Goal: Task Accomplishment & Management: Complete application form

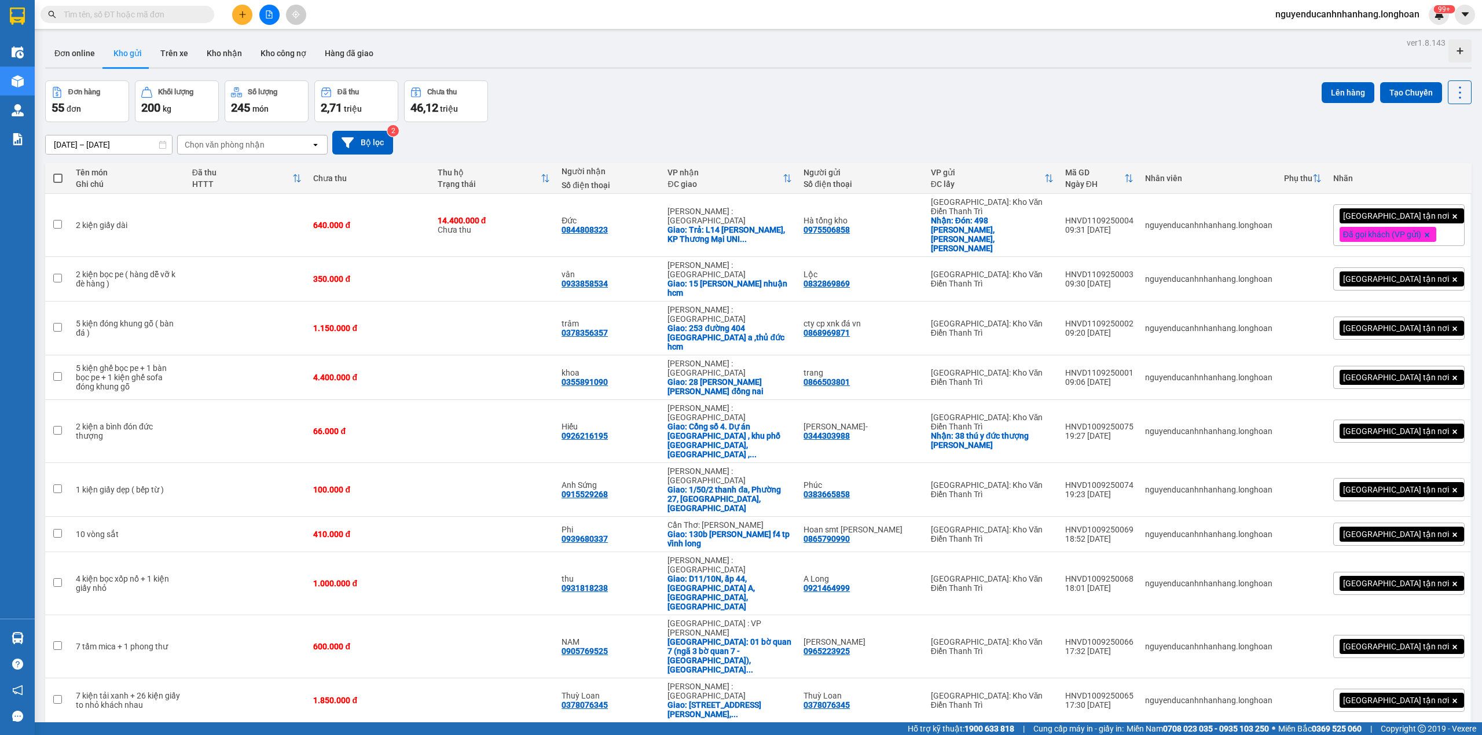
click at [1450, 735] on icon "open" at bounding box center [1454, 741] width 9 height 9
click at [1413, 554] on span "100 / trang" at bounding box center [1416, 556] width 42 height 12
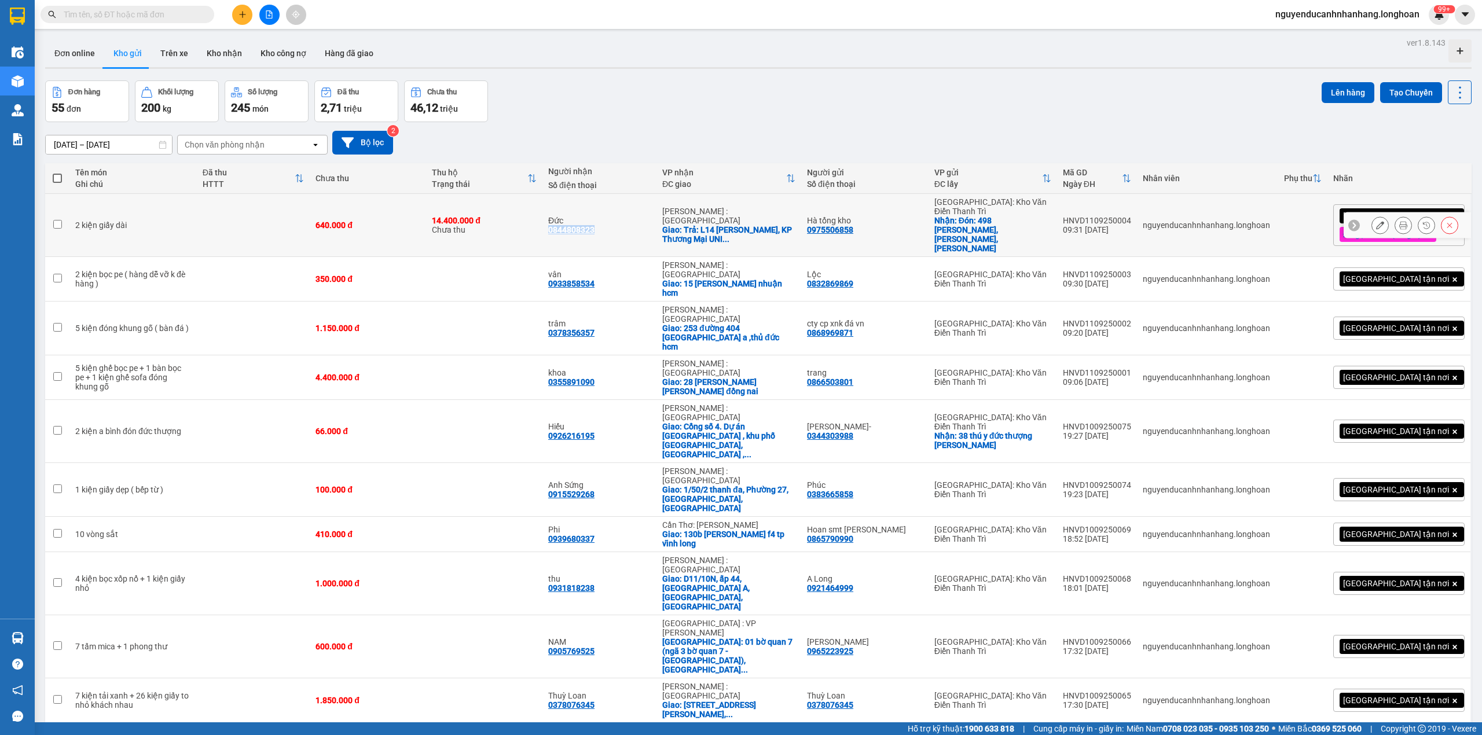
drag, startPoint x: 594, startPoint y: 223, endPoint x: 536, endPoint y: 230, distance: 58.3
click at [542, 230] on td "Đức 0844808323" at bounding box center [599, 225] width 114 height 63
checkbox input "true"
copy div "0844808323"
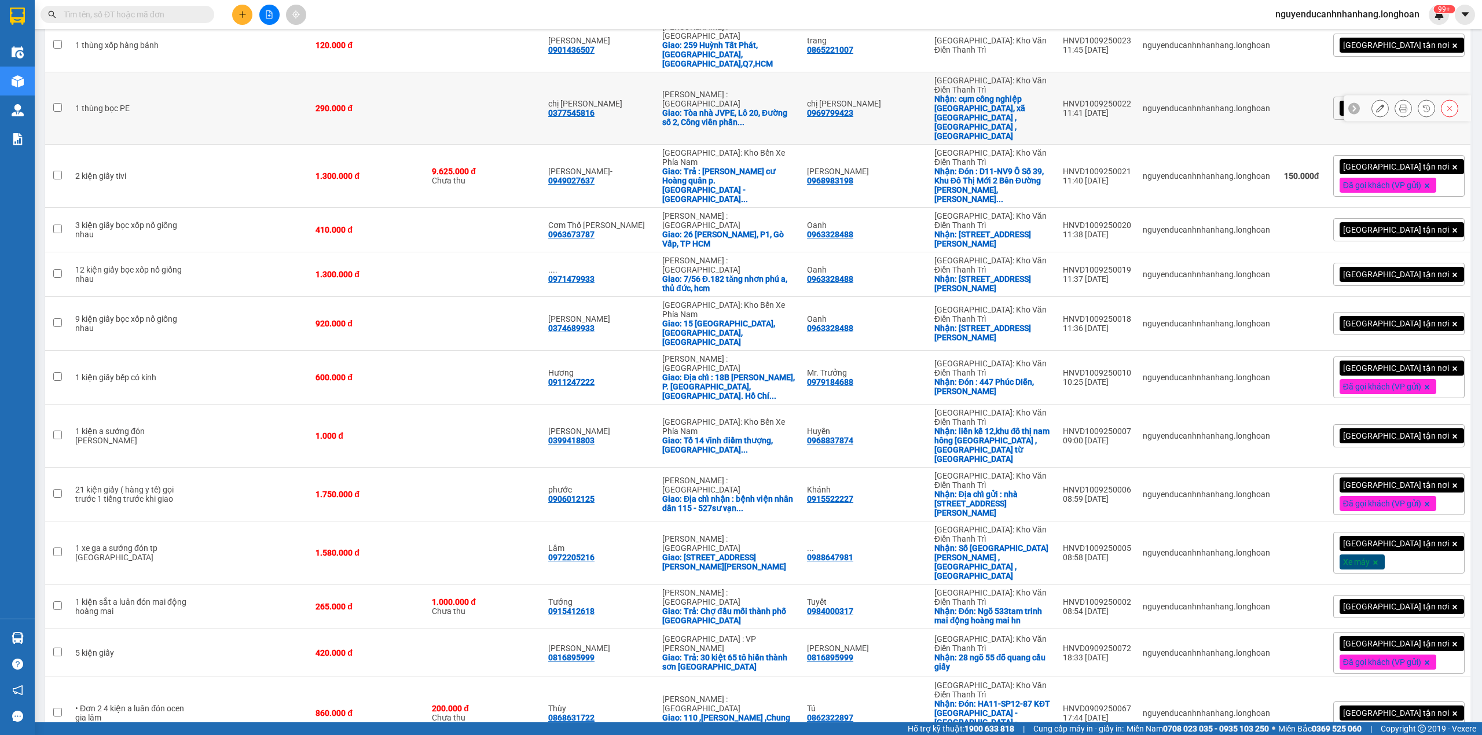
scroll to position [1775, 0]
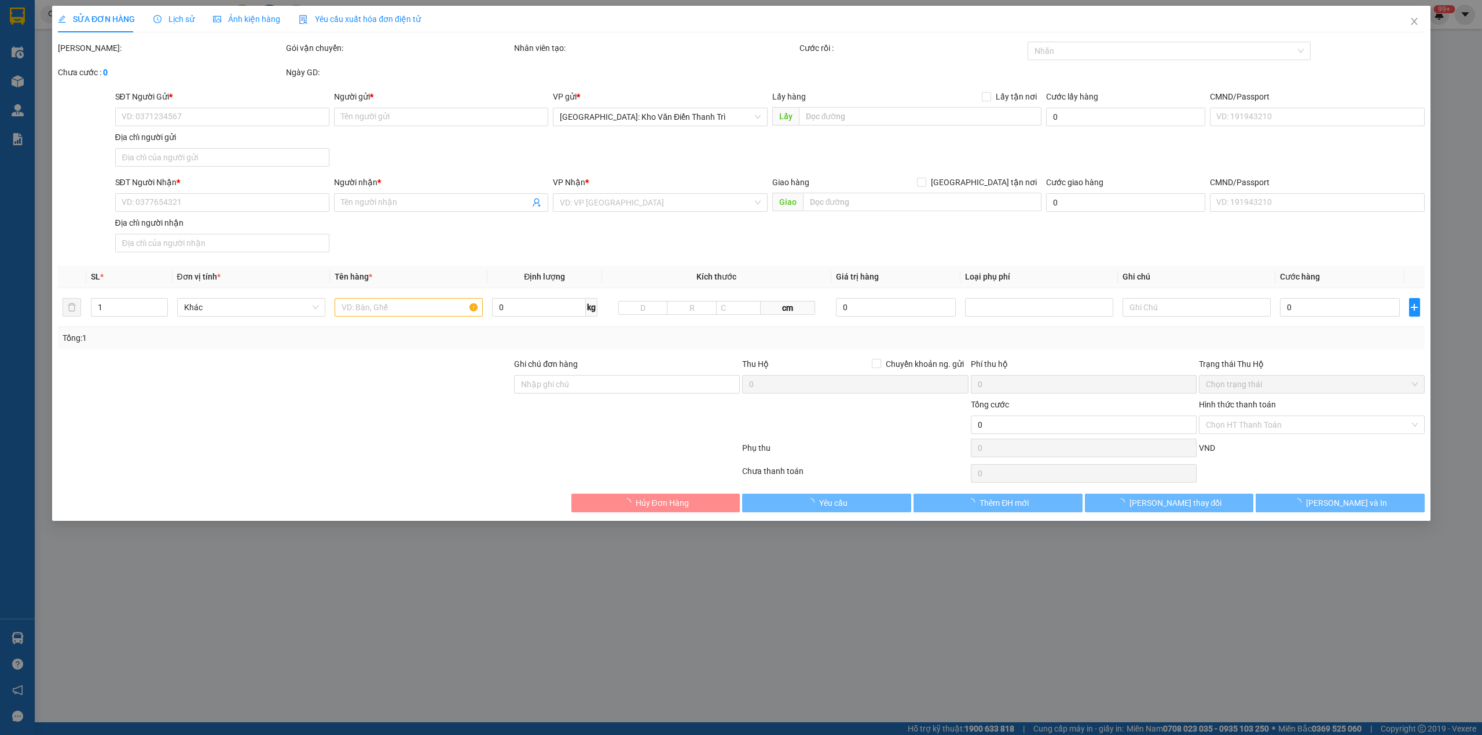
type input "0346655065"
type input "Châm"
checkbox input "true"
type input "Đón: 31 Long Biên 1 - Long Biên - Hà Nội"
type input "0708517967"
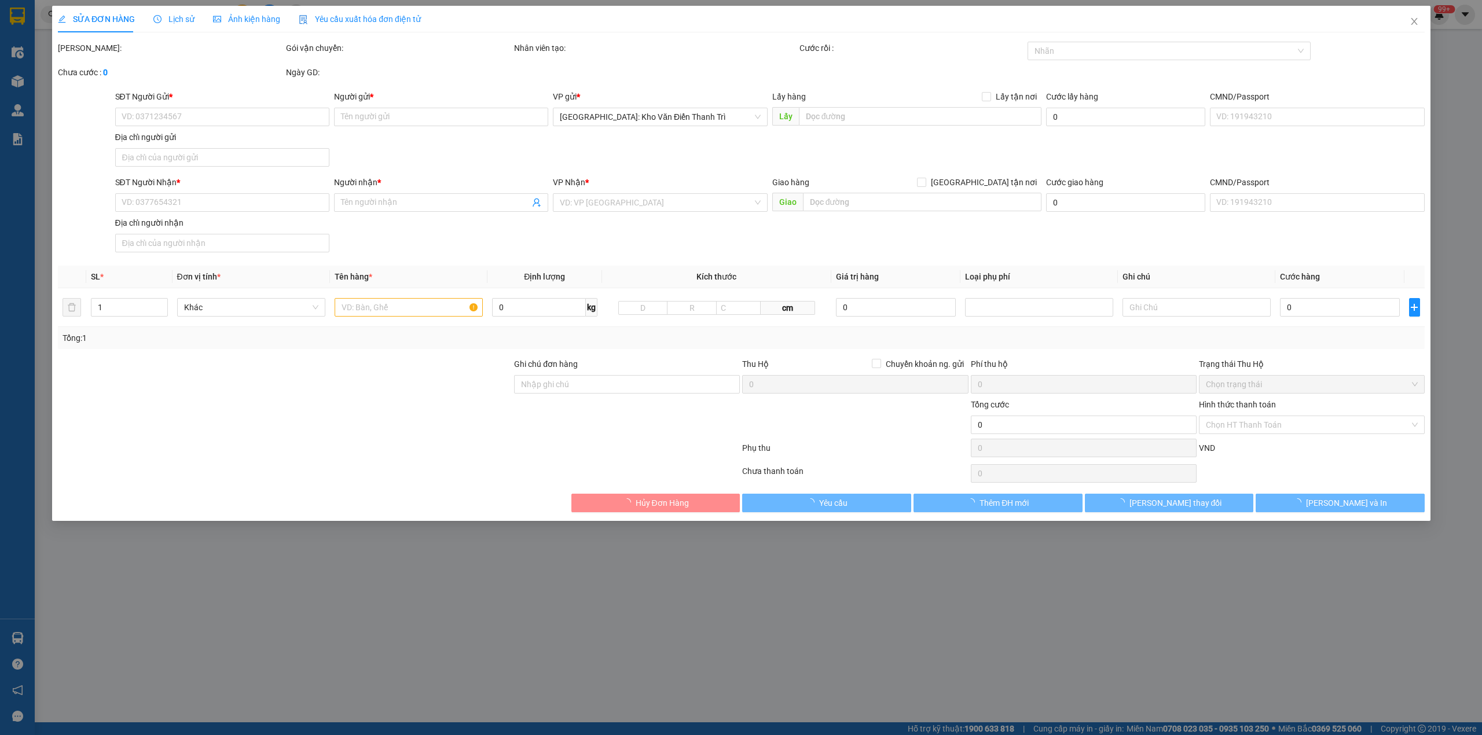
type input "Thủy"
checkbox input "true"
type input "Trả: Tổ 32, ấp 3, xã Tam An, huyện Long Thành, Đồng Nai"
type input "151.000"
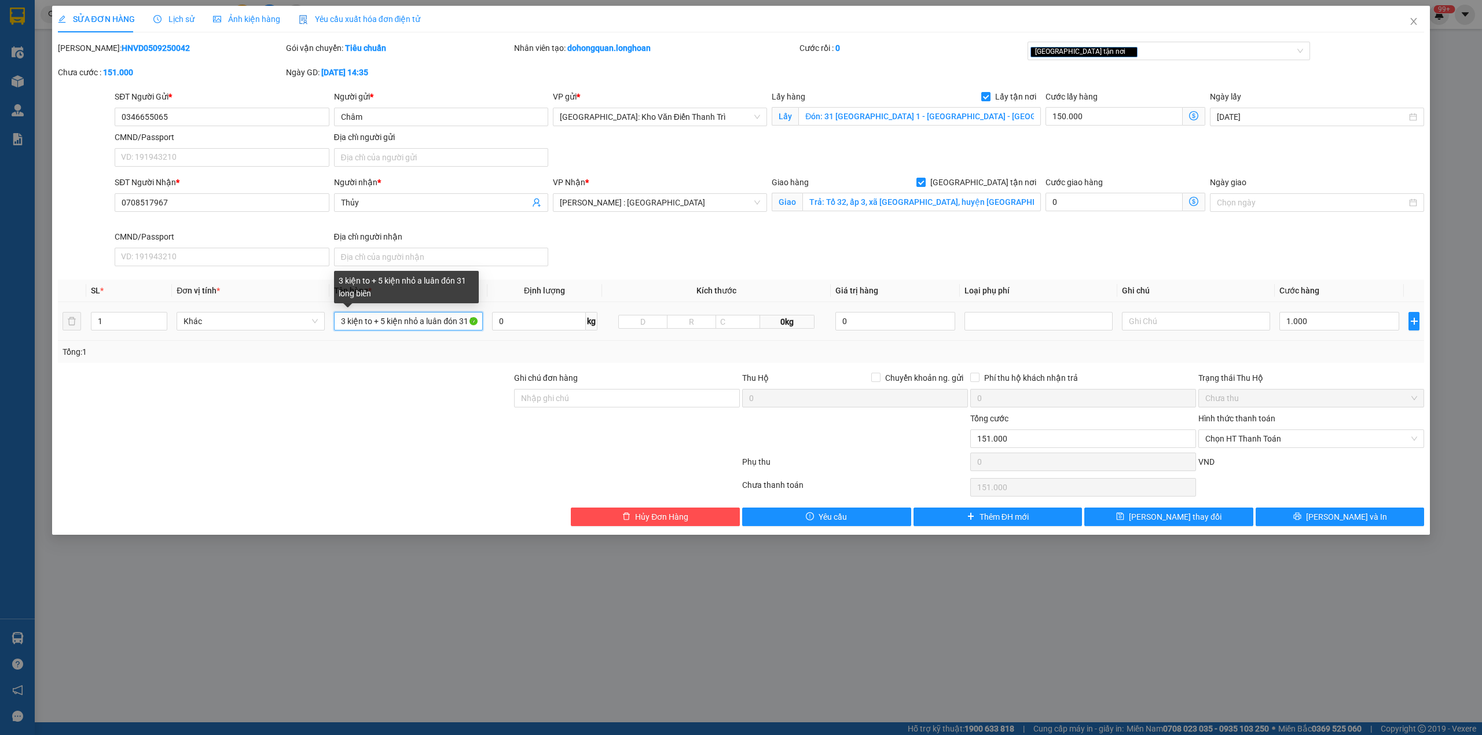
click at [375, 325] on input "3 kiện to + 5 kiện nhỏ a luân đón 31 long biên" at bounding box center [408, 321] width 148 height 19
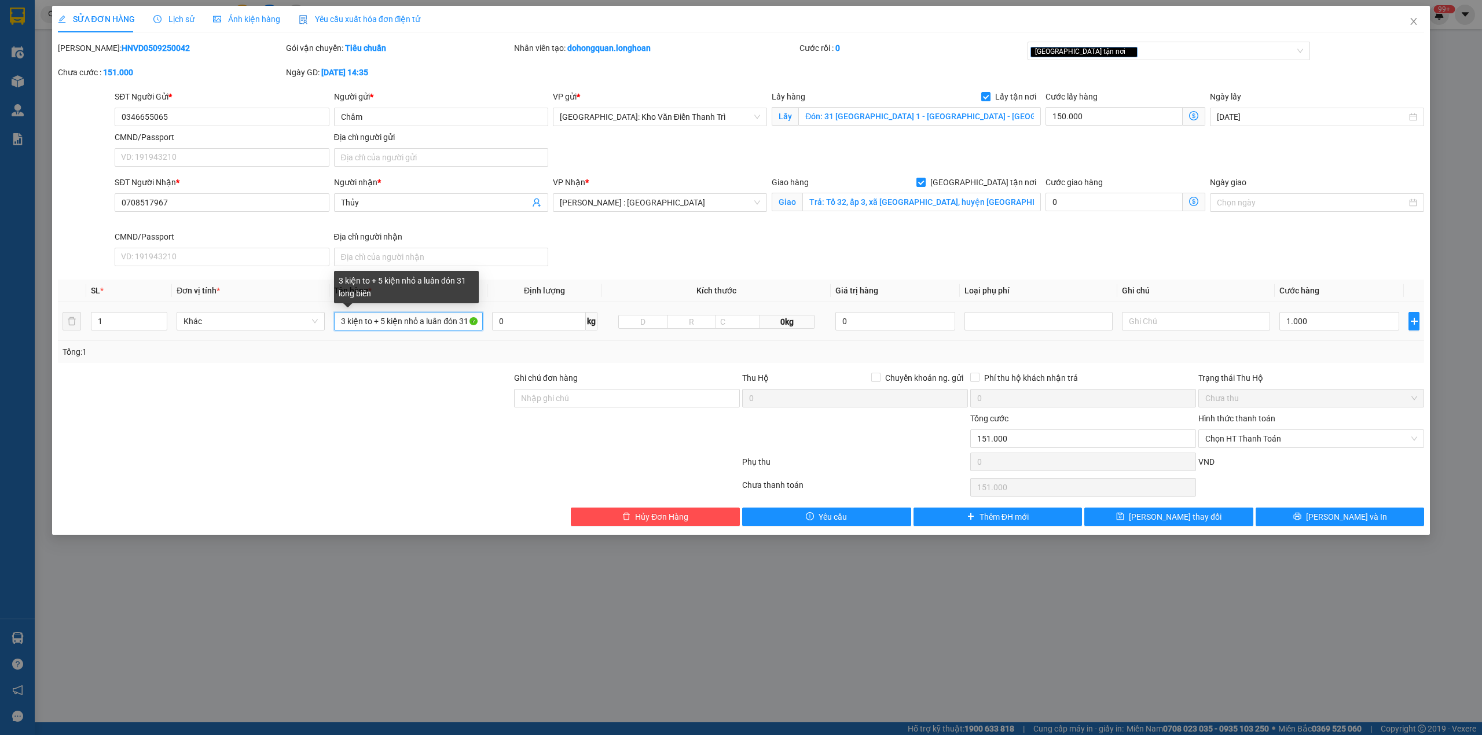
click at [375, 325] on input "3 kiện to + 5 kiện nhỏ a luân đón 31 long biên" at bounding box center [408, 321] width 148 height 19
click at [114, 326] on input "1" at bounding box center [128, 321] width 75 height 17
click at [113, 325] on input "1" at bounding box center [128, 321] width 75 height 17
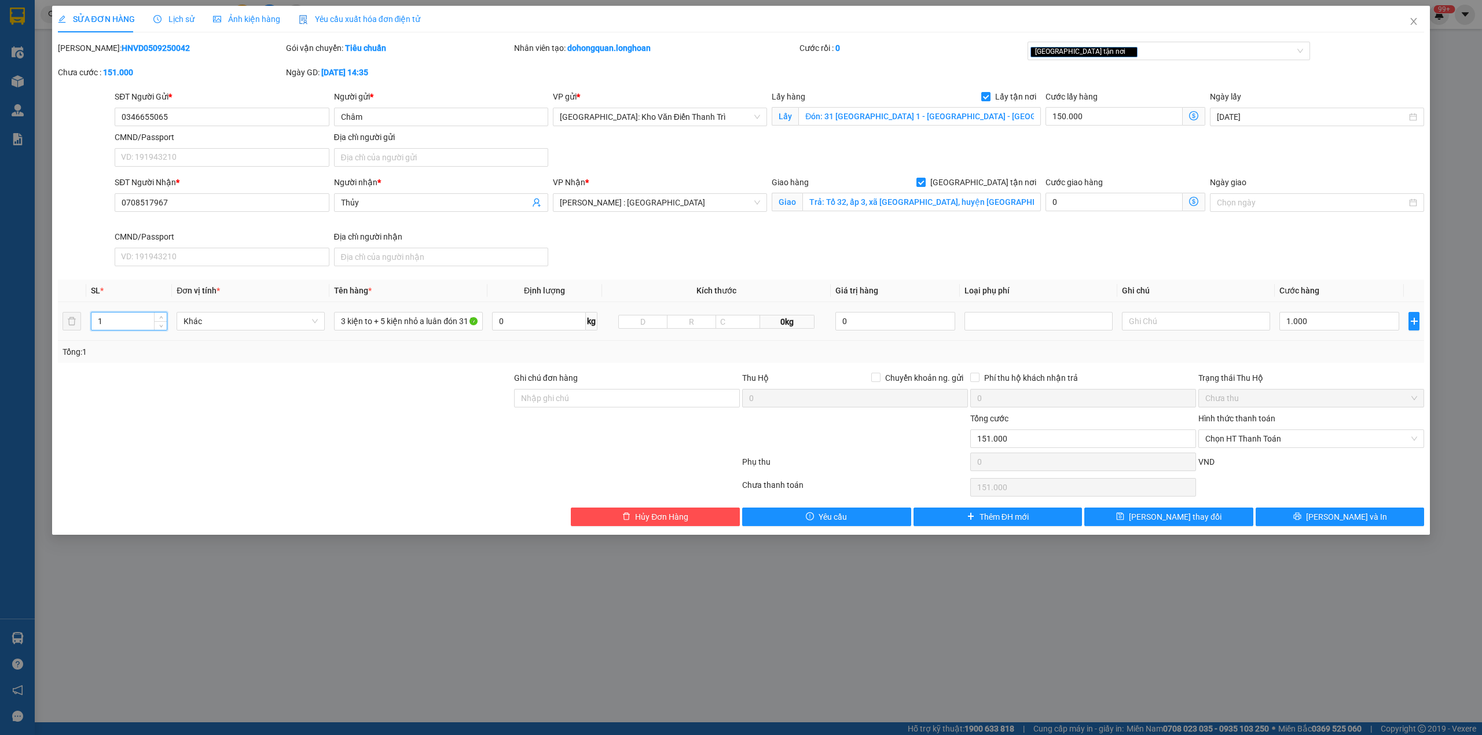
click at [113, 325] on input "1" at bounding box center [128, 321] width 75 height 17
type input "7"
drag, startPoint x: 251, startPoint y: 415, endPoint x: 468, endPoint y: 371, distance: 220.9
click at [262, 417] on div at bounding box center [285, 432] width 456 height 41
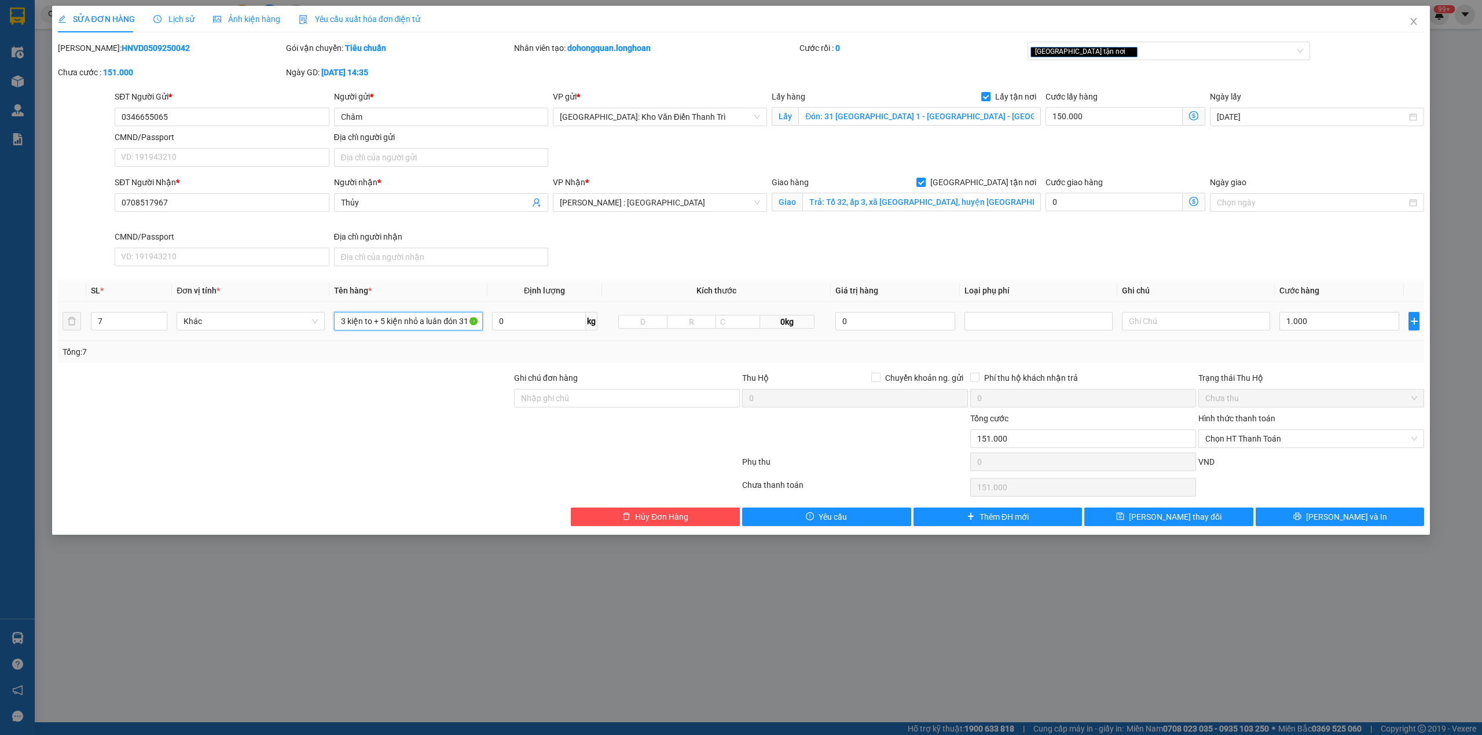
click at [440, 318] on input "3 kiện to + 5 kiện nhỏ a luân đón 31 long biên" at bounding box center [408, 321] width 148 height 19
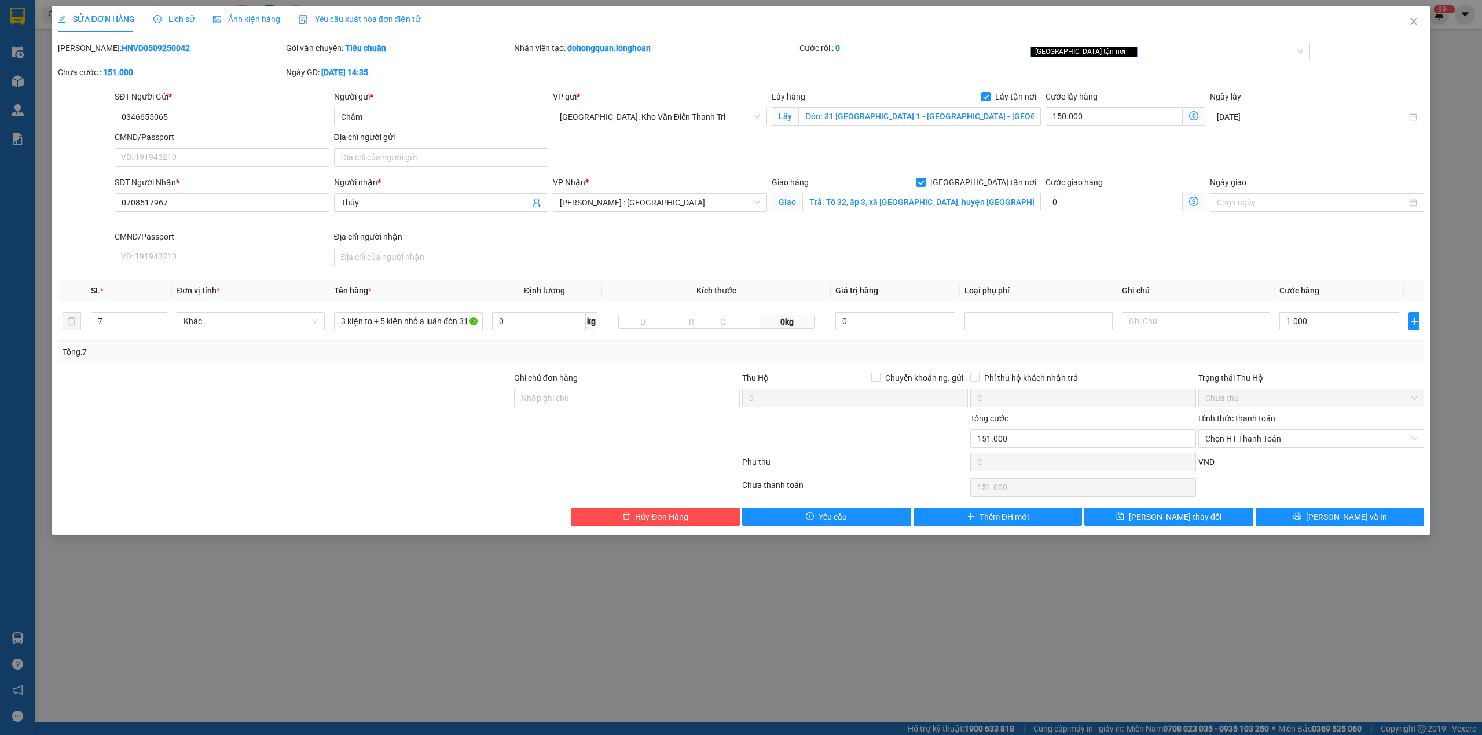
click at [1331, 361] on div "Tổng: 7" at bounding box center [741, 352] width 1367 height 22
click at [398, 325] on input "3 kiện to + 5 kiện nhỏ a luân đón 31 long biên" at bounding box center [408, 321] width 148 height 19
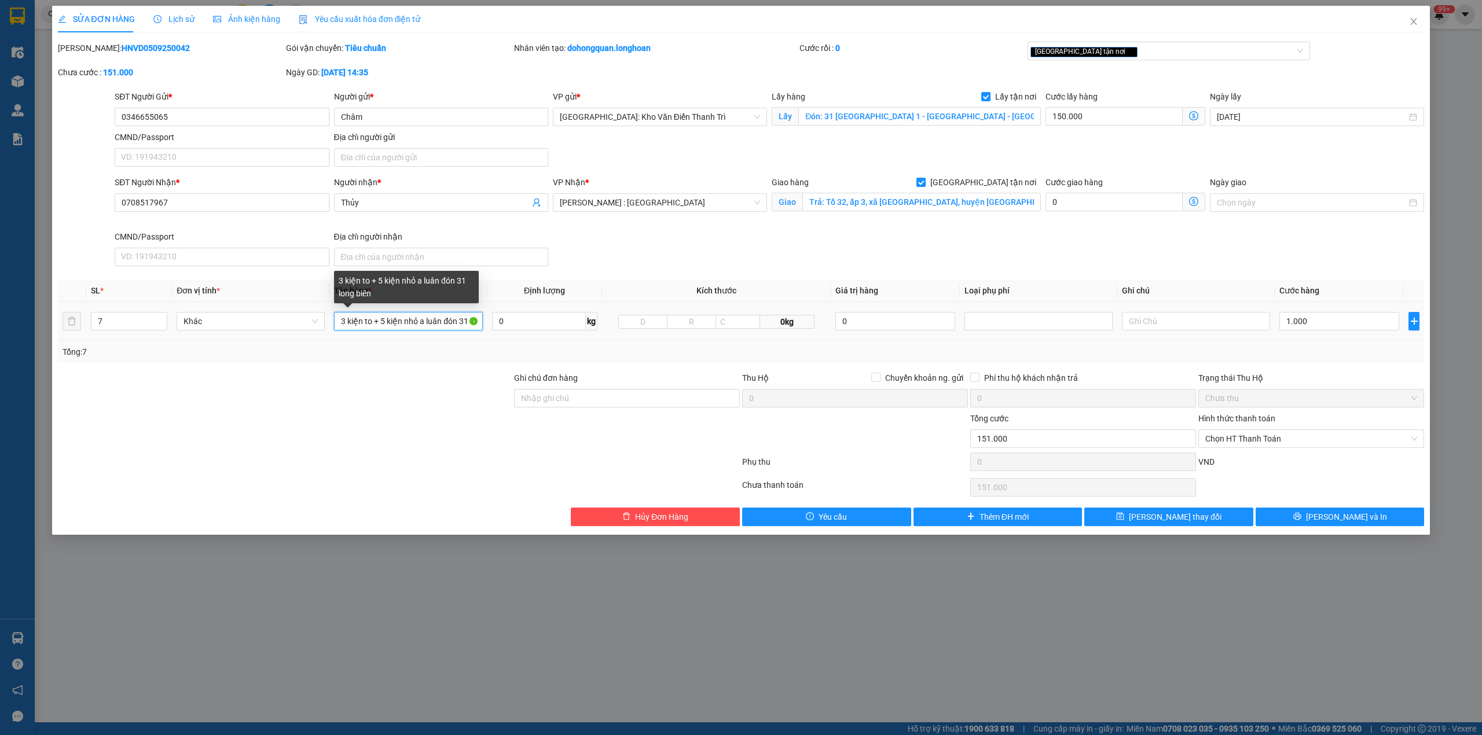
click at [398, 325] on input "3 kiện to + 5 kiện nhỏ a luân đón 31 long biên" at bounding box center [408, 321] width 148 height 19
click at [353, 351] on div "Tổng: 7" at bounding box center [317, 352] width 509 height 13
click at [355, 322] on input "3 kiện to + 5 kiện nhỏ a luân đón 31 long biên" at bounding box center [408, 321] width 148 height 19
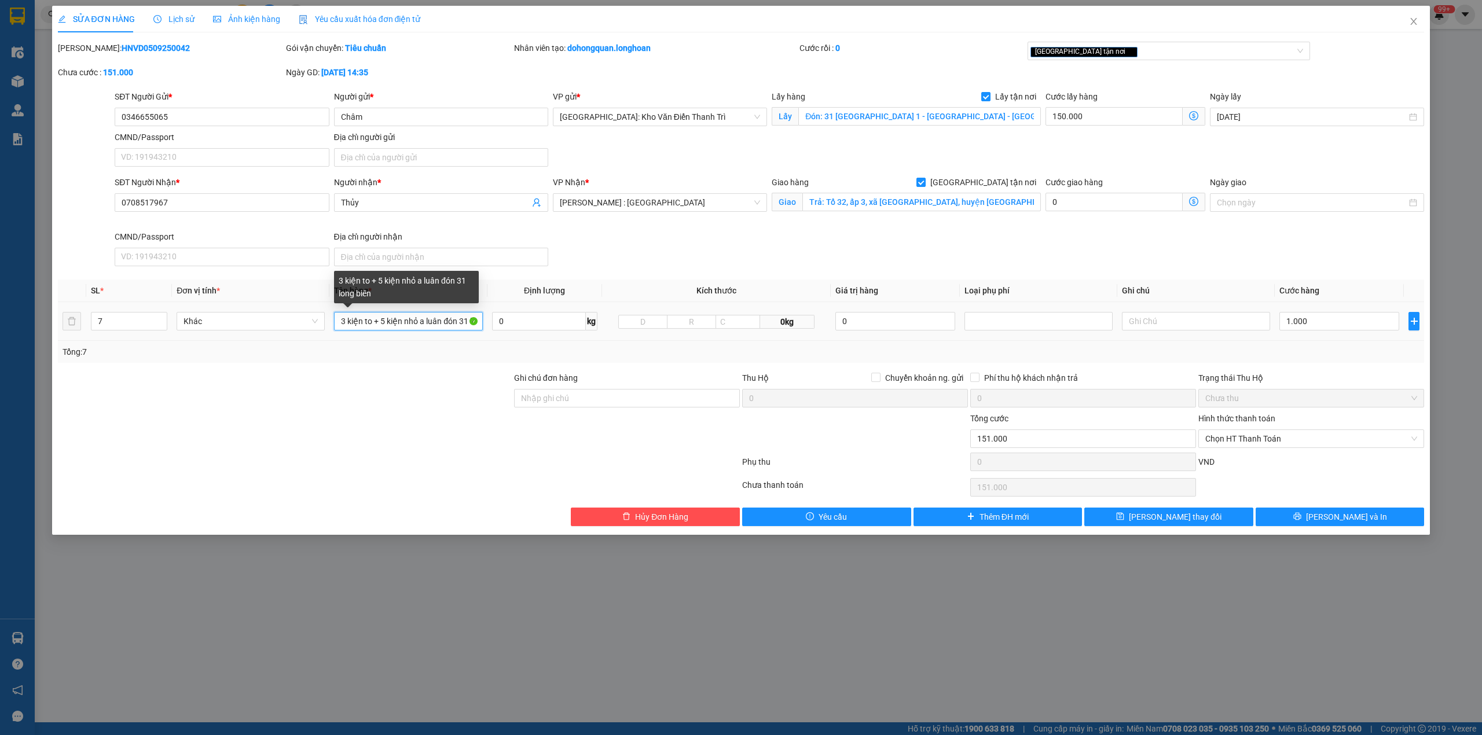
click at [355, 322] on input "3 kiện to + 5 kiện nhỏ a luân đón 31 long biên" at bounding box center [408, 321] width 148 height 19
type input "5 kiện giấy bọc pe + 1 kiện bàn nhựa đen bọc pe + 2 kiện giấy to"
click at [105, 317] on input "7" at bounding box center [128, 321] width 75 height 17
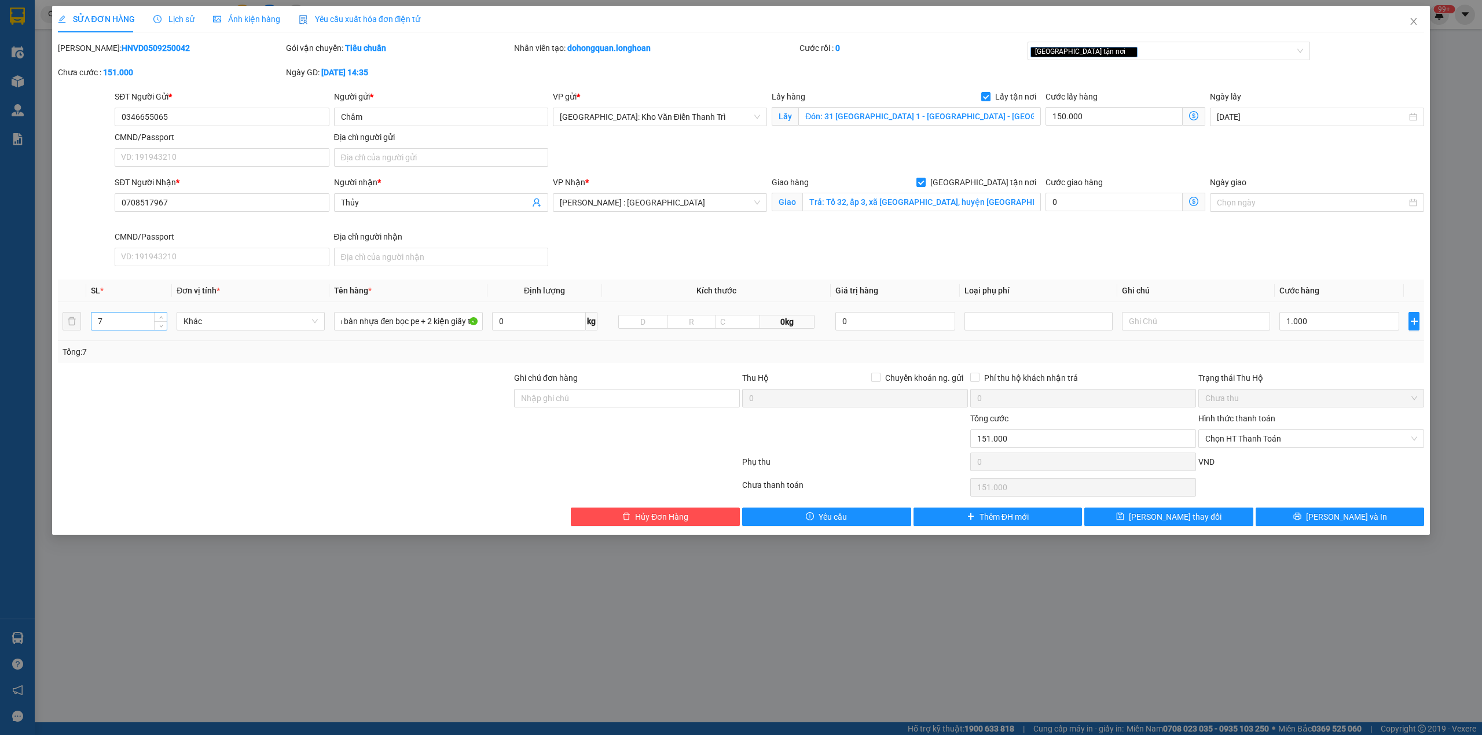
scroll to position [0, 0]
click at [105, 317] on input "7" at bounding box center [128, 321] width 75 height 17
type input "8"
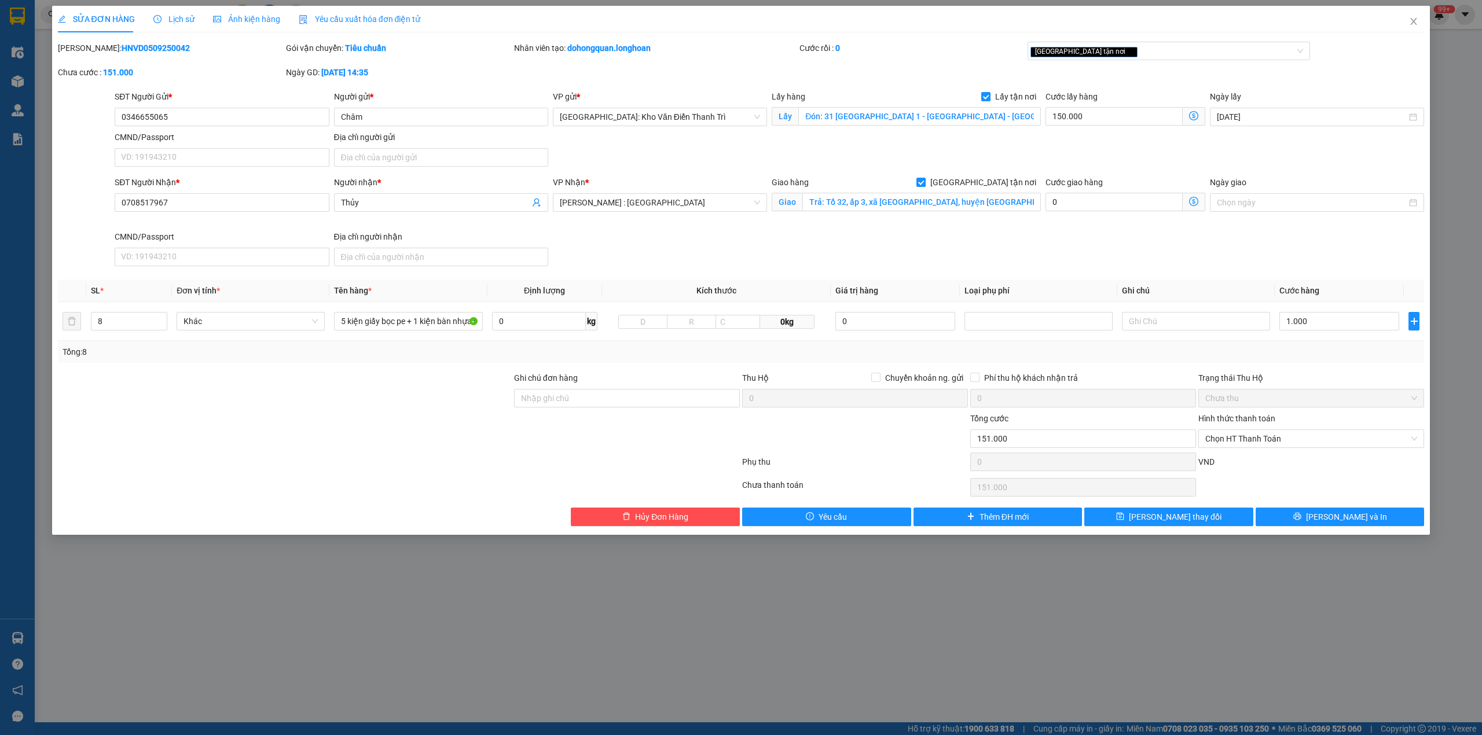
click at [158, 394] on div at bounding box center [285, 392] width 456 height 41
click at [1306, 324] on input "1.000" at bounding box center [1339, 321] width 120 height 19
type input "150.001"
type input "1"
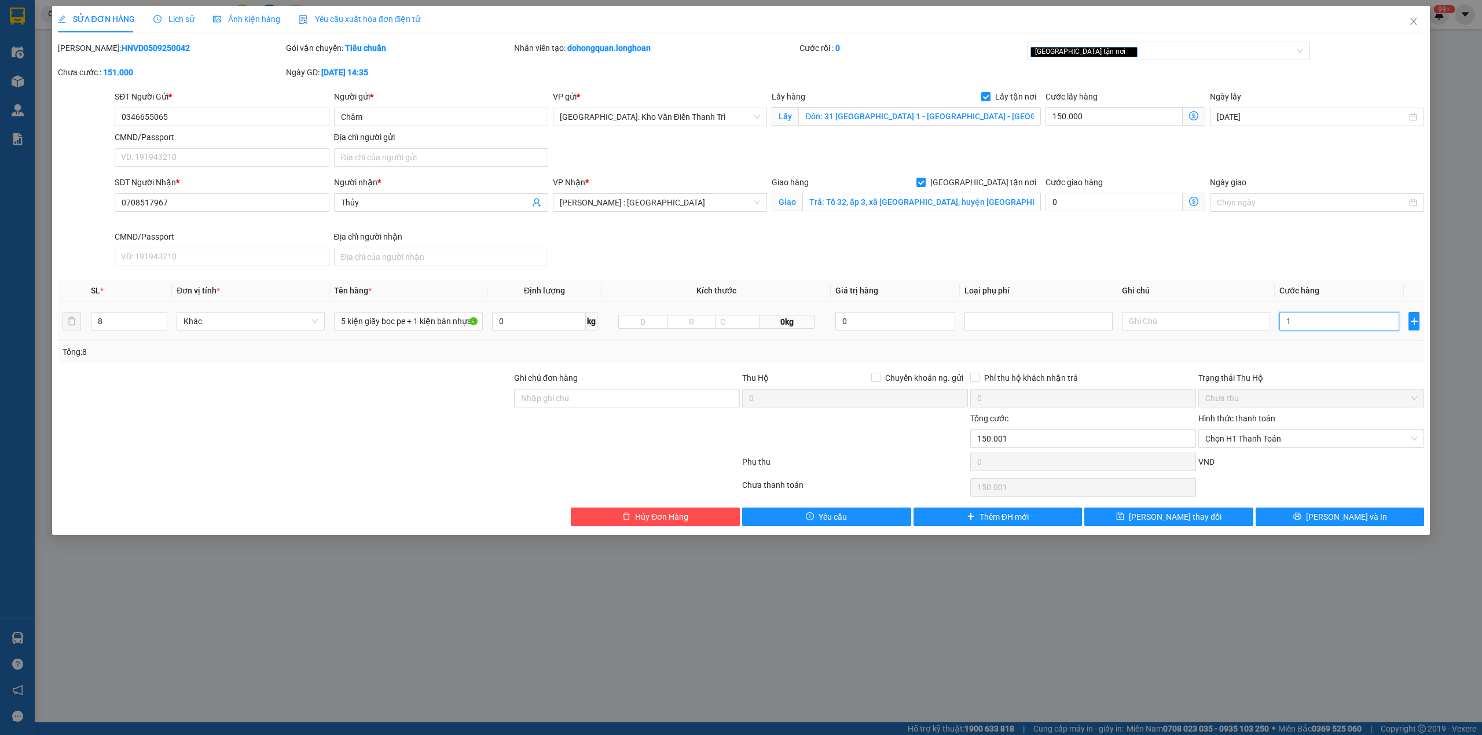
type input "150.019"
type input "190"
type input "150.190"
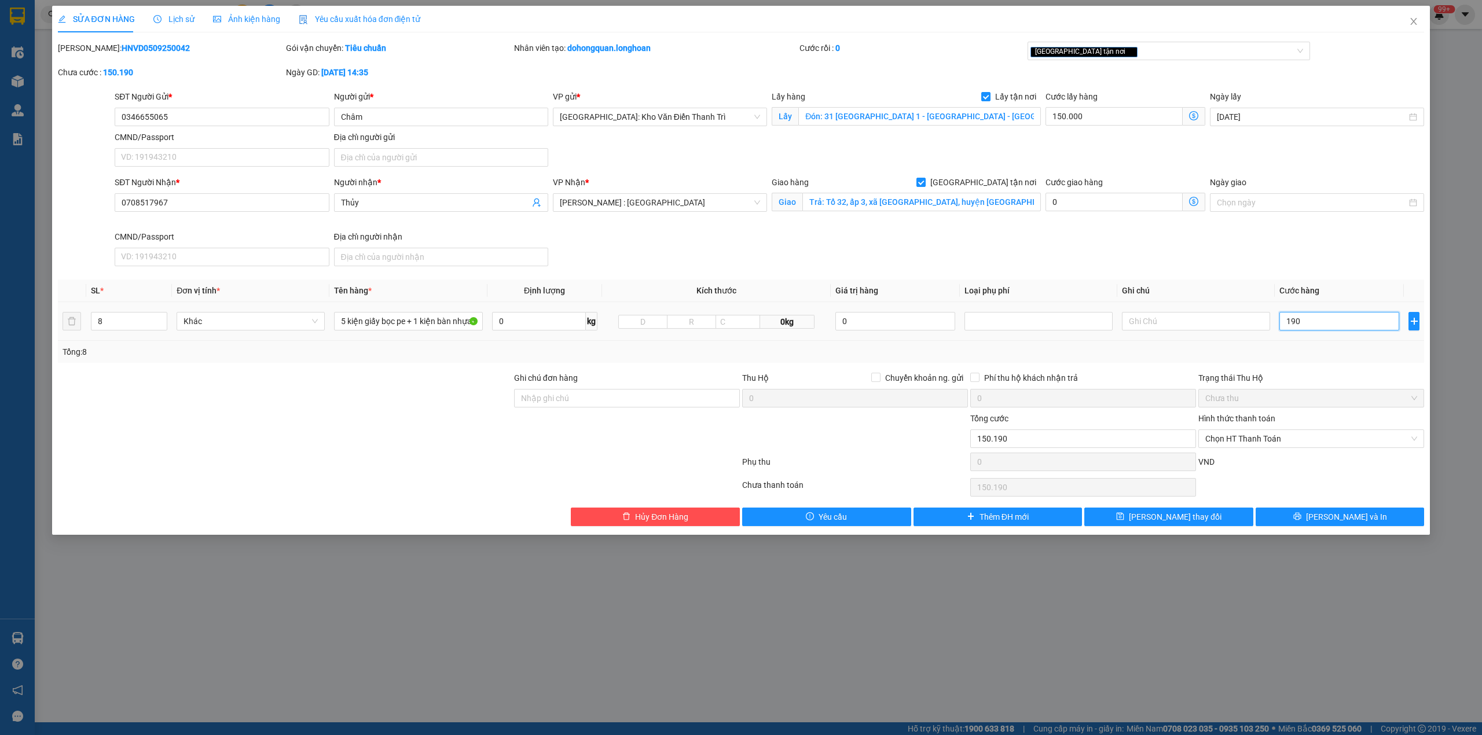
type input "151.900"
type input "19.000"
type input "169.000"
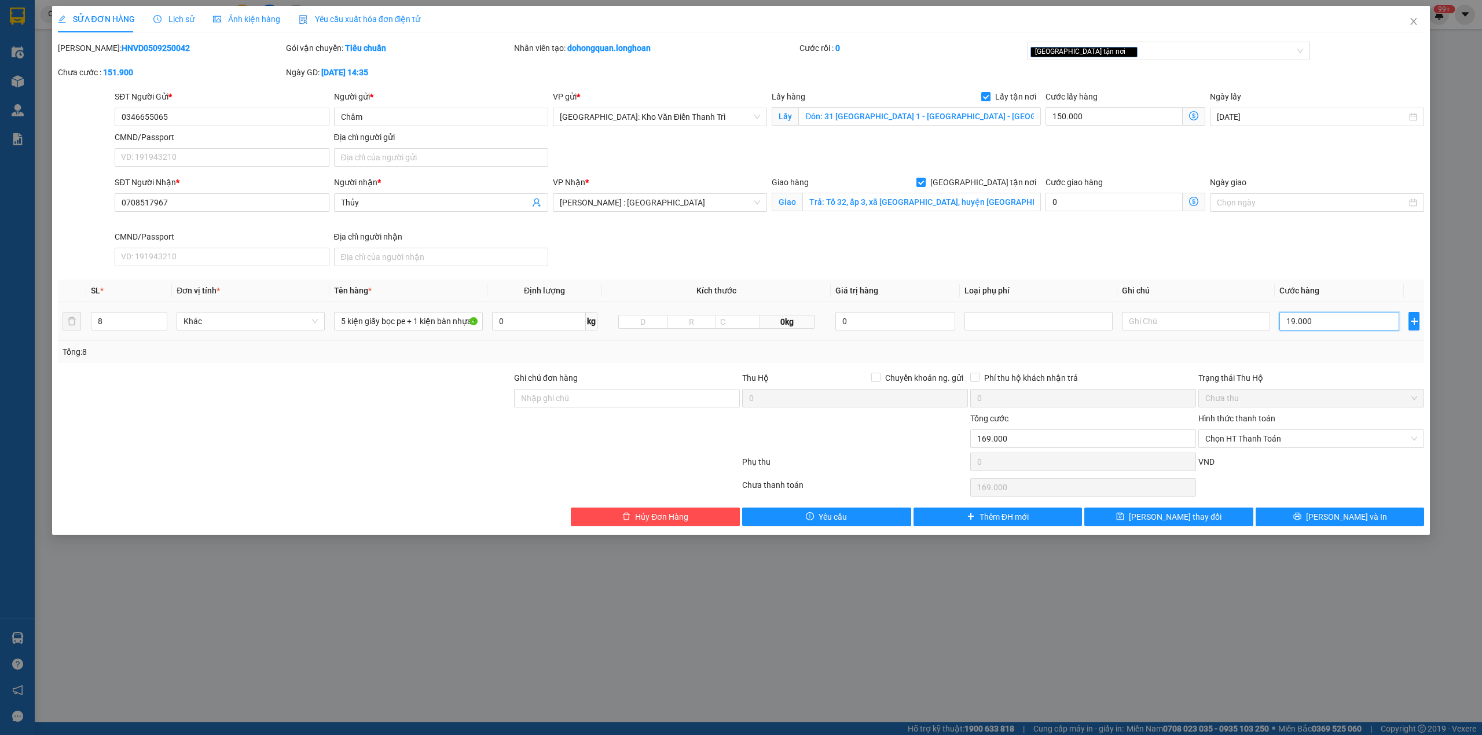
type input "340.000"
type input "190.000"
type input "2.050.000"
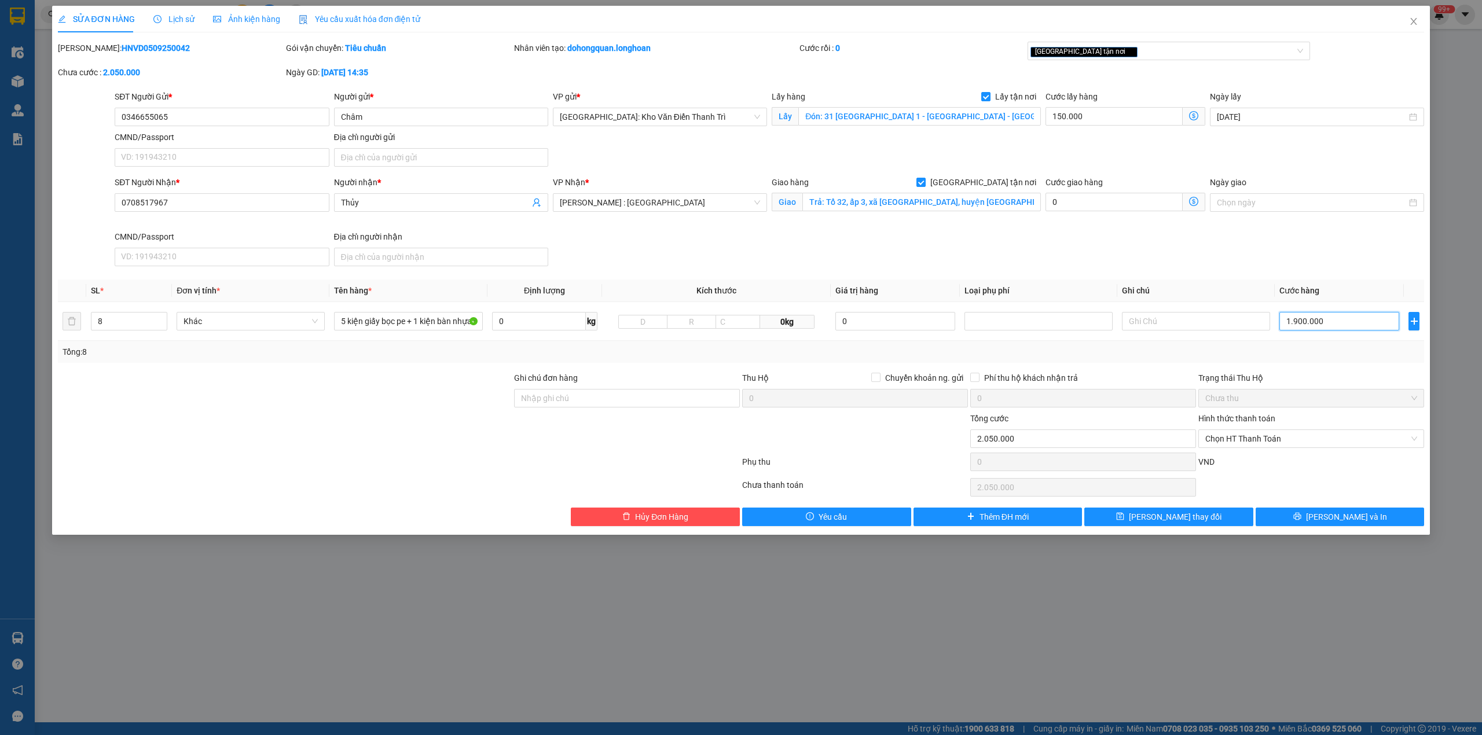
type input "1.900.000"
drag, startPoint x: 712, startPoint y: 443, endPoint x: 660, endPoint y: 409, distance: 62.1
click at [710, 443] on div at bounding box center [627, 432] width 228 height 41
click at [656, 406] on input "Ghi chú đơn hàng" at bounding box center [627, 398] width 226 height 19
type input "hàng giao nguyên kiện, hư vỡ ko đền"
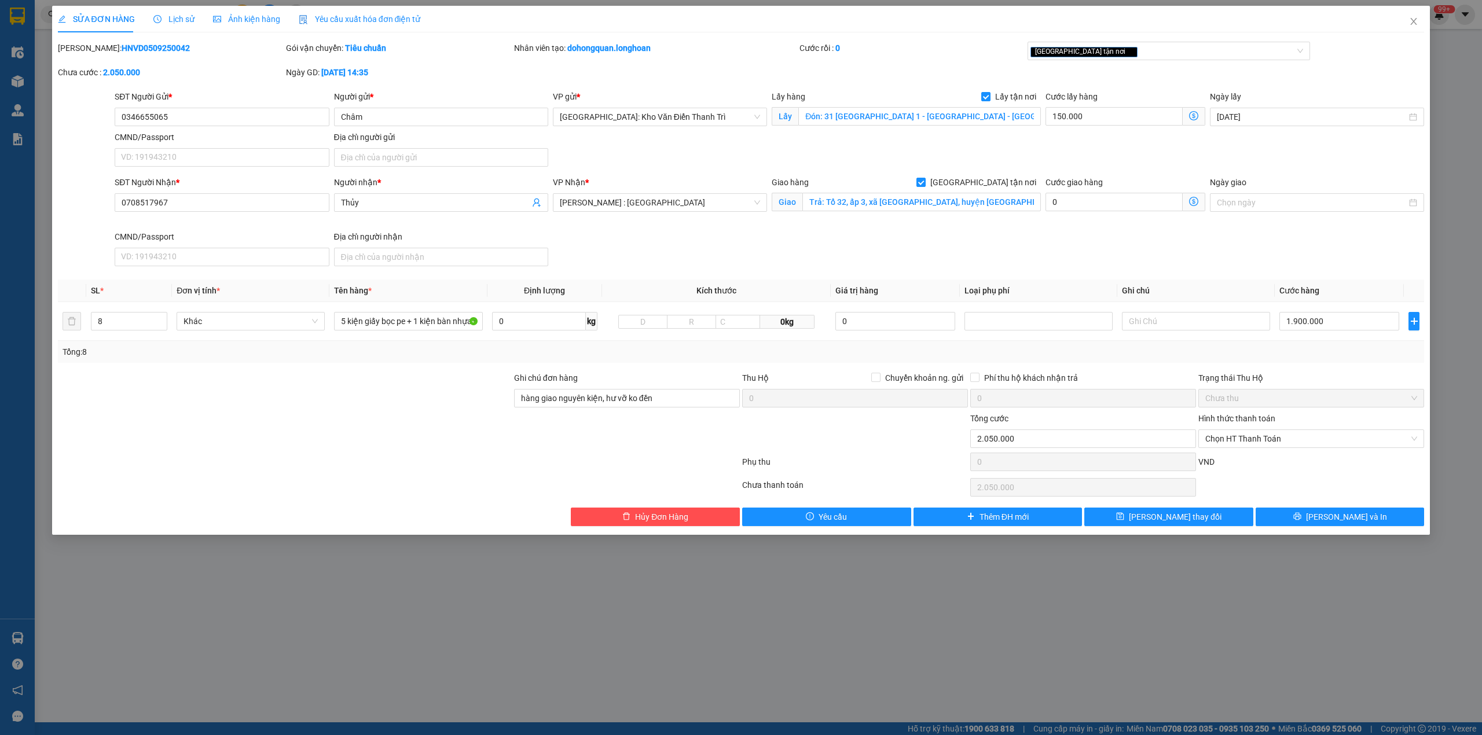
click at [663, 377] on div "Ghi chú đơn hàng" at bounding box center [627, 380] width 226 height 17
click at [1334, 329] on input "1.900.000" at bounding box center [1339, 321] width 120 height 19
click at [1330, 341] on td "1.900.000" at bounding box center [1339, 321] width 129 height 39
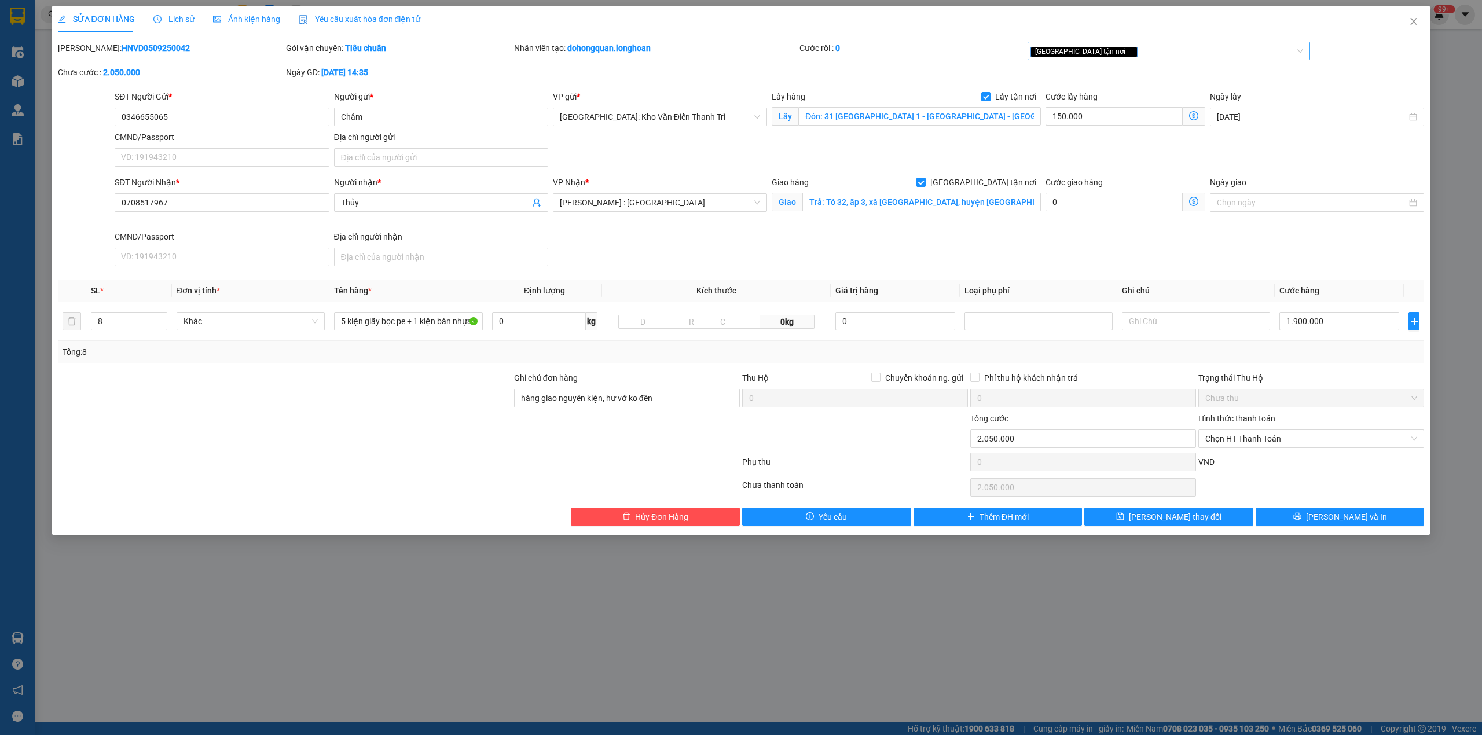
click at [1137, 59] on div "[GEOGRAPHIC_DATA] tận nơi" at bounding box center [1168, 51] width 283 height 19
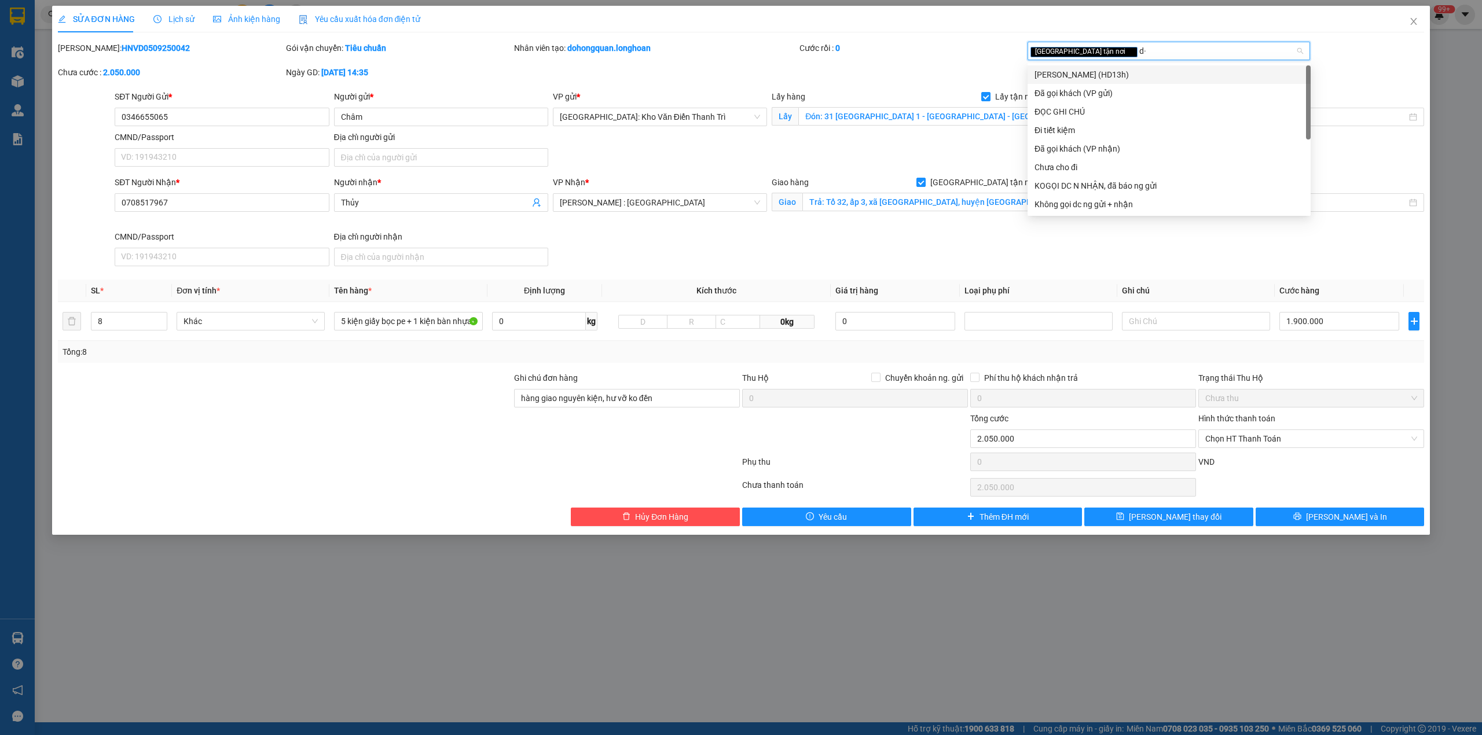
type input "d"
type input "đã"
click at [1102, 72] on div "Đã gọi khách (VP gửi)" at bounding box center [1168, 74] width 269 height 13
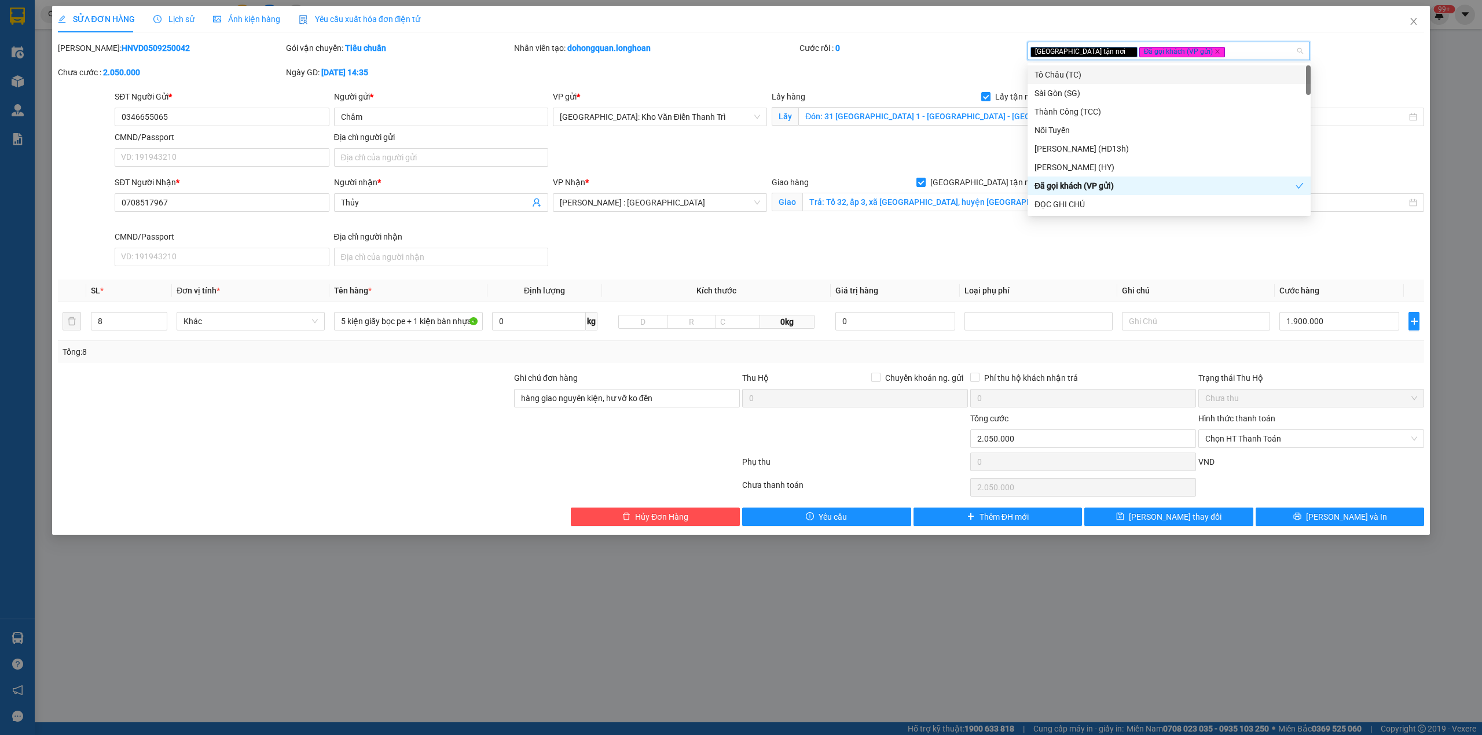
click at [953, 57] on div "Cước rồi : 0" at bounding box center [912, 54] width 228 height 24
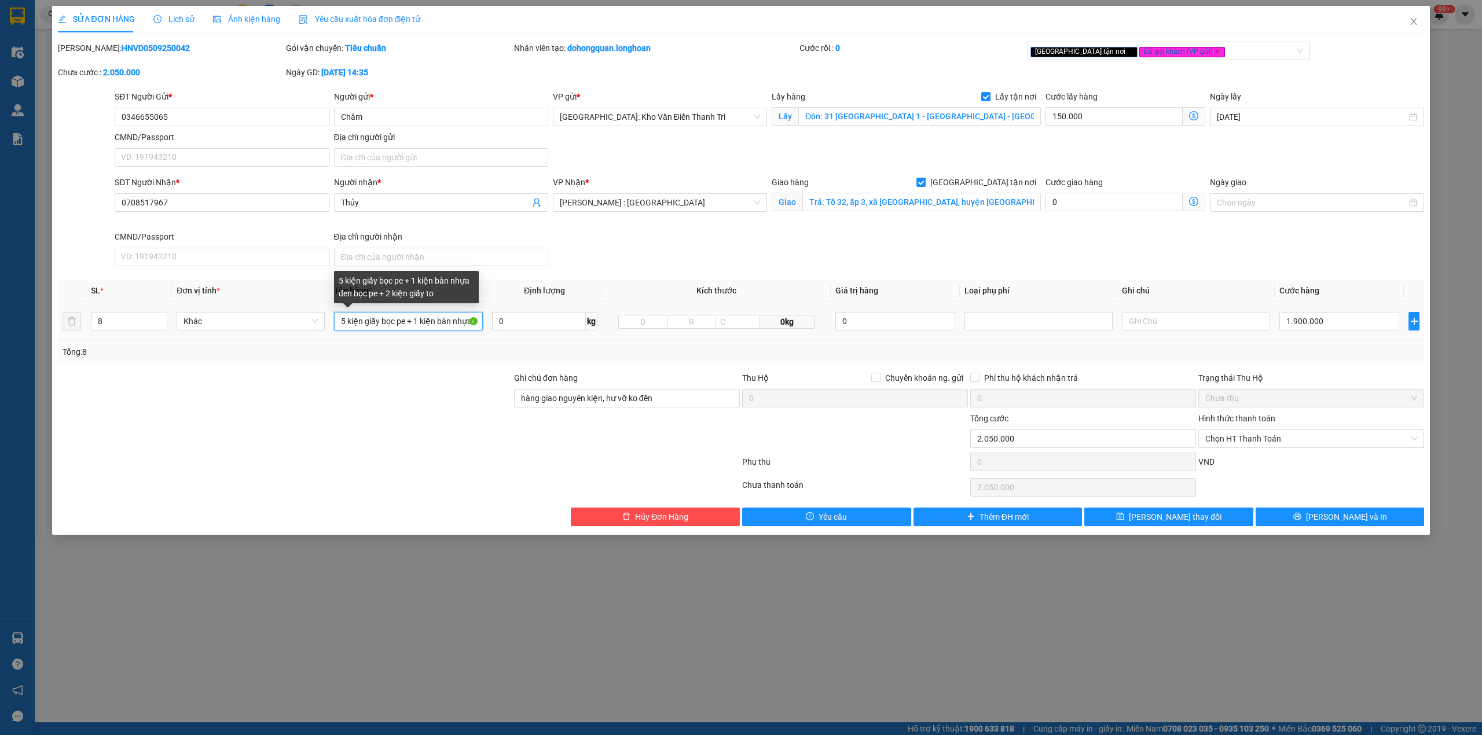
click at [452, 323] on input "5 kiện giấy bọc pe + 1 kiện bàn nhựa đen bọc pe + 2 kiện giấy to" at bounding box center [408, 321] width 148 height 19
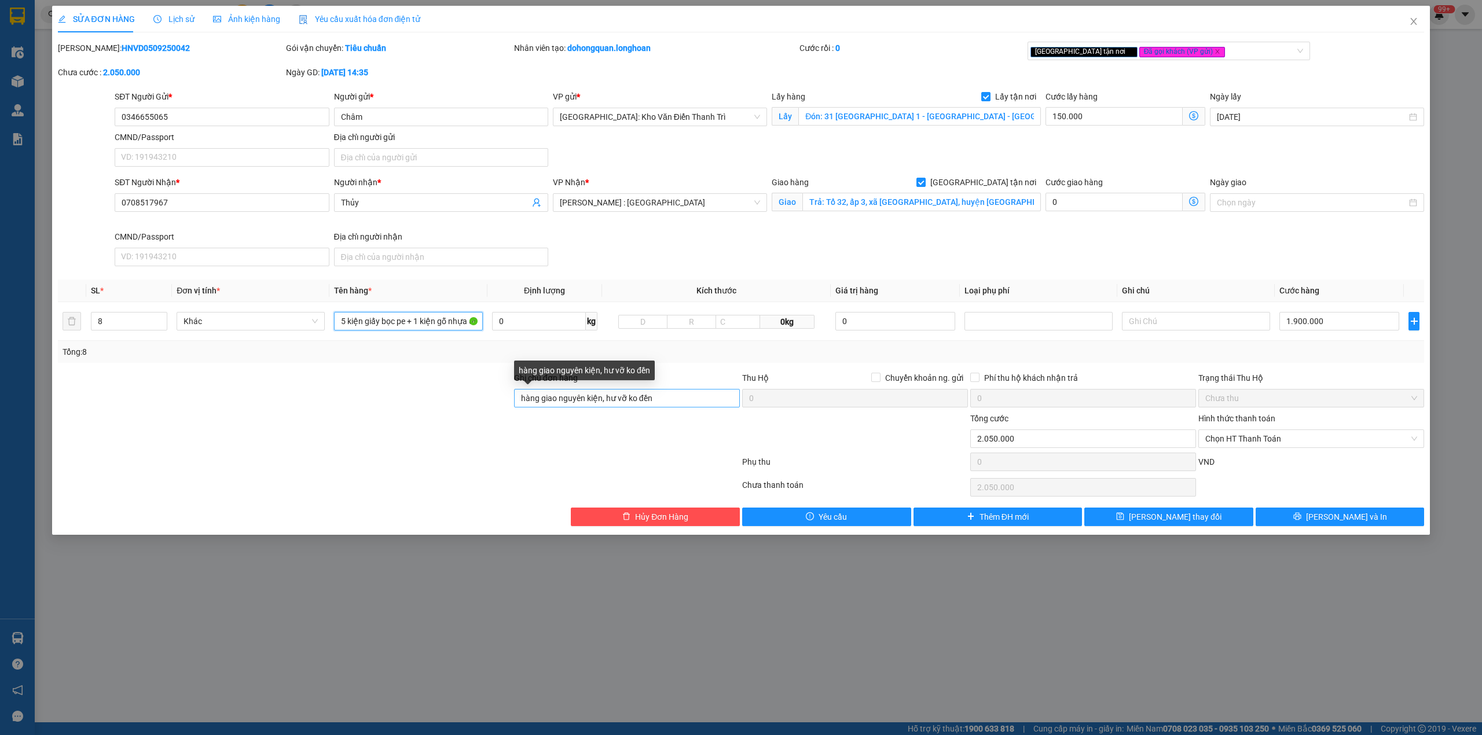
type input "5 kiện giấy bọc pe + 1 kiện gỗ nhựa đen bọc pe + 2 kiện giấy to"
click at [654, 403] on input "hàng giao nguyên kiện, hư vỡ ko đền" at bounding box center [627, 398] width 226 height 19
click at [1371, 524] on button "[PERSON_NAME] và In" at bounding box center [1340, 517] width 169 height 19
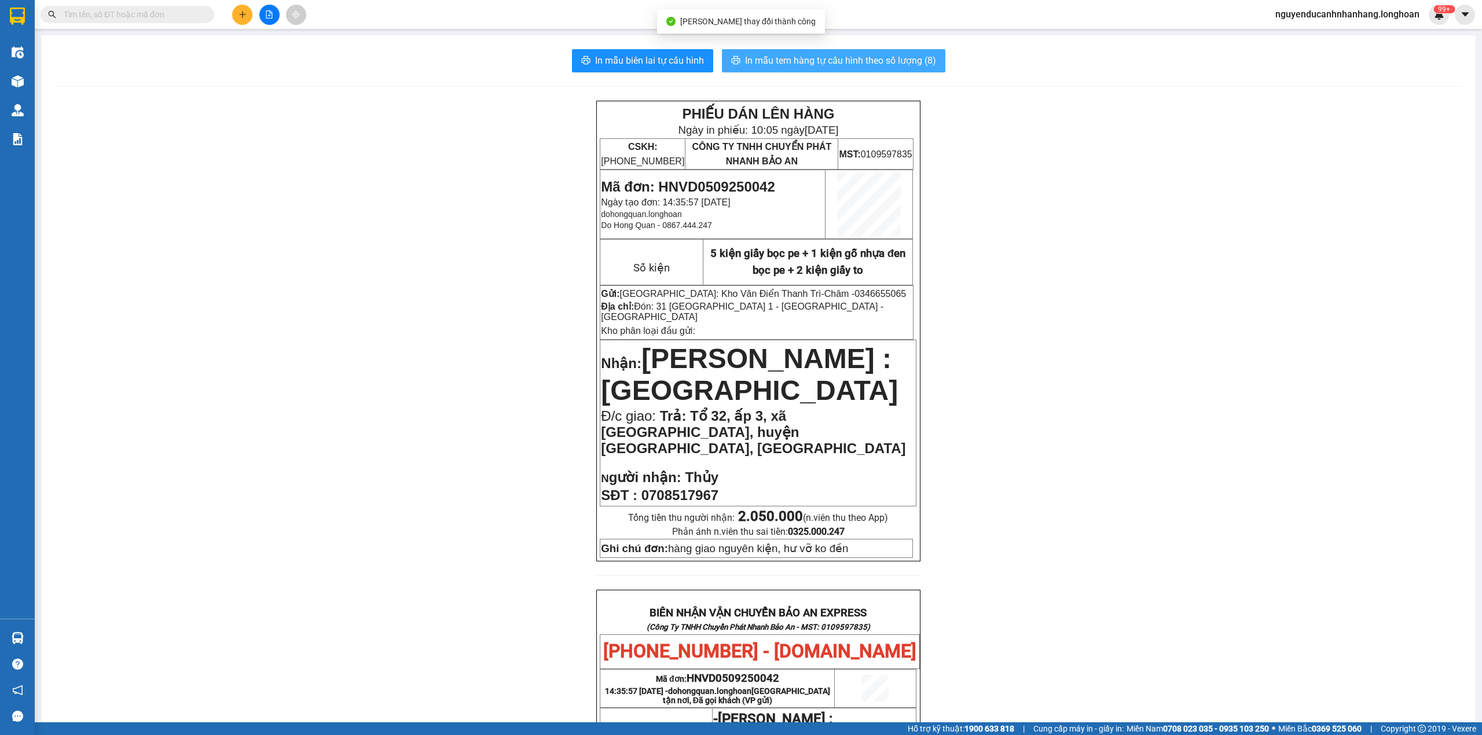
click at [773, 67] on span "In mẫu tem hàng tự cấu hình theo số lượng (8)" at bounding box center [840, 60] width 191 height 14
click at [35, 17] on div at bounding box center [113, 14] width 226 height 17
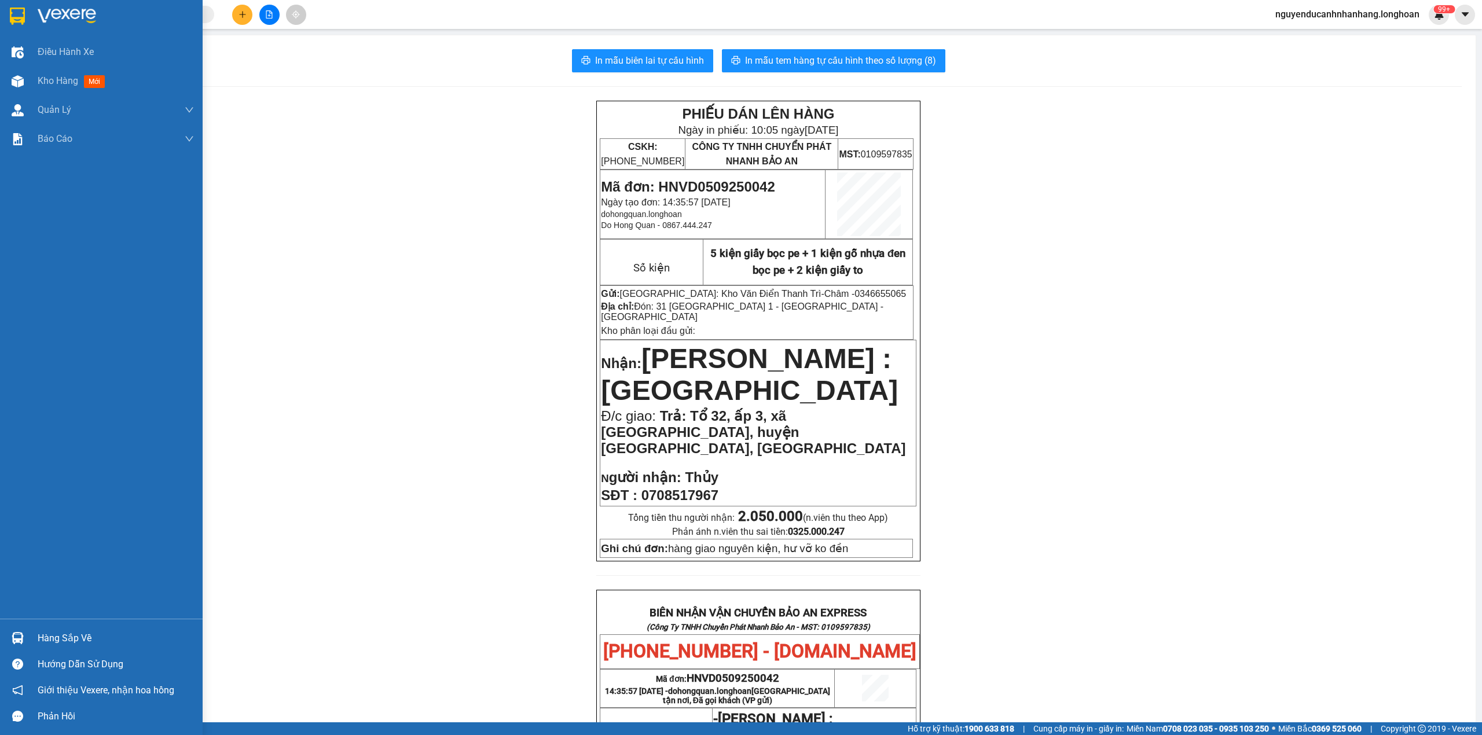
click at [32, 17] on div at bounding box center [101, 19] width 203 height 38
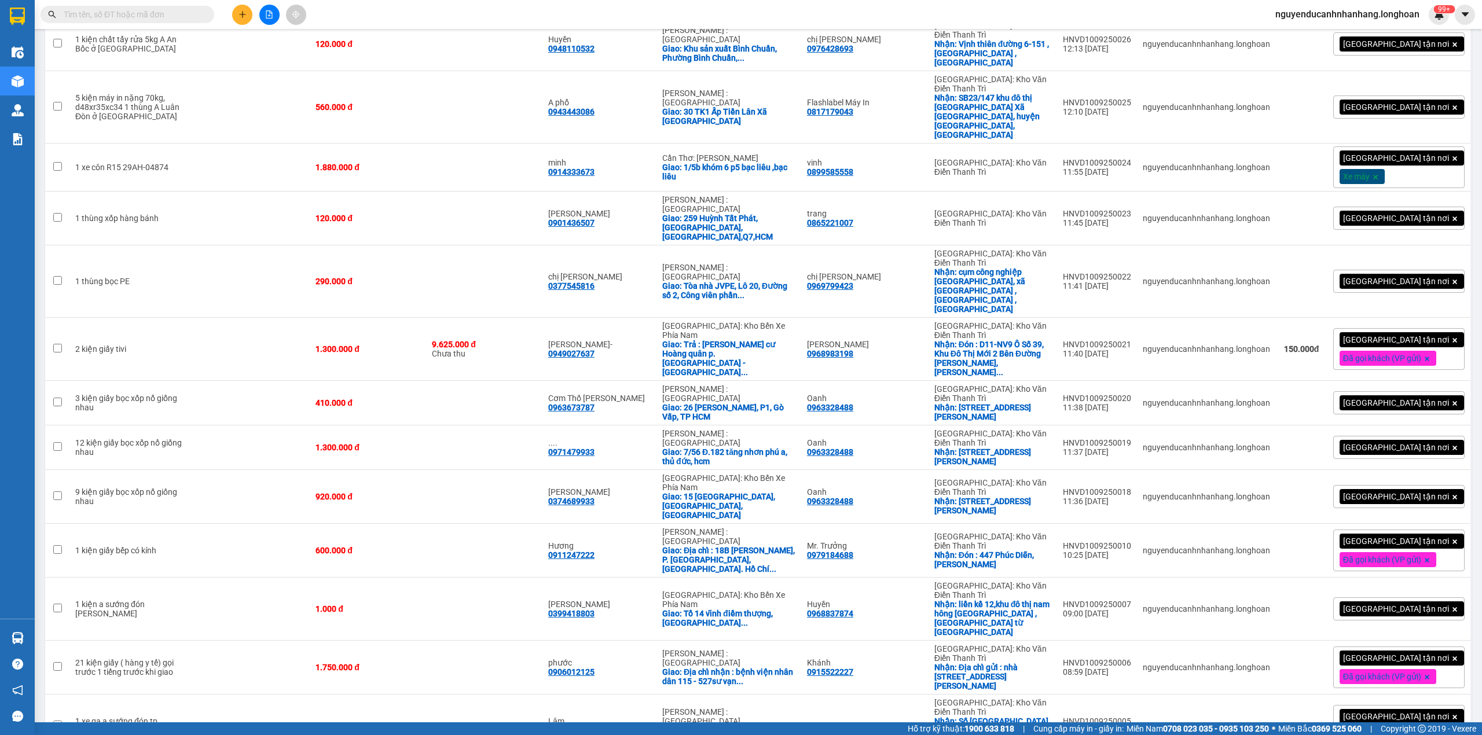
scroll to position [1838, 0]
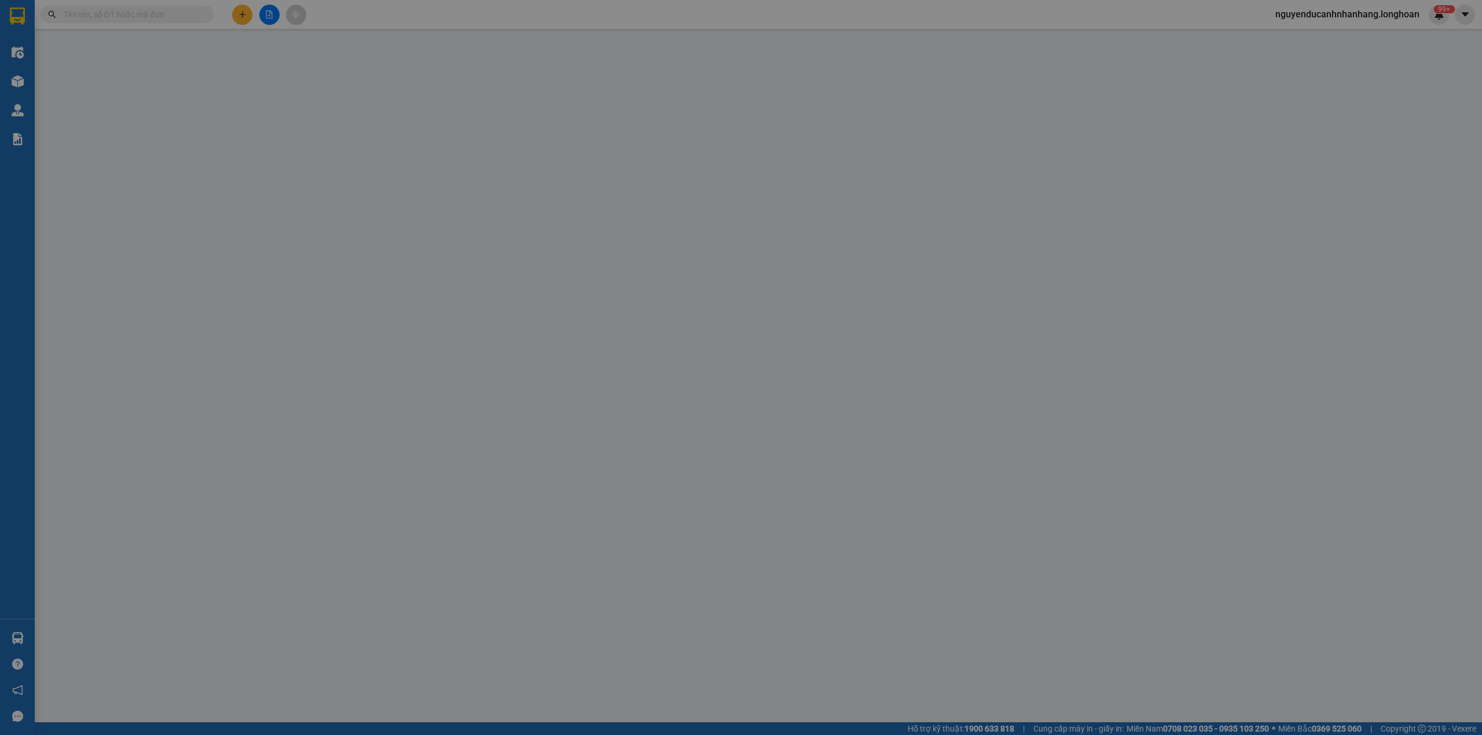
type input "0344303988"
type input "[PERSON_NAME]"
checkbox input "true"
type input "Đón : 38 thú y đức thượng hoài đức"
type input "0933631331"
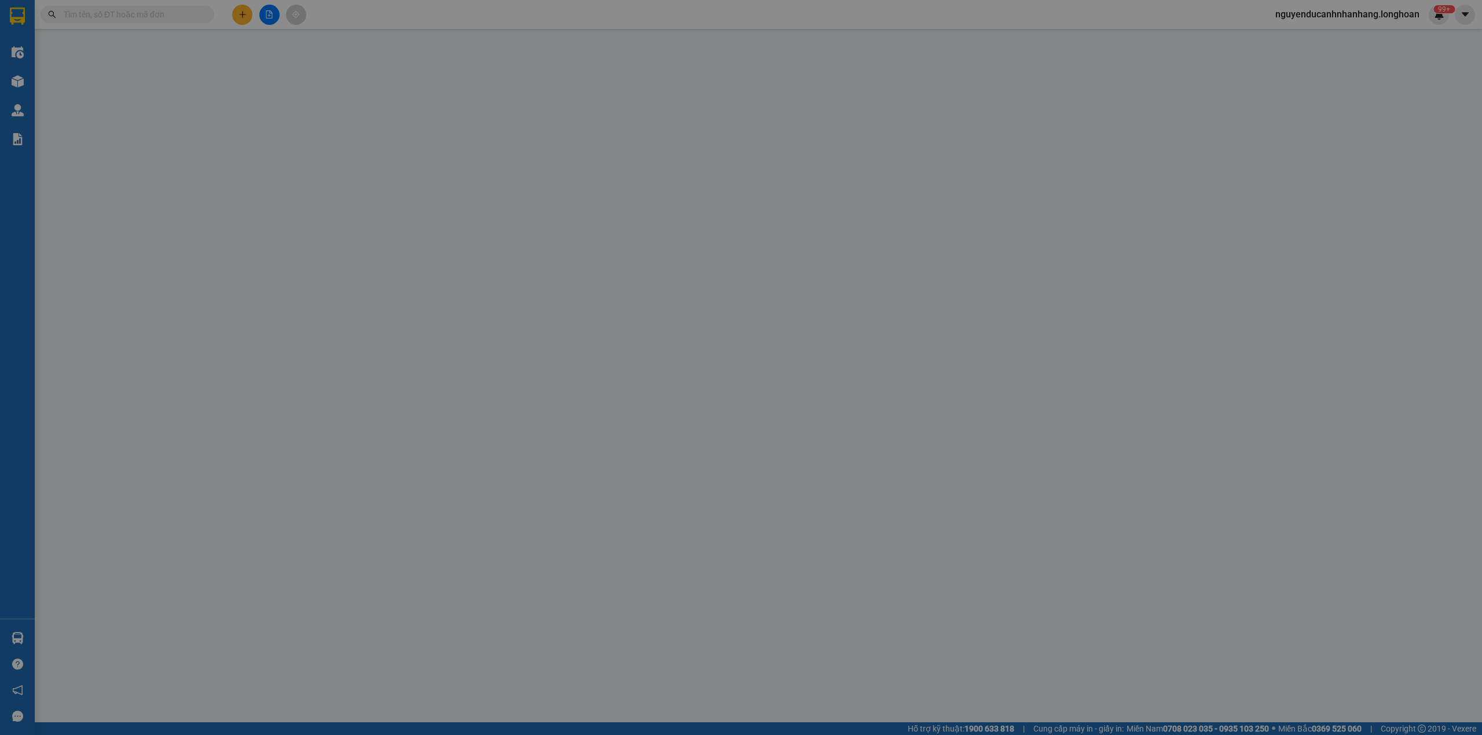
type input "0908697773 [GEOGRAPHIC_DATA]"
checkbox input "true"
type input "Trả : Thiền viện Phước Sơn, Phước Tân, Biên hòa, Đồng Nai"
type input "Cước người nhận trả"
type input "66.000"
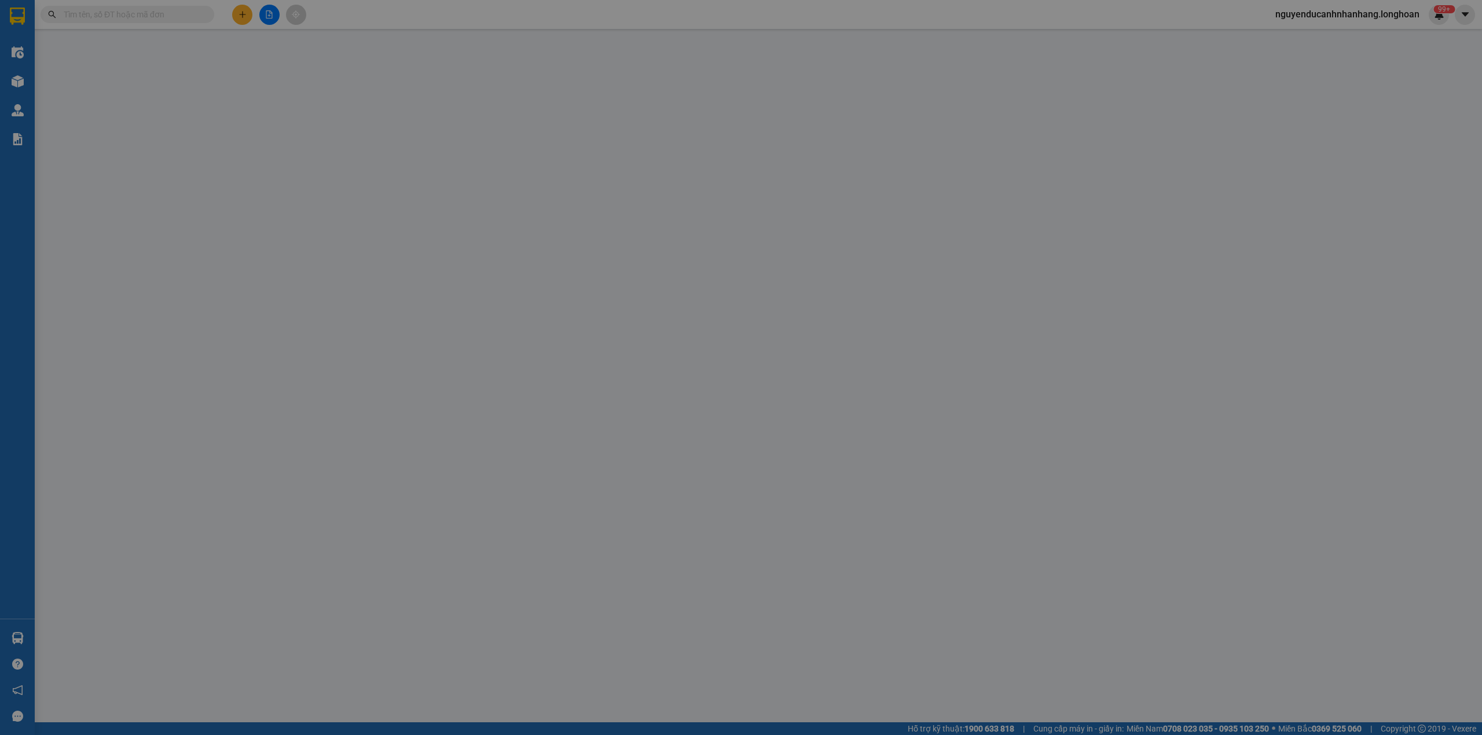
type input "66.000"
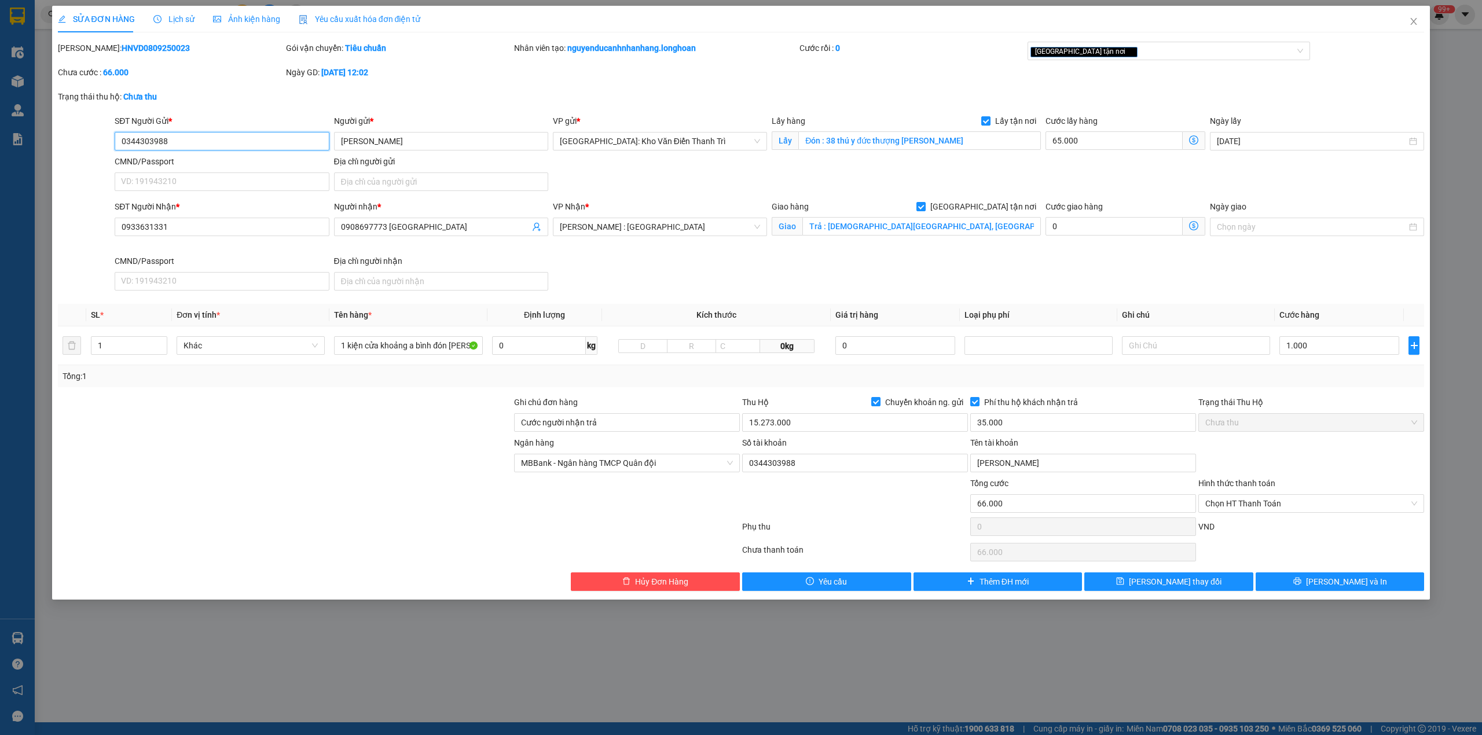
click at [218, 144] on input "0344303988" at bounding box center [222, 141] width 214 height 19
click at [623, 428] on input "Cước người nhận trả" at bounding box center [627, 422] width 226 height 19
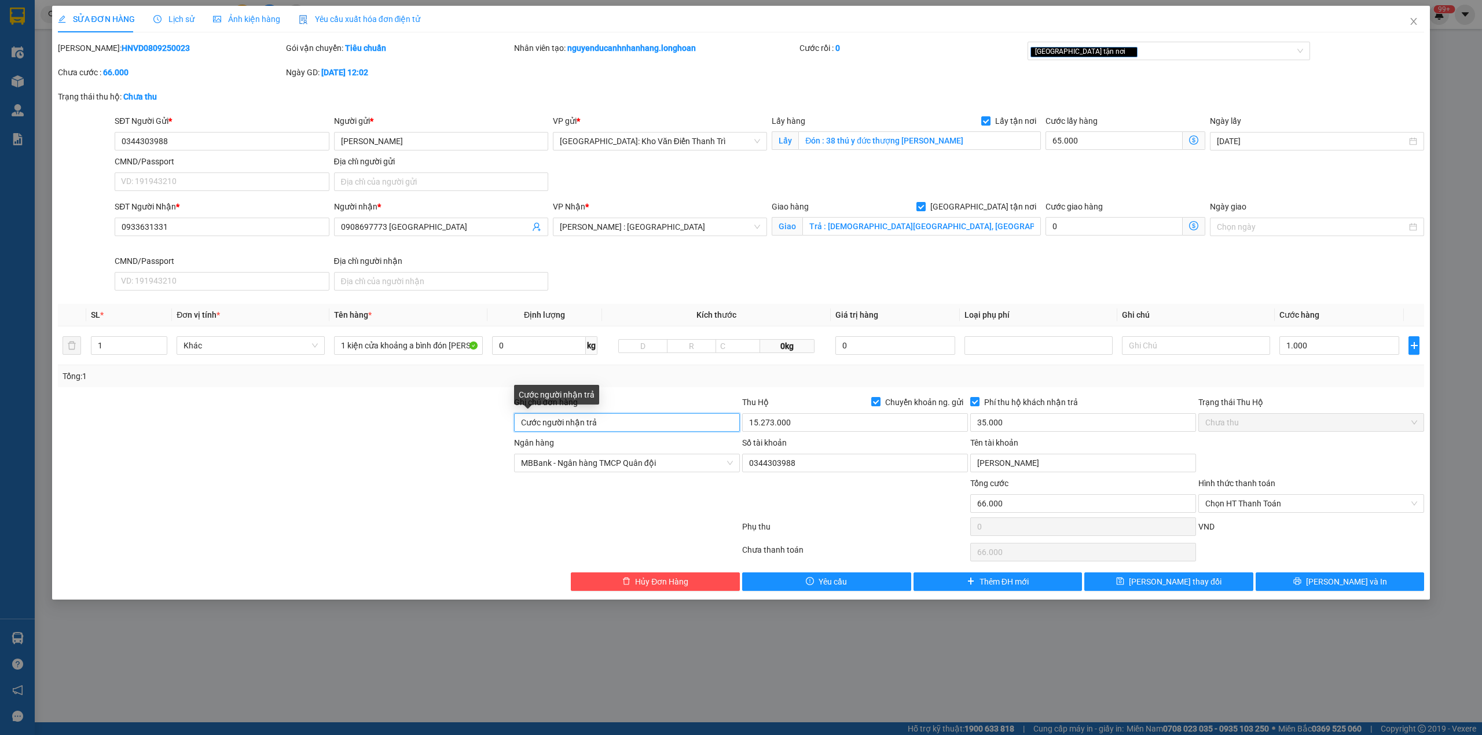
click at [623, 428] on input "Cước người nhận trả" at bounding box center [627, 422] width 226 height 19
click at [406, 352] on input "1 kiện cửa khoảng a bình đón hoài đức" at bounding box center [408, 345] width 148 height 19
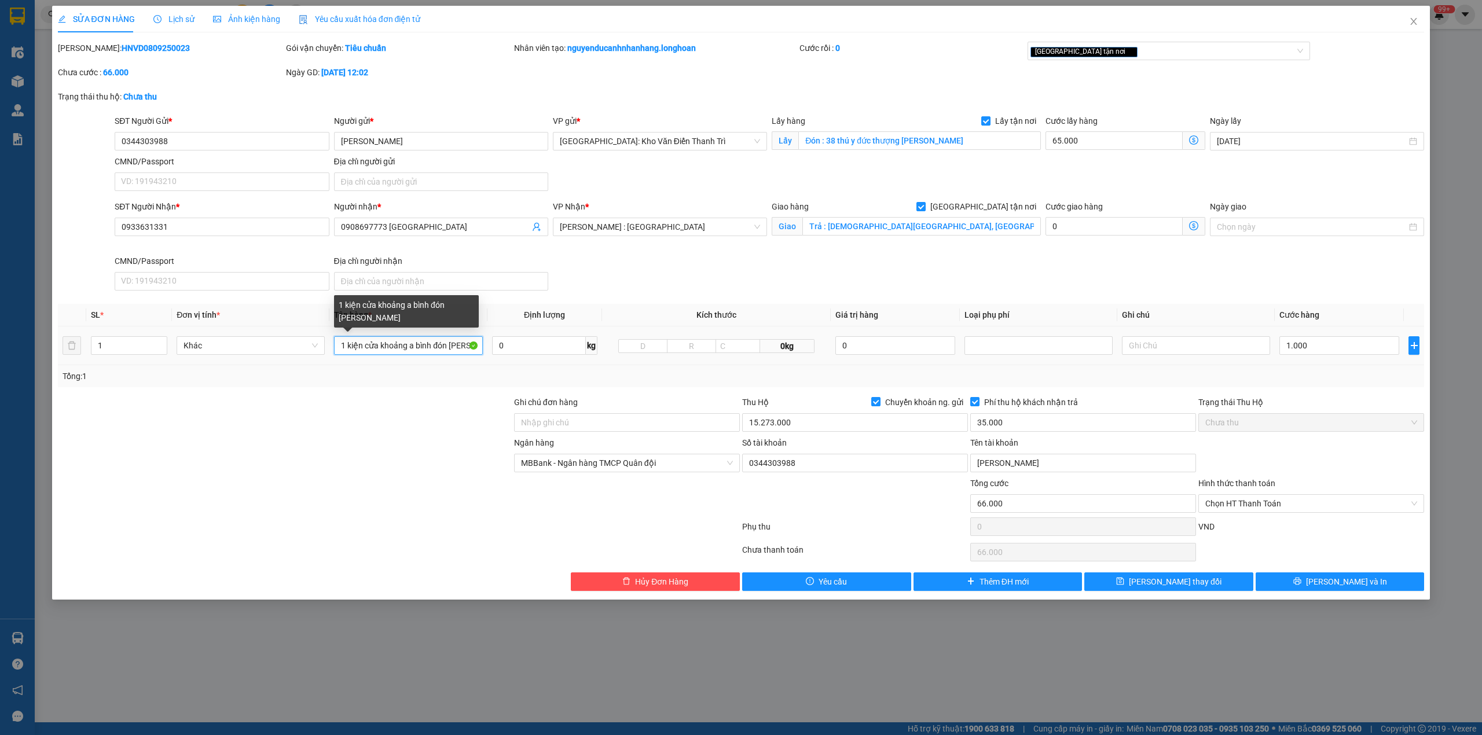
click at [406, 352] on input "1 kiện cửa khoảng a bình đón hoài đức" at bounding box center [408, 345] width 148 height 19
click at [405, 352] on input "1 kiện cửa khoảng a bình đón hoài đức" at bounding box center [408, 345] width 148 height 19
click at [1300, 353] on input "1.000" at bounding box center [1339, 345] width 120 height 19
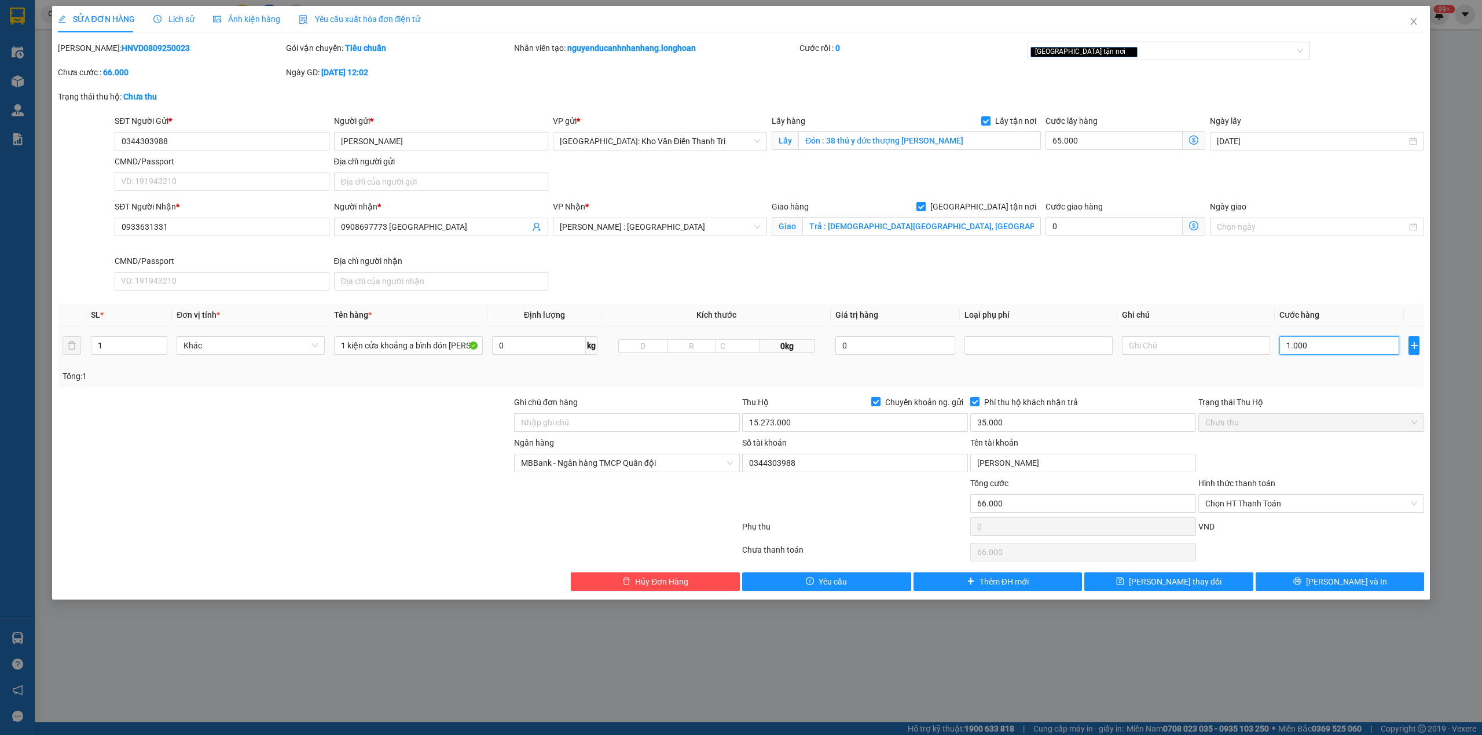
type input "65.001"
type input "1"
type input "65.010"
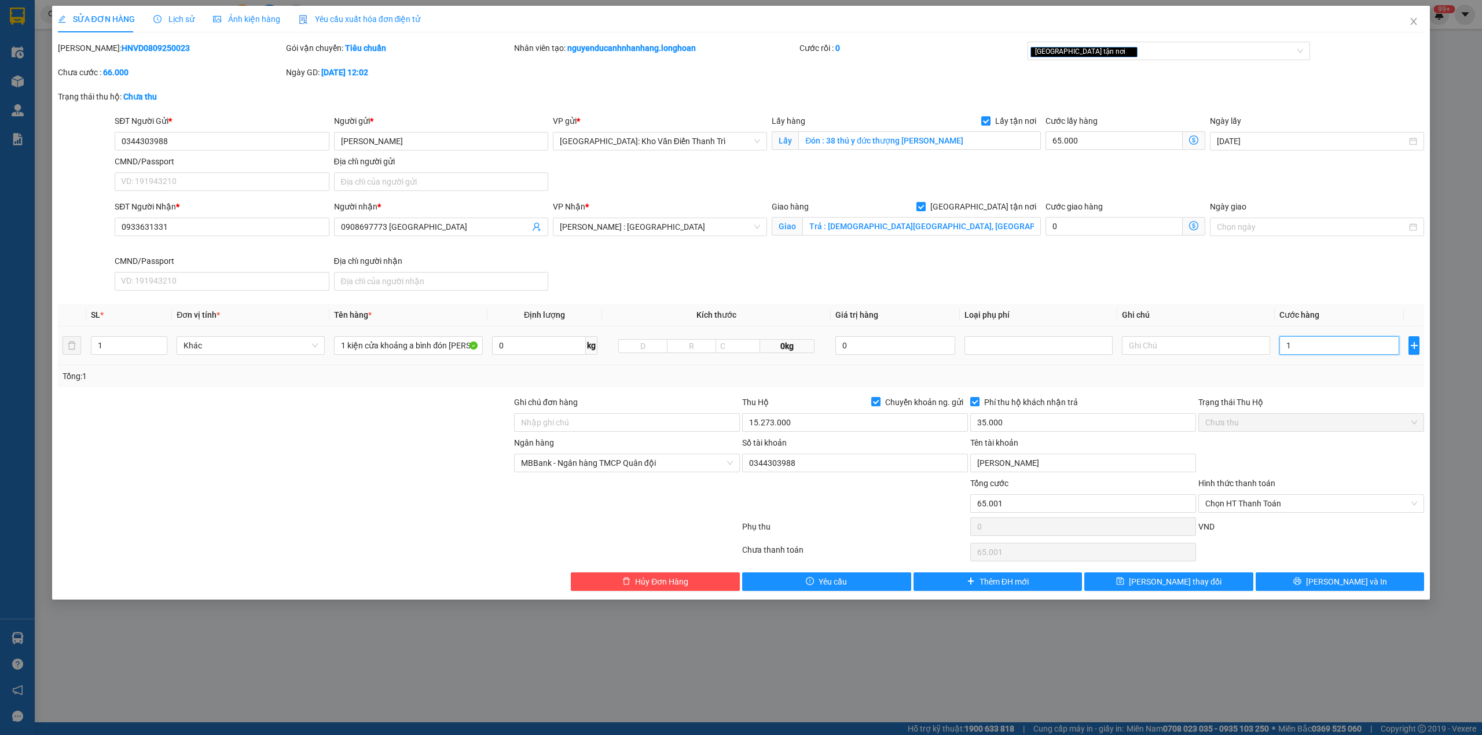
type input "10"
type input "65.100"
type input "100"
type input "66.000"
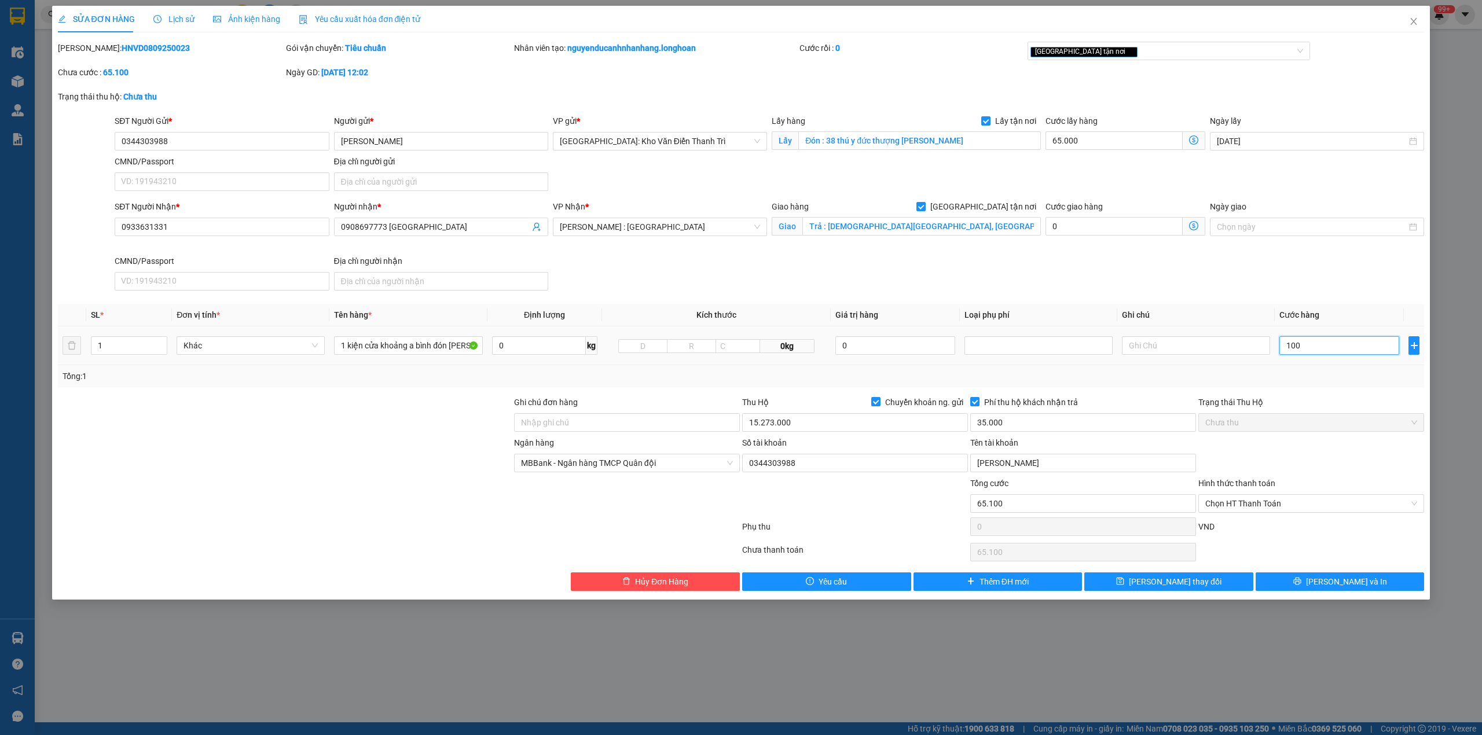
type input "66.000"
type input "10.000"
type input "75.000"
type input "165.000"
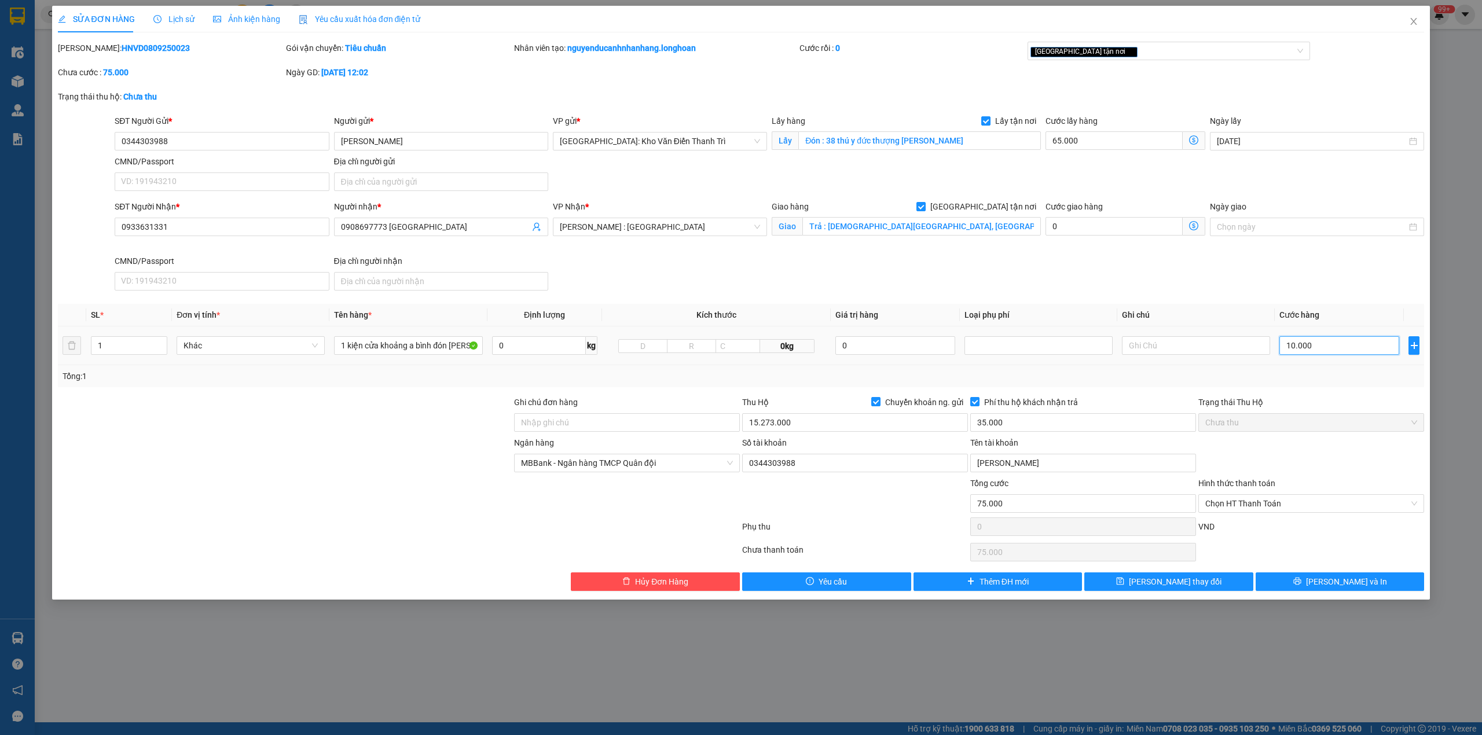
type input "165.000"
type input "100.000"
type input "1.065.000"
type input "1.000.000"
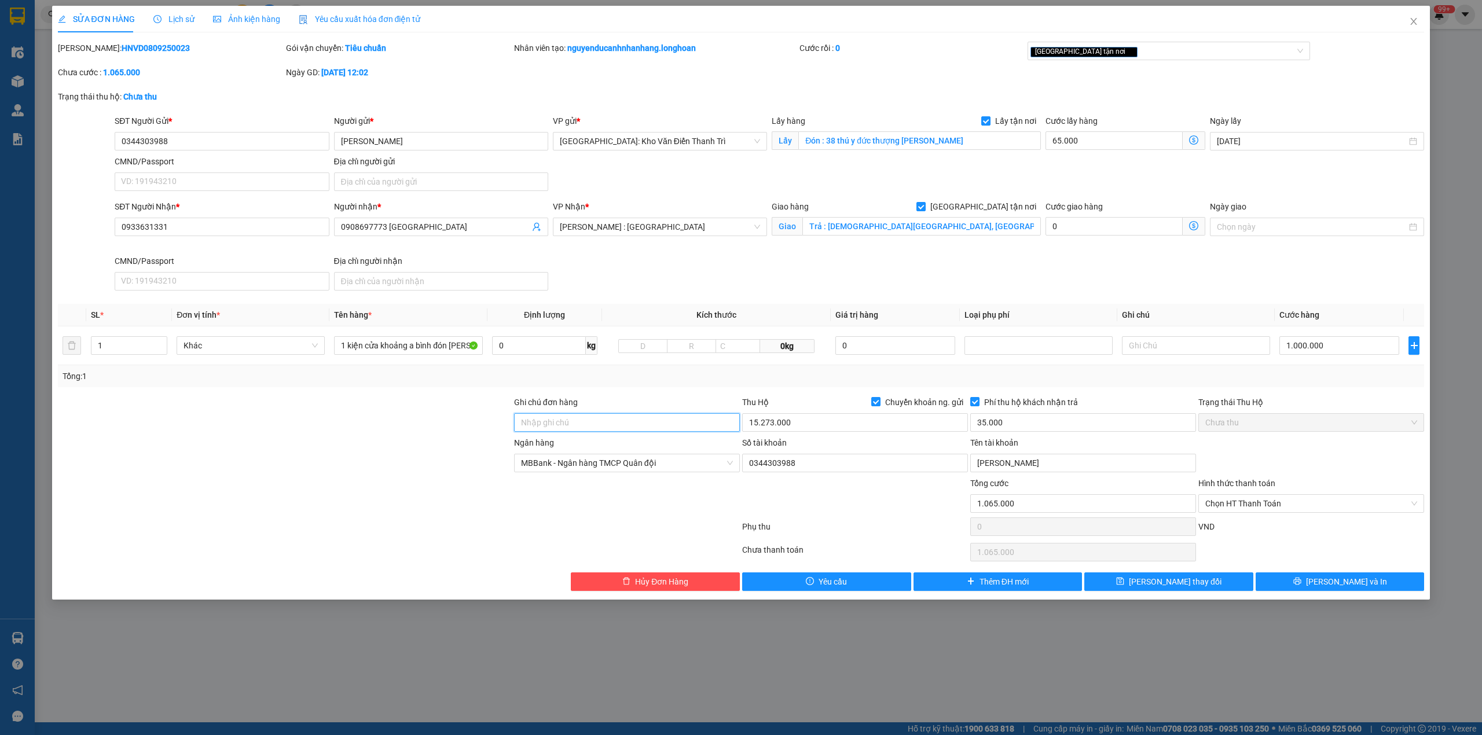
drag, startPoint x: 558, startPoint y: 427, endPoint x: 577, endPoint y: 443, distance: 24.7
click at [558, 425] on input "Ghi chú đơn hàng" at bounding box center [627, 422] width 226 height 19
type input "hàng giao nguyên kiện, hư vỡ ko đền"
click at [596, 391] on div "Total Paid Fee 0 Total UnPaid Fee 66.000 Cash Collection Total Fee Mã ĐH: HNVD0…" at bounding box center [741, 316] width 1367 height 549
click at [364, 336] on div "1 kiện cửa khoảng a bình đón hoài đức" at bounding box center [408, 345] width 148 height 23
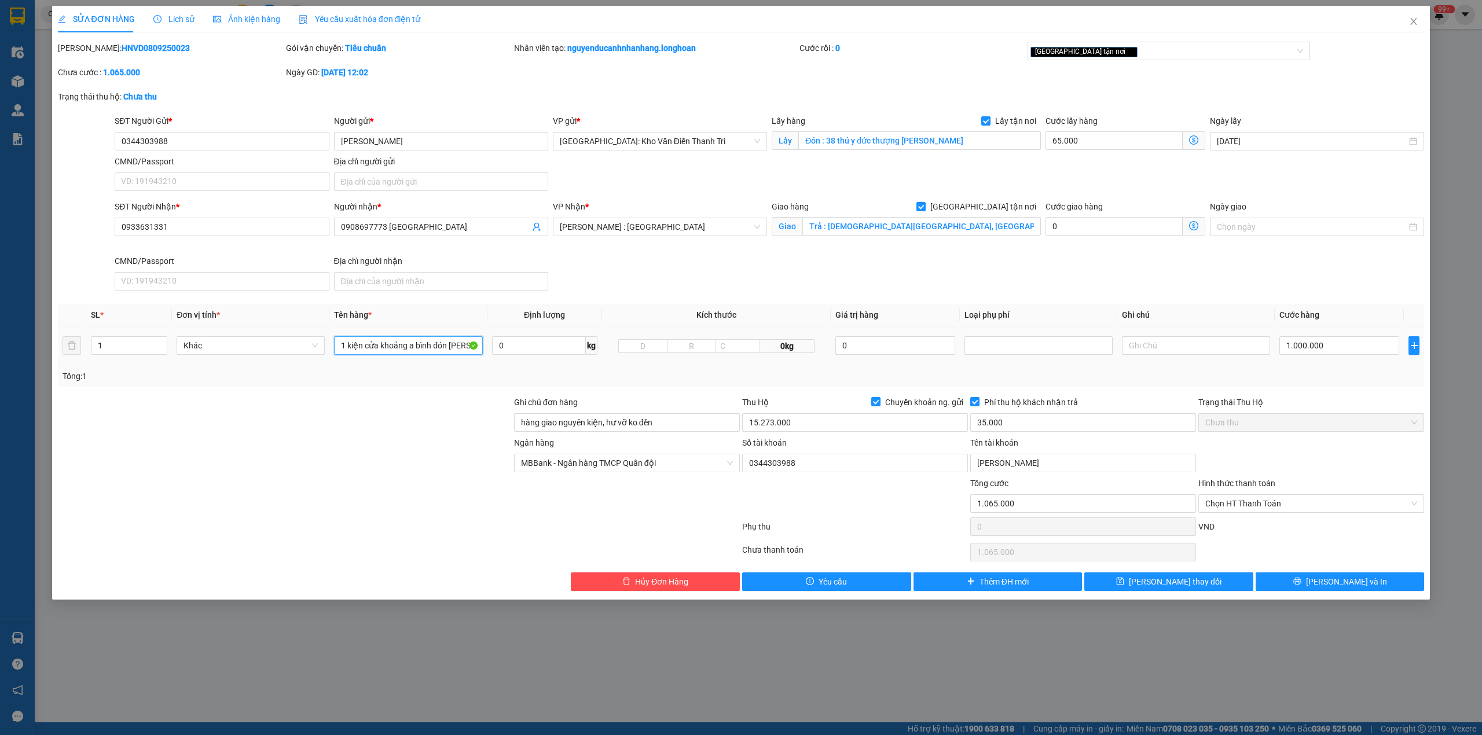
click at [369, 340] on input "1 kiện cửa khoảng a bình đón hoài đức" at bounding box center [408, 345] width 148 height 19
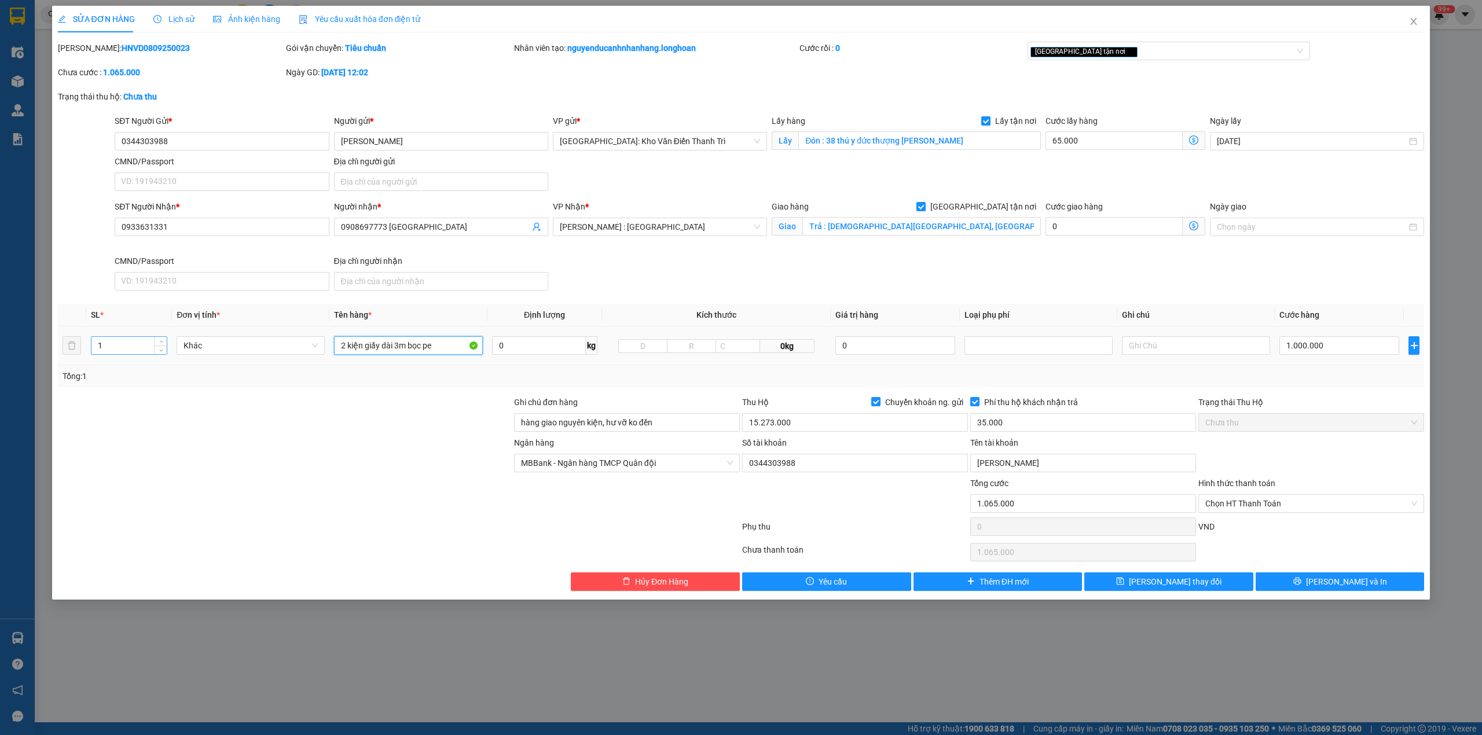
type input "2 kiện giấy dài 3m bọc pe"
click at [142, 351] on input "1" at bounding box center [128, 345] width 75 height 17
type input "2"
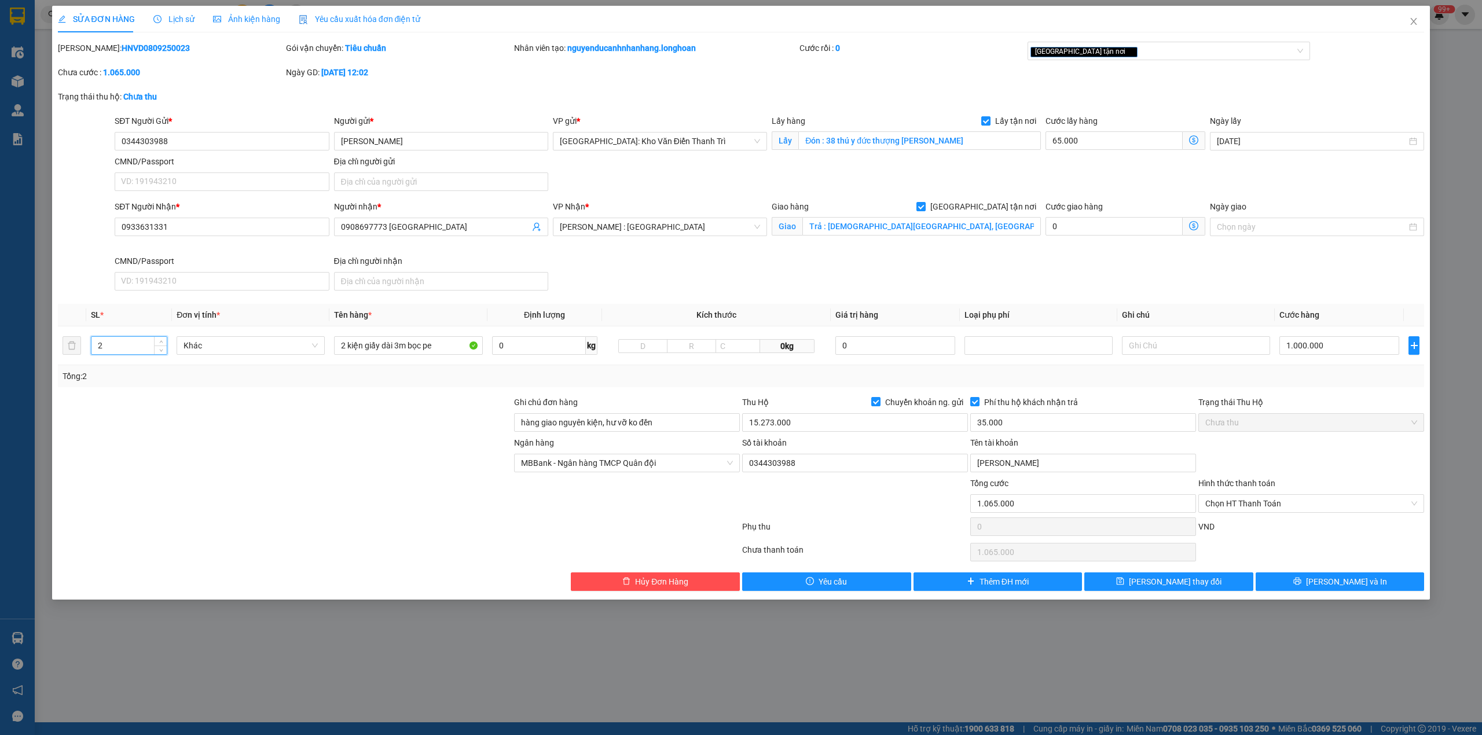
click at [167, 399] on div at bounding box center [285, 416] width 456 height 41
click at [1023, 490] on div "Tổng cước" at bounding box center [1083, 485] width 226 height 17
click at [982, 487] on span "Tổng cước" at bounding box center [989, 483] width 38 height 9
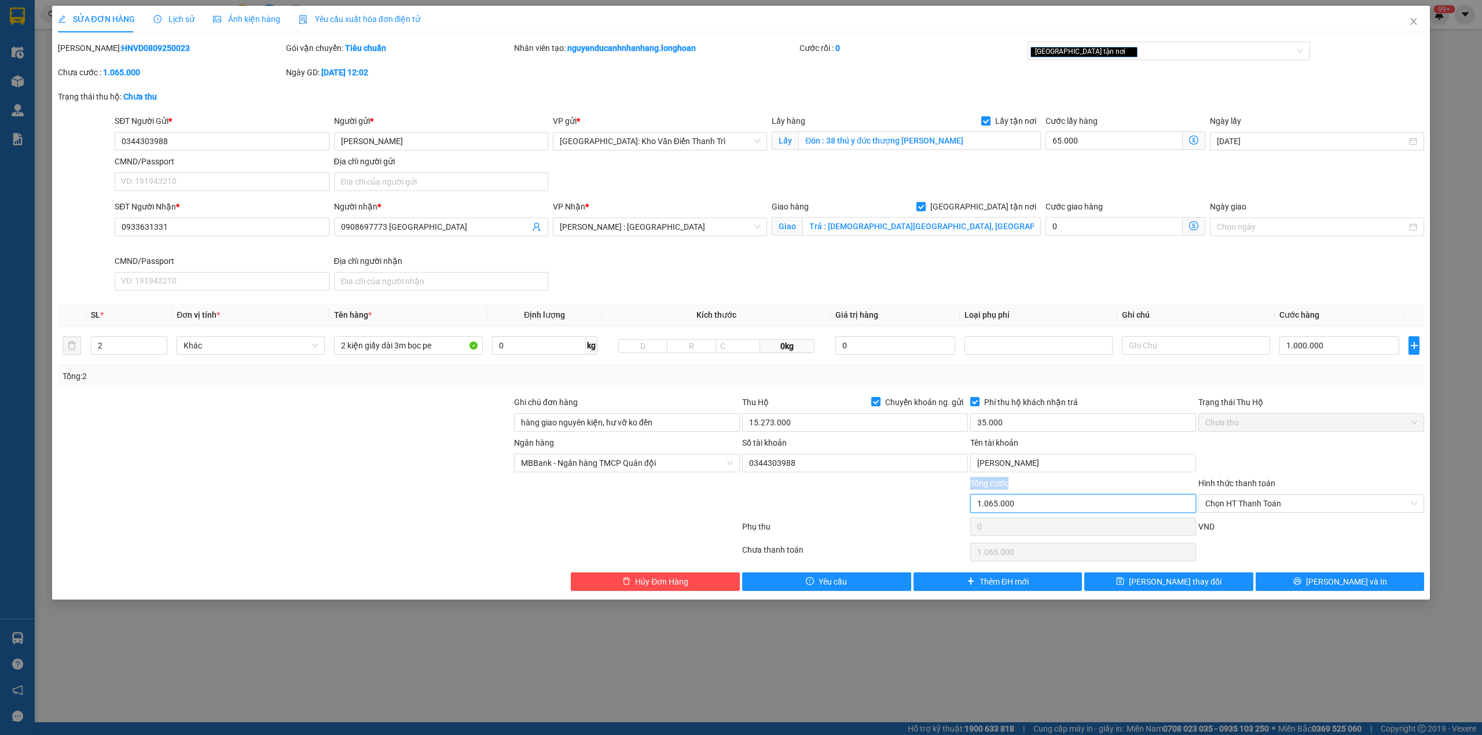
click at [982, 494] on input "1.065.000" at bounding box center [1083, 503] width 226 height 19
click at [982, 487] on span "Tổng cước" at bounding box center [989, 483] width 38 height 9
click at [982, 494] on input "1.065.000" at bounding box center [1083, 503] width 226 height 19
click at [982, 487] on span "Tổng cước" at bounding box center [989, 483] width 38 height 9
click at [982, 494] on input "1.065.000" at bounding box center [1083, 503] width 226 height 19
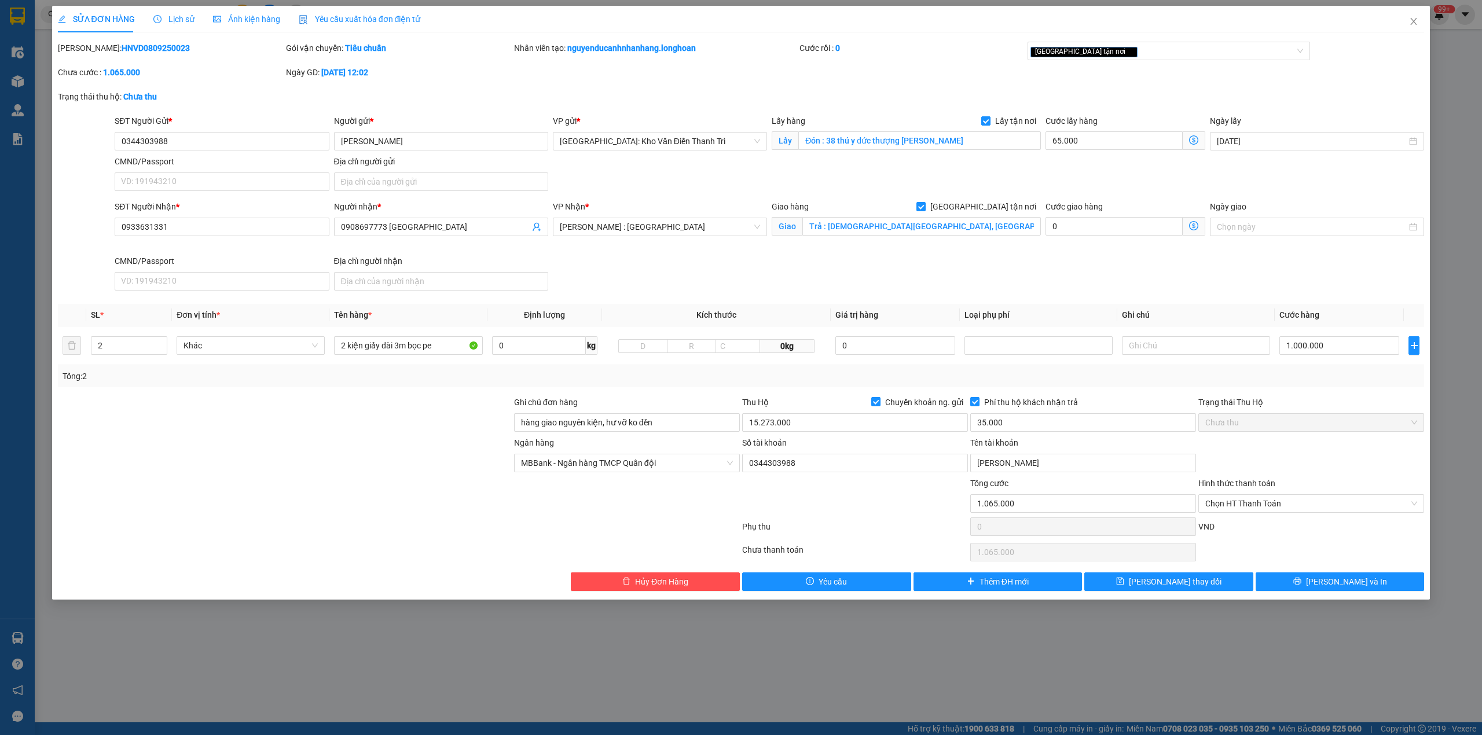
click at [881, 278] on div "SĐT Người Nhận * 0933631331 Người nhận * 0908697773 Đức Linh VP Nhận * Hồ Chí M…" at bounding box center [769, 247] width 1314 height 95
click at [1314, 346] on input "1.000.000" at bounding box center [1339, 345] width 120 height 19
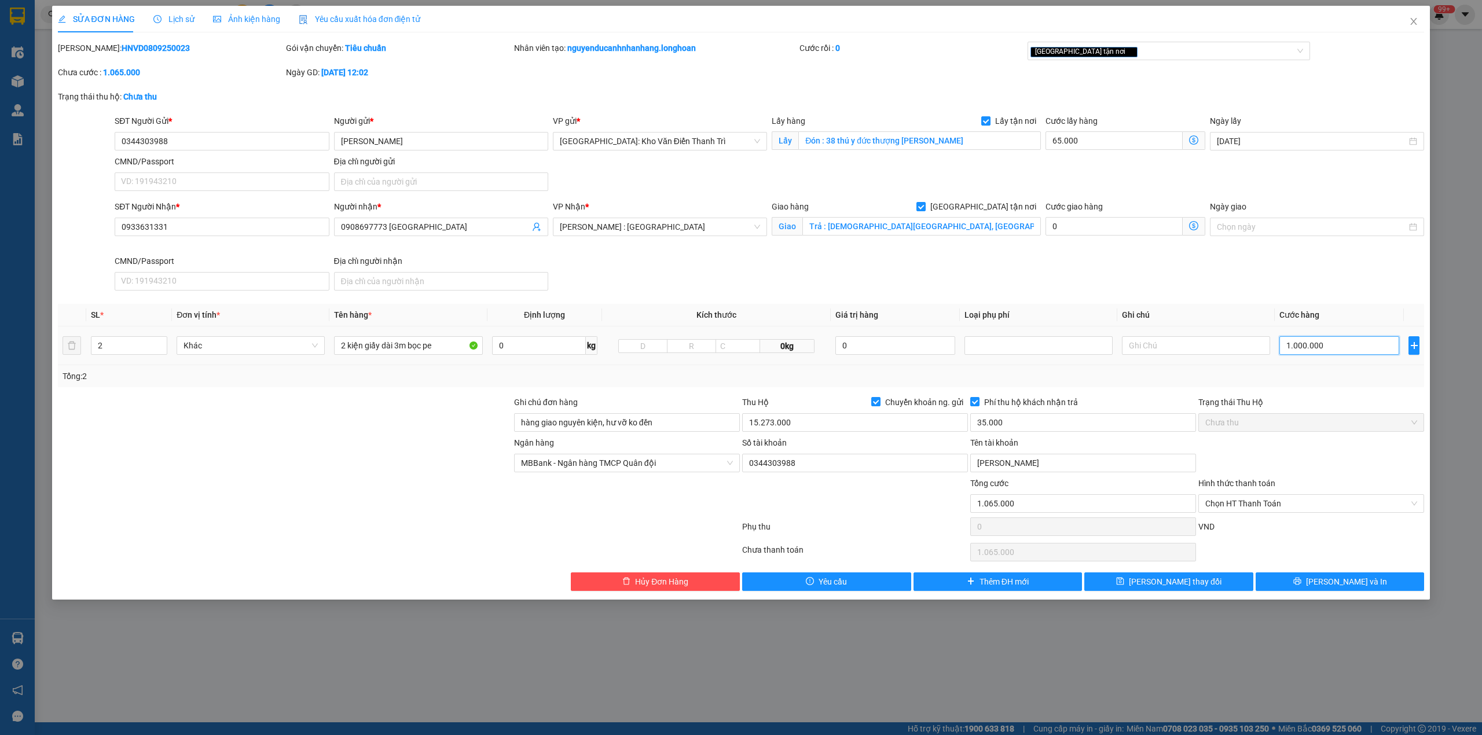
click at [1314, 346] on input "1.000.000" at bounding box center [1339, 345] width 120 height 19
type input "65.005"
type input "5"
type input "65.055"
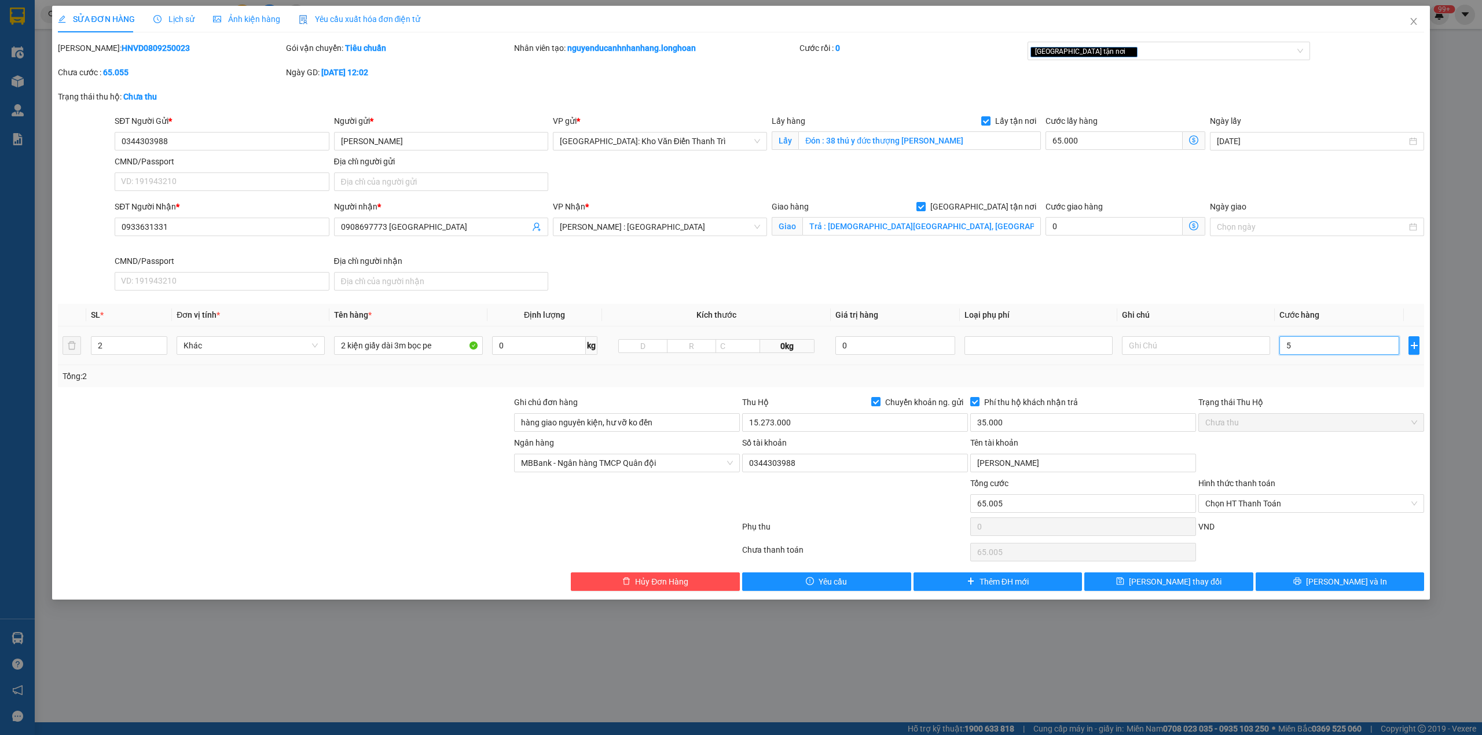
type input "65.055"
type input "55"
type input "65.550"
type input "550"
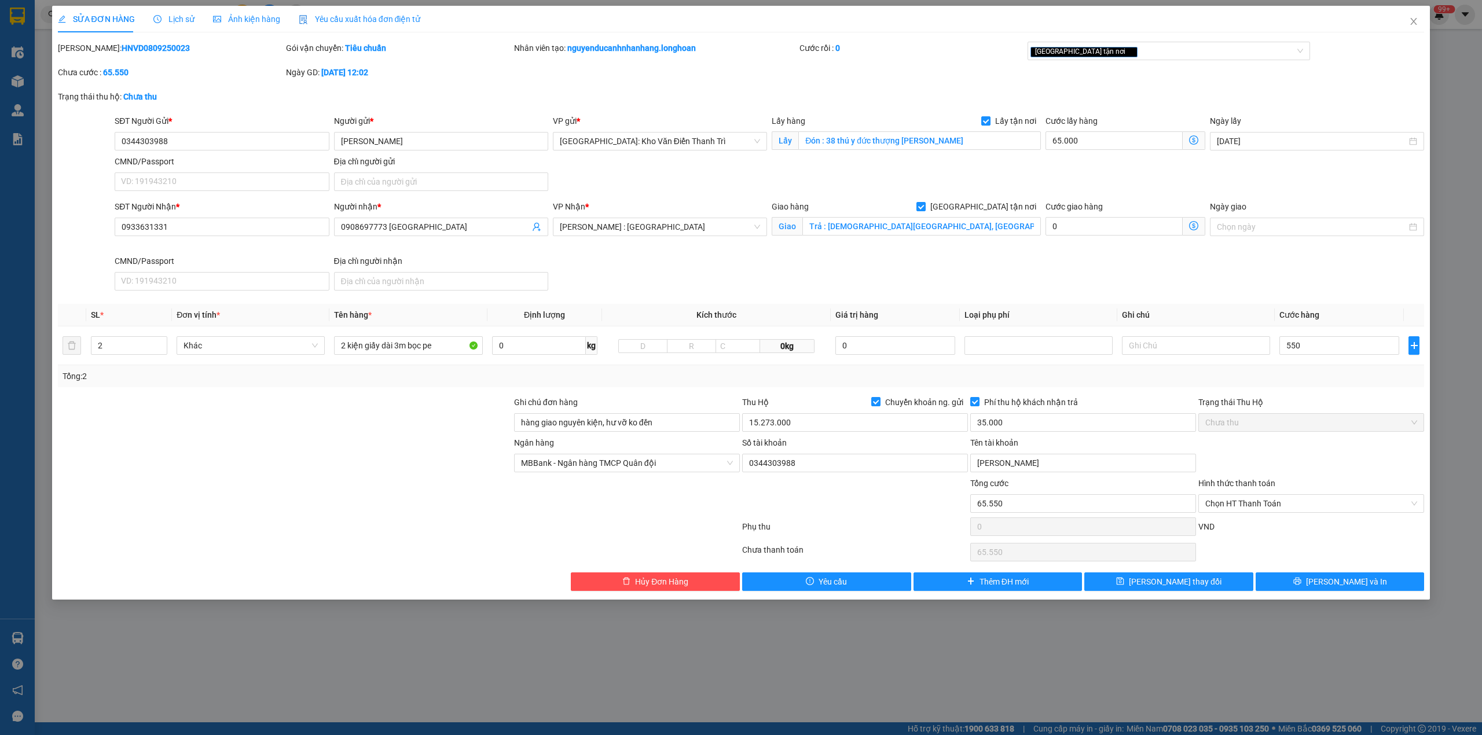
type input "615.000"
type input "550.000"
drag, startPoint x: 1307, startPoint y: 380, endPoint x: 1260, endPoint y: 377, distance: 47.5
click at [1306, 380] on div "Tổng: 2" at bounding box center [741, 376] width 1357 height 13
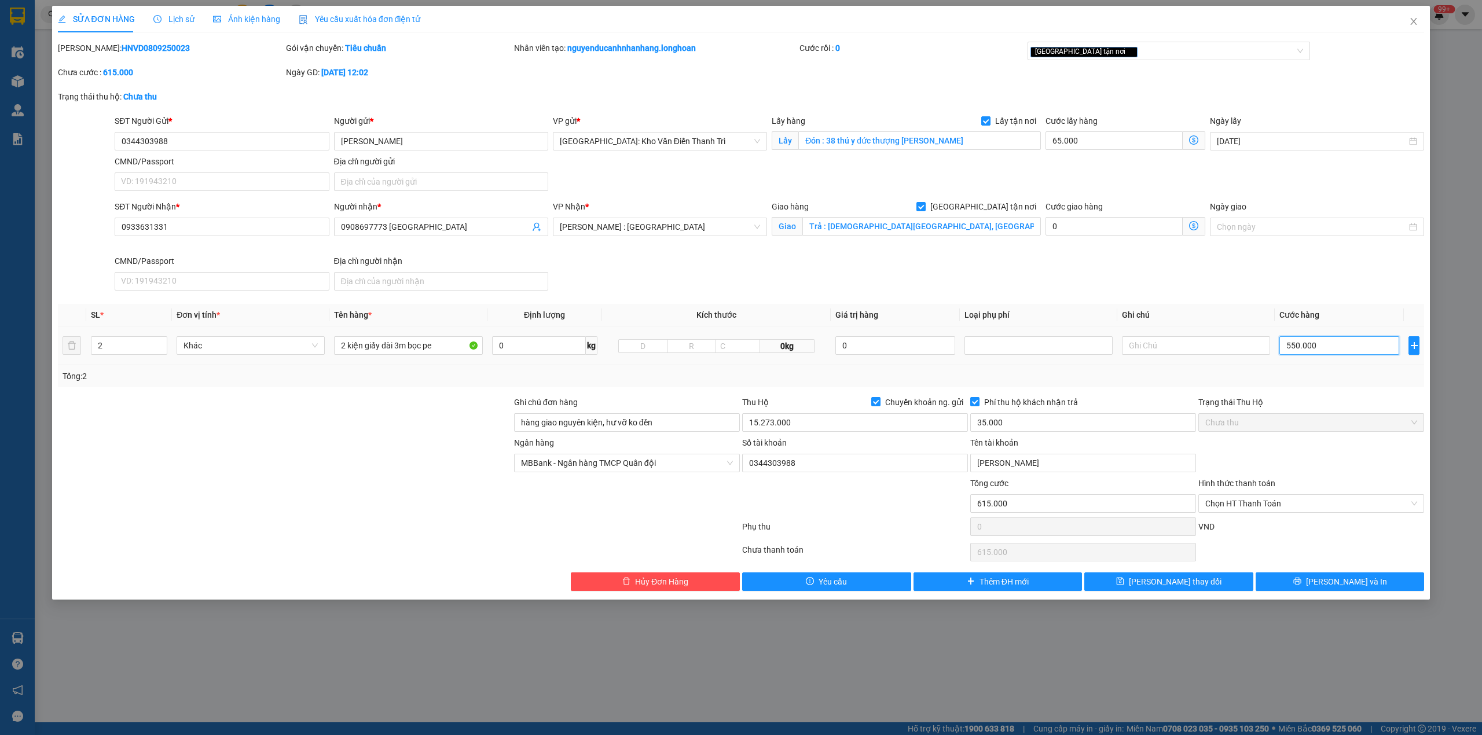
click at [1327, 355] on input "550.000" at bounding box center [1339, 345] width 120 height 19
type input "65.001"
type input "1"
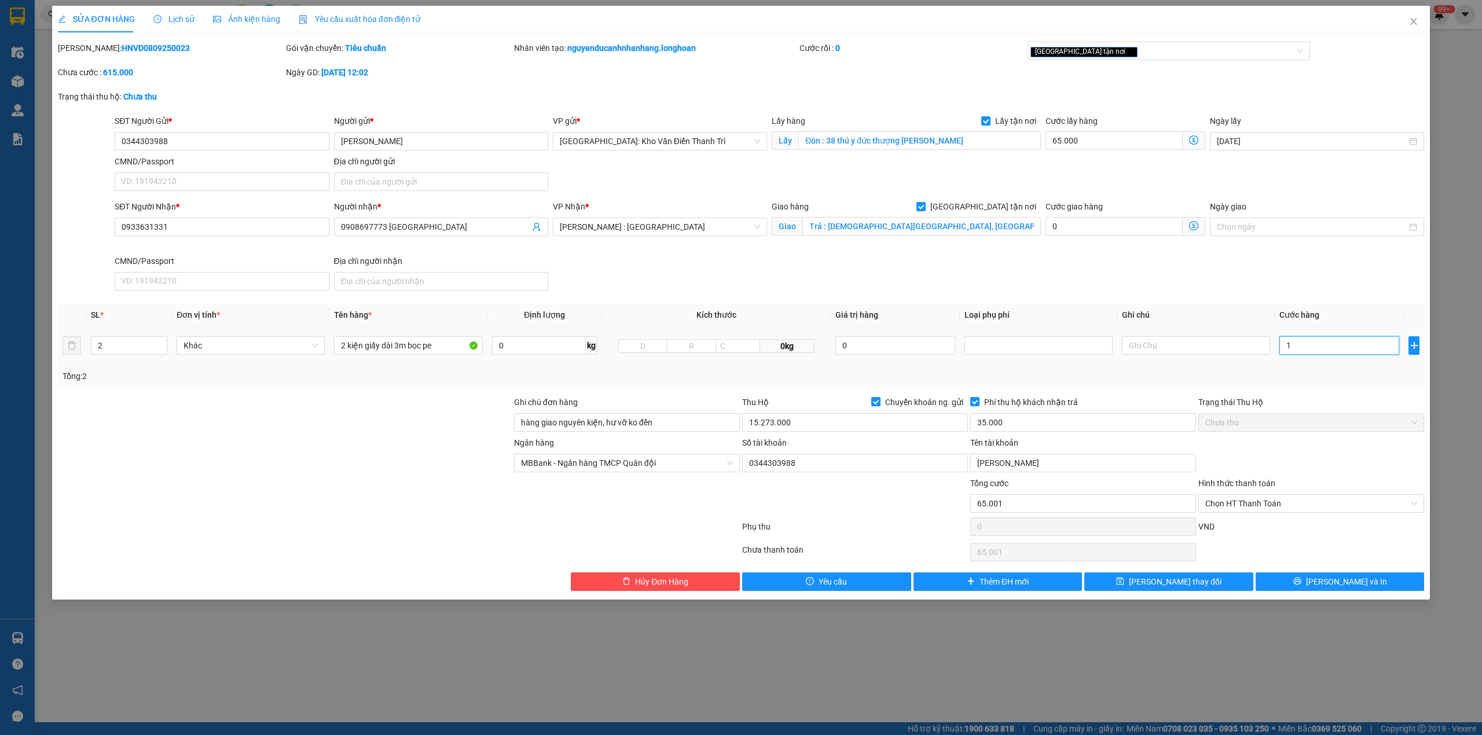
type input "65.010"
type input "10"
type input "65.100"
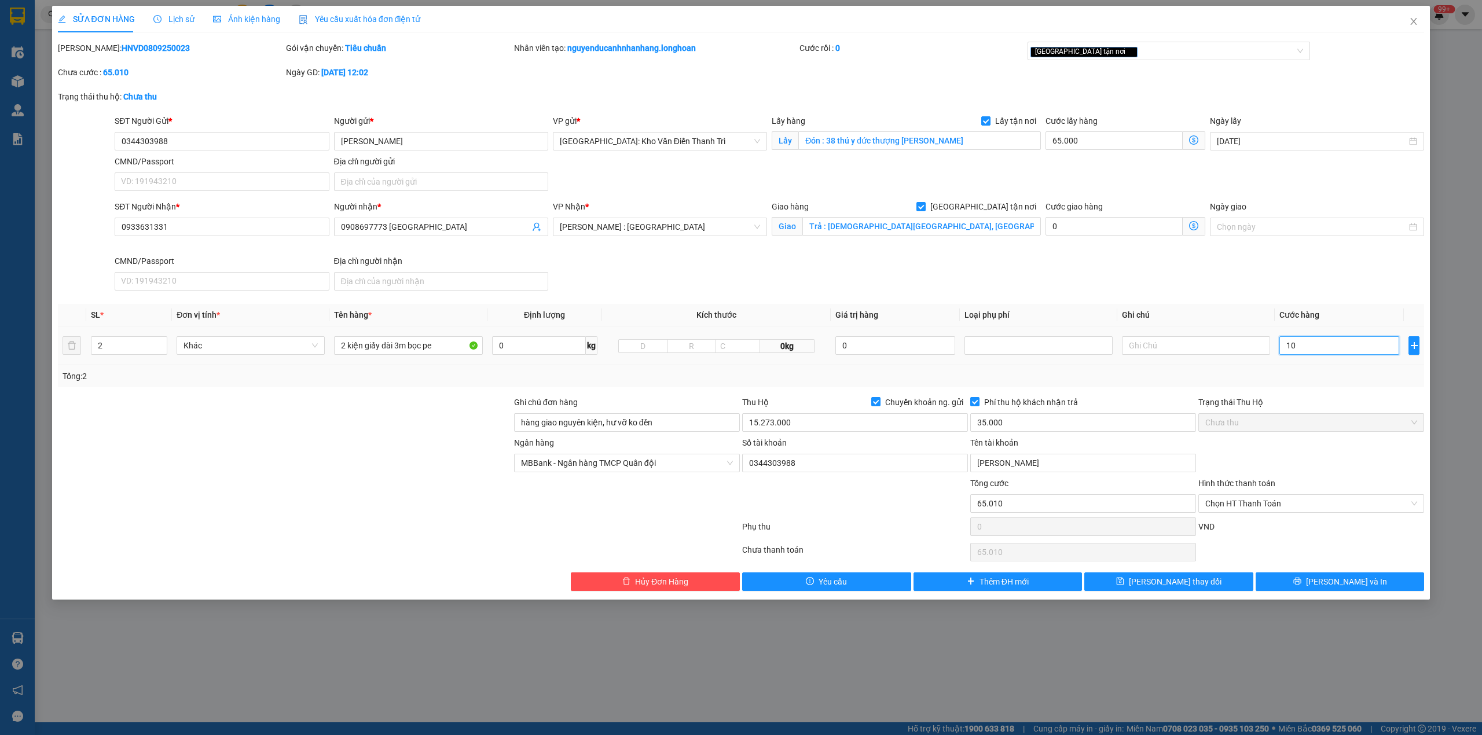
type input "100"
type input "66.000"
type input "1.000"
type input "75.000"
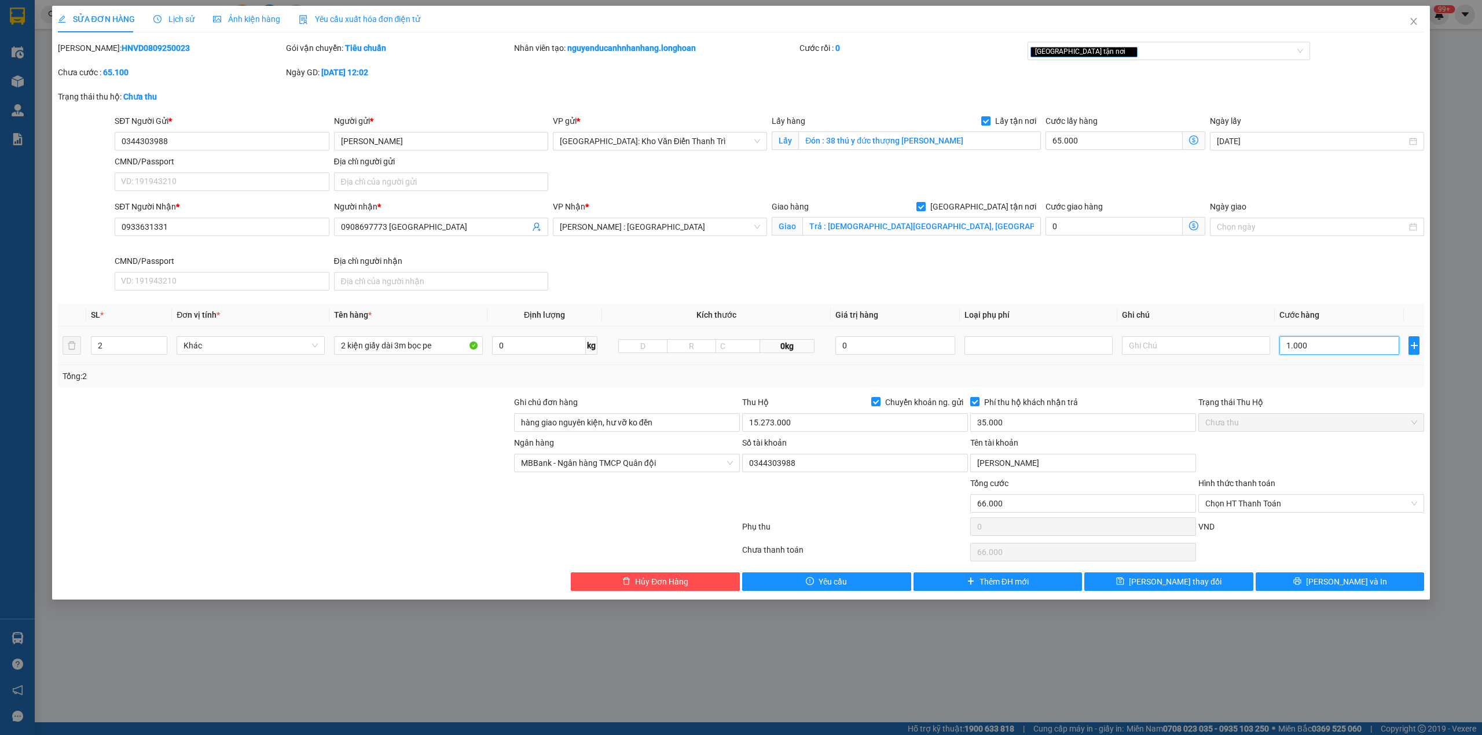
type input "75.000"
type input "10.000"
type input "165.000"
type input "100.000"
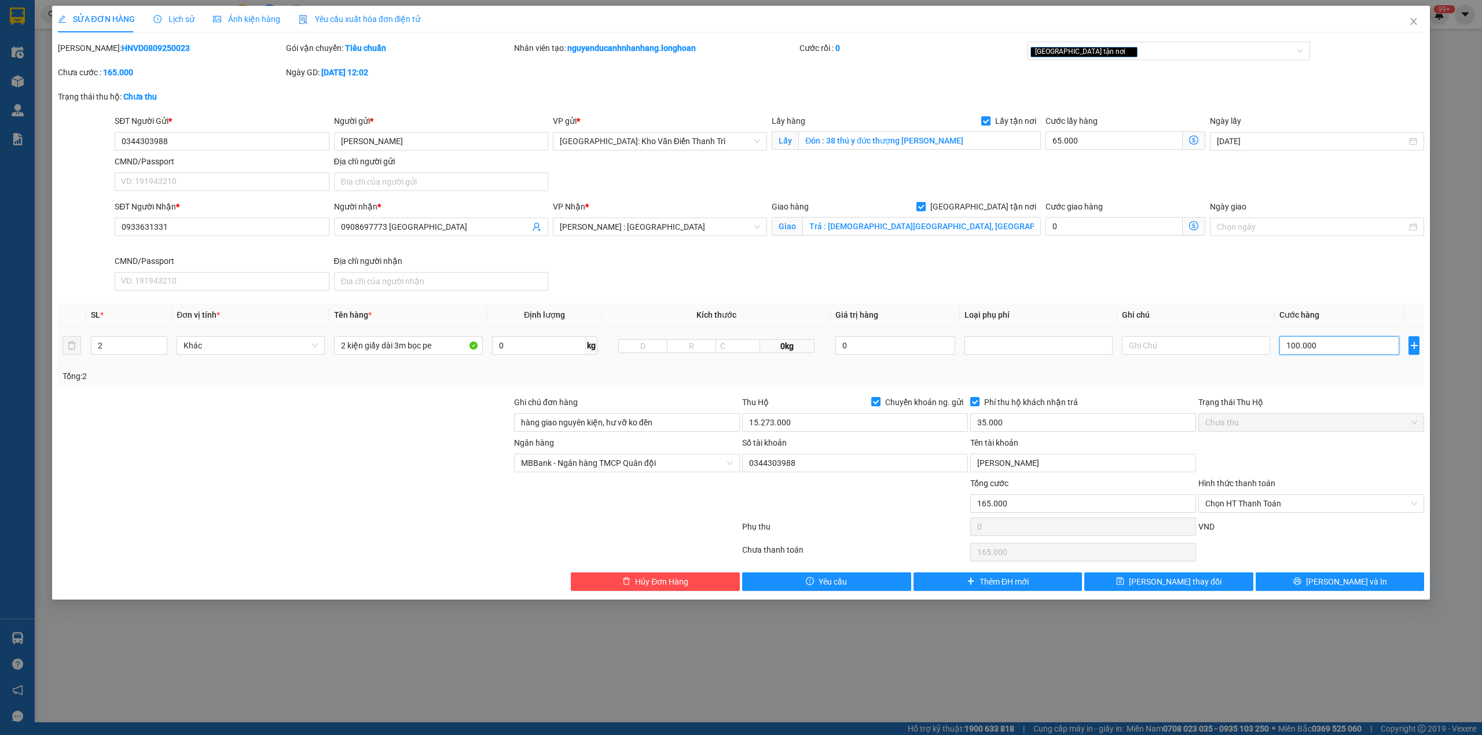
type input "1.065.000"
type input "1.000.000"
click at [1320, 398] on div "Trạng thái Thu Hộ" at bounding box center [1311, 402] width 226 height 13
click at [1103, 56] on div "[GEOGRAPHIC_DATA] tận nơi" at bounding box center [1163, 51] width 266 height 14
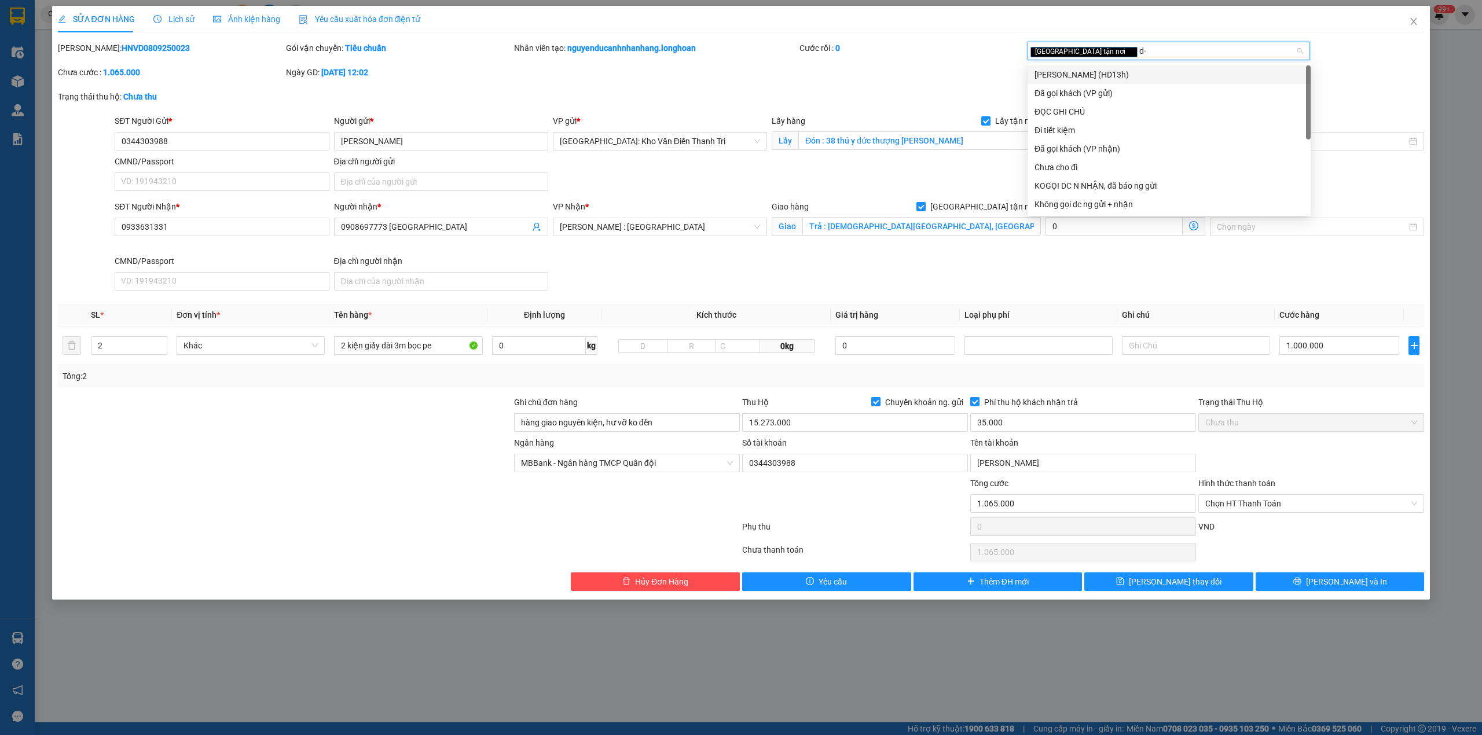
type input "d"
type input "đã"
click at [1098, 69] on div "Đã gọi khách (VP gửi)" at bounding box center [1168, 74] width 269 height 13
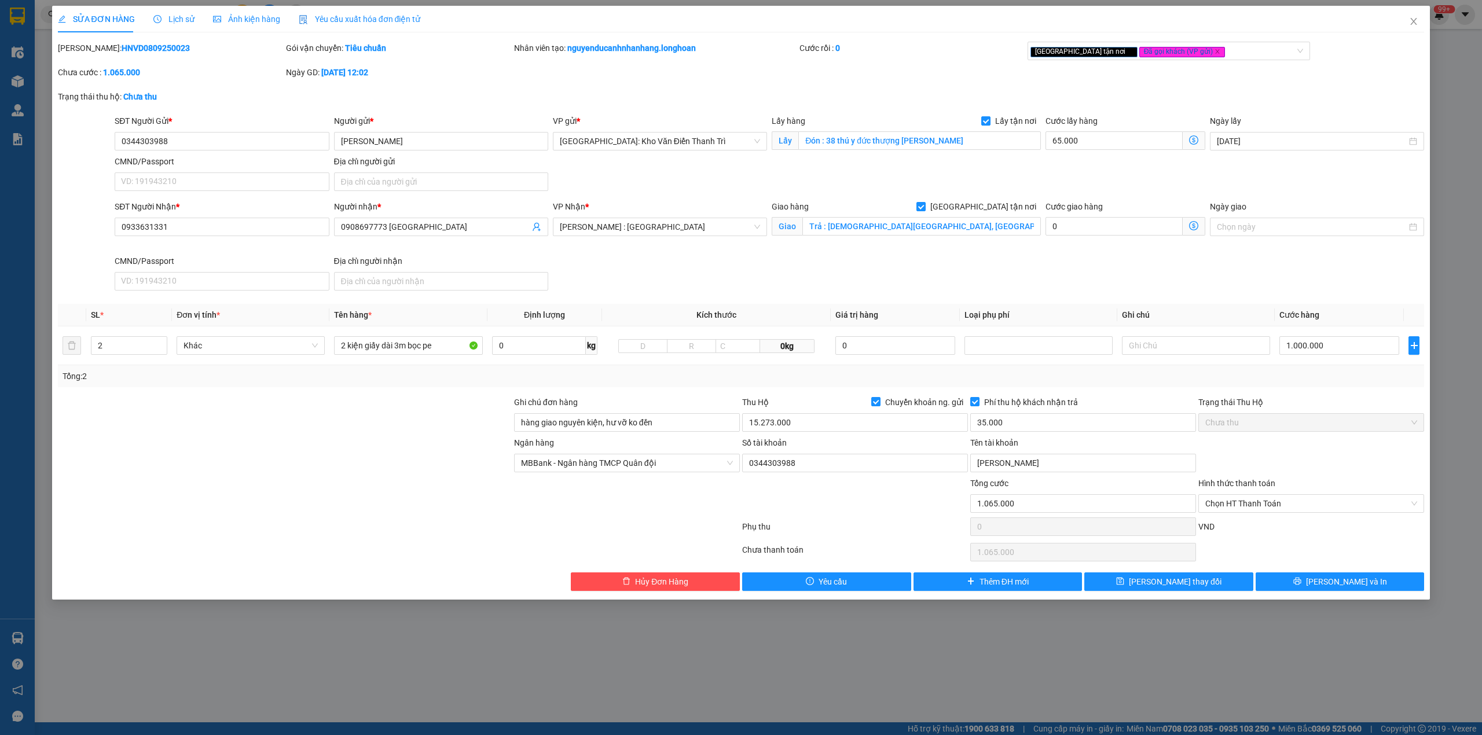
click at [904, 72] on div "Mã ĐH: HNVD0809250023 Gói vận chuyển: Tiêu chuẩn Nhân viên tạo: nguyenducanhnha…" at bounding box center [741, 66] width 1369 height 49
click at [1316, 591] on button "[PERSON_NAME] và In" at bounding box center [1340, 581] width 169 height 19
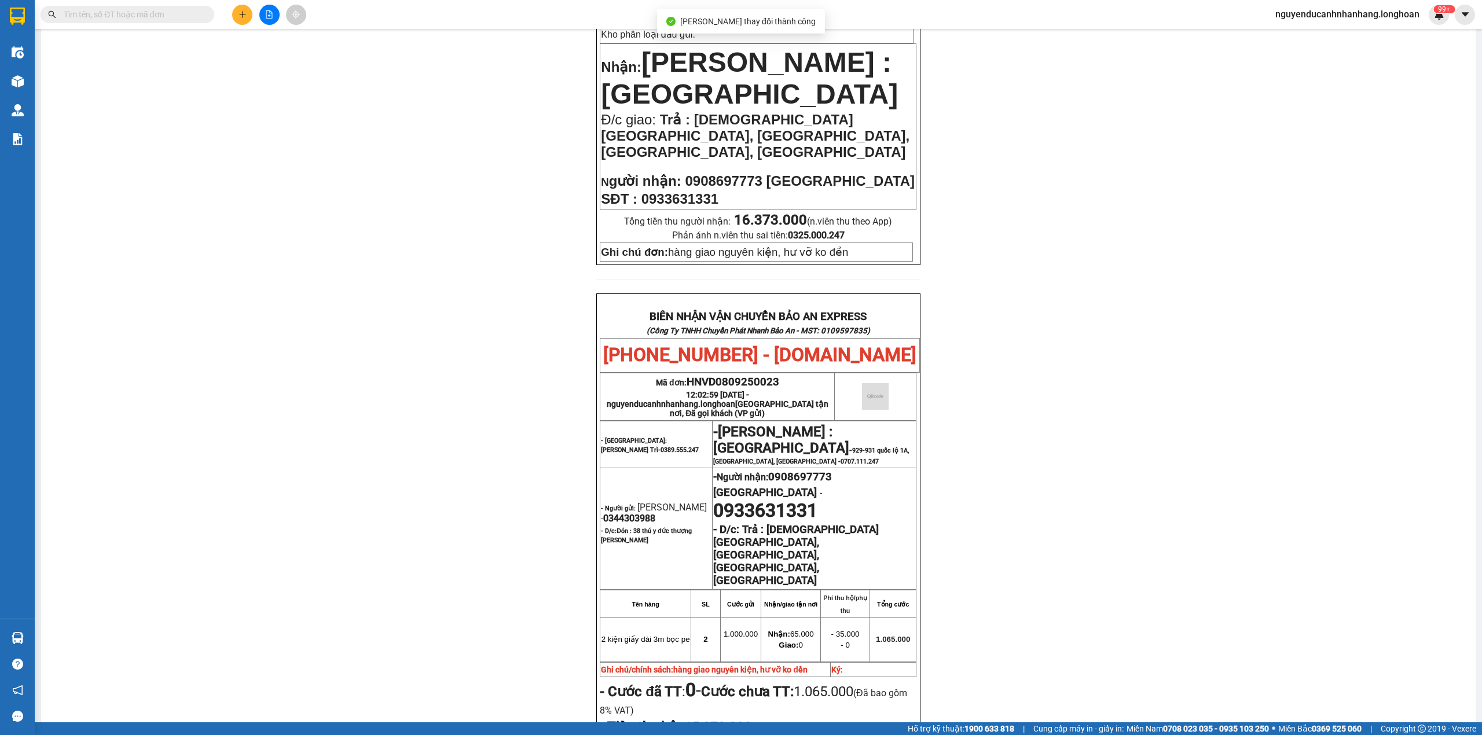
scroll to position [309, 0]
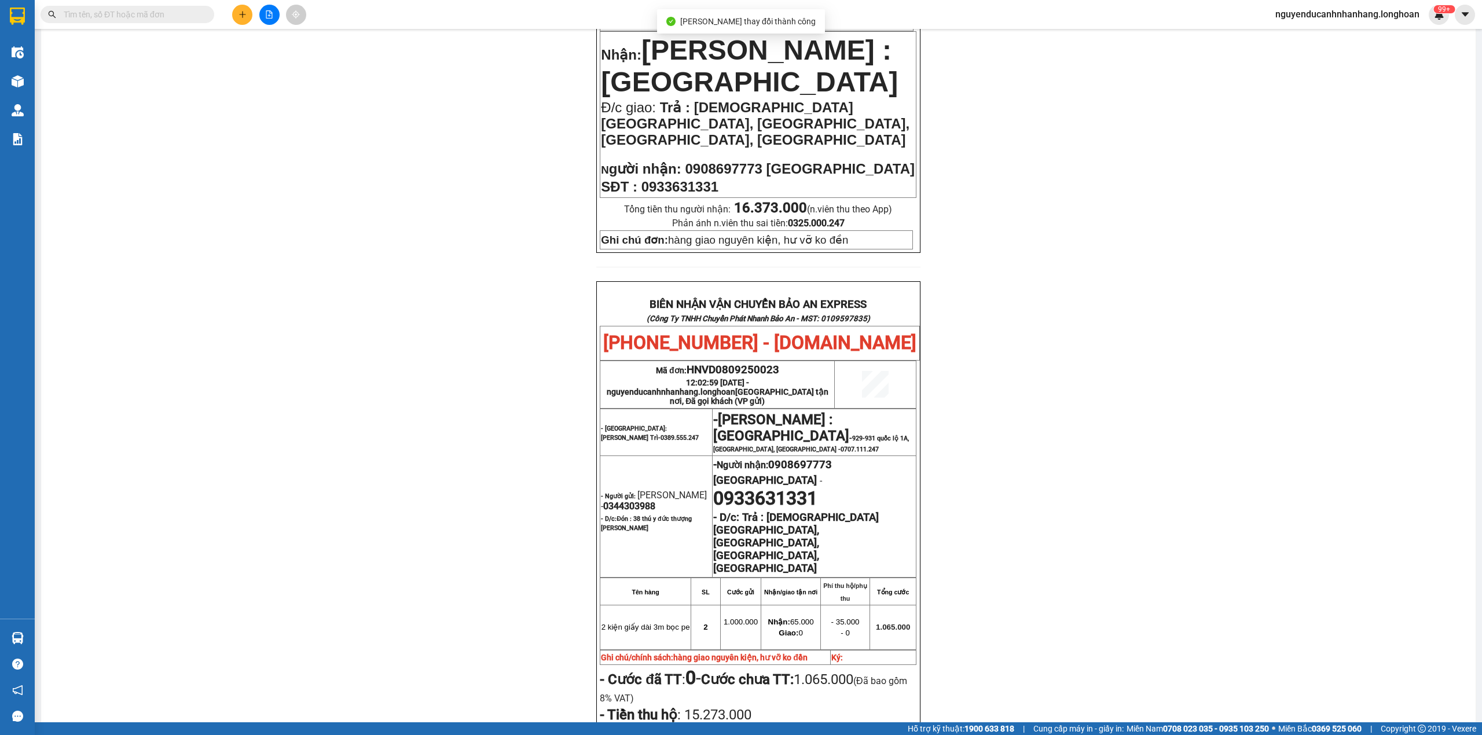
click at [619, 501] on span "0344303988" at bounding box center [629, 506] width 52 height 11
copy span "0344303988"
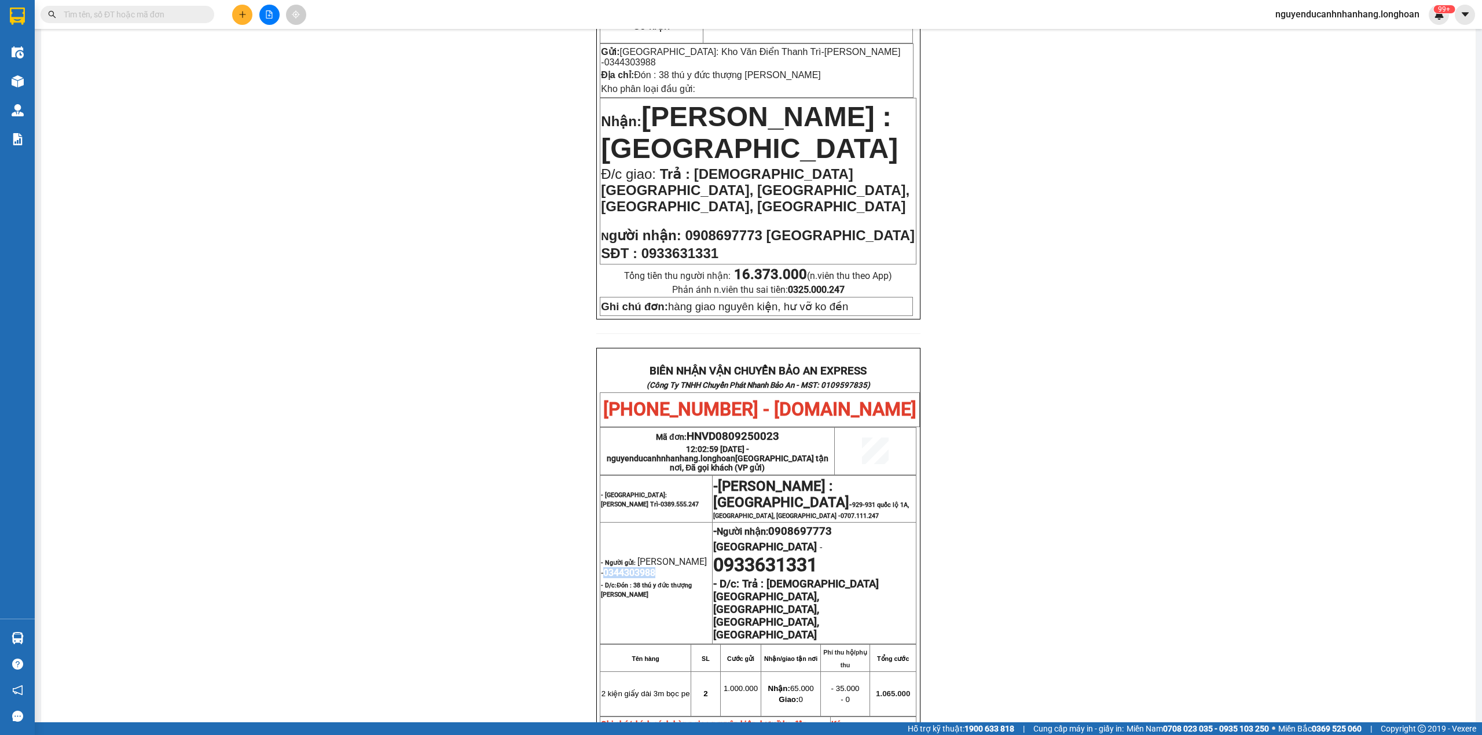
scroll to position [0, 0]
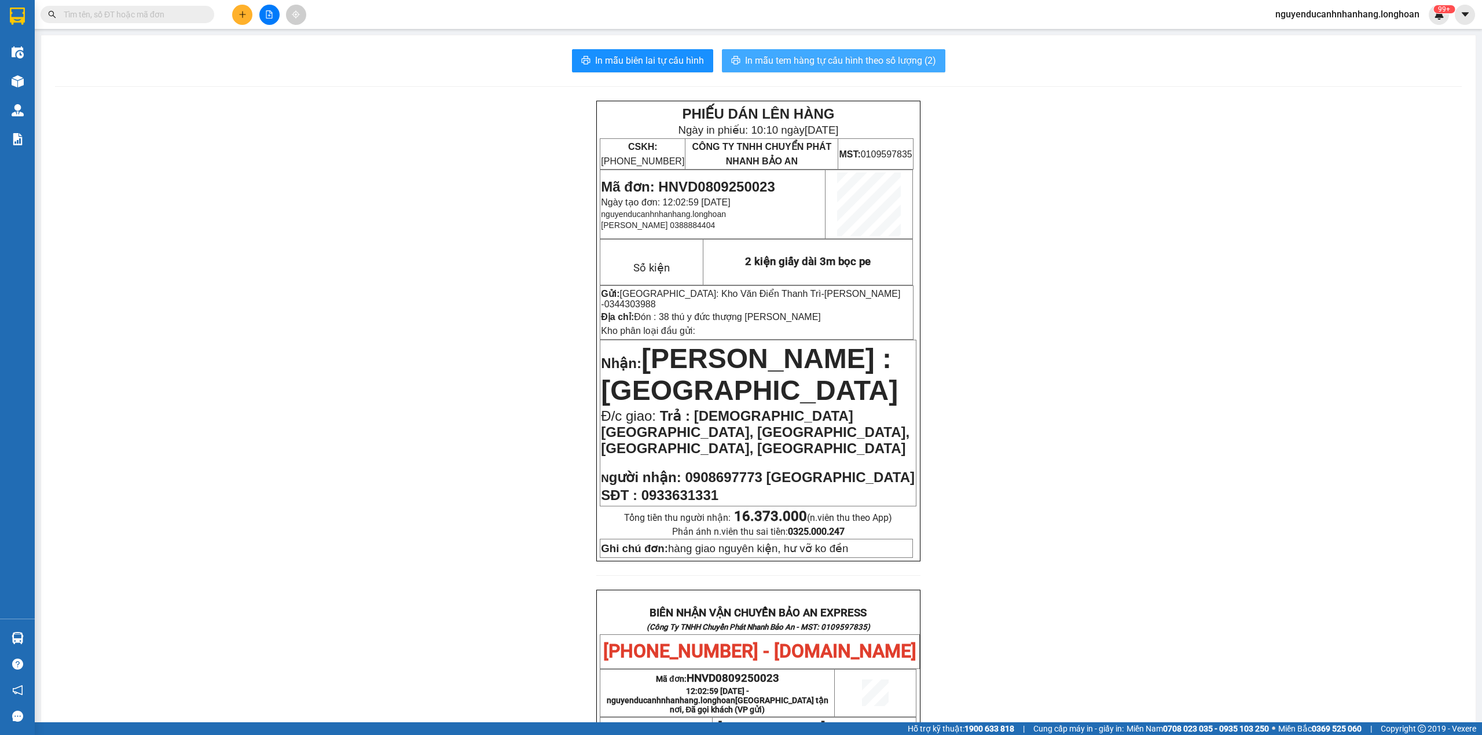
click at [802, 61] on span "In mẫu tem hàng tự cấu hình theo số lượng (2)" at bounding box center [840, 60] width 191 height 14
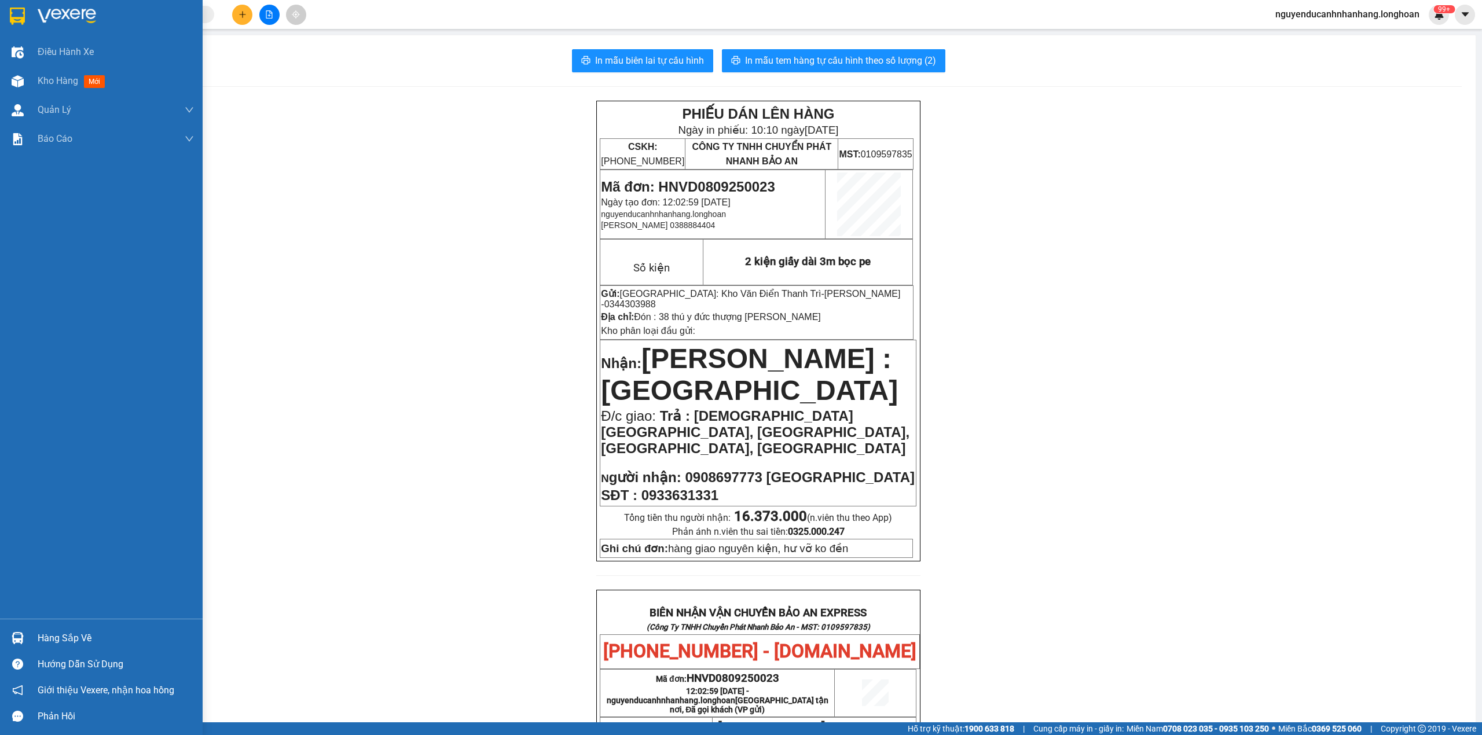
click at [16, 14] on img at bounding box center [17, 16] width 15 height 17
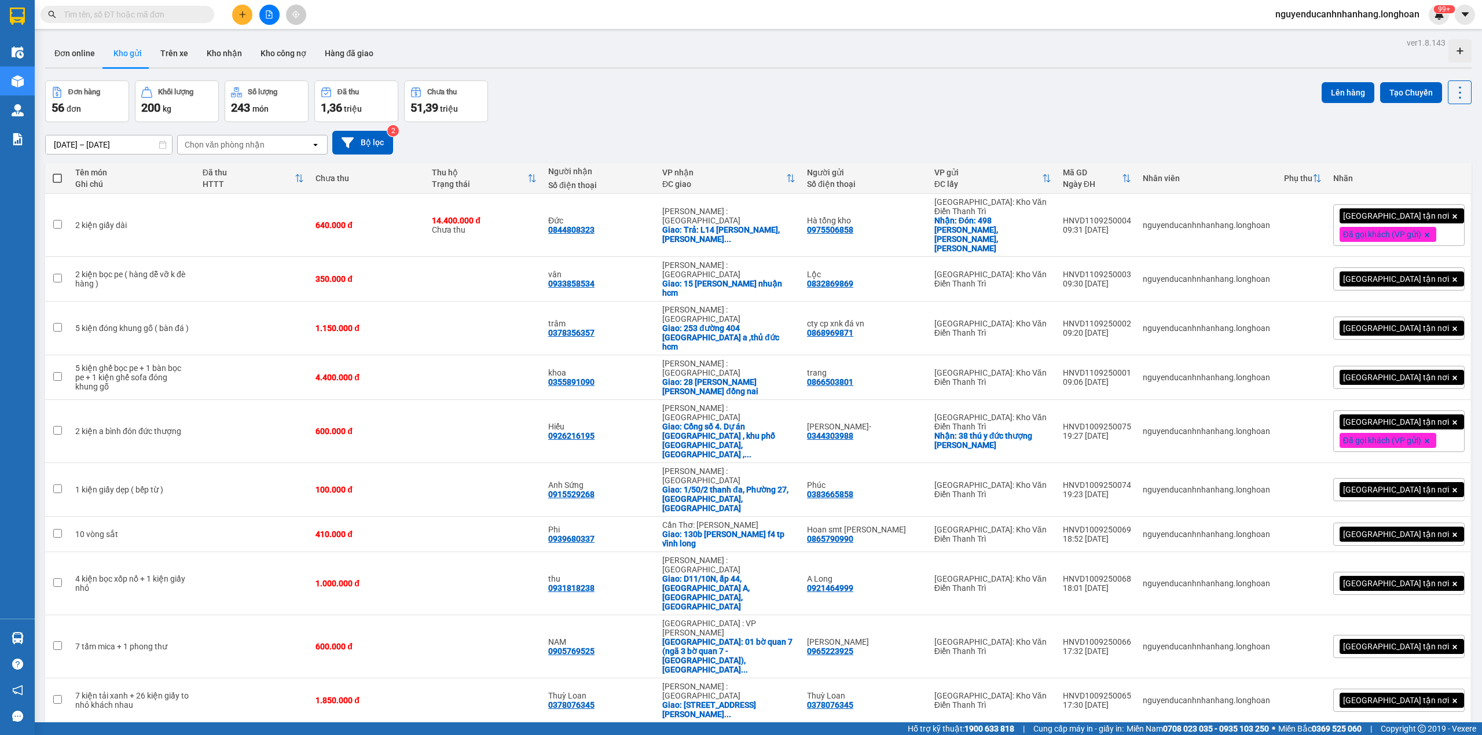
scroll to position [937, 0]
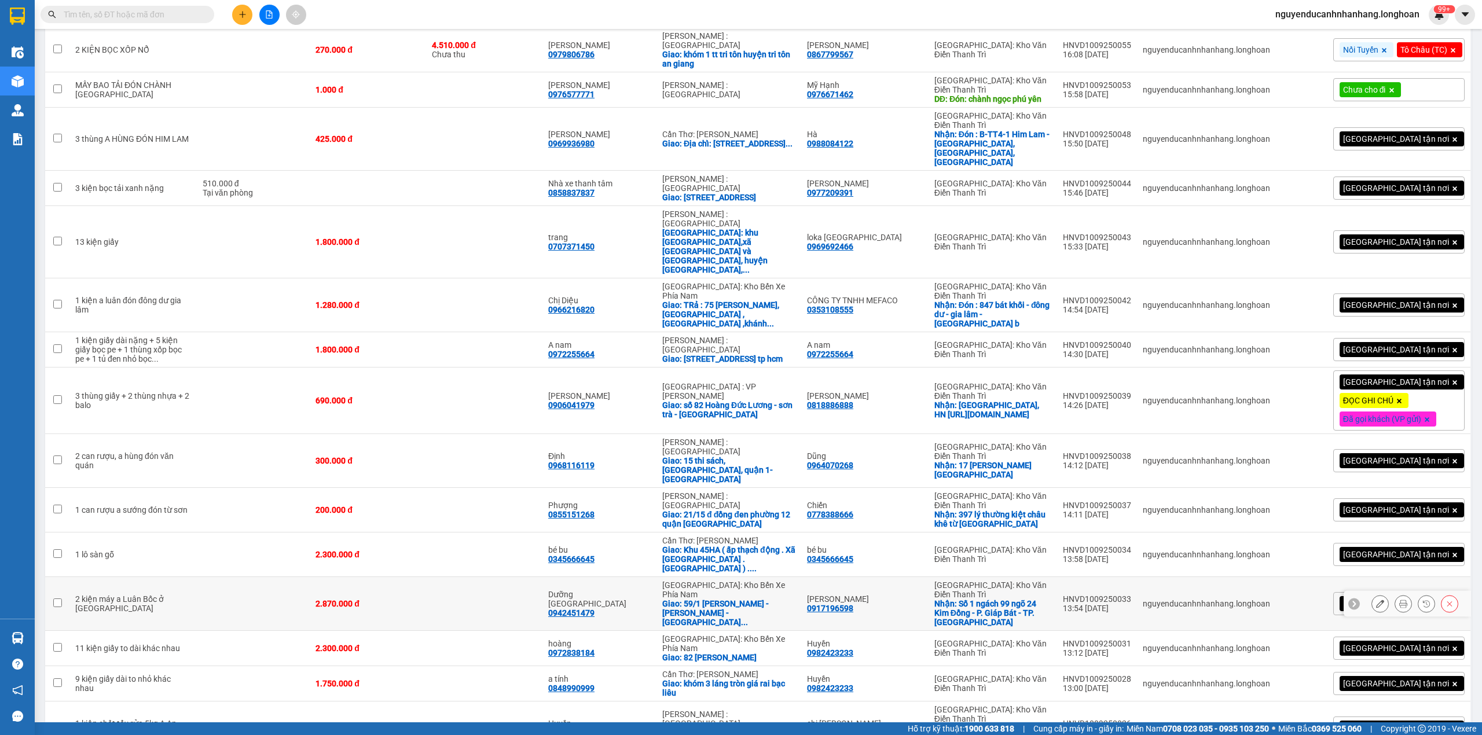
click at [1372, 594] on button at bounding box center [1380, 604] width 16 height 20
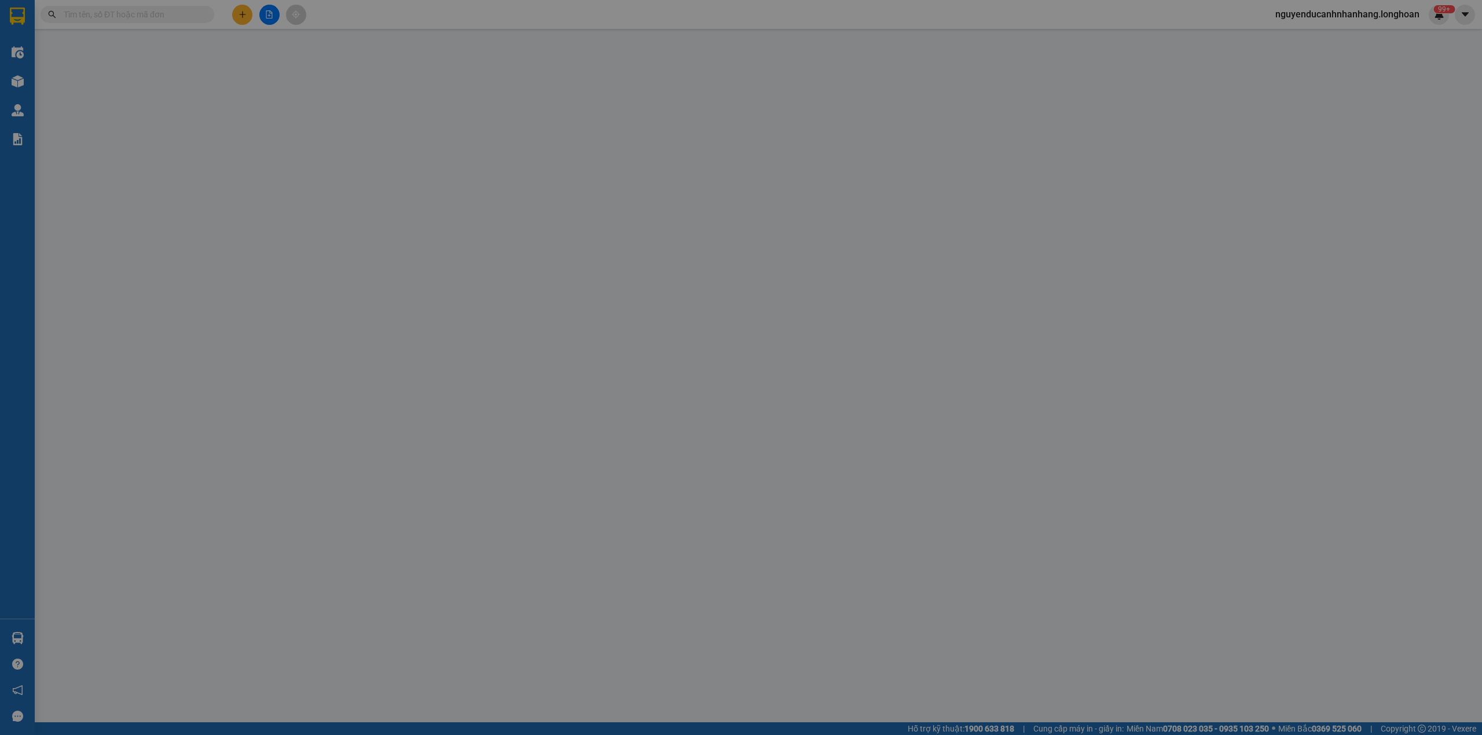
type input "0917196598"
type input "[PERSON_NAME]"
checkbox input "true"
type input "Số 1 ngách 99 ngõ 24 Kim Đồng - P. Giáp Bát - TP. Hà Nội"
type input "0942451479"
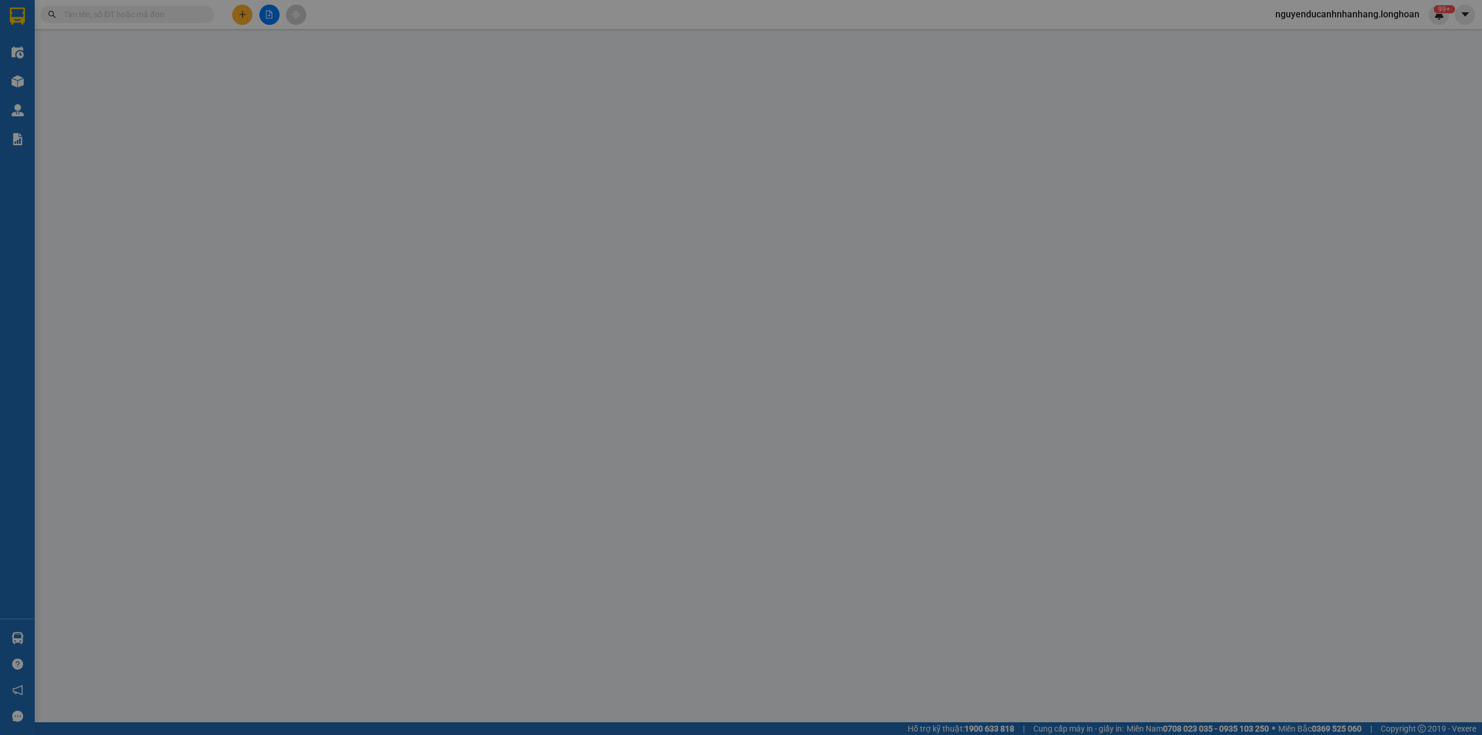
type input "Dưỡng [GEOGRAPHIC_DATA]"
checkbox input "true"
type input "59/1 Nguyễn Văn Trỗi - Phường Xuân Hương - Đà Lạt - tỉnh Lâm Đồng (phường 2 cũ )"
type input "Có Vat"
type input "2.870.000"
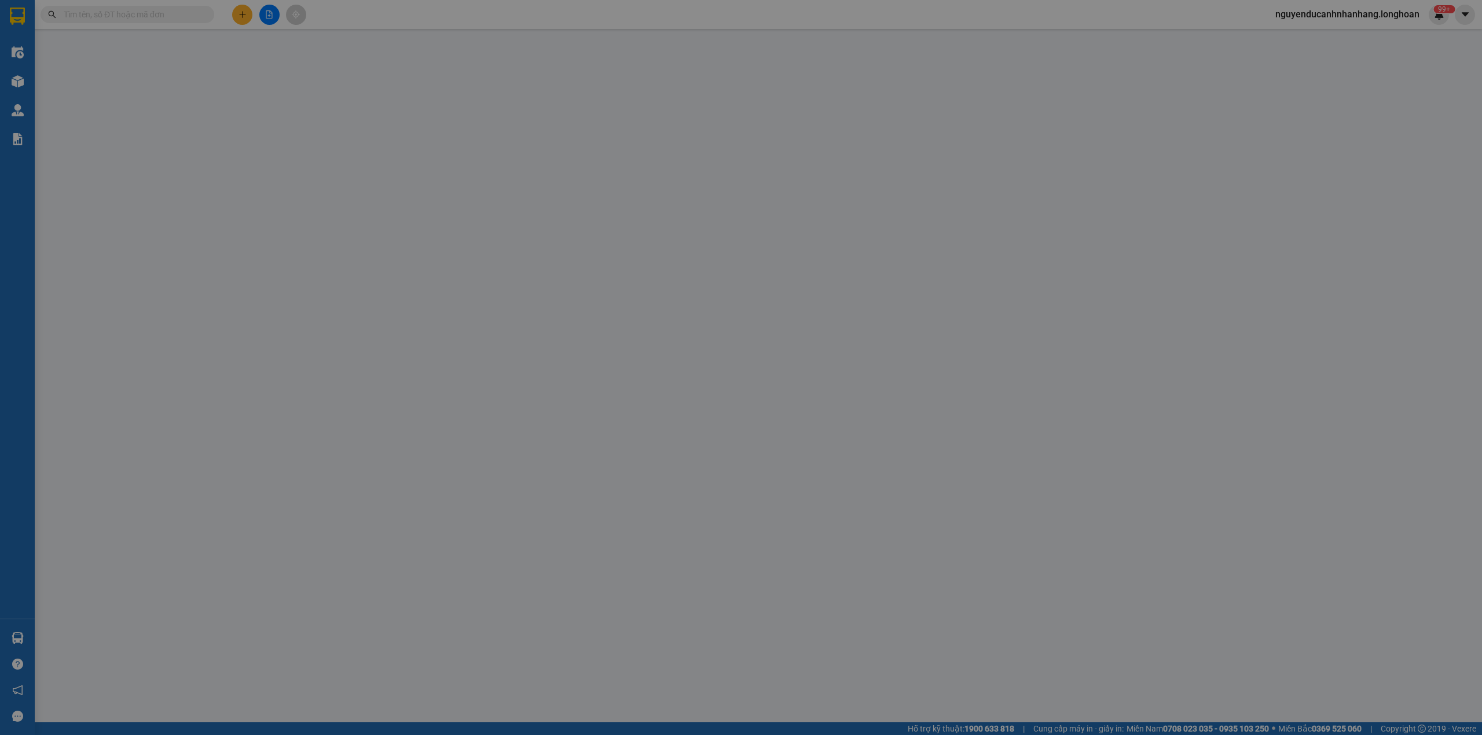
type input "2.870.000"
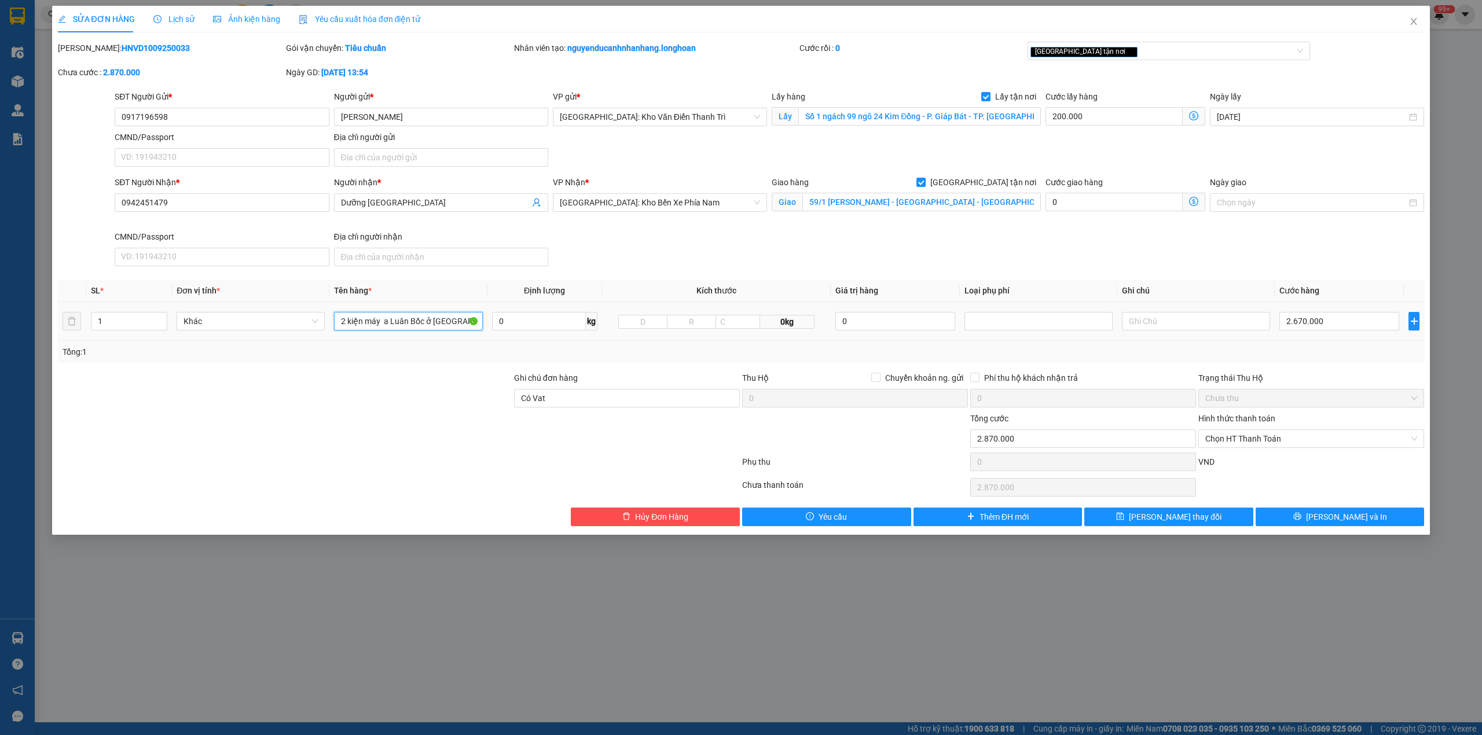
click at [399, 321] on input "2 kiện máy a Luân Bốc ở Giáp Bát" at bounding box center [408, 321] width 148 height 19
type input "2 kiện đóng khung gỗ"
click at [110, 330] on input "1" at bounding box center [128, 321] width 75 height 17
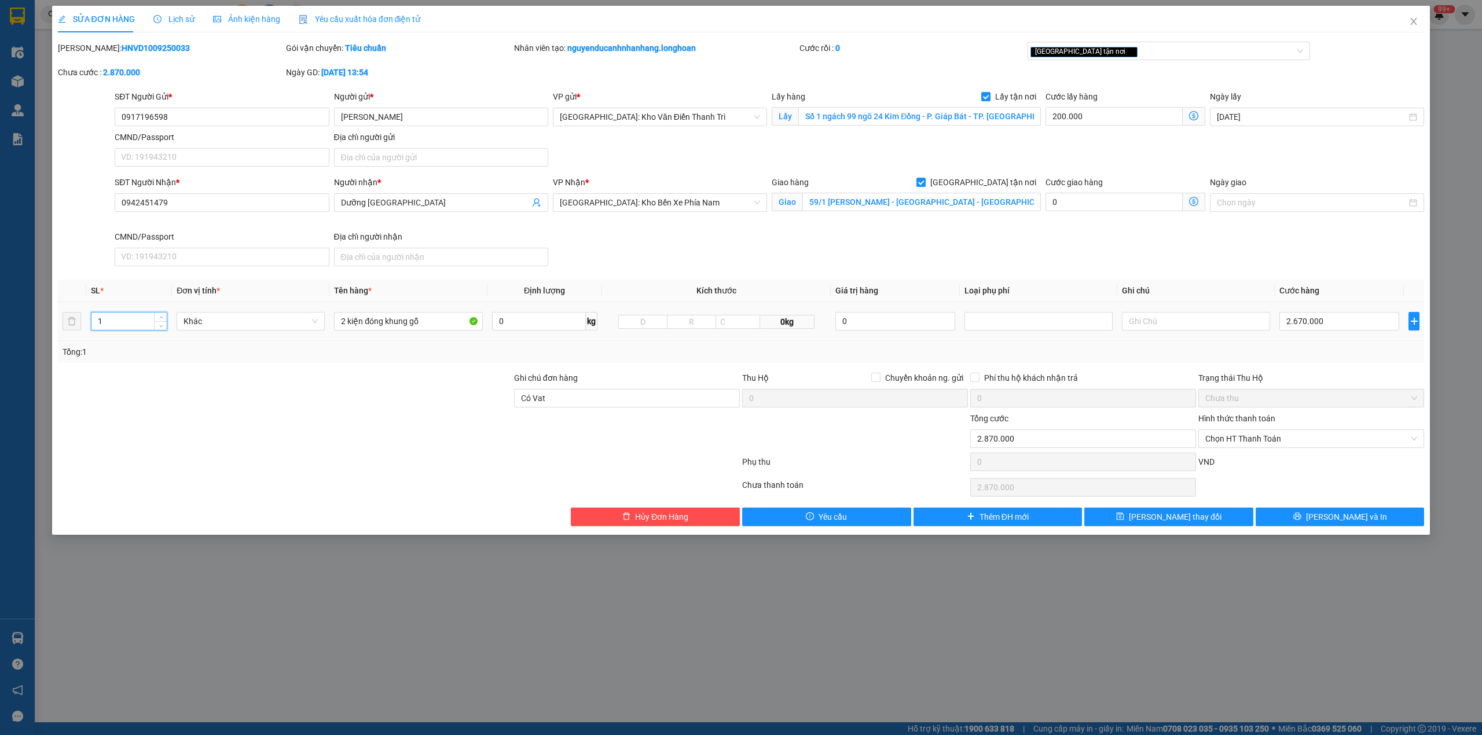
click at [110, 330] on input "1" at bounding box center [128, 321] width 75 height 17
type input "2"
click at [178, 387] on div at bounding box center [285, 392] width 456 height 41
click at [1328, 380] on div "Trạng thái Thu Hộ" at bounding box center [1311, 378] width 226 height 13
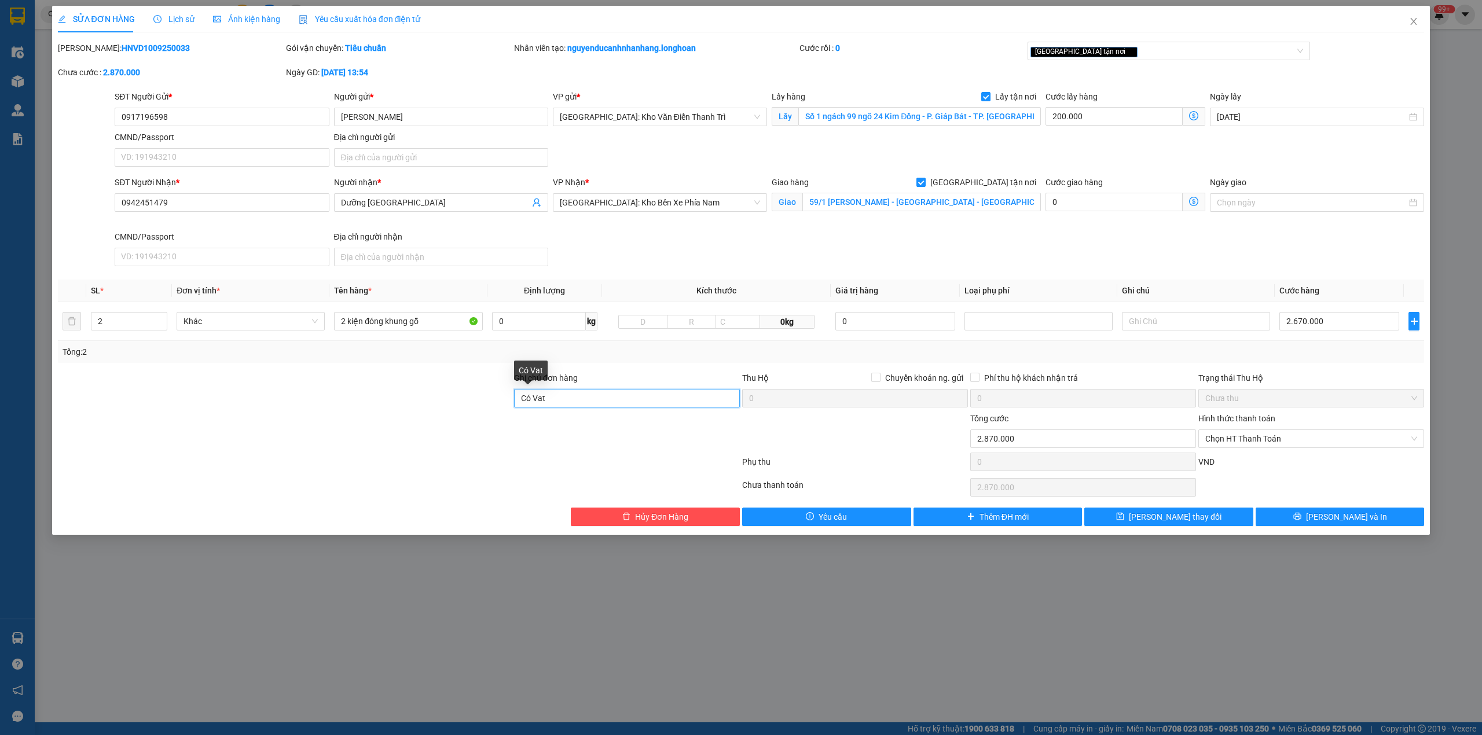
click at [658, 398] on input "Có Vat" at bounding box center [627, 398] width 226 height 19
click at [658, 398] on input "Ghi chú đơn hàng" at bounding box center [627, 398] width 226 height 19
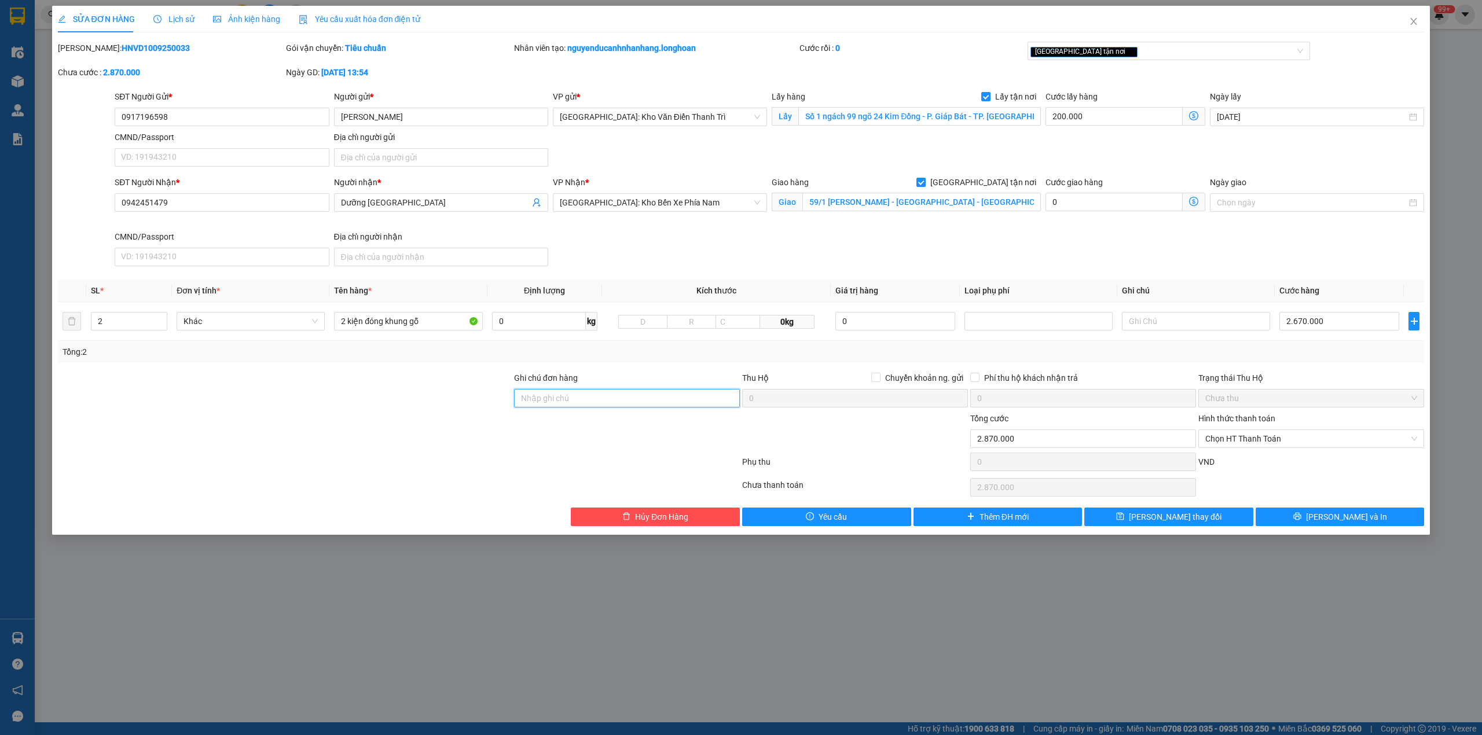
type input "hàng giao nguyên kiện, hư vỡ ko đền"
click at [705, 358] on div "Tổng: 2" at bounding box center [741, 352] width 1357 height 13
click at [1119, 44] on div "[GEOGRAPHIC_DATA] tận nơi" at bounding box center [1163, 51] width 266 height 14
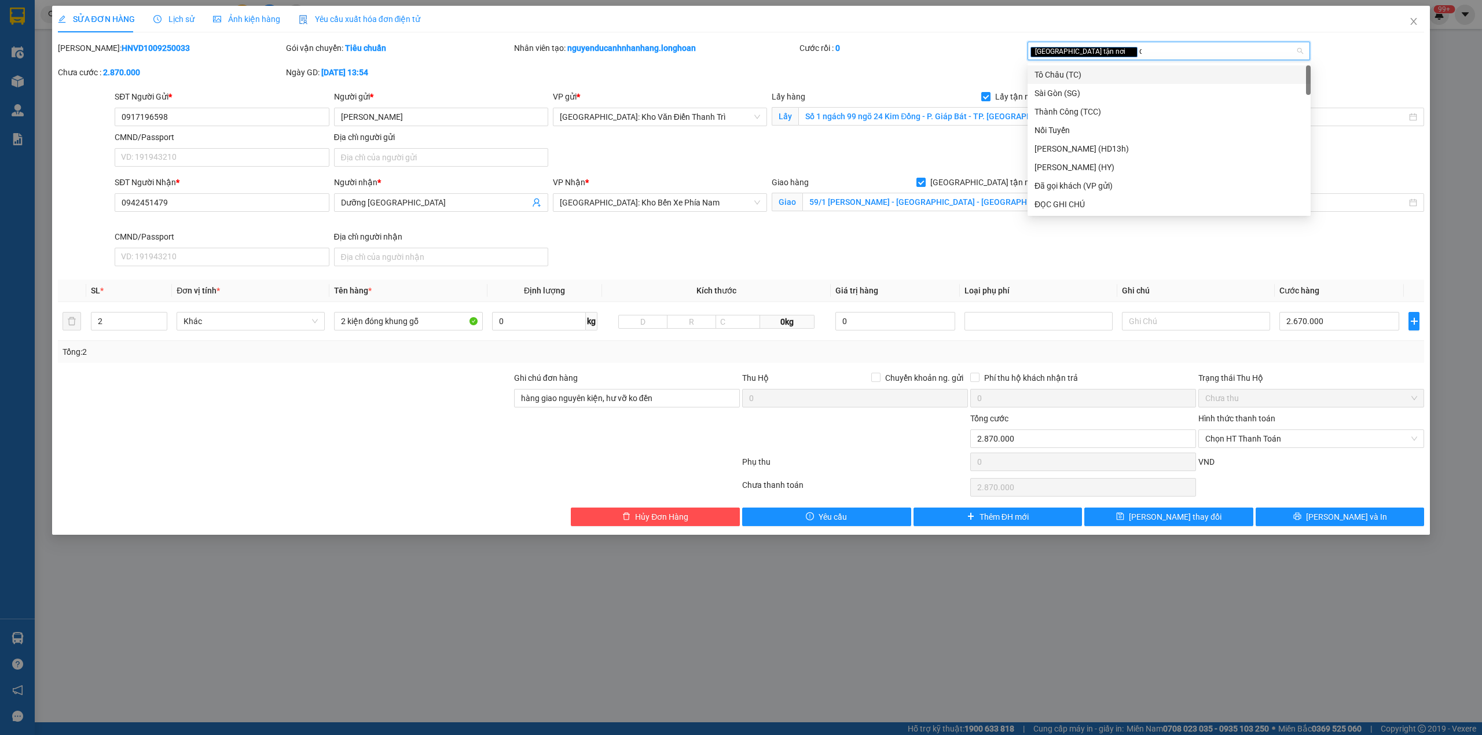
type input "d"
type input "đã"
click at [1107, 73] on div "Đã gọi khách (VP gửi)" at bounding box center [1168, 74] width 269 height 13
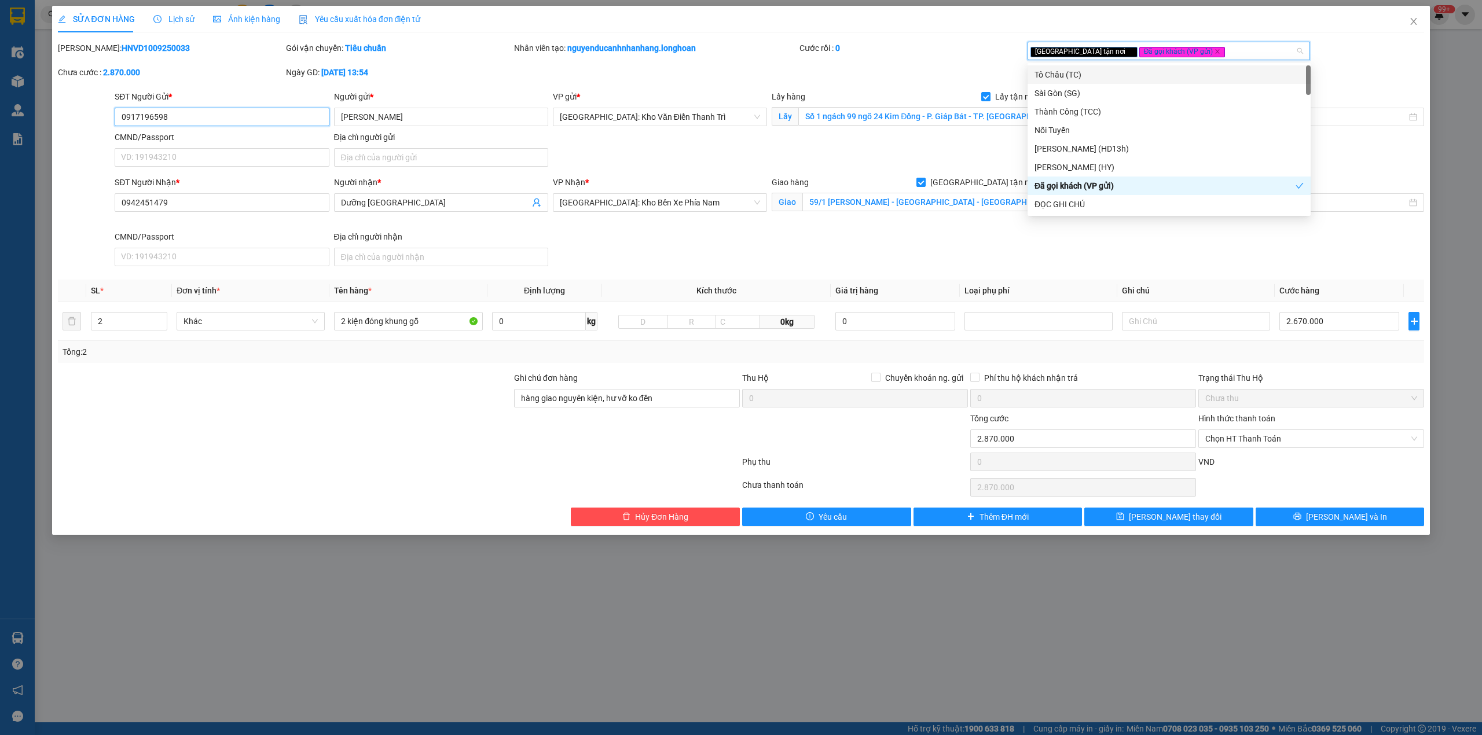
click at [223, 119] on input "0917196598" at bounding box center [222, 117] width 214 height 19
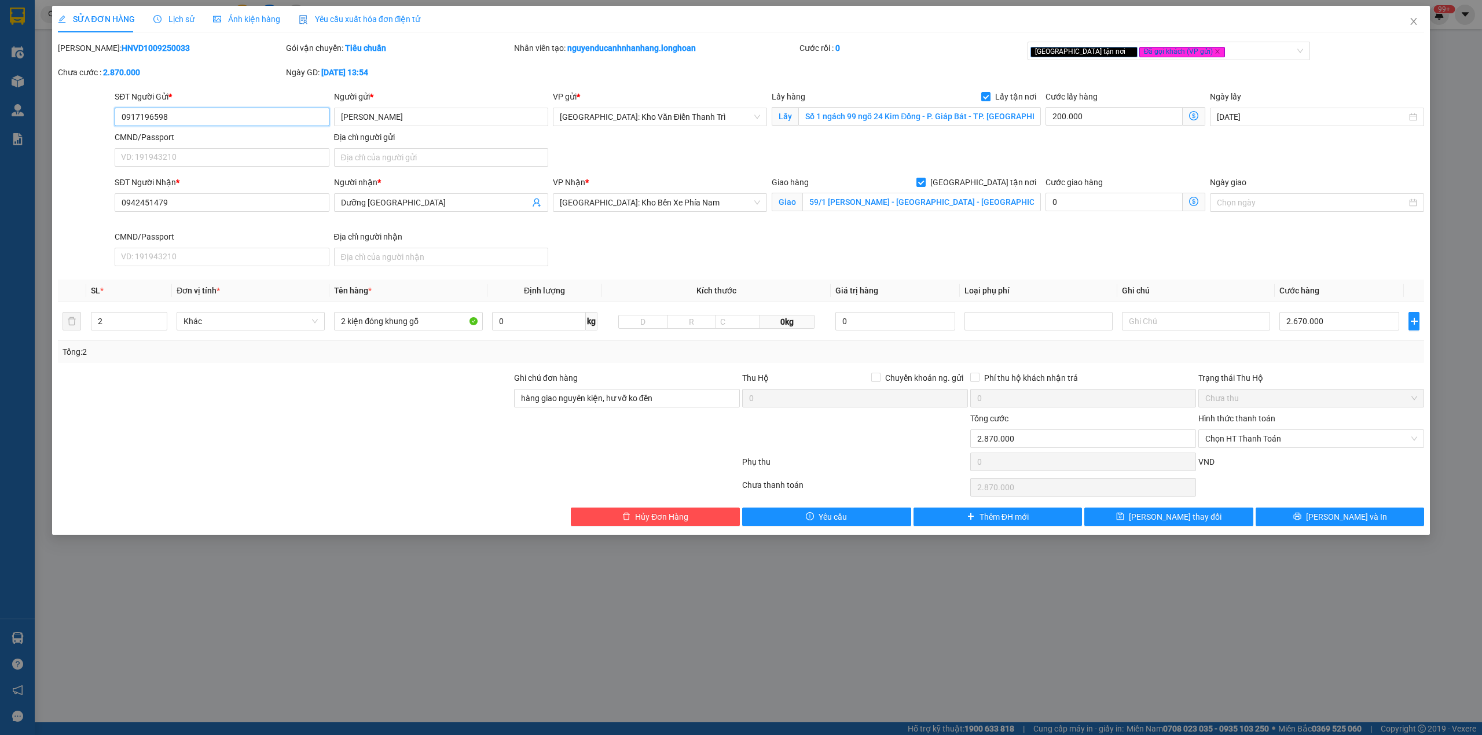
click at [223, 119] on input "0917196598" at bounding box center [222, 117] width 214 height 19
click at [1368, 517] on button "[PERSON_NAME] và In" at bounding box center [1340, 517] width 169 height 19
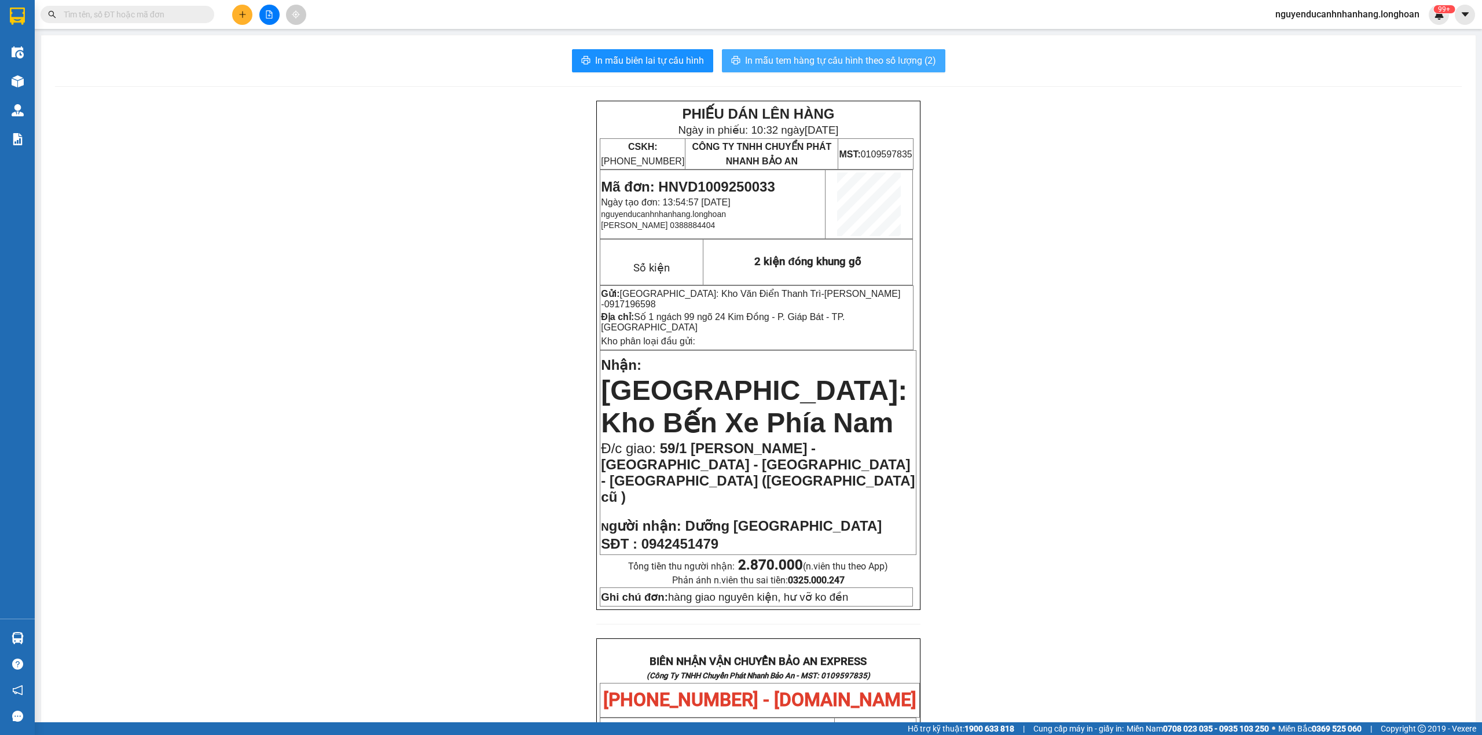
click at [838, 58] on span "In mẫu tem hàng tự cấu hình theo số lượng (2)" at bounding box center [840, 60] width 191 height 14
click at [162, 19] on input "text" at bounding box center [132, 14] width 137 height 13
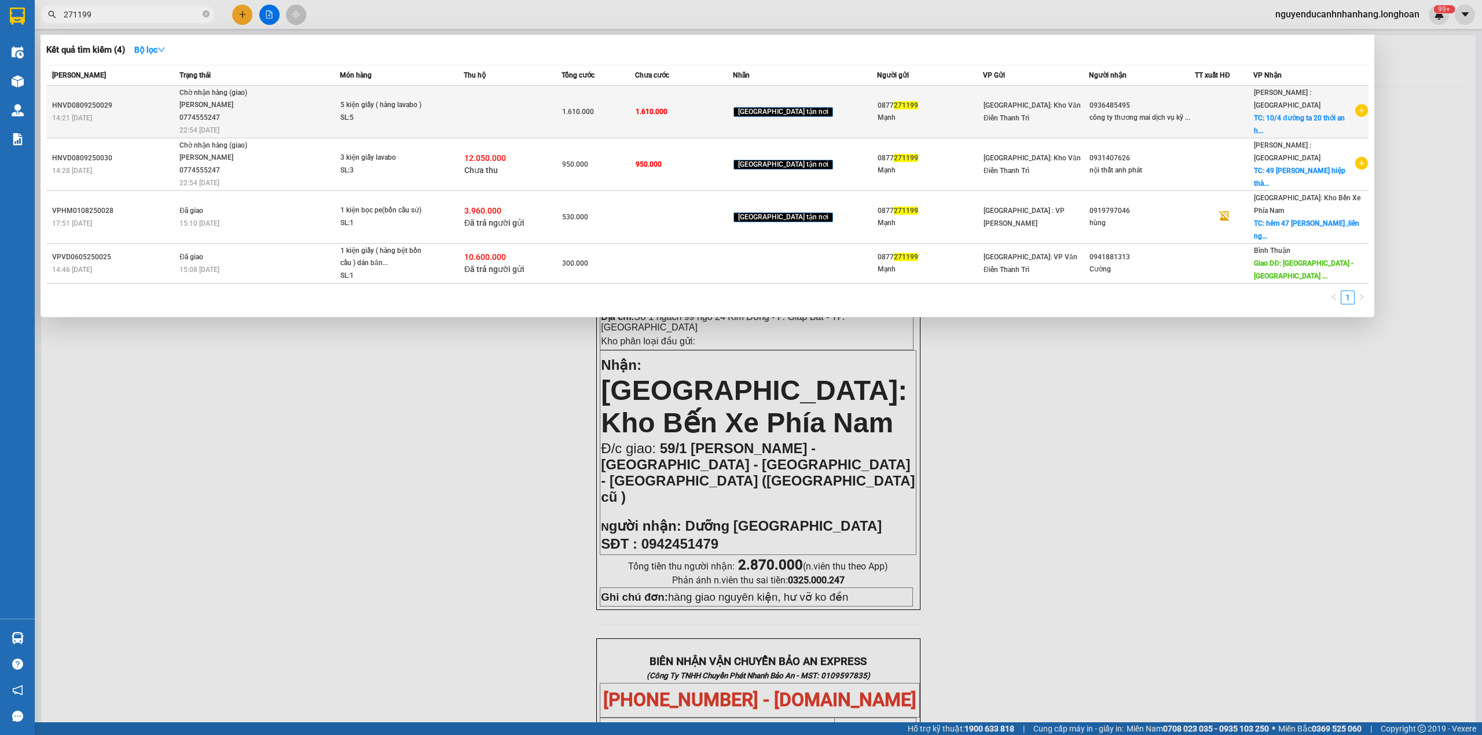
type input "271199"
click at [383, 123] on div "SL: 5" at bounding box center [383, 118] width 87 height 13
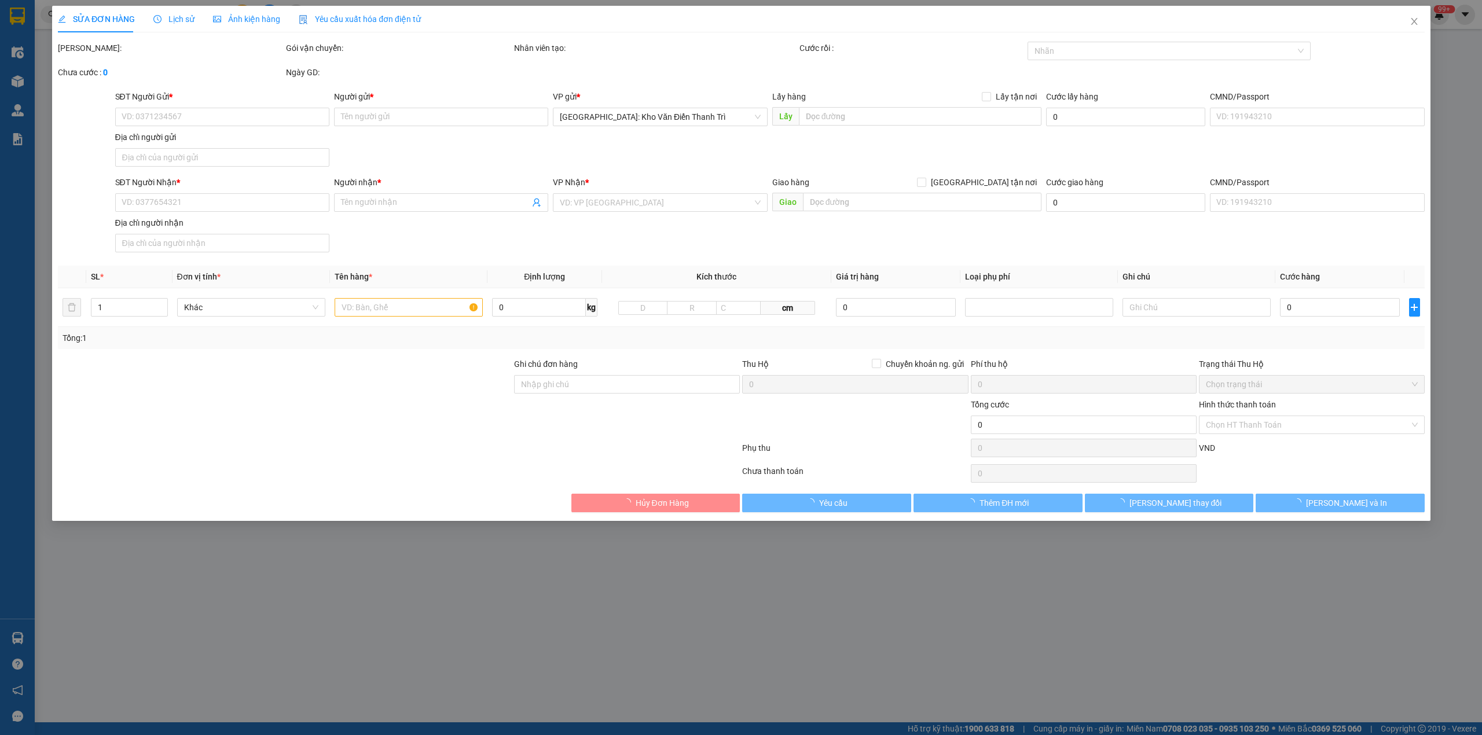
type input "0877271199"
type input "Mạnh"
type input "0936485495"
type input "công ty thương mai dịch vụ kỹ thuật sme"
checkbox input "true"
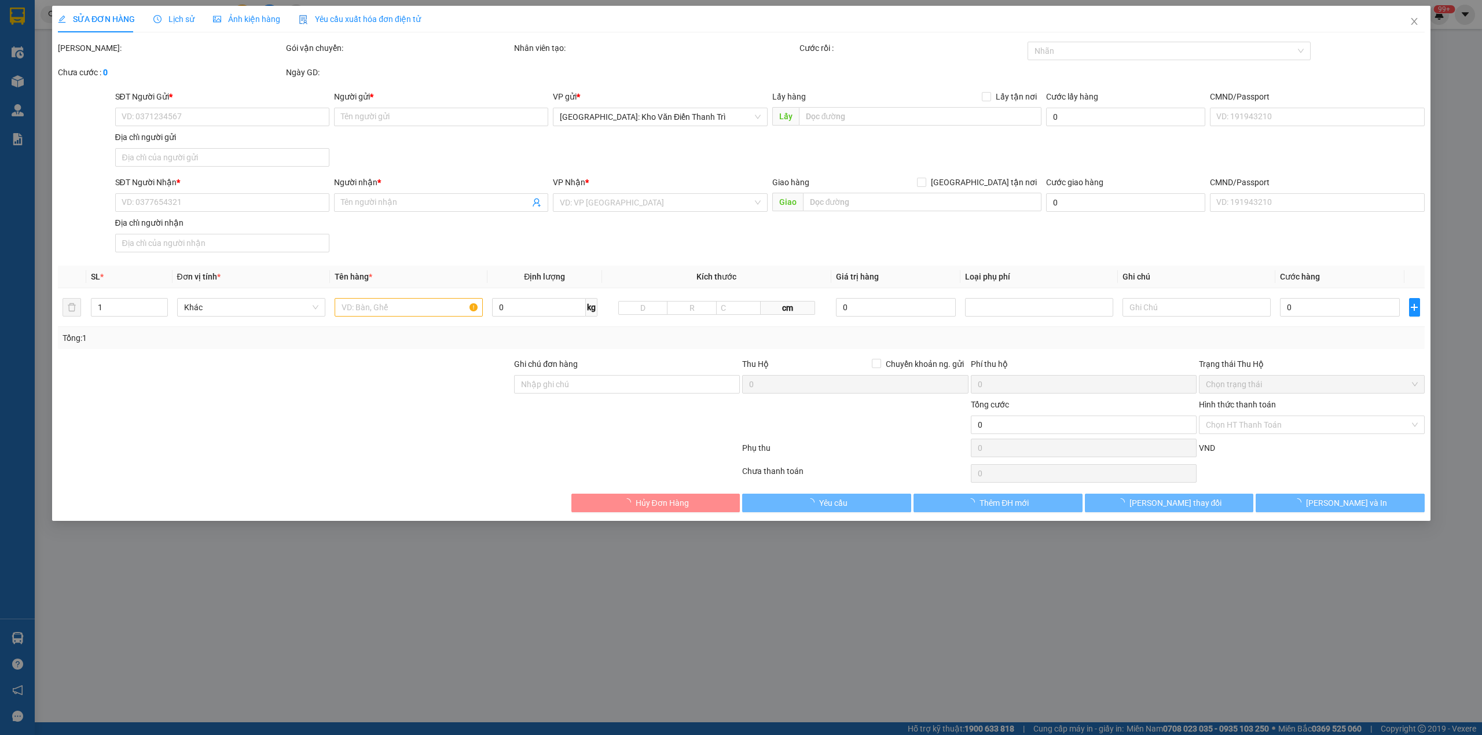
type input "10/4 đường ta 20 thới an hcm"
type input "hàng giao nguyên kiện, hư vỡ ko đền"
type input "1.610.000"
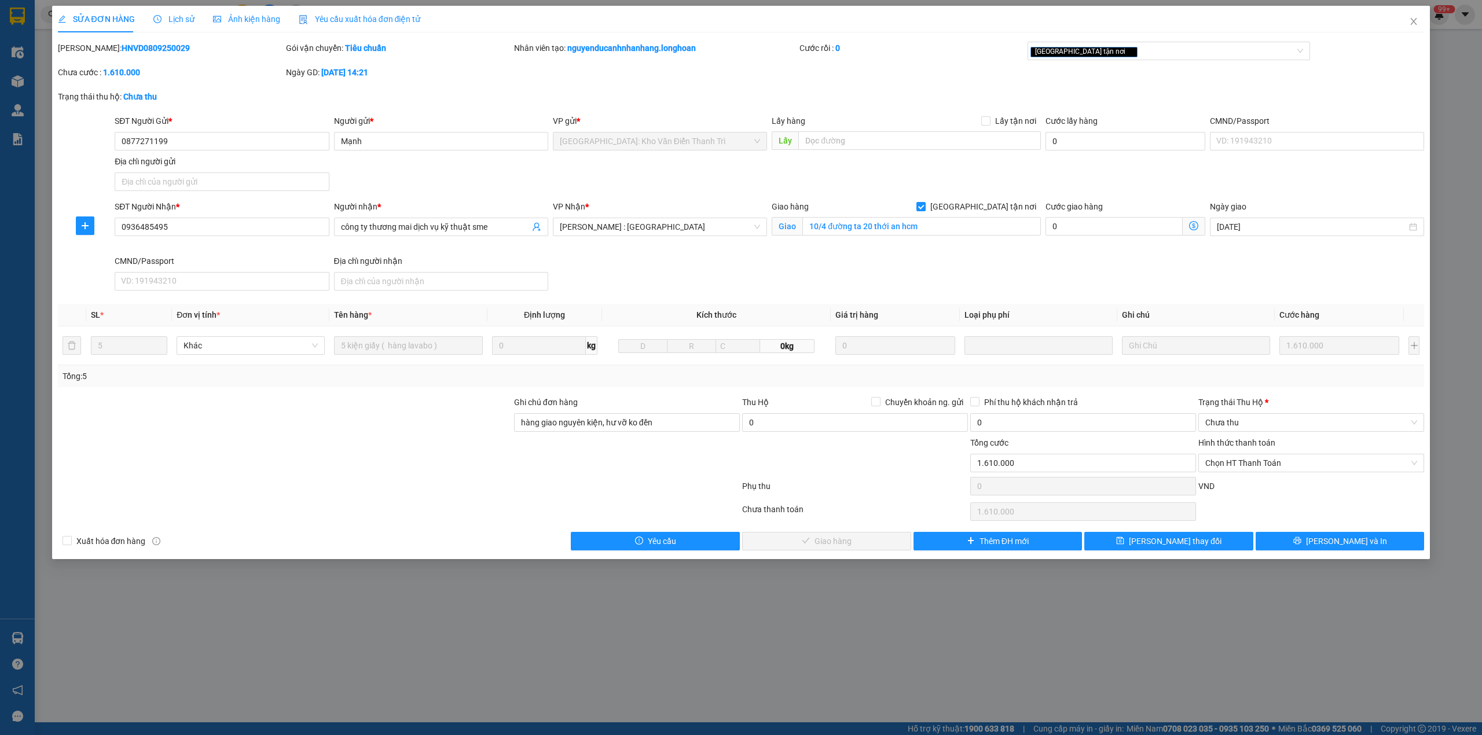
click at [181, 25] on div "Lịch sử" at bounding box center [173, 19] width 41 height 27
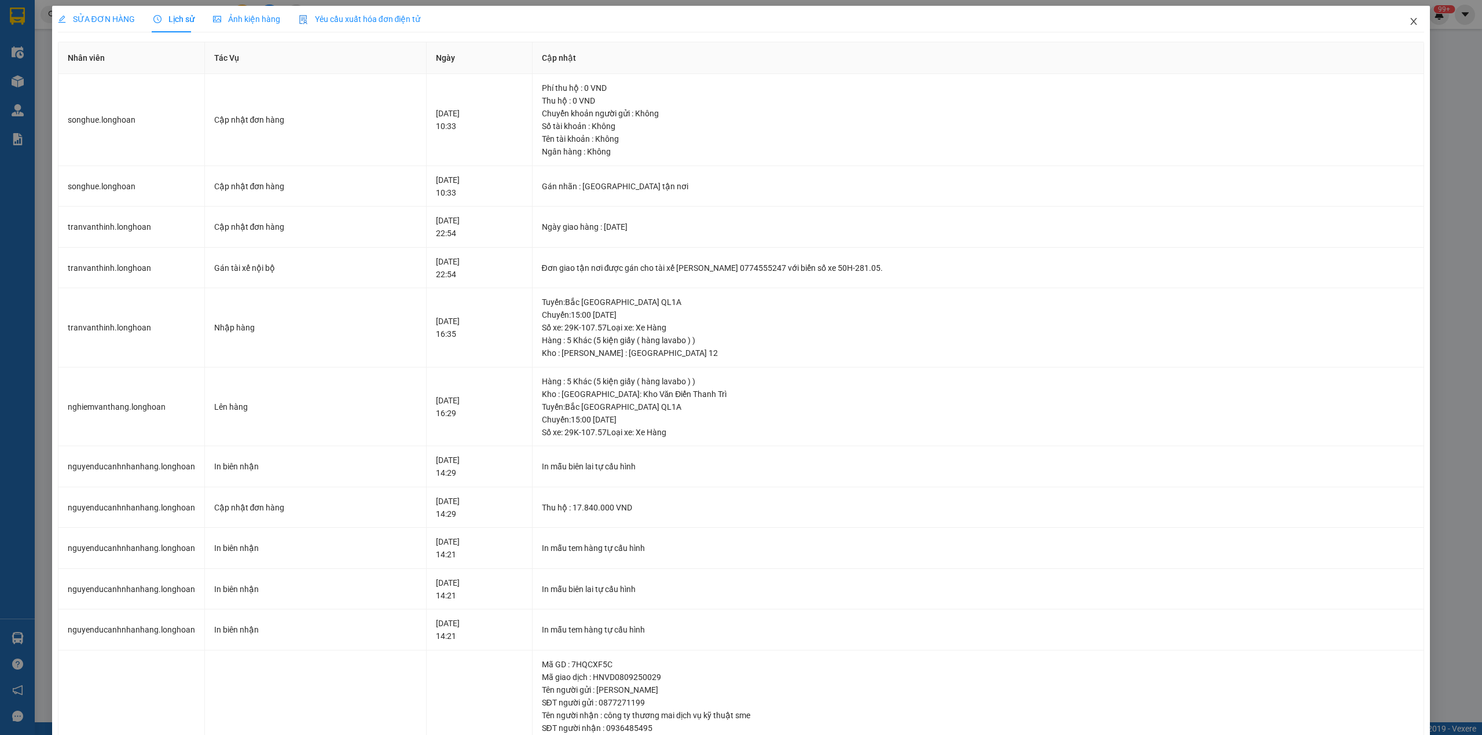
click at [1411, 24] on icon "close" at bounding box center [1414, 21] width 6 height 7
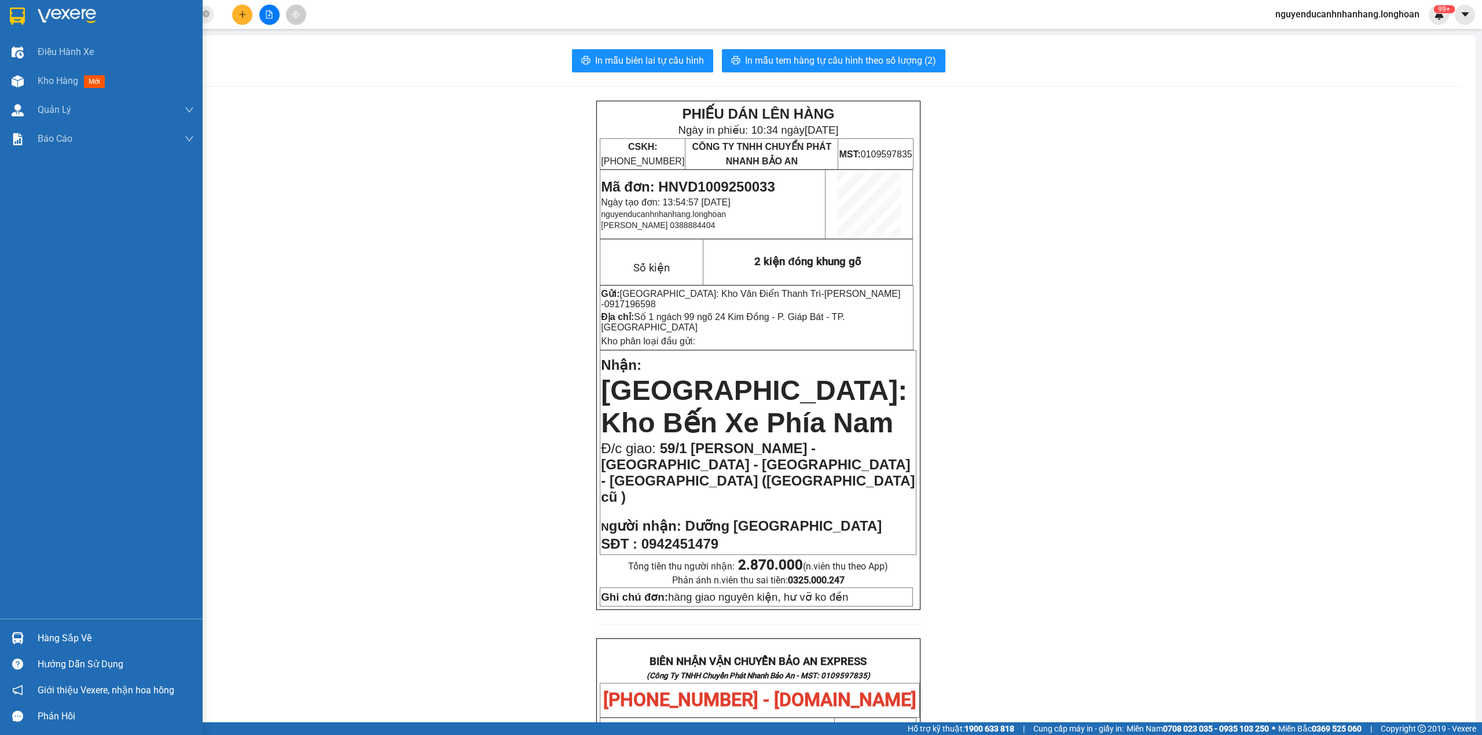
click at [14, 8] on img at bounding box center [17, 16] width 15 height 17
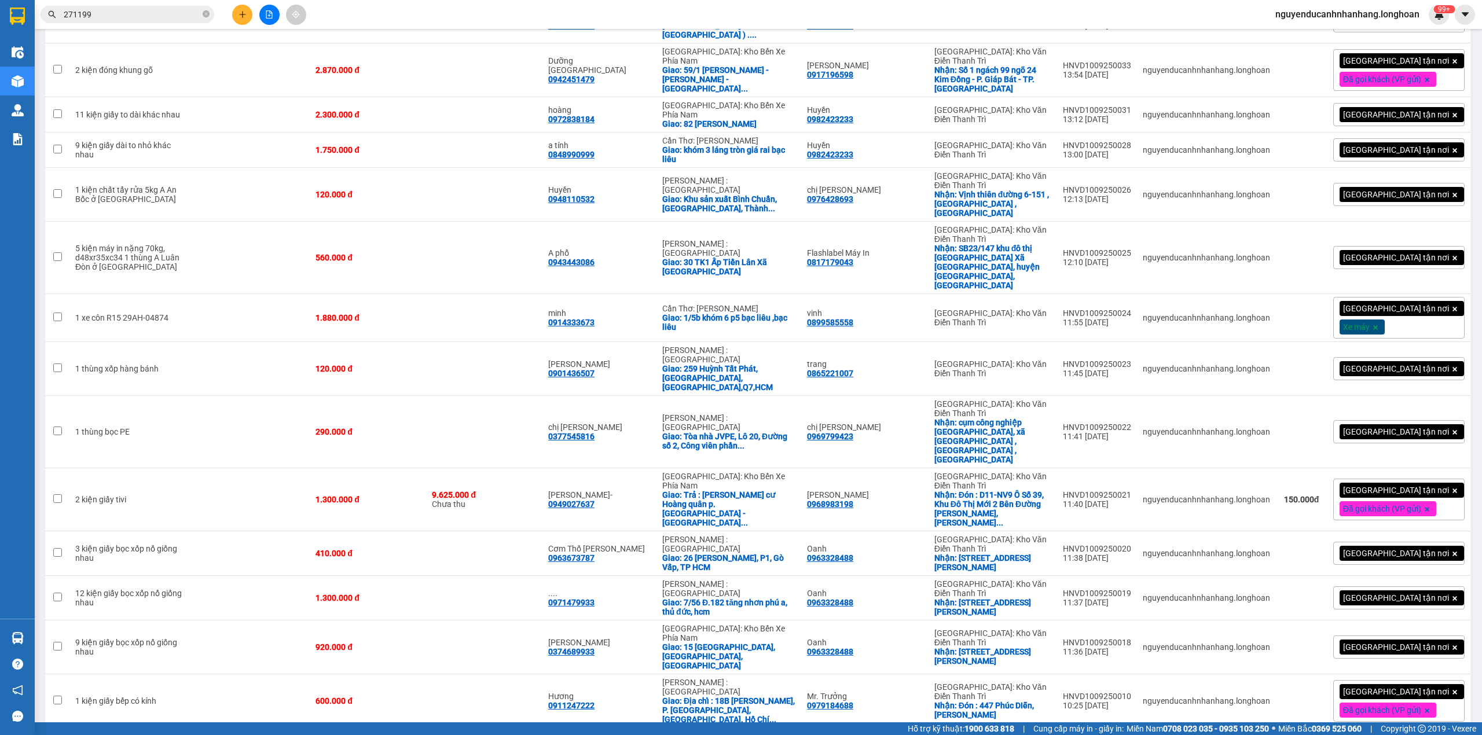
scroll to position [1892, 0]
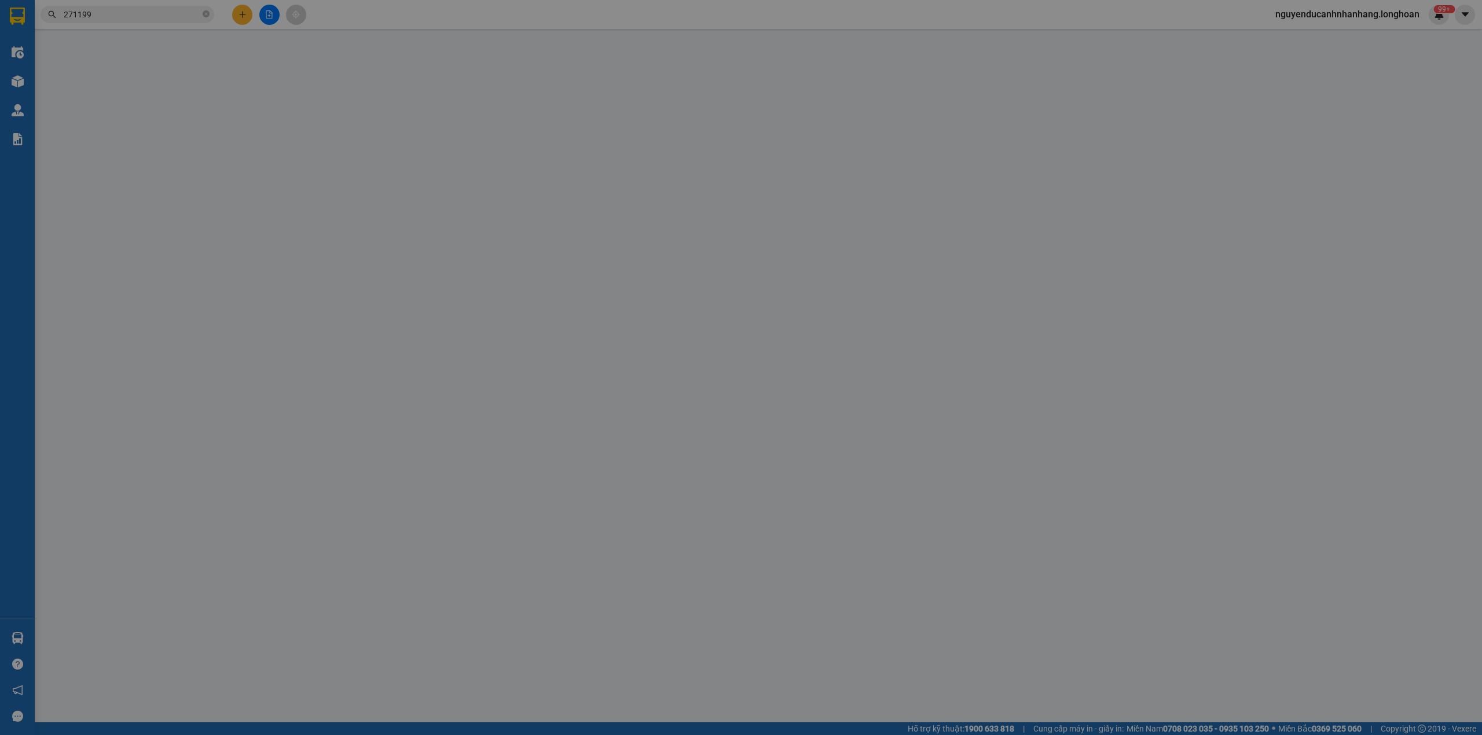
type input "0987267144"
type input "tân đại phát"
checkbox input "true"
type input "đón : 428 lĩnh nam - hoàng mai - HN"
type input "0869068357"
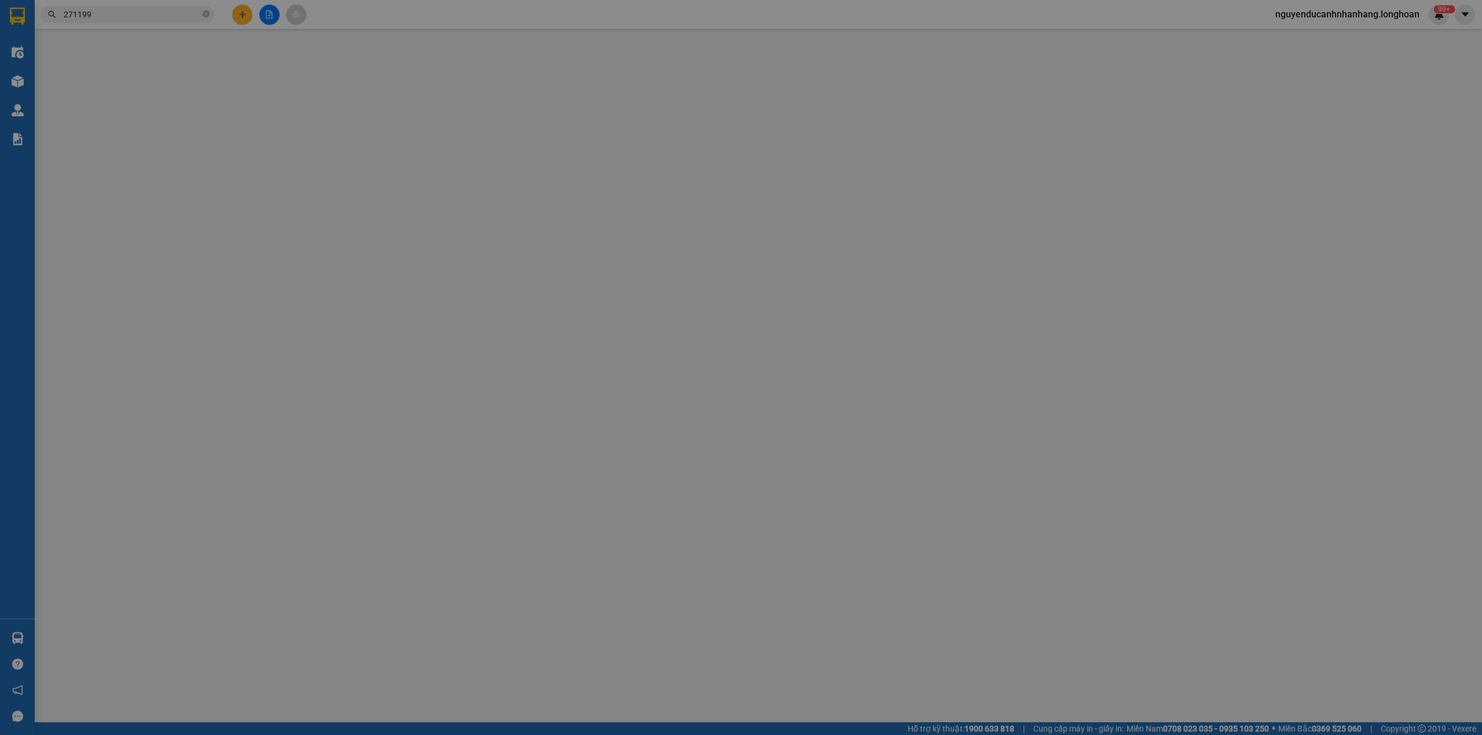
type input "song"
checkbox input "true"
type input "nhận : Đường Bào, Phú Quốc, Kiên Giang"
type input "101.000"
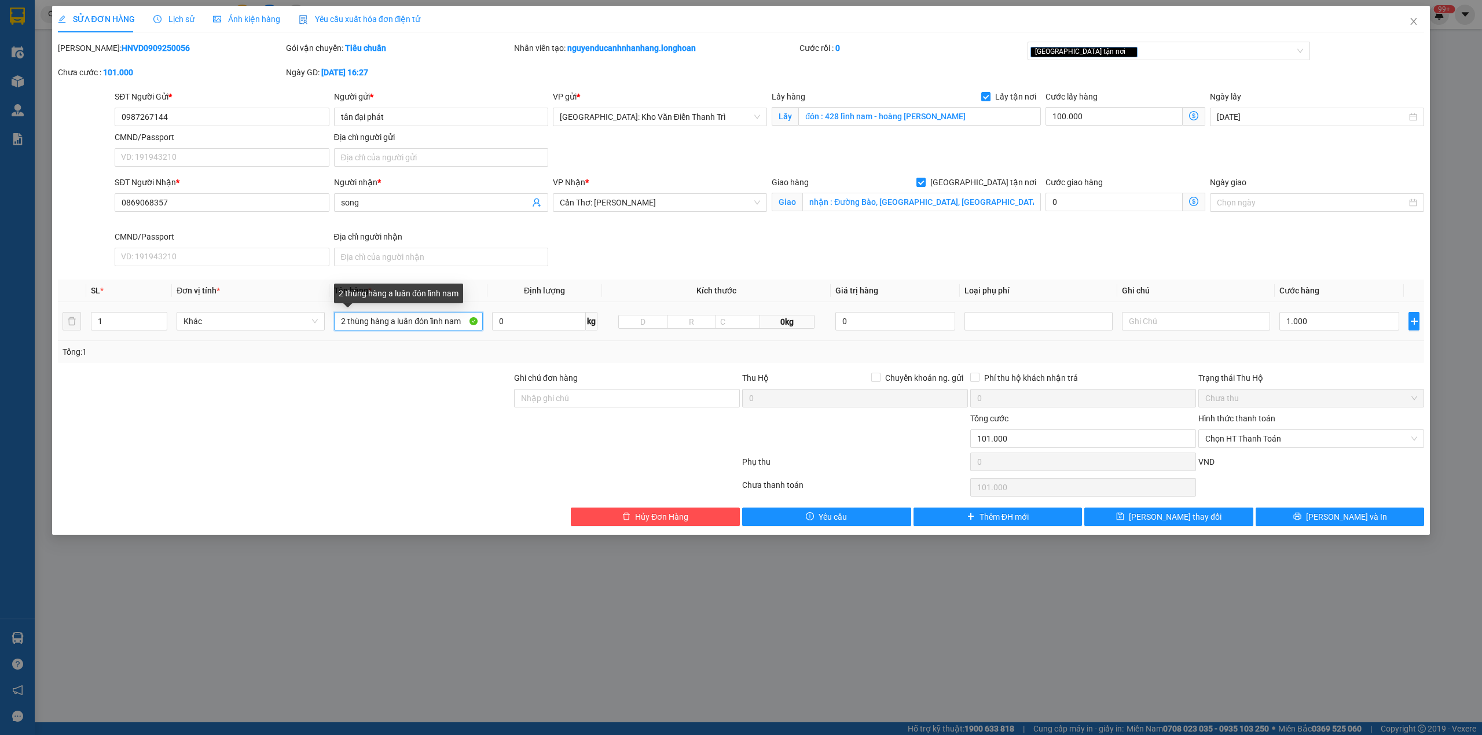
click at [412, 329] on input "2 thùng hàng a luân đón lĩnh nam" at bounding box center [408, 321] width 148 height 19
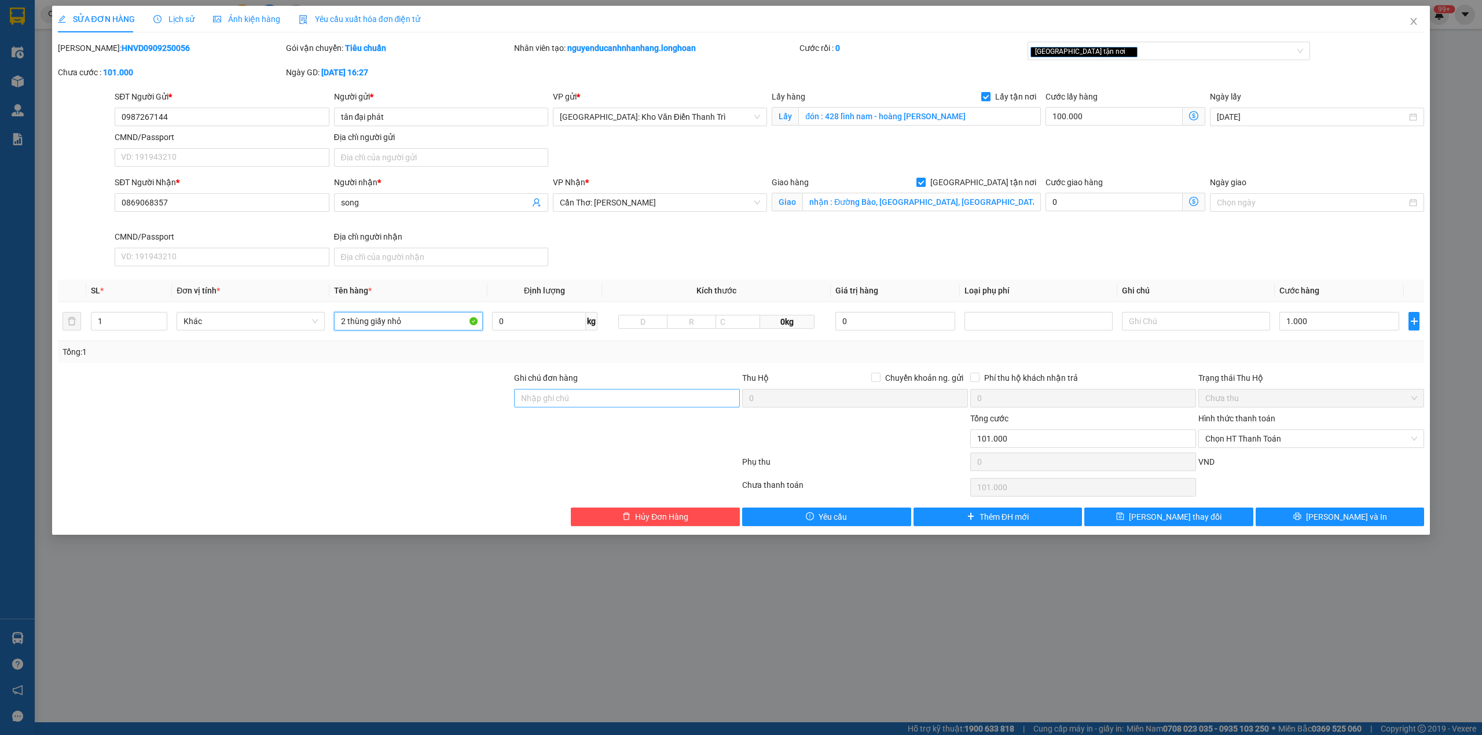
type input "2 thùng giấy nhỏ"
drag, startPoint x: 602, startPoint y: 409, endPoint x: 616, endPoint y: 410, distance: 14.5
click at [602, 408] on input "Ghi chú đơn hàng" at bounding box center [627, 398] width 226 height 19
type input "hàng giao nguyên kiện, hư vỡ ko đền"
click at [669, 376] on div "Ghi chú đơn hàng" at bounding box center [627, 380] width 226 height 17
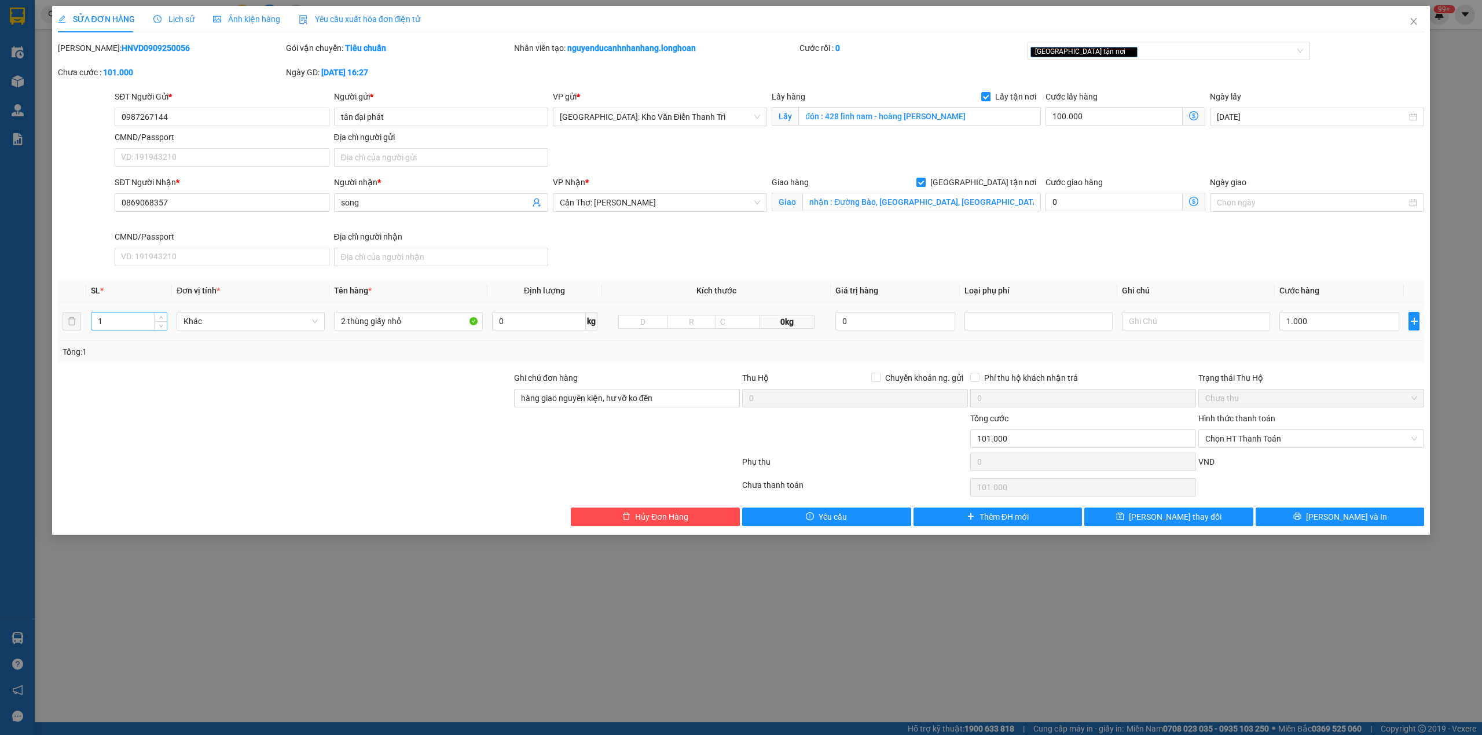
click at [151, 325] on input "1" at bounding box center [128, 321] width 75 height 17
type input "2"
click at [1122, 61] on div "[GEOGRAPHIC_DATA] tận nơi" at bounding box center [1168, 53] width 283 height 23
click at [1117, 56] on div "[GEOGRAPHIC_DATA] tận nơi" at bounding box center [1163, 51] width 266 height 14
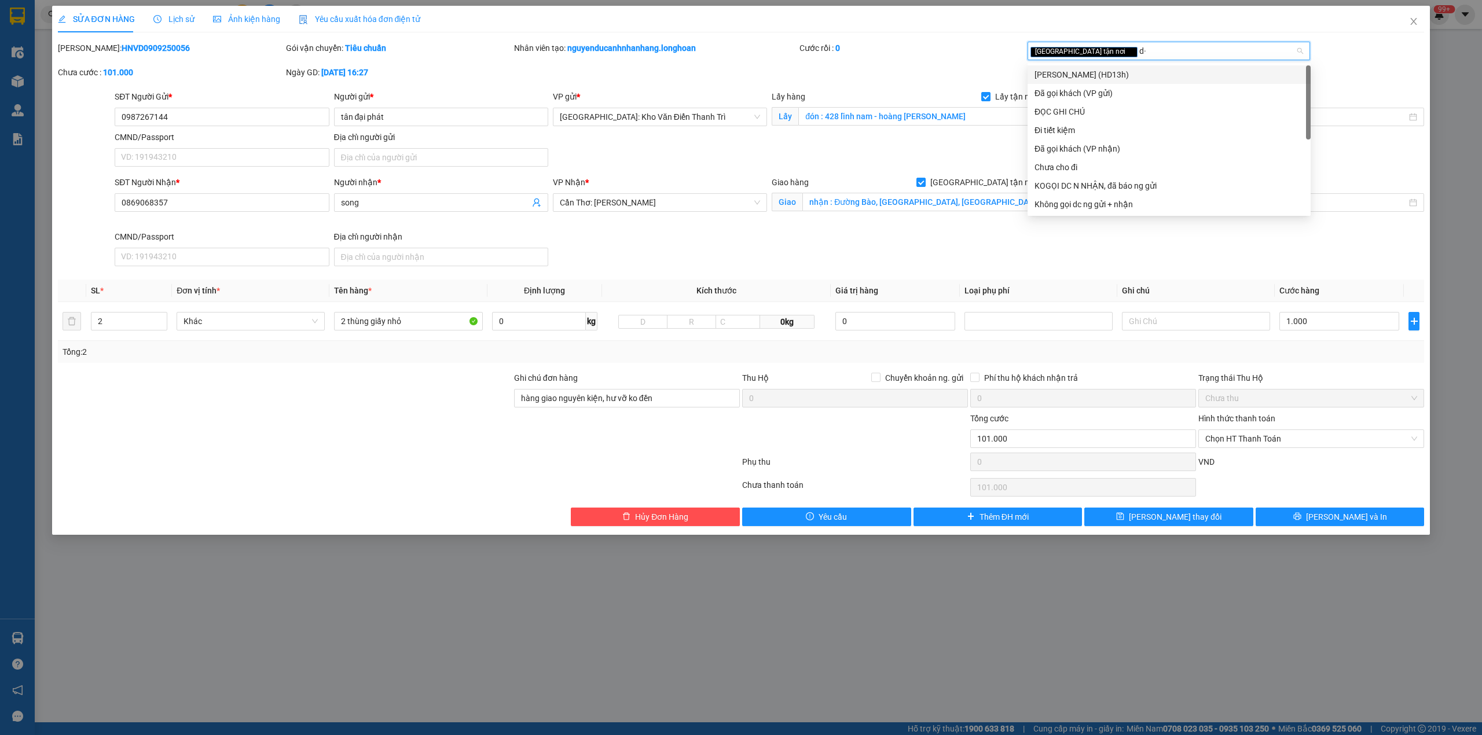
type input "d"
type input "đã"
click at [1117, 71] on div "Đã gọi khách (VP gửi)" at bounding box center [1168, 74] width 269 height 13
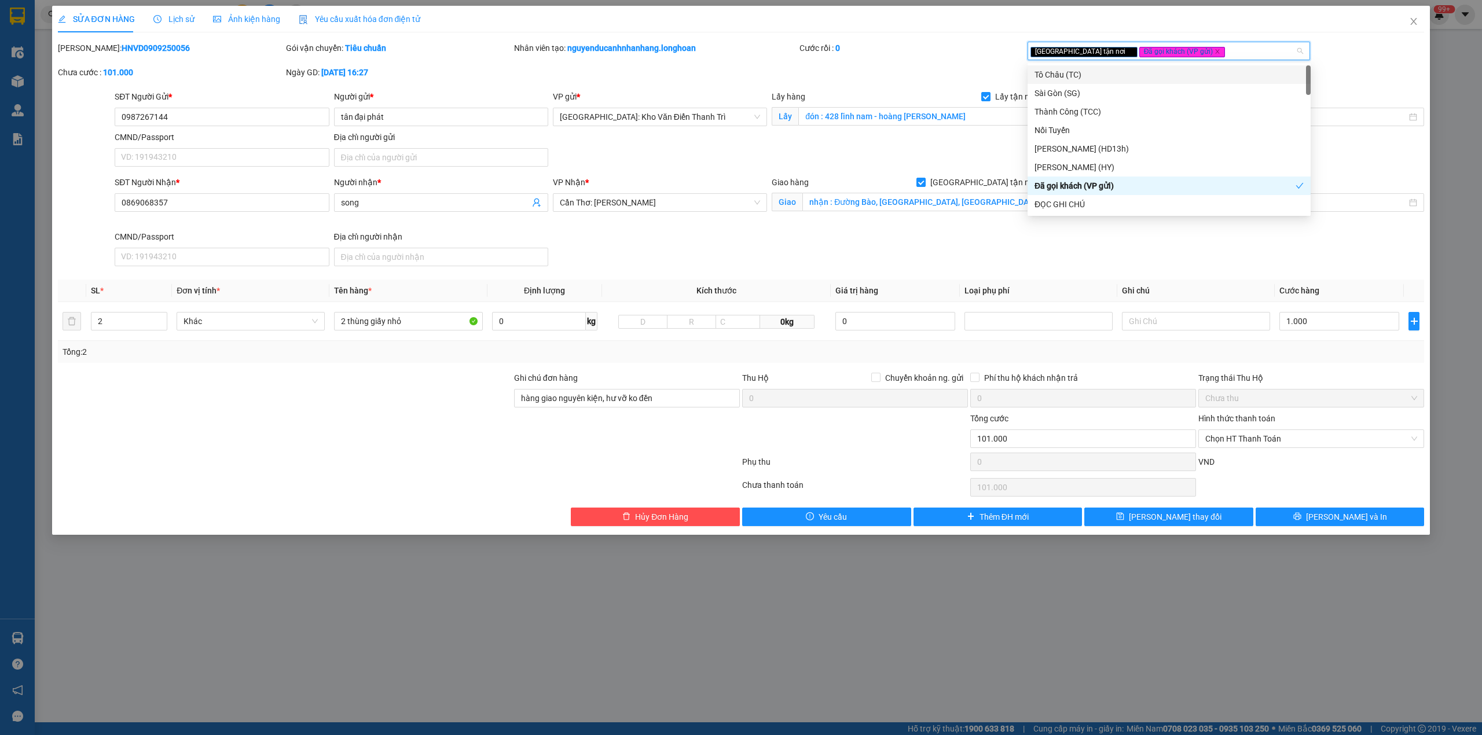
click at [947, 68] on div "Mã ĐH: HNVD0909250056 Gói vận chuyển: Tiêu chuẩn Nhân viên tạo: nguyenducanhnha…" at bounding box center [741, 66] width 1369 height 49
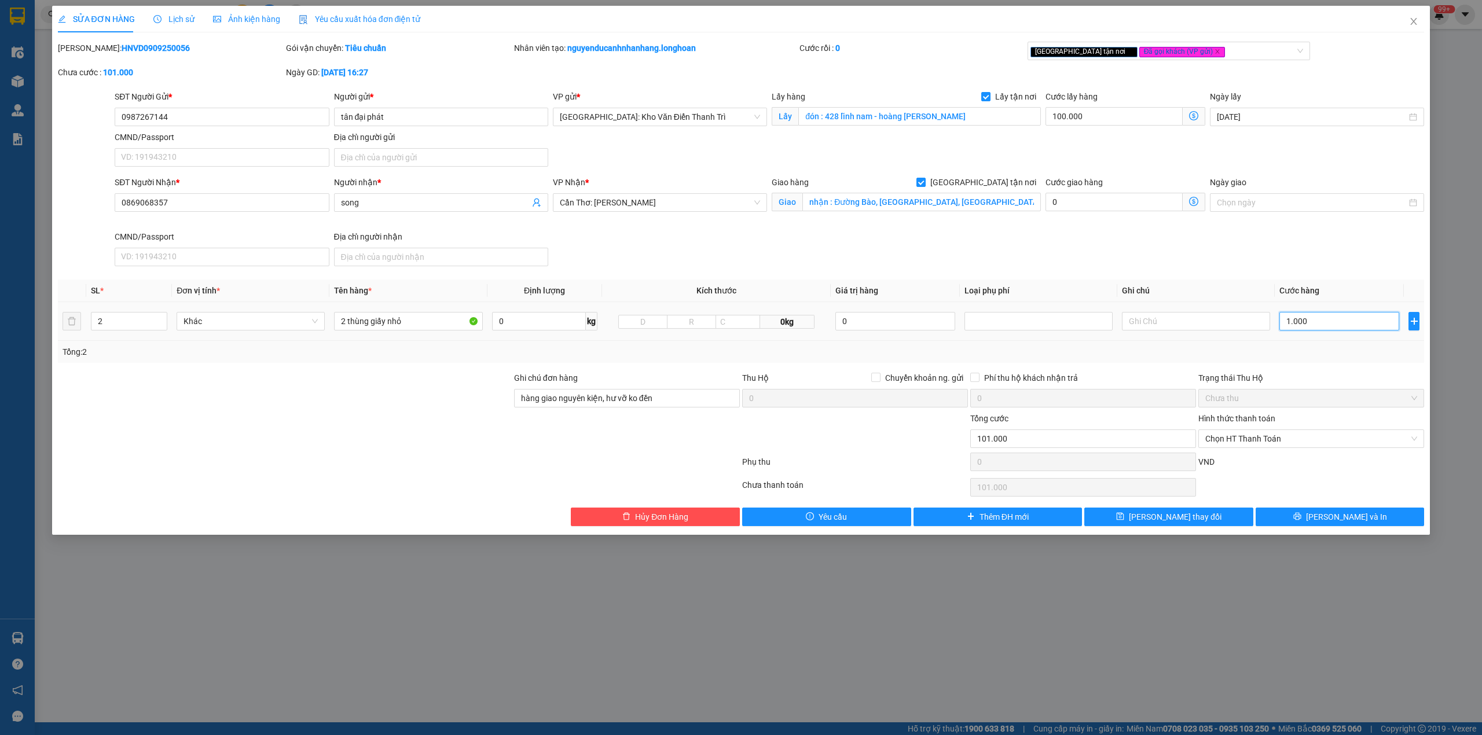
click at [1327, 327] on input "1.000" at bounding box center [1339, 321] width 120 height 19
type input "100.002"
type input "2"
type input "100.028"
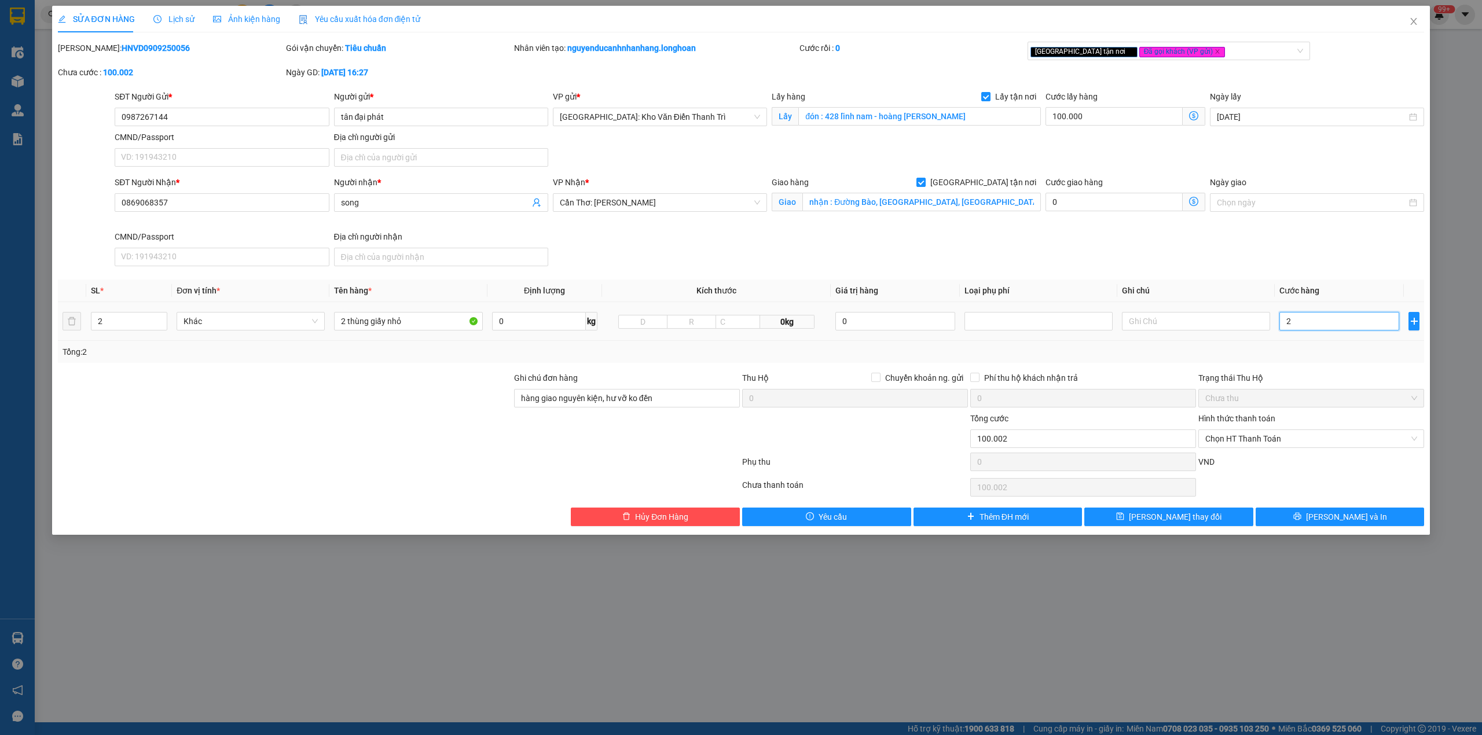
type input "100.028"
type input "280"
type input "100.280"
type input "280"
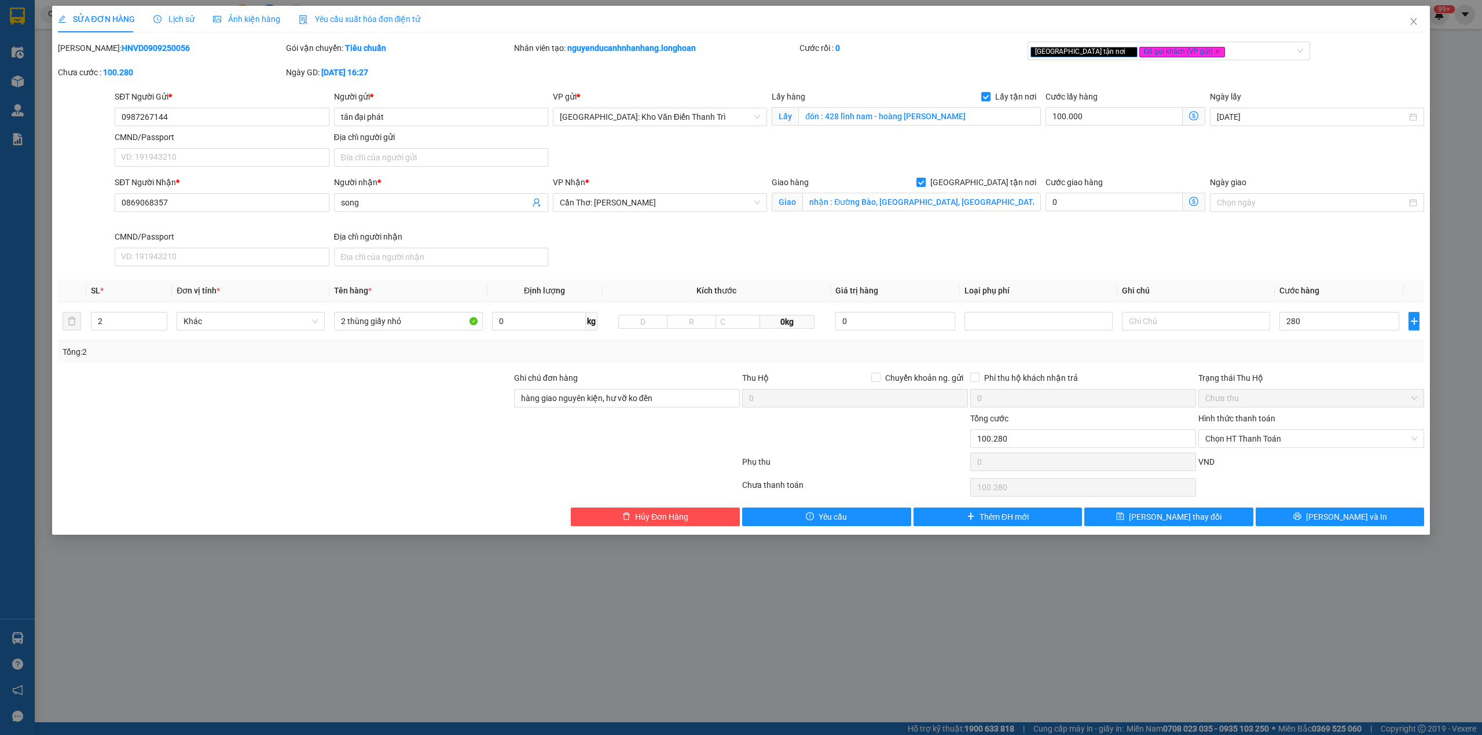
type input "380.000"
type input "280.000"
click at [1300, 376] on div "Trạng thái Thu Hộ" at bounding box center [1311, 378] width 226 height 13
click at [1352, 325] on input "280.000" at bounding box center [1339, 321] width 120 height 19
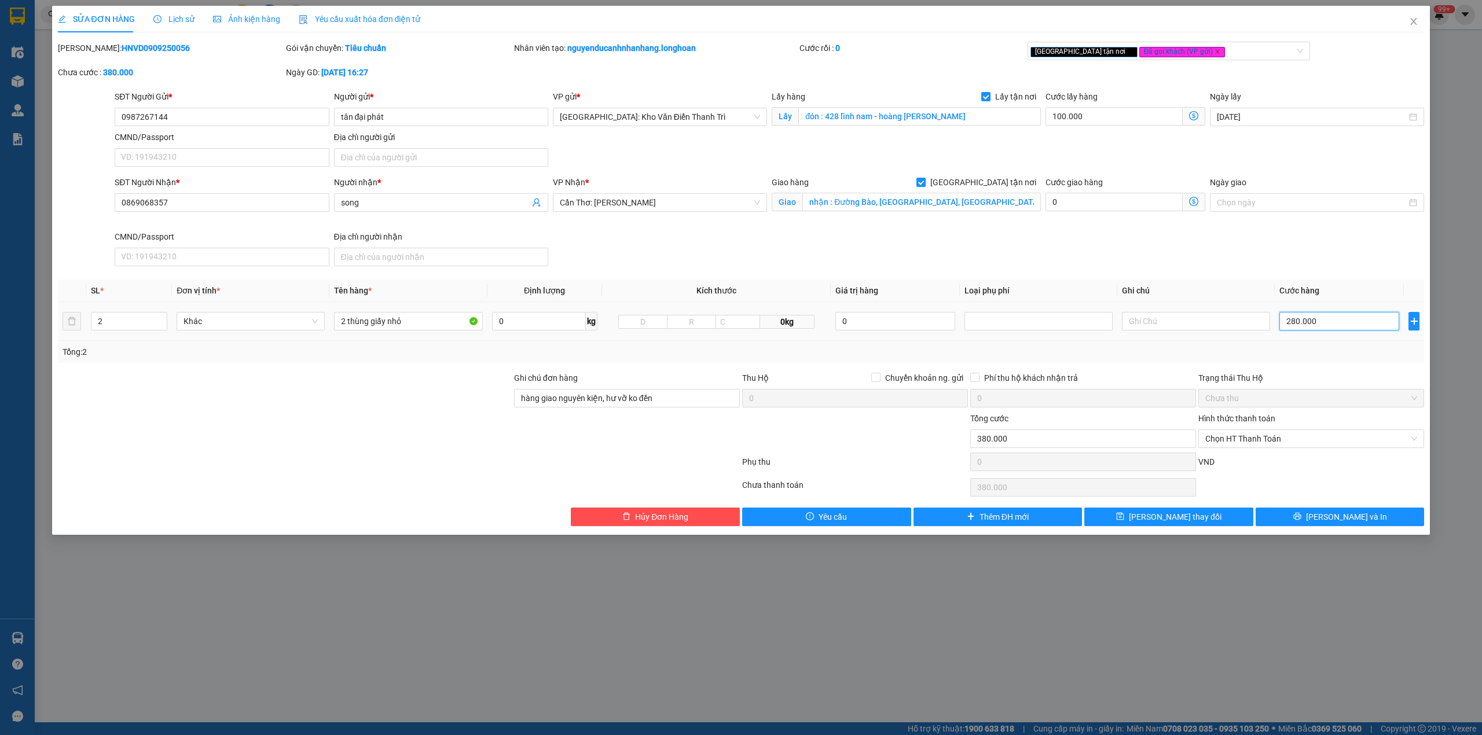
click at [1352, 325] on input "280.000" at bounding box center [1339, 321] width 120 height 19
click at [438, 329] on input "2 thùng giấy nhỏ" at bounding box center [408, 321] width 148 height 19
click at [190, 122] on input "0987267144" at bounding box center [222, 117] width 214 height 19
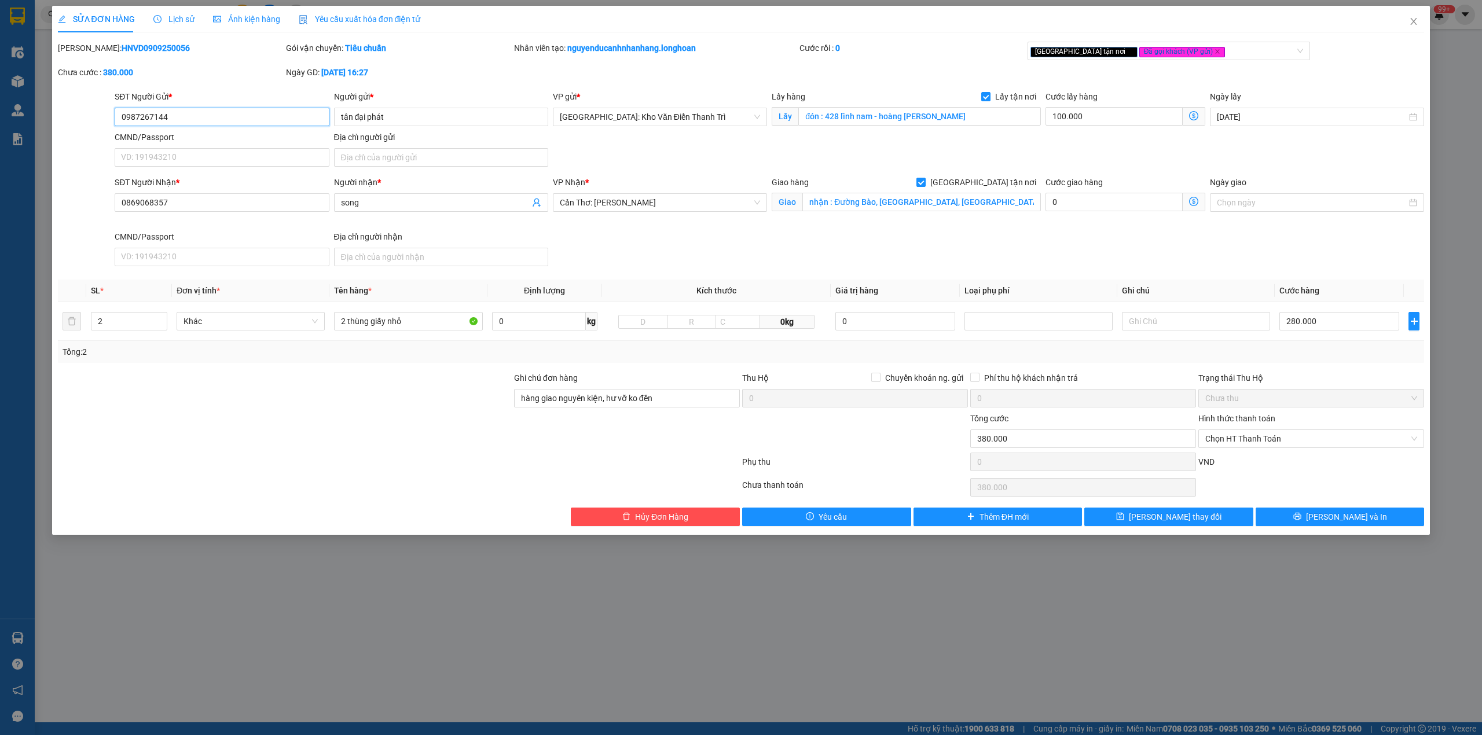
click at [190, 122] on input "0987267144" at bounding box center [222, 117] width 214 height 19
click at [440, 328] on input "2 thùng giấy nhỏ" at bounding box center [408, 321] width 148 height 19
type input "2 thùng giấy nhỏ"
click at [1330, 523] on span "[PERSON_NAME] và In" at bounding box center [1346, 517] width 81 height 13
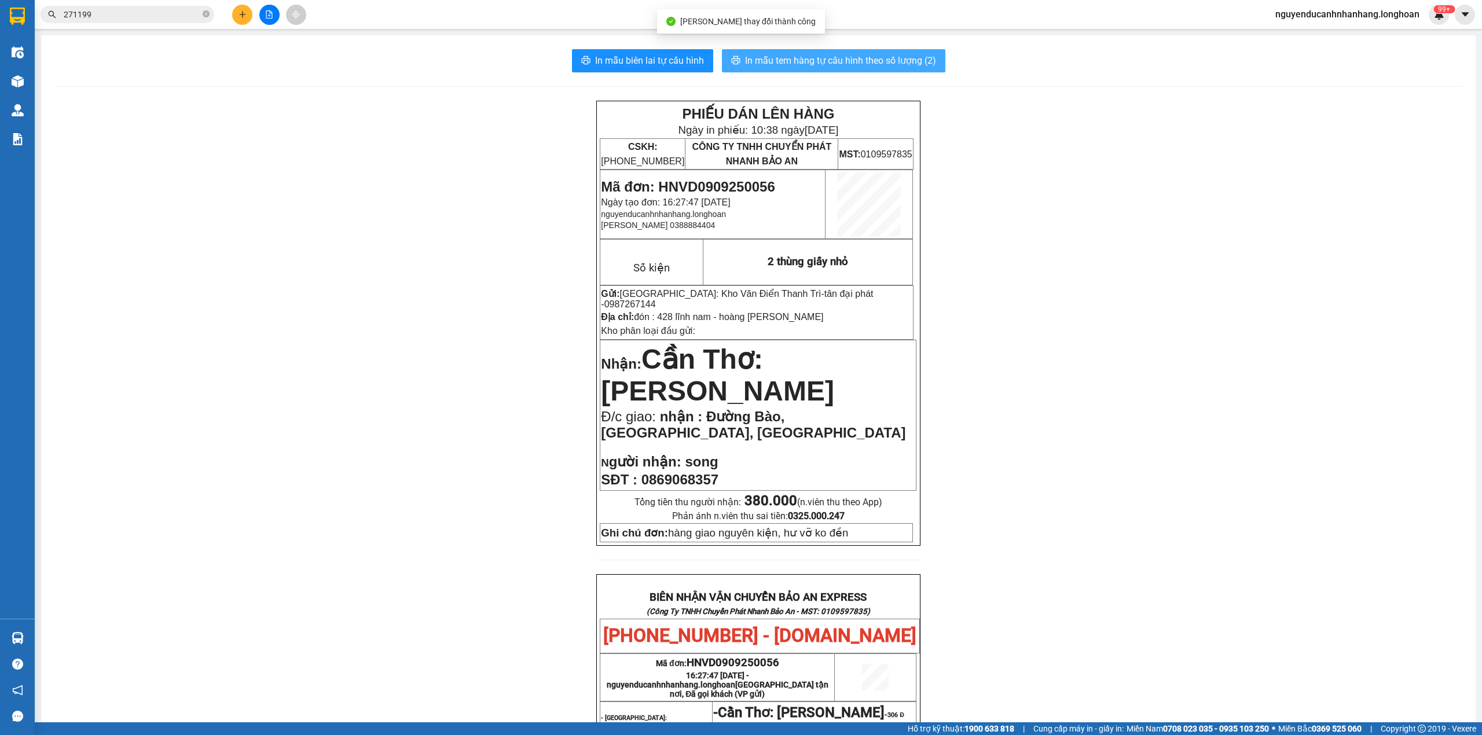
click at [880, 59] on span "In mẫu tem hàng tự cấu hình theo số lượng (2)" at bounding box center [840, 60] width 191 height 14
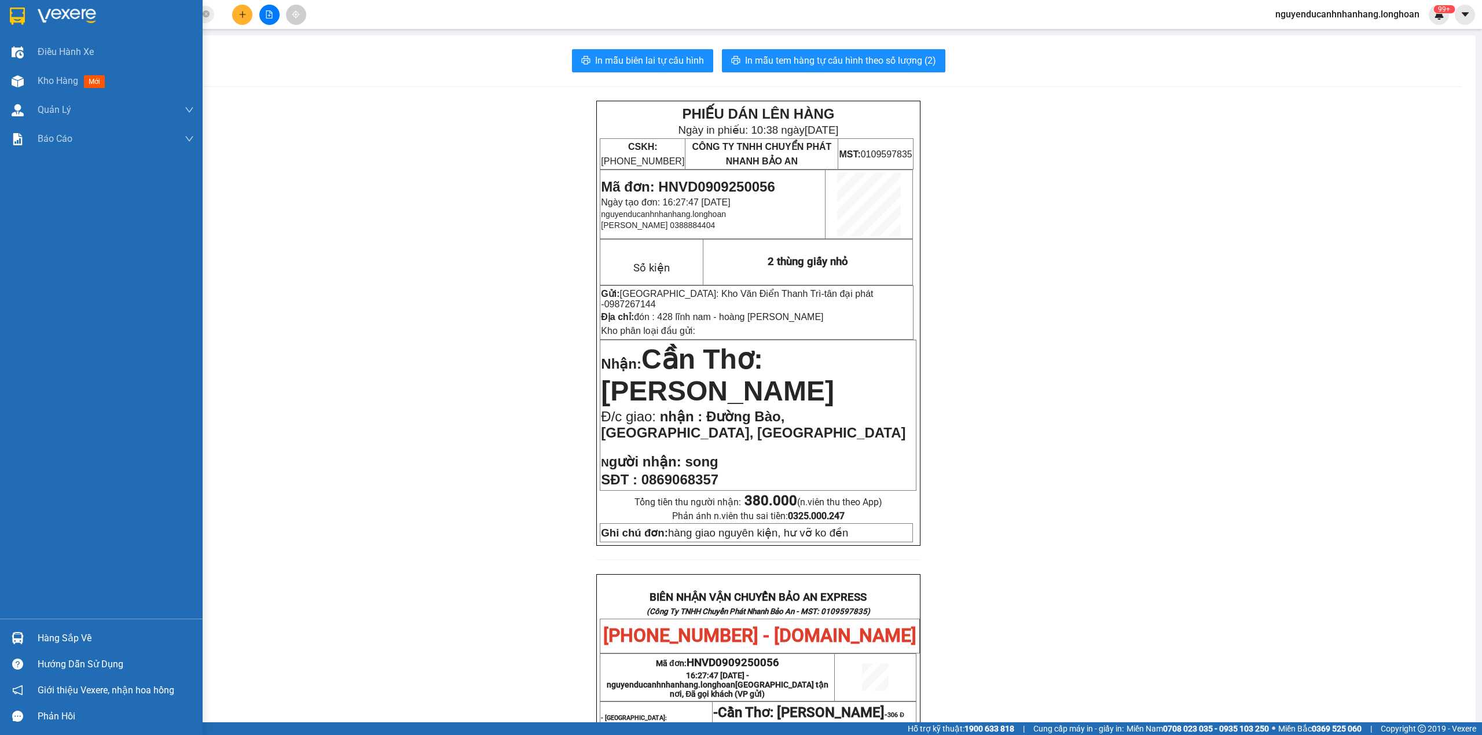
click at [28, 19] on div at bounding box center [101, 19] width 203 height 38
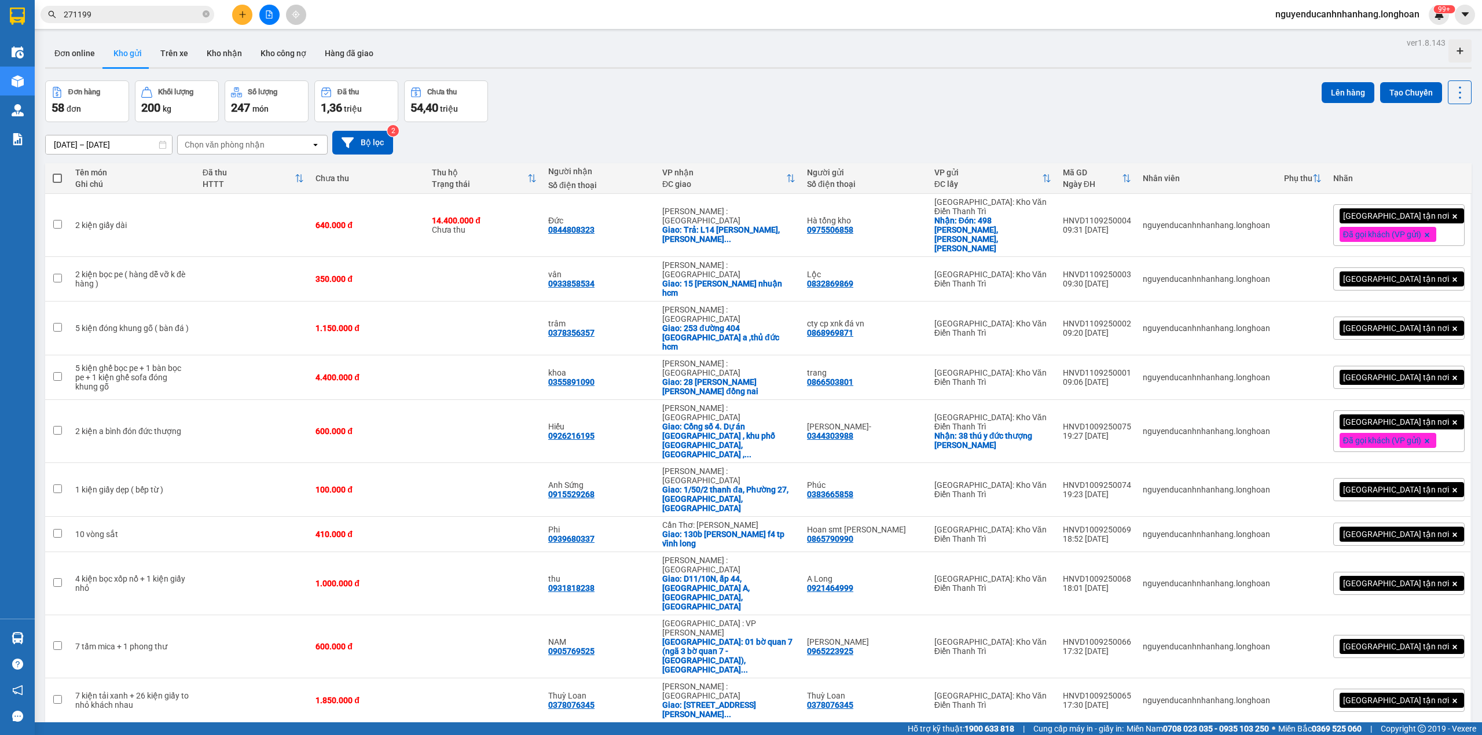
click at [156, 12] on input "271199" at bounding box center [132, 14] width 137 height 13
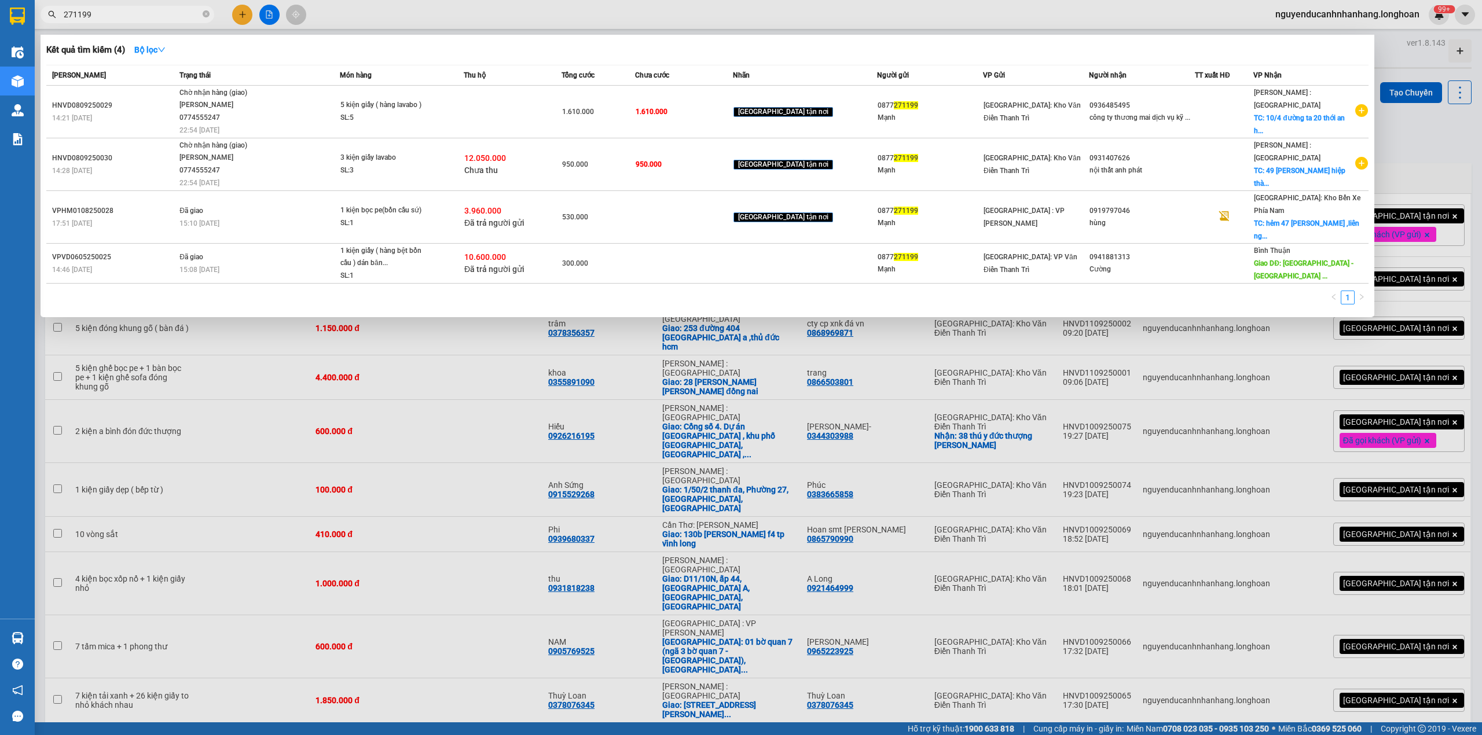
click at [156, 12] on input "271199" at bounding box center [132, 14] width 137 height 13
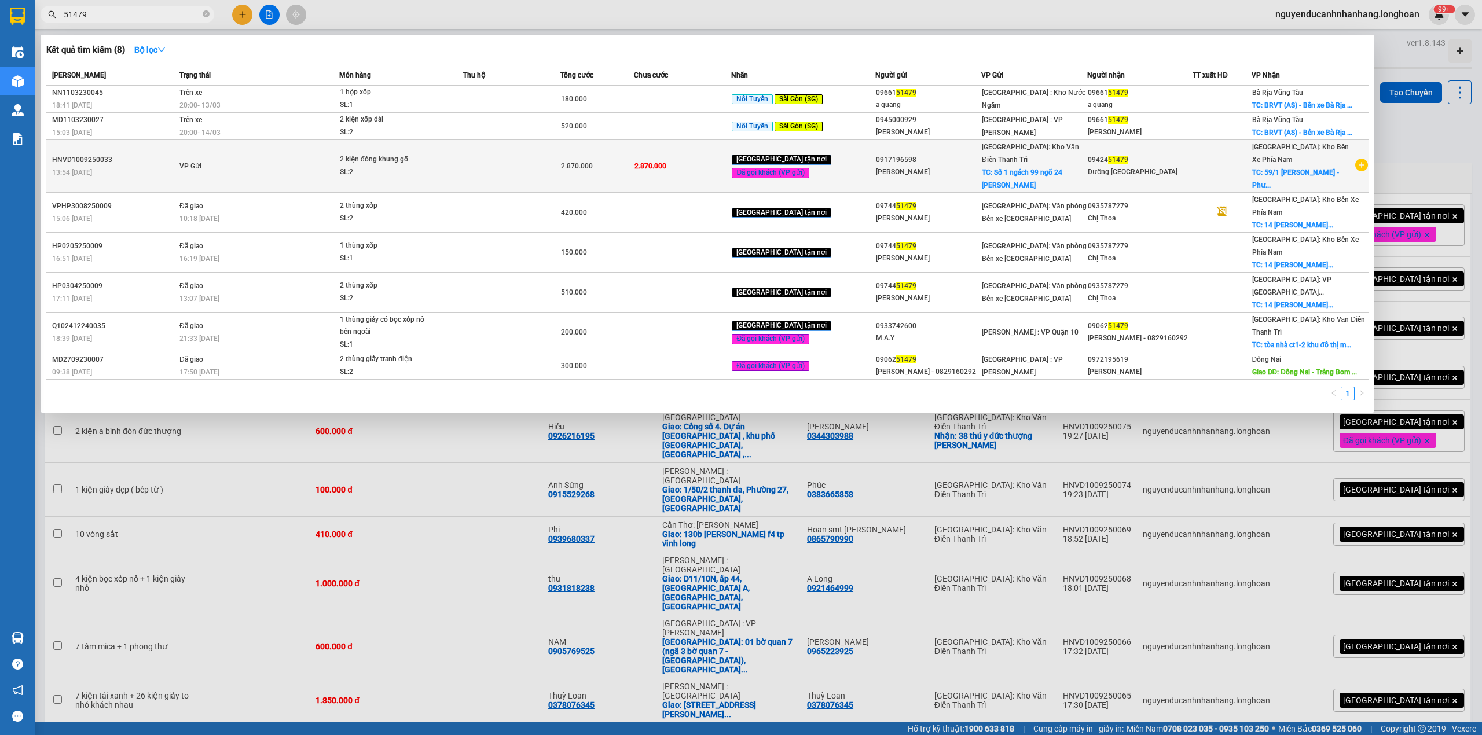
type input "51479"
click at [404, 155] on div "2 kiện đóng khung gỗ" at bounding box center [383, 159] width 87 height 13
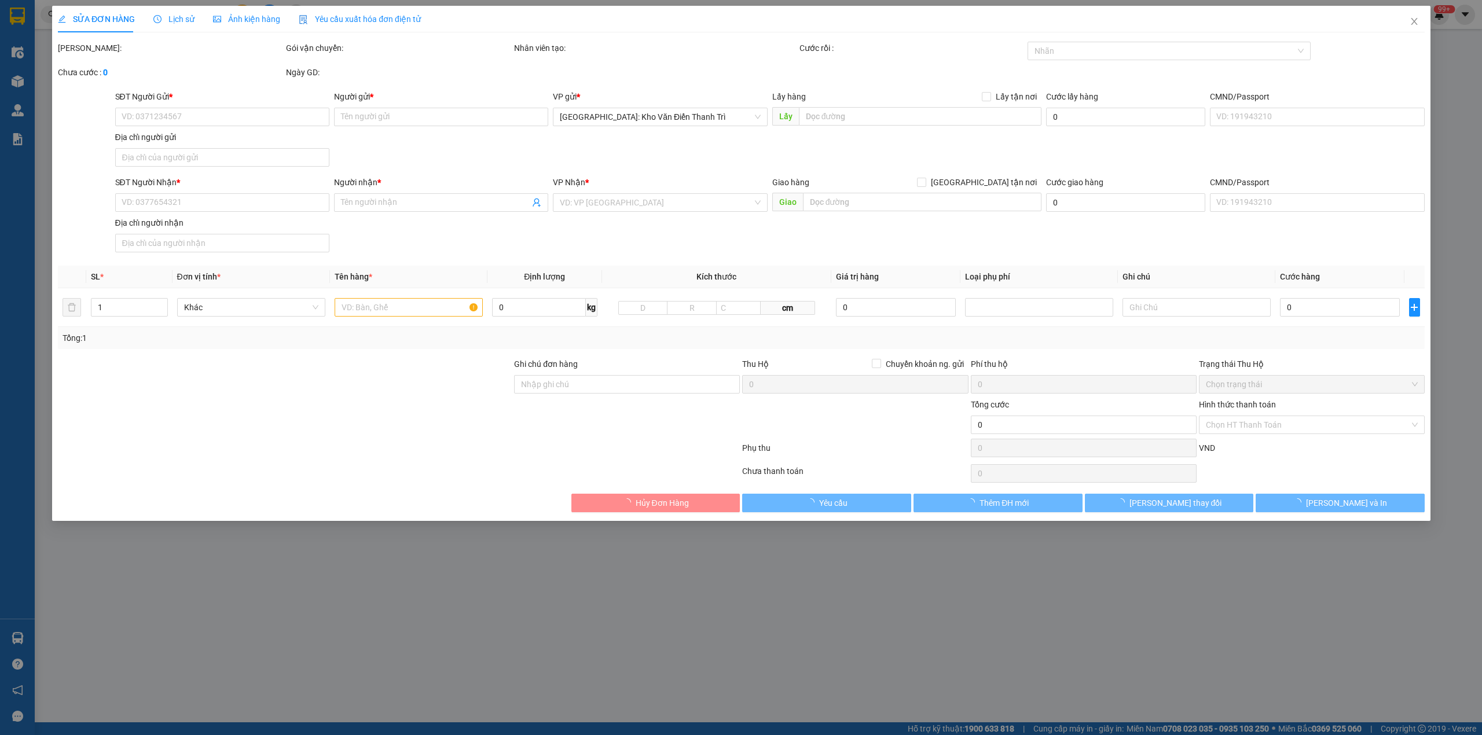
type input "0917196598"
type input "[PERSON_NAME]"
checkbox input "true"
type input "Số 1 ngách 99 ngõ 24 Kim Đồng - P. Giáp Bát - TP. Hà Nội"
type input "0942451479"
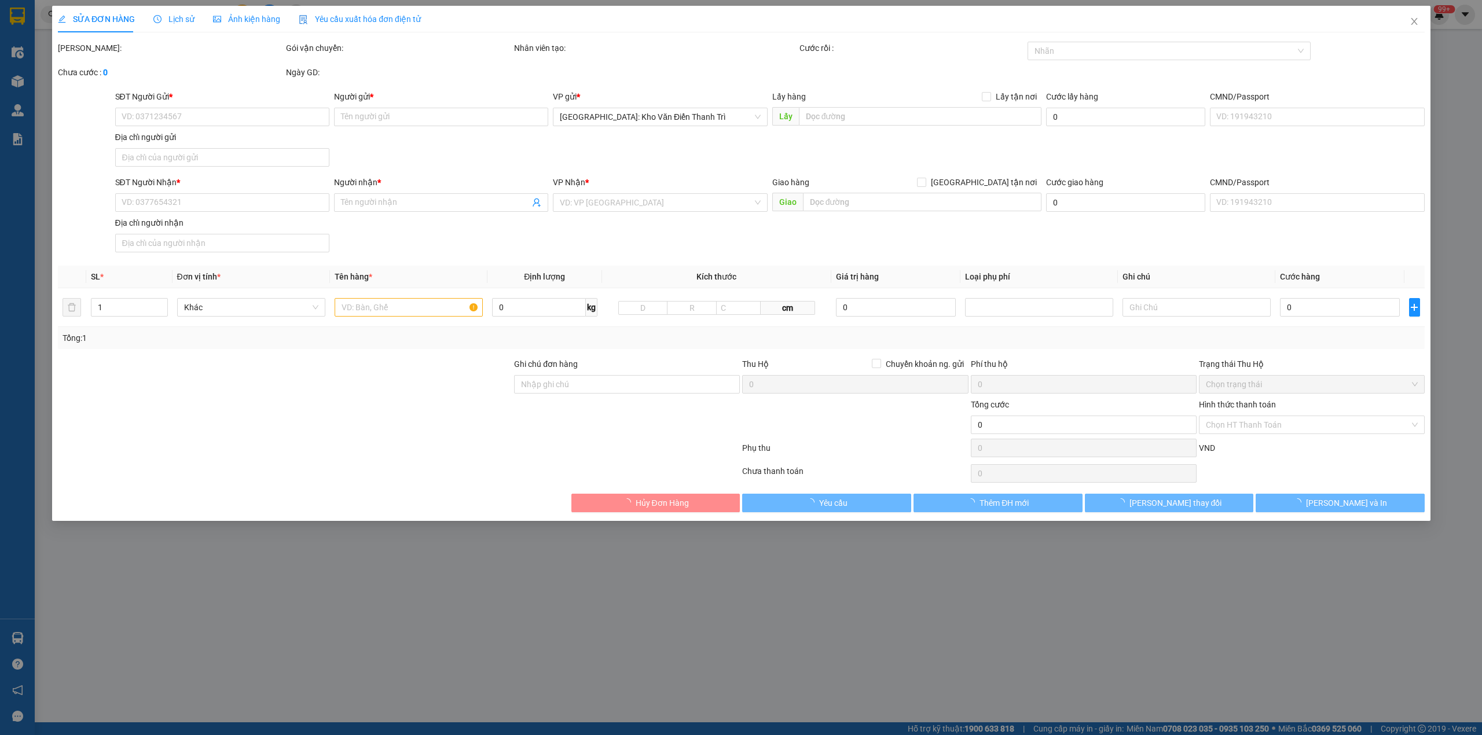
type input "Dưỡng [GEOGRAPHIC_DATA]"
checkbox input "true"
type input "59/1 Nguyễn Văn Trỗi - Phường Xuân Hương - Đà Lạt - tỉnh Lâm Đồng (phường 2 cũ )"
type input "hàng giao nguyên kiện, hư vỡ ko đền"
type input "2.870.000"
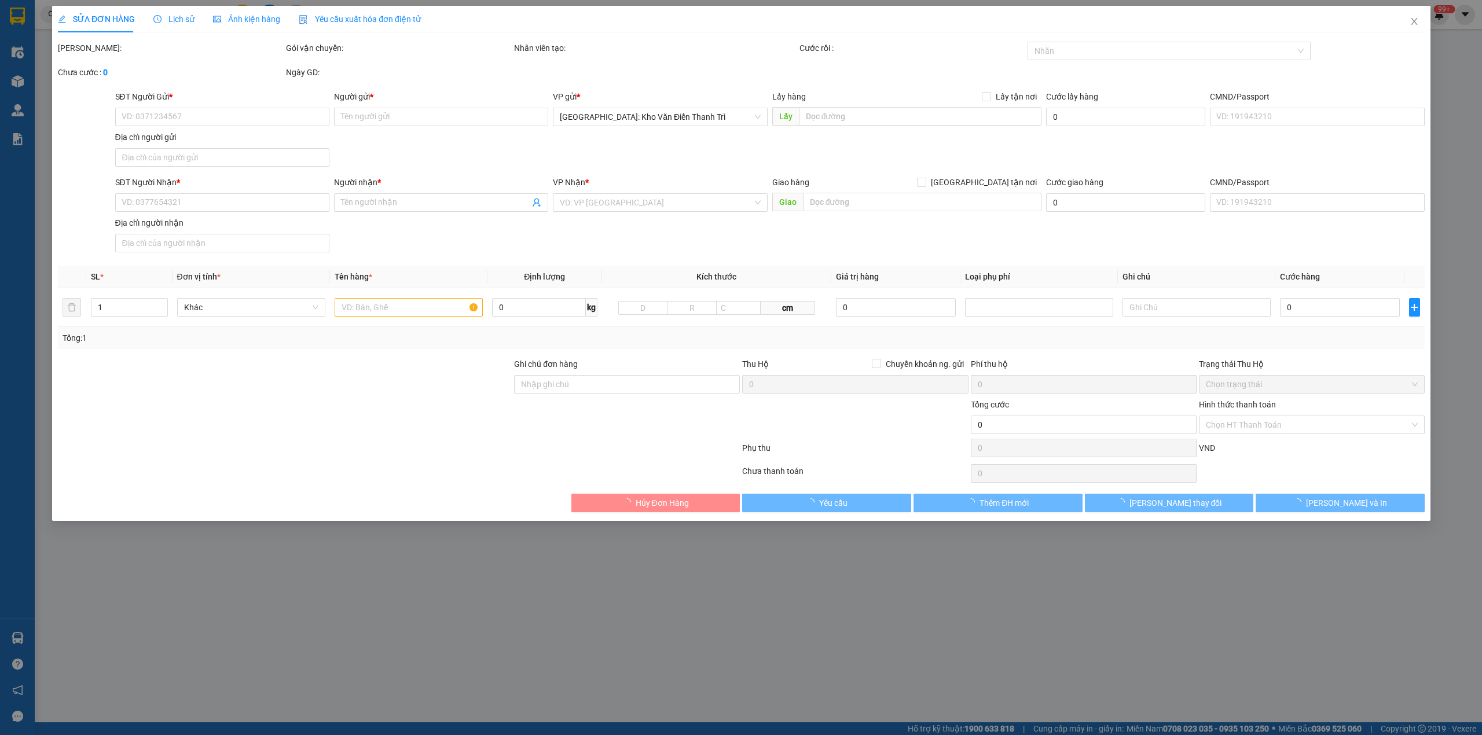
type input "2.870.000"
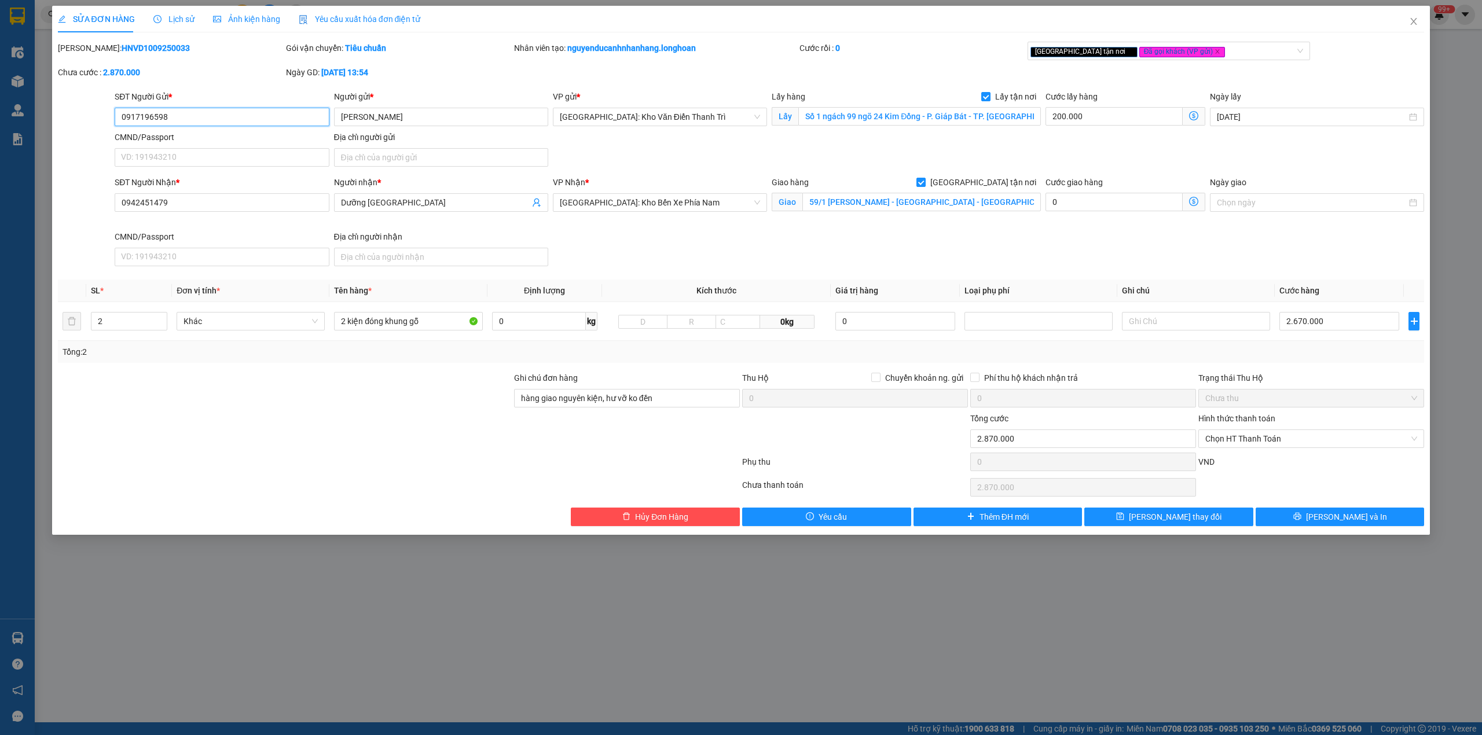
click at [188, 119] on input "0917196598" at bounding box center [222, 117] width 214 height 19
click at [902, 121] on input "Số 1 ngách 99 ngõ 24 Kim Đồng - P. Giáp Bát - TP. Hà Nội" at bounding box center [919, 116] width 243 height 19
click at [130, 52] on b "HNVD1009250033" at bounding box center [156, 47] width 68 height 9
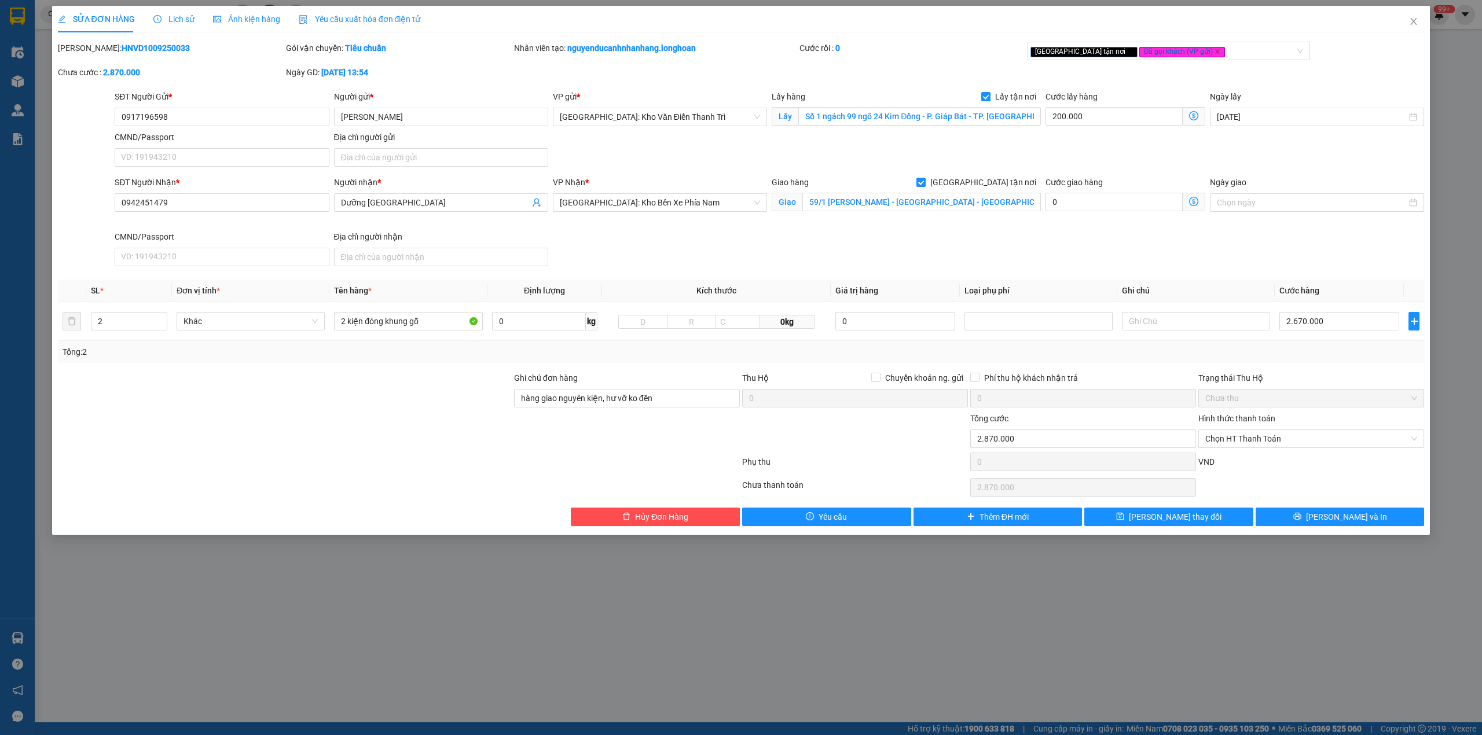
click at [130, 52] on b "HNVD1009250033" at bounding box center [156, 47] width 68 height 9
copy b "HNVD1009250033"
drag, startPoint x: 412, startPoint y: 605, endPoint x: 420, endPoint y: 603, distance: 8.3
click at [415, 605] on div "SỬA ĐƠN HÀNG Lịch sử Ảnh kiện hàng Yêu cầu xuất hóa đơn điện tử Total Paid Fee …" at bounding box center [741, 367] width 1482 height 735
click at [1418, 26] on icon "close" at bounding box center [1413, 21] width 9 height 9
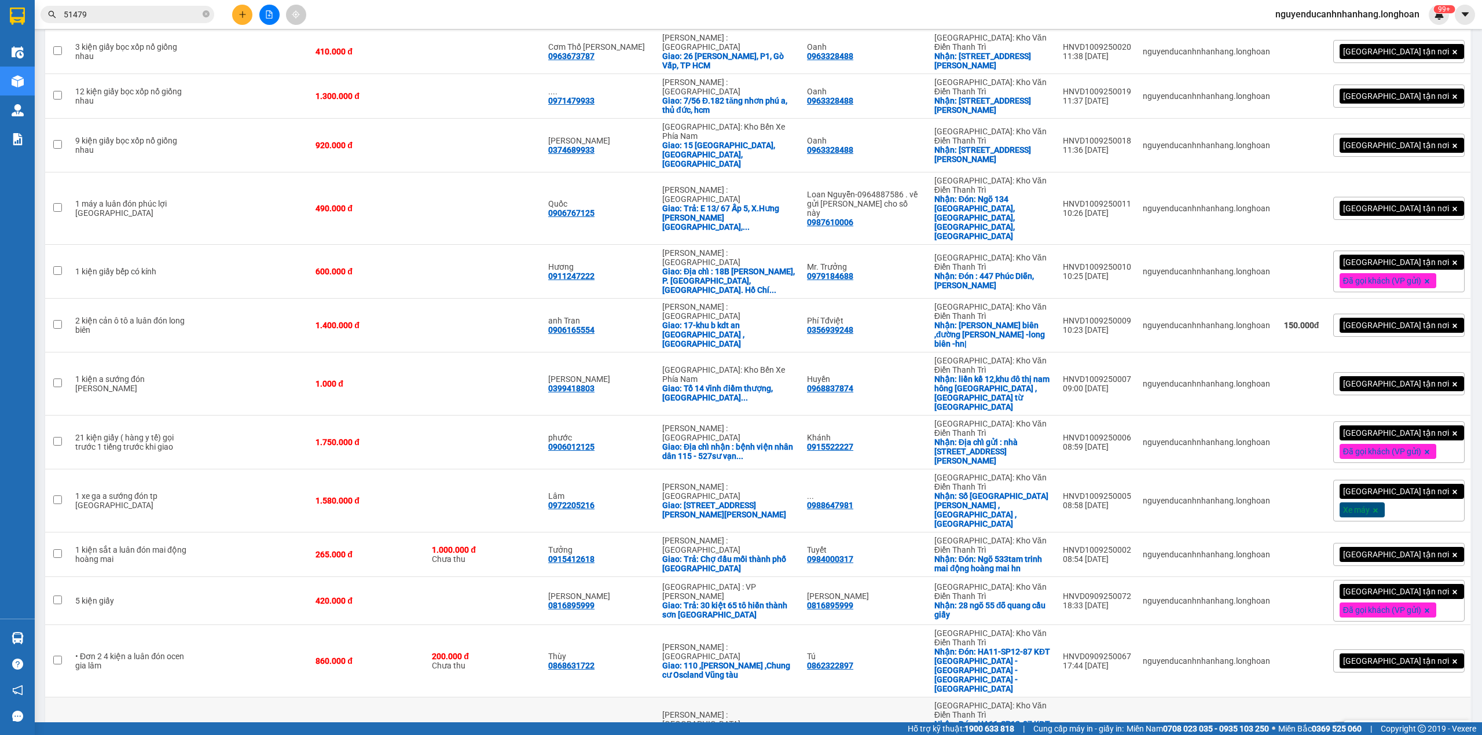
scroll to position [2031, 0]
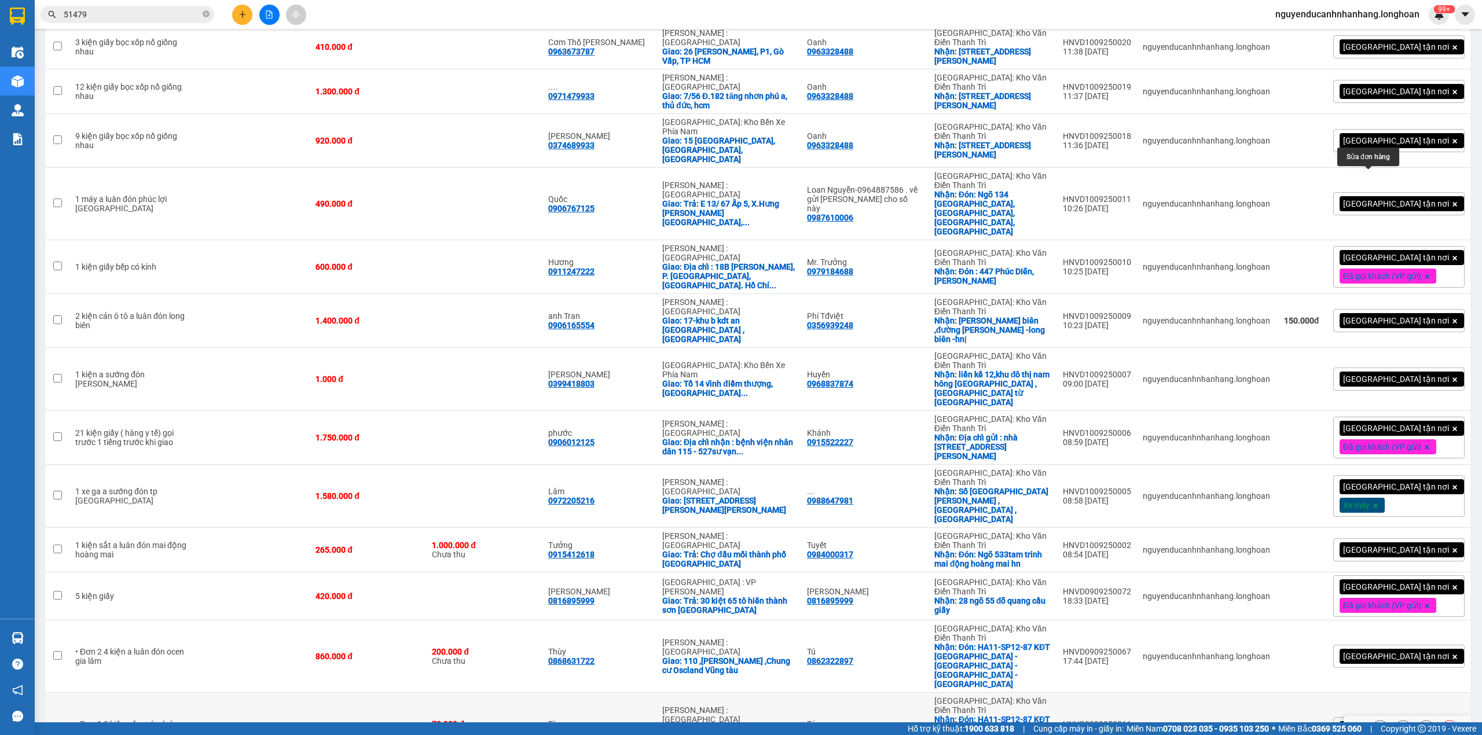
click at [1376, 725] on icon at bounding box center [1380, 729] width 8 height 8
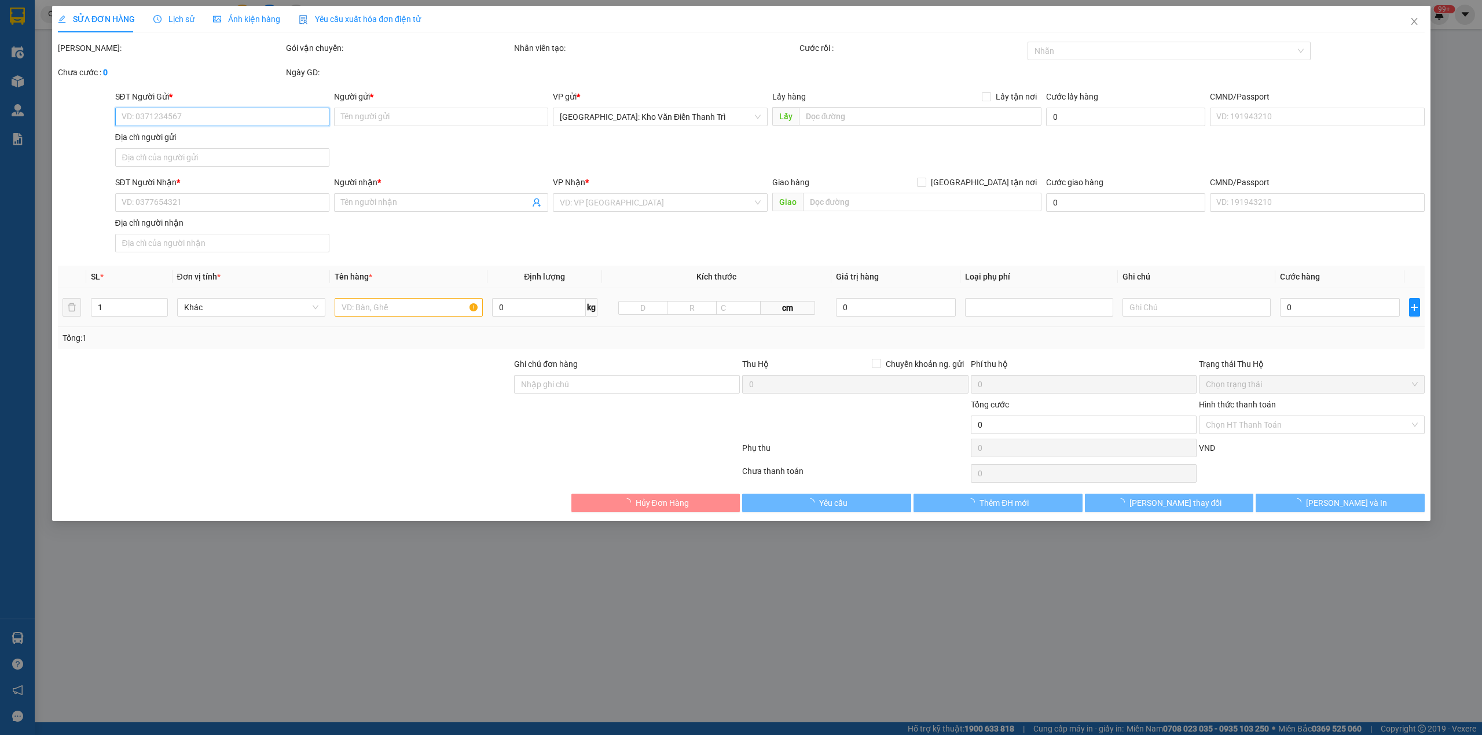
type input "0862322897"
type input "Tú"
checkbox input "true"
type input "Đón: HA11-SP12-87 KĐT [GEOGRAPHIC_DATA] - [GEOGRAPHIC_DATA] - [GEOGRAPHIC_DATA]…"
type input "0333307071"
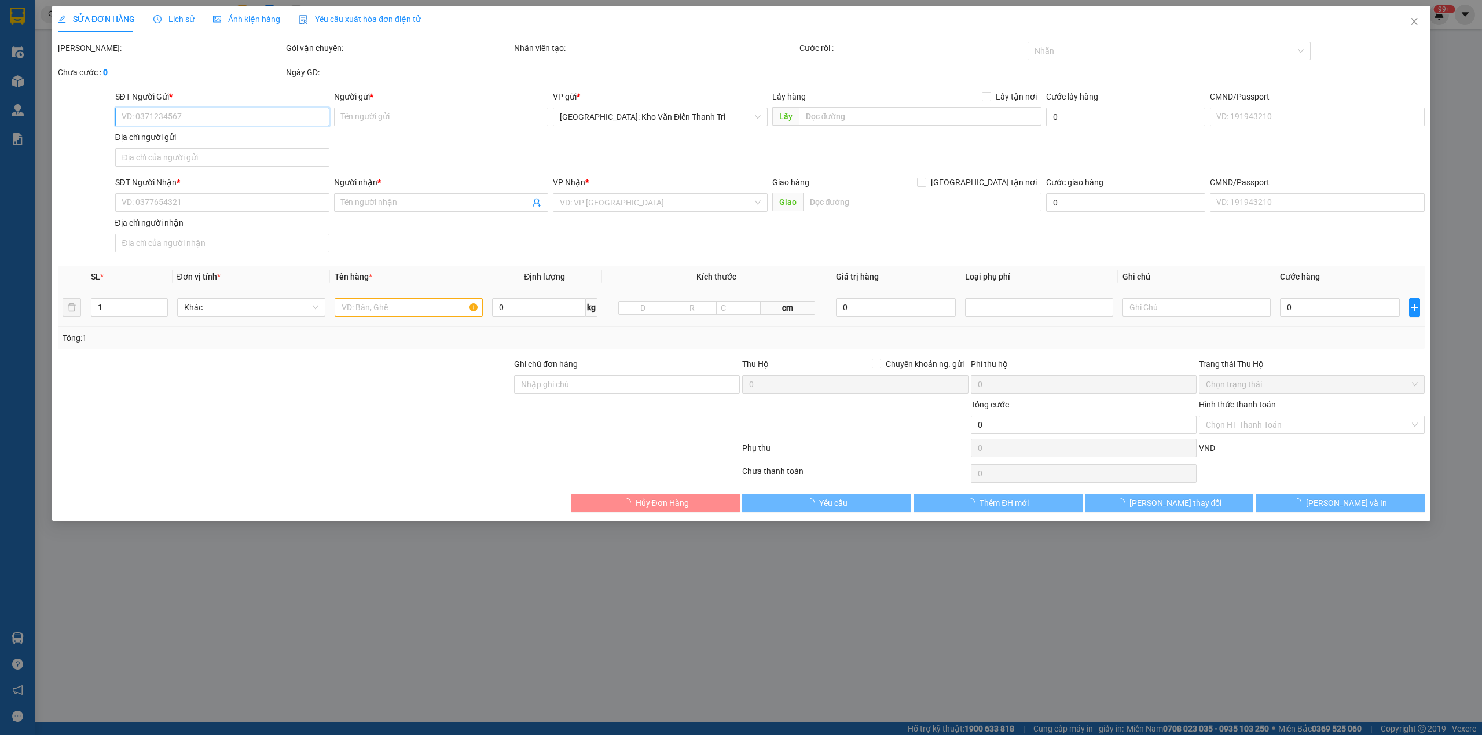
type input "Tín"
checkbox input "true"
type input "Trả: 65/6 [GEOGRAPHIC_DATA], [GEOGRAPHIC_DATA] tây 2 xã [GEOGRAPHIC_DATA]"
type input "hàng giao nguyên kiện, hư vỡ ko đền"
type input "435.000"
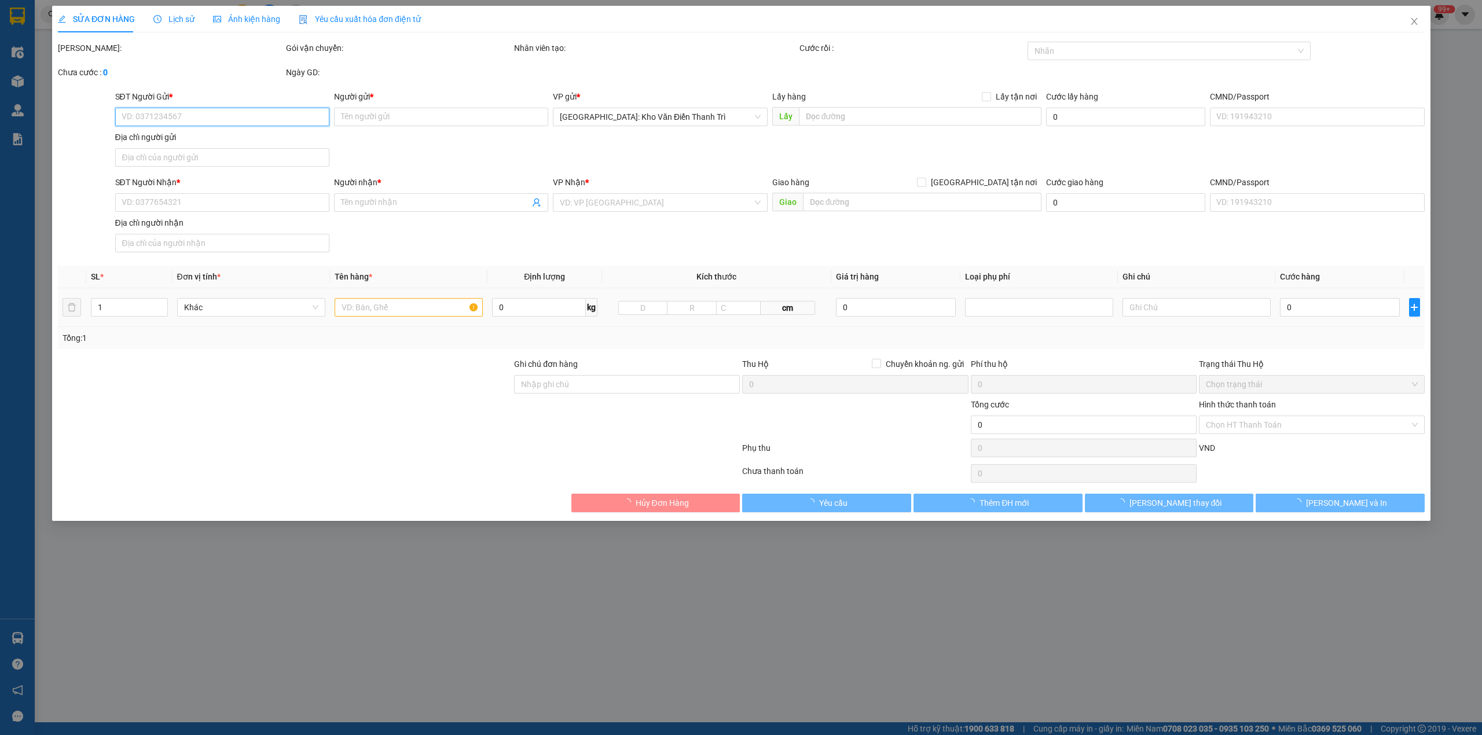
type input "435.000"
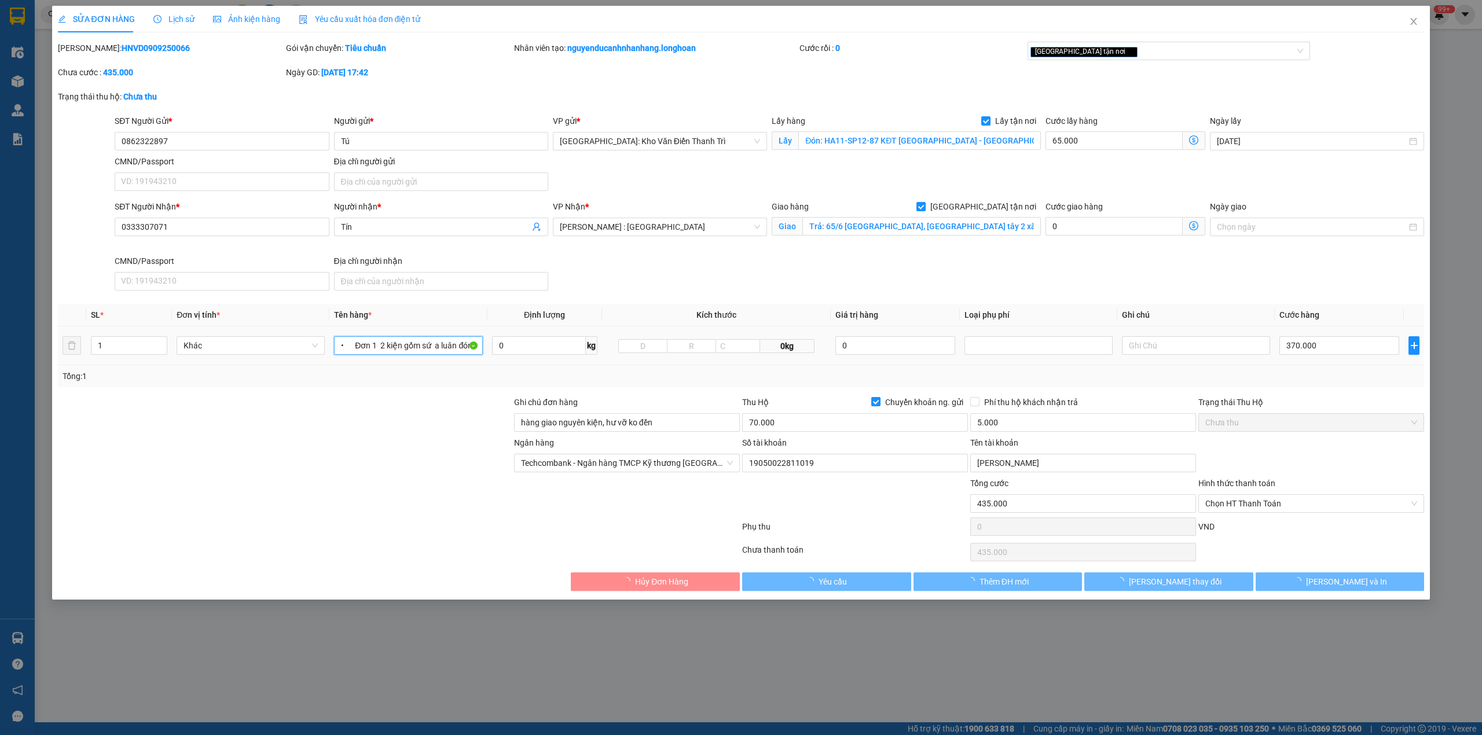
click at [399, 343] on input "• Đơn 1 2 kiện gốm sứ a luân đón vin ocen" at bounding box center [408, 345] width 148 height 19
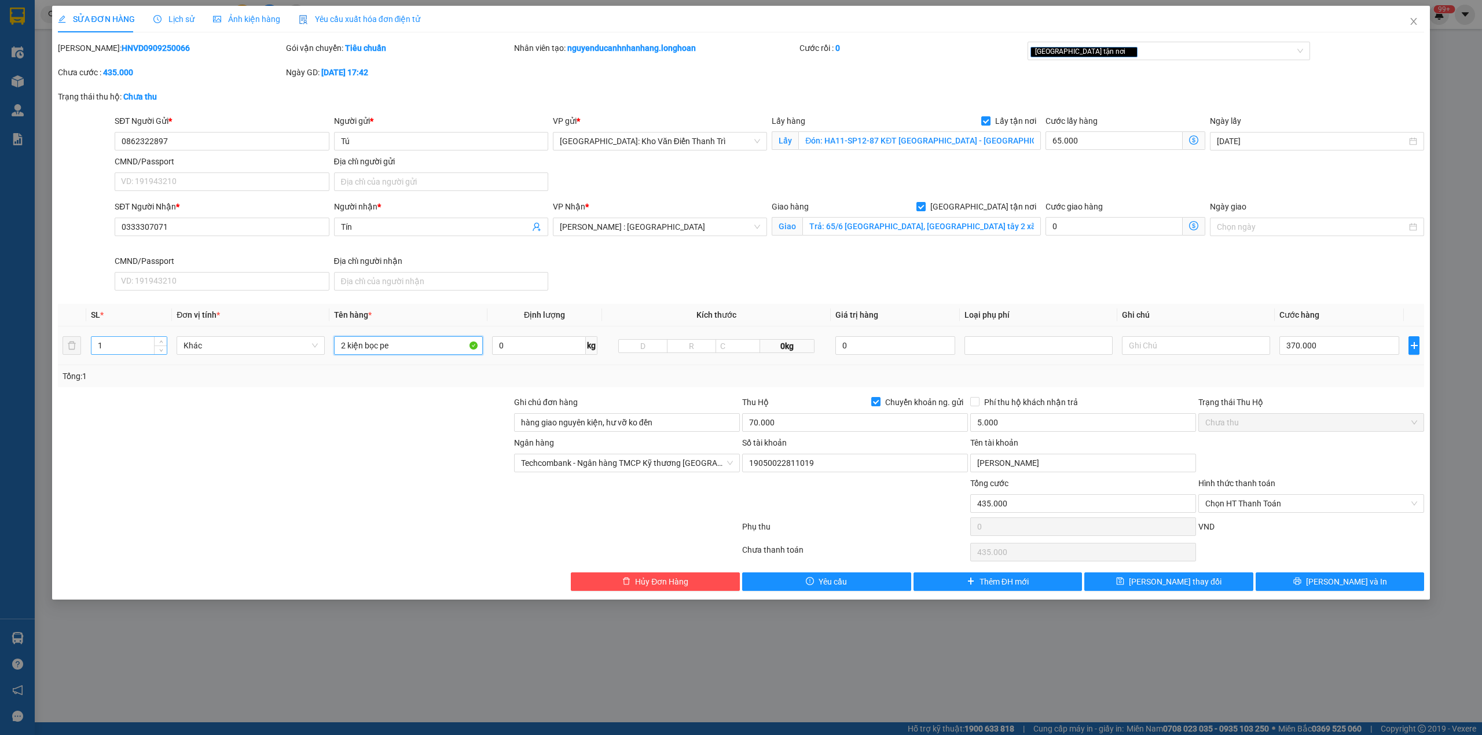
type input "2 kiện bọc pe"
click at [142, 353] on input "1" at bounding box center [128, 345] width 75 height 17
type input "2"
click at [191, 404] on div at bounding box center [285, 416] width 456 height 41
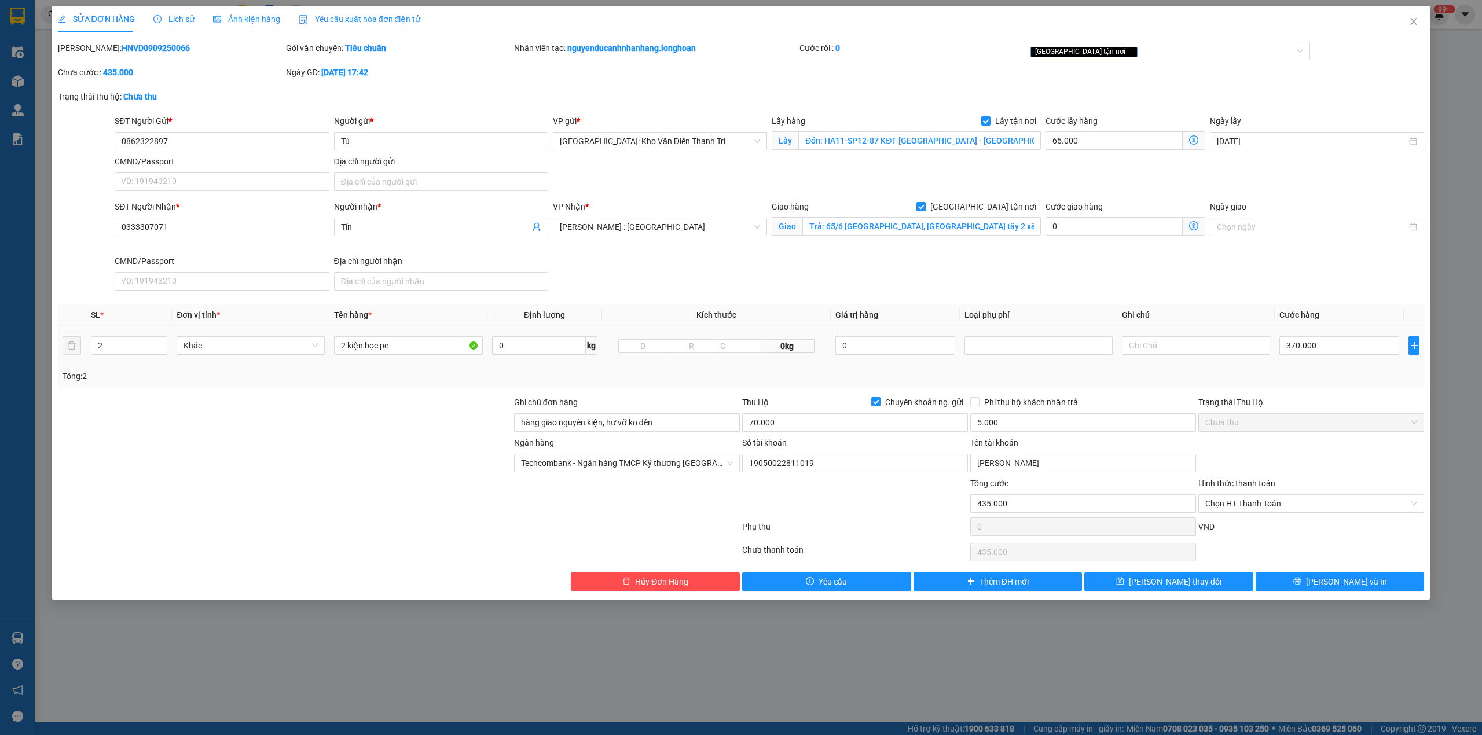
click at [1322, 362] on td "370.000" at bounding box center [1339, 345] width 129 height 39
click at [1121, 51] on div "[GEOGRAPHIC_DATA] tận nơi" at bounding box center [1163, 51] width 266 height 14
type input "d"
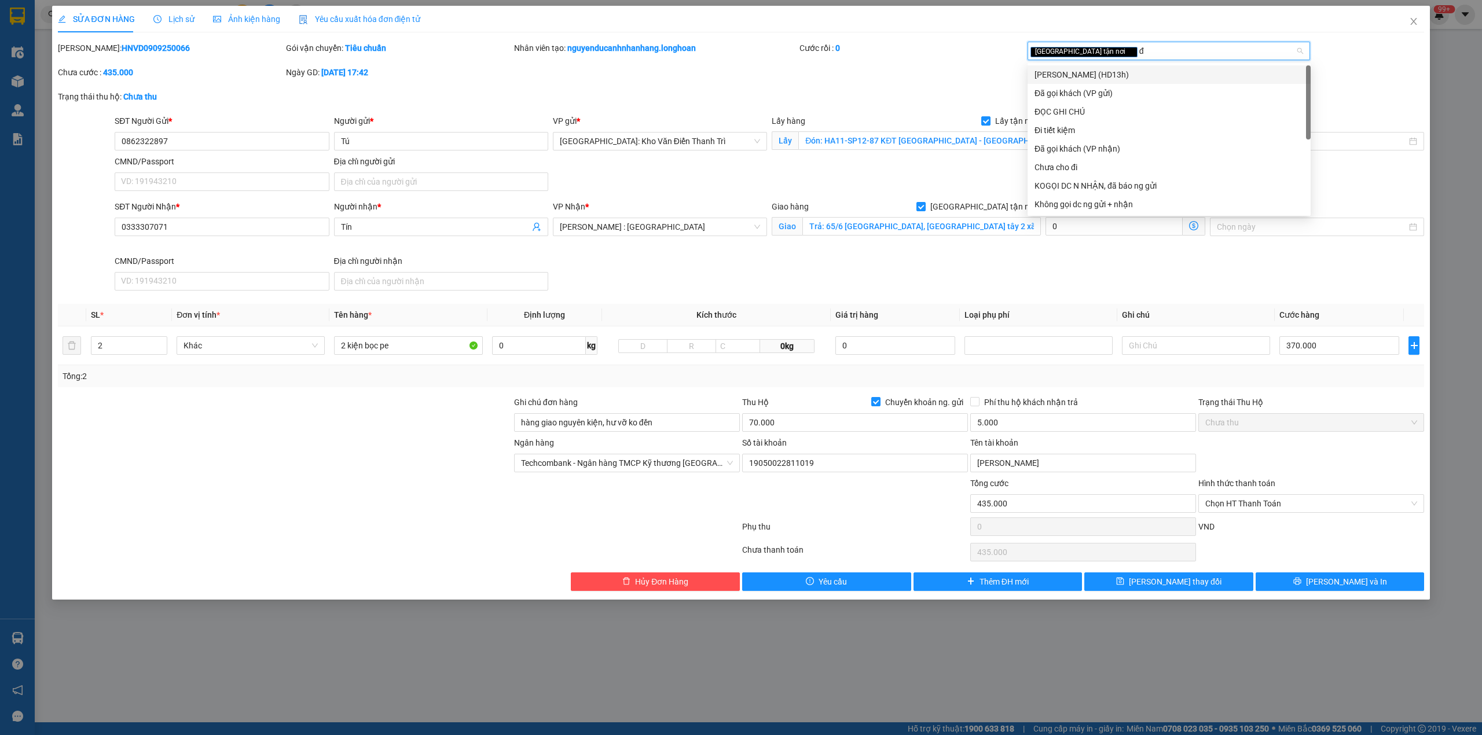
type input "đã"
click at [1119, 70] on div "Đã gọi khách (VP gửi)" at bounding box center [1168, 74] width 269 height 13
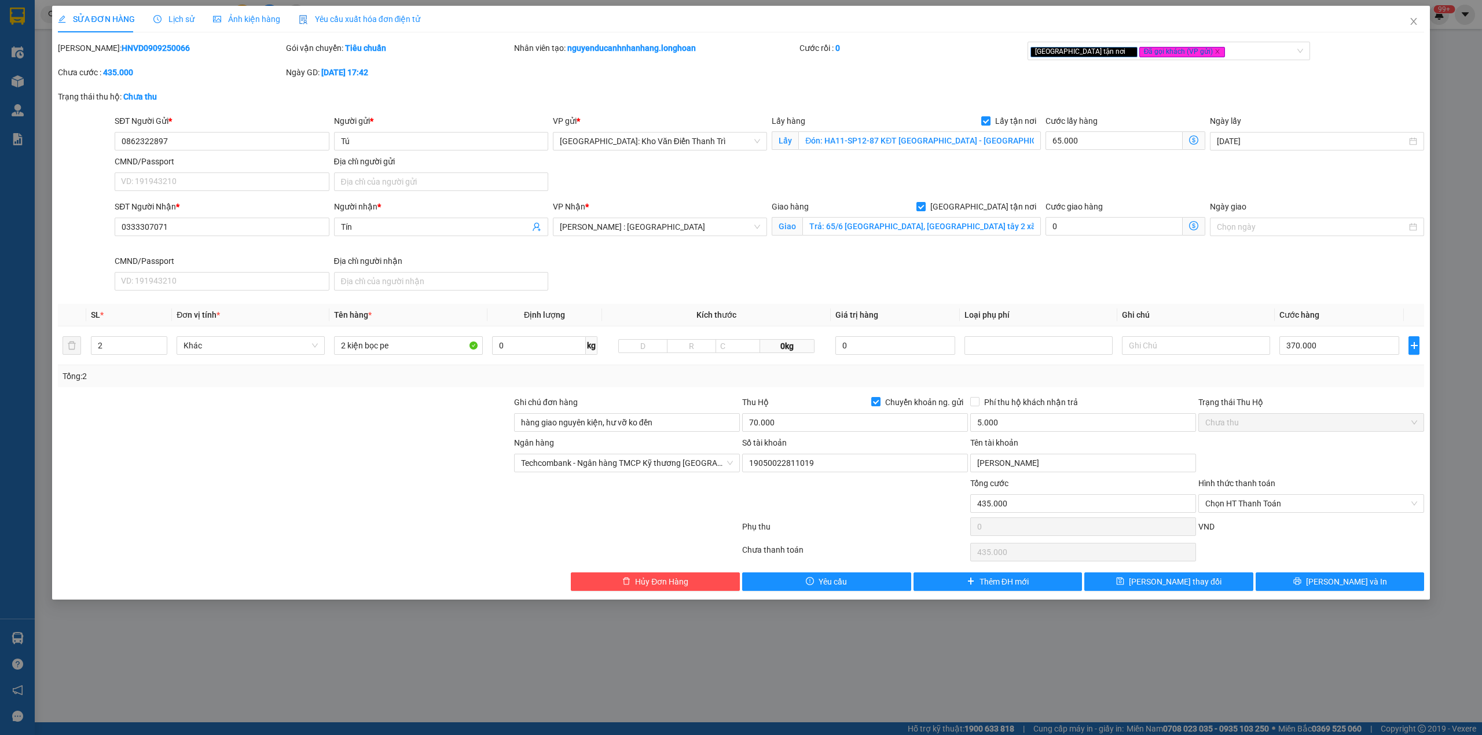
click at [904, 57] on div "Cước rồi : 0" at bounding box center [912, 54] width 228 height 24
click at [1301, 582] on icon "printer" at bounding box center [1297, 581] width 8 height 8
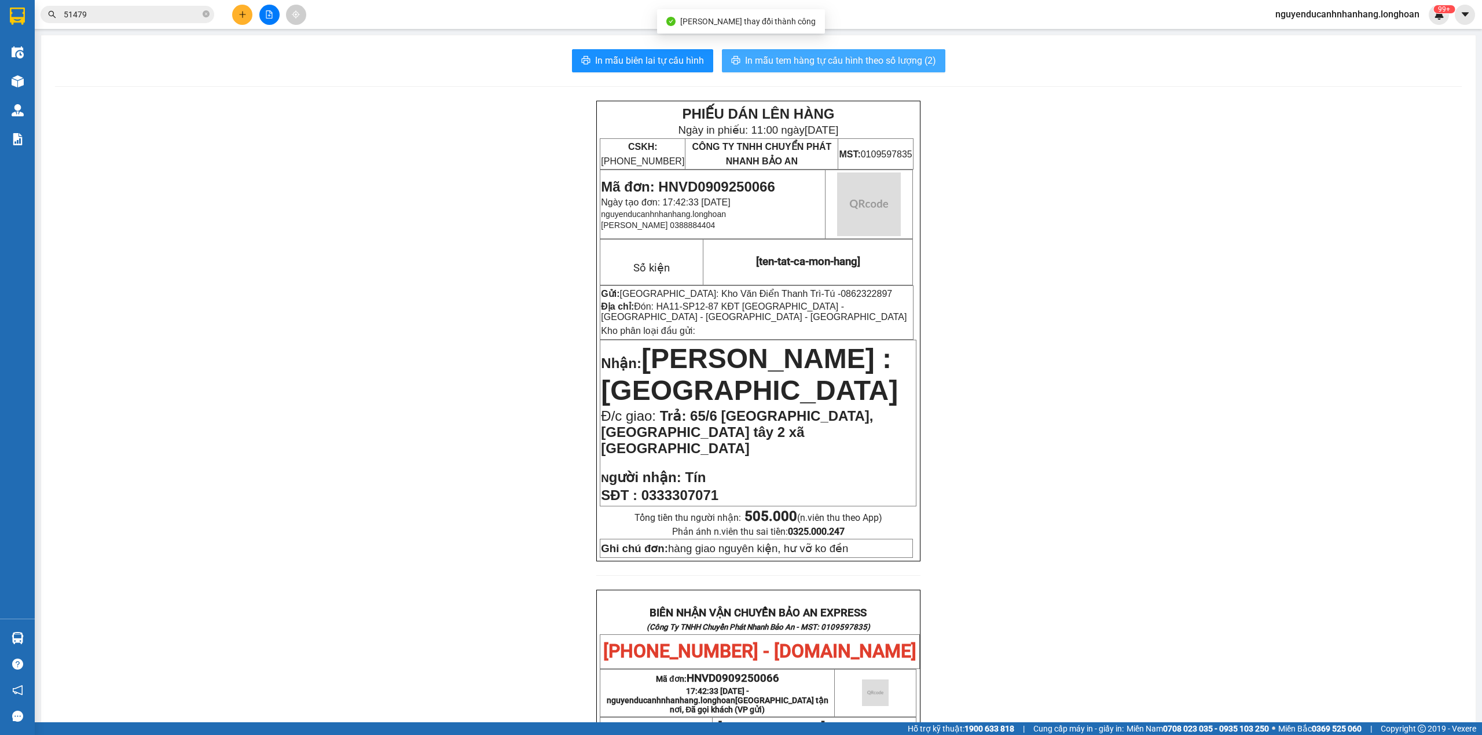
click at [816, 65] on span "In mẫu tem hàng tự cấu hình theo số lượng (2)" at bounding box center [840, 60] width 191 height 14
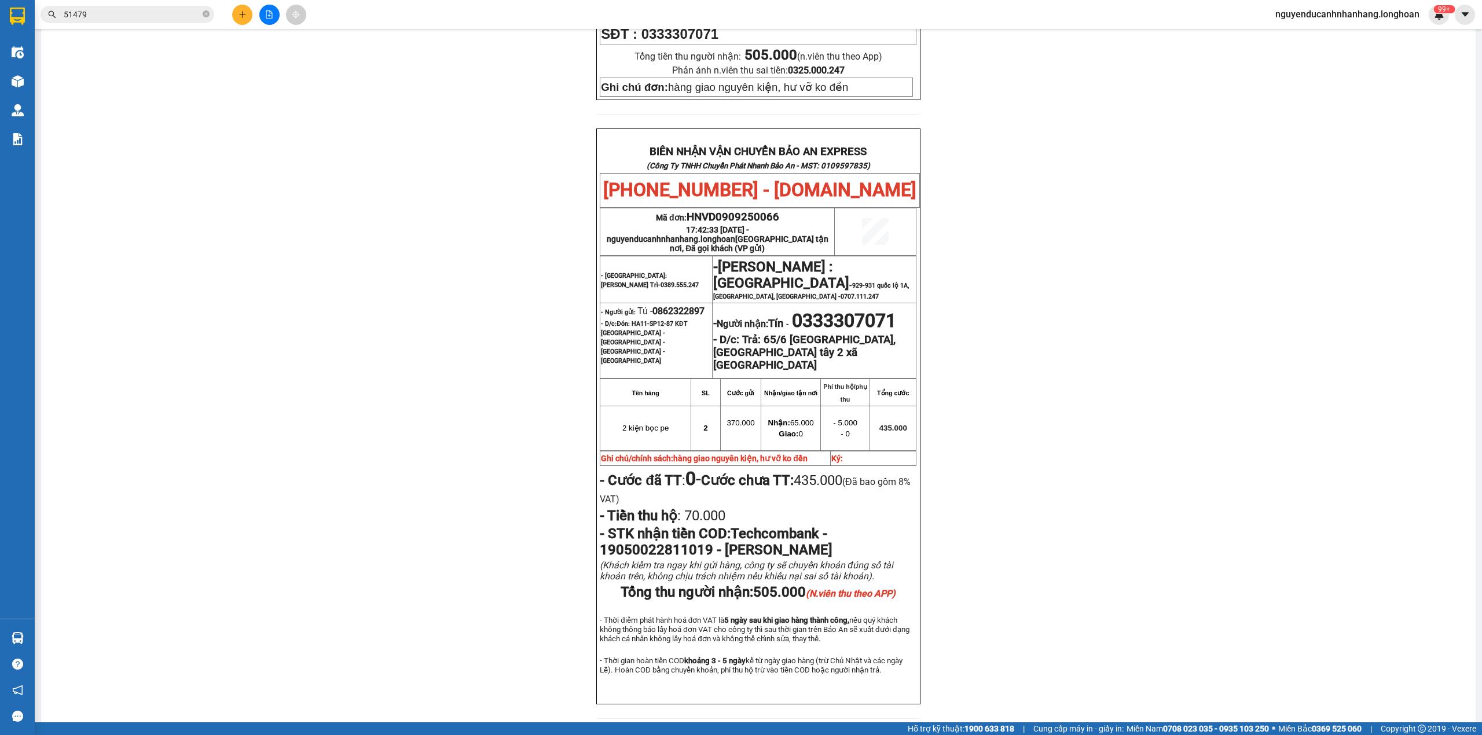
scroll to position [463, 0]
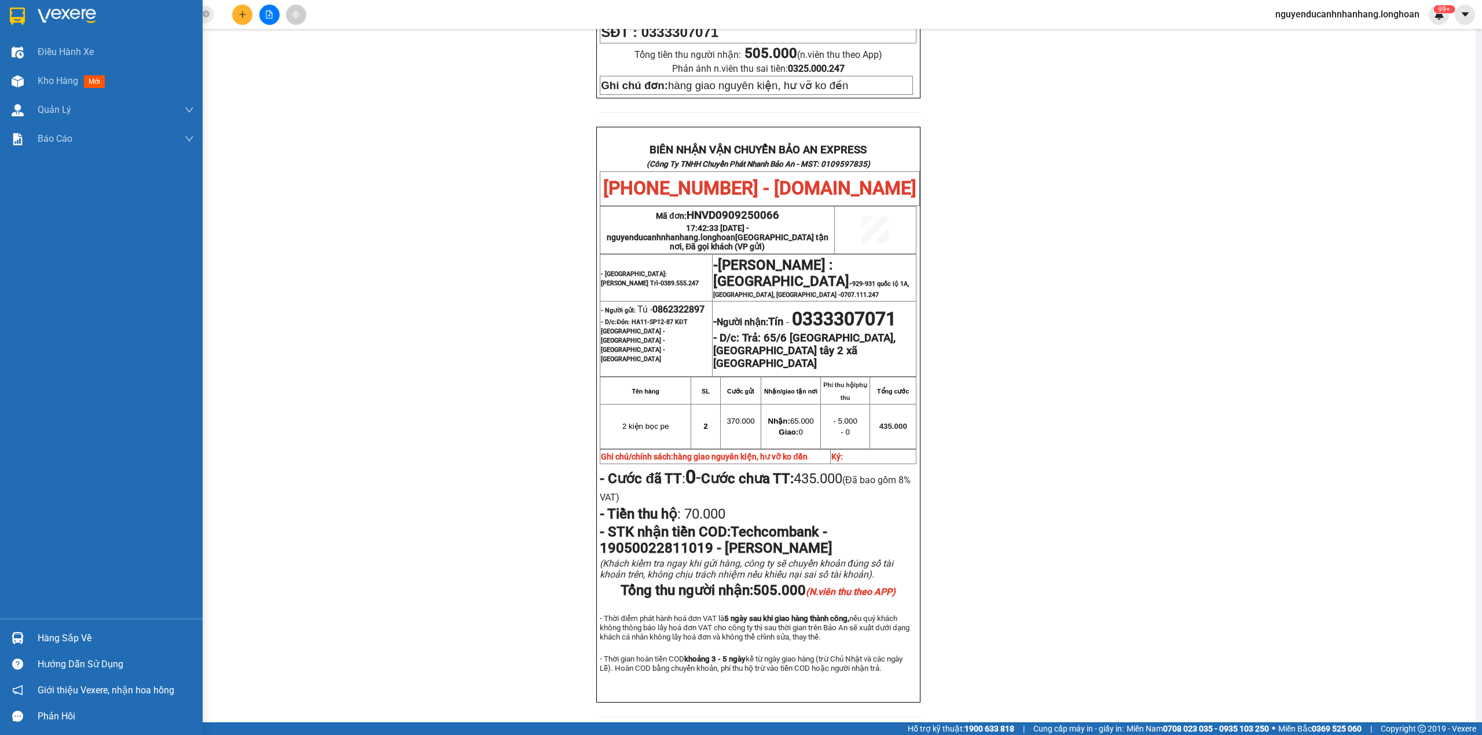
click at [17, 10] on img at bounding box center [17, 16] width 15 height 17
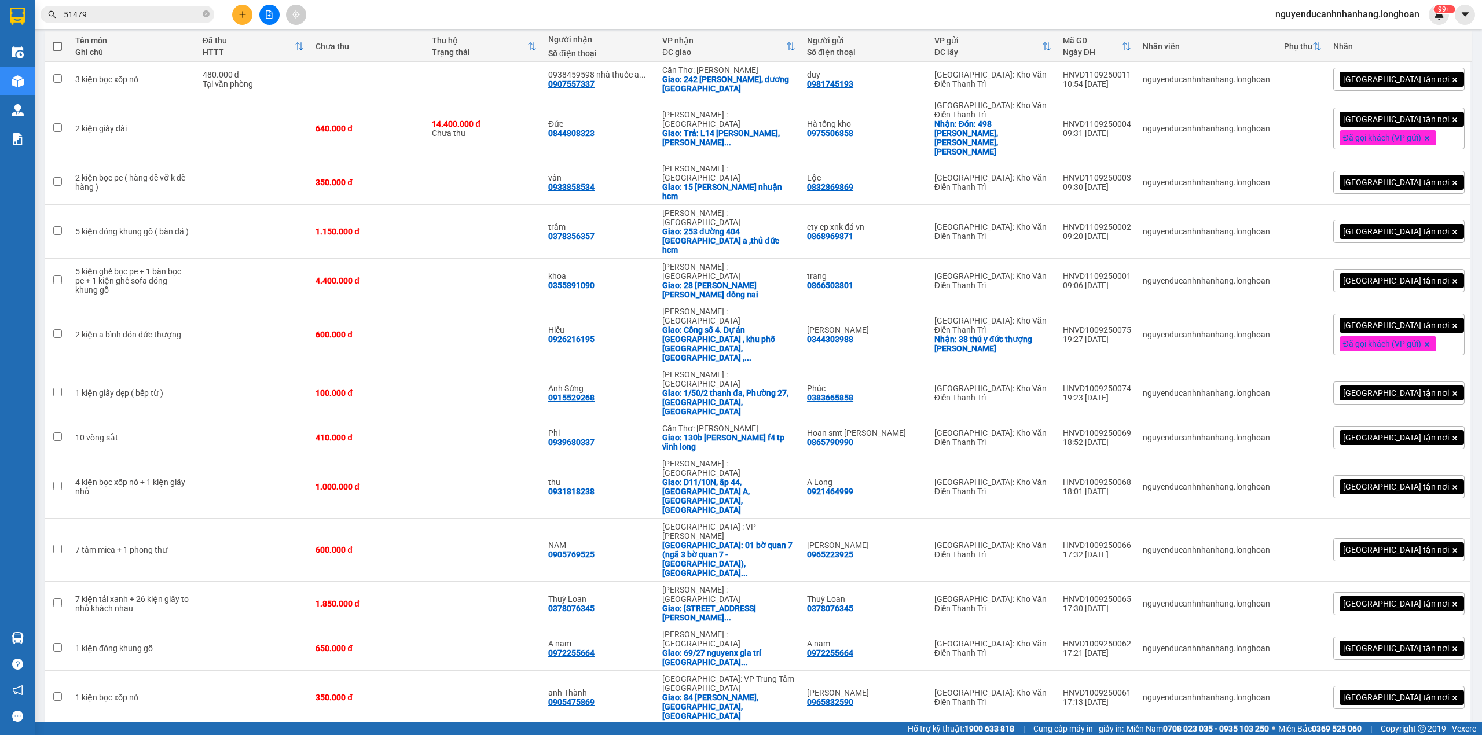
scroll to position [77, 0]
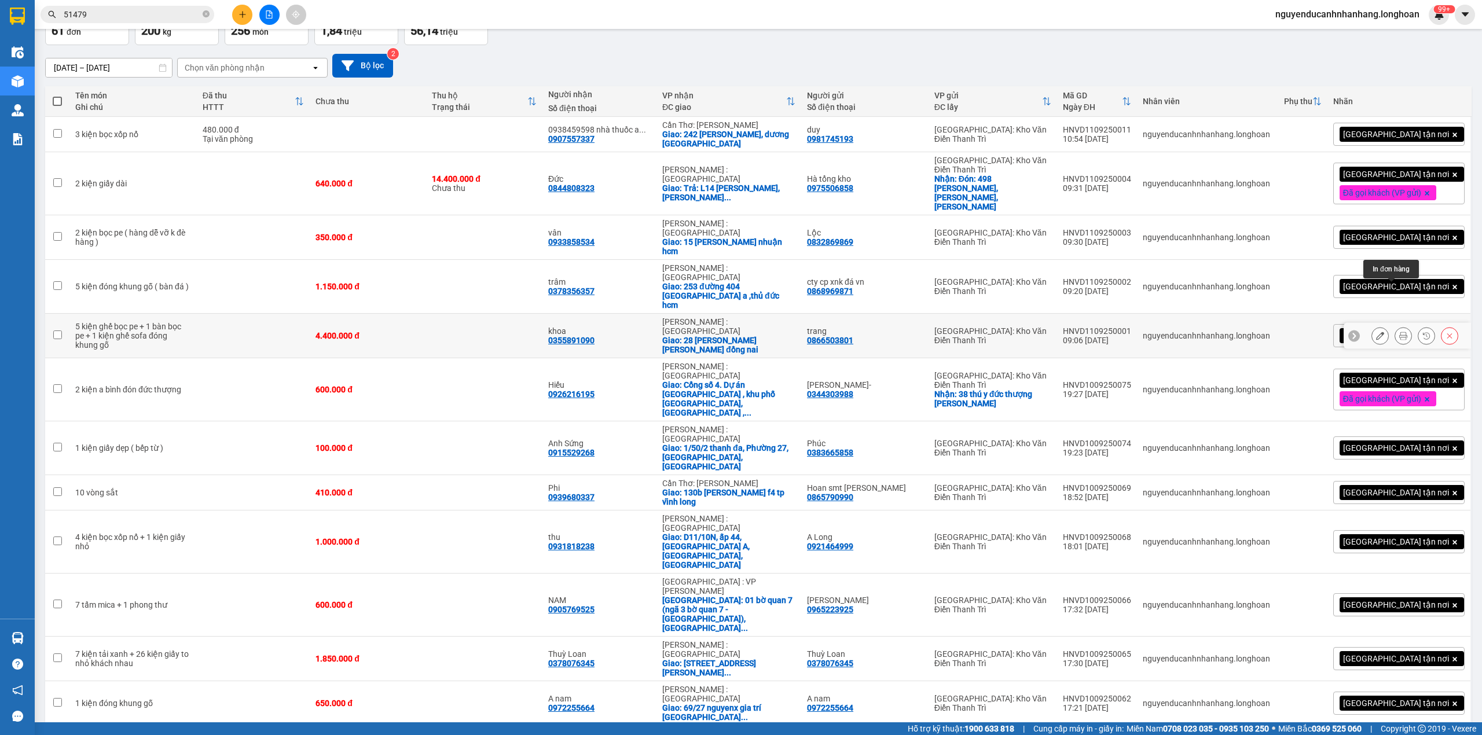
click at [1372, 326] on button at bounding box center [1380, 336] width 16 height 20
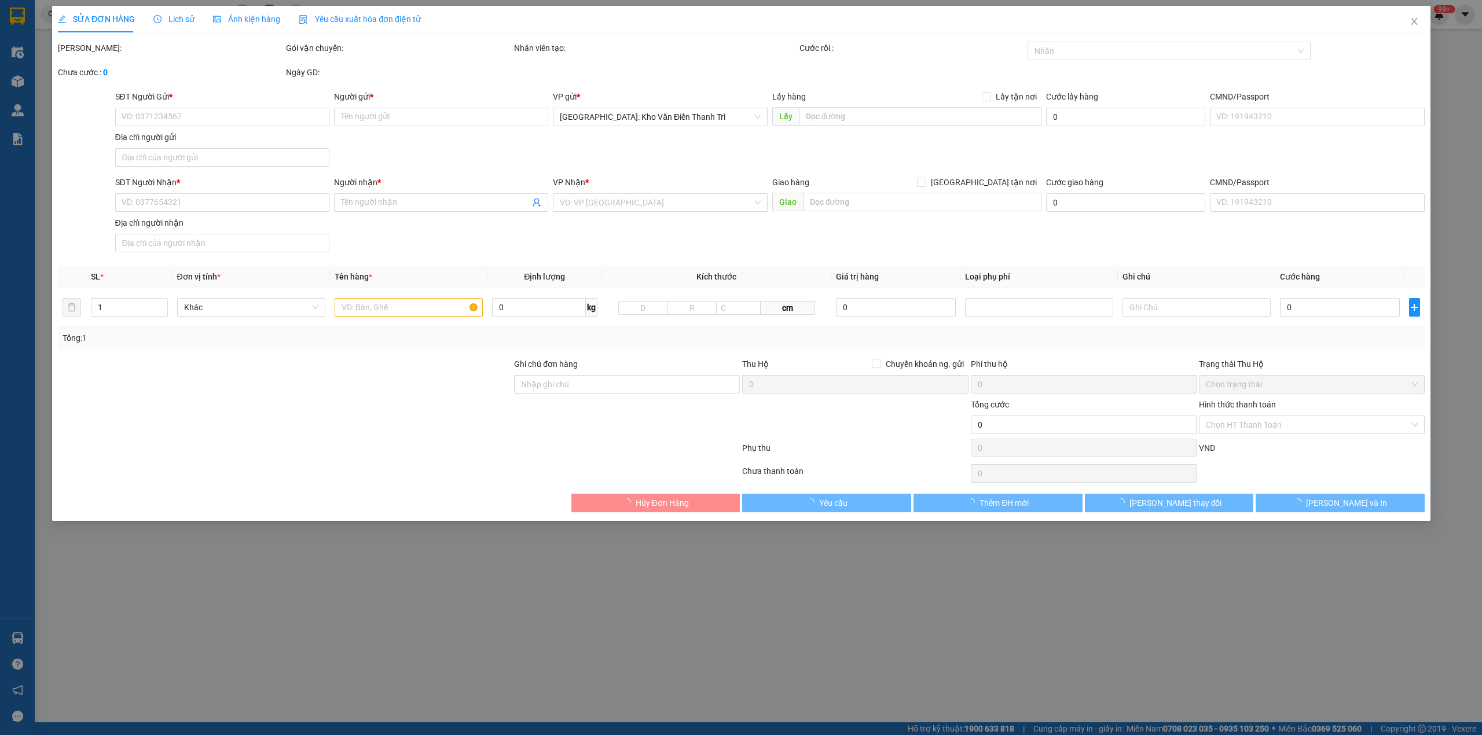
type input "0866503801"
type input "trang"
type input "0355891090"
type input "khoa"
checkbox input "true"
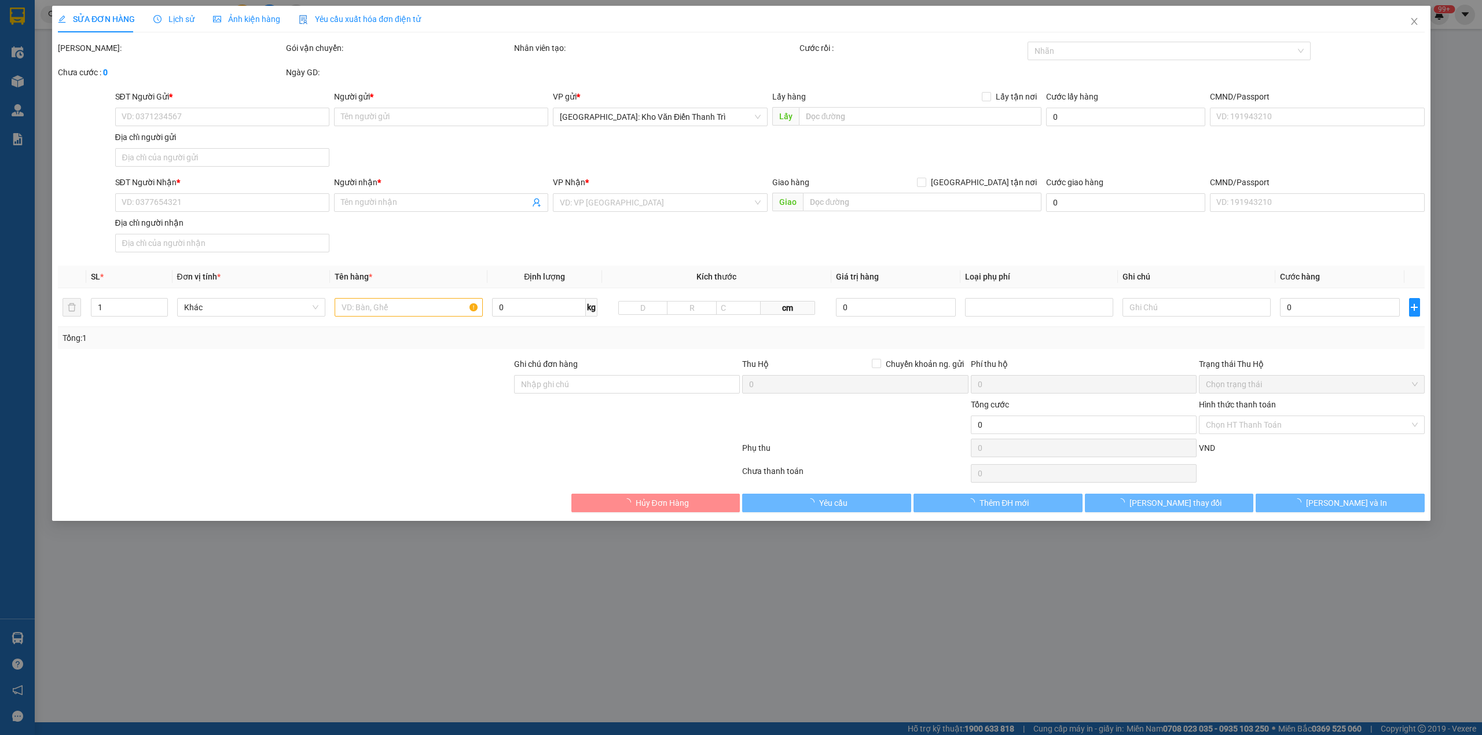
type input "28 [PERSON_NAME] [PERSON_NAME] đồng nai"
type input "hàng giao nguyên kiện, hư vỡ ko đền"
type input "4.400.000"
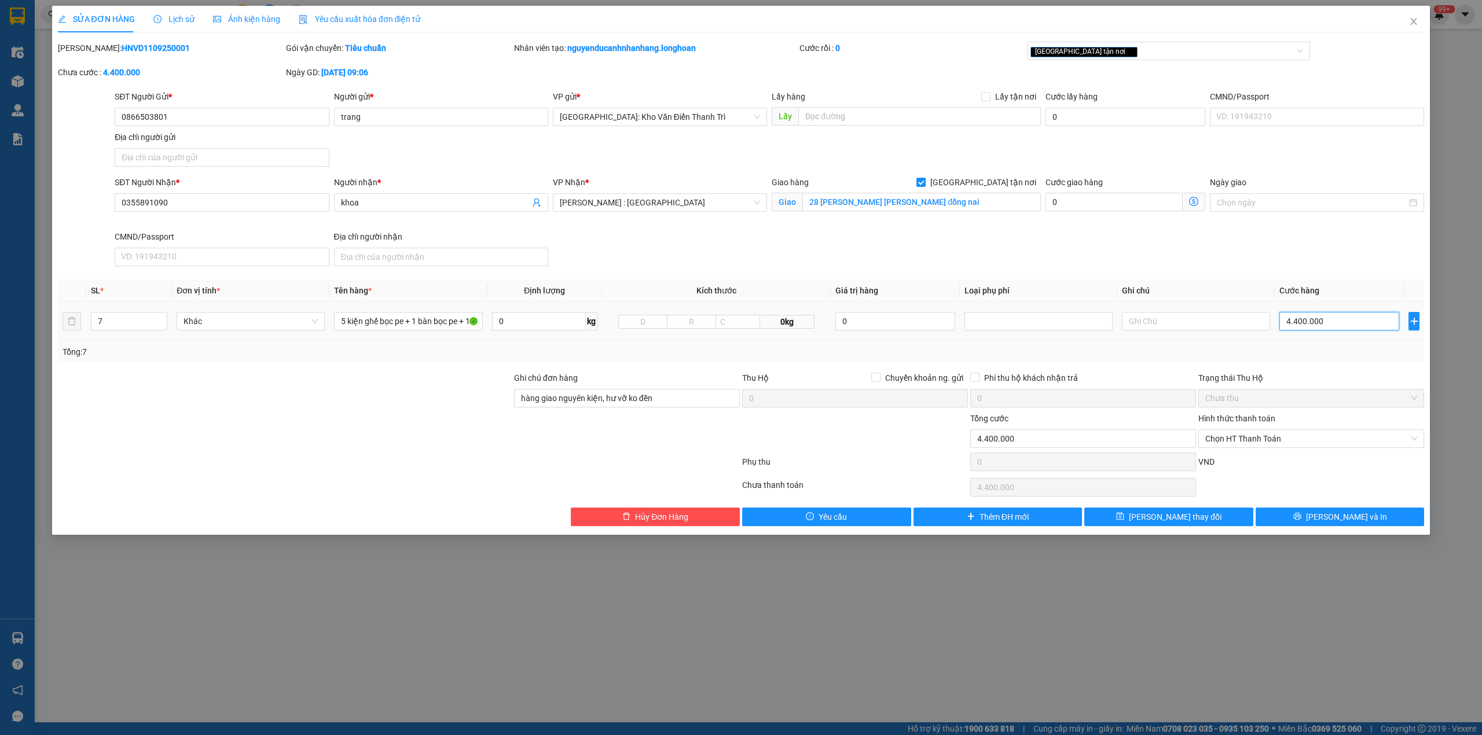
click at [1319, 331] on input "4.400.000" at bounding box center [1339, 321] width 120 height 19
type input "3"
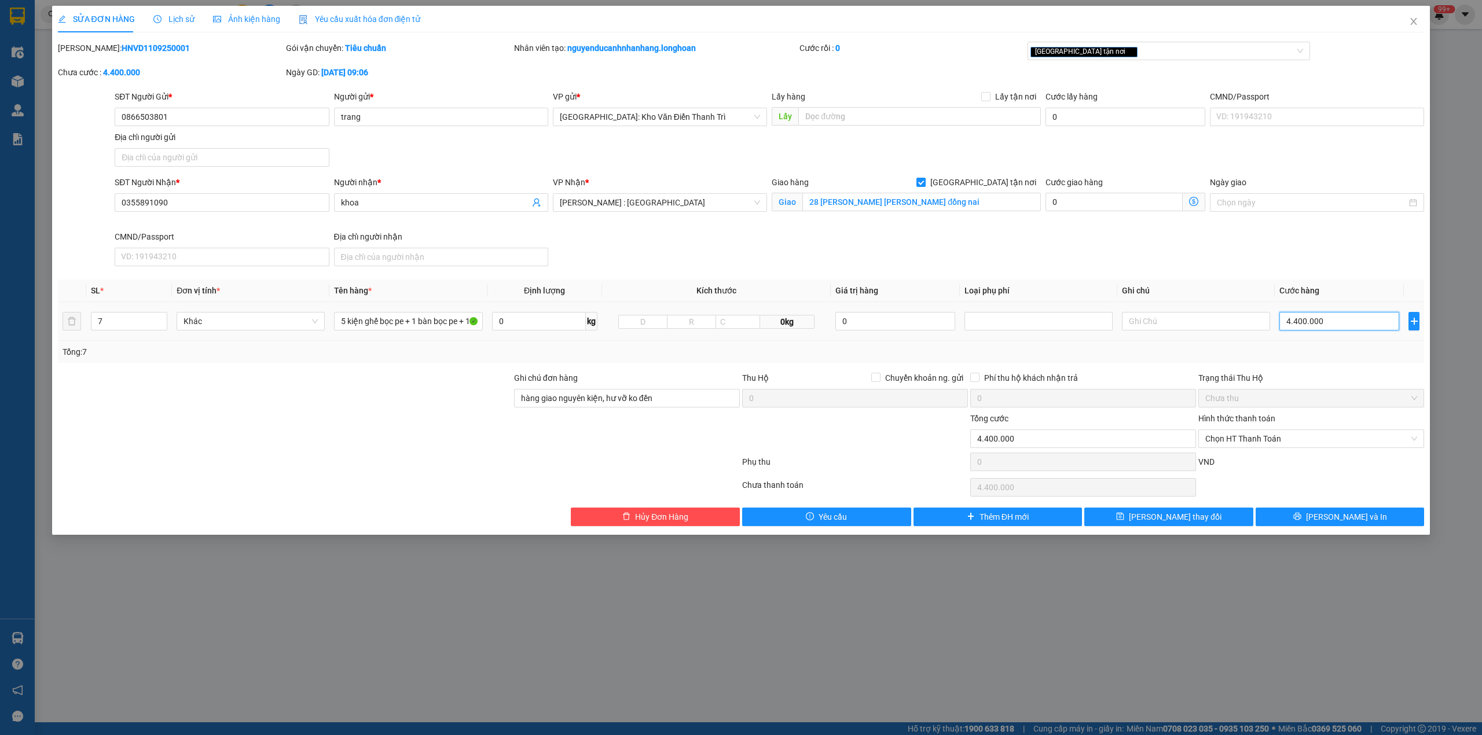
type input "3"
type input "38"
type input "380"
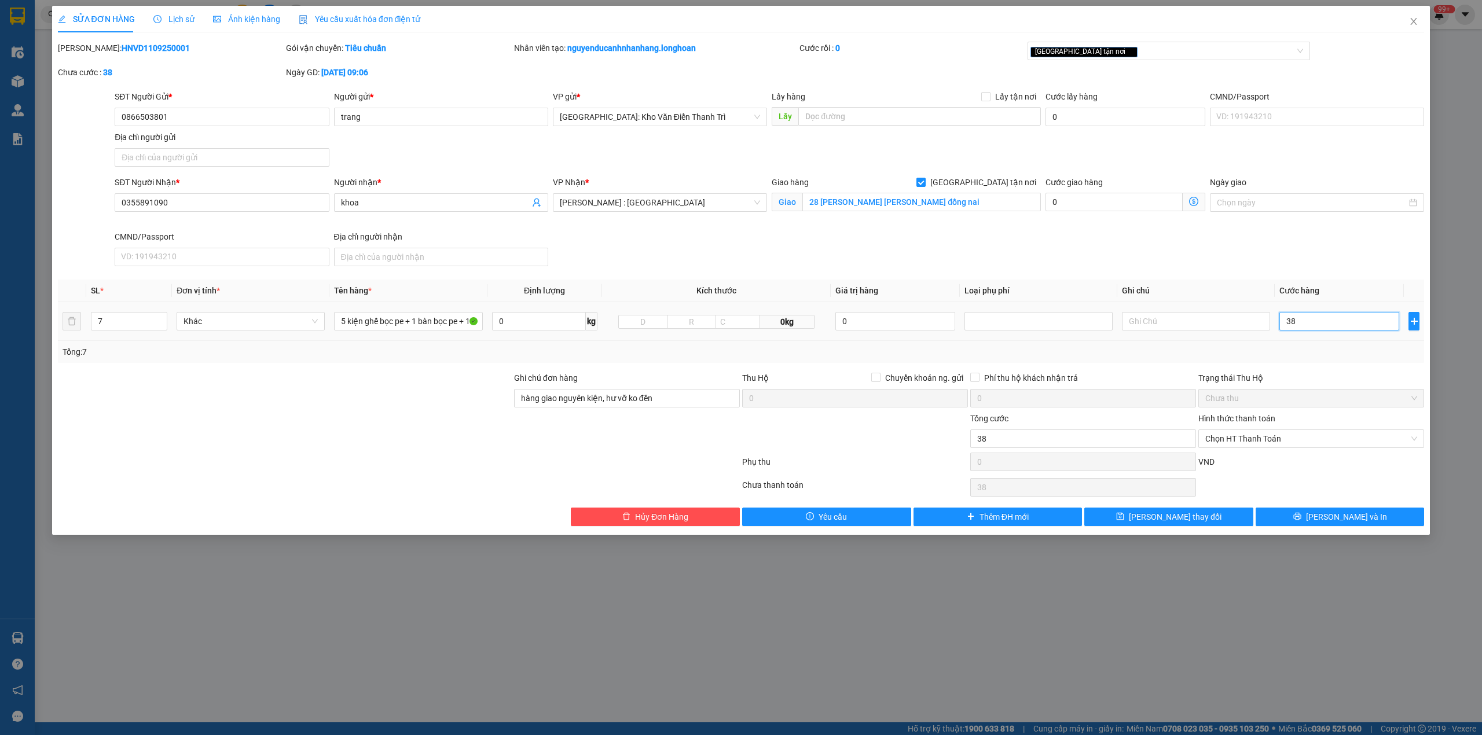
type input "380"
type input "3.800"
type input "38.000"
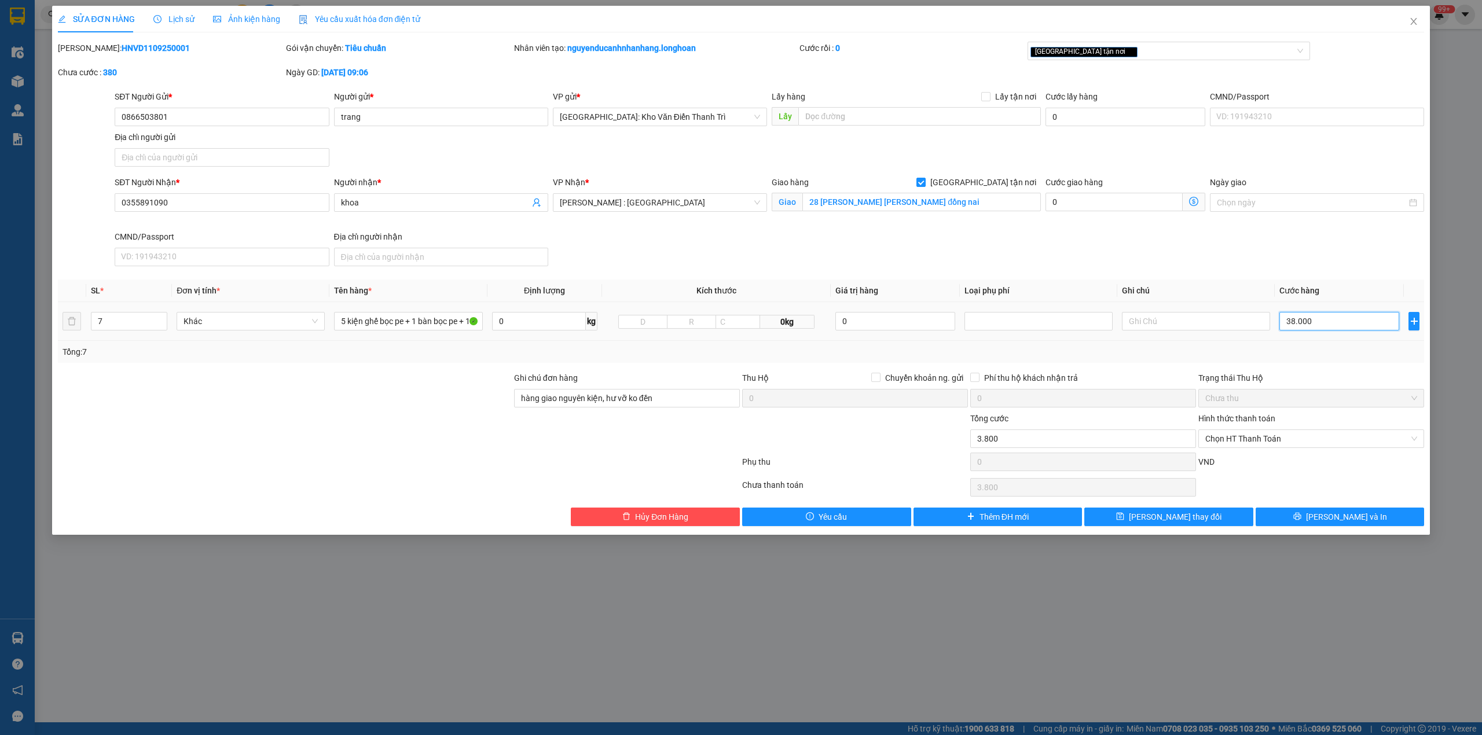
type input "38.000"
type input "380.000"
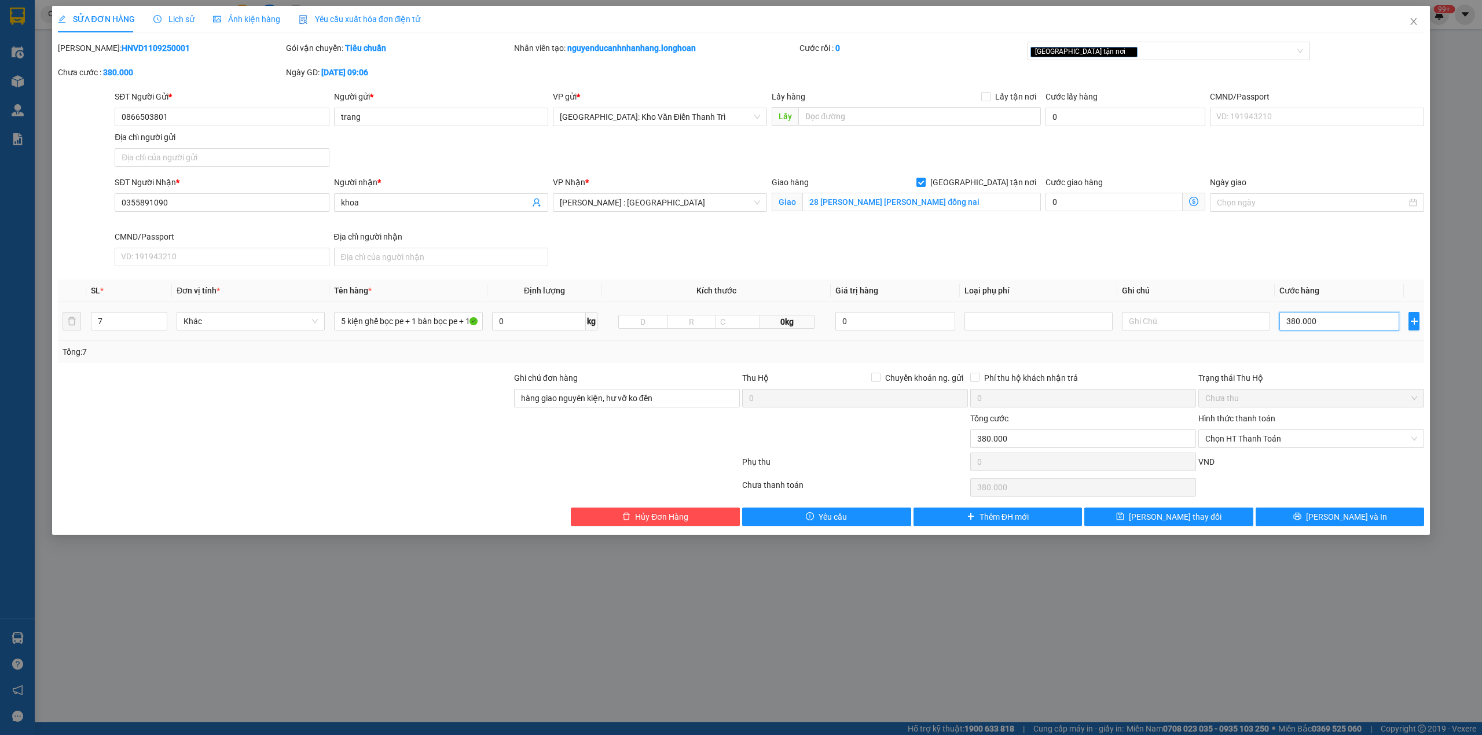
type input "3.800.000"
click at [1330, 341] on td "3.800.000" at bounding box center [1339, 321] width 129 height 39
click at [1314, 517] on button "[PERSON_NAME] và In" at bounding box center [1340, 517] width 169 height 19
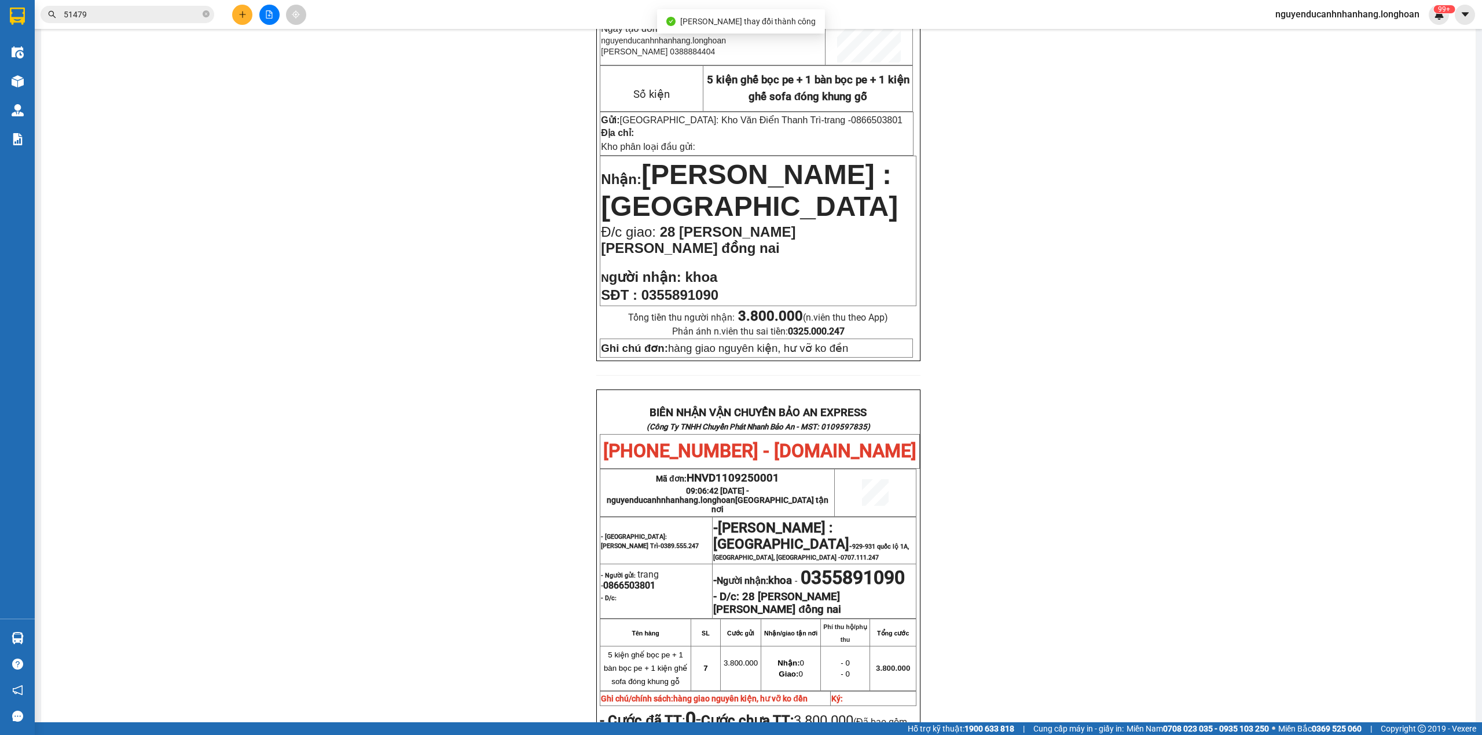
scroll to position [386, 0]
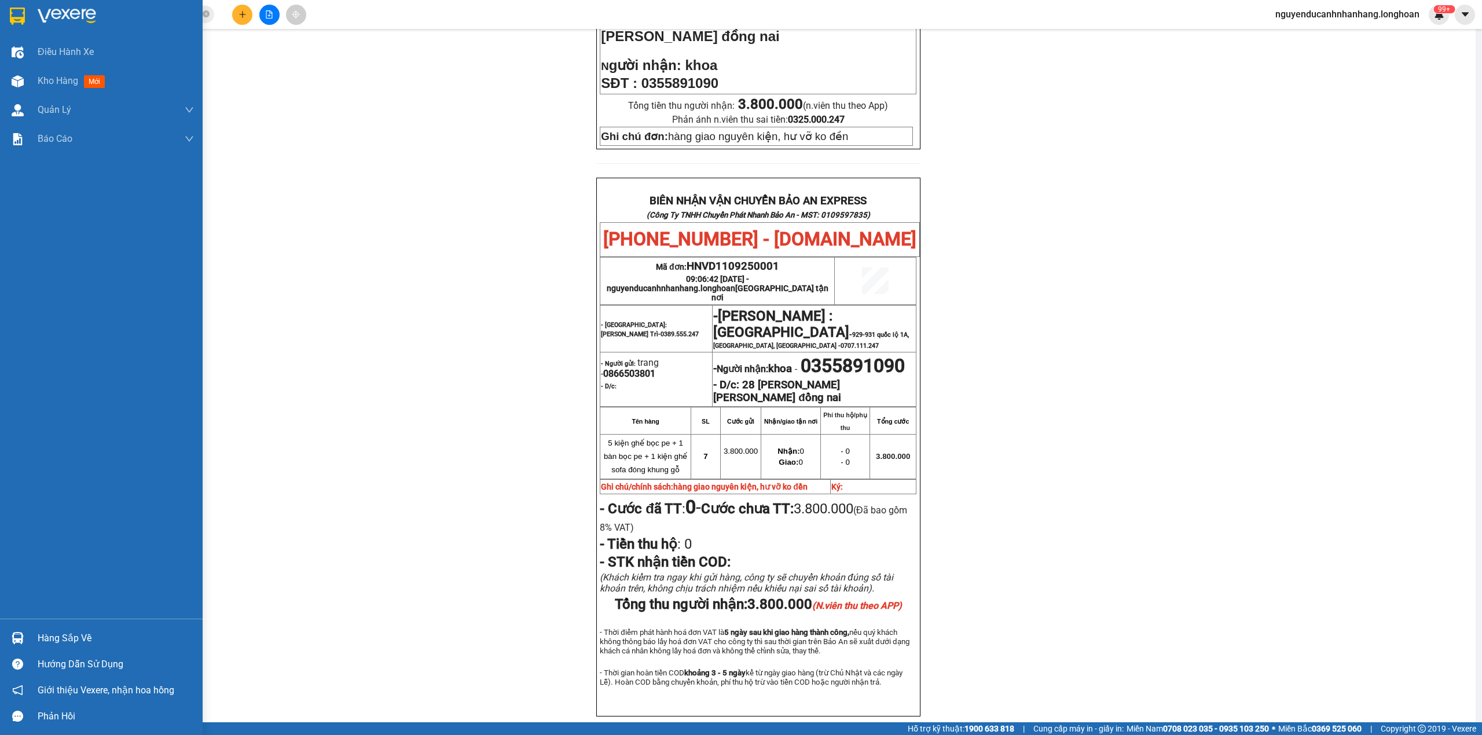
click at [14, 8] on img at bounding box center [17, 16] width 15 height 17
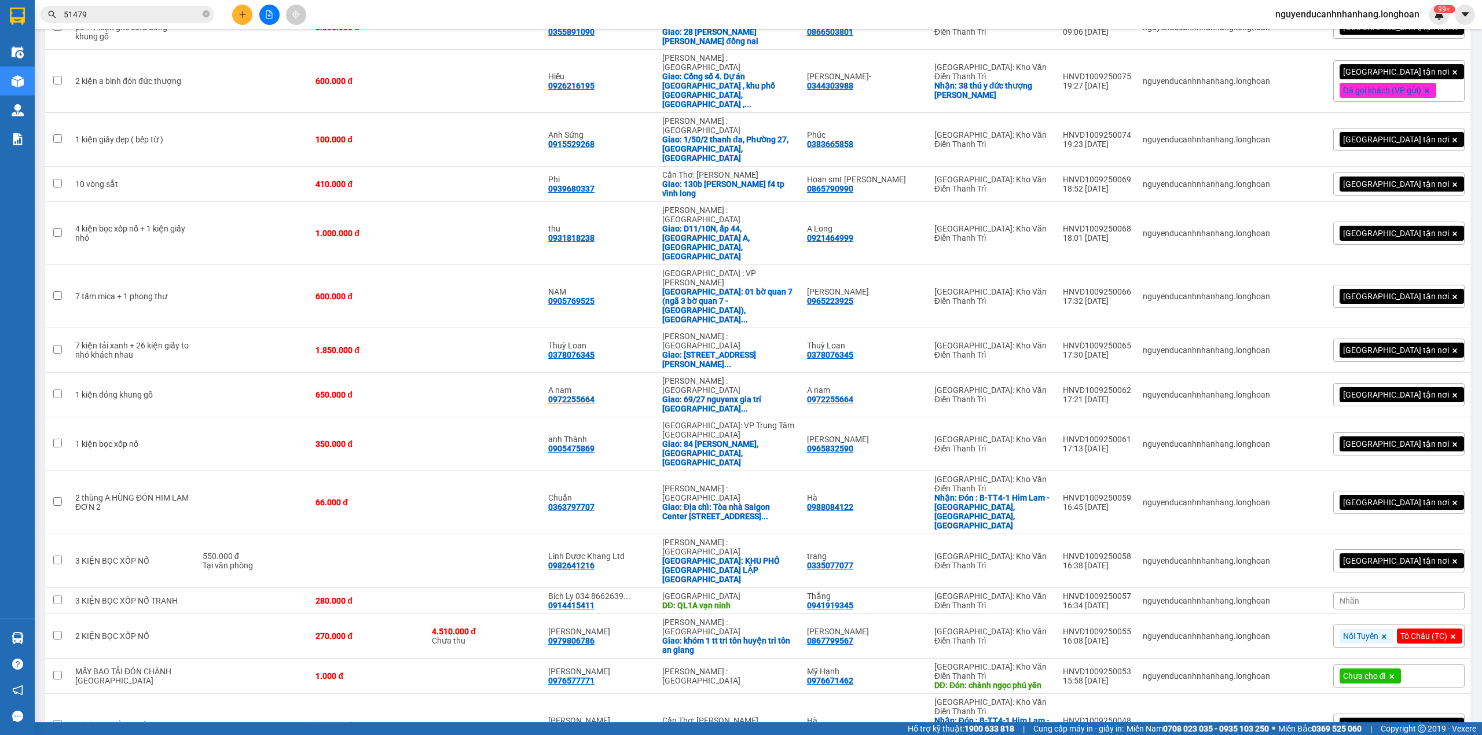
click at [179, 15] on input "51479" at bounding box center [132, 14] width 137 height 13
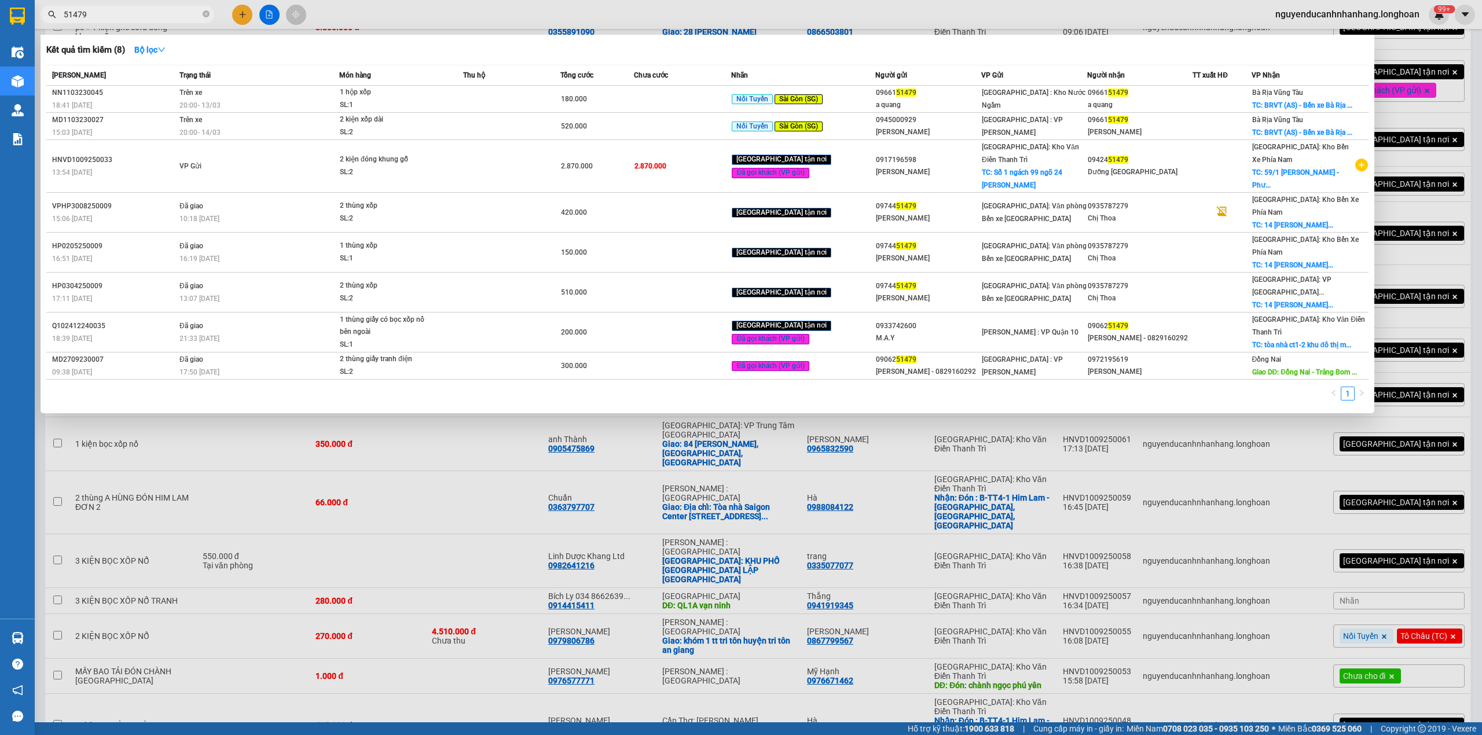
click at [179, 15] on input "51479" at bounding box center [132, 14] width 137 height 13
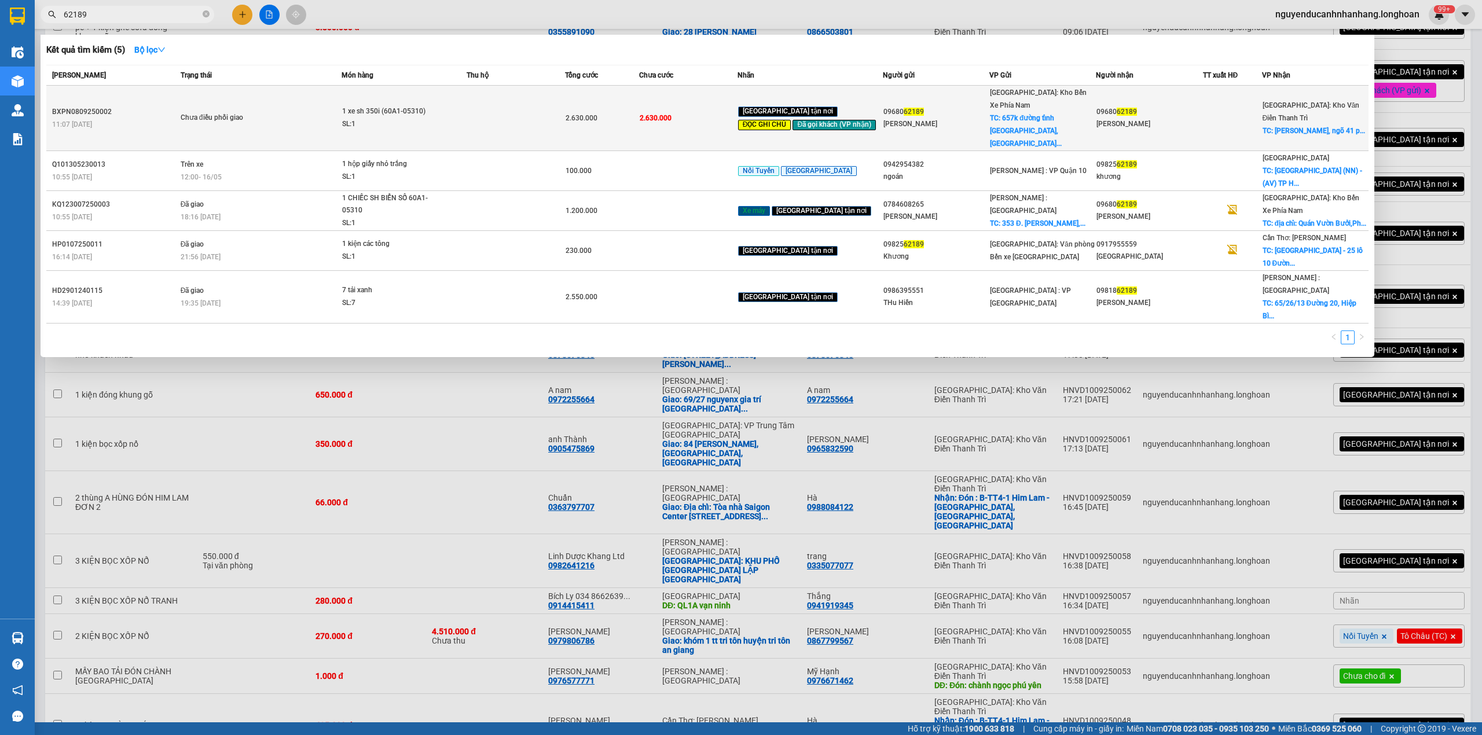
type input "62189"
click at [306, 112] on span "Chưa điều phối giao" at bounding box center [261, 118] width 161 height 13
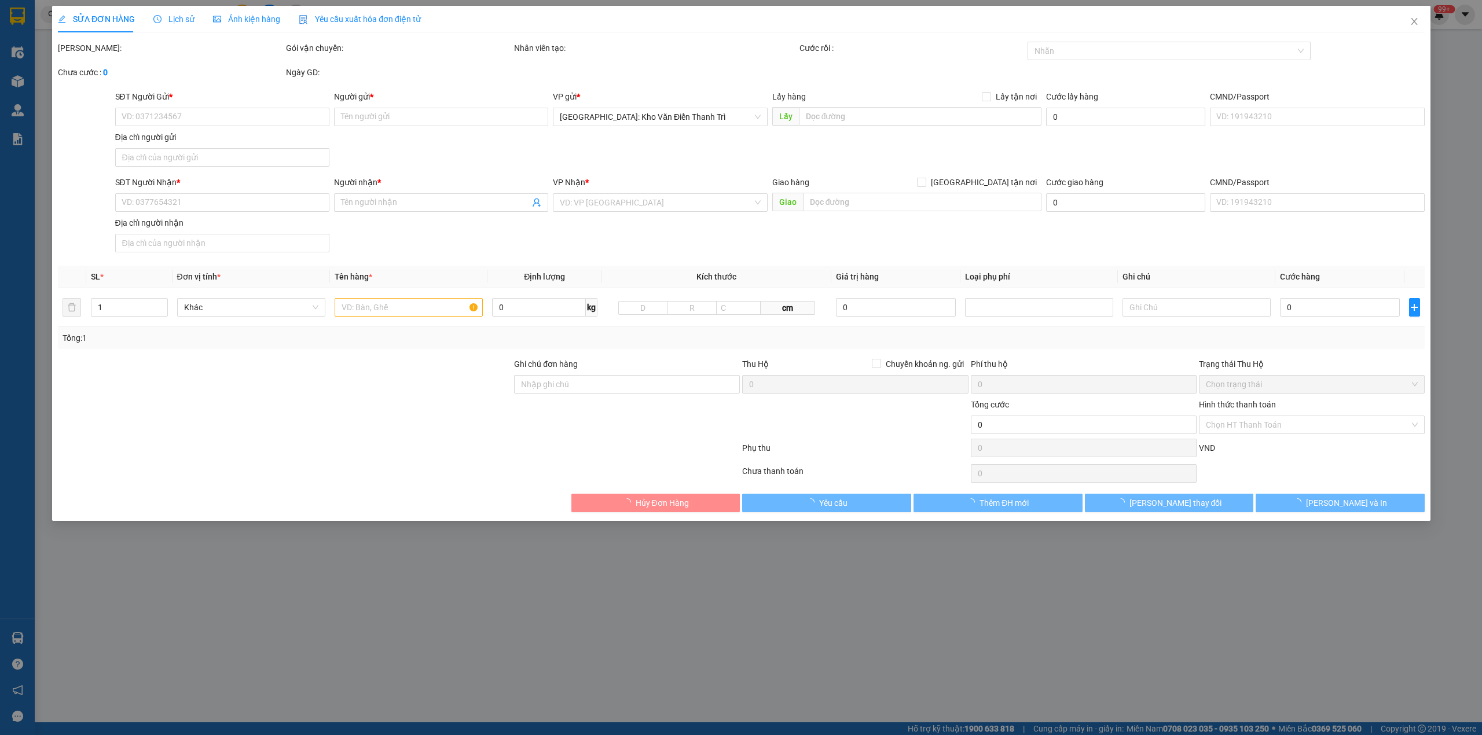
type input "0968062189"
type input "[PERSON_NAME]"
checkbox input "true"
type input "657k đường [GEOGRAPHIC_DATA],[GEOGRAPHIC_DATA]"
type input "0968062189"
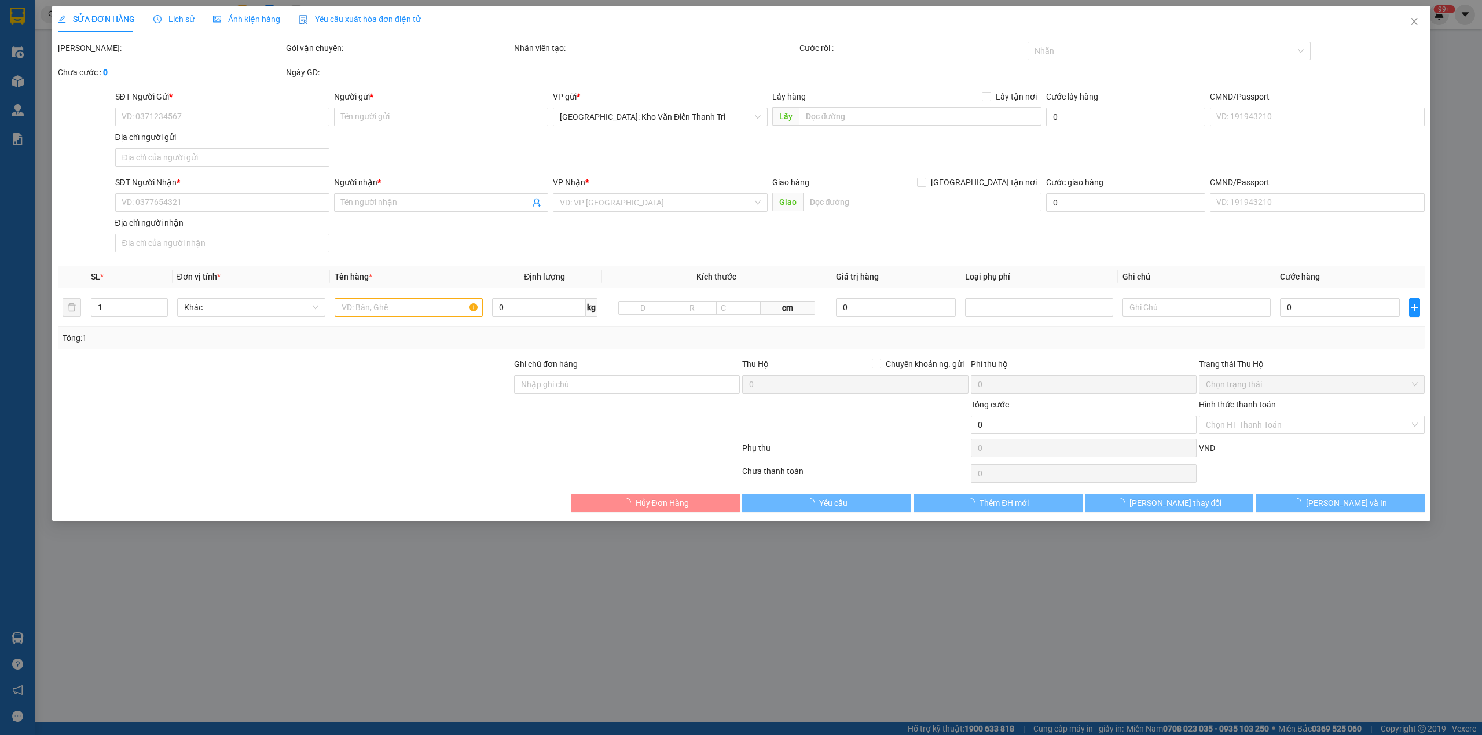
type input "[PERSON_NAME]"
checkbox input "true"
type input "[PERSON_NAME], ngõ 41 phố [GEOGRAPHIC_DATA], [GEOGRAPHIC_DATA], [GEOGRAPHIC_DAT…"
type input "1 chìa khoá+ 0 cavet + 037 6755079 Meo, liên hệ số này nếu không gọi đươc người…"
type input "2.630.000"
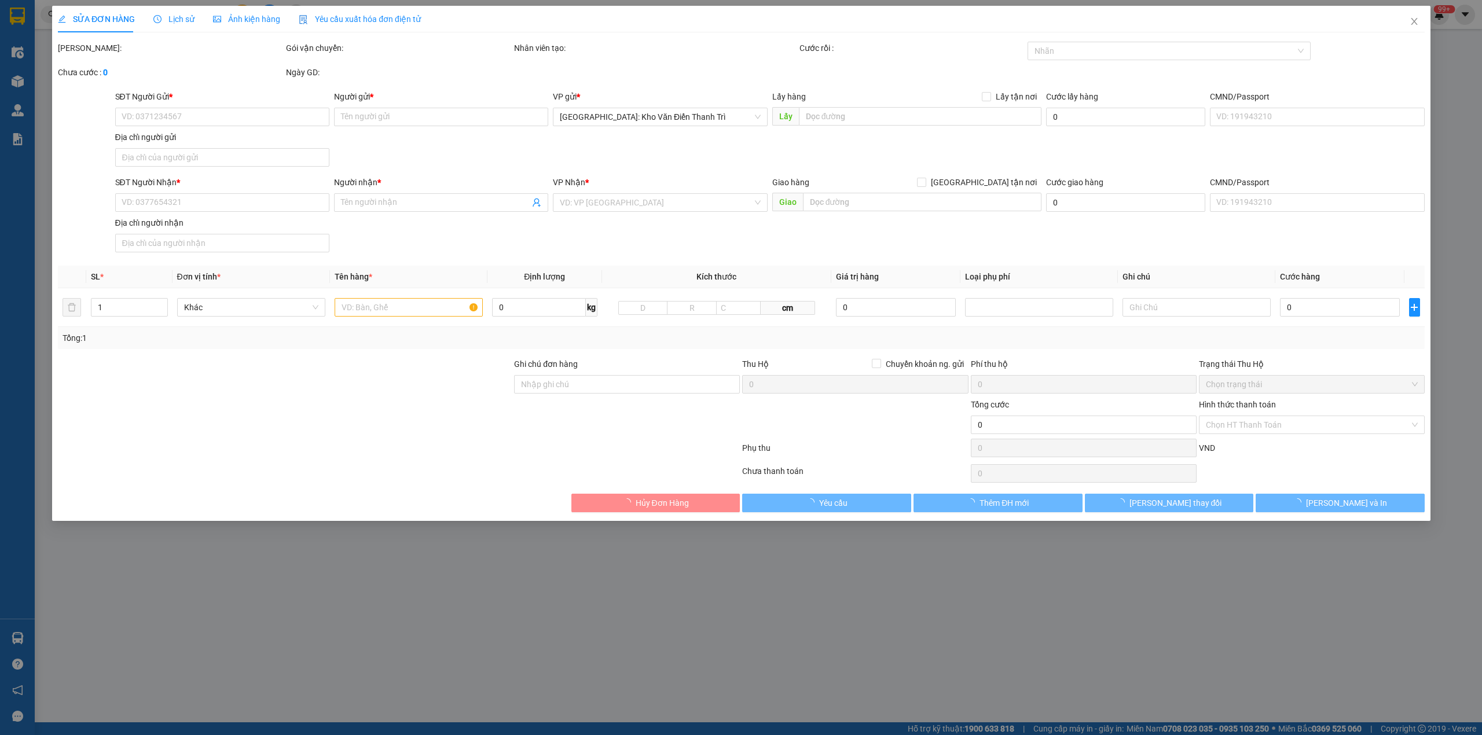
type input "2.630.000"
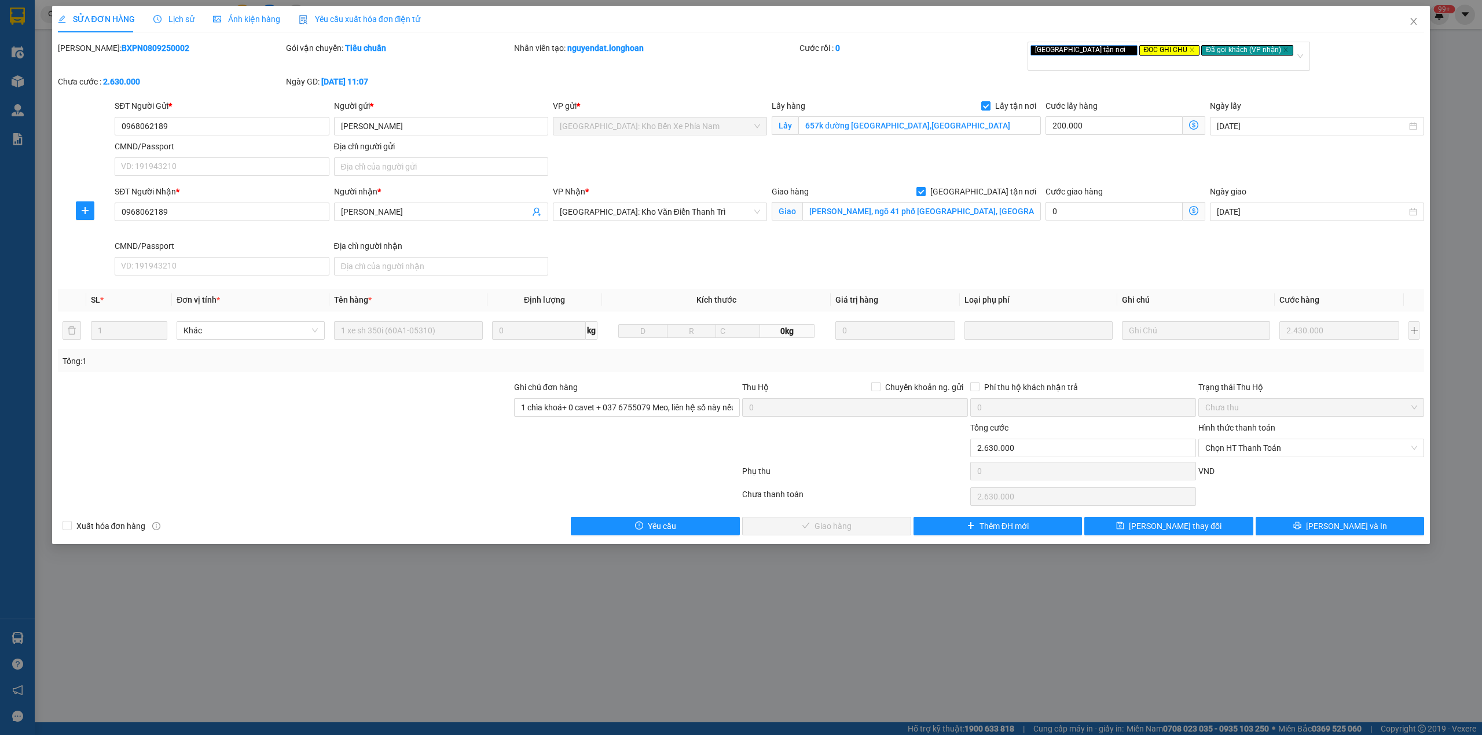
click at [934, 454] on div at bounding box center [855, 441] width 228 height 41
click at [1308, 523] on button "[PERSON_NAME] và In" at bounding box center [1340, 526] width 169 height 19
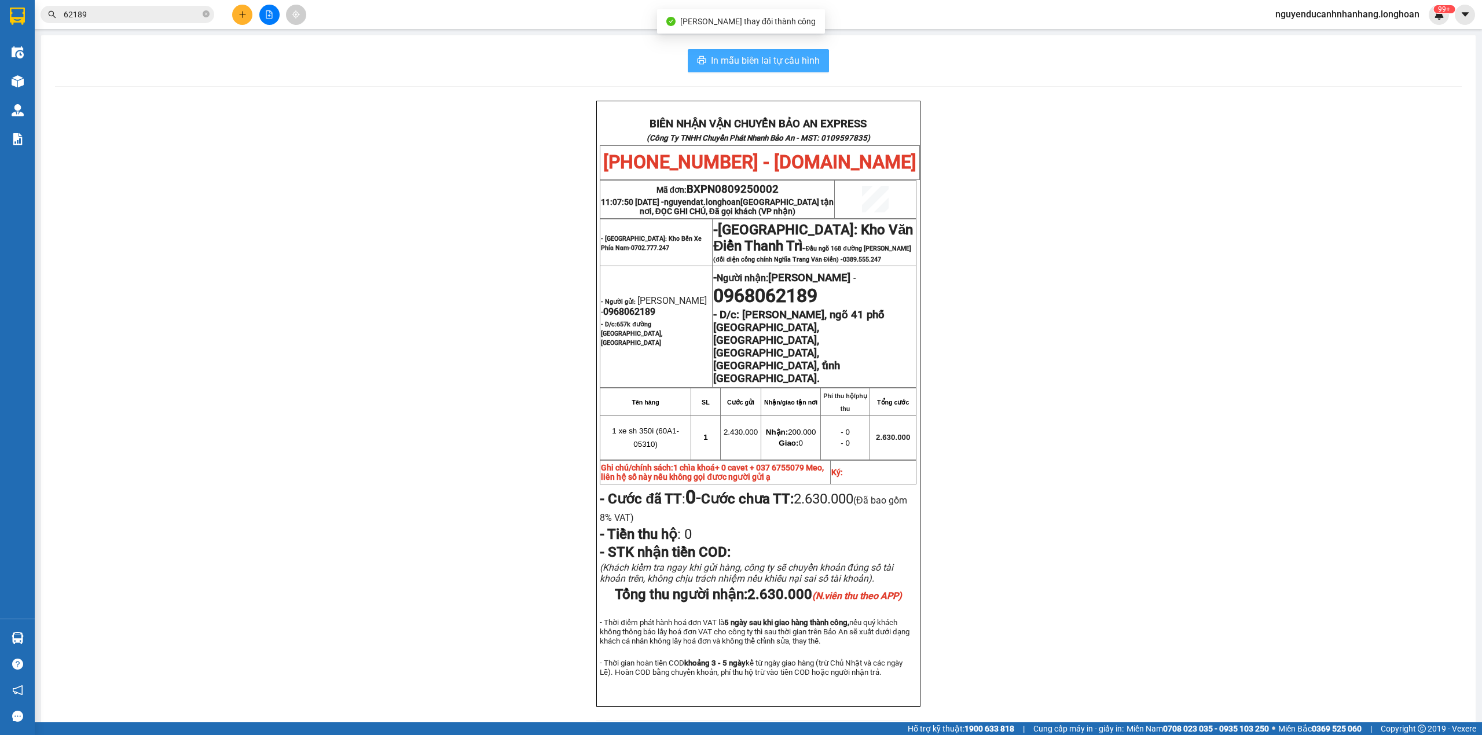
click at [724, 61] on span "In mẫu biên lai tự cấu hình" at bounding box center [765, 60] width 109 height 14
click at [749, 189] on span "BXPN0809250002" at bounding box center [733, 189] width 92 height 13
copy span "BXPN0809250002"
click at [159, 12] on input "62189" at bounding box center [132, 14] width 137 height 13
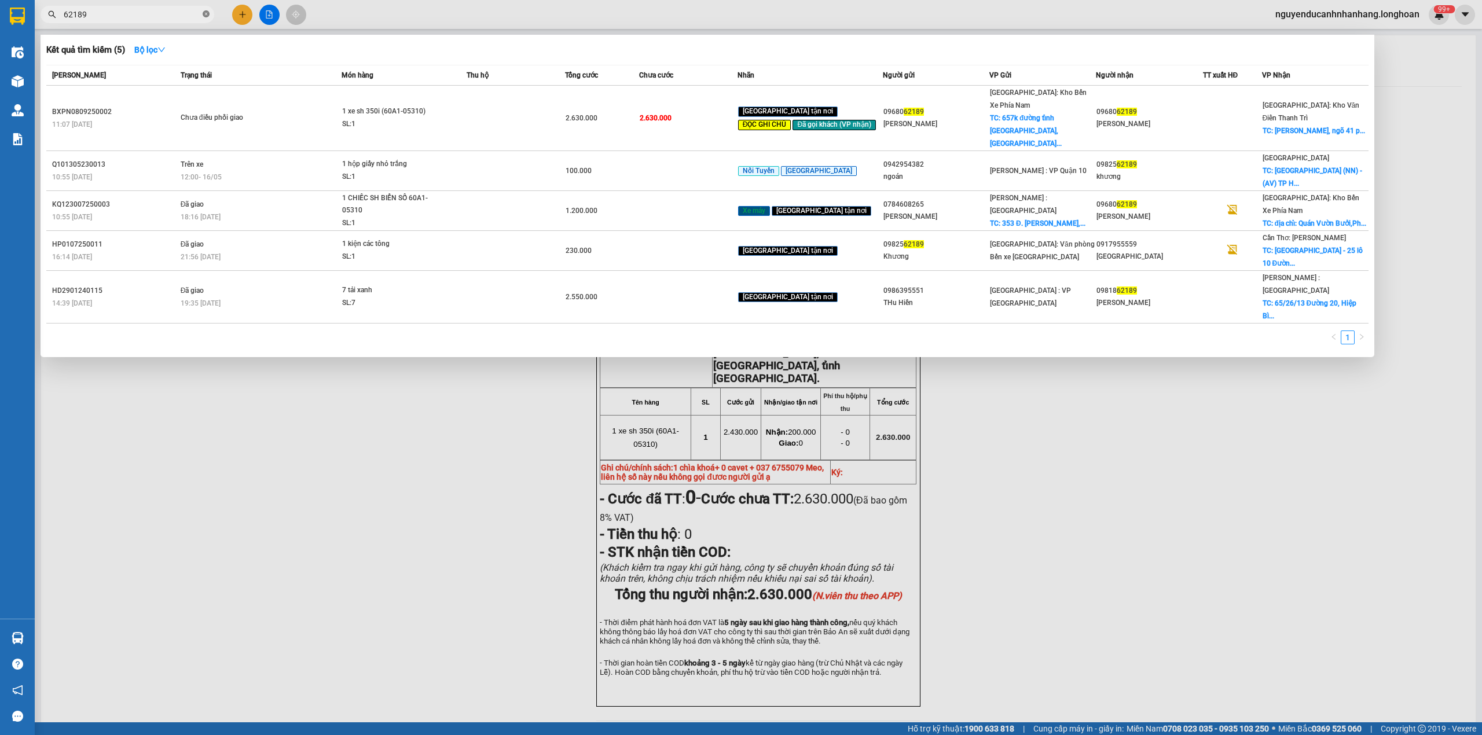
click at [207, 12] on icon "close-circle" at bounding box center [206, 13] width 7 height 7
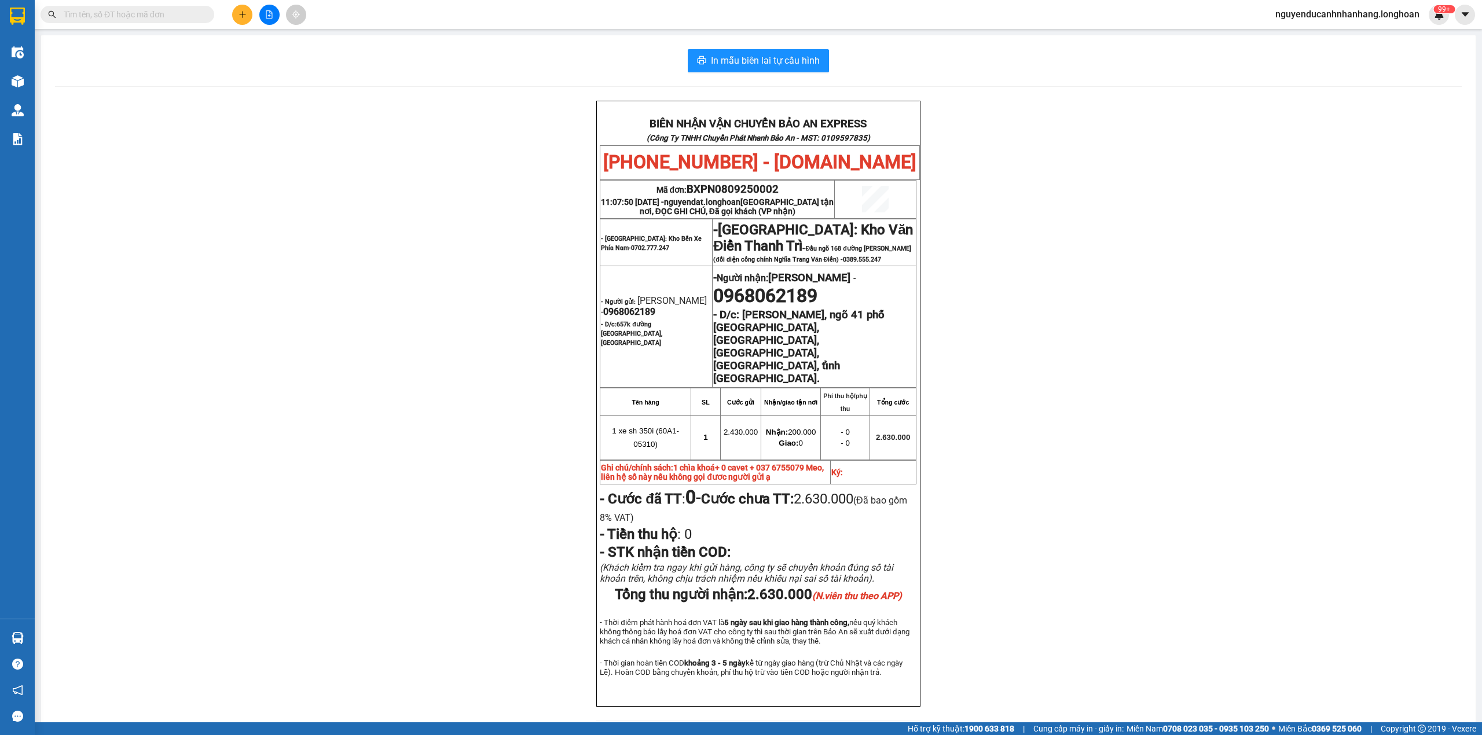
click at [179, 17] on input "text" at bounding box center [132, 14] width 137 height 13
paste input "BXPN0809250002"
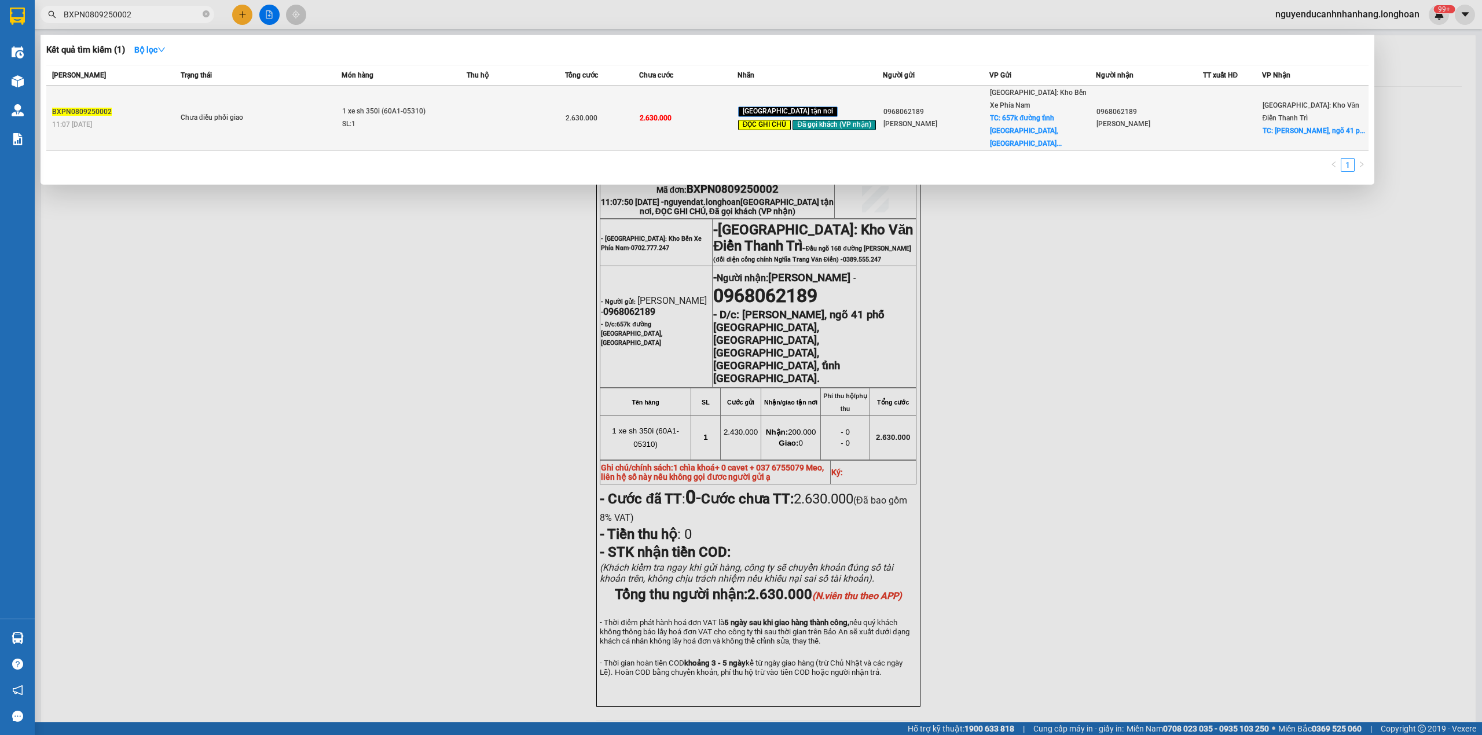
type input "BXPN0809250002"
click at [315, 113] on td "Chưa điều phối giao" at bounding box center [260, 118] width 164 height 65
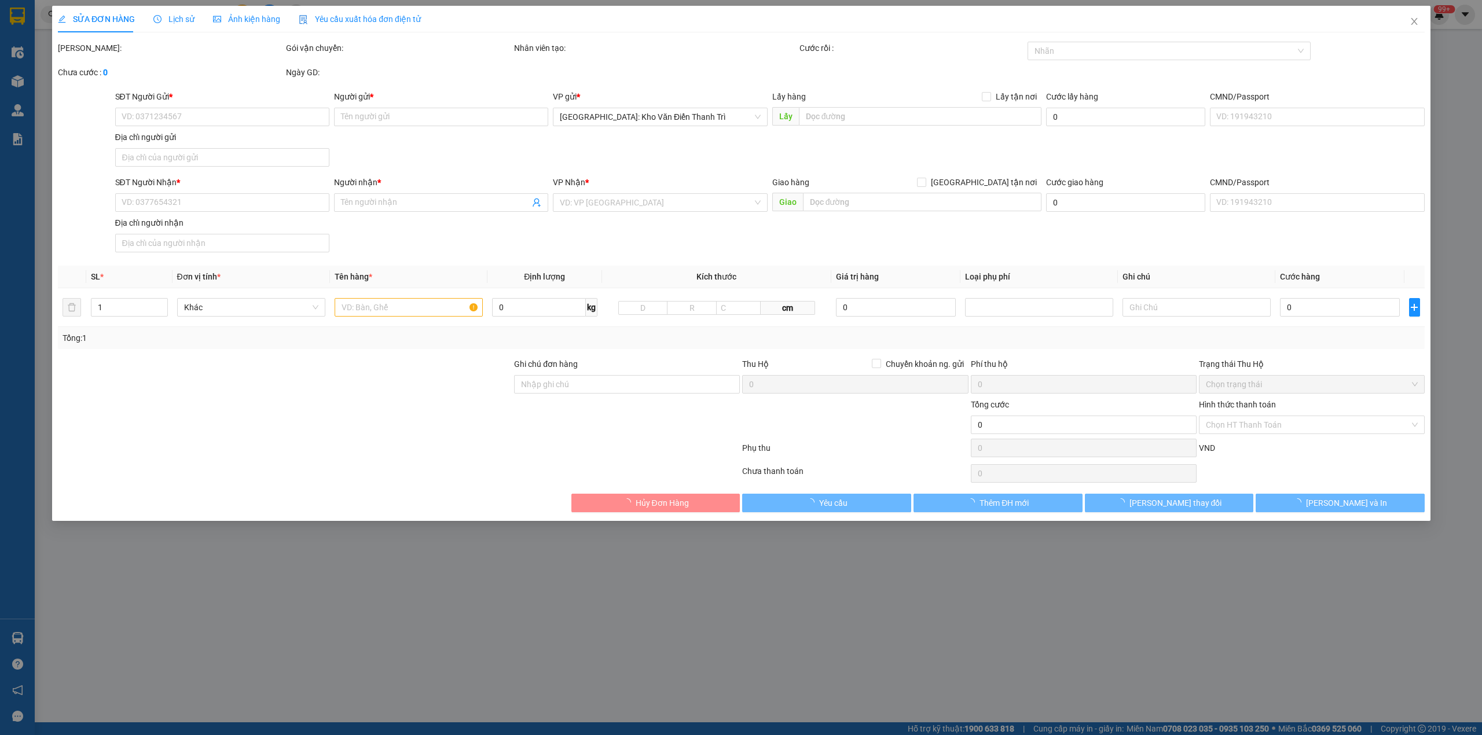
type input "0968062189"
type input "[PERSON_NAME]"
checkbox input "true"
type input "657k đường [GEOGRAPHIC_DATA],[GEOGRAPHIC_DATA]"
type input "0968062189"
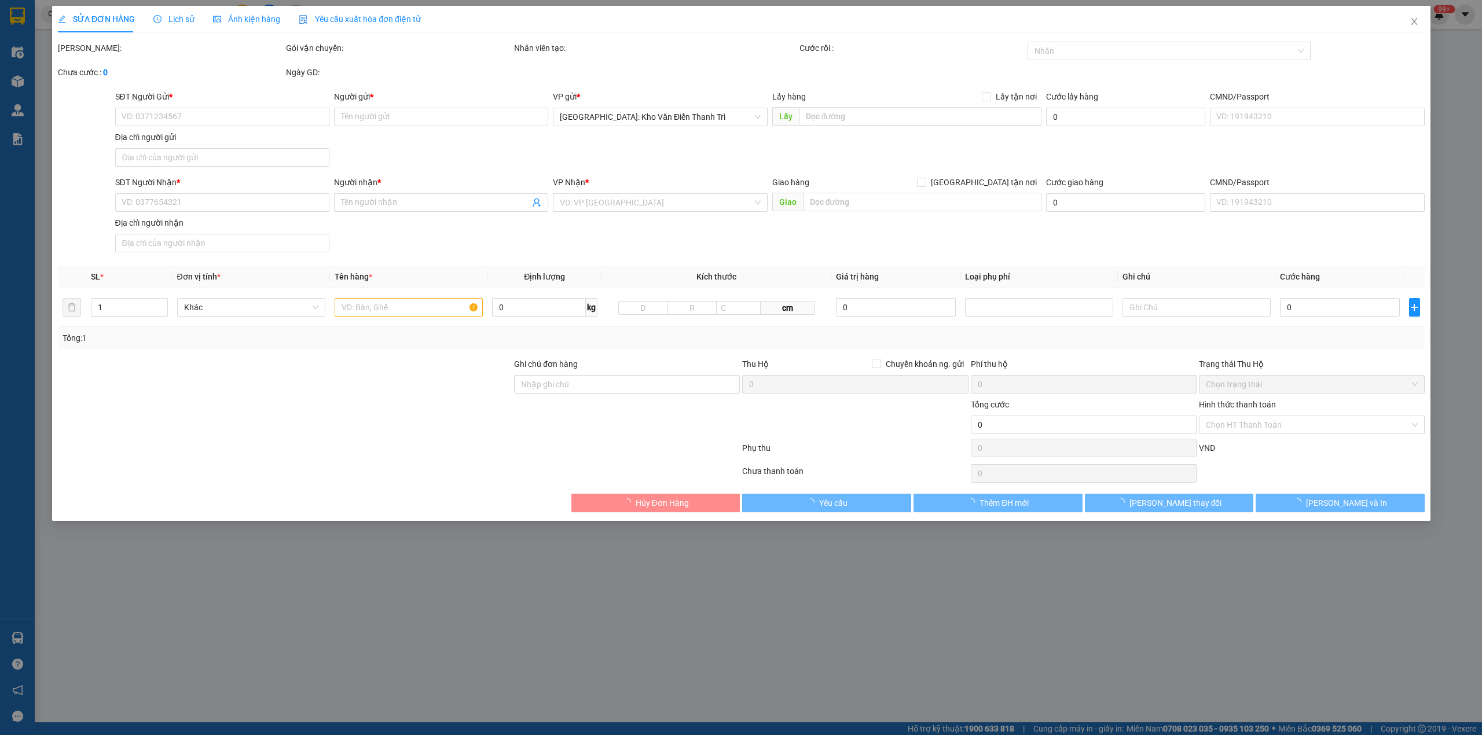
type input "[PERSON_NAME]"
checkbox input "true"
type input "[PERSON_NAME], ngõ 41 phố [GEOGRAPHIC_DATA], [GEOGRAPHIC_DATA], [GEOGRAPHIC_DAT…"
type input "1 chìa khoá+ 0 cavet + 037 6755079 Meo, liên hệ số này nếu không gọi đươc người…"
type input "2.630.000"
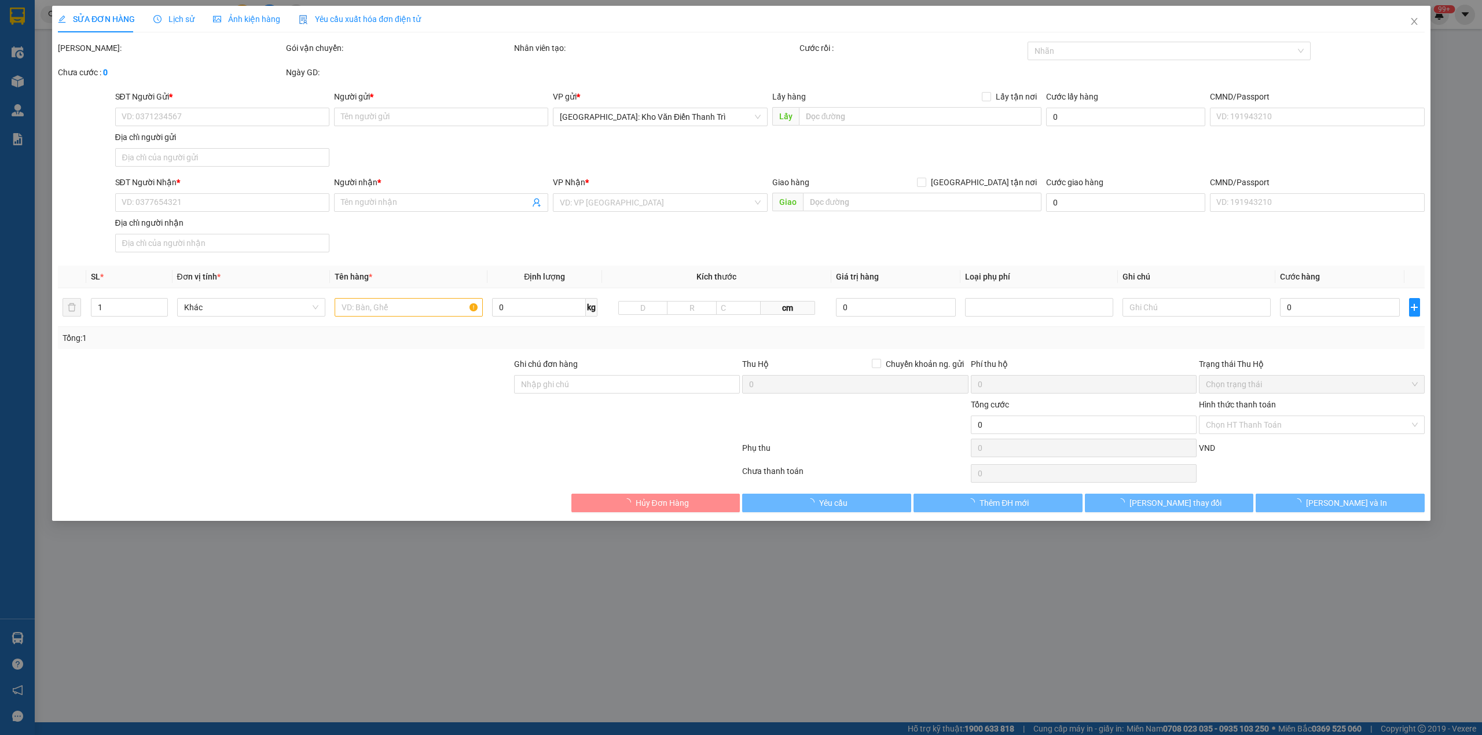
type input "2.630.000"
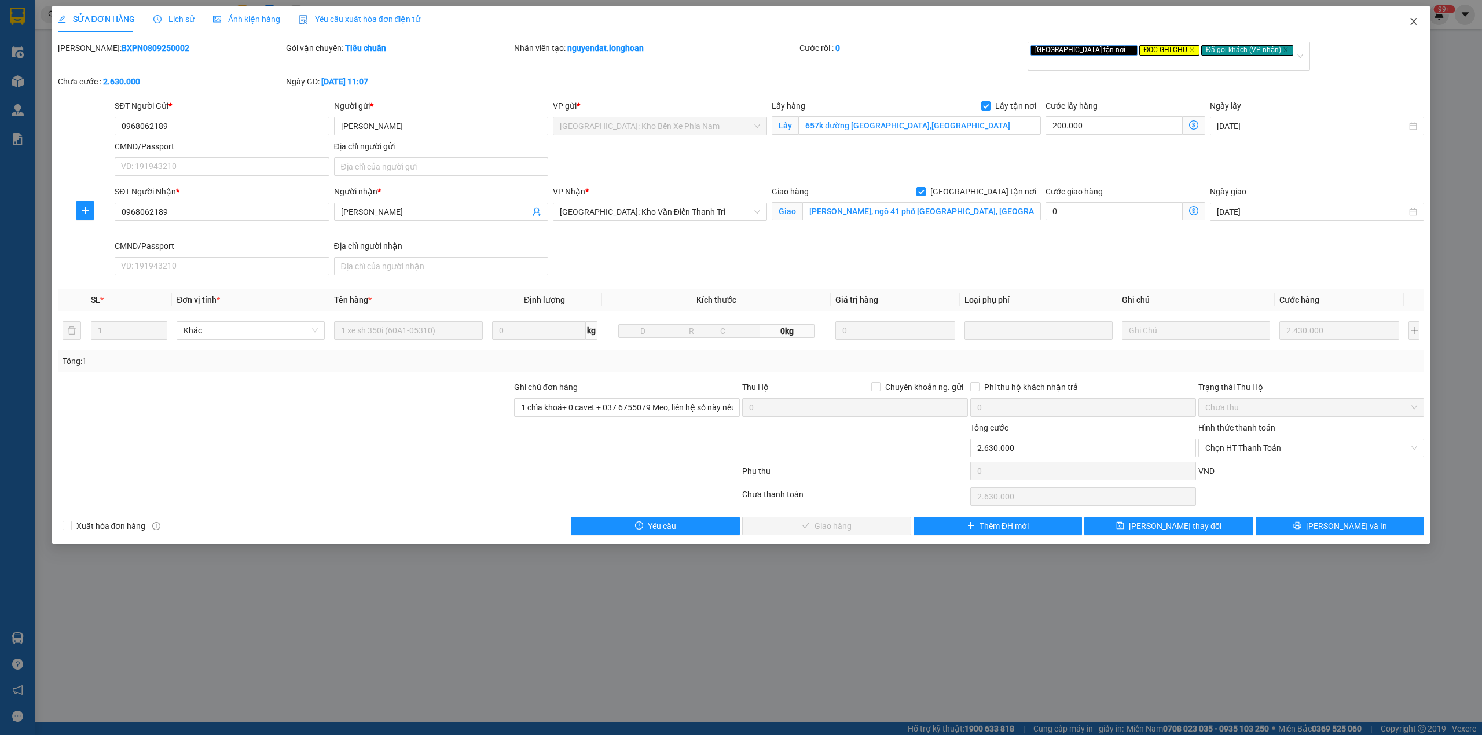
click at [1413, 22] on icon "close" at bounding box center [1413, 21] width 9 height 9
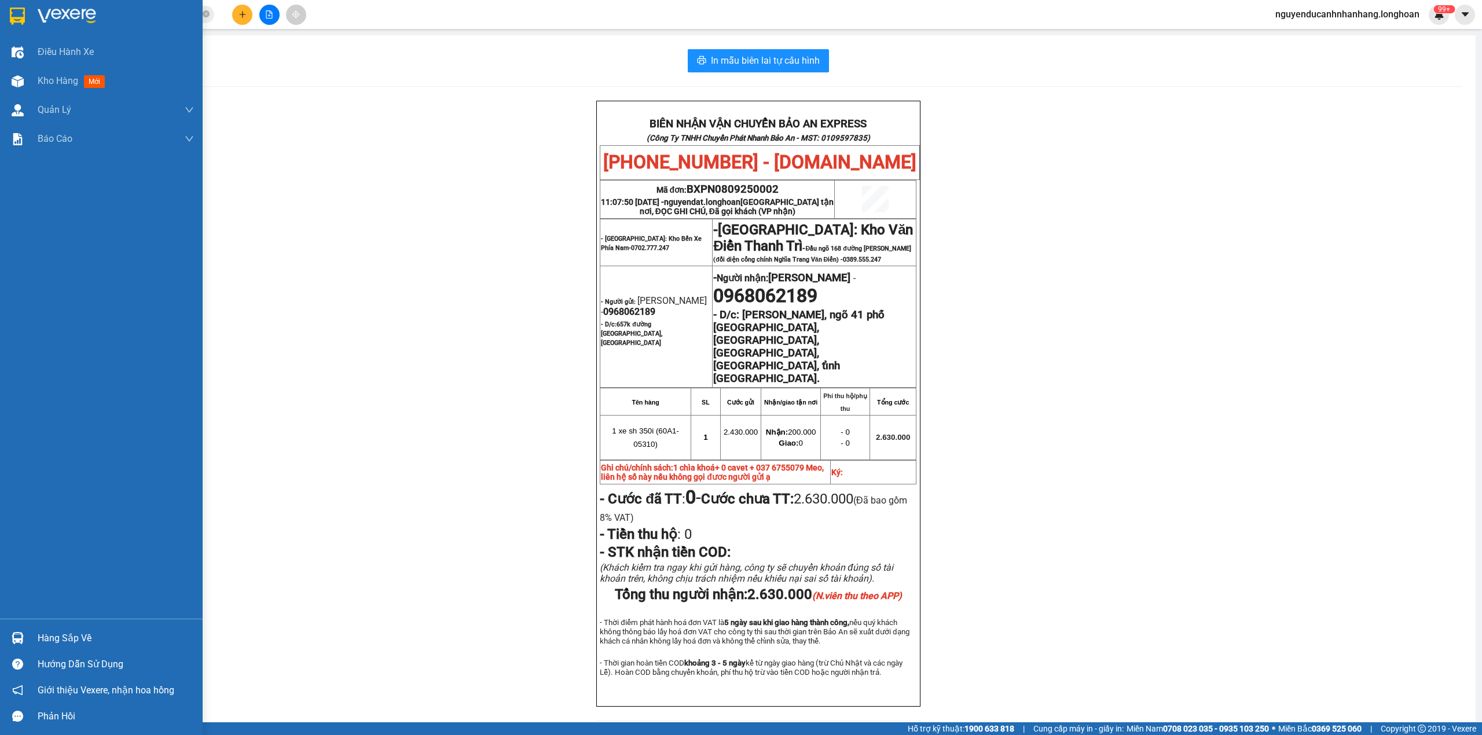
click at [17, 21] on img at bounding box center [17, 16] width 15 height 17
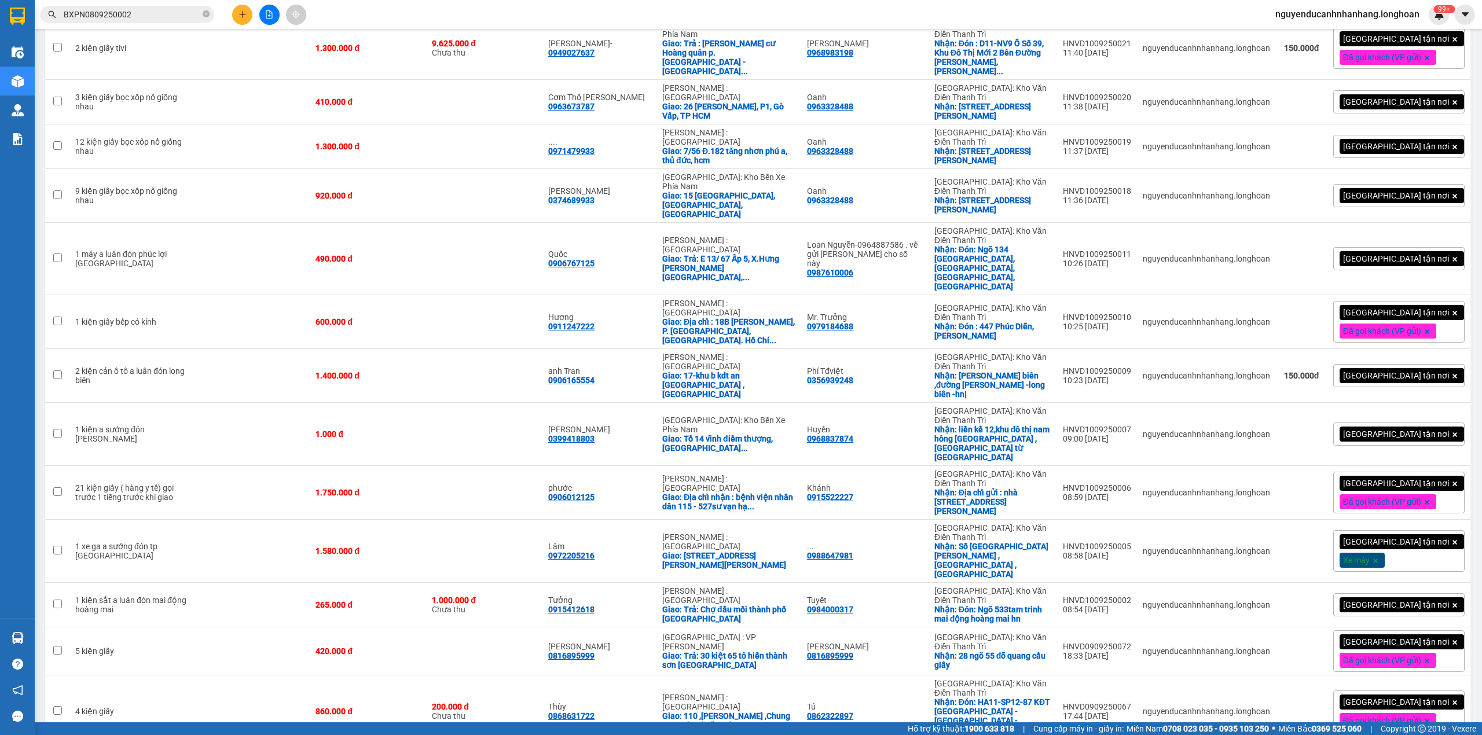
scroll to position [2010, 0]
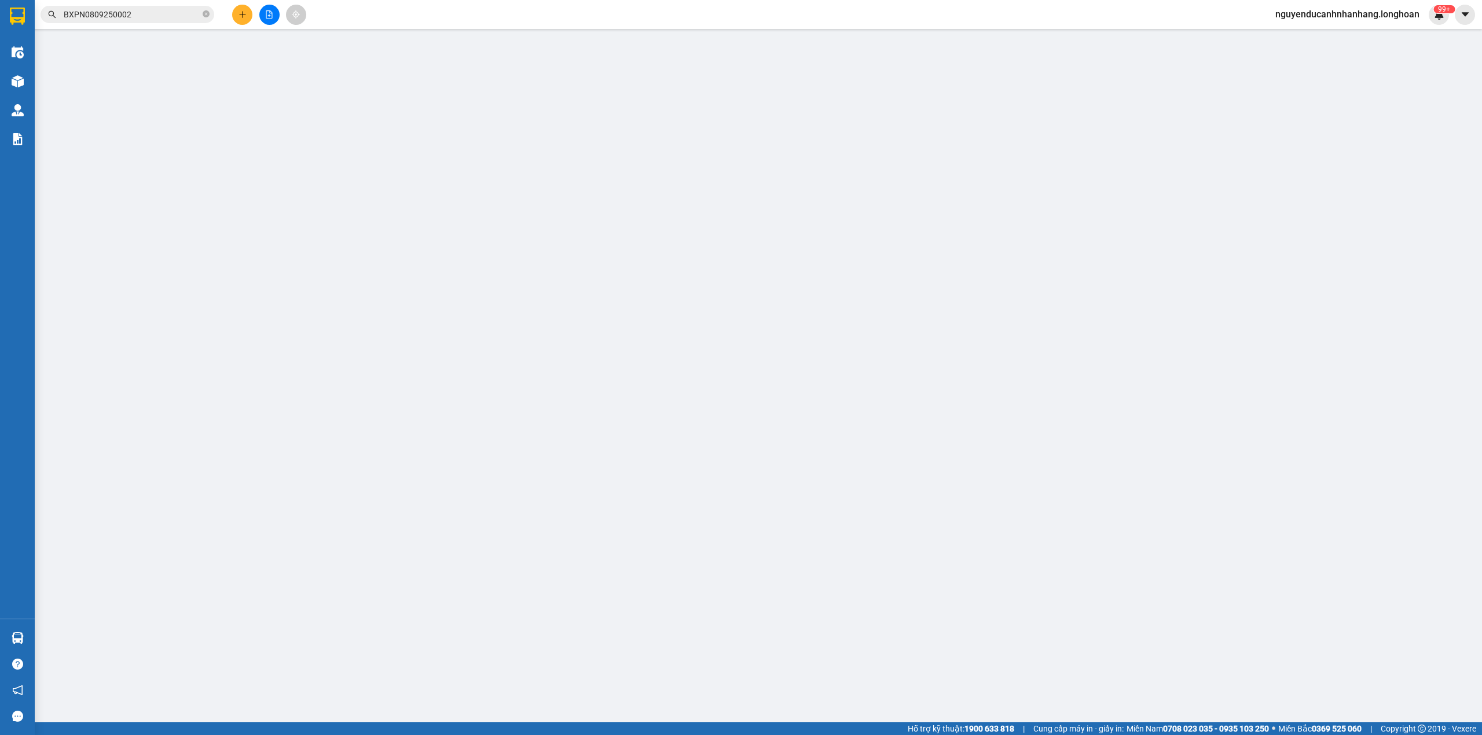
type input "0866844536"
type input "[PERSON_NAME]"
checkbox input "true"
type input "Đón : khu 4 tt yên định hải hậu nam định"
type input "0988213914"
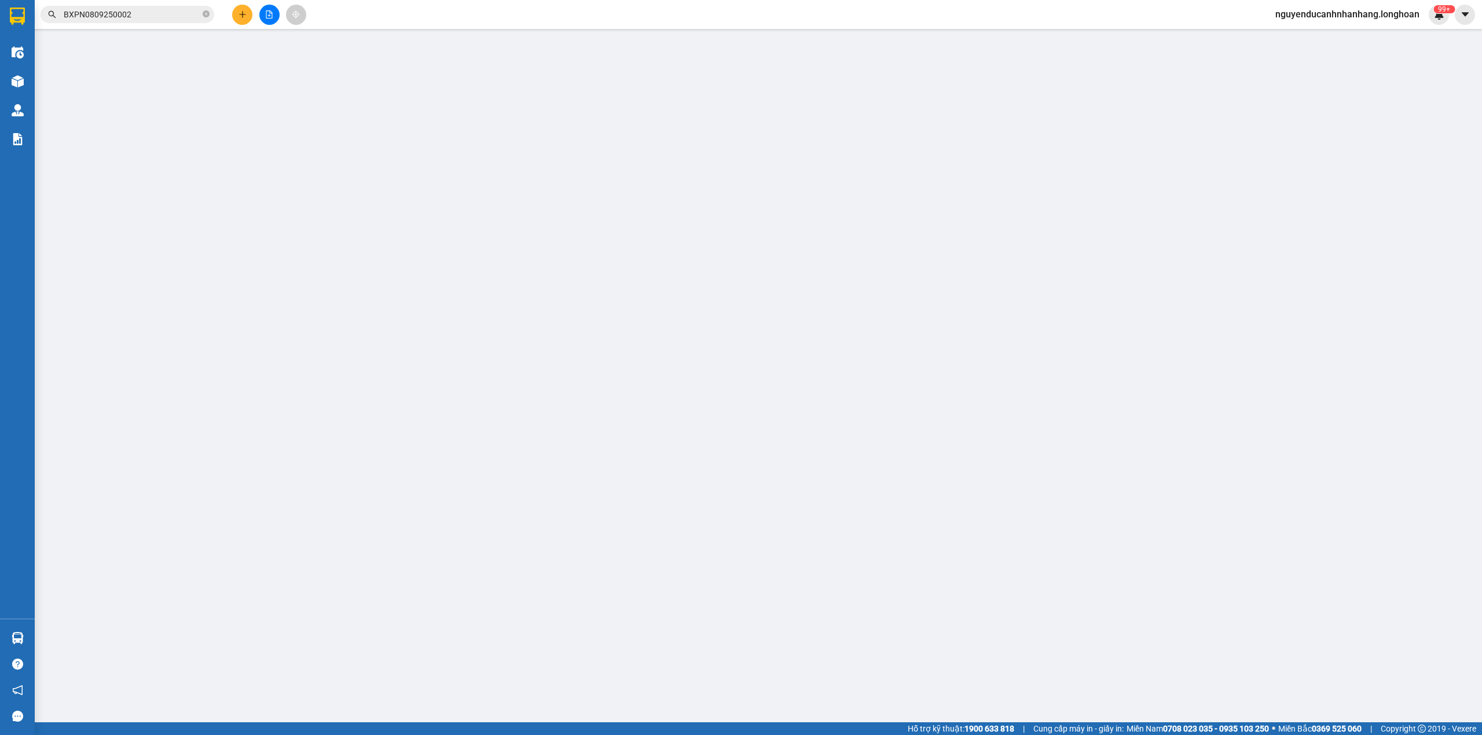
type input "oanh"
type input "1.000"
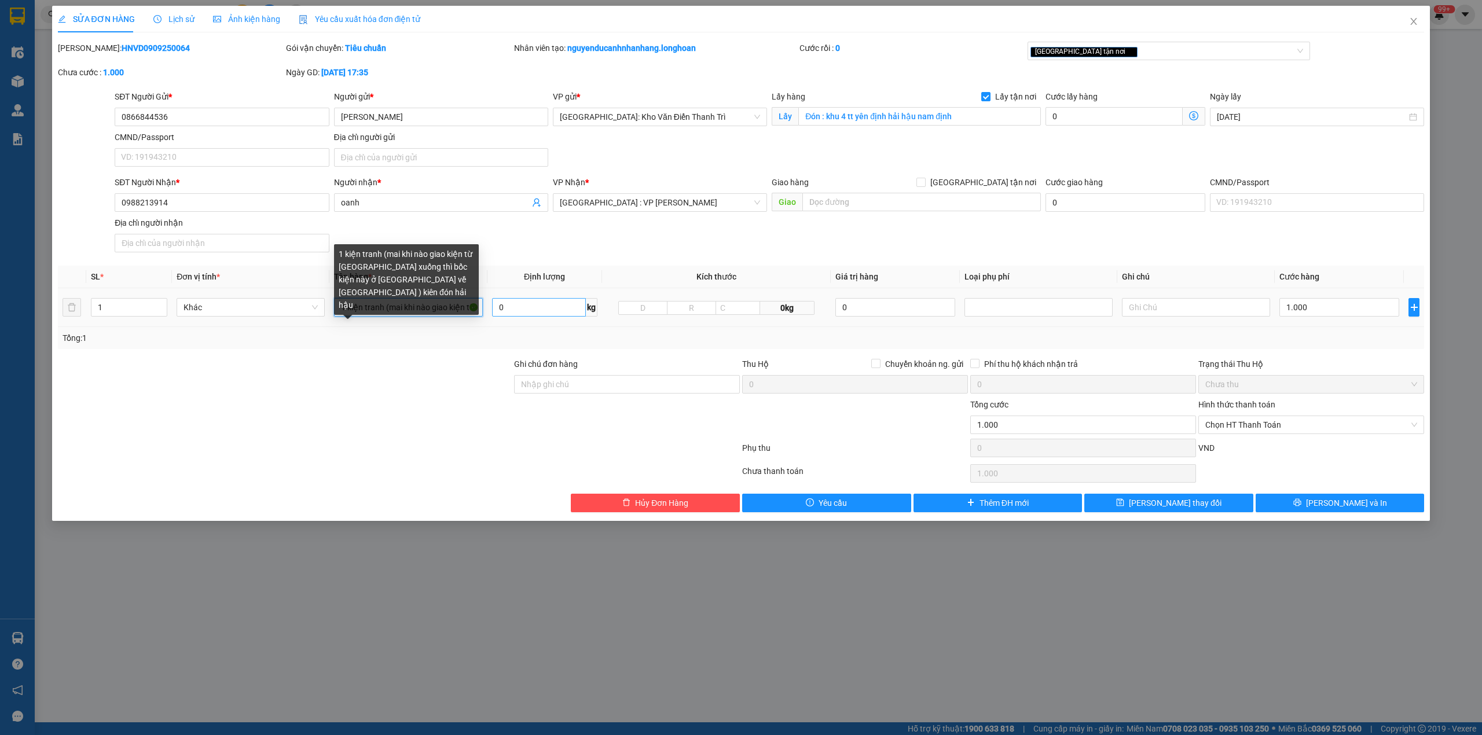
scroll to position [0, 258]
drag, startPoint x: 385, startPoint y: 315, endPoint x: 558, endPoint y: 315, distance: 173.1
click at [558, 315] on tr "1 Khác 1 kiện tranh (mai khi nào giao kiện từ [GEOGRAPHIC_DATA] xuống thì bốc k…" at bounding box center [741, 307] width 1367 height 39
type input "1 kiện tranh"
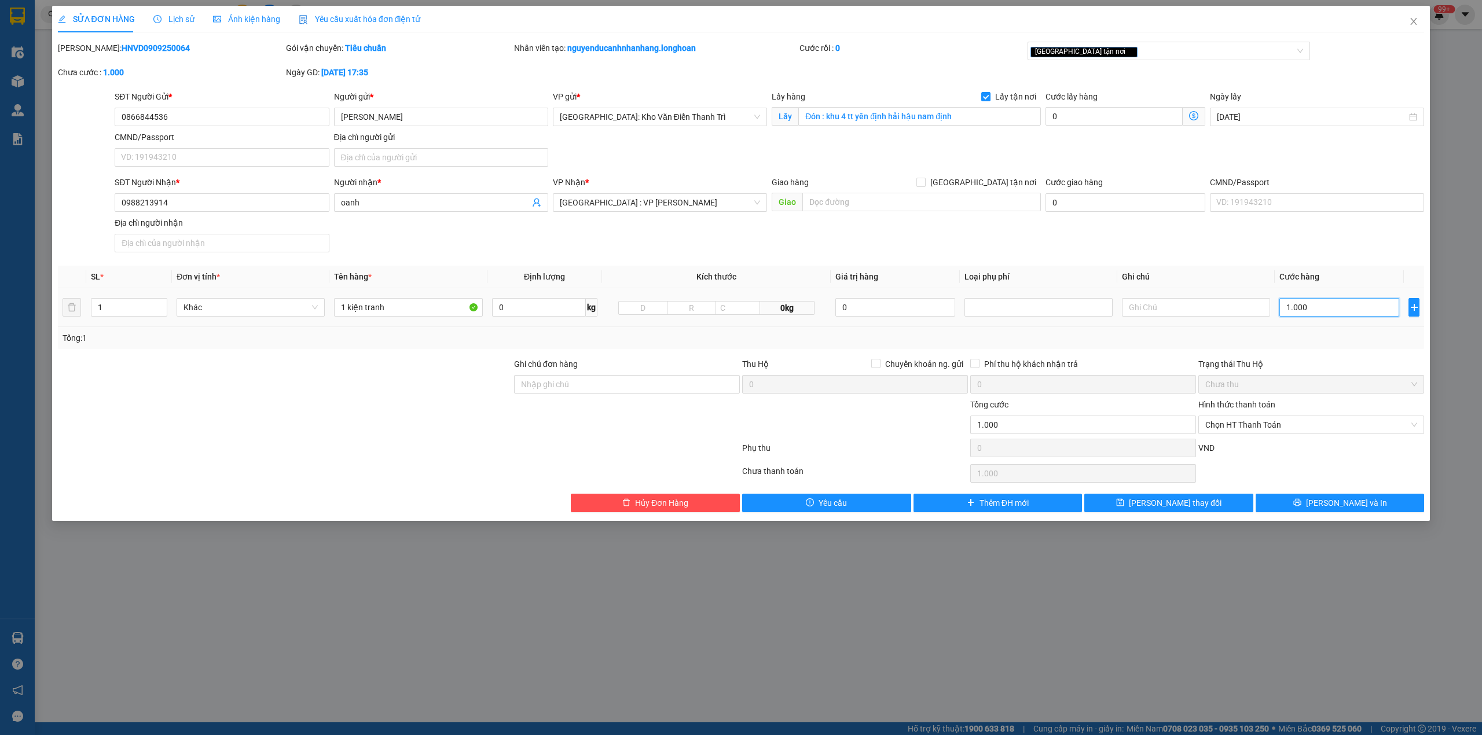
click at [1295, 307] on input "1.000" at bounding box center [1339, 307] width 120 height 19
type input "8"
type input "80"
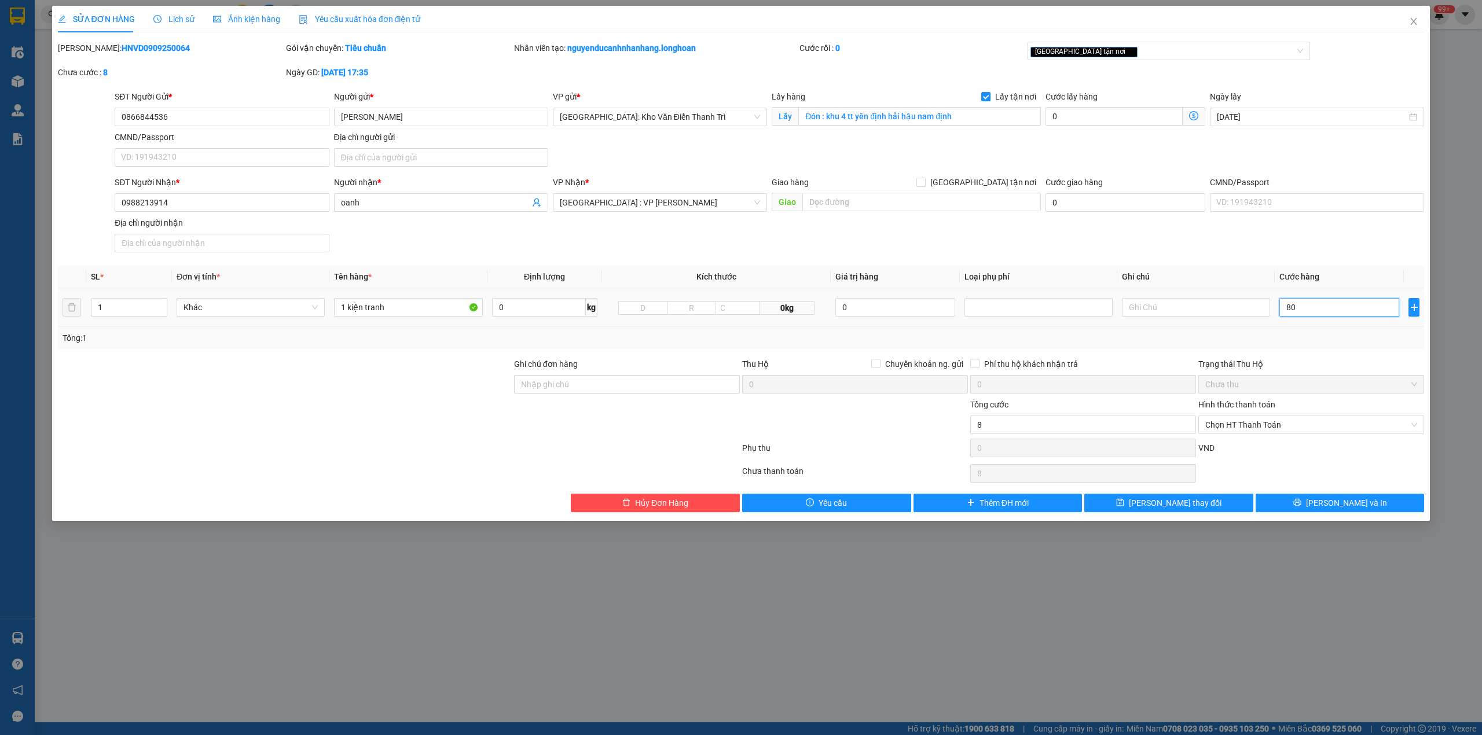
type input "80"
type input "80.000"
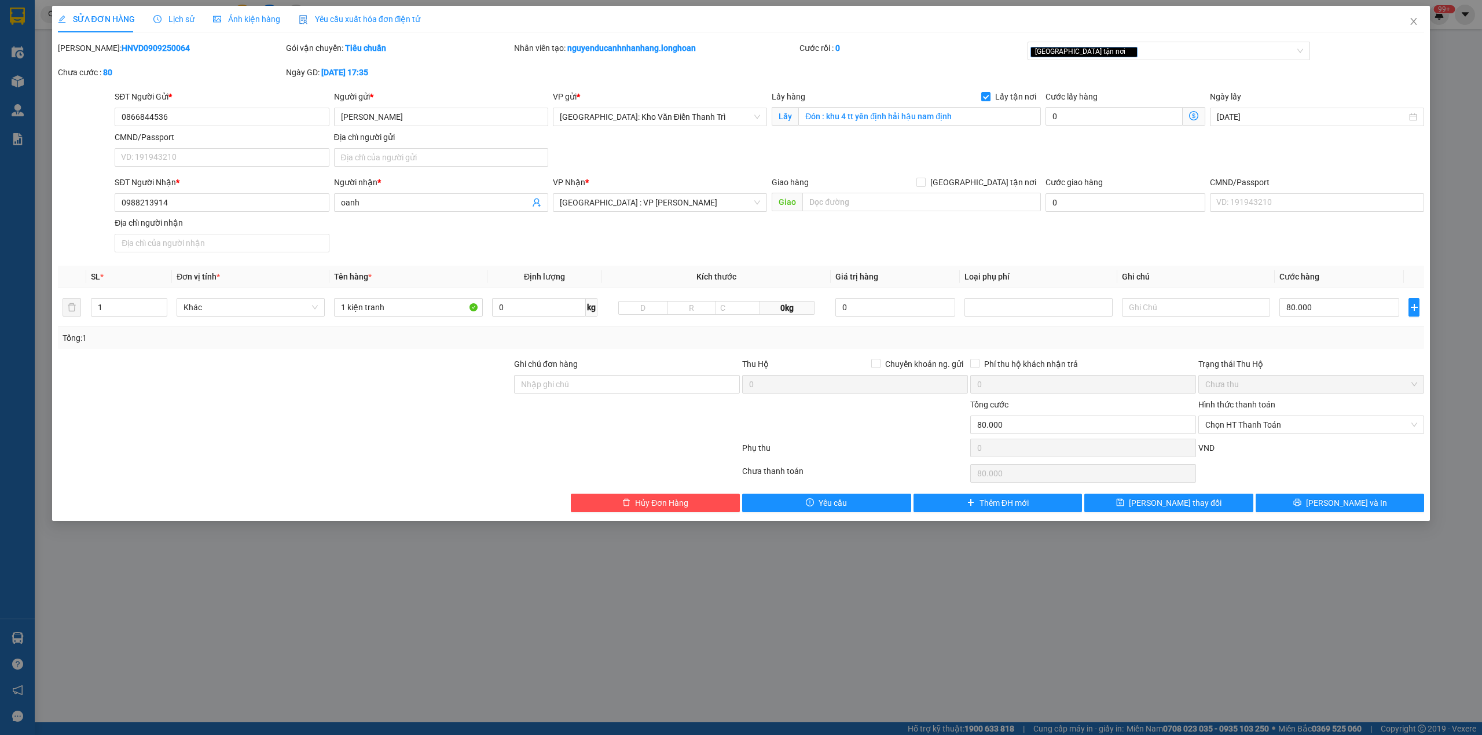
click at [1305, 359] on div "Trạng thái Thu Hộ" at bounding box center [1311, 364] width 226 height 13
click at [1286, 359] on div "Trạng thái Thu Hộ" at bounding box center [1311, 364] width 226 height 13
click at [575, 387] on input "Ghi chú đơn hàng" at bounding box center [627, 384] width 226 height 19
type input "hàng giao nguyên kiện, hư vỡ ko đền"
click at [644, 354] on div "Total Paid Fee 0 Total UnPaid Fee 1.000 Cash Collection Total Fee Mã ĐH: HNVD09…" at bounding box center [741, 277] width 1367 height 471
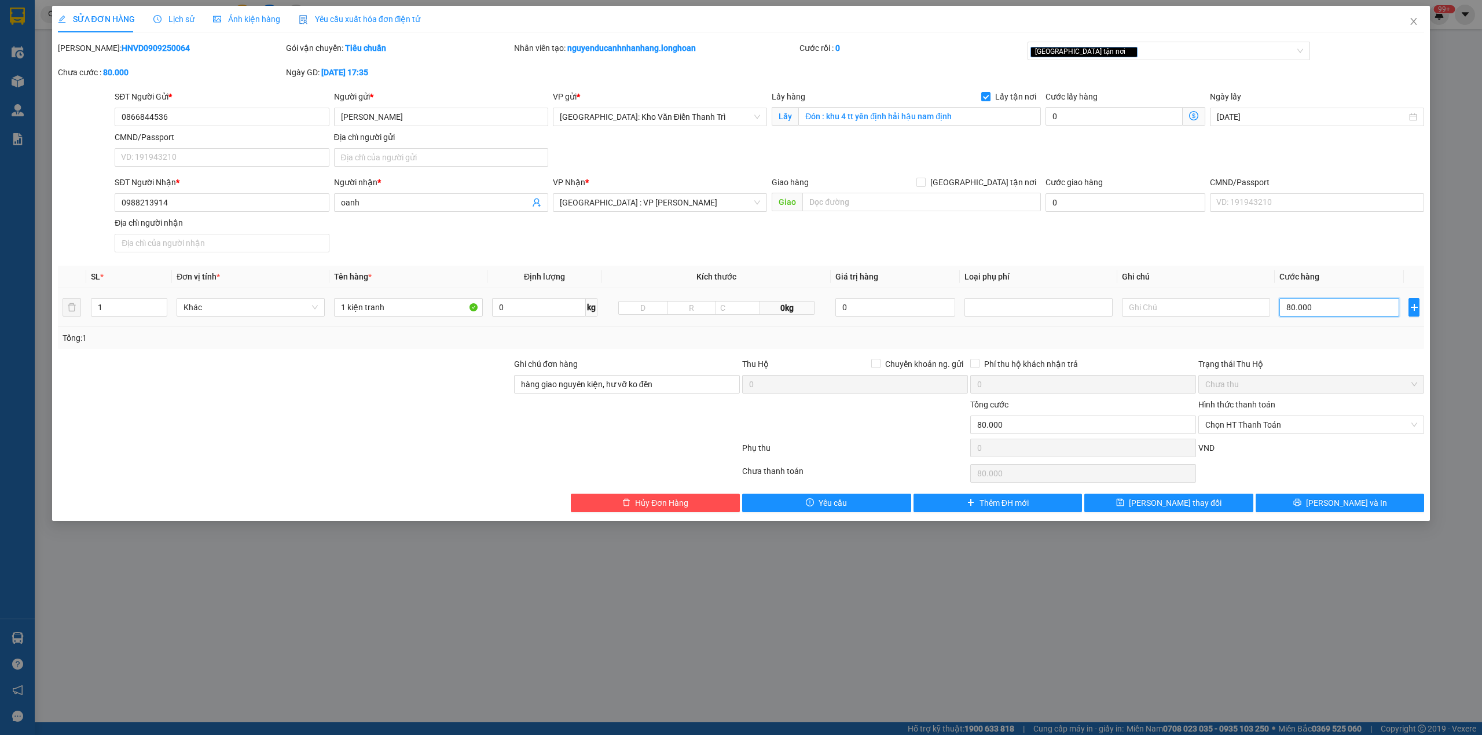
click at [1328, 306] on input "80.000" at bounding box center [1339, 307] width 120 height 19
type input "7"
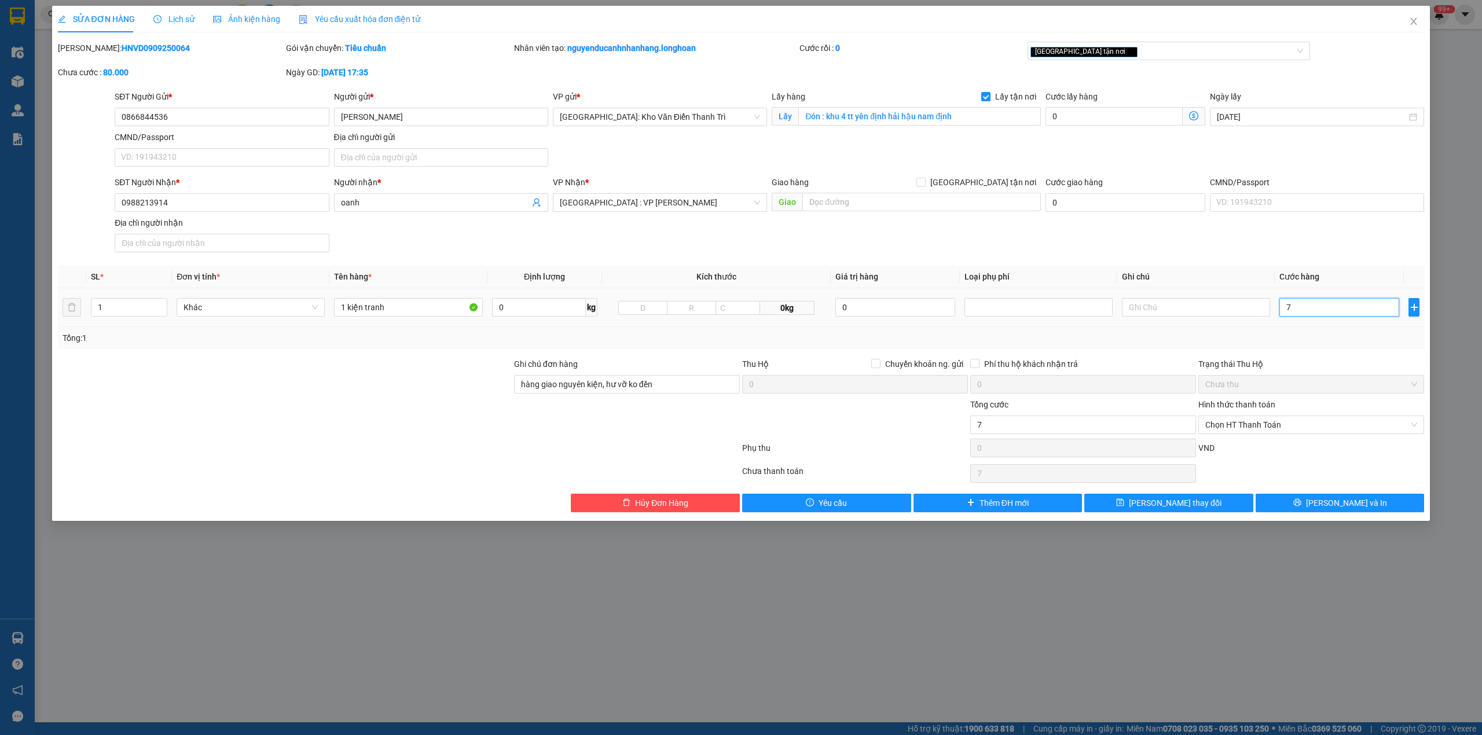
type input "70"
type input "70.000"
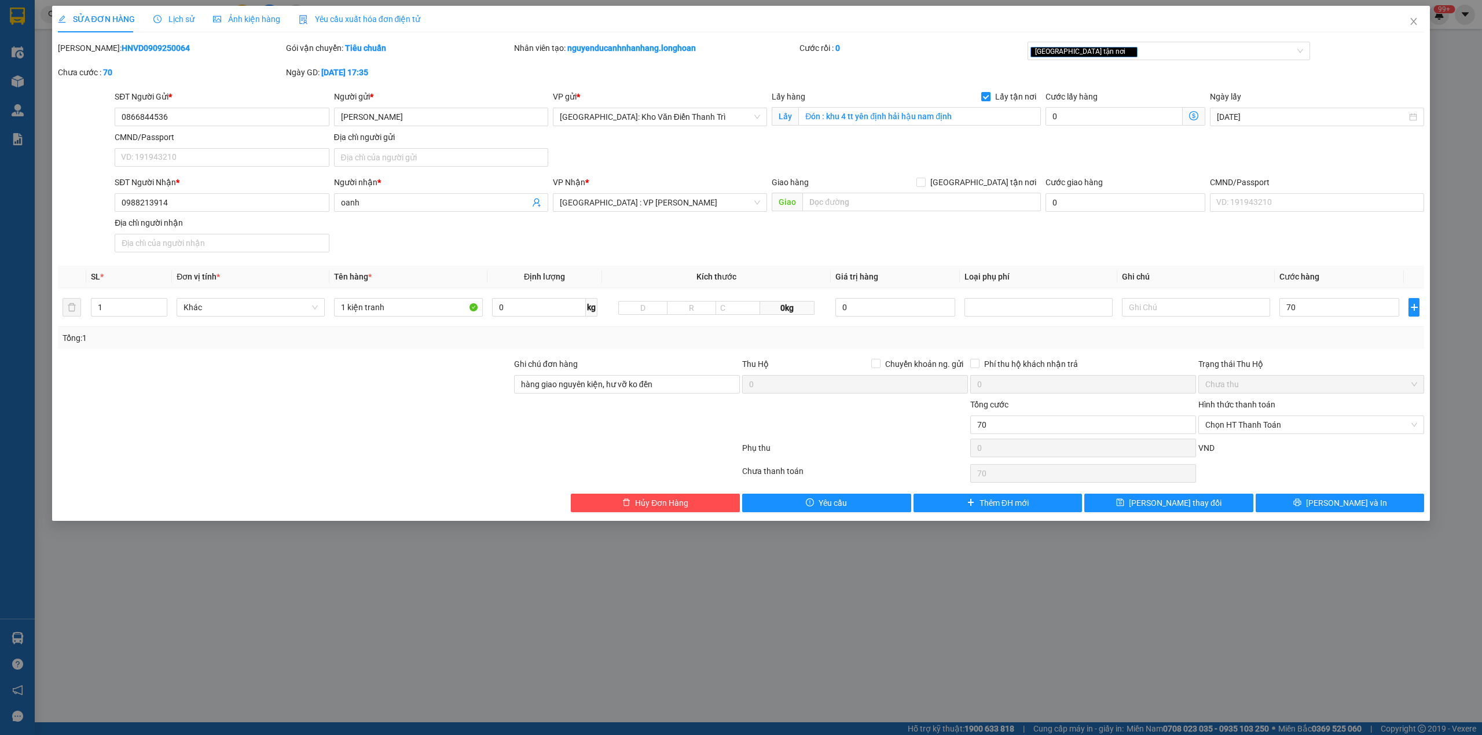
type input "70.000"
click at [1329, 347] on div "Tổng: 1" at bounding box center [741, 338] width 1367 height 22
click at [1329, 505] on button "[PERSON_NAME] và In" at bounding box center [1340, 503] width 169 height 19
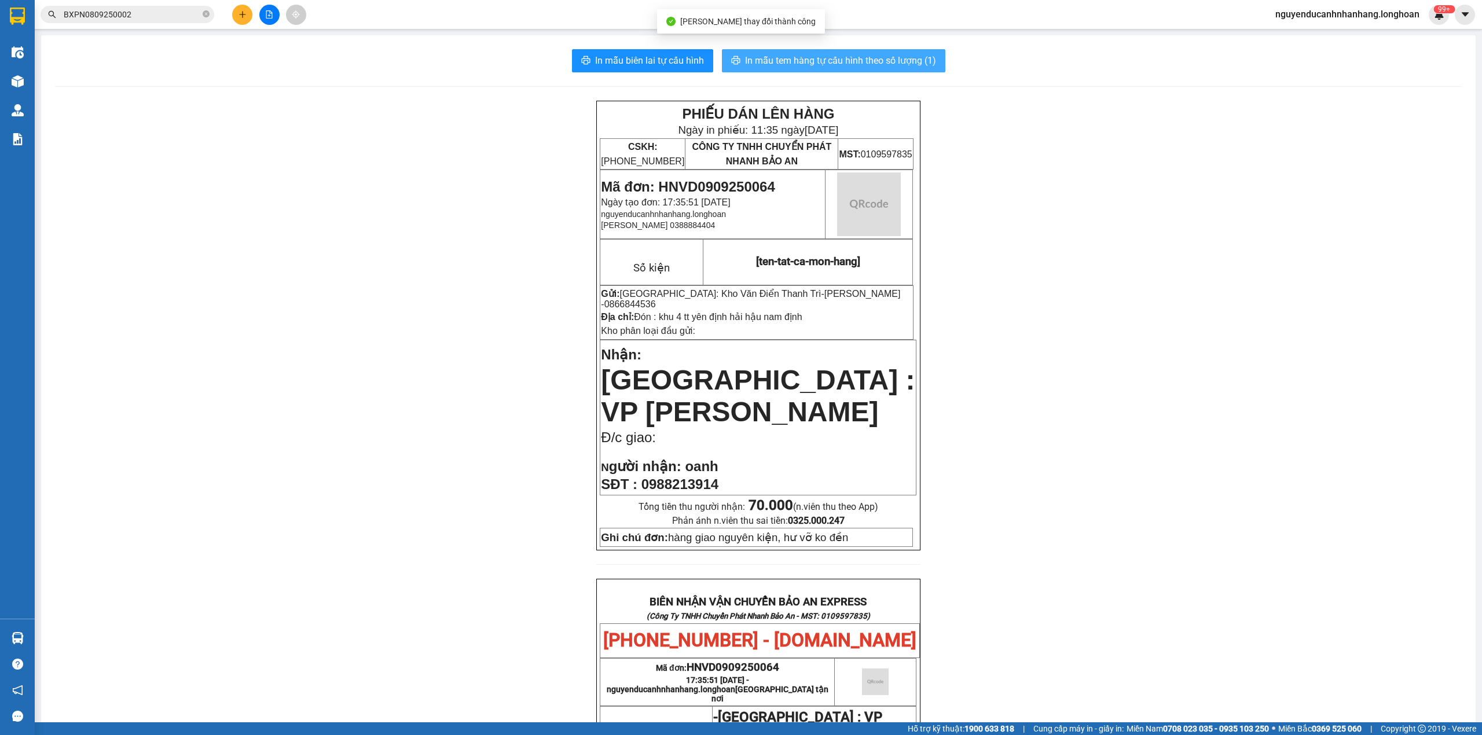
click at [858, 63] on span "In mẫu tem hàng tự cấu hình theo số lượng (1)" at bounding box center [840, 60] width 191 height 14
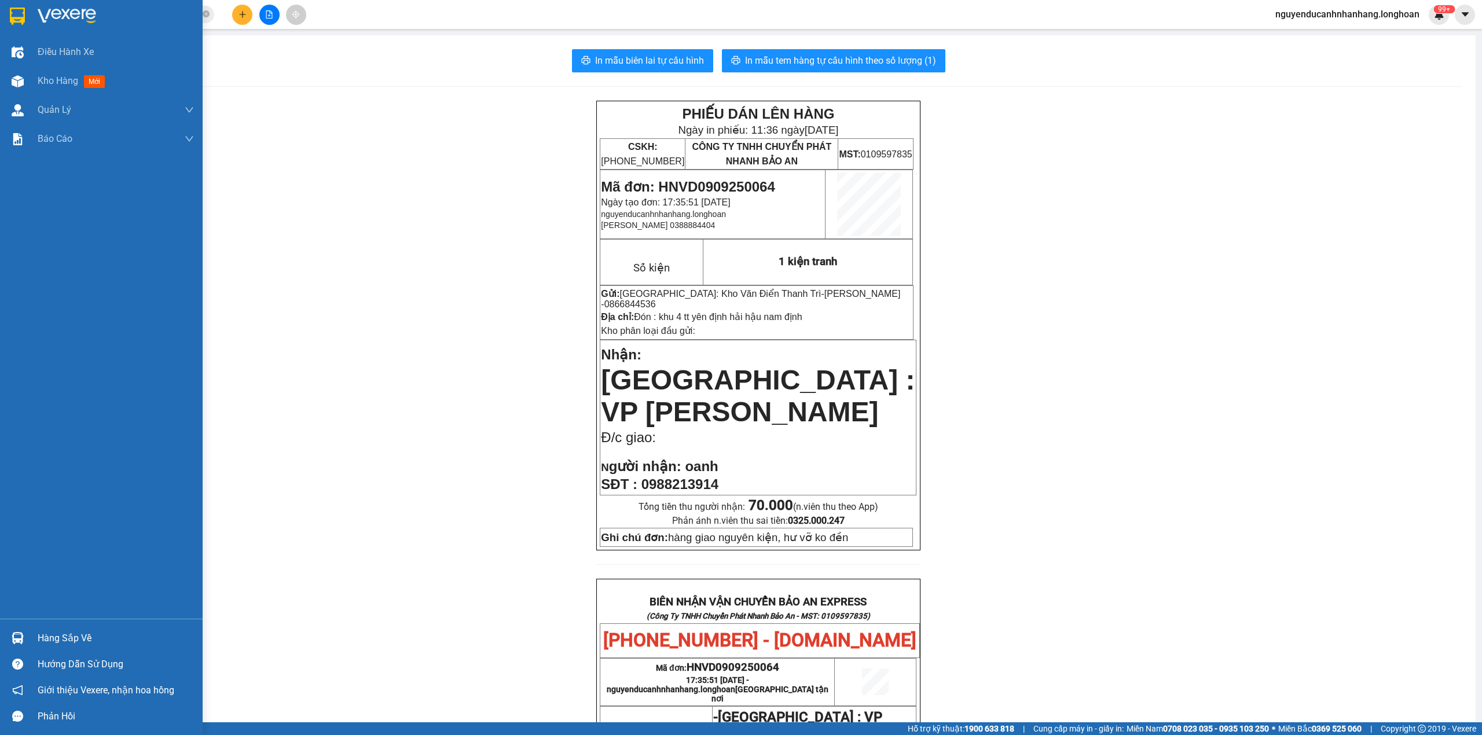
click at [24, 17] on img at bounding box center [17, 16] width 15 height 17
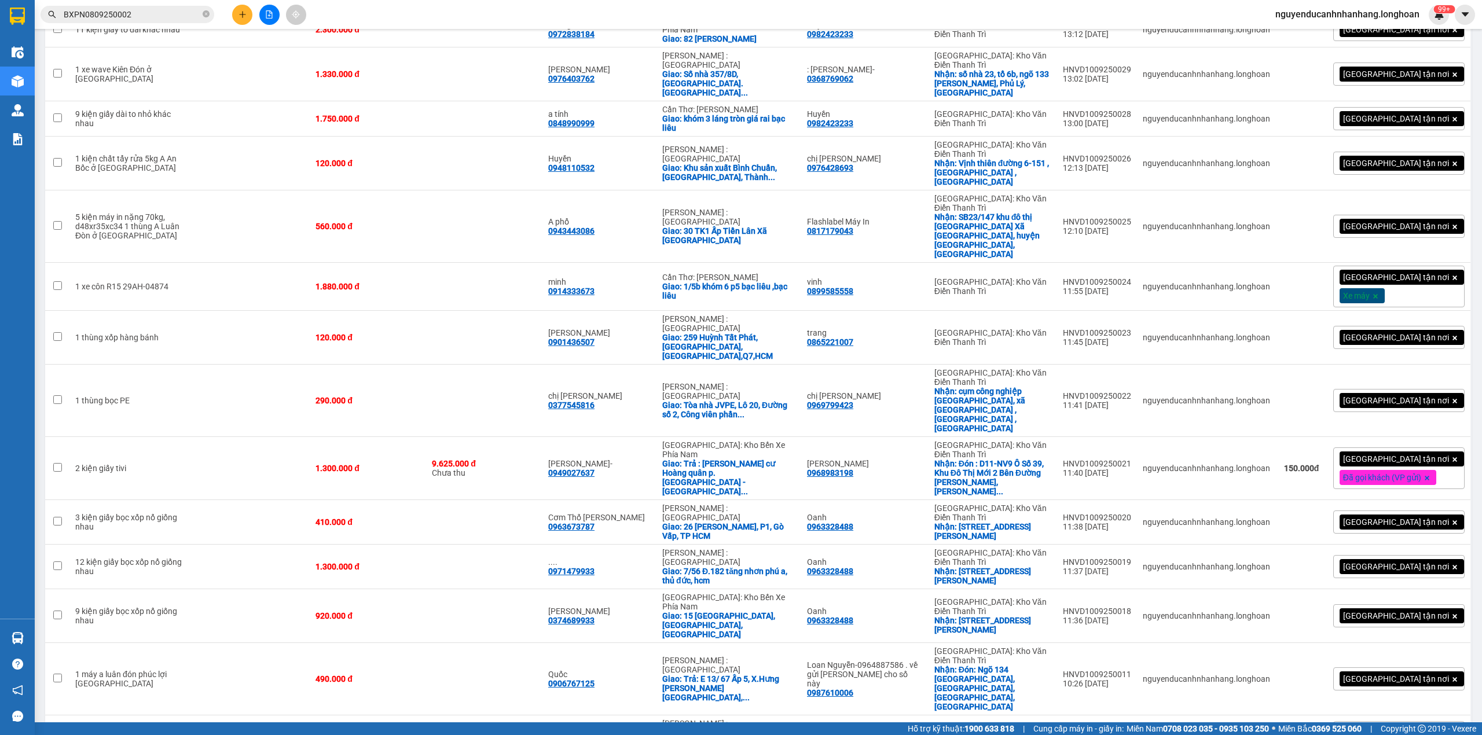
scroll to position [1621, 0]
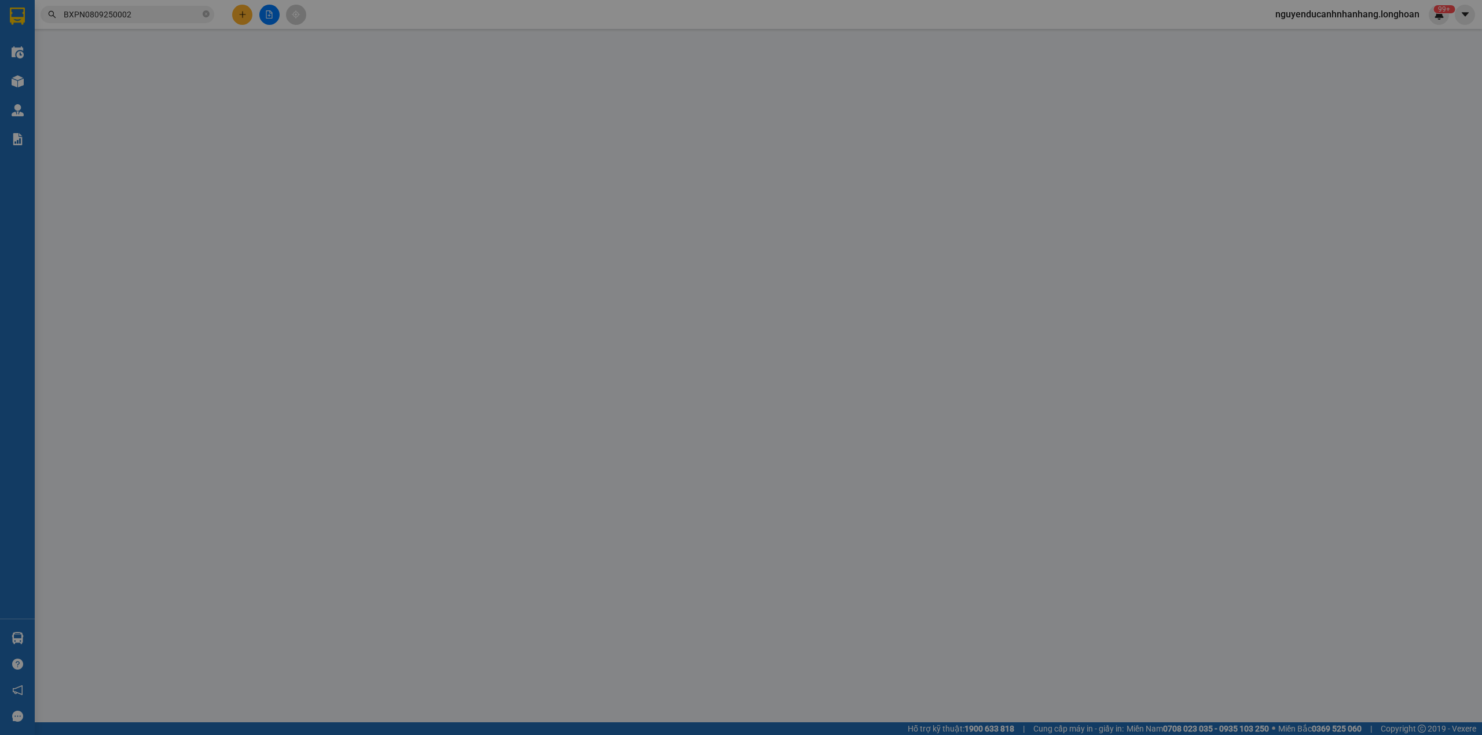
type input "0988647981"
type input "..."
checkbox input "true"
type input "Số [GEOGRAPHIC_DATA][PERSON_NAME] , [GEOGRAPHIC_DATA] , [GEOGRAPHIC_DATA]"
type input "0972205216"
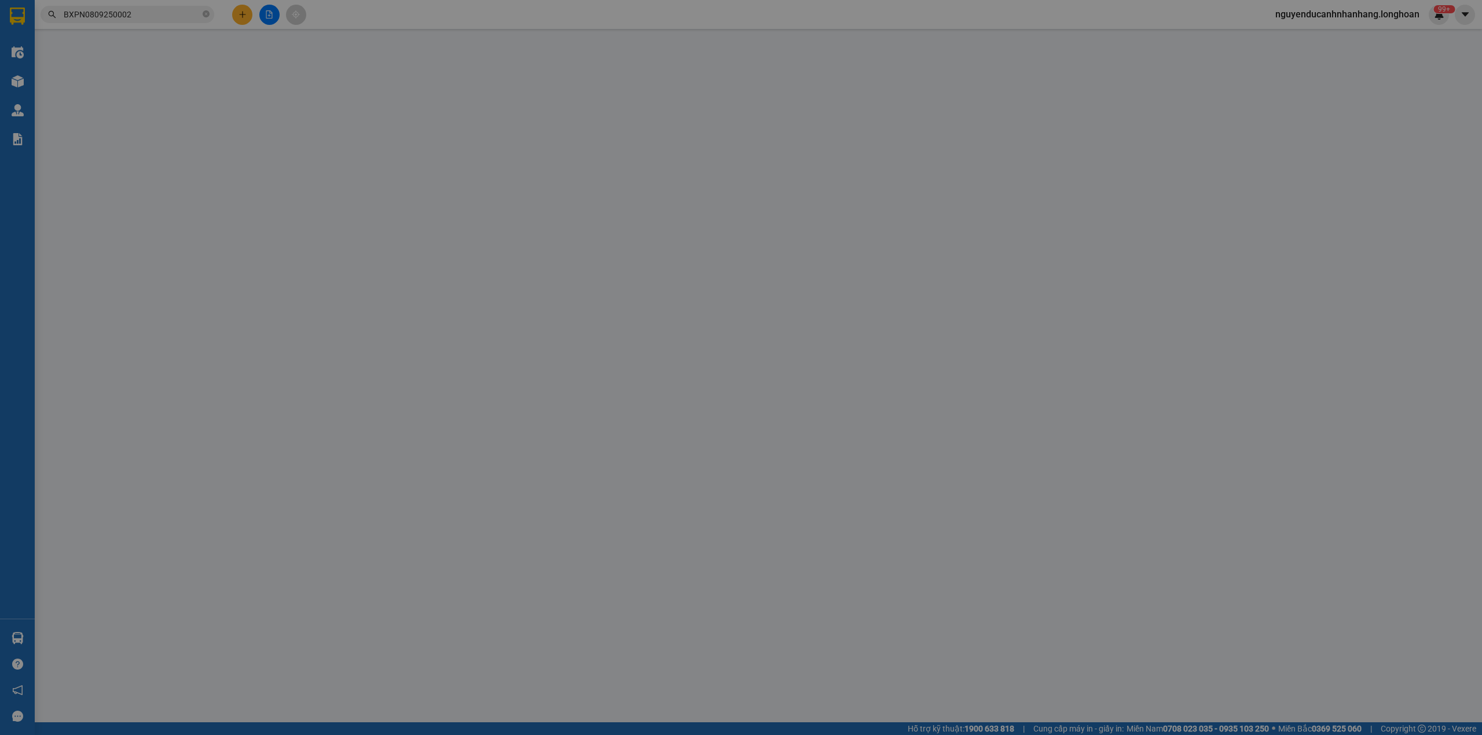
type input "Lâm"
checkbox input "true"
type input "62 [PERSON_NAME], [GEOGRAPHIC_DATA], [GEOGRAPHIC_DATA], [PERSON_NAME]"
type input "1.580.000"
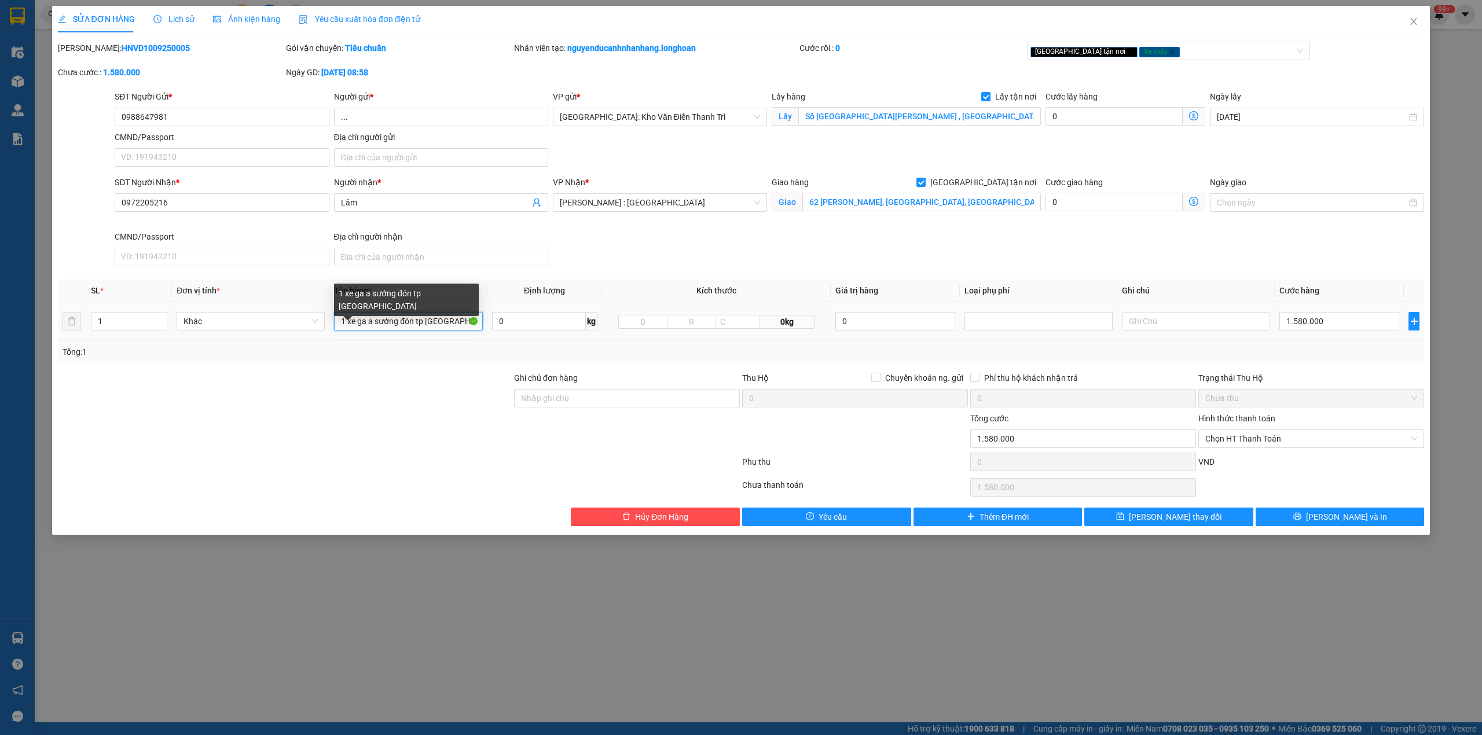
click at [406, 323] on input "1 xe ga a sướng đón tp [GEOGRAPHIC_DATA]" at bounding box center [408, 321] width 148 height 19
type input "1 xe ga 99AA-72648"
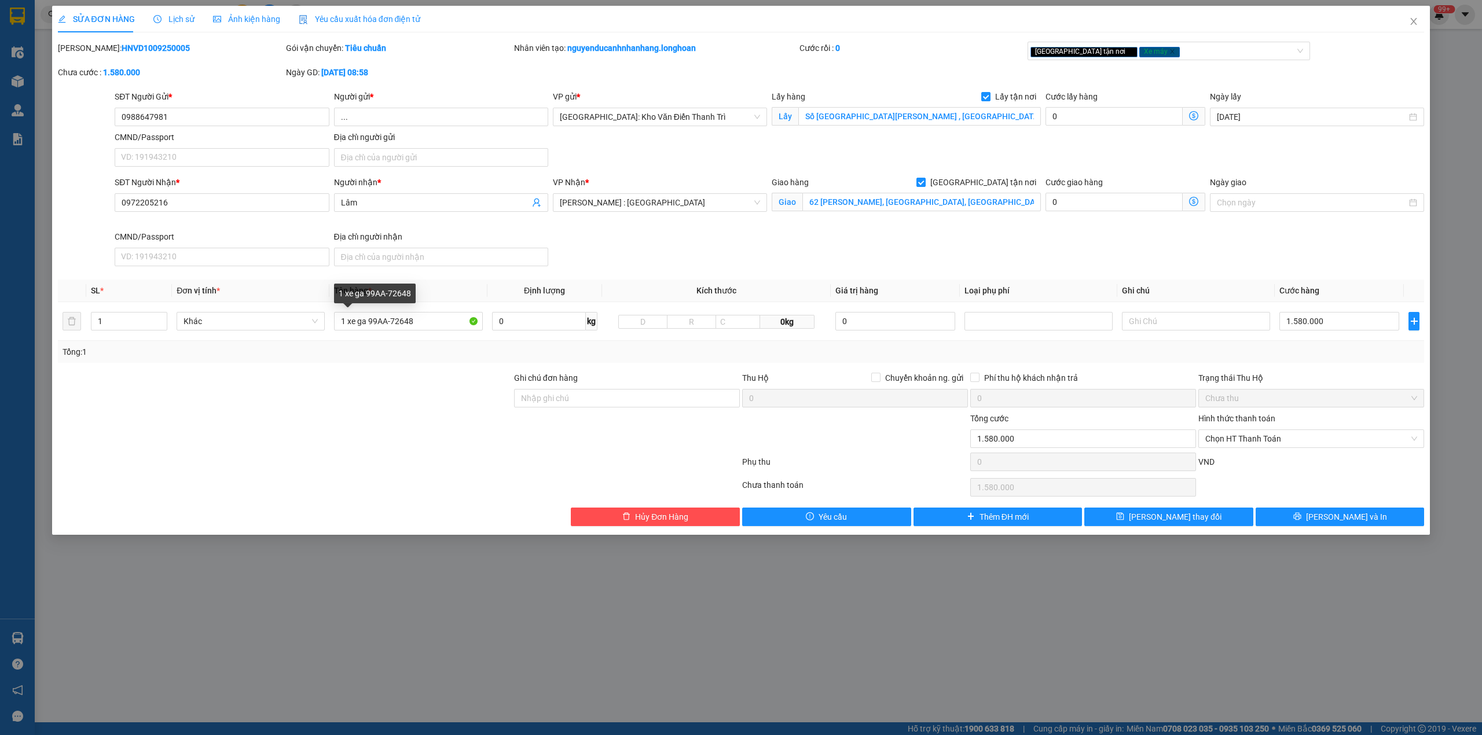
drag, startPoint x: 423, startPoint y: 442, endPoint x: 605, endPoint y: 431, distance: 182.7
click at [429, 442] on div at bounding box center [285, 432] width 456 height 41
click at [597, 408] on input "Ghi chú đơn hàng" at bounding box center [627, 398] width 226 height 19
type input "chìa khóa quấn tay lái ( giấy tờ trong cốp )"
click at [847, 439] on div at bounding box center [855, 432] width 228 height 41
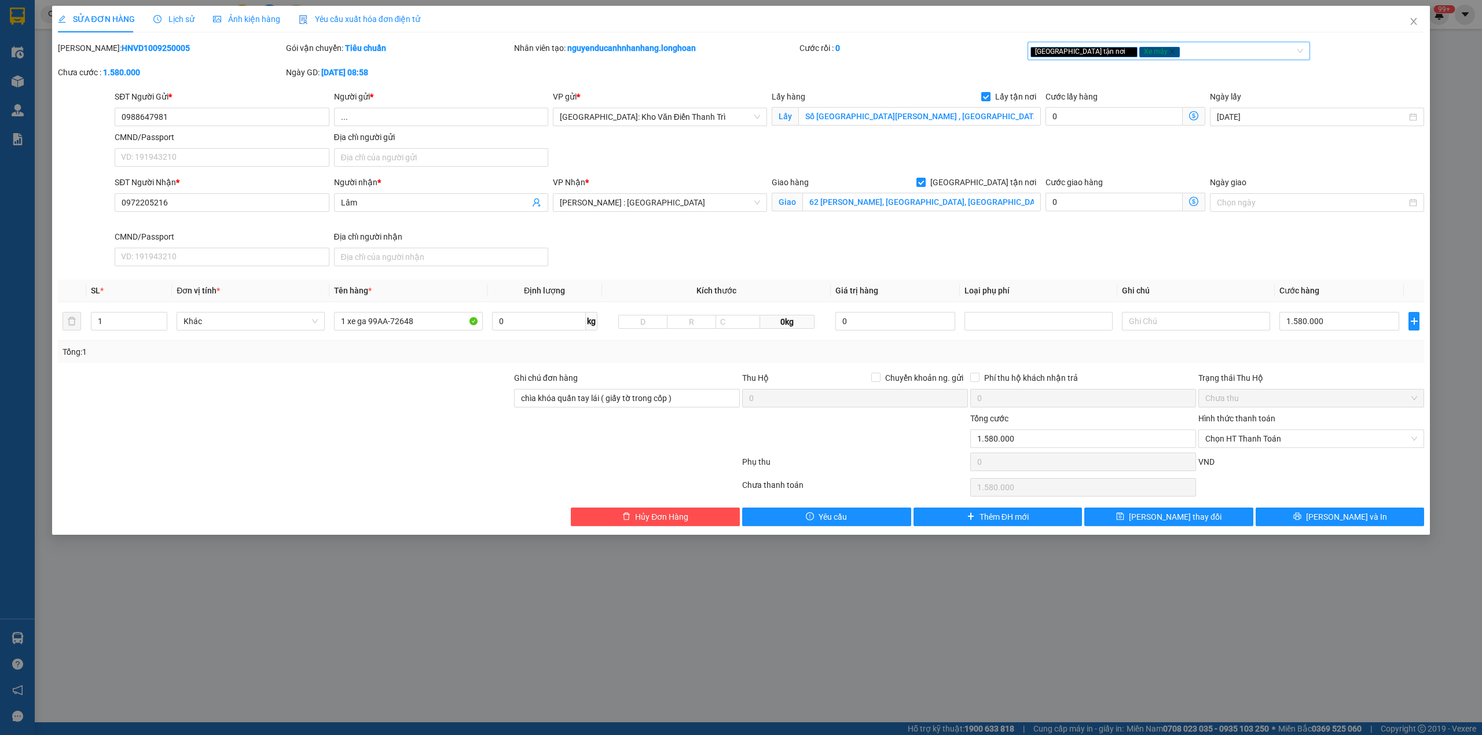
click at [1177, 49] on div "[GEOGRAPHIC_DATA] tận nơi Xe máy" at bounding box center [1163, 51] width 266 height 14
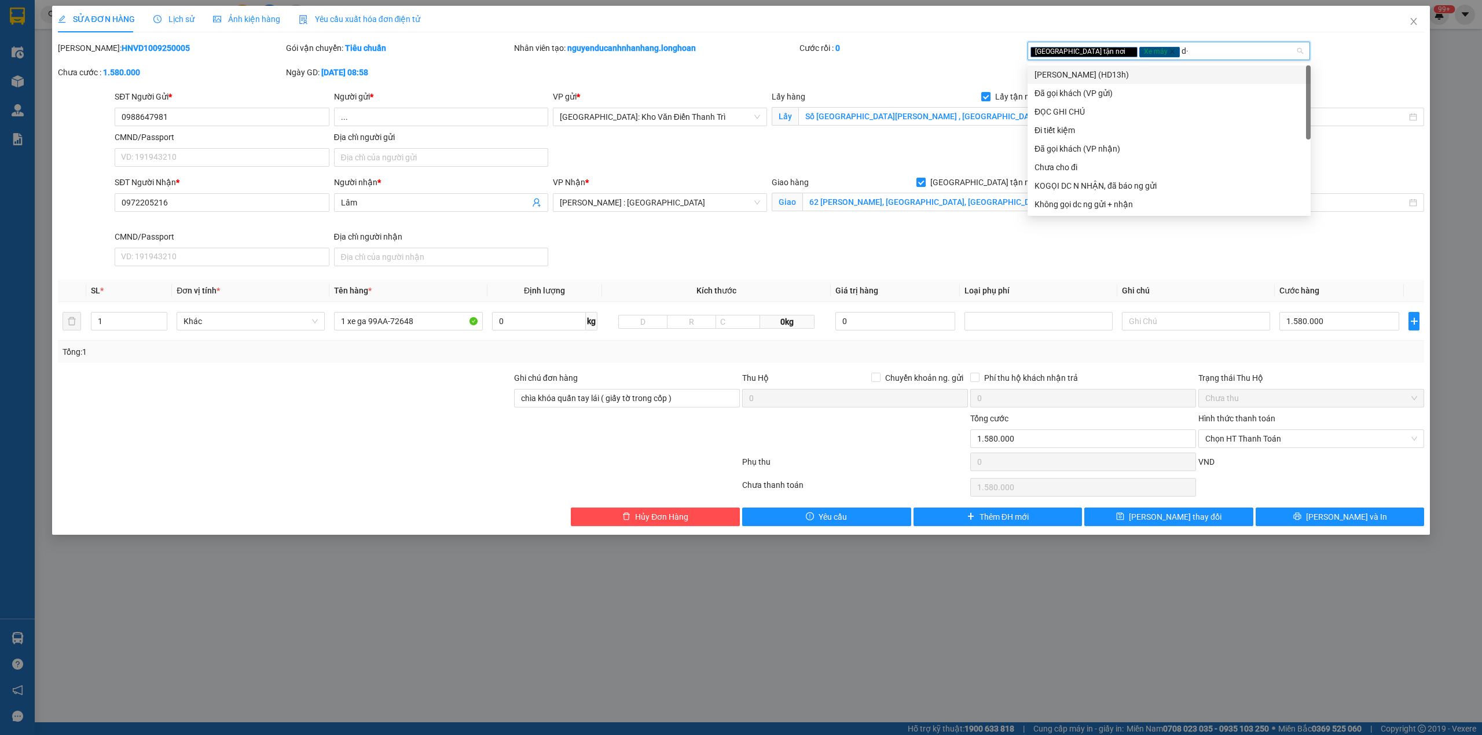
type input "d"
type input "đã"
click at [1080, 71] on div "Đã gọi khách (VP gửi)" at bounding box center [1168, 74] width 269 height 13
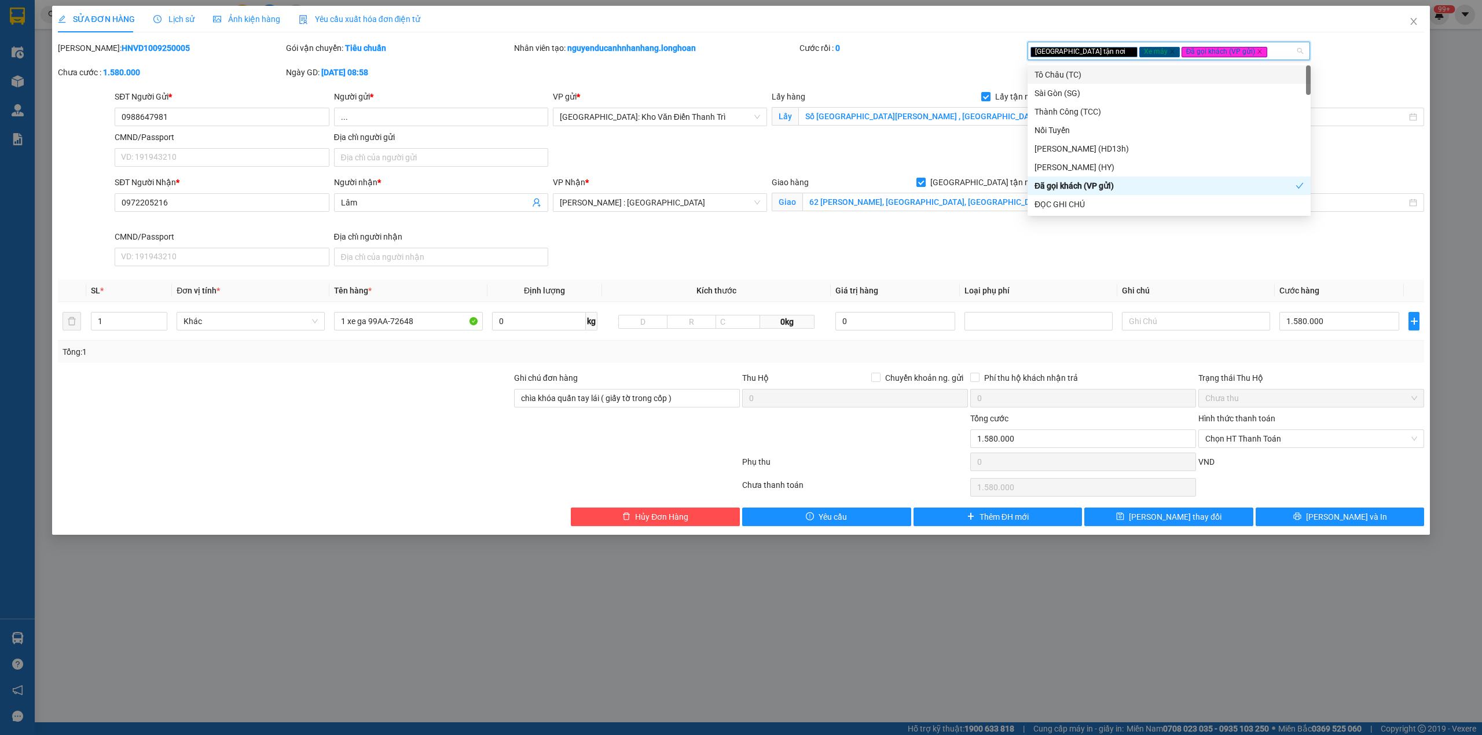
click at [947, 54] on div "Cước rồi : 0" at bounding box center [912, 54] width 228 height 24
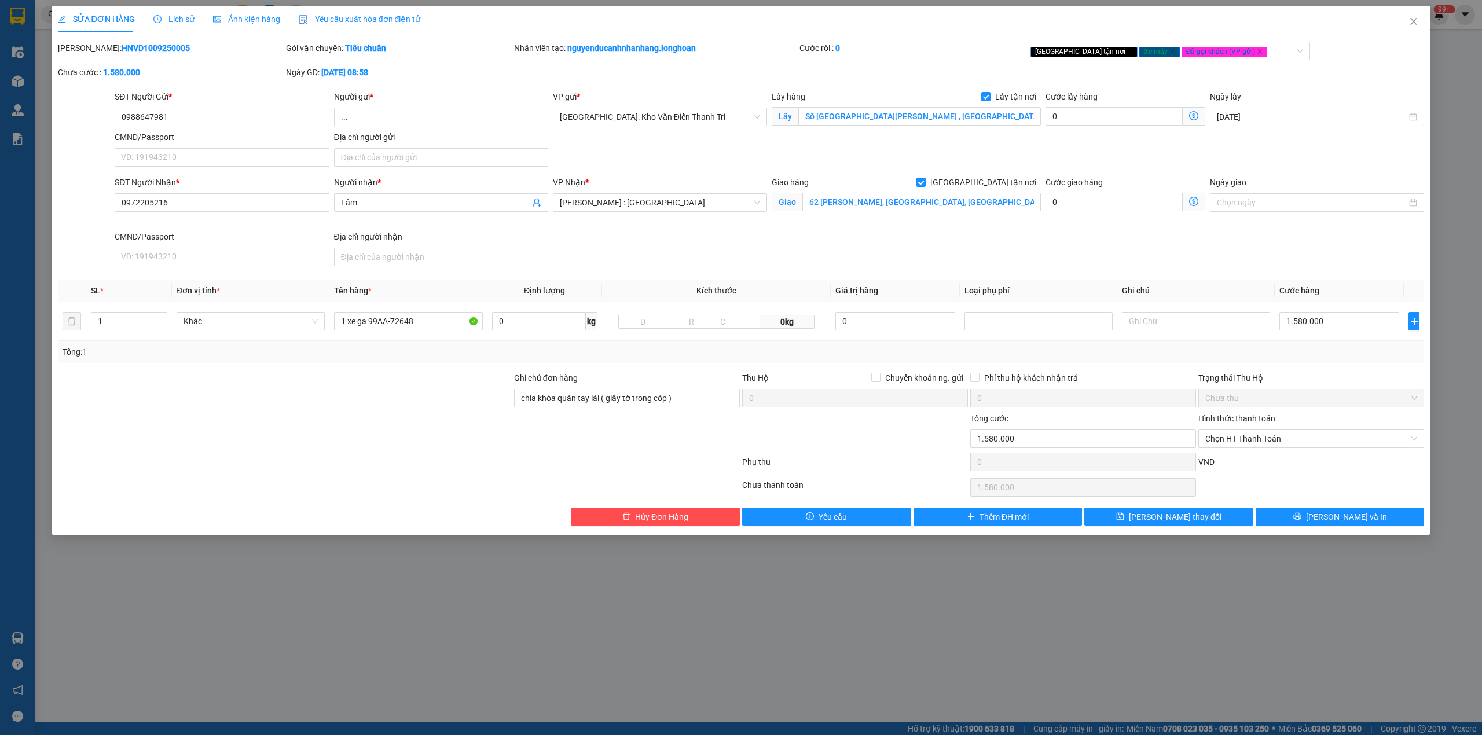
click at [1300, 347] on div "Tổng: 1" at bounding box center [741, 352] width 1357 height 13
click at [365, 320] on input "1 xe ga 99AA-72648" at bounding box center [408, 321] width 148 height 19
type input "1 xe ga vespa 99AA-72648"
click at [408, 371] on div "Total Paid Fee 0 Total UnPaid Fee 1.580.000 Cash Collection Total Fee Mã ĐH: HN…" at bounding box center [741, 284] width 1367 height 485
click at [1333, 520] on span "[PERSON_NAME] và In" at bounding box center [1346, 517] width 81 height 13
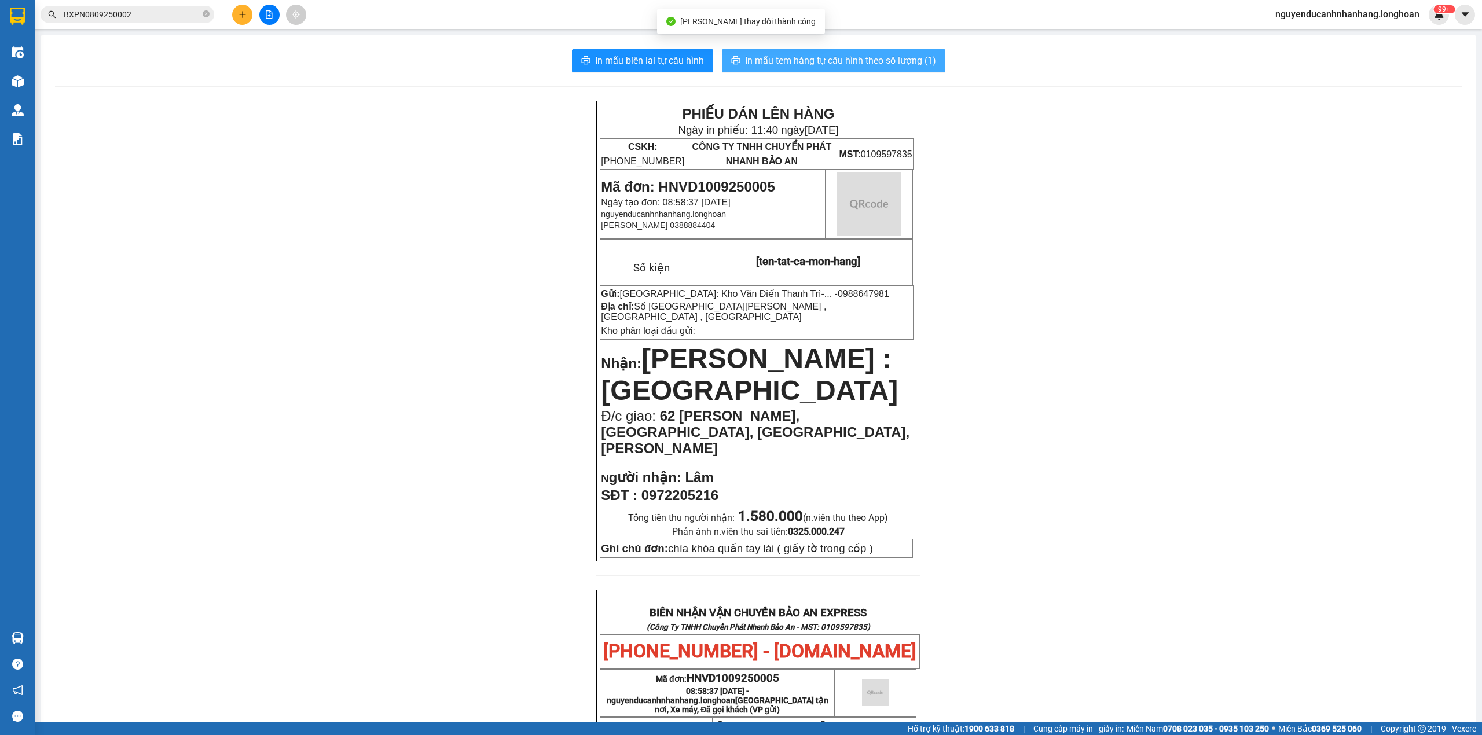
click at [822, 68] on span "In mẫu tem hàng tự cấu hình theo số lượng (1)" at bounding box center [840, 60] width 191 height 14
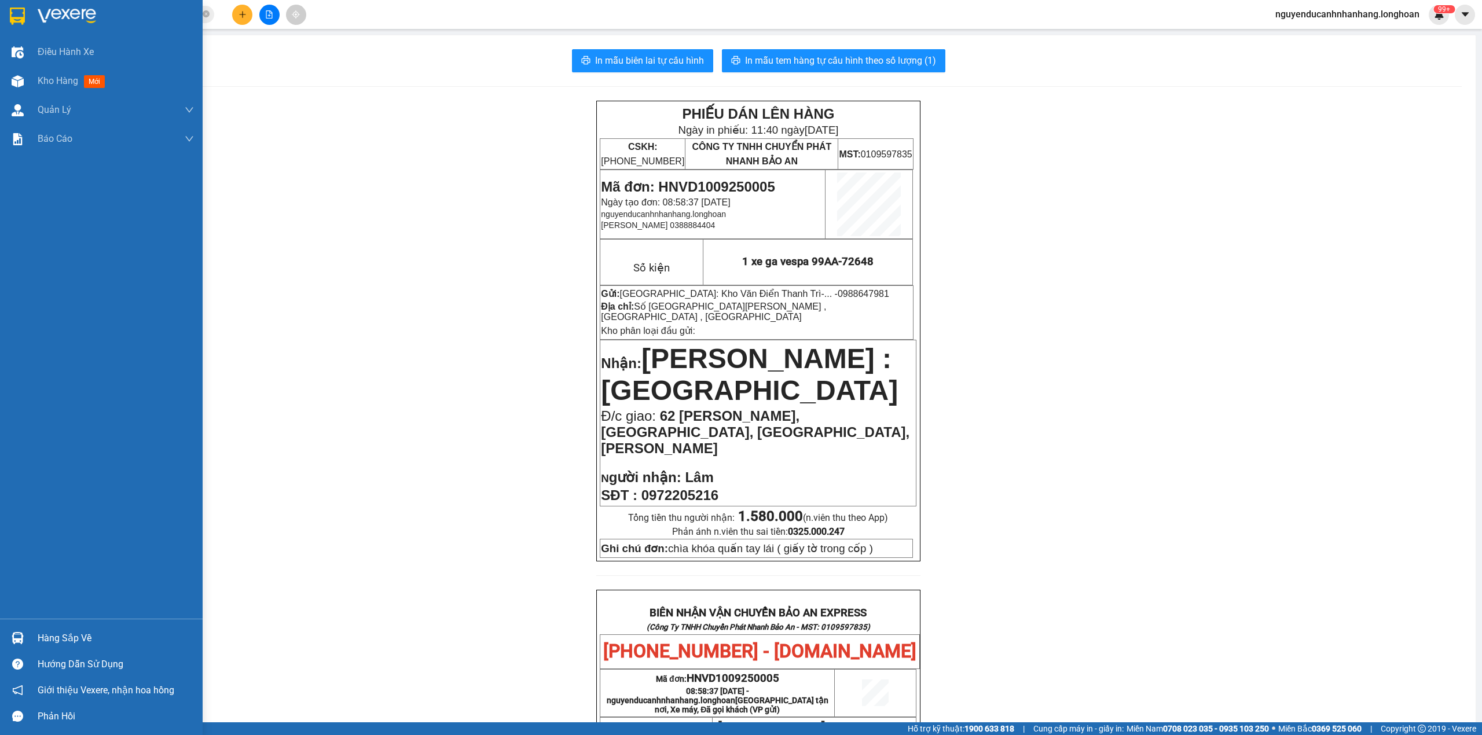
click at [12, 20] on img at bounding box center [17, 16] width 15 height 17
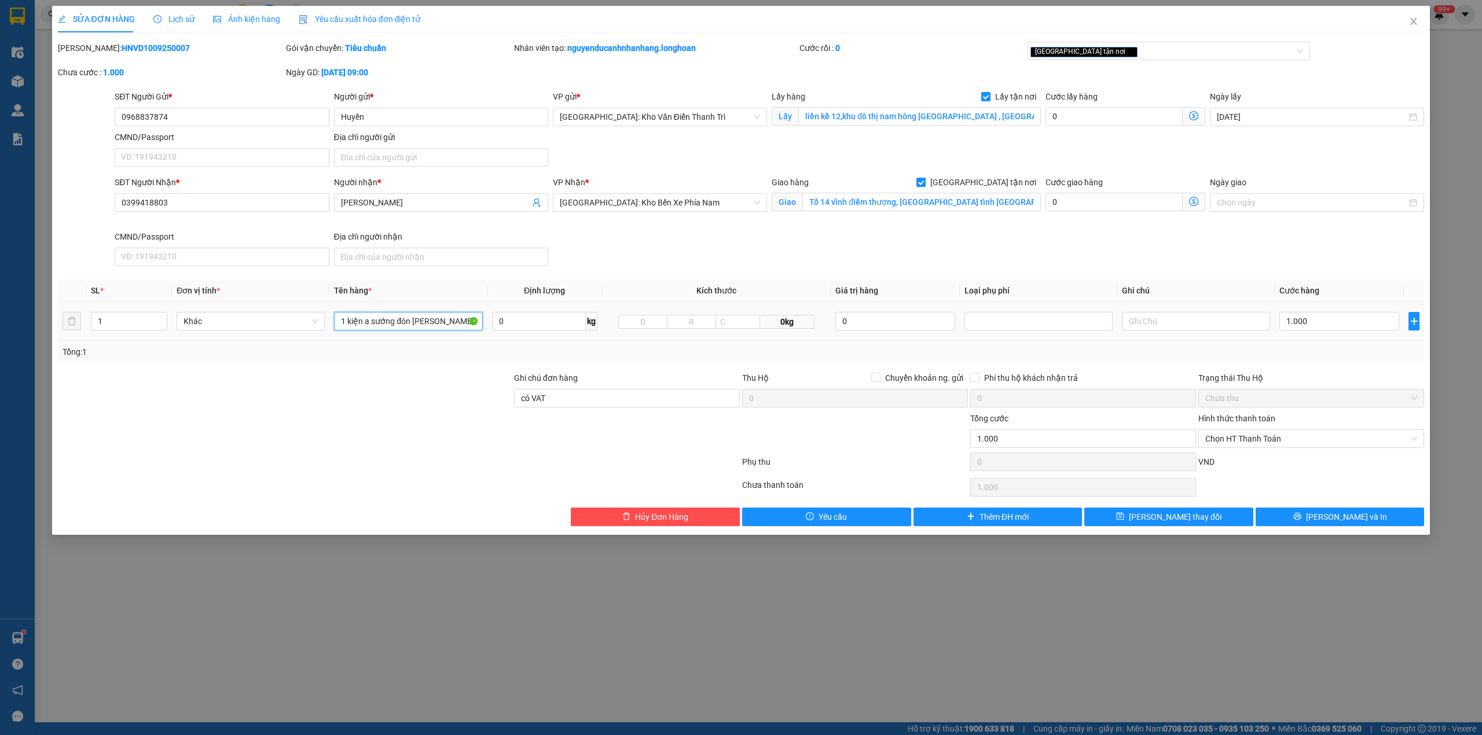
click at [435, 315] on input "1 kiện a sướng đón từ sơn" at bounding box center [408, 321] width 148 height 19
type input "1 kiện tải xanh"
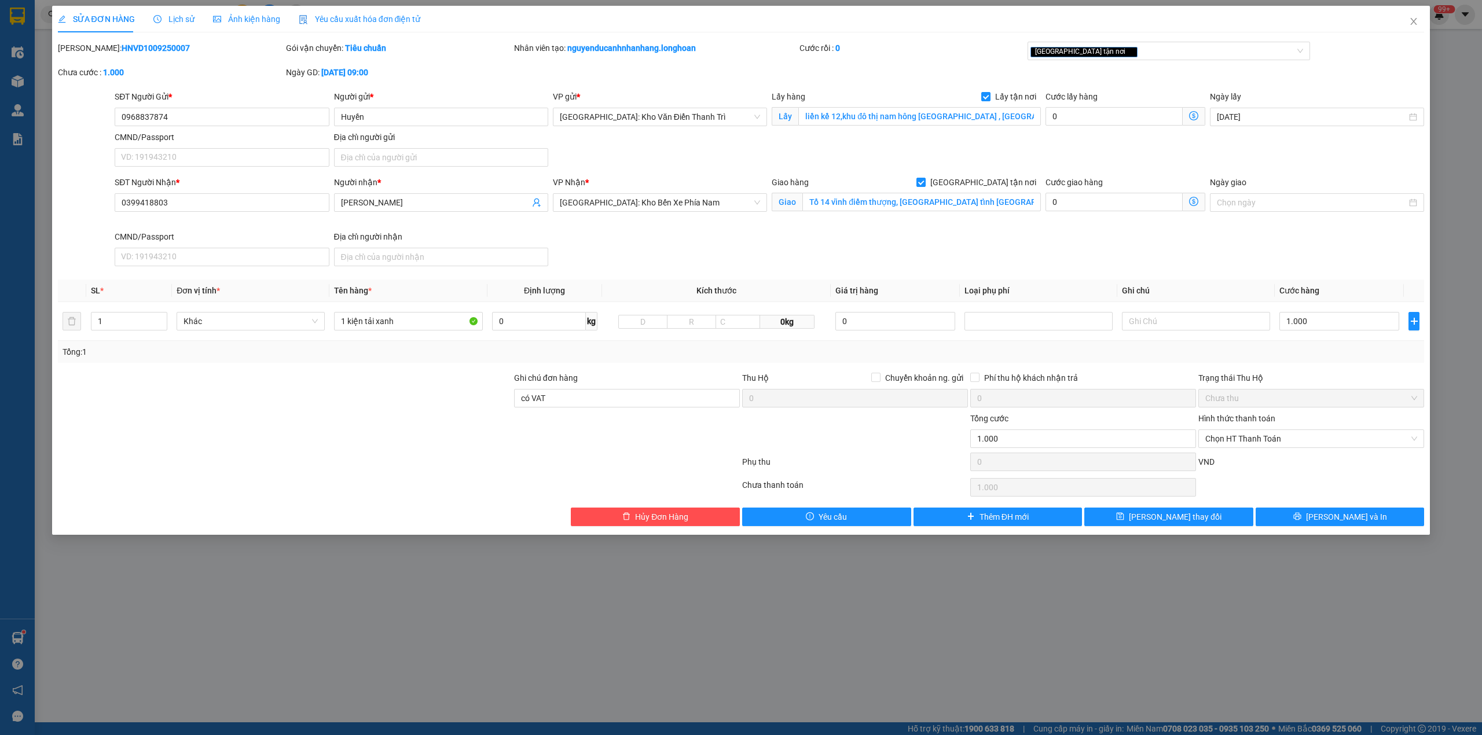
click at [668, 352] on div "Tổng: 1" at bounding box center [741, 352] width 1357 height 13
click at [1311, 327] on input "1.000" at bounding box center [1339, 321] width 120 height 19
type input "3"
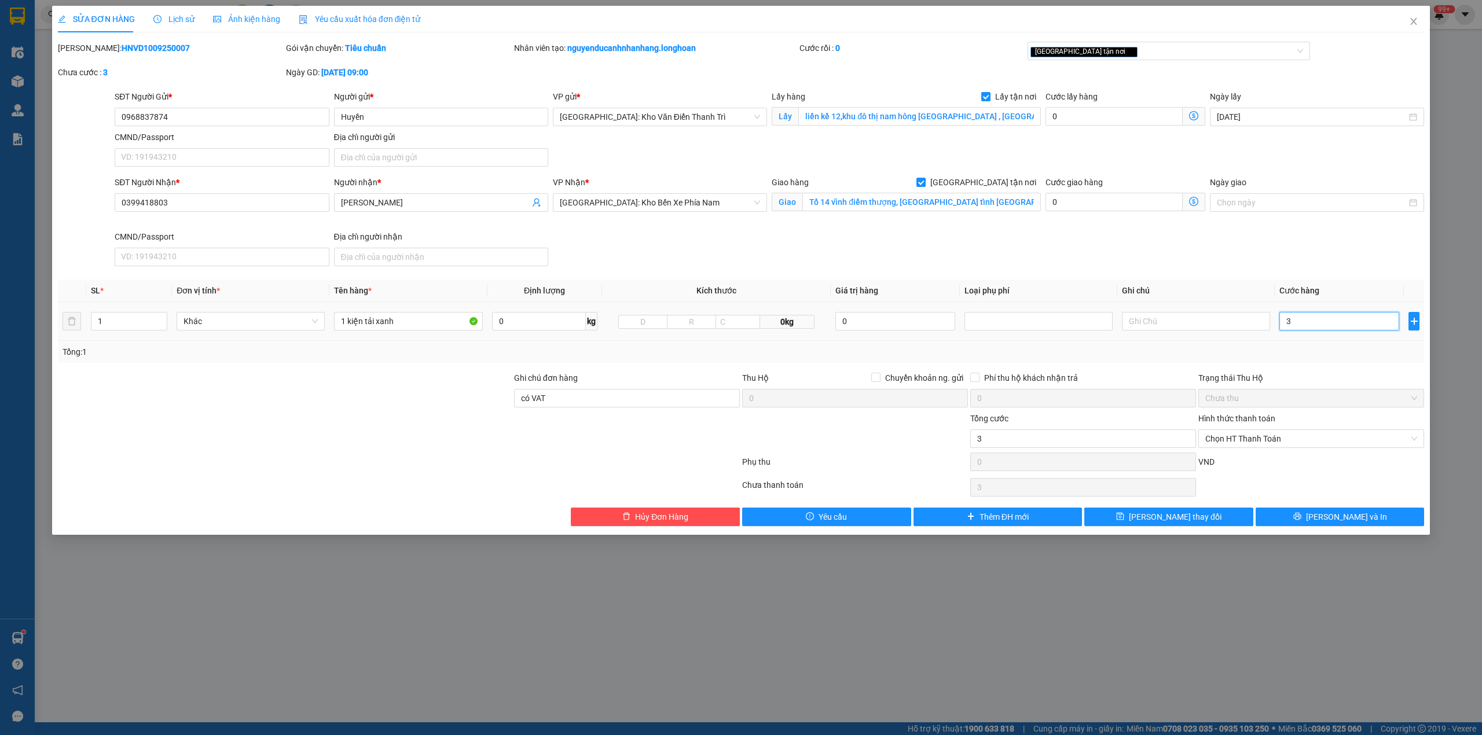
type input "33"
type input "330"
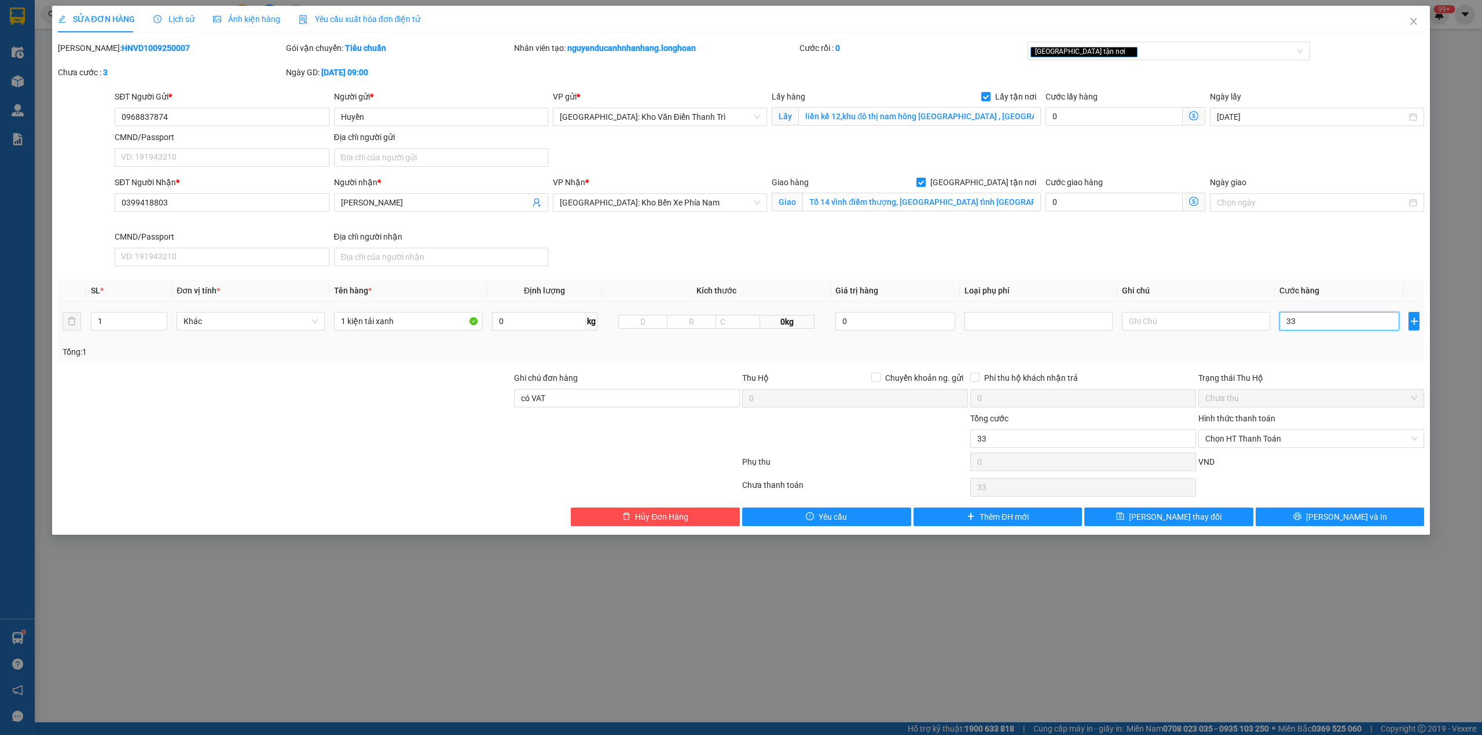
type input "330"
type input "330.000"
click at [1330, 361] on div "Tổng: 1" at bounding box center [741, 352] width 1367 height 22
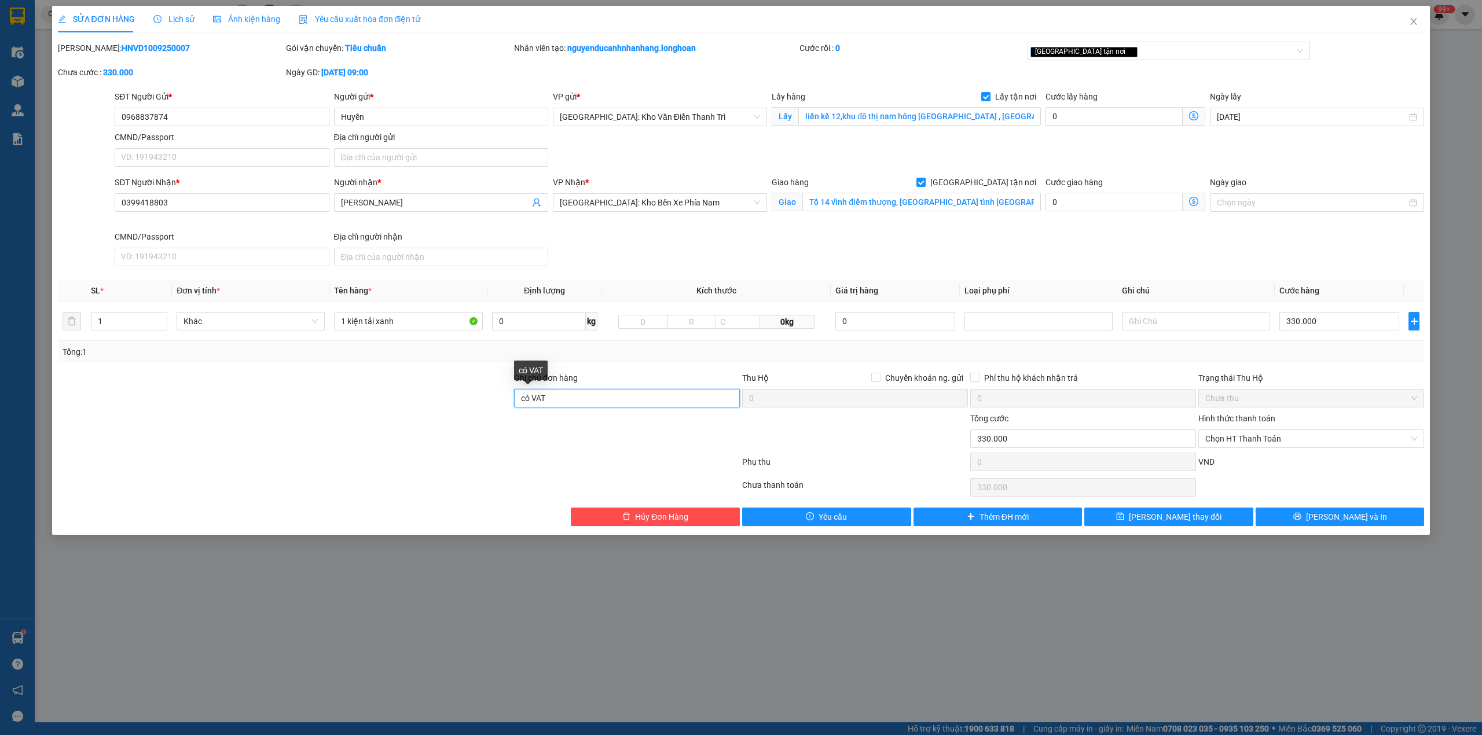
click at [595, 405] on input "có VAT" at bounding box center [627, 398] width 226 height 19
click at [595, 405] on input "Ghi chú đơn hàng" at bounding box center [627, 398] width 226 height 19
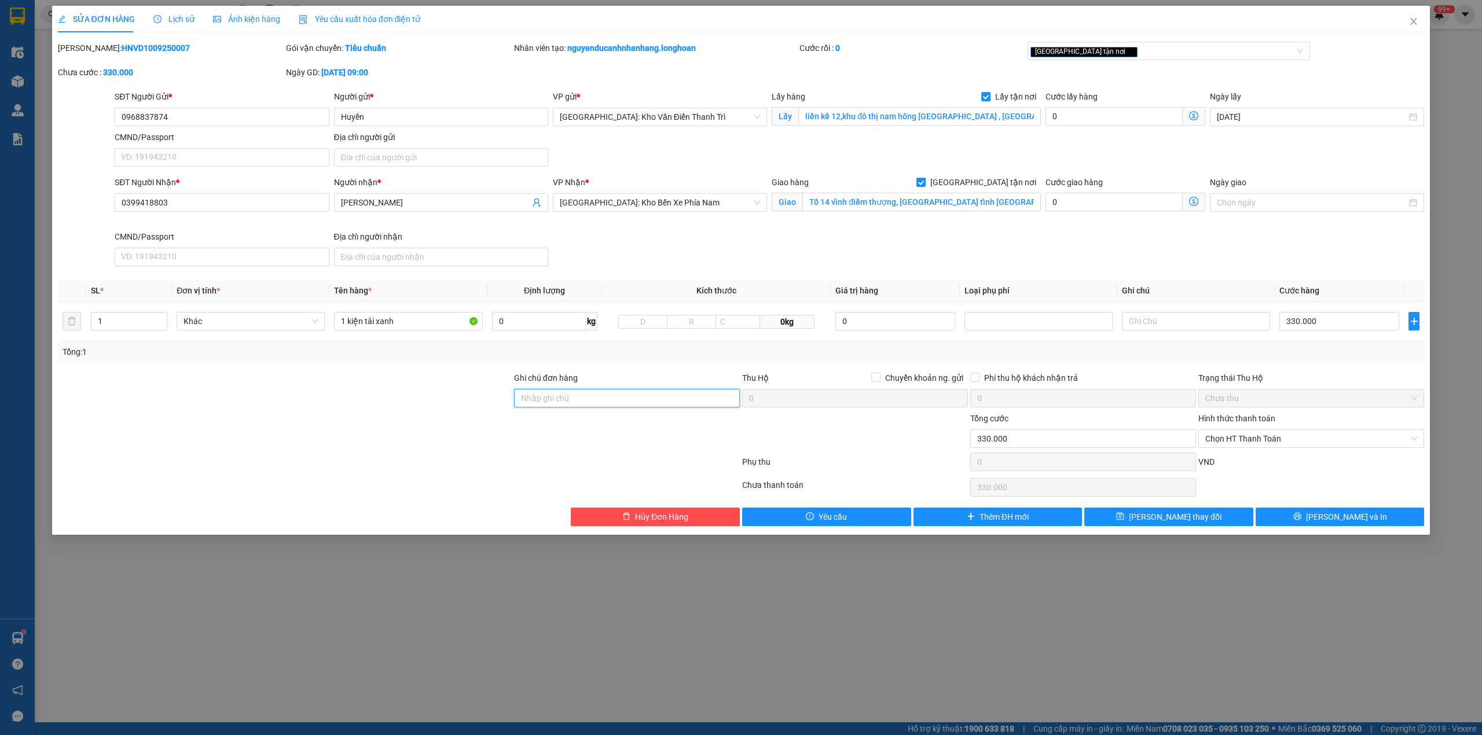
type input "hàng giao nguyên kiện, hư vỡ ko đền"
click at [662, 367] on div "Total Paid Fee 0 Total UnPaid Fee 1.000 Cash Collection Total Fee Mã ĐH: HNVD10…" at bounding box center [741, 284] width 1367 height 485
click at [194, 115] on input "0968837874" at bounding box center [222, 117] width 214 height 19
click at [1131, 59] on div "[GEOGRAPHIC_DATA] tận nơi" at bounding box center [1168, 51] width 283 height 19
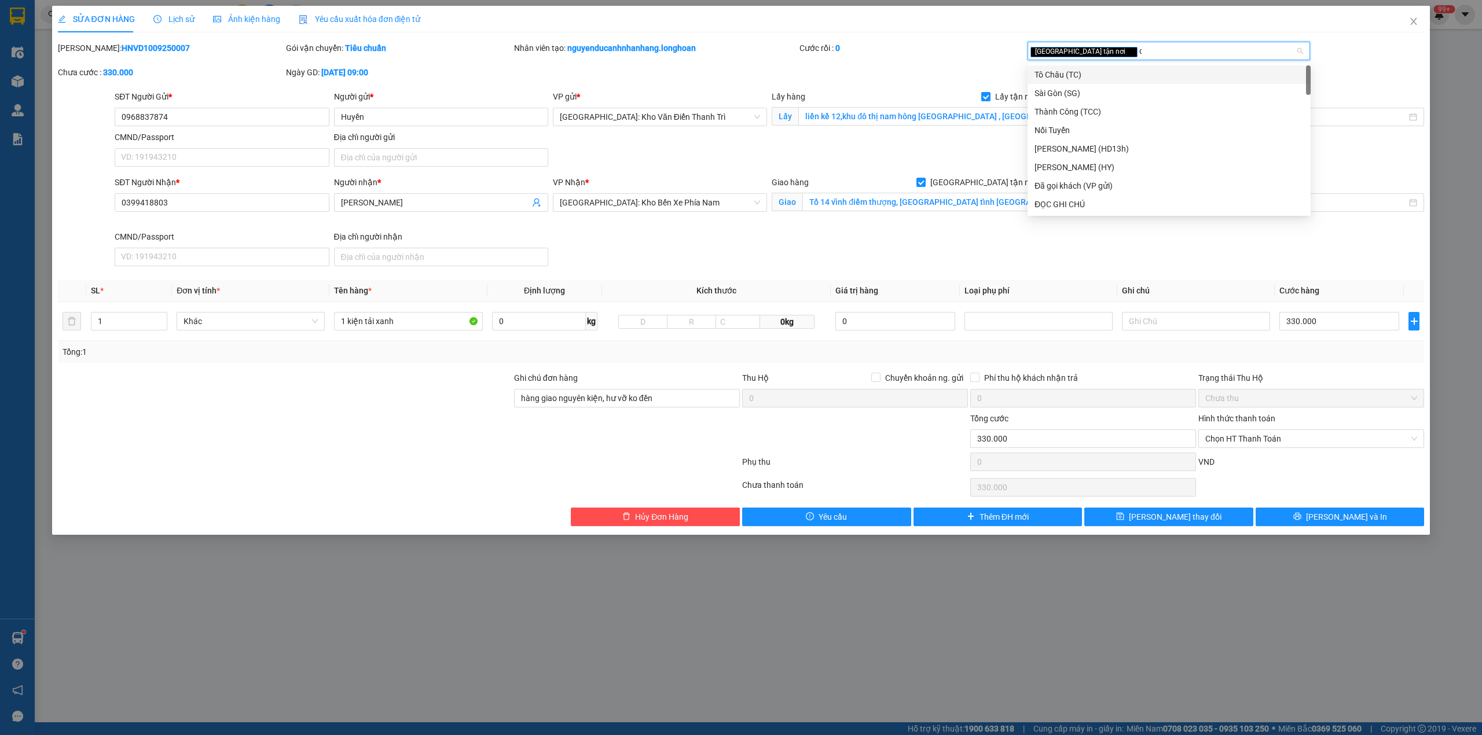
type input "d"
type input "đã"
click at [1109, 76] on div "Đã gọi khách (VP gửi)" at bounding box center [1168, 74] width 269 height 13
click at [972, 66] on div "Mã ĐH: HNVD1009250007 Gói vận chuyển: Tiêu chuẩn Nhân viên tạo: nguyenducanhnha…" at bounding box center [741, 66] width 1369 height 49
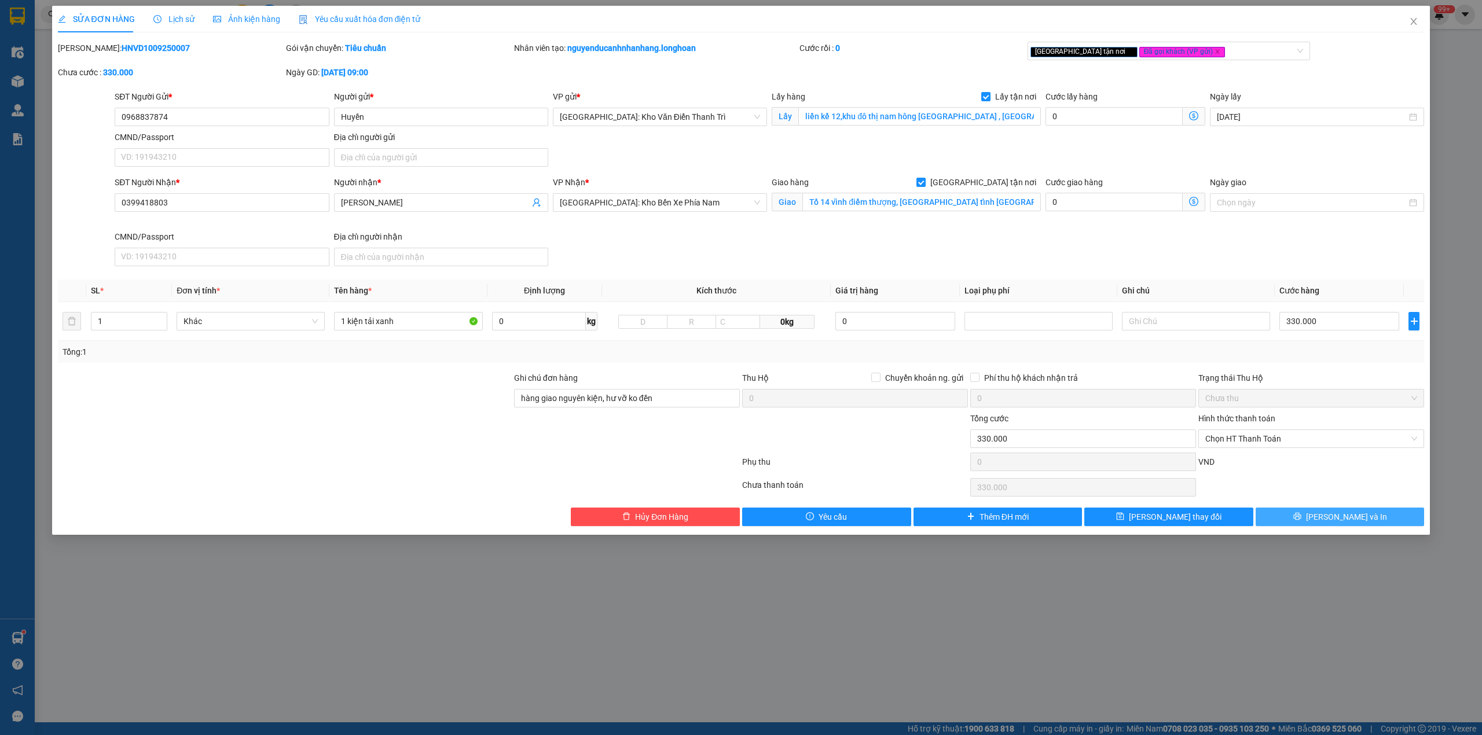
click at [1285, 515] on button "[PERSON_NAME] và In" at bounding box center [1340, 517] width 169 height 19
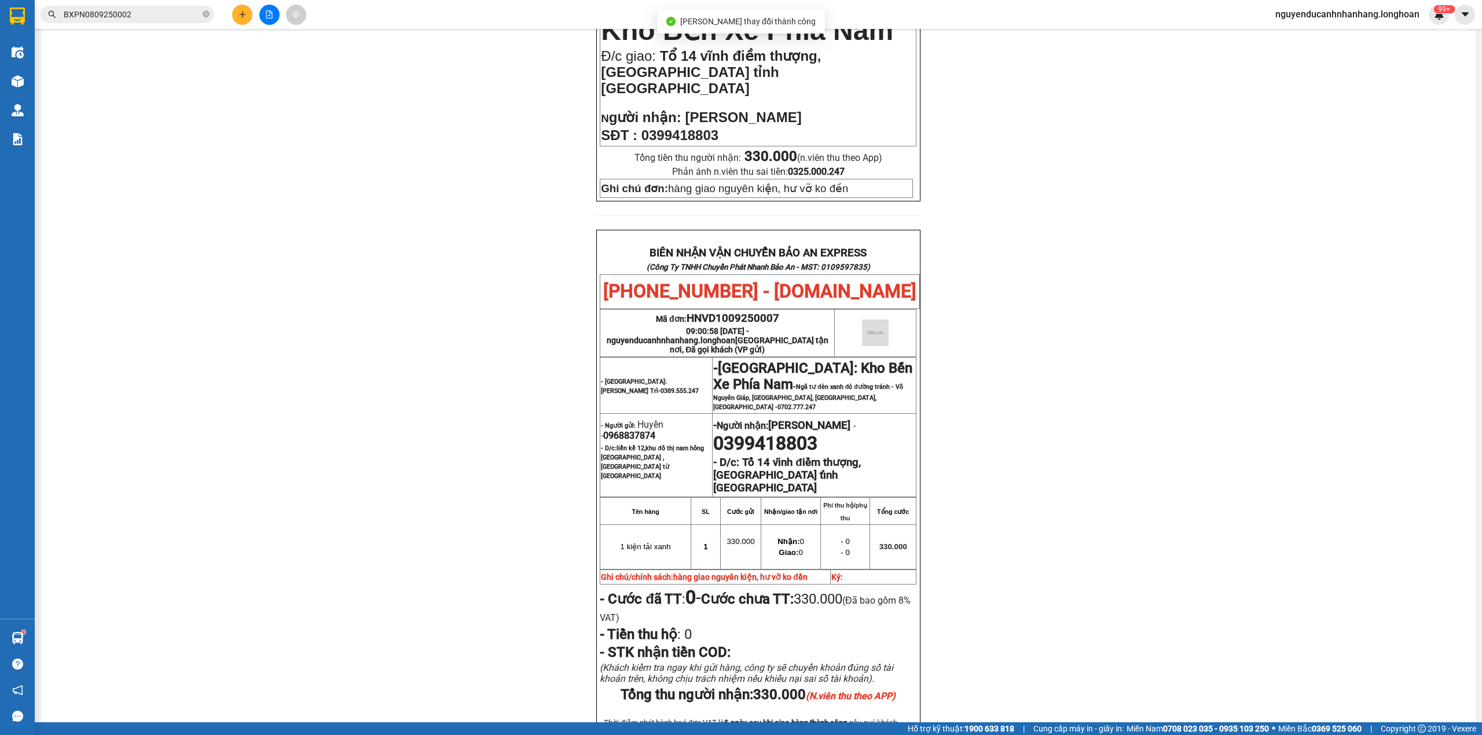
scroll to position [463, 0]
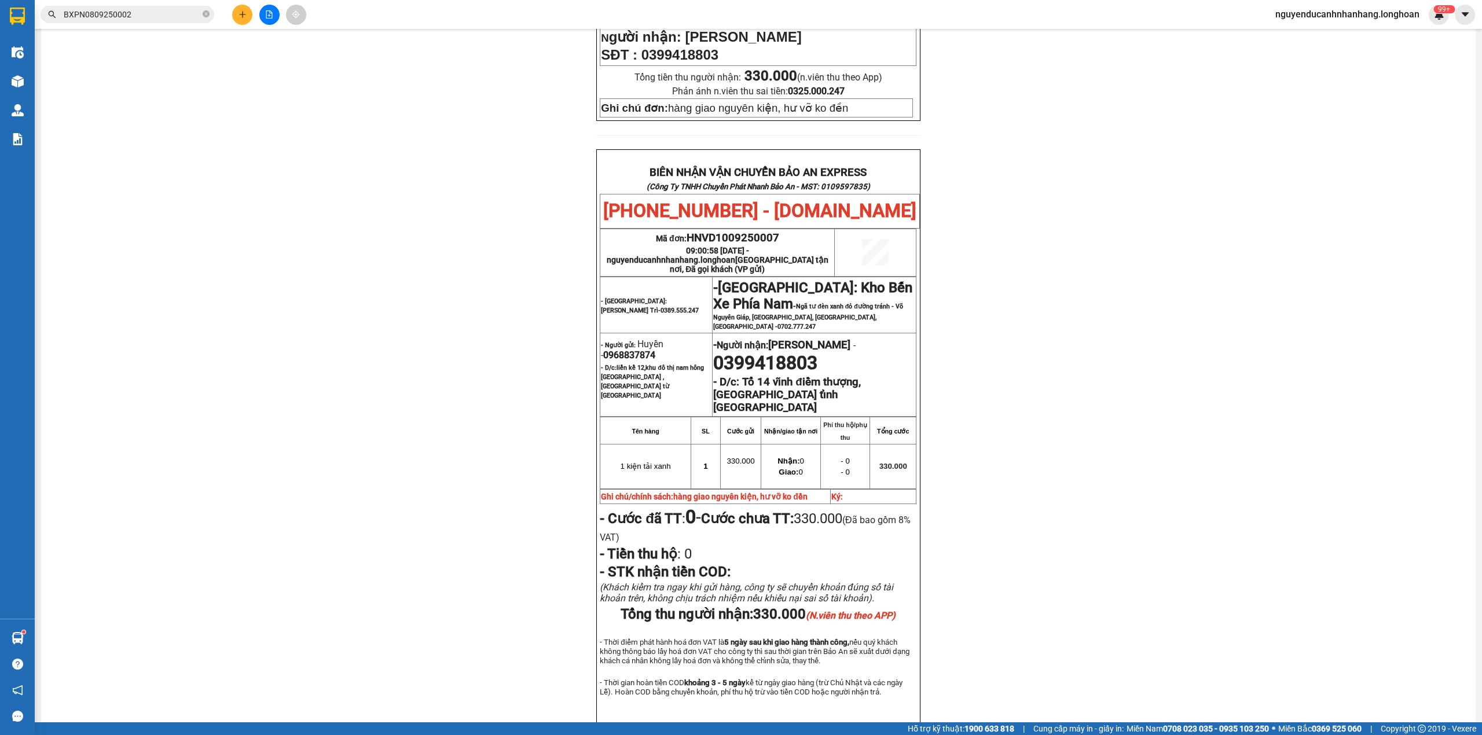
click at [635, 350] on span "0968837874" at bounding box center [629, 355] width 52 height 11
copy span "0968837874"
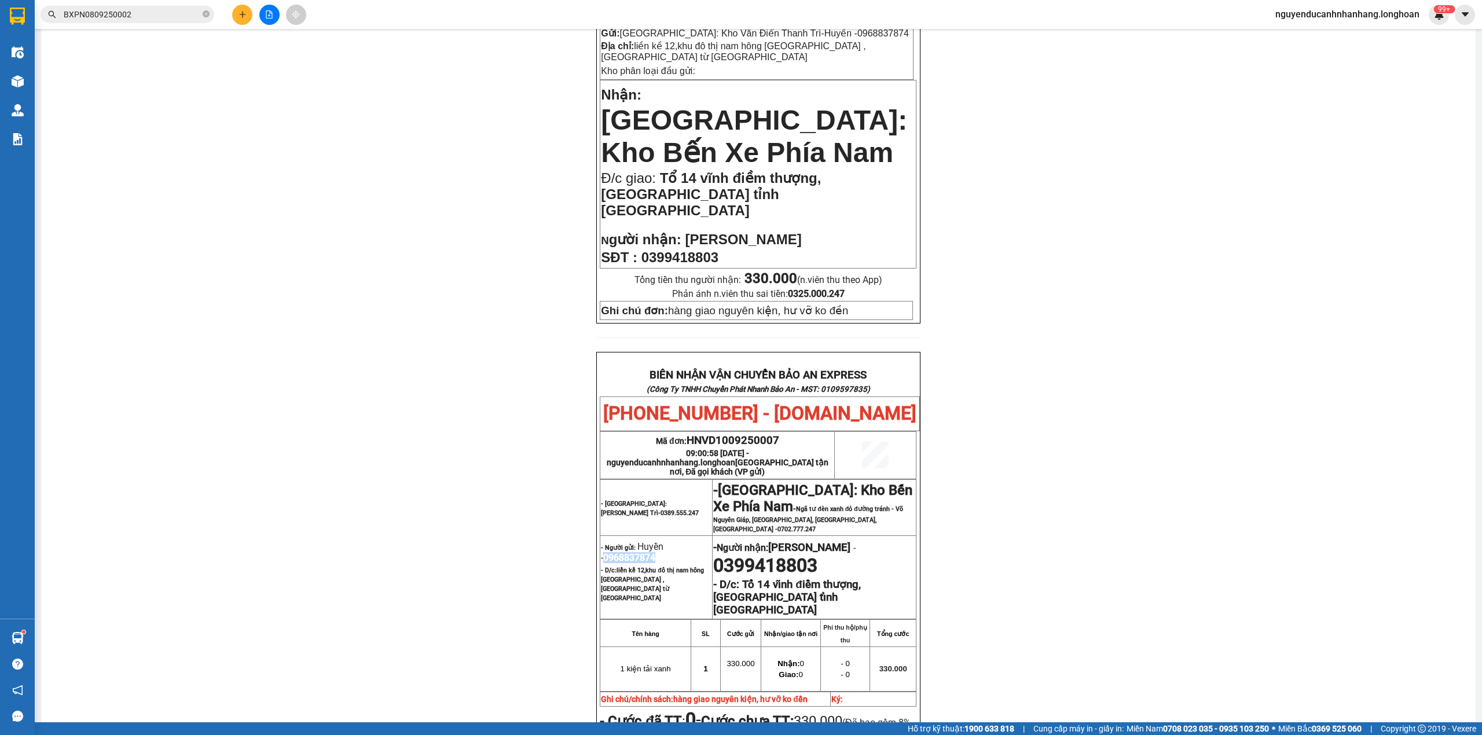
scroll to position [0, 0]
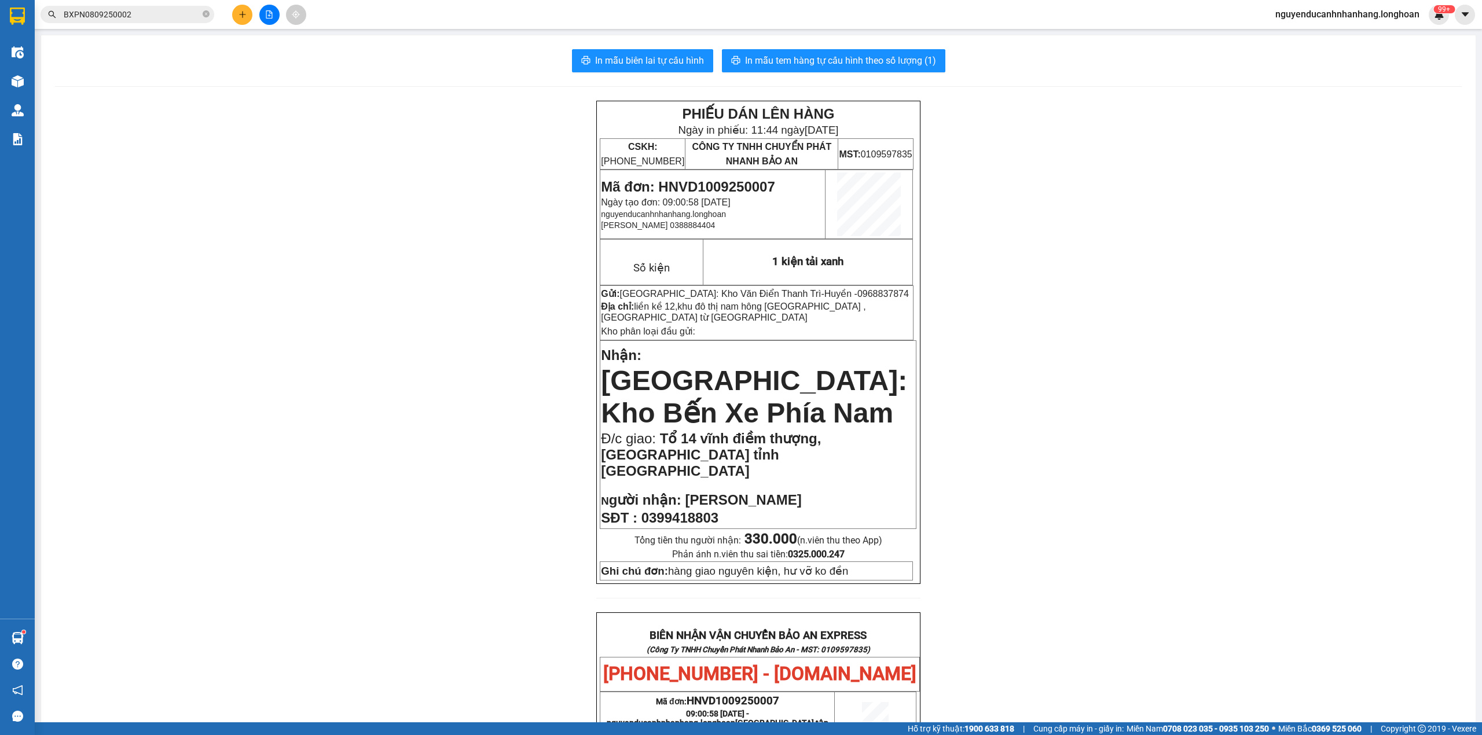
click at [742, 191] on span "Mã đơn: HNVD1009250007" at bounding box center [688, 187] width 174 height 16
copy span "HNVD1009250007"
click at [802, 69] on button "In mẫu tem hàng tự cấu hình theo số lượng (1)" at bounding box center [833, 60] width 223 height 23
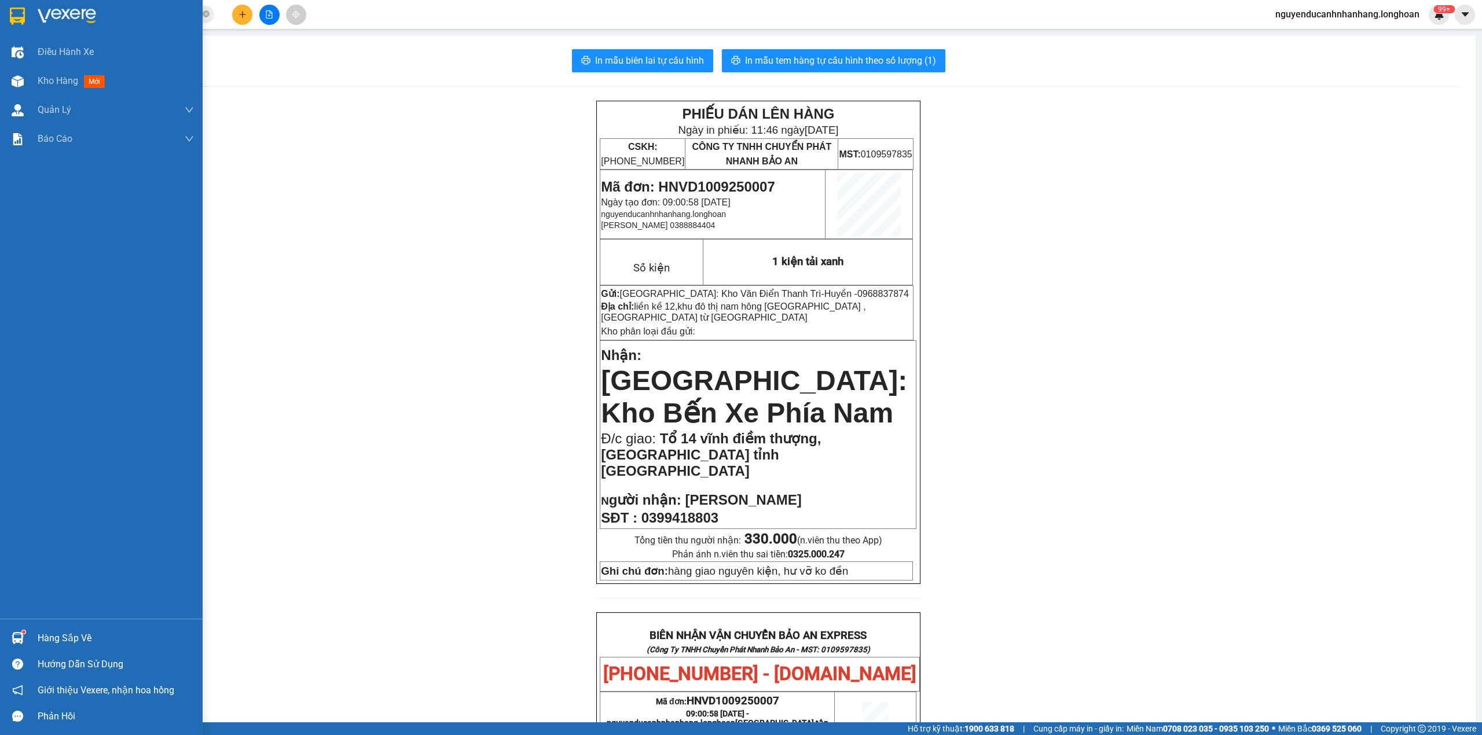
click at [19, 14] on img at bounding box center [17, 16] width 15 height 17
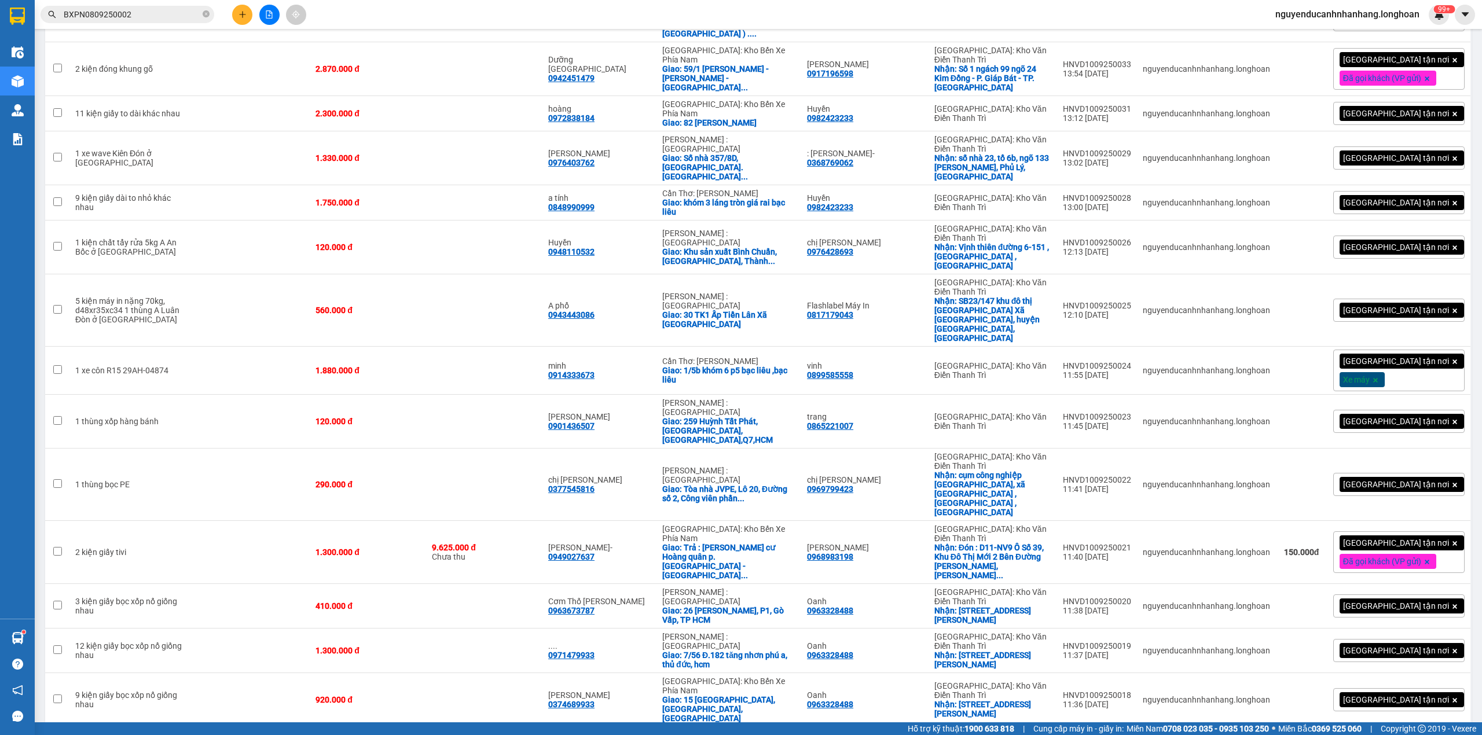
scroll to position [1621, 0]
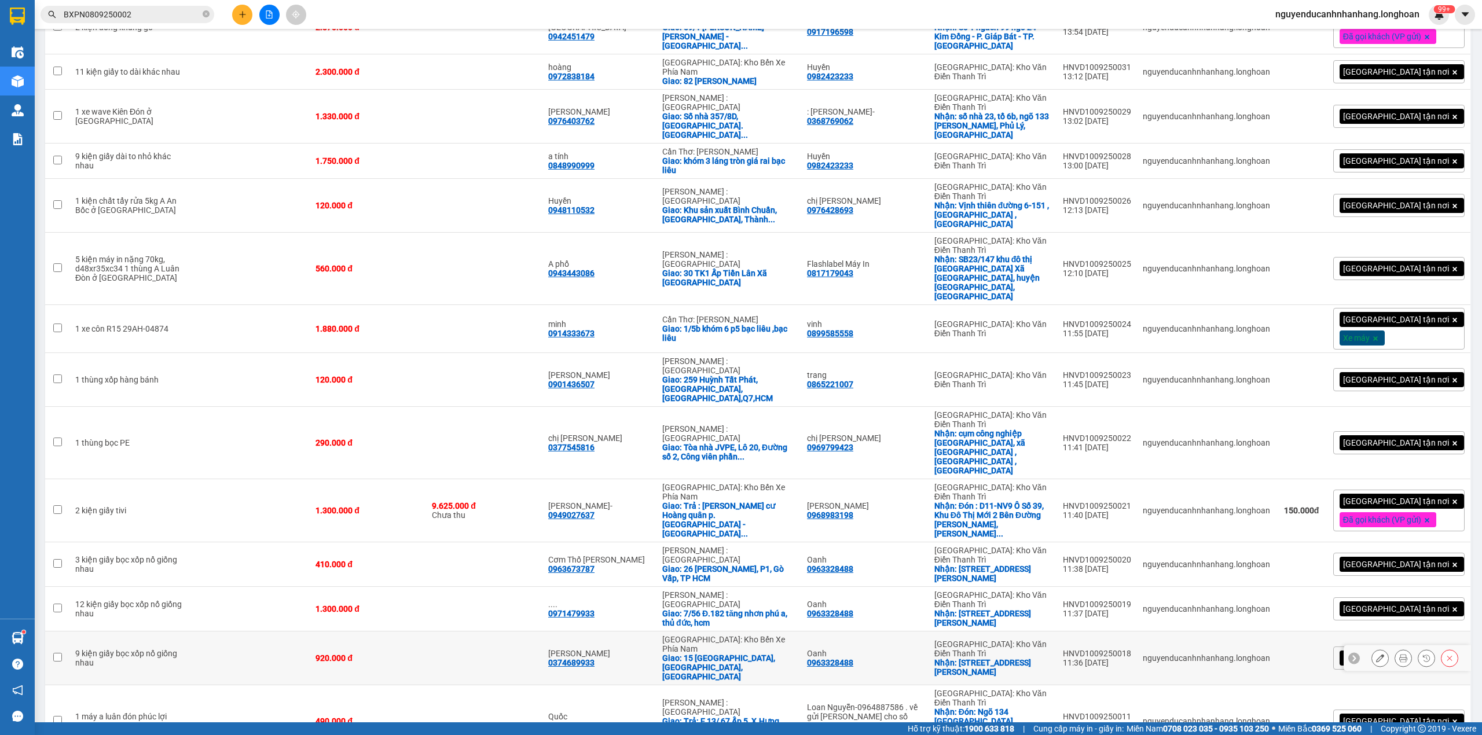
click at [1352, 655] on icon at bounding box center [1353, 658] width 3 height 6
click at [1425, 647] on div "[GEOGRAPHIC_DATA] tận nơi" at bounding box center [1398, 658] width 131 height 23
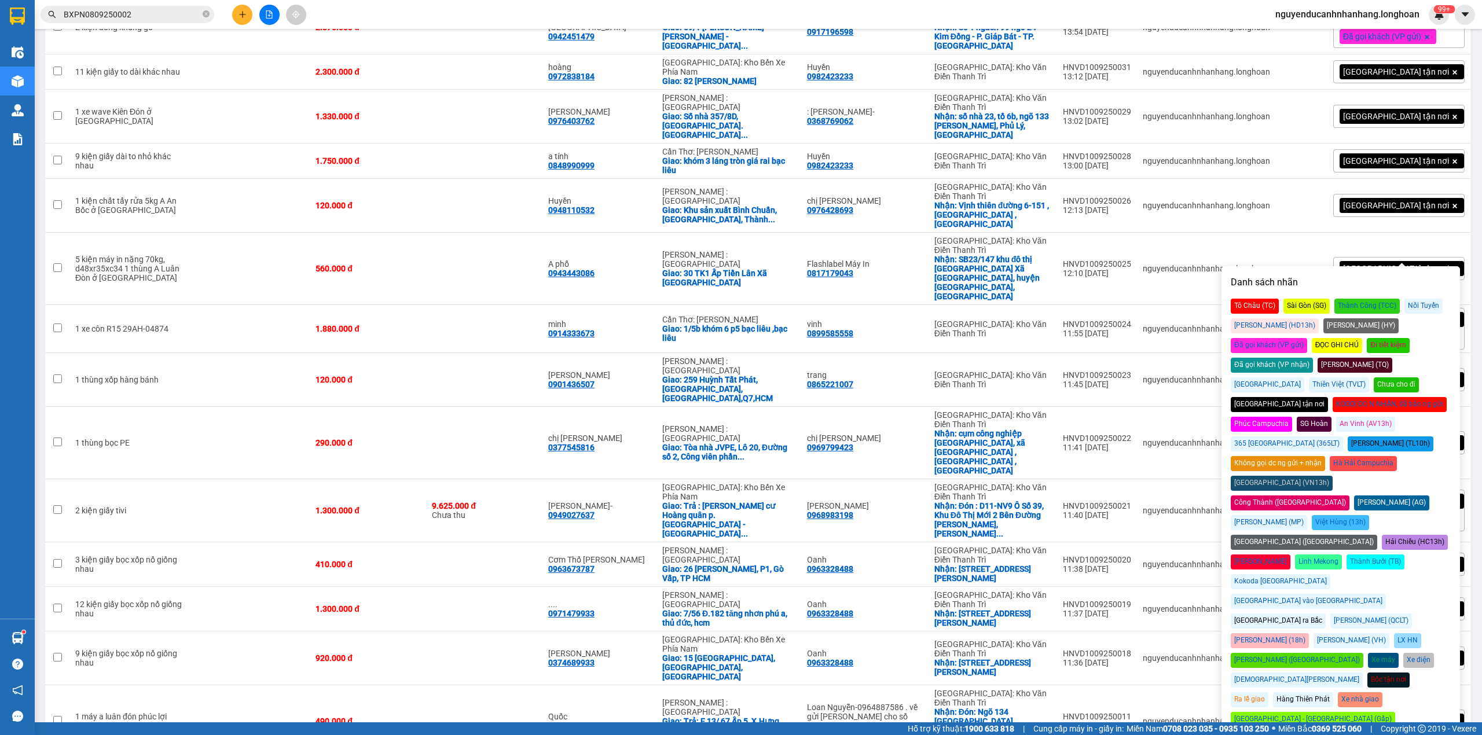
click at [1307, 338] on div "Đã gọi khách (VP gửi)" at bounding box center [1269, 345] width 76 height 15
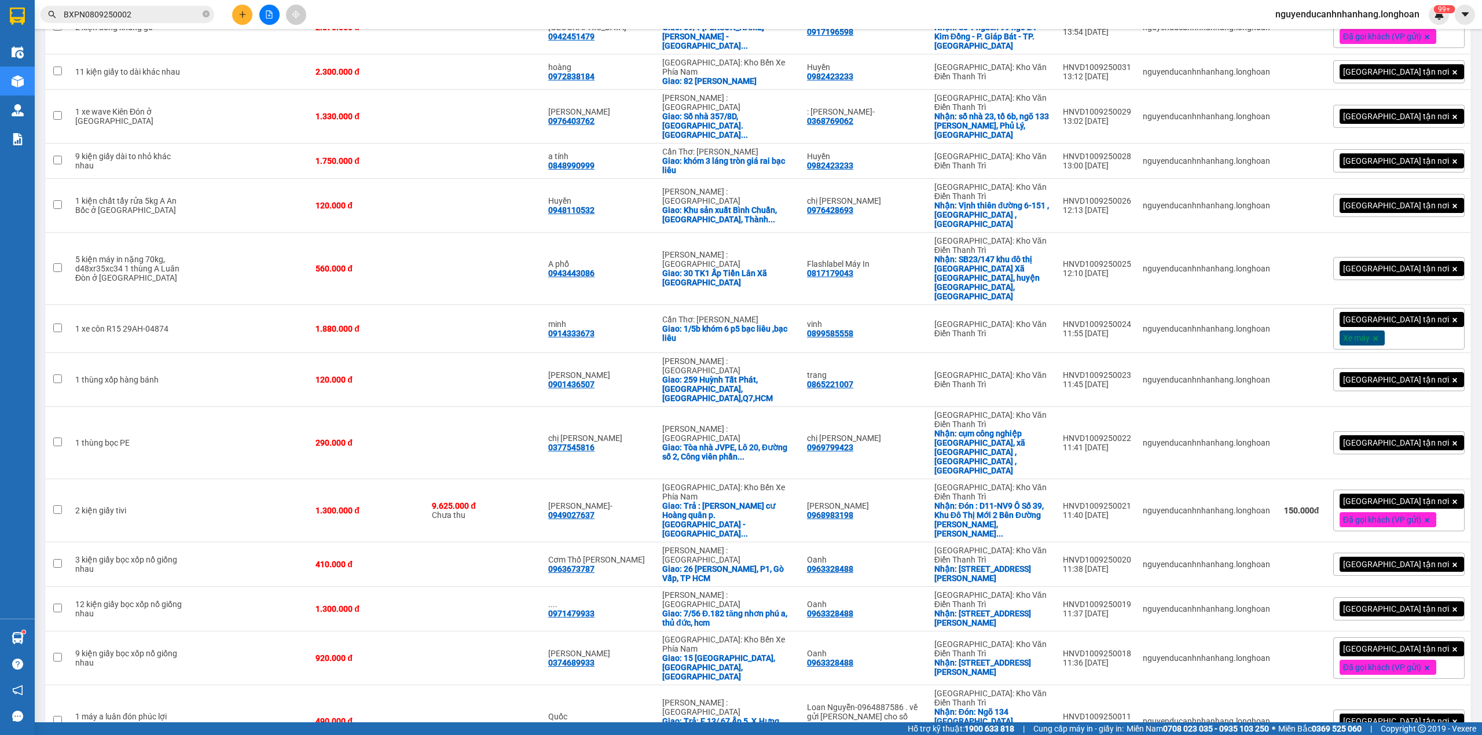
click at [1431, 597] on div "[GEOGRAPHIC_DATA] tận nơi" at bounding box center [1398, 608] width 131 height 23
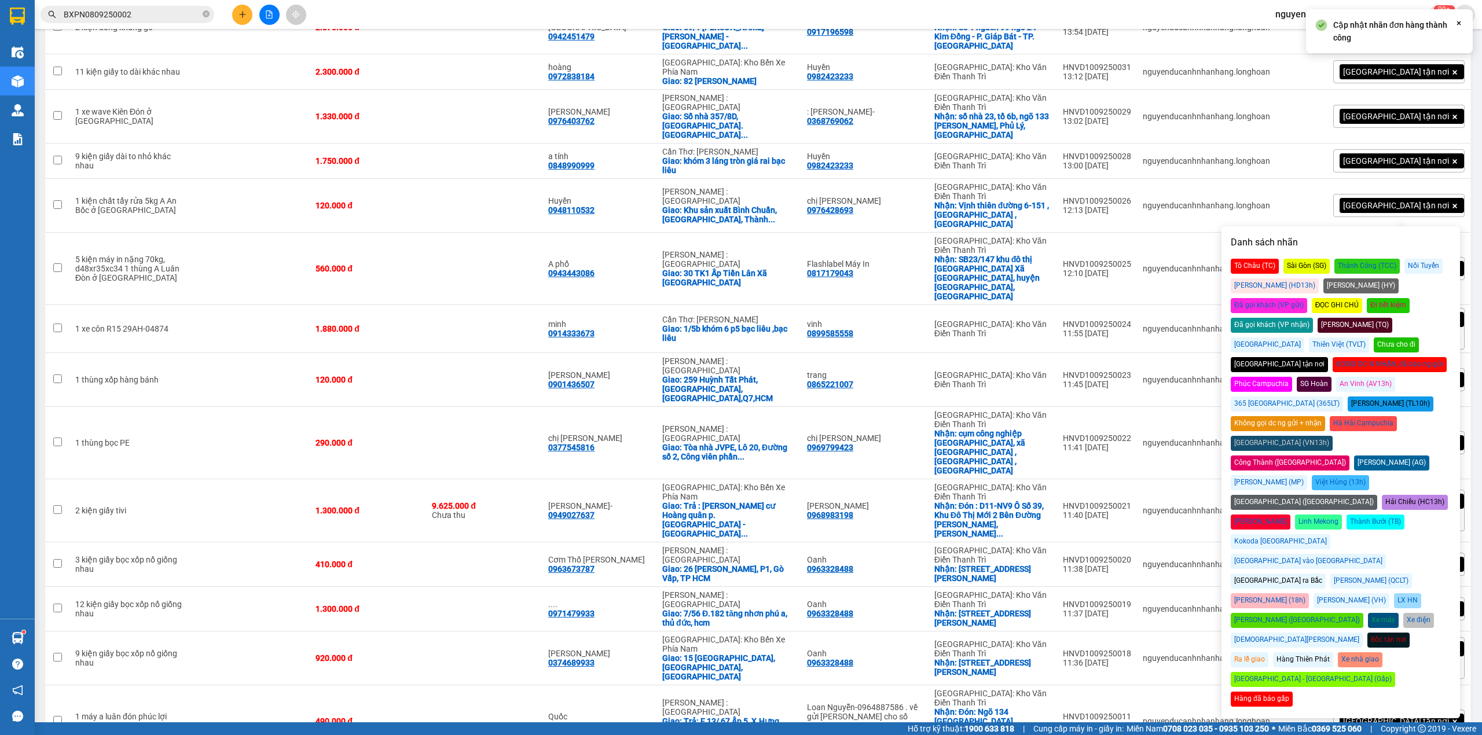
click at [1307, 298] on div "Đã gọi khách (VP gửi)" at bounding box center [1269, 305] width 76 height 15
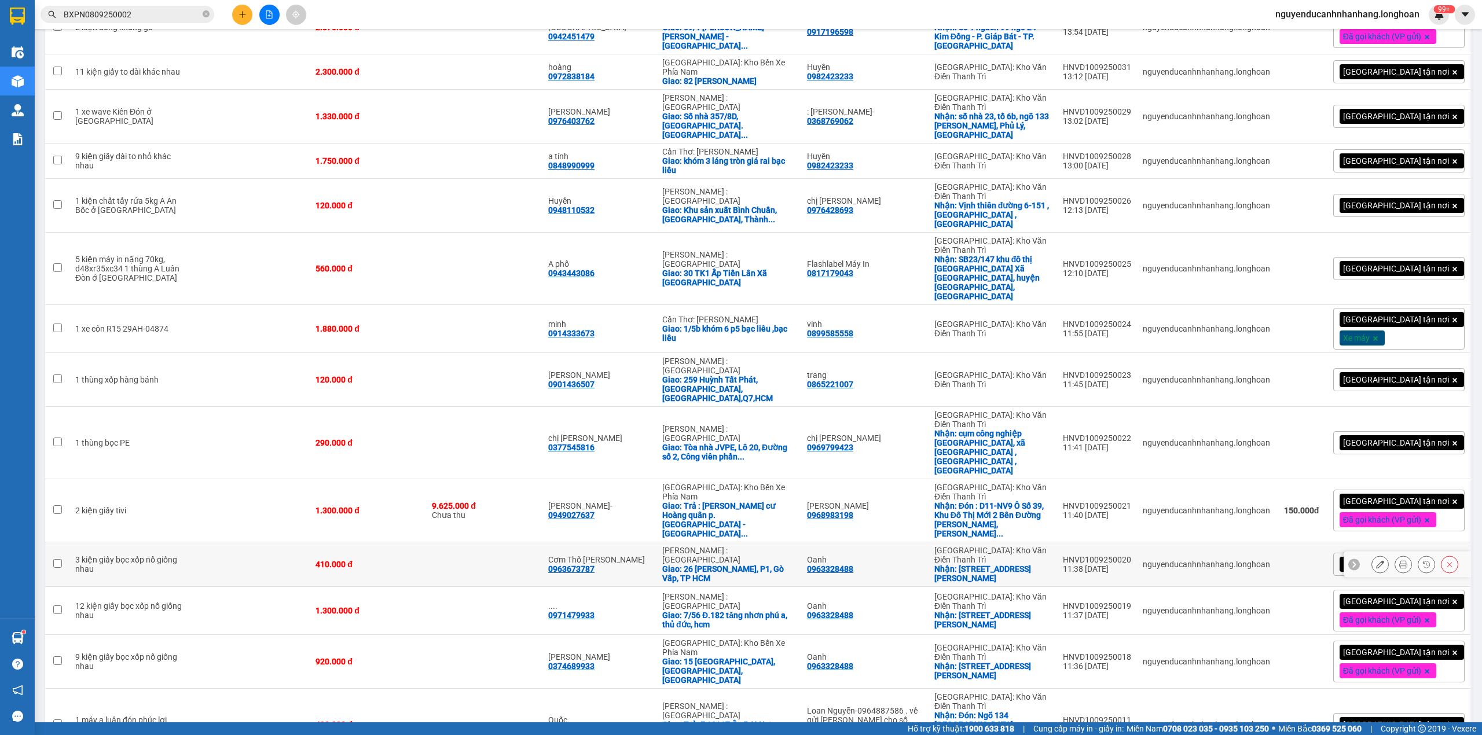
click at [1350, 560] on icon at bounding box center [1354, 564] width 8 height 8
click at [1432, 553] on div "[GEOGRAPHIC_DATA] tận nơi" at bounding box center [1398, 564] width 131 height 23
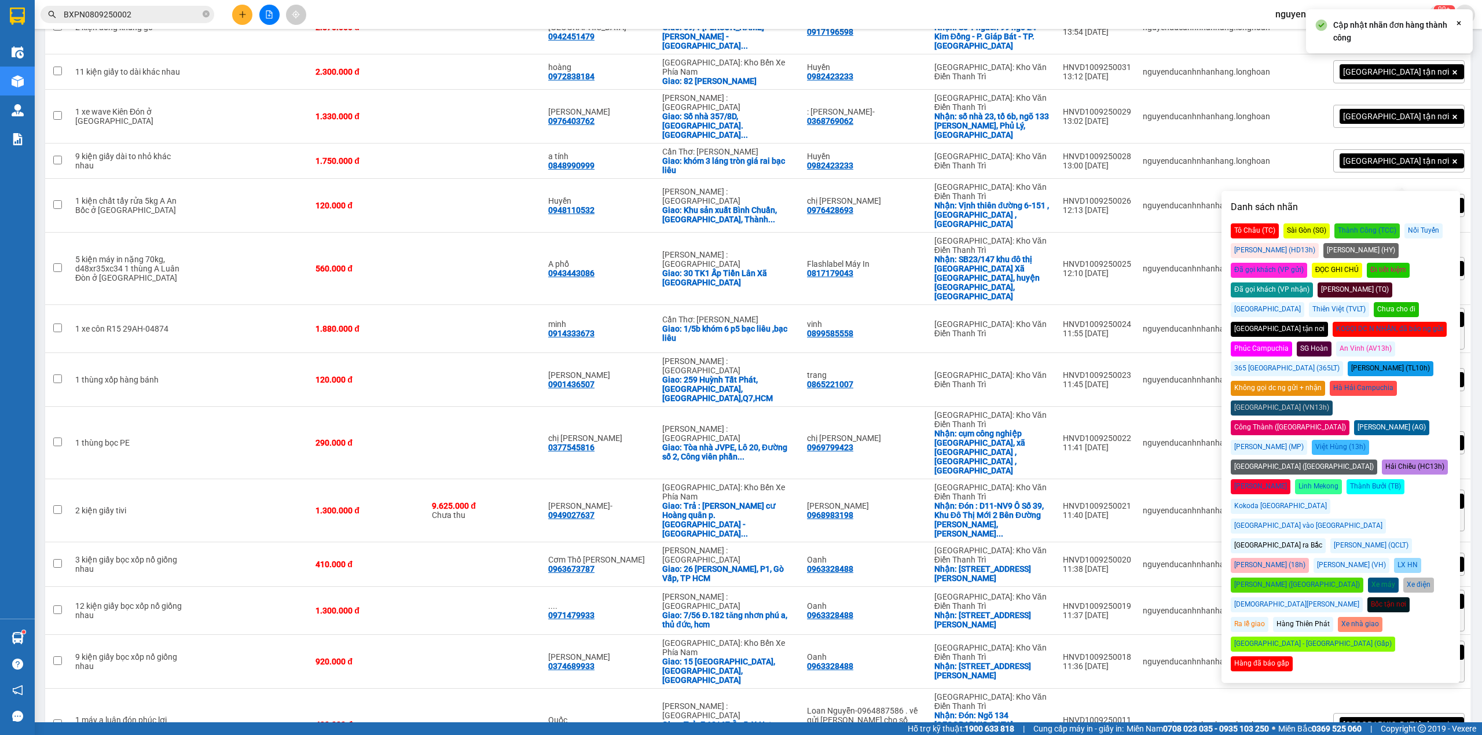
click at [1307, 263] on div "Đã gọi khách (VP gửi)" at bounding box center [1269, 270] width 76 height 15
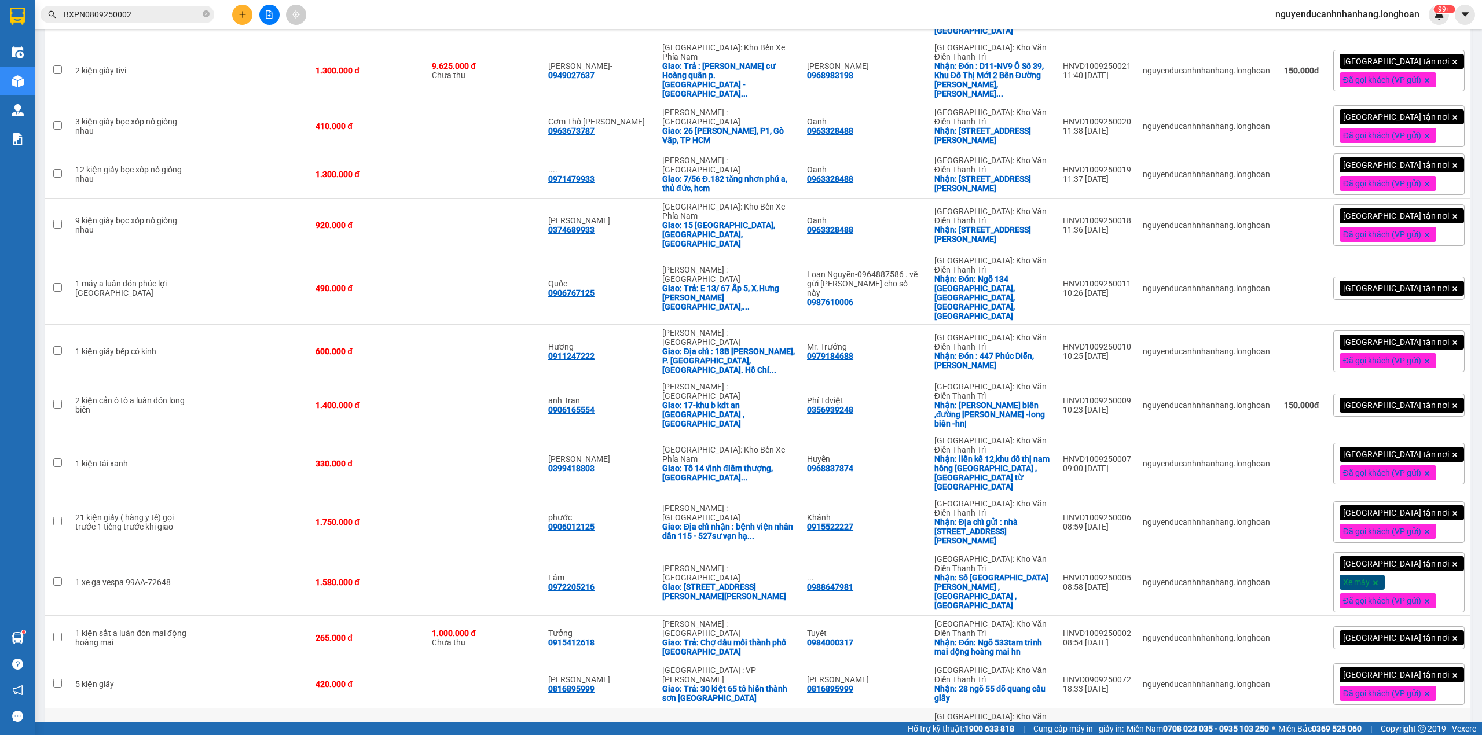
scroll to position [1983, 0]
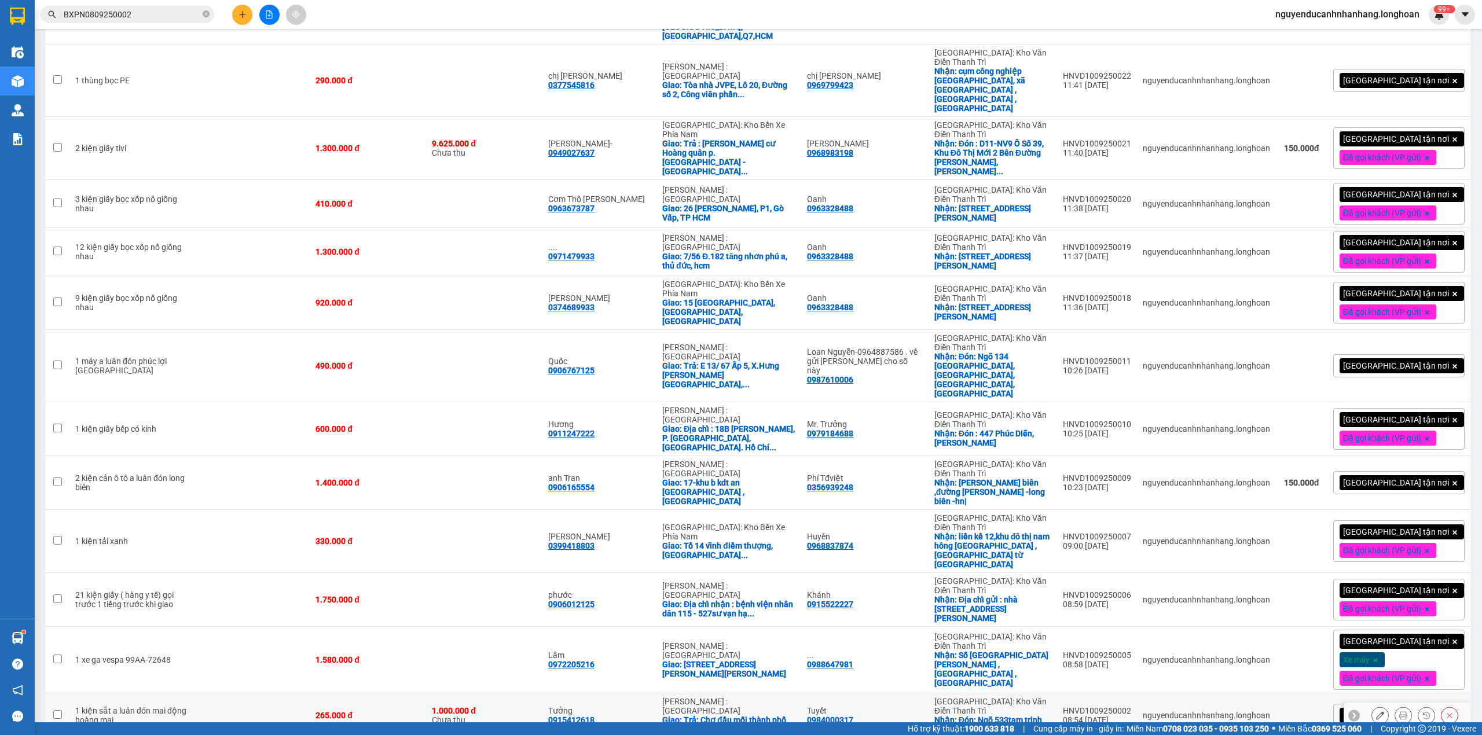
click at [1376, 711] on icon at bounding box center [1380, 715] width 8 height 8
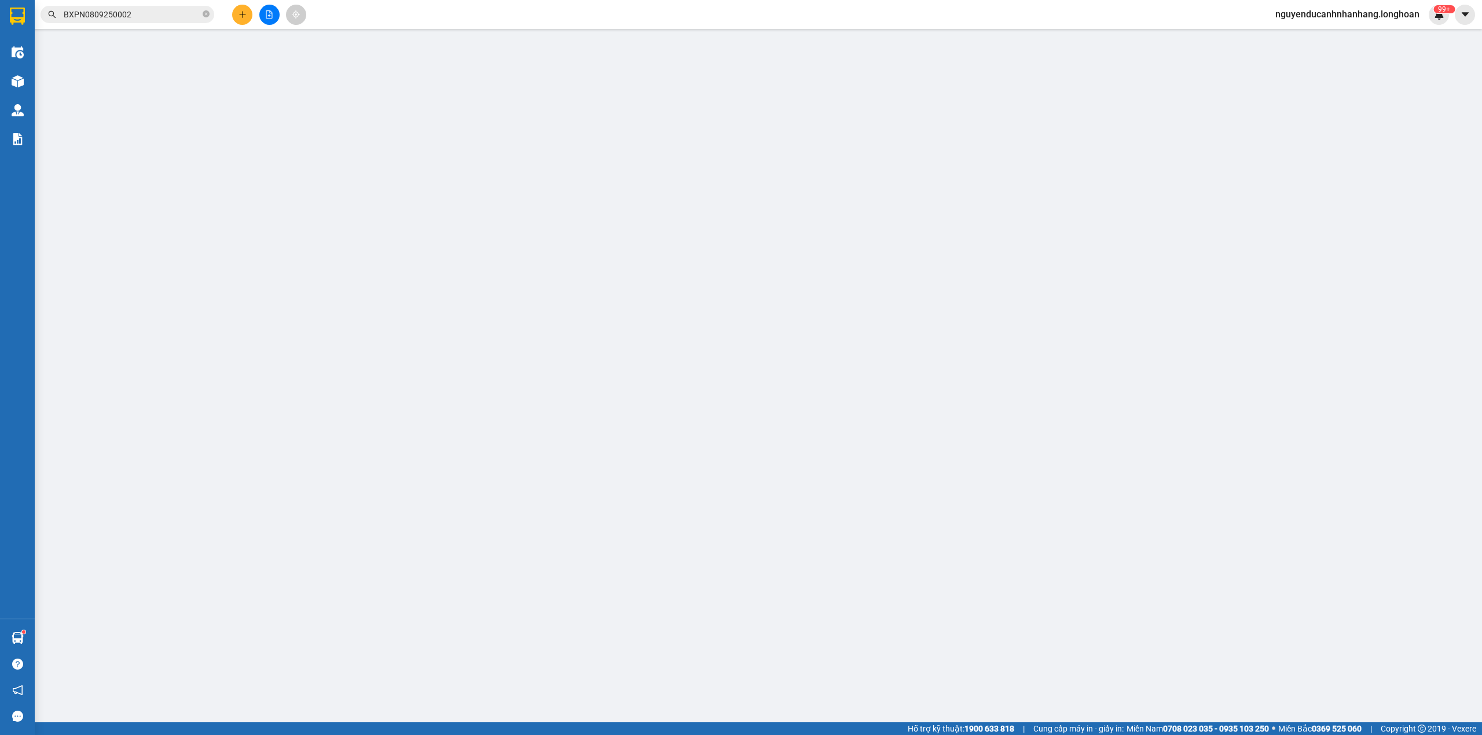
type input "0984000317"
type input "Tuyết"
checkbox input "true"
type input "Đón: Ngõ 533tam trinh mai động hoàng mai hn"
type input "0915412618"
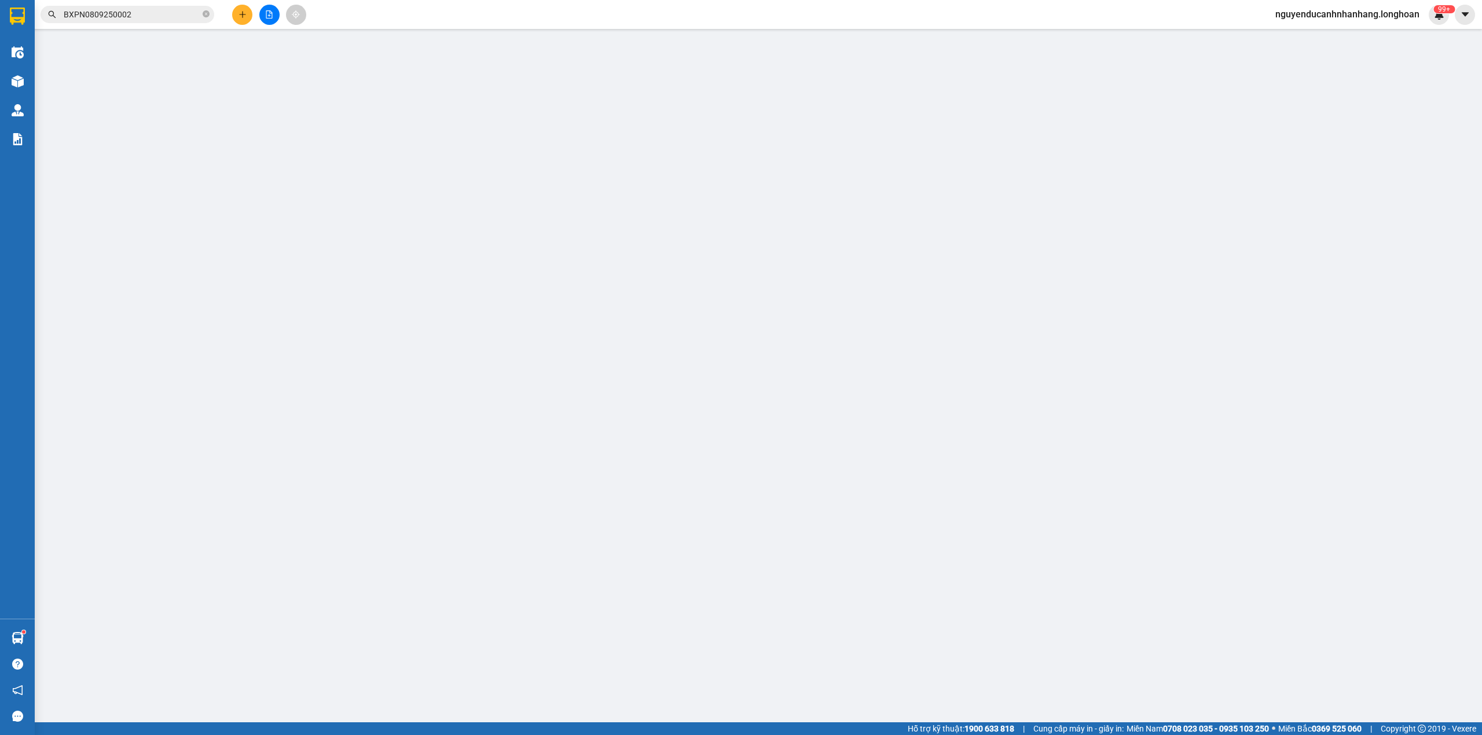
type input "Tưởng"
checkbox input "true"
type input "Trả: Chợ đầu mối thành phố Bến Tre"
type input "cước trừ cod"
type input "265.000"
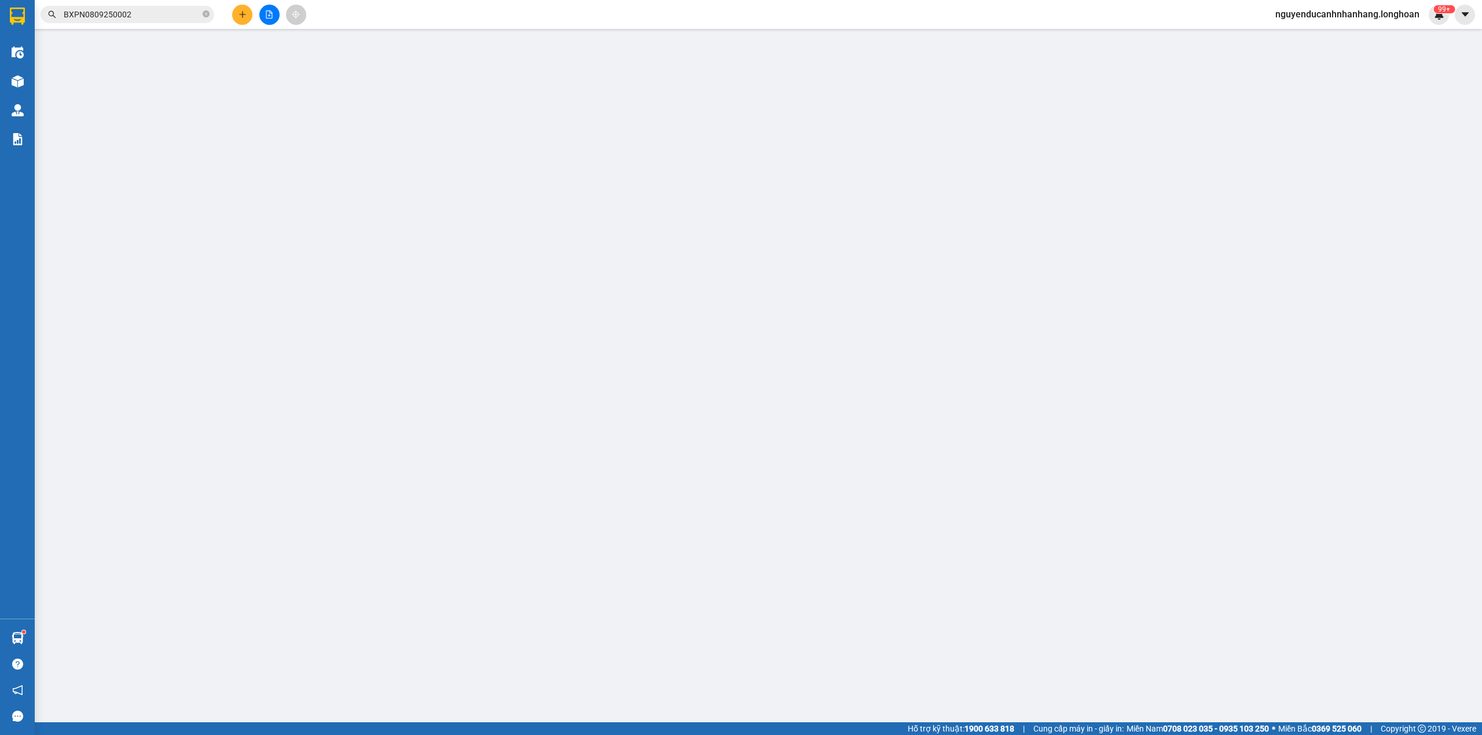
type input "265.000"
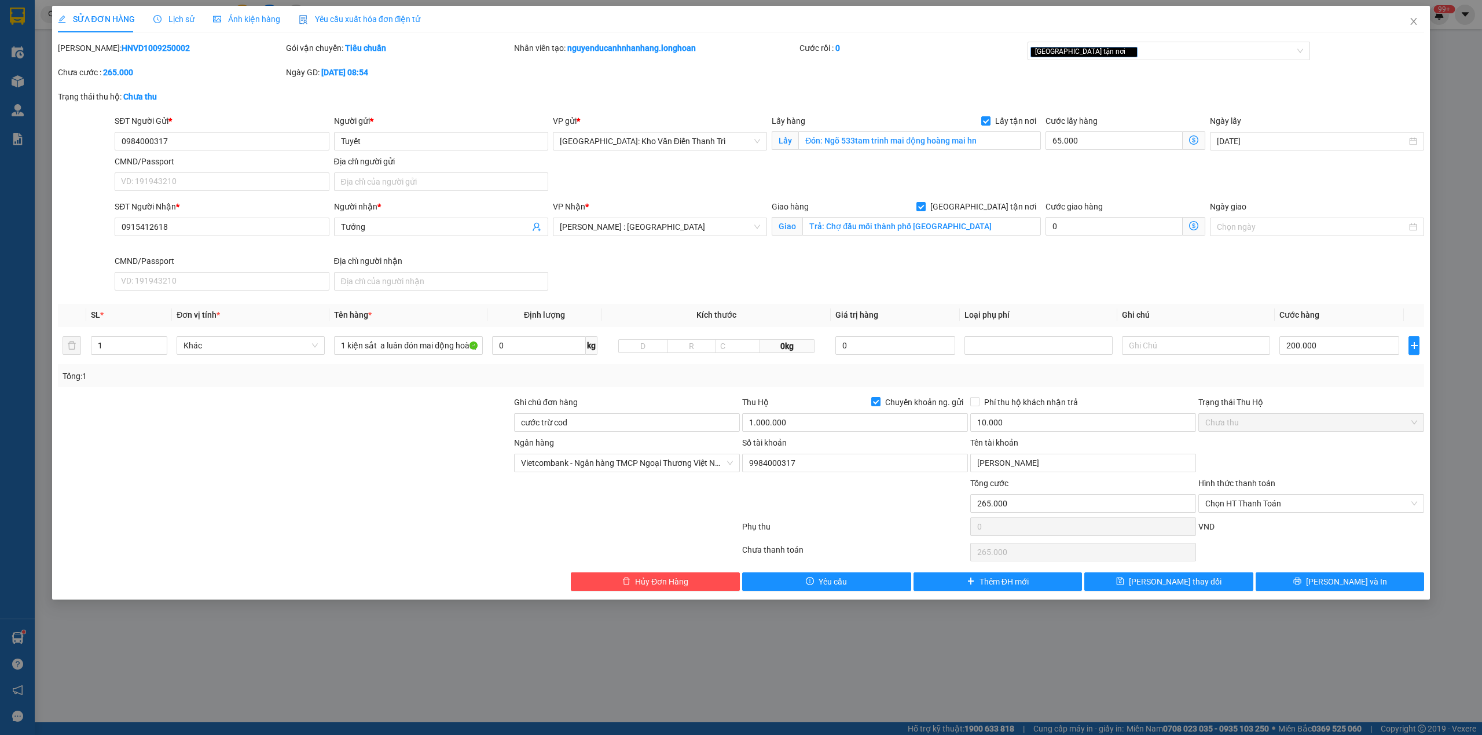
drag, startPoint x: 151, startPoint y: 5, endPoint x: 157, endPoint y: 13, distance: 10.2
click at [151, 8] on div "SỬA ĐƠN HÀNG Lịch sử Ảnh kiện hàng Yêu cầu xuất hóa đơn điện tử Total Paid Fee …" at bounding box center [741, 367] width 1482 height 735
click at [157, 14] on span "Lịch sử" at bounding box center [173, 18] width 41 height 9
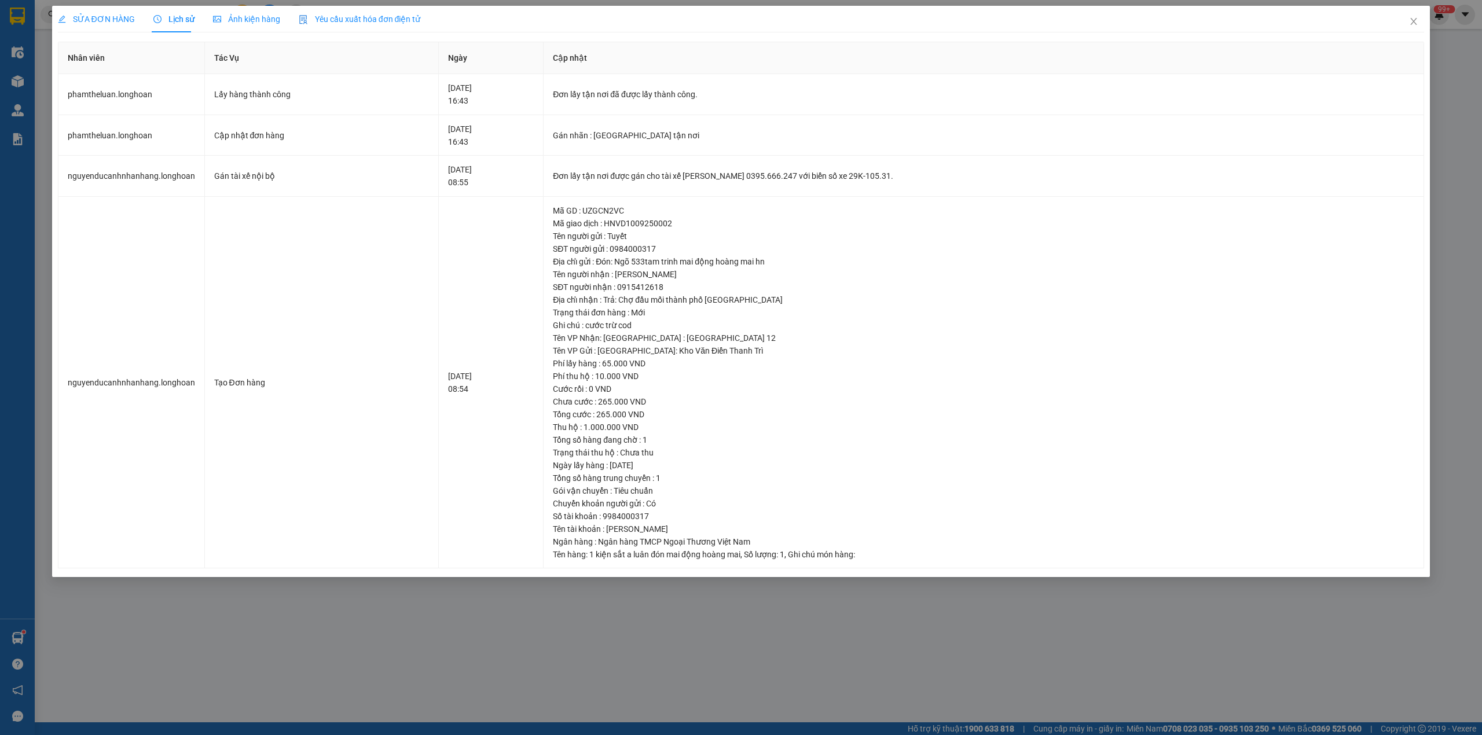
click at [129, 21] on span "SỬA ĐƠN HÀNG" at bounding box center [96, 18] width 77 height 9
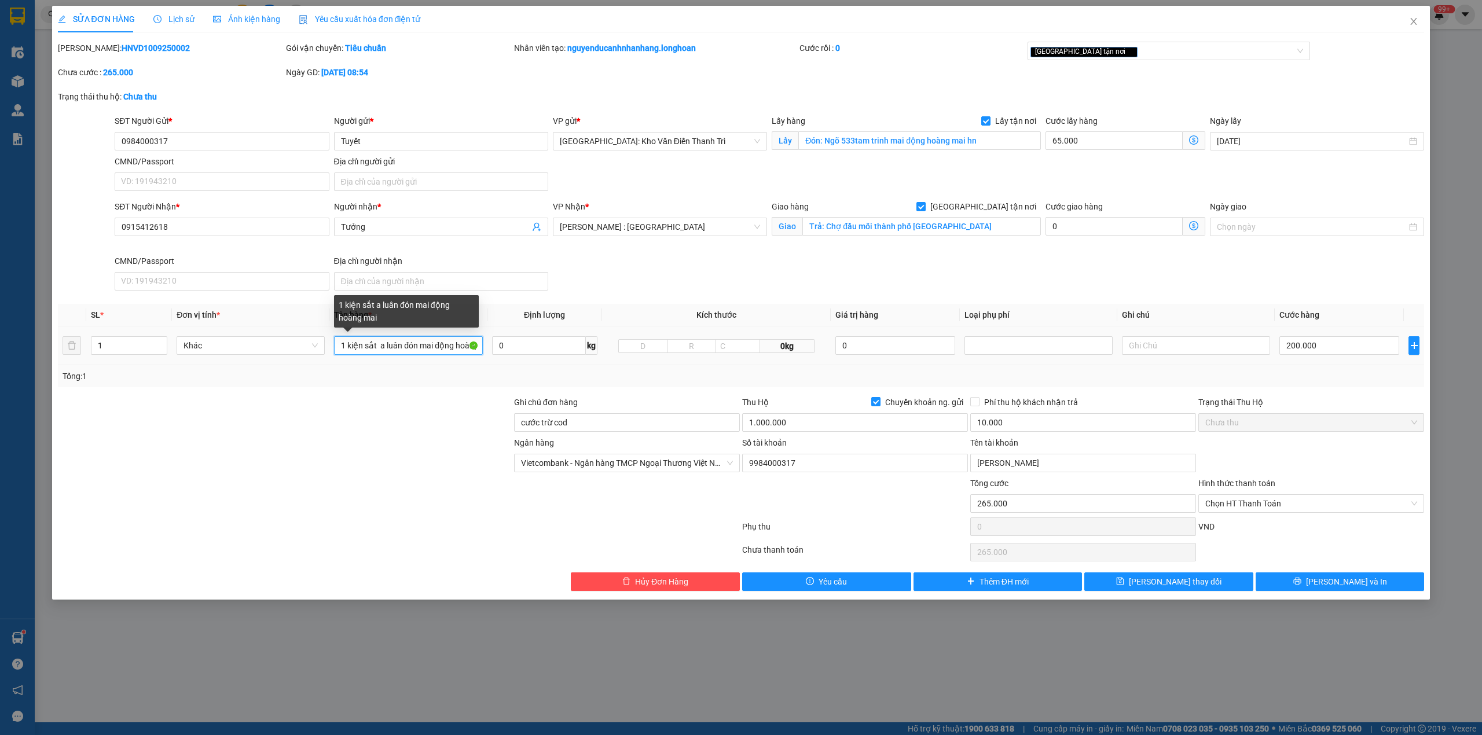
click at [359, 347] on input "1 kiện sắt a luân đón mai động hoàng mai" at bounding box center [408, 345] width 148 height 19
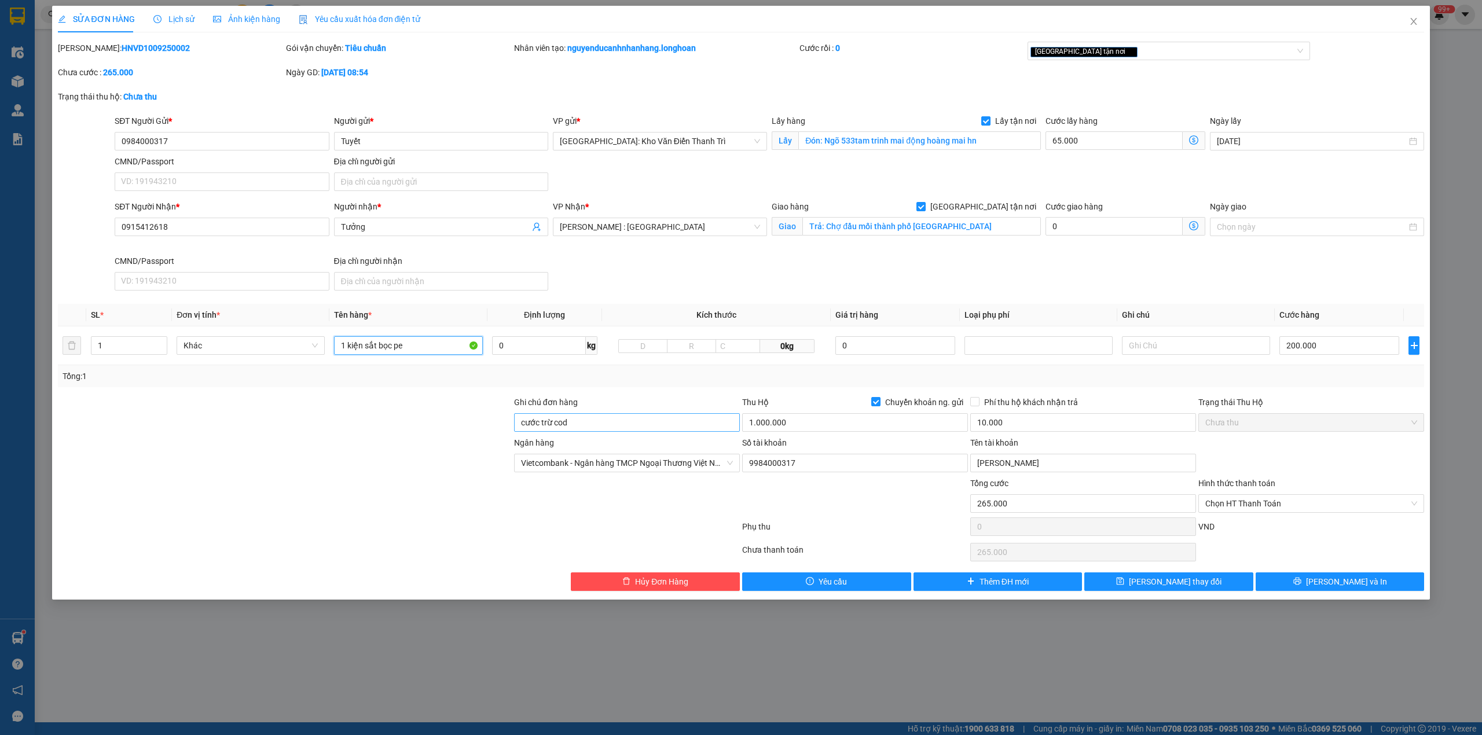
type input "1 kiện sắt bọc pe"
click at [590, 432] on input "cước trừ cod" at bounding box center [627, 422] width 226 height 19
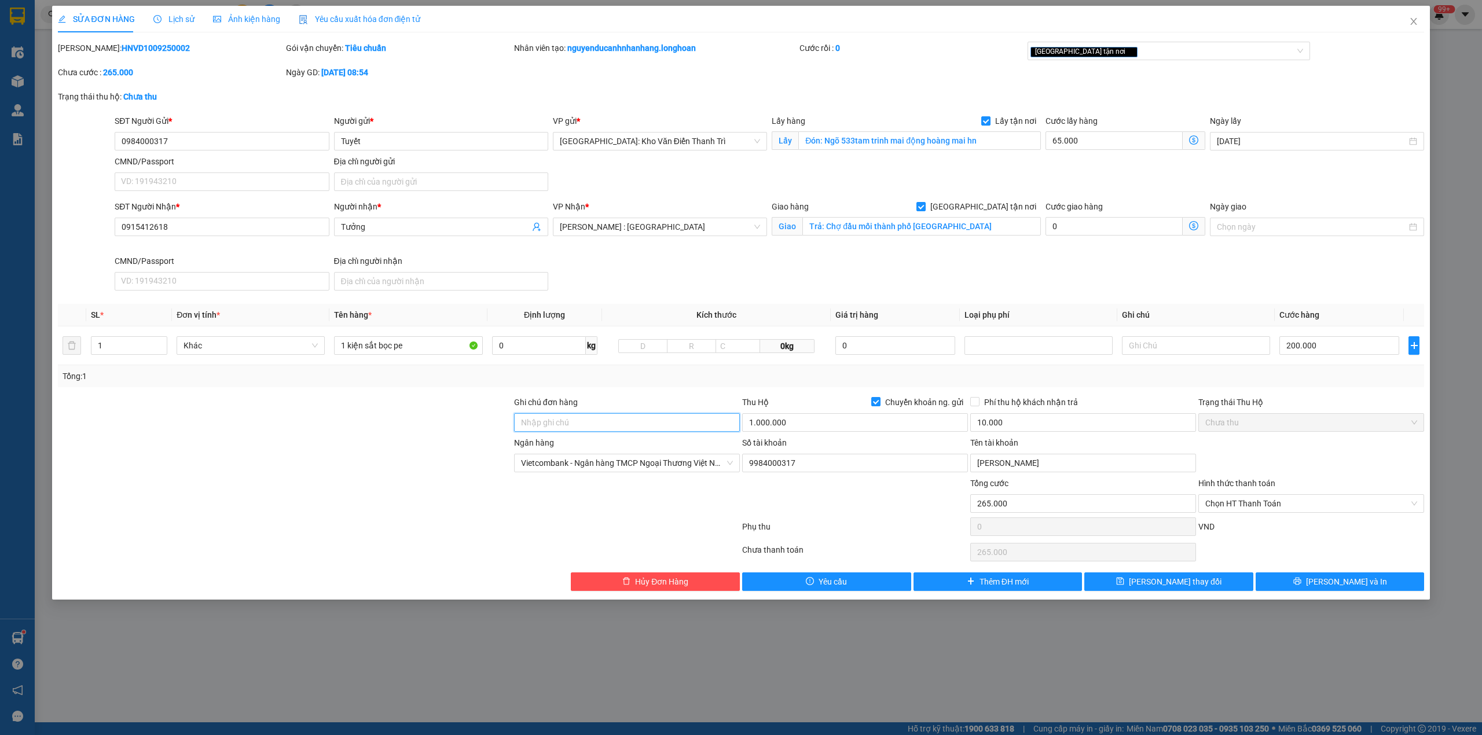
click at [590, 432] on input "Ghi chú đơn hàng" at bounding box center [627, 422] width 226 height 19
type input "hàng giao nguyên kiện, hư vỡ ko đền"
drag, startPoint x: 464, startPoint y: 399, endPoint x: 257, endPoint y: 146, distance: 326.6
click at [463, 399] on div at bounding box center [285, 416] width 456 height 41
click at [190, 137] on input "0984000317" at bounding box center [222, 141] width 214 height 19
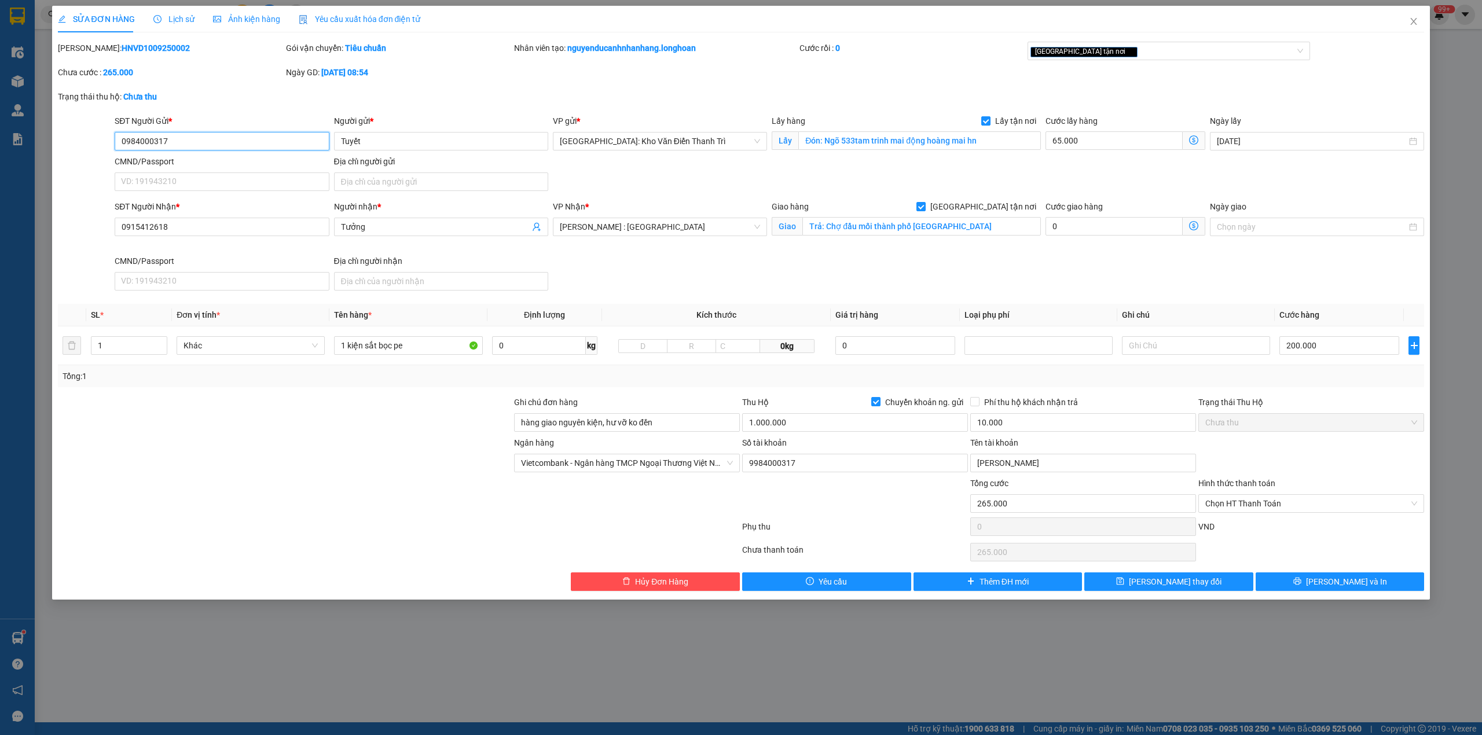
click at [190, 137] on input "0984000317" at bounding box center [222, 141] width 214 height 19
click at [788, 424] on input "1.000.000" at bounding box center [855, 422] width 226 height 19
type input "735.000"
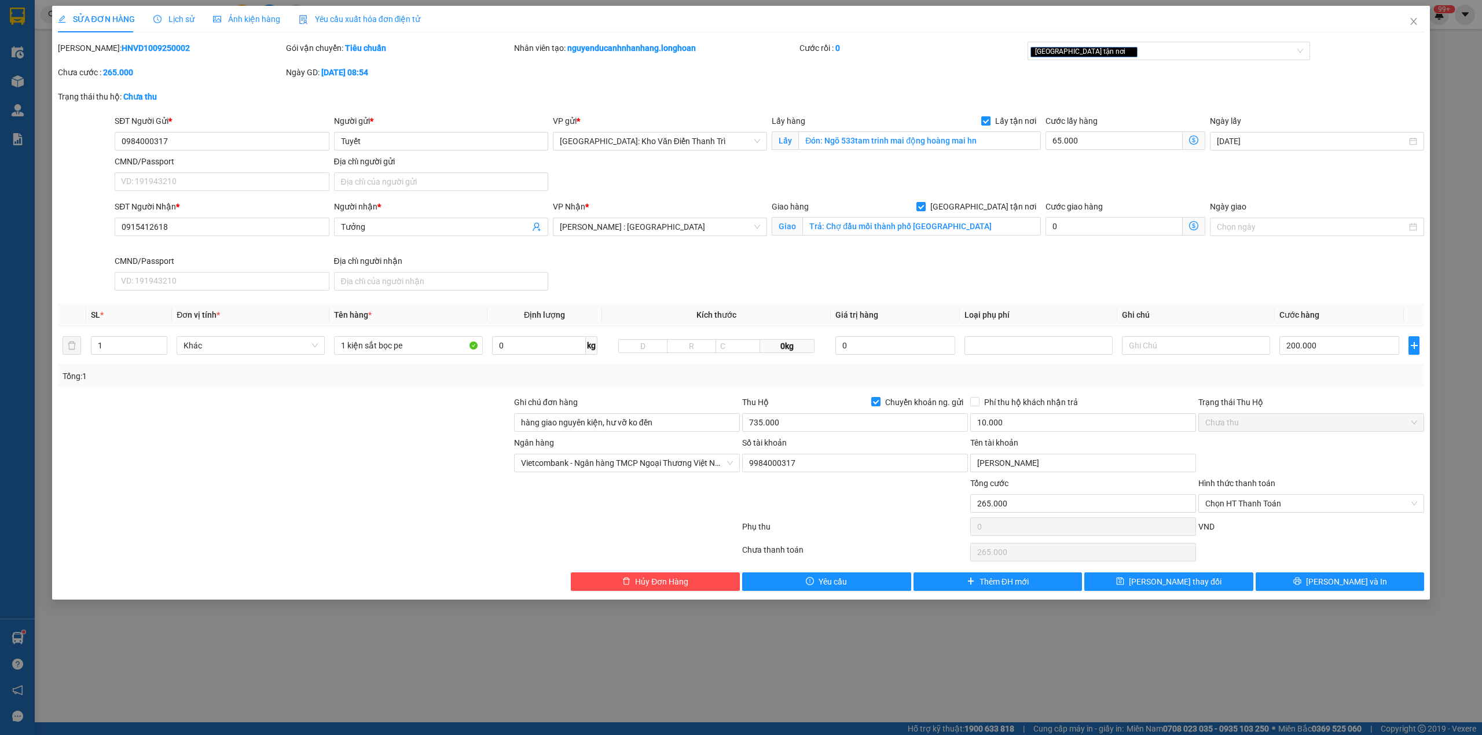
click at [829, 517] on div at bounding box center [855, 497] width 228 height 41
click at [1307, 579] on button "[PERSON_NAME] và In" at bounding box center [1340, 581] width 169 height 19
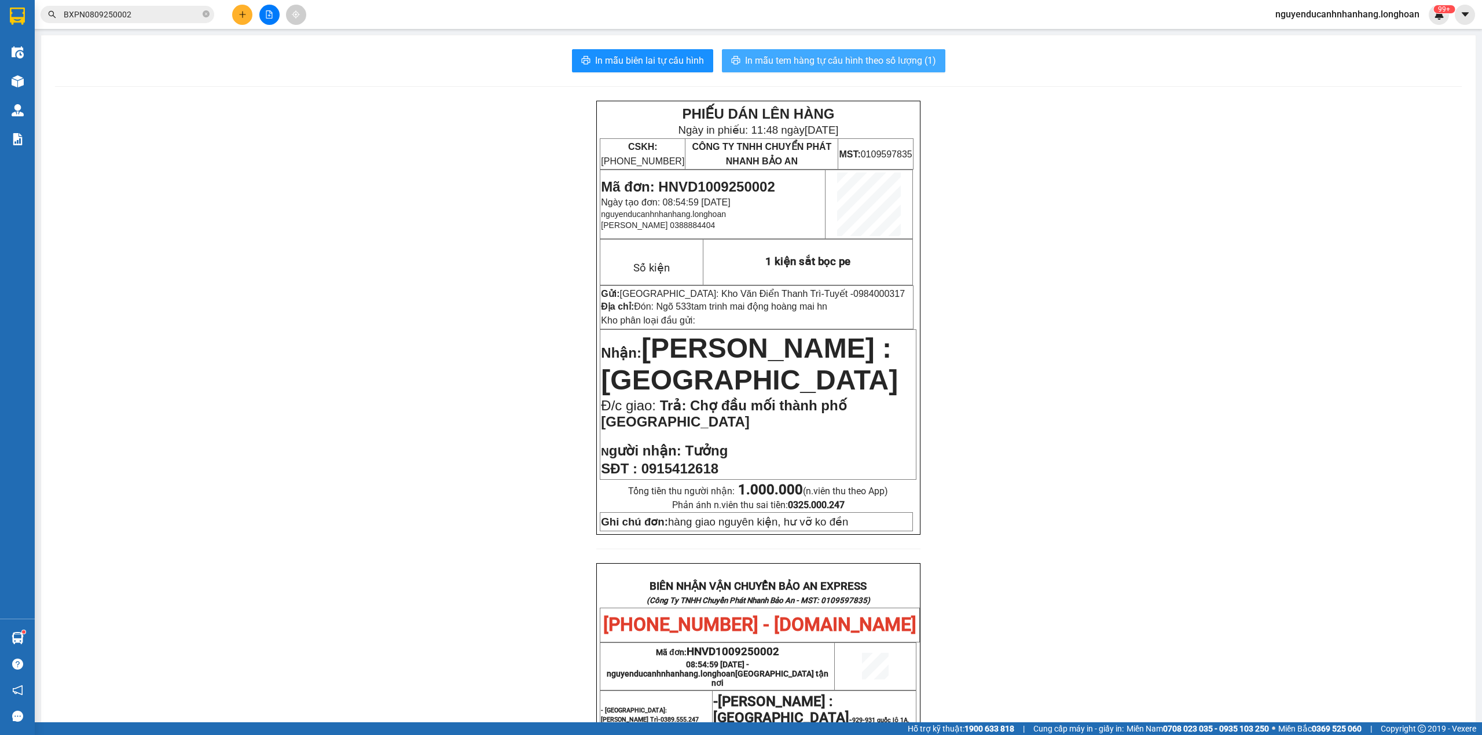
click at [875, 63] on span "In mẫu tem hàng tự cấu hình theo số lượng (1)" at bounding box center [840, 60] width 191 height 14
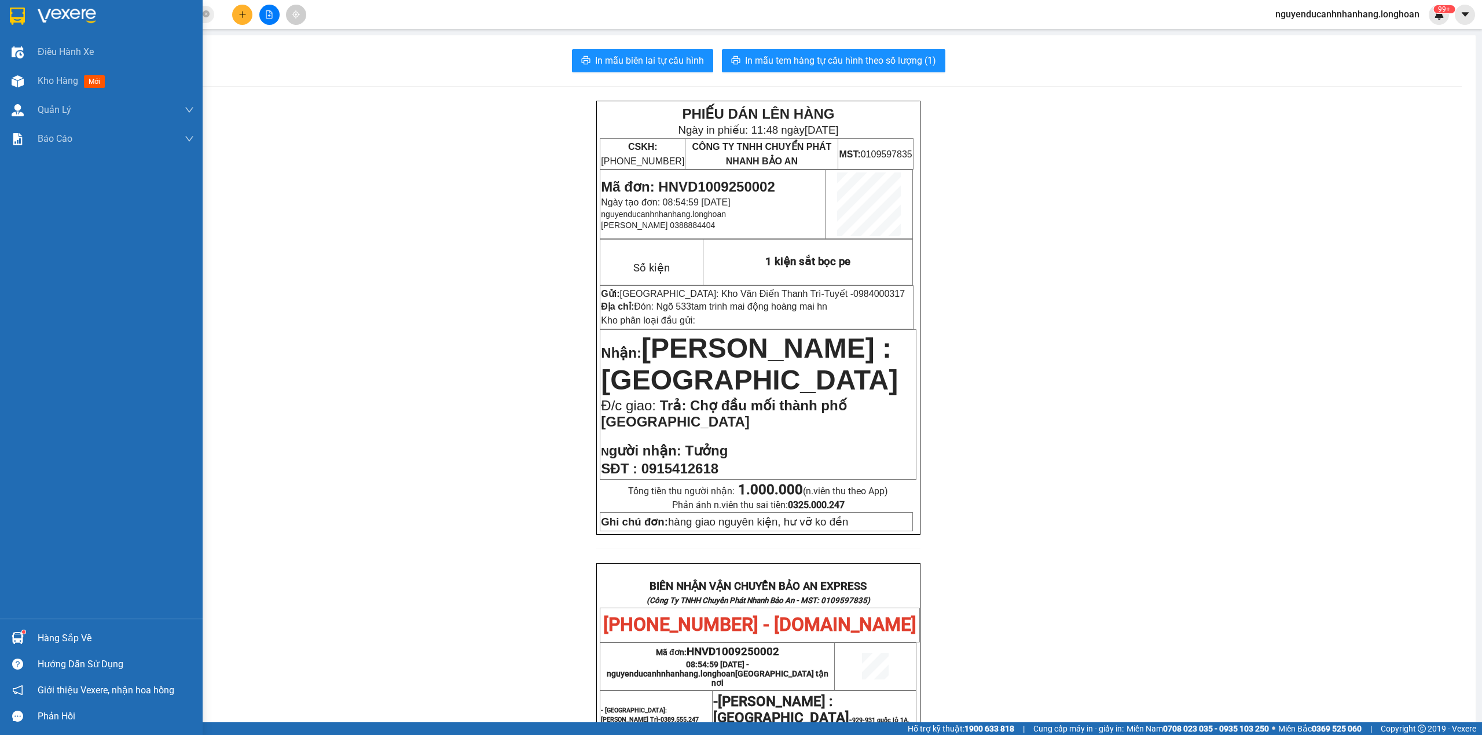
click at [15, 15] on img at bounding box center [17, 16] width 15 height 17
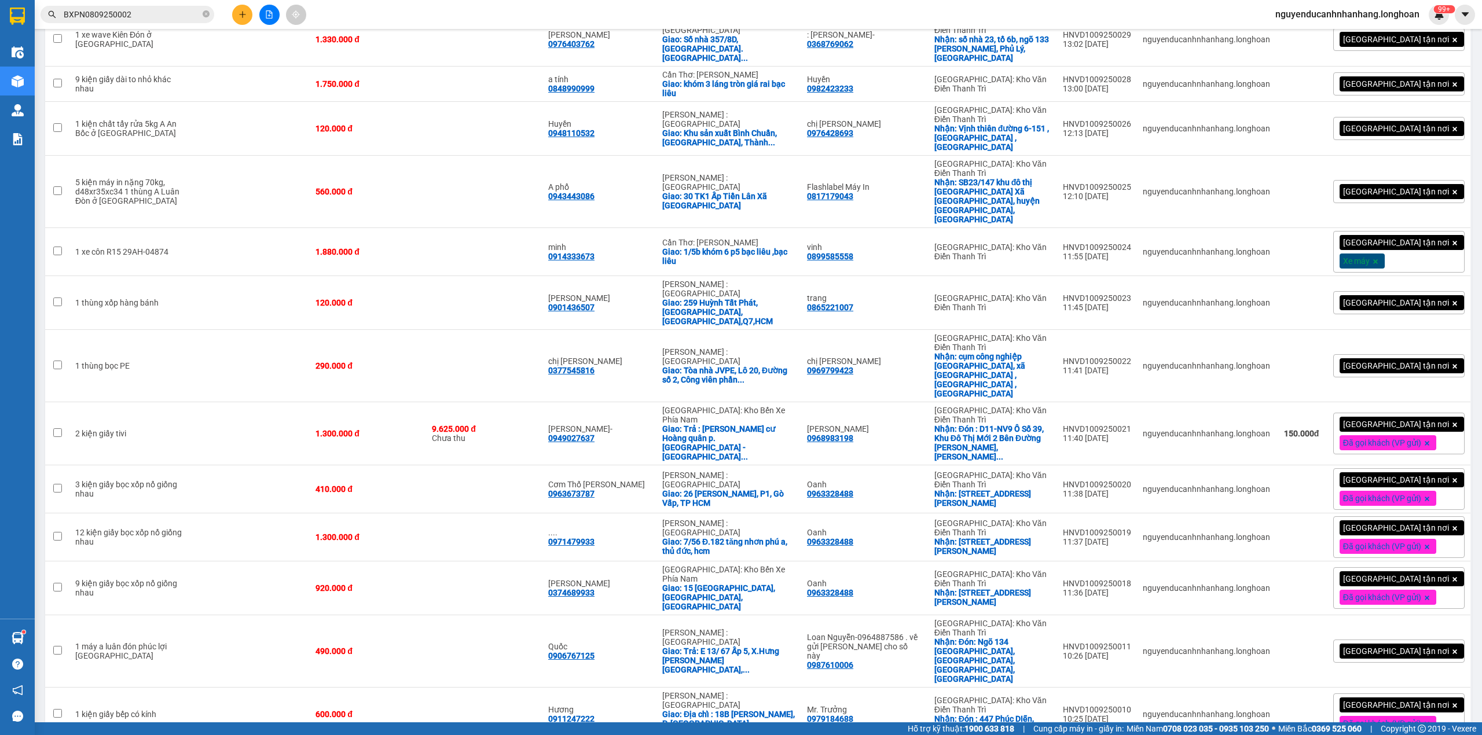
scroll to position [1621, 0]
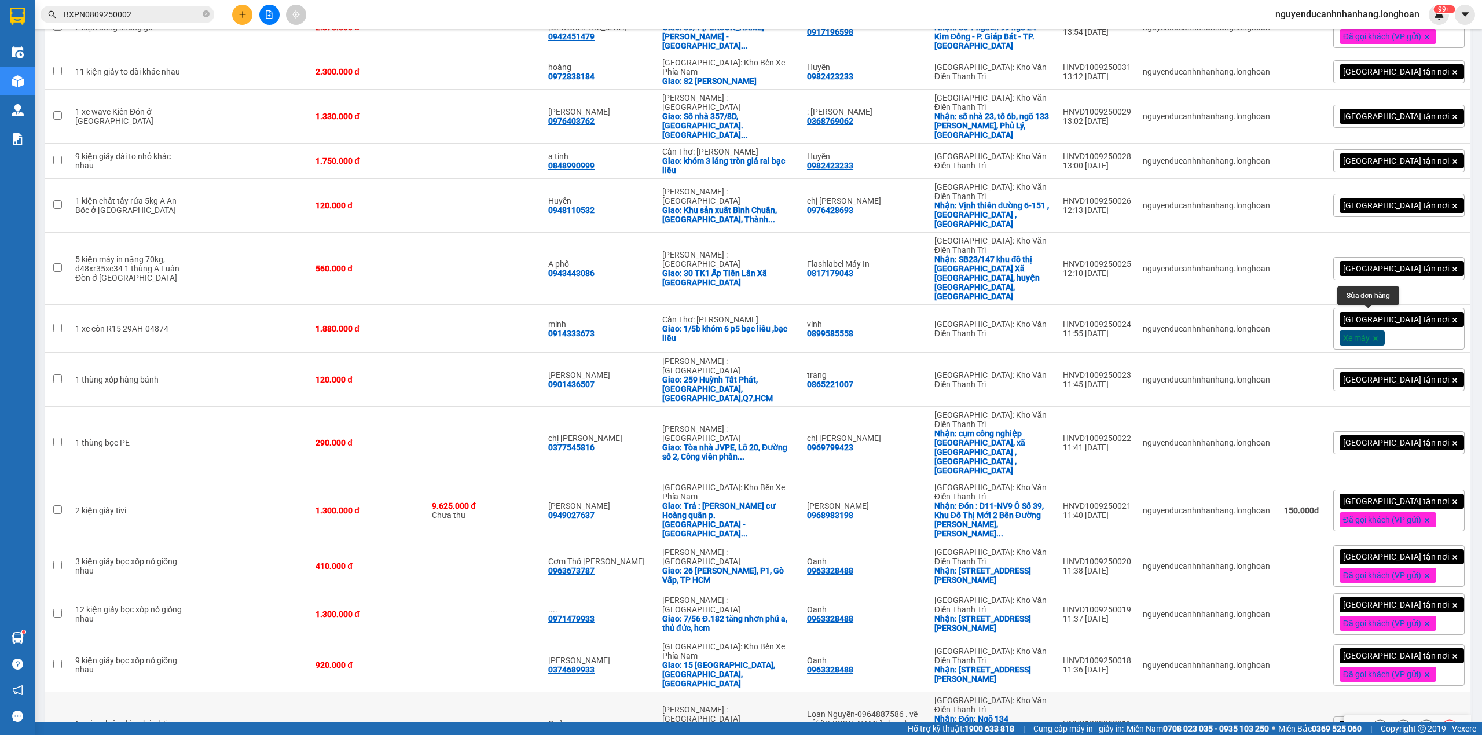
click at [1376, 724] on icon at bounding box center [1380, 728] width 8 height 8
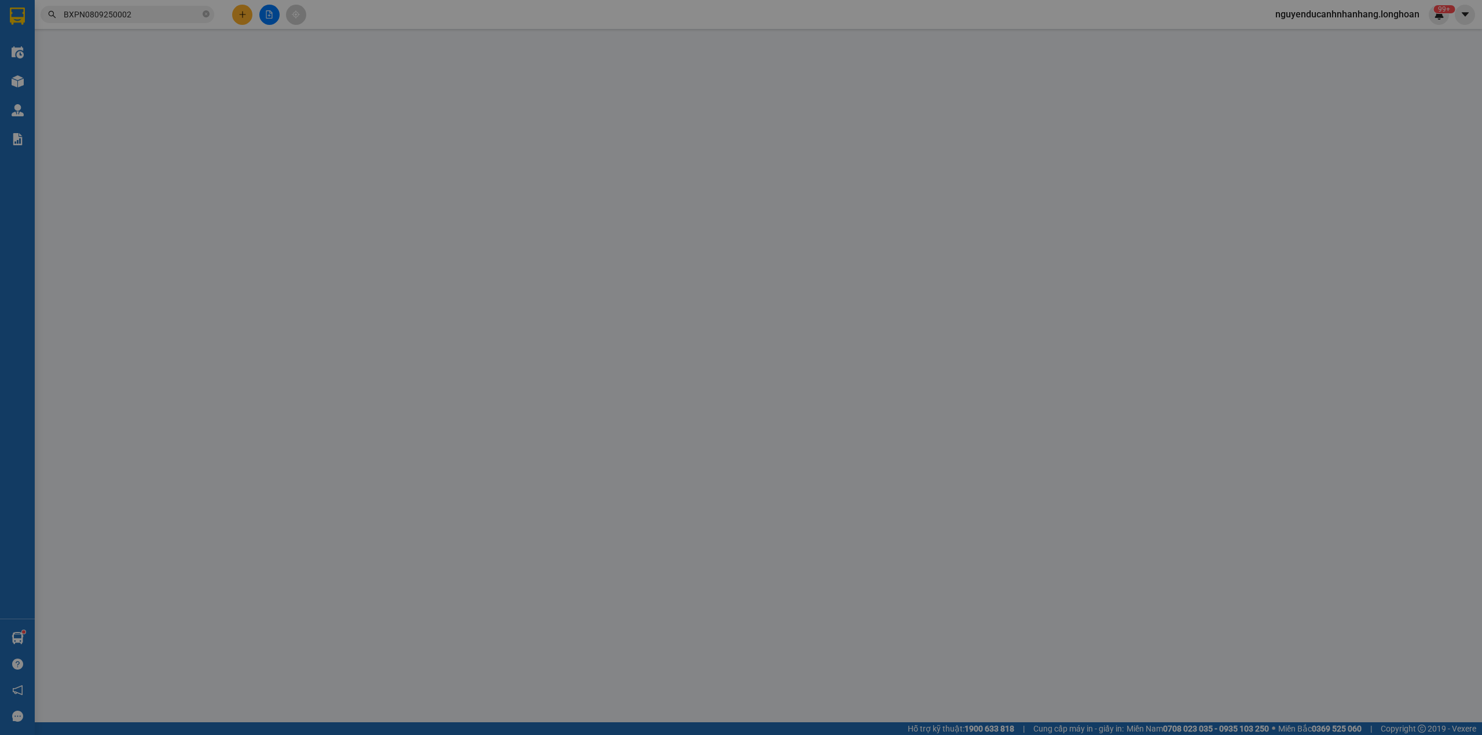
type input "0987610006"
type input "Loan Nguyễn-0964887586 . về gửi [PERSON_NAME] cho số này"
checkbox input "true"
type input "Đón: Ngõ 134 Sài Đồng, Phúc Lợi, Long Biên, HN"
type input "0906767125"
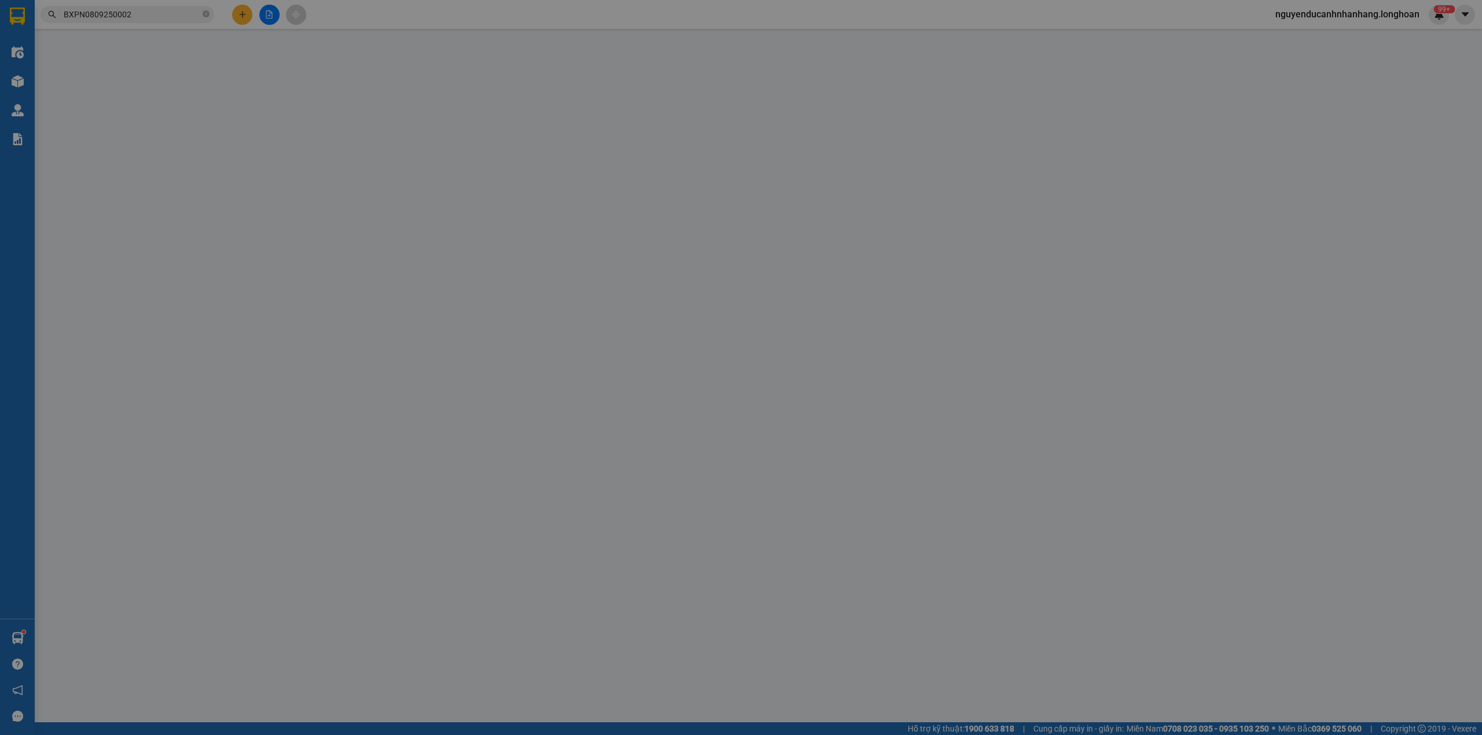
type input "Quốc"
checkbox input "true"
type input "Trả: E 13/ 67 Ấp 5, X.Hưng Long, H.Bình Chánh, TP.Hồ Chí Minh"
type input "có VAT"
type input "490.000"
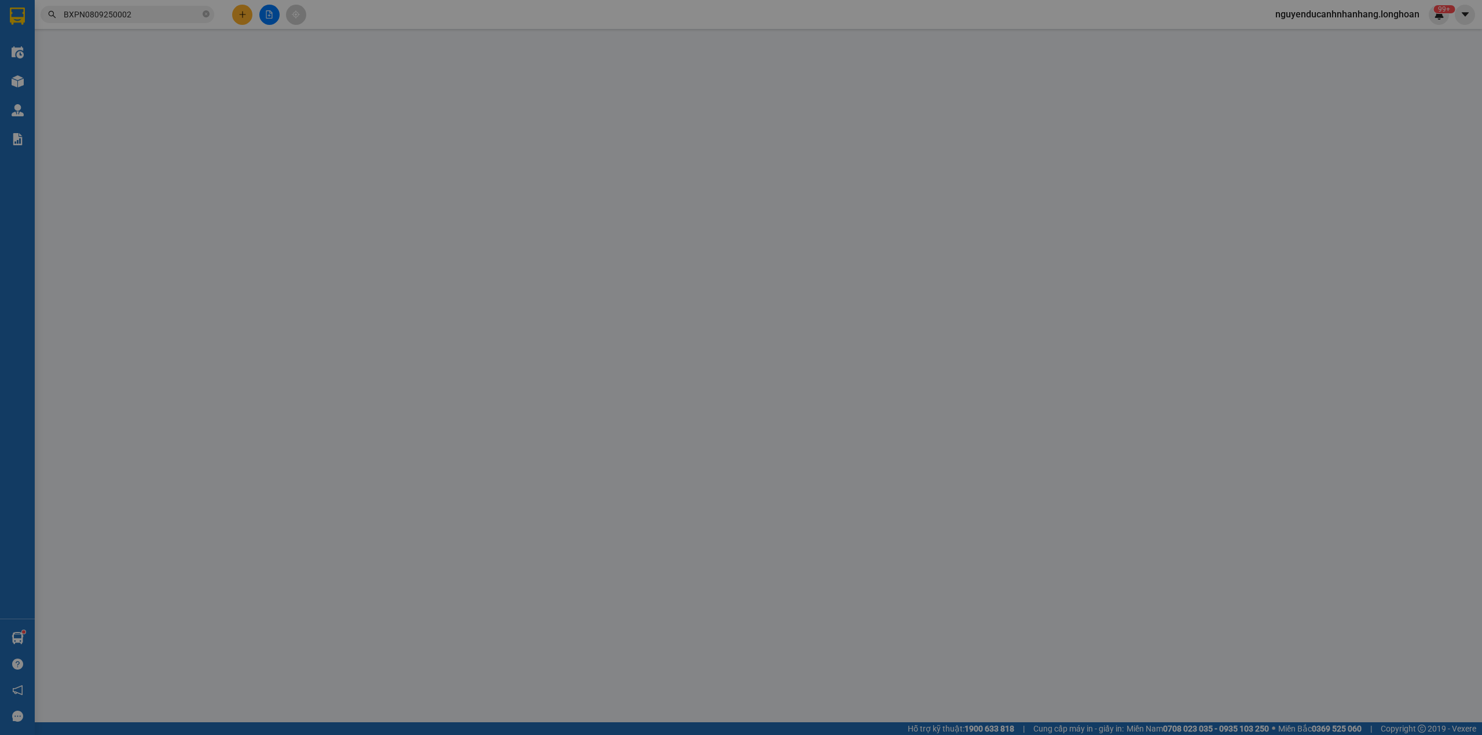
type input "490.000"
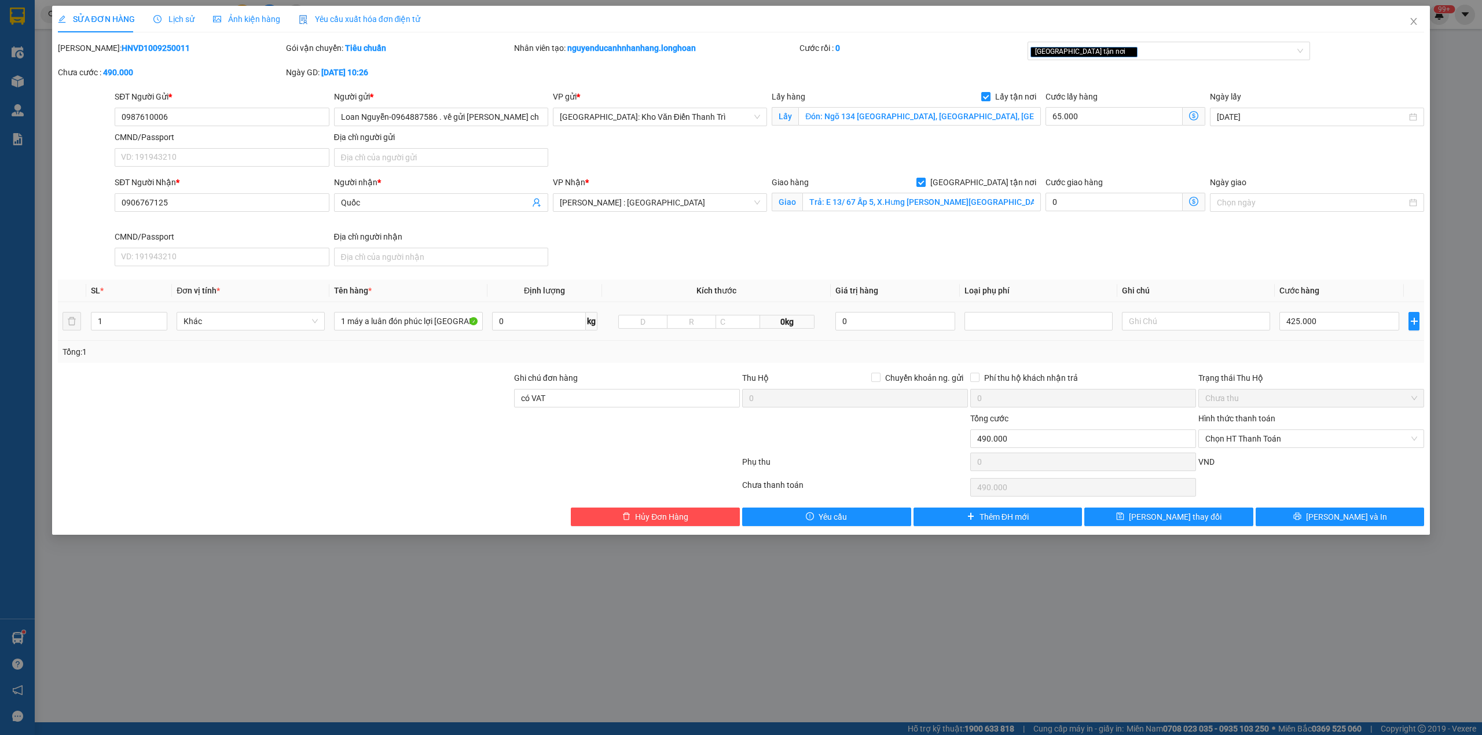
click at [172, 14] on span "Lịch sử" at bounding box center [173, 18] width 41 height 9
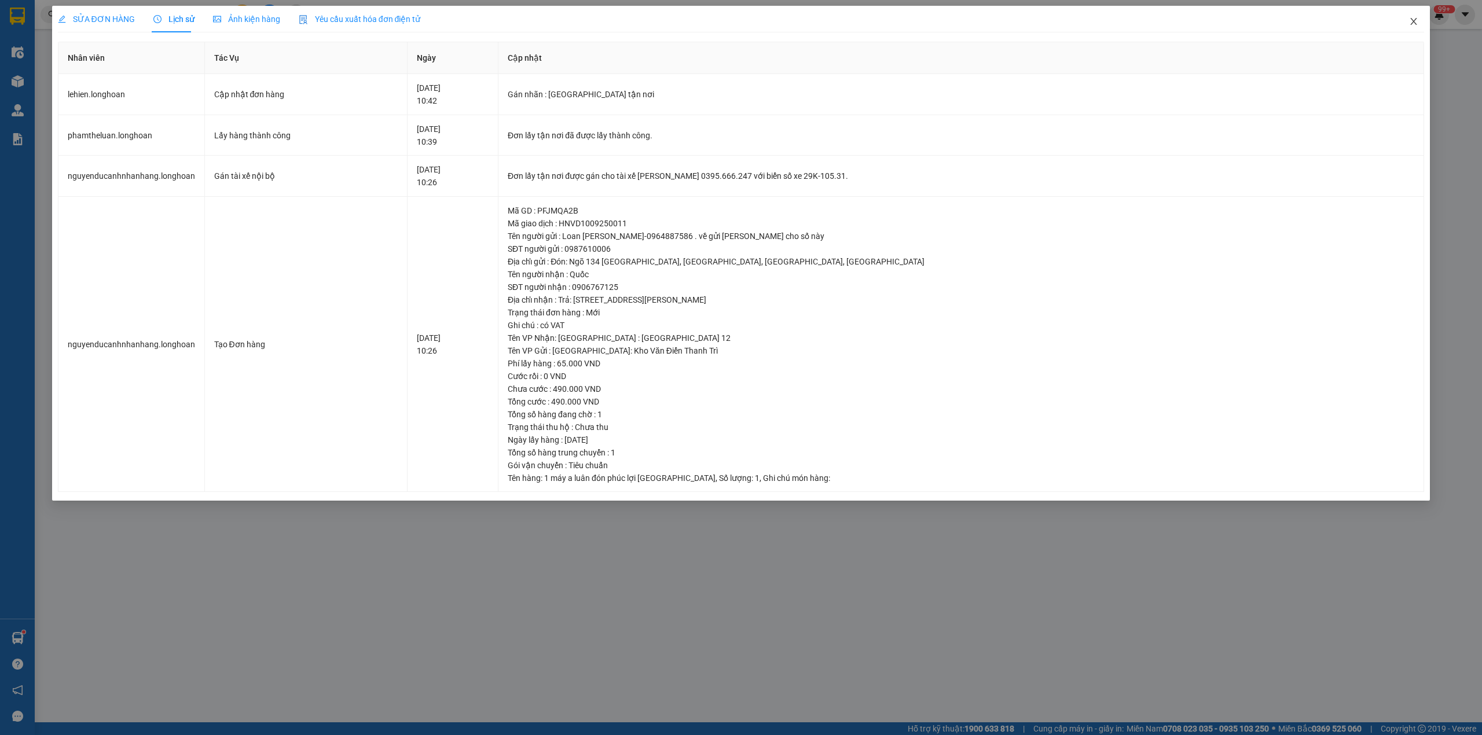
click at [1413, 19] on icon "close" at bounding box center [1413, 21] width 9 height 9
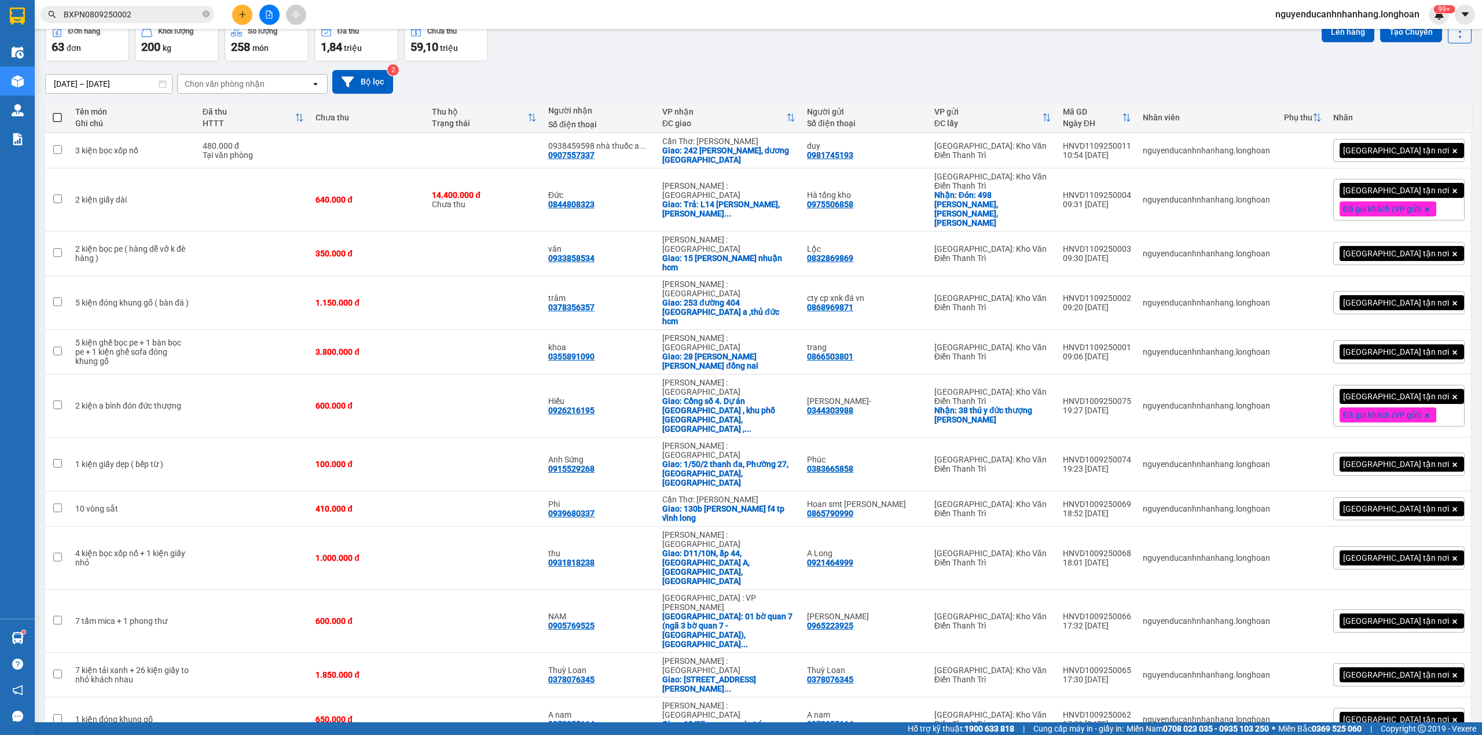
scroll to position [54, 0]
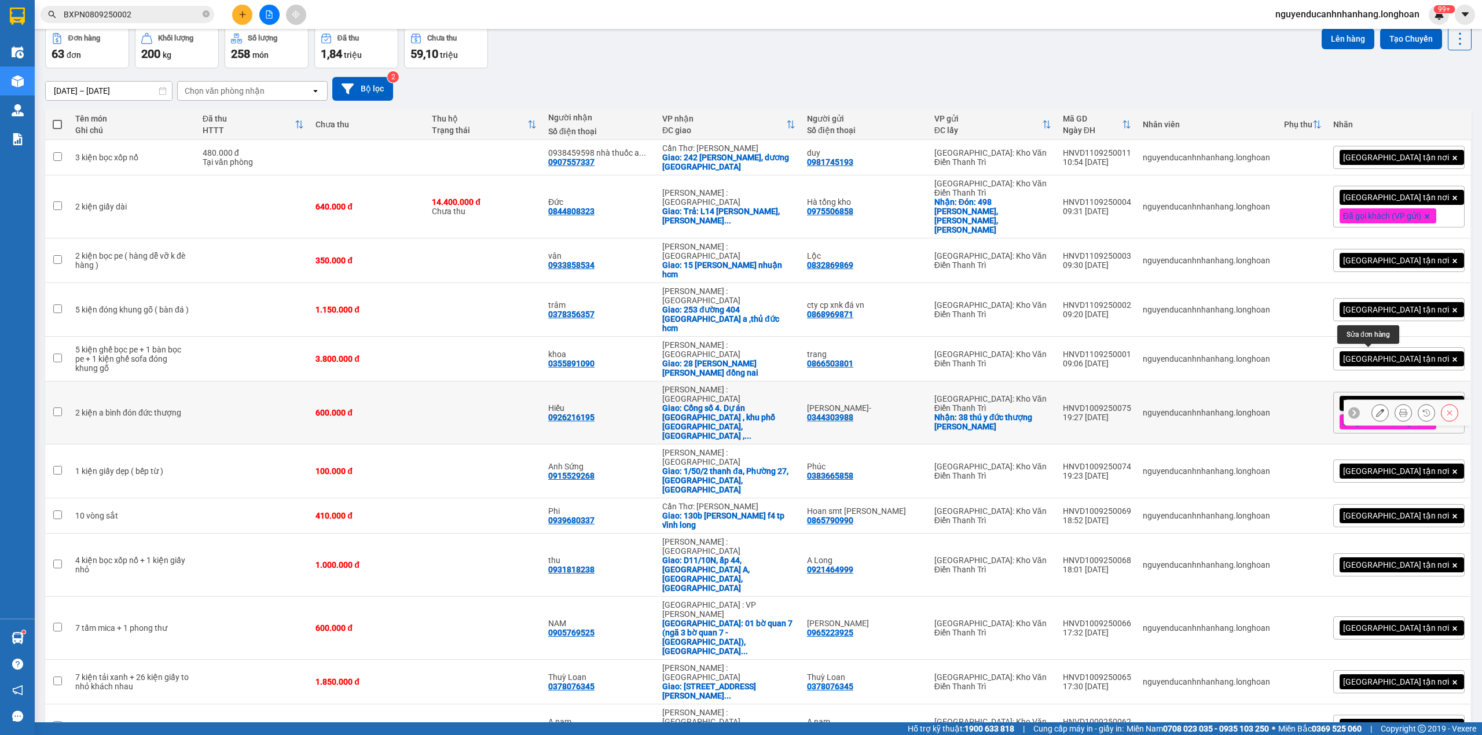
click at [1376, 409] on icon at bounding box center [1380, 413] width 8 height 8
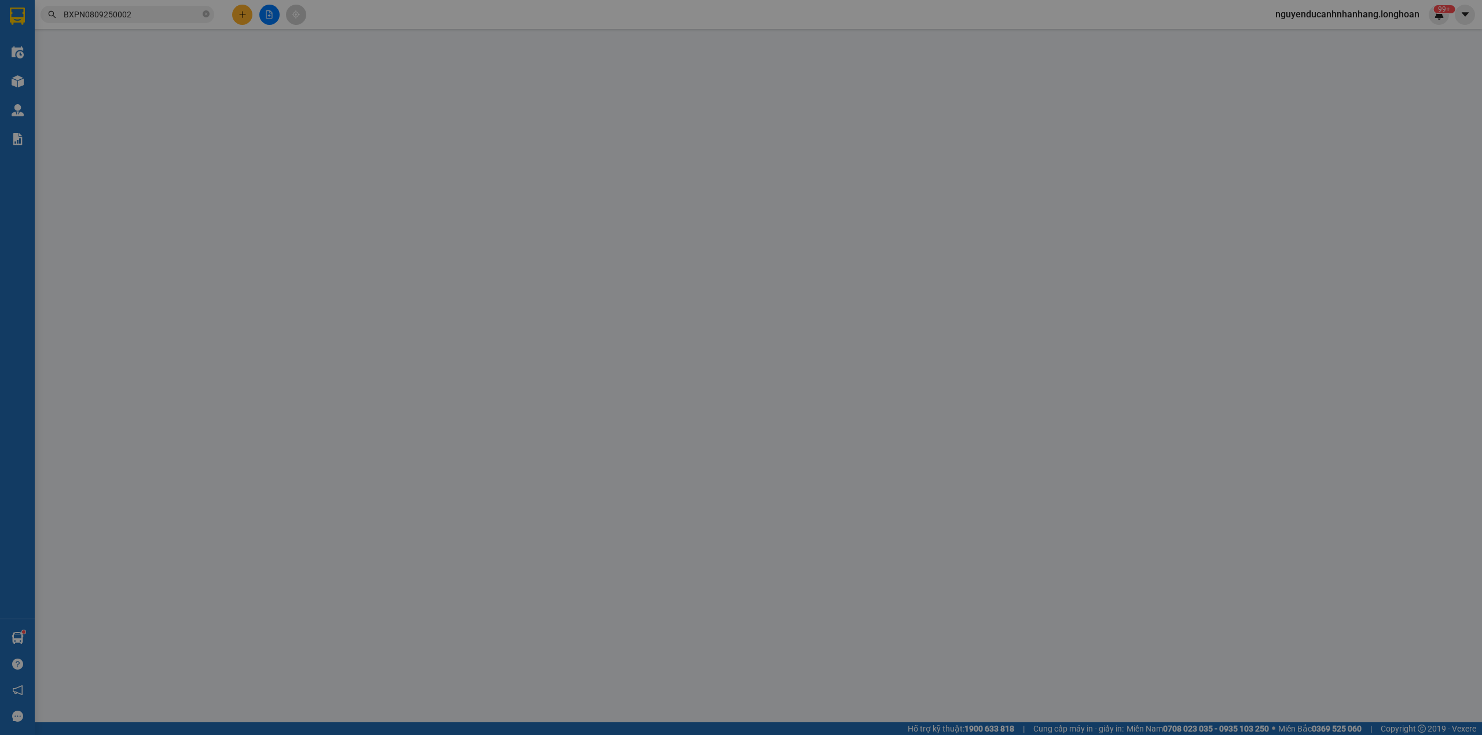
type input "0344303988"
type input "[PERSON_NAME]-"
checkbox input "true"
type input "38 thú y đức thượng hoài đức"
type input "0926216195"
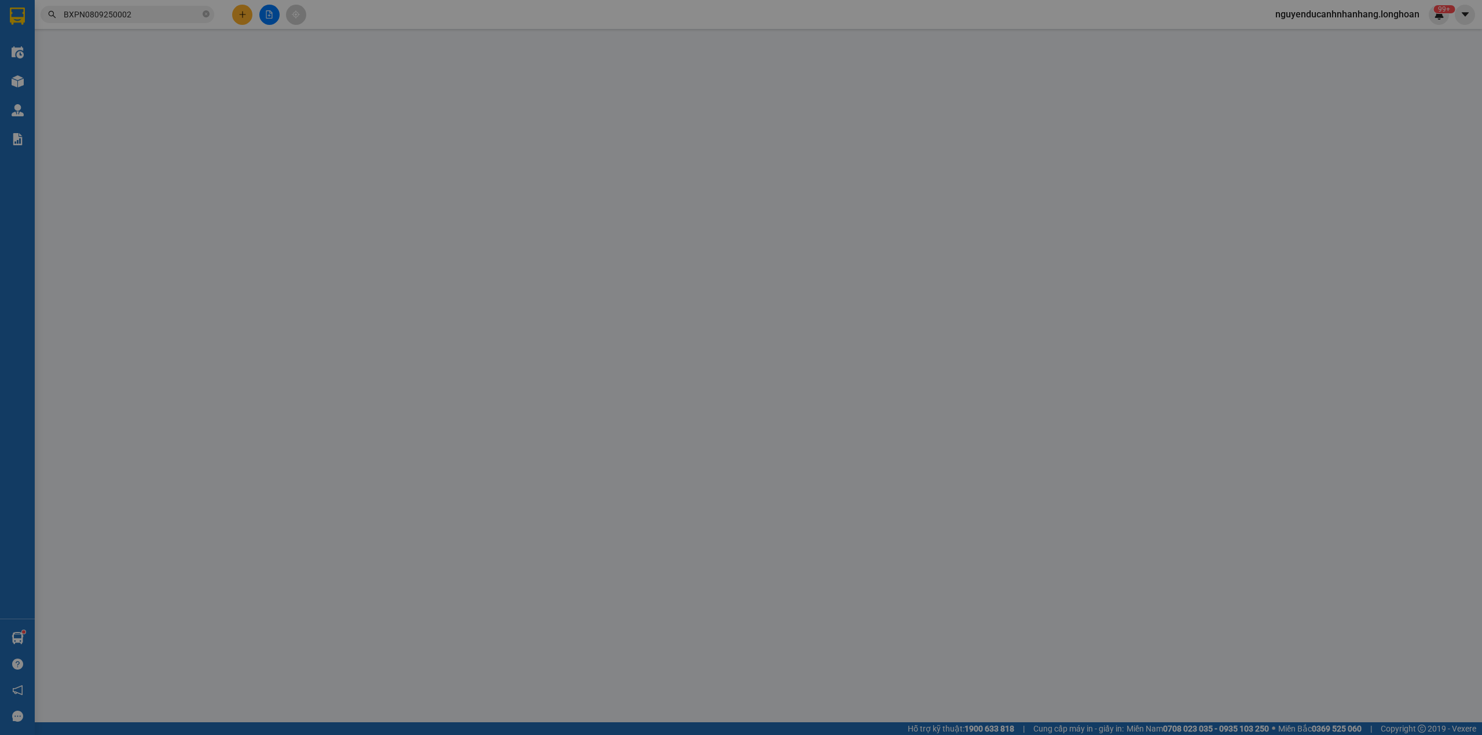
type input "Hiếu"
checkbox input "true"
type input "Cổng số 4. Dự án LaPura , khu phố Bình Đức, Bình Hoà , Thuận An , Bình Dương"
type input "hàng giao nguyên kiện, hư vỡ ko đền"
type input "600.000"
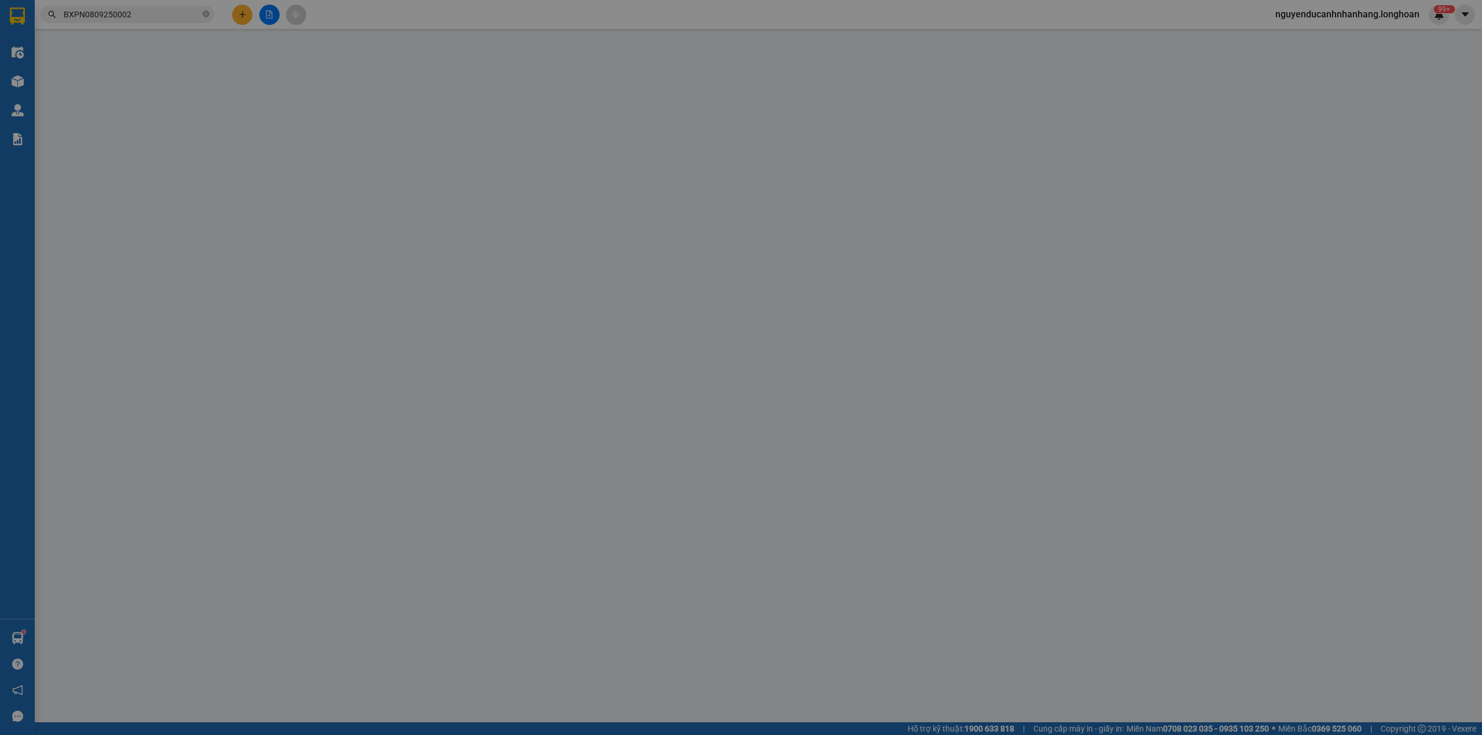
type input "600.000"
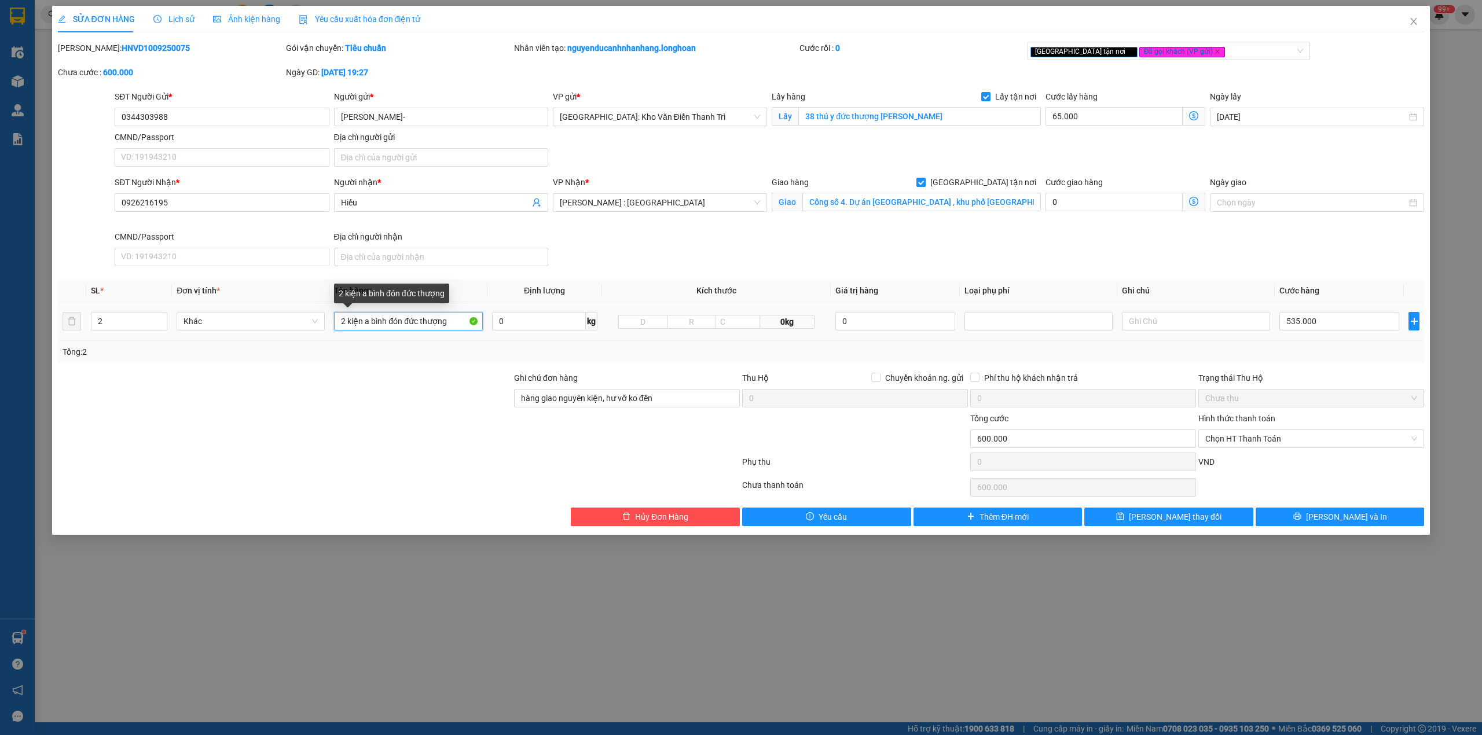
click at [409, 328] on input "2 kiện a bình đón đức thượng" at bounding box center [408, 321] width 148 height 19
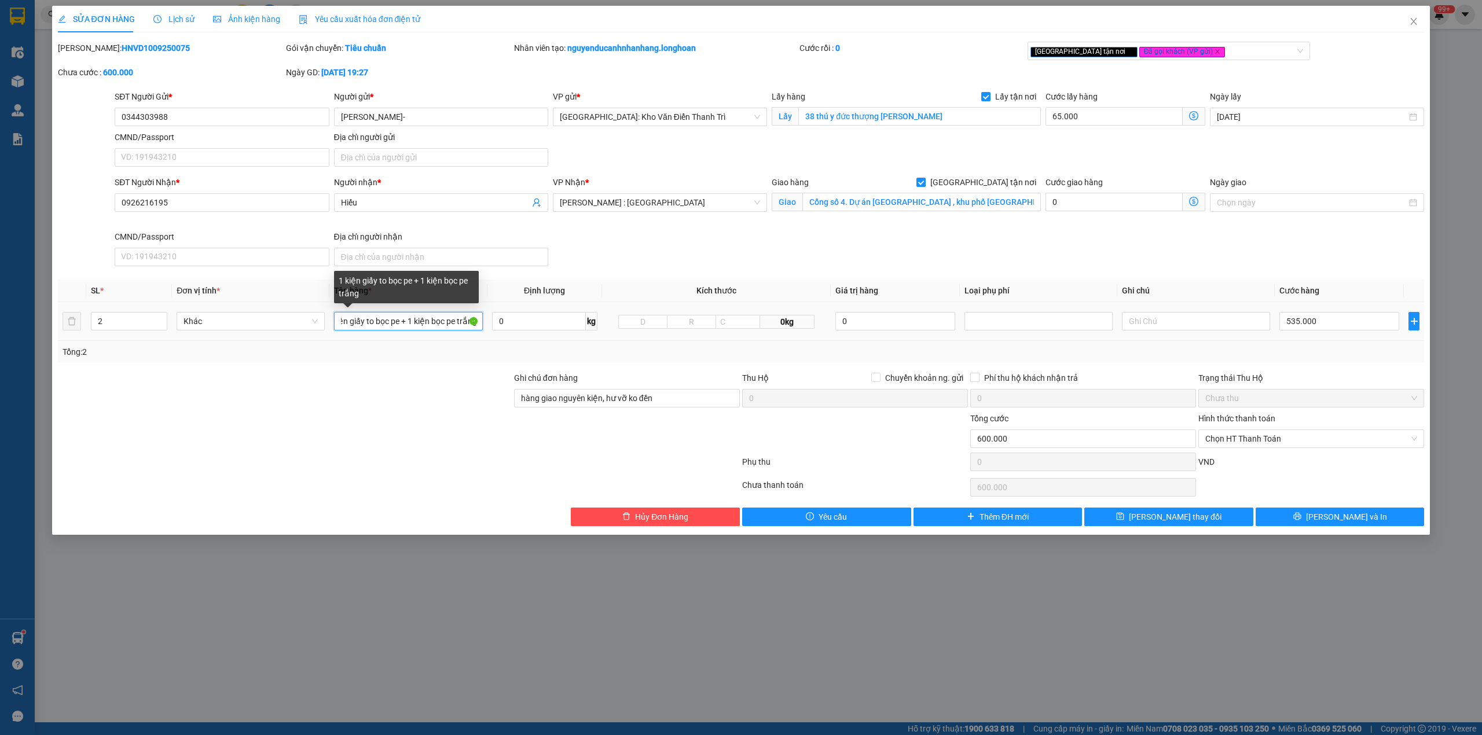
scroll to position [0, 22]
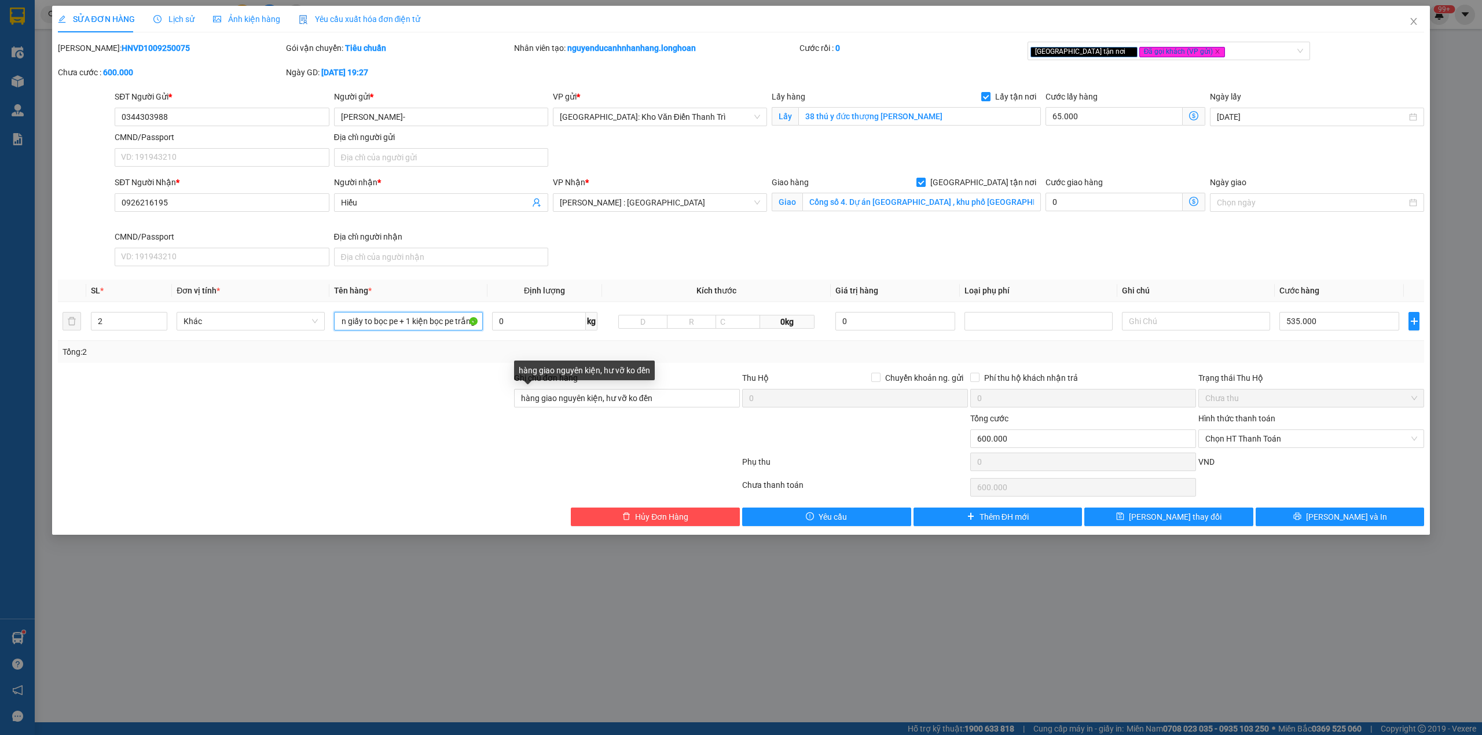
type input "1 kiện giấy to bọc pe + 1 kiện bọc pe trắng"
click at [704, 368] on div "Total Paid Fee 0 Total UnPaid Fee 600.000 Cash Collection Total Fee Mã ĐH: HNVD…" at bounding box center [741, 284] width 1367 height 485
click at [1331, 521] on span "[PERSON_NAME] và In" at bounding box center [1346, 517] width 81 height 13
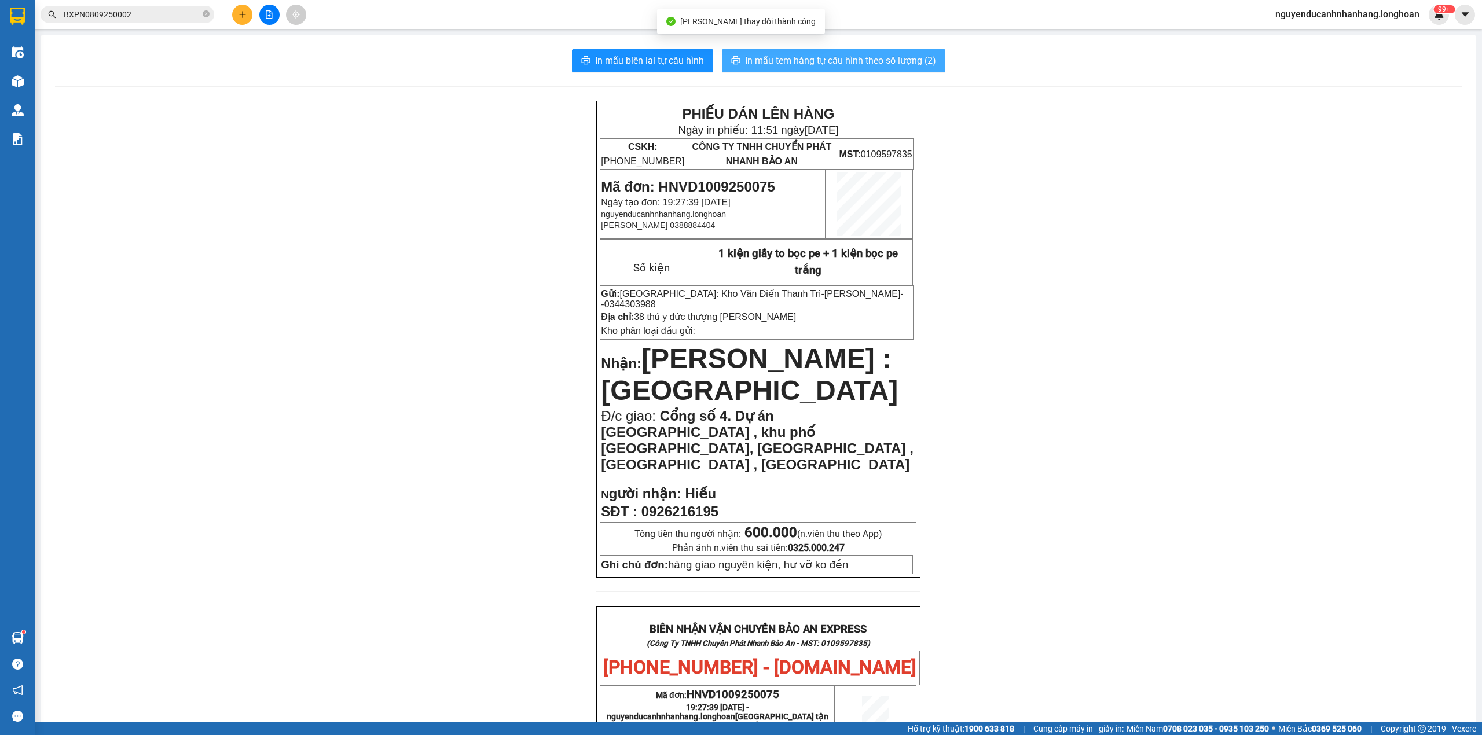
click at [836, 58] on span "In mẫu tem hàng tự cấu hình theo số lượng (2)" at bounding box center [840, 60] width 191 height 14
drag, startPoint x: 1124, startPoint y: 156, endPoint x: 505, endPoint y: 157, distance: 618.8
click at [1123, 157] on div "PHIẾU DÁN LÊN HÀNG Ngày in phiếu: 11:51 ngày 11-09-2025 CSKH: 1900.06.88.33 CÔN…" at bounding box center [758, 663] width 1407 height 1124
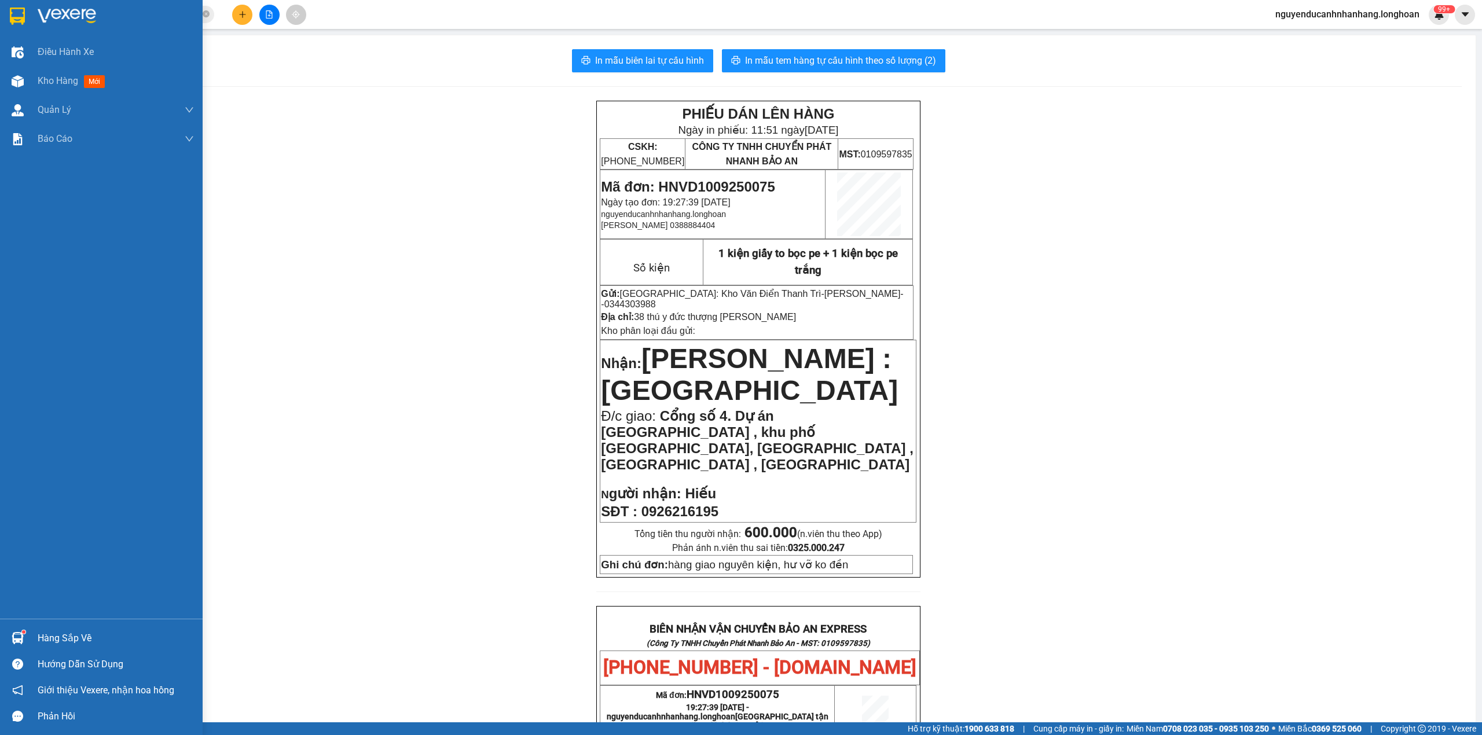
click at [20, 10] on img at bounding box center [17, 16] width 15 height 17
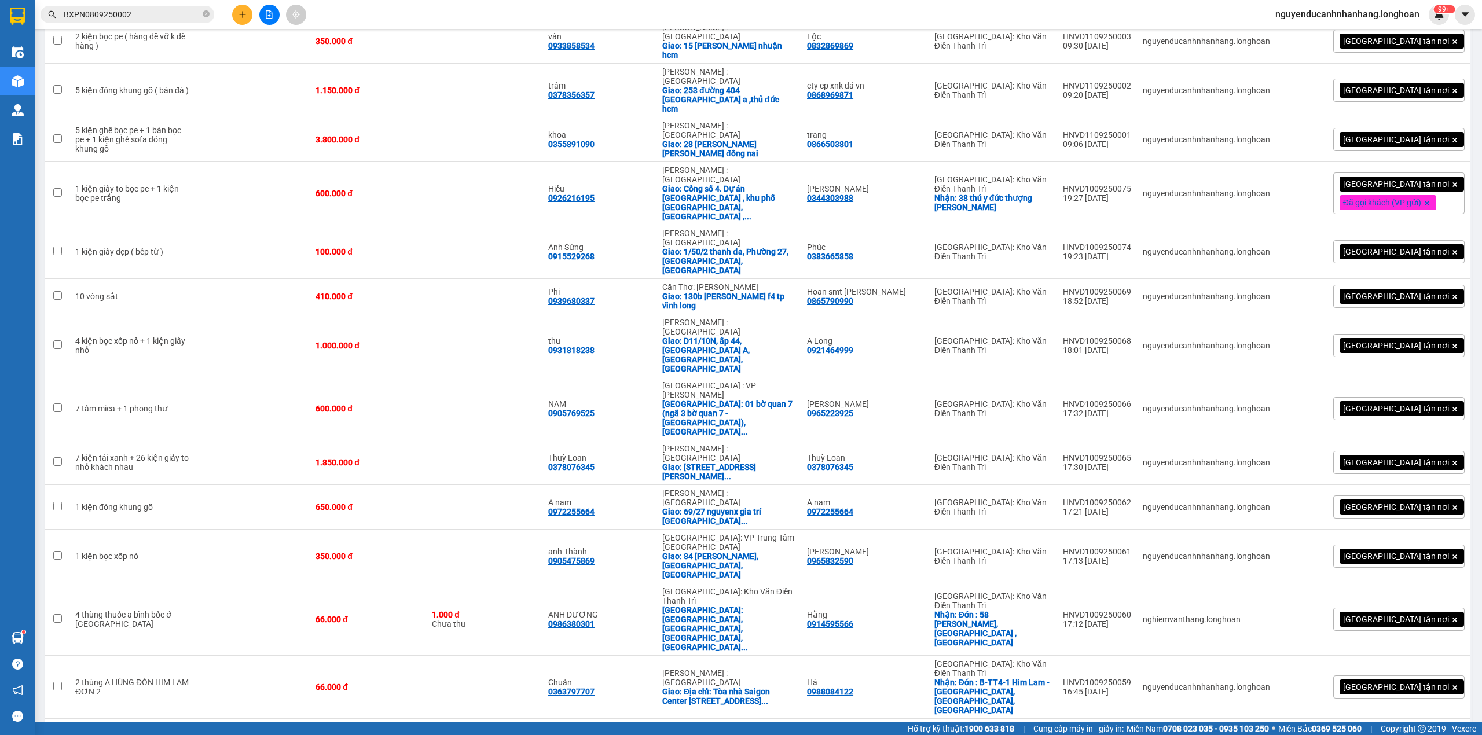
scroll to position [309, 0]
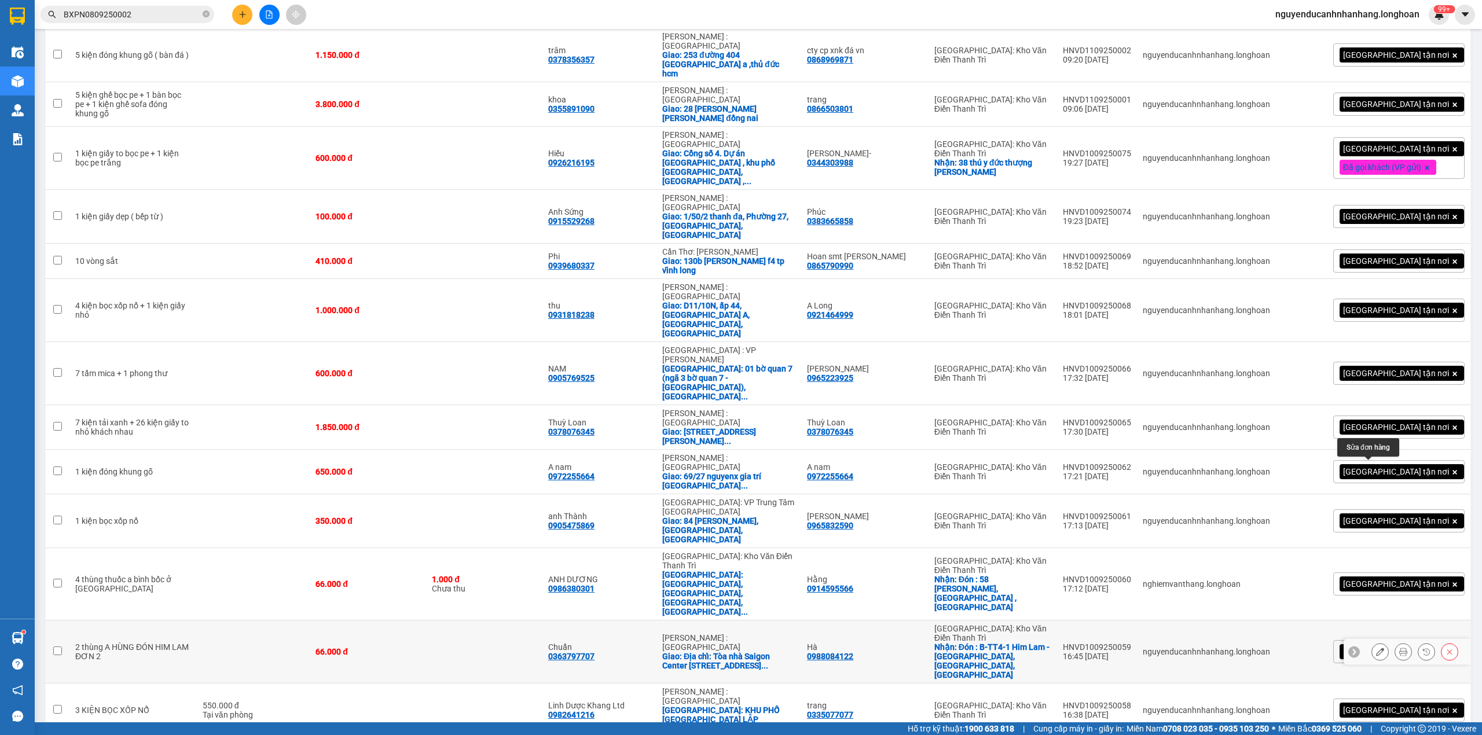
click at [1372, 642] on button at bounding box center [1380, 652] width 16 height 20
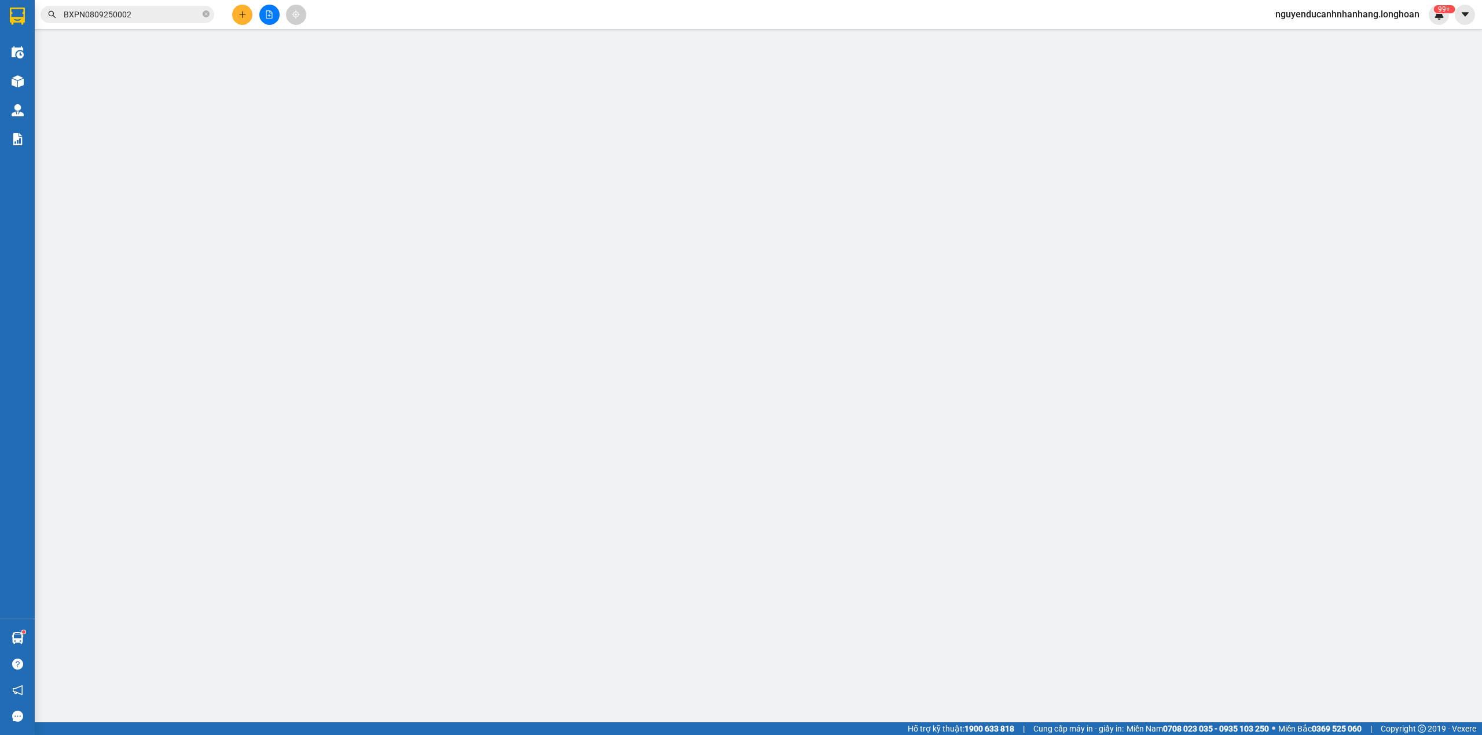
type input "0988084122"
type input "Hà"
checkbox input "true"
type input "Đón : B-TT4-1 Him Lam - Vạn Phúc, Hà Đông, Hà Nội"
type input "0363797707"
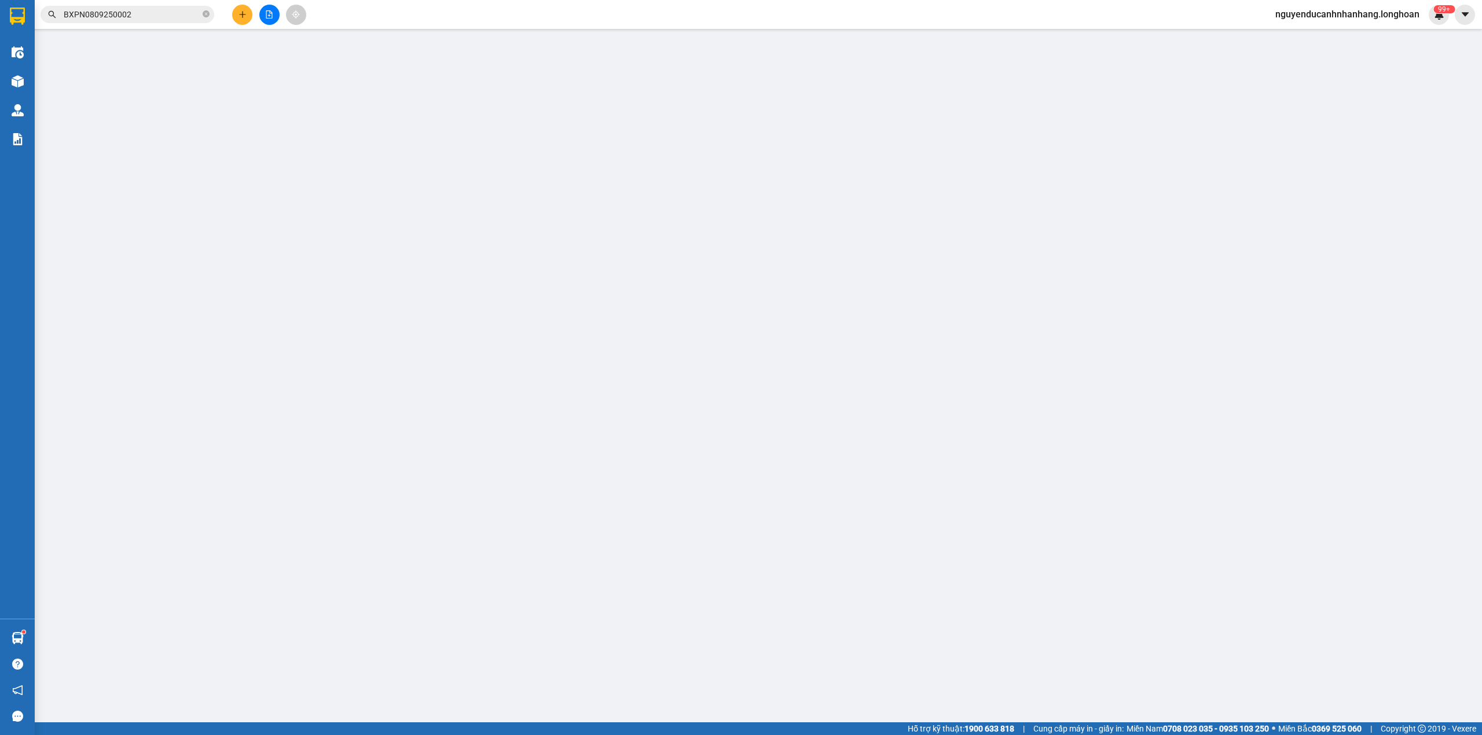
type input "Chuẩn"
checkbox input "true"
type input "Địa chỉ: Tòa nhà Saigon Center 1 , 65 Lê Lơi, Phường Sài Gòn, Tp Hồ Chí Minh"
type input "có VAT"
type input "66.000"
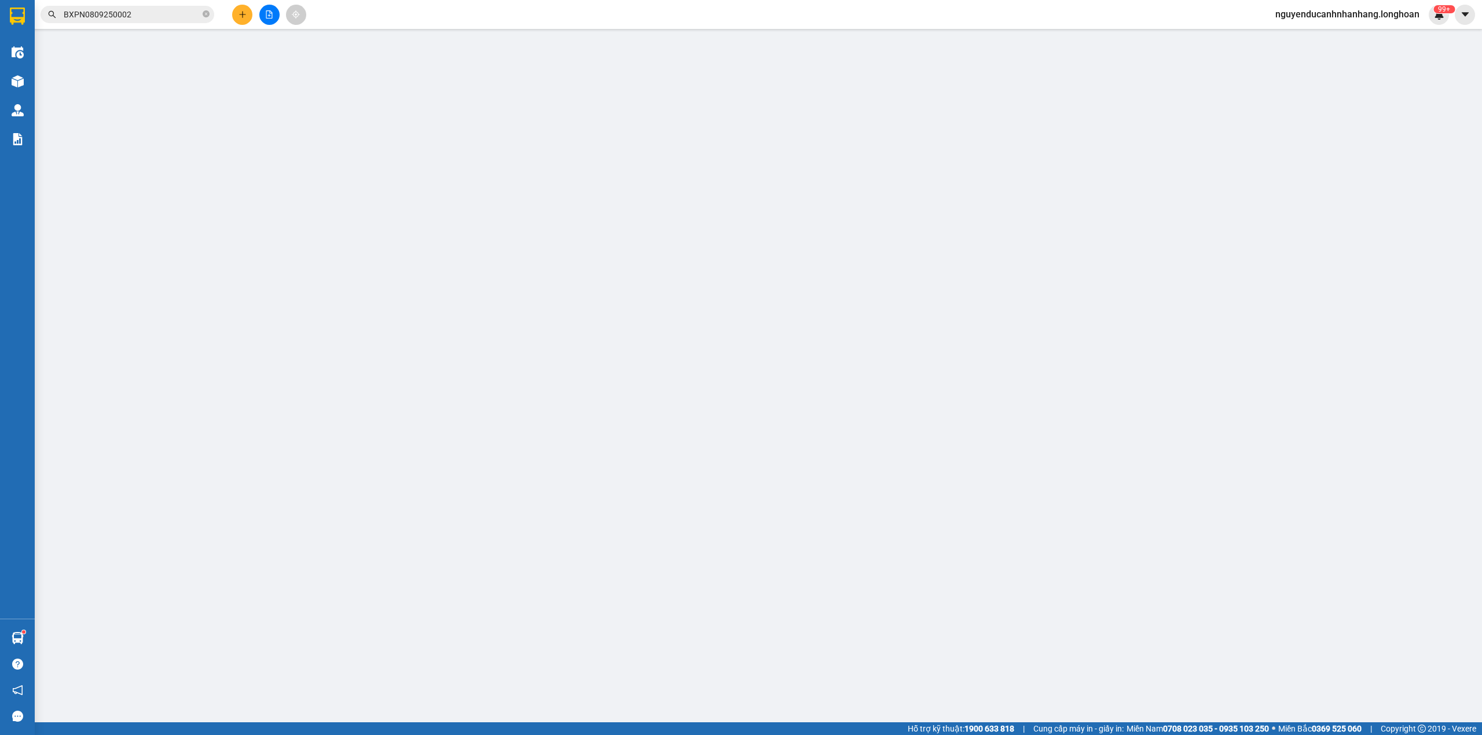
type input "66.000"
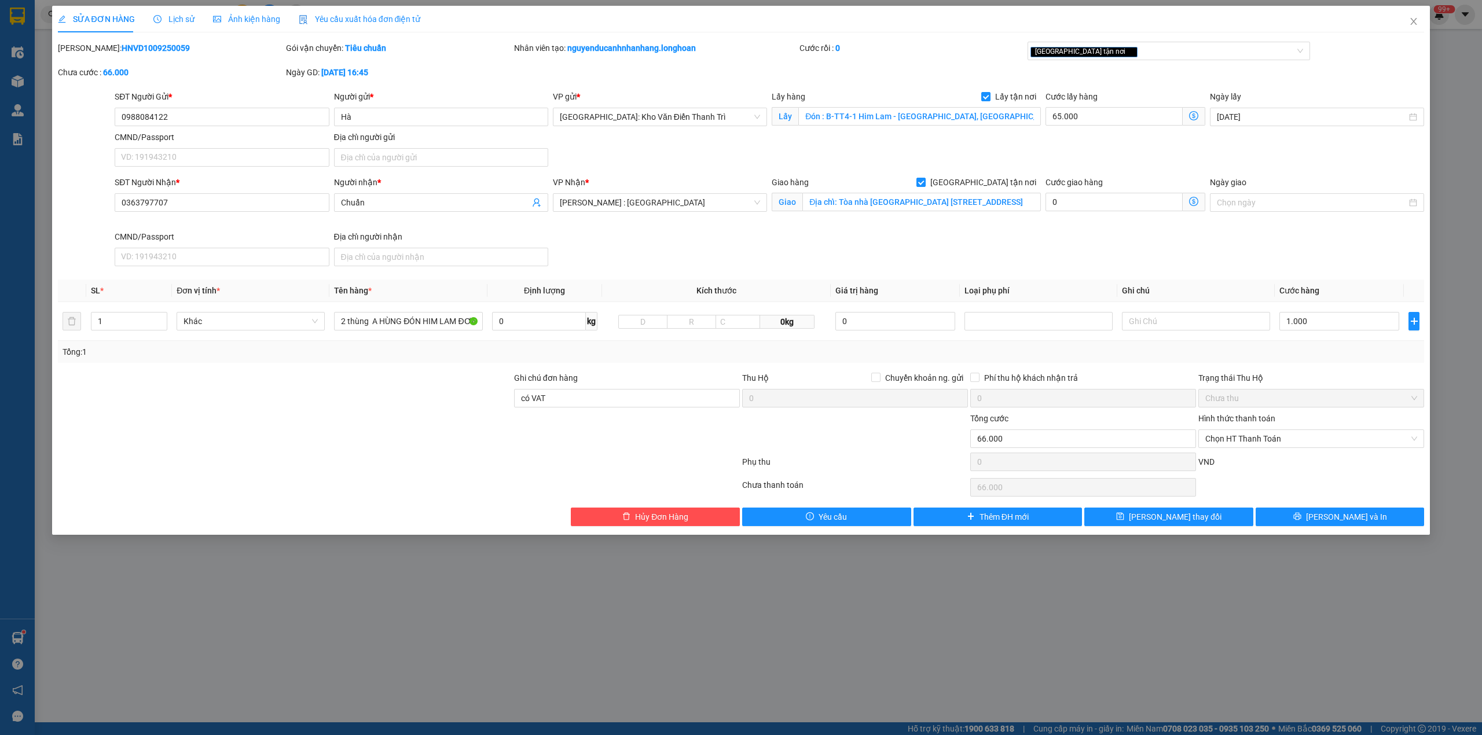
click at [174, 19] on span "Lịch sử" at bounding box center [173, 18] width 41 height 9
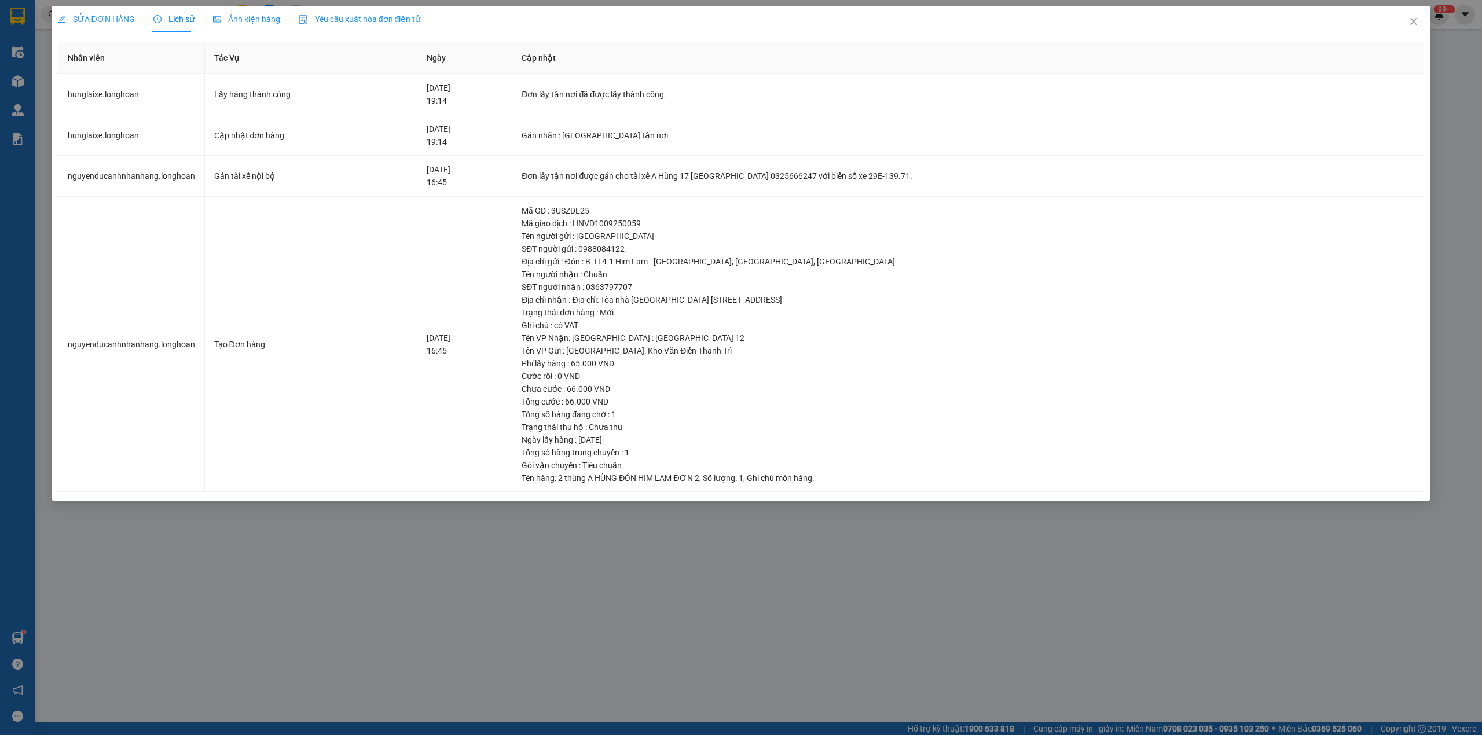
click at [102, 19] on span "SỬA ĐƠN HÀNG" at bounding box center [96, 18] width 77 height 9
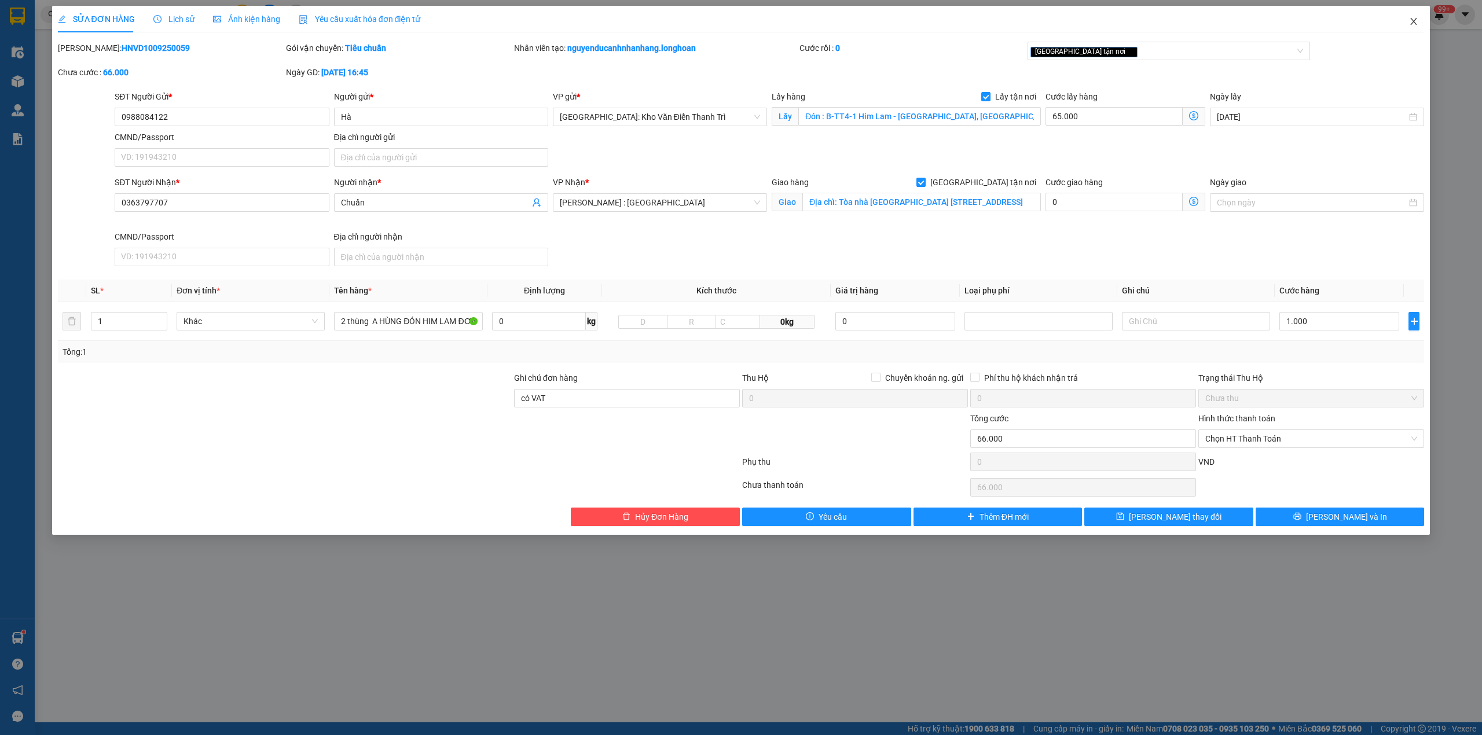
click at [1413, 24] on icon "close" at bounding box center [1413, 21] width 9 height 9
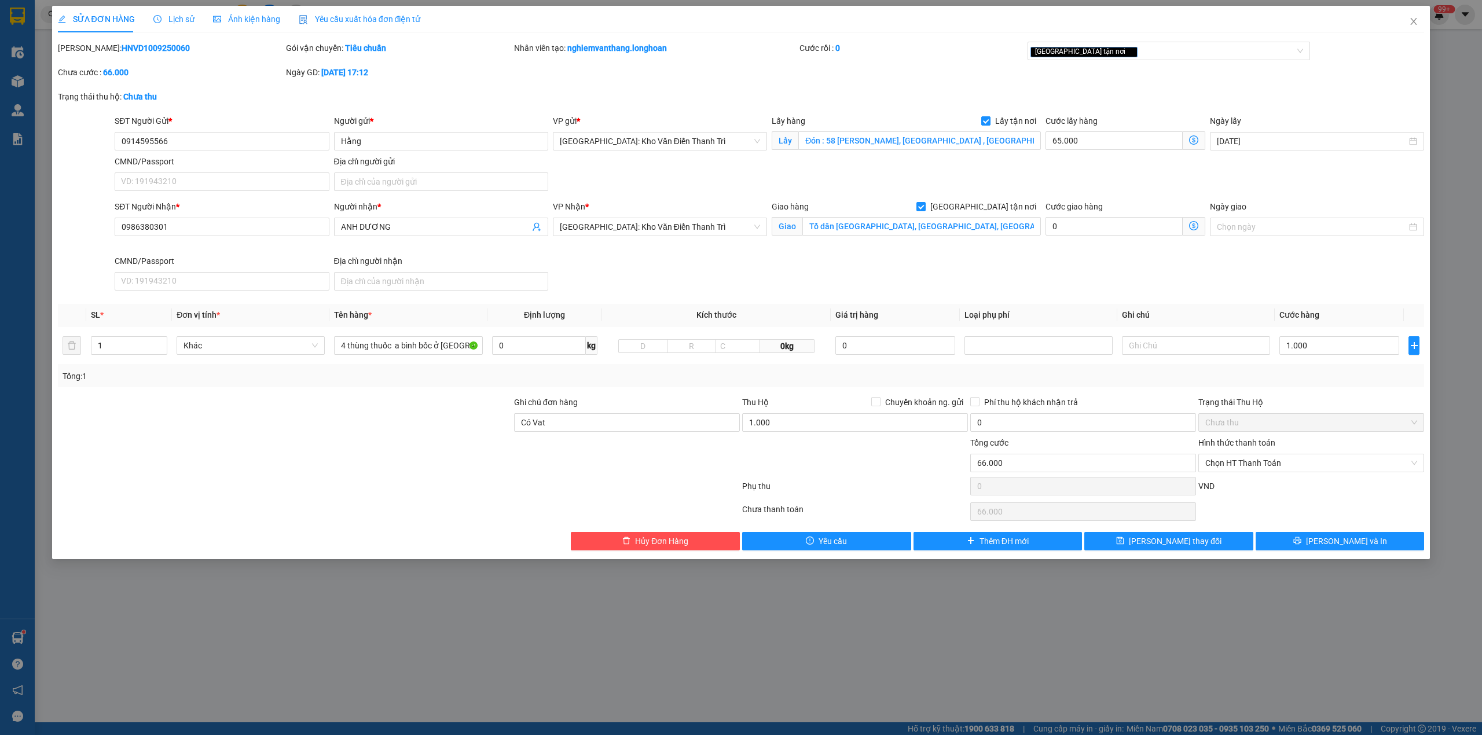
click at [167, 15] on span "Lịch sử" at bounding box center [173, 18] width 41 height 9
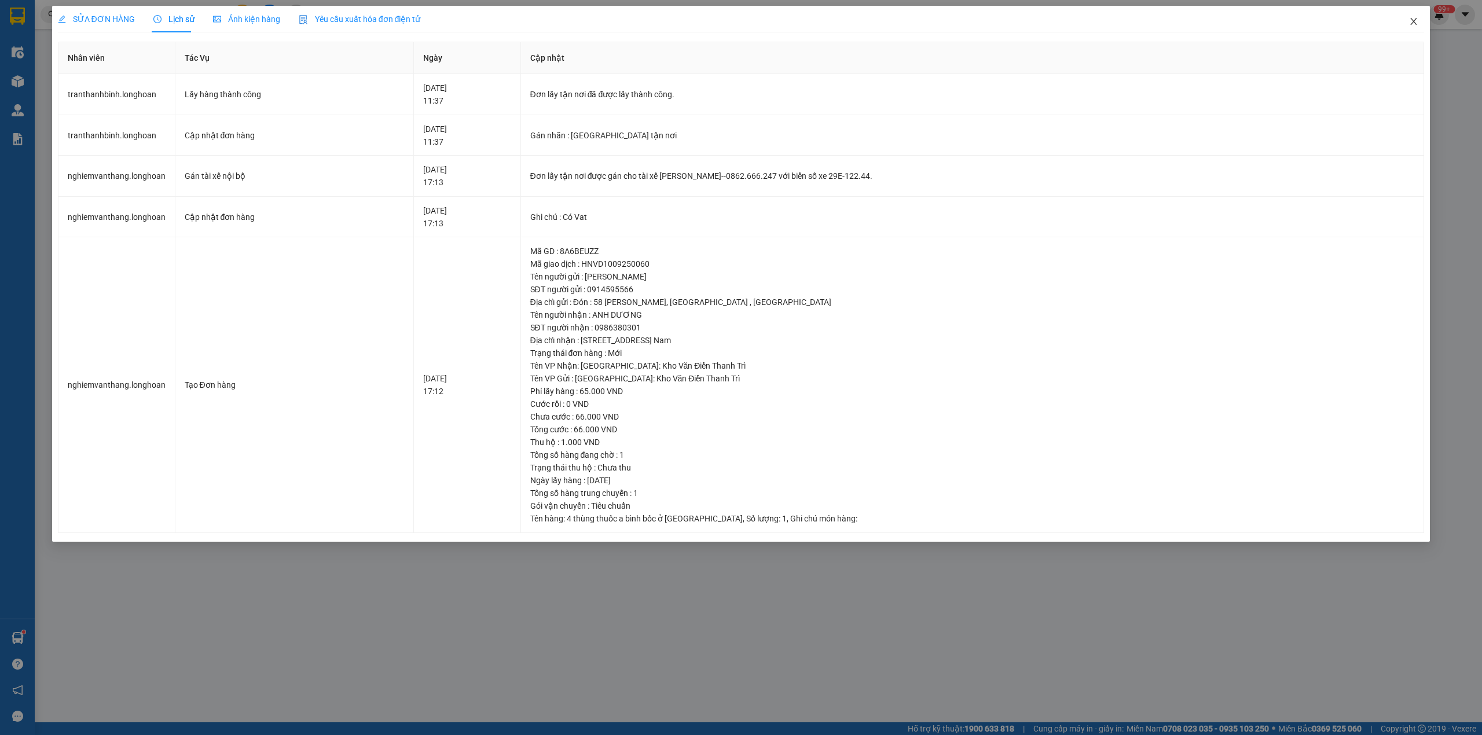
click at [1418, 21] on span "Close" at bounding box center [1413, 22] width 32 height 32
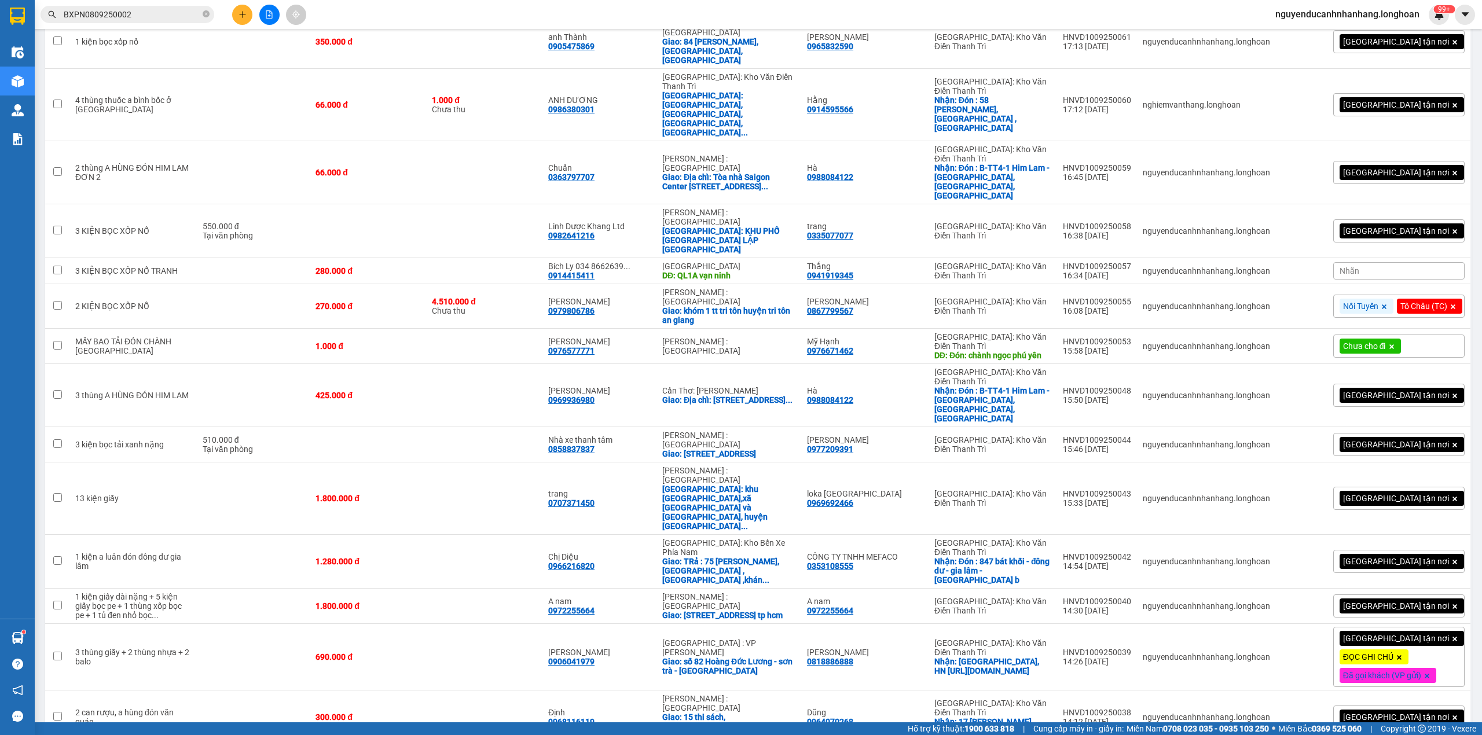
scroll to position [698, 0]
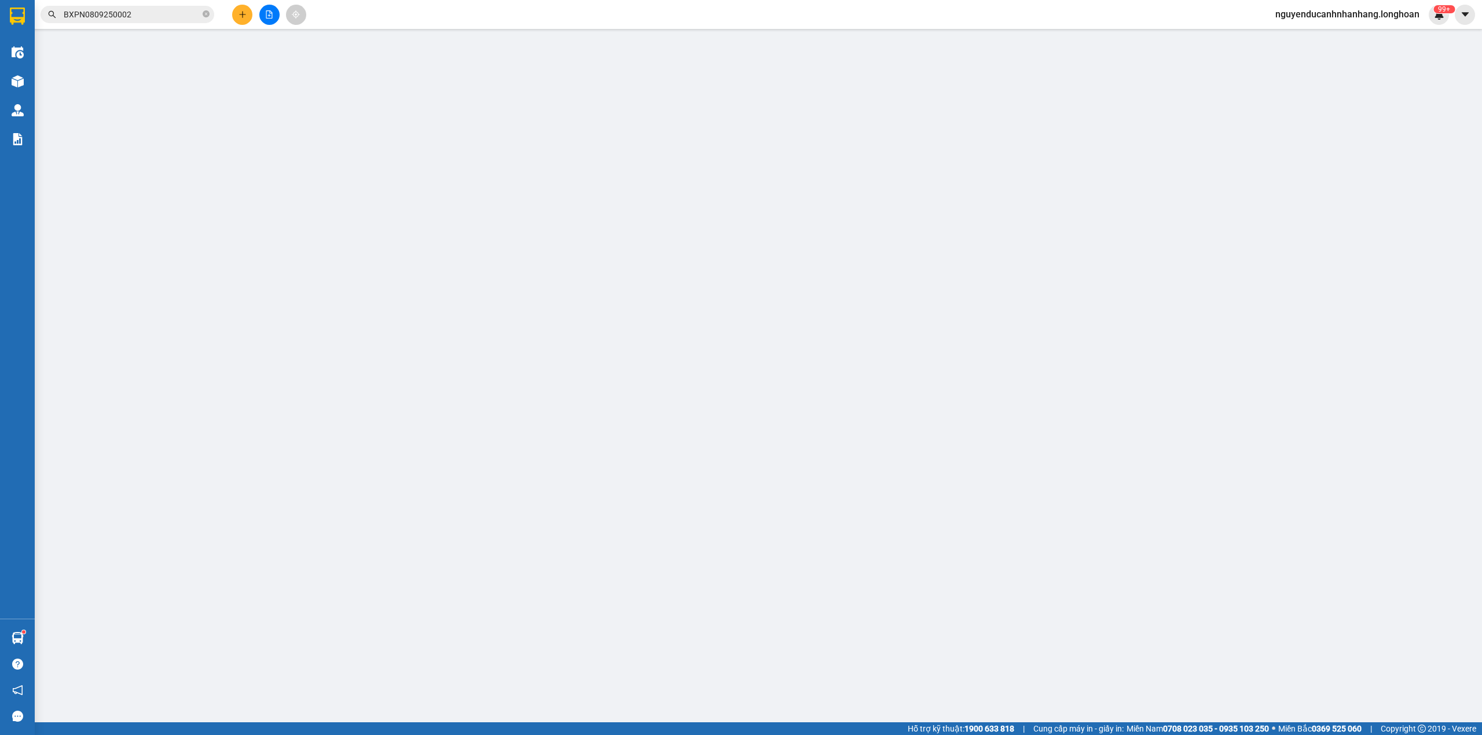
type input "0778388666"
type input "Chiến"
checkbox input "true"
type input "397 lý thường kiệt châu khê từ sơn bắc ninh"
type input "0855151268"
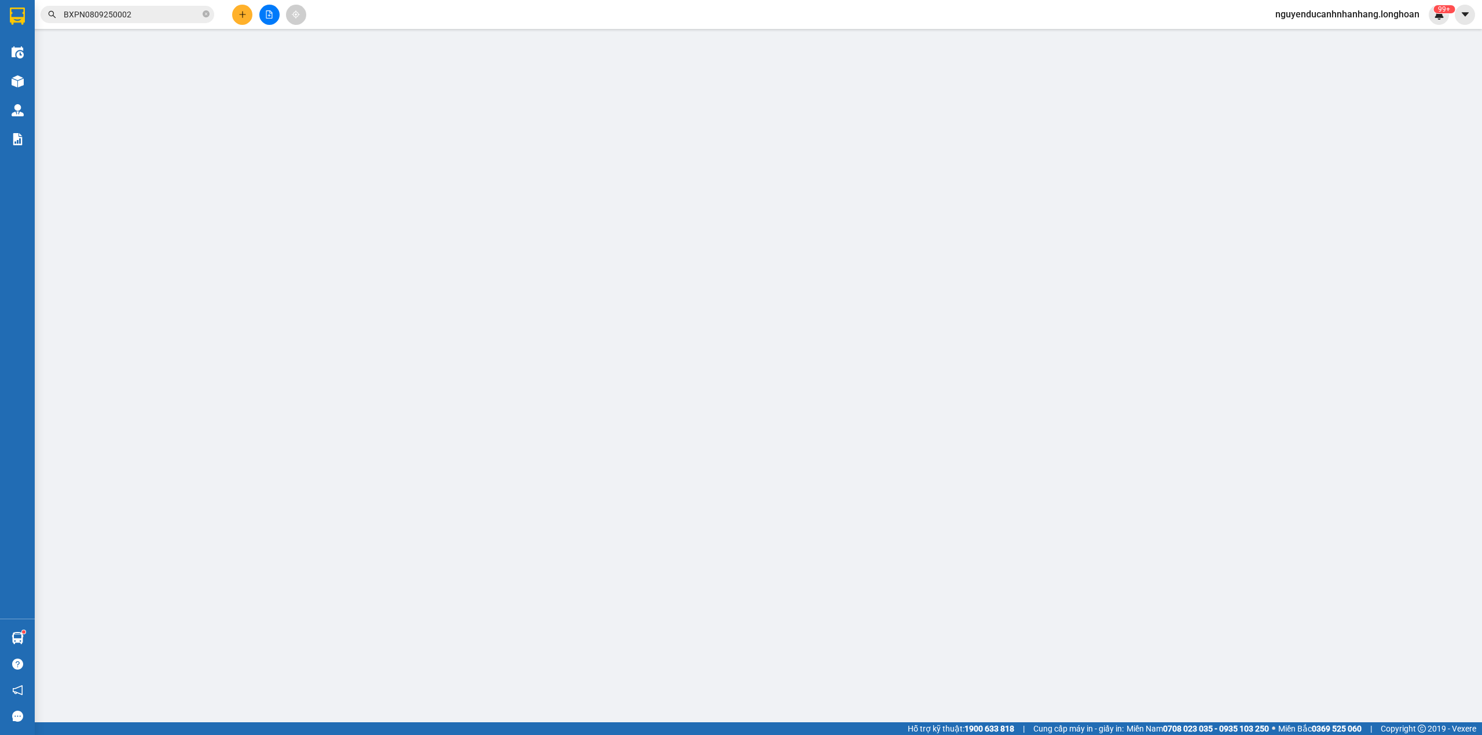
type input "Phượng"
checkbox input "true"
type input "21/15 đ đồng đen phường 12 quận Tân bình"
type input "200.000"
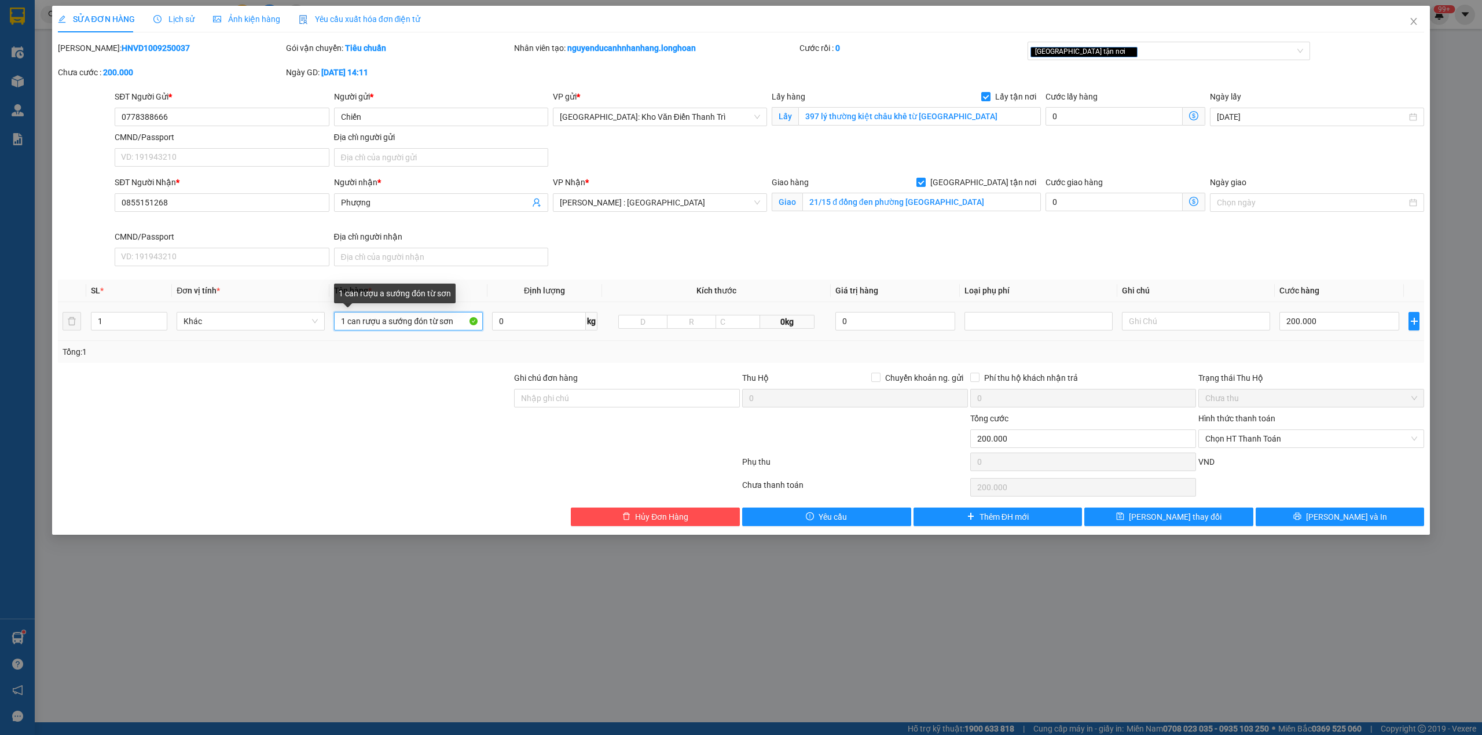
drag, startPoint x: 416, startPoint y: 326, endPoint x: 380, endPoint y: 326, distance: 35.9
click at [380, 326] on input "1 can rượu a sướng đón từ sơn" at bounding box center [408, 321] width 148 height 19
type input "1 can rượu 20l"
click at [417, 370] on div "Total Paid Fee 0 Total UnPaid Fee 200.000 Cash Collection Total Fee Mã ĐH: HNVD…" at bounding box center [741, 284] width 1367 height 485
click at [592, 401] on input "Ghi chú đơn hàng" at bounding box center [627, 398] width 226 height 19
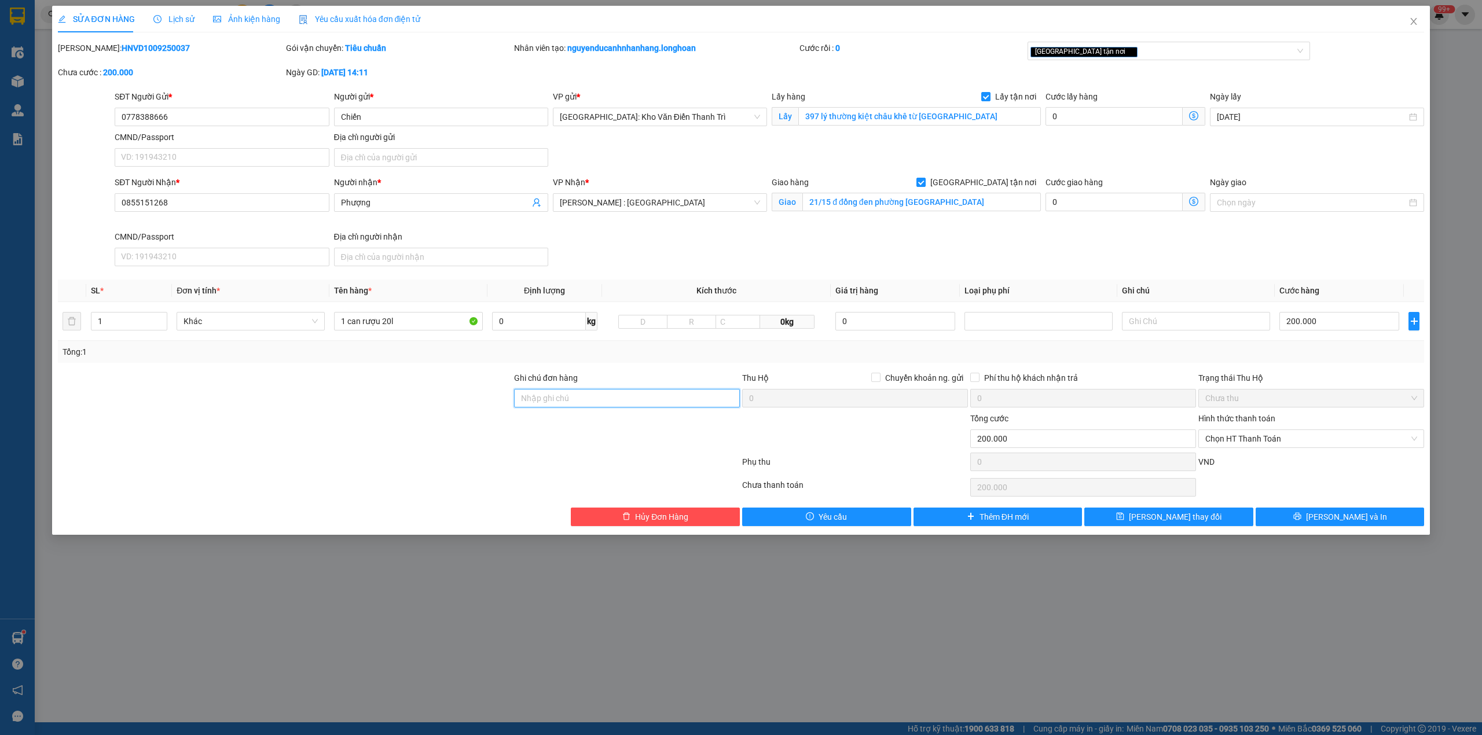
type input "hàng giao nguyên kiện, hư vỡ ko đền"
drag, startPoint x: 655, startPoint y: 374, endPoint x: 1183, endPoint y: 383, distance: 528.0
click at [656, 374] on div "Ghi chú đơn hàng" at bounding box center [627, 380] width 226 height 17
click at [1126, 38] on div "SỬA ĐƠN HÀNG Lịch sử Ảnh kiện hàng Yêu cầu xuất hóa đơn điện tử Total Paid Fee …" at bounding box center [741, 266] width 1367 height 520
click at [1121, 53] on div "[GEOGRAPHIC_DATA] tận nơi" at bounding box center [1163, 51] width 266 height 14
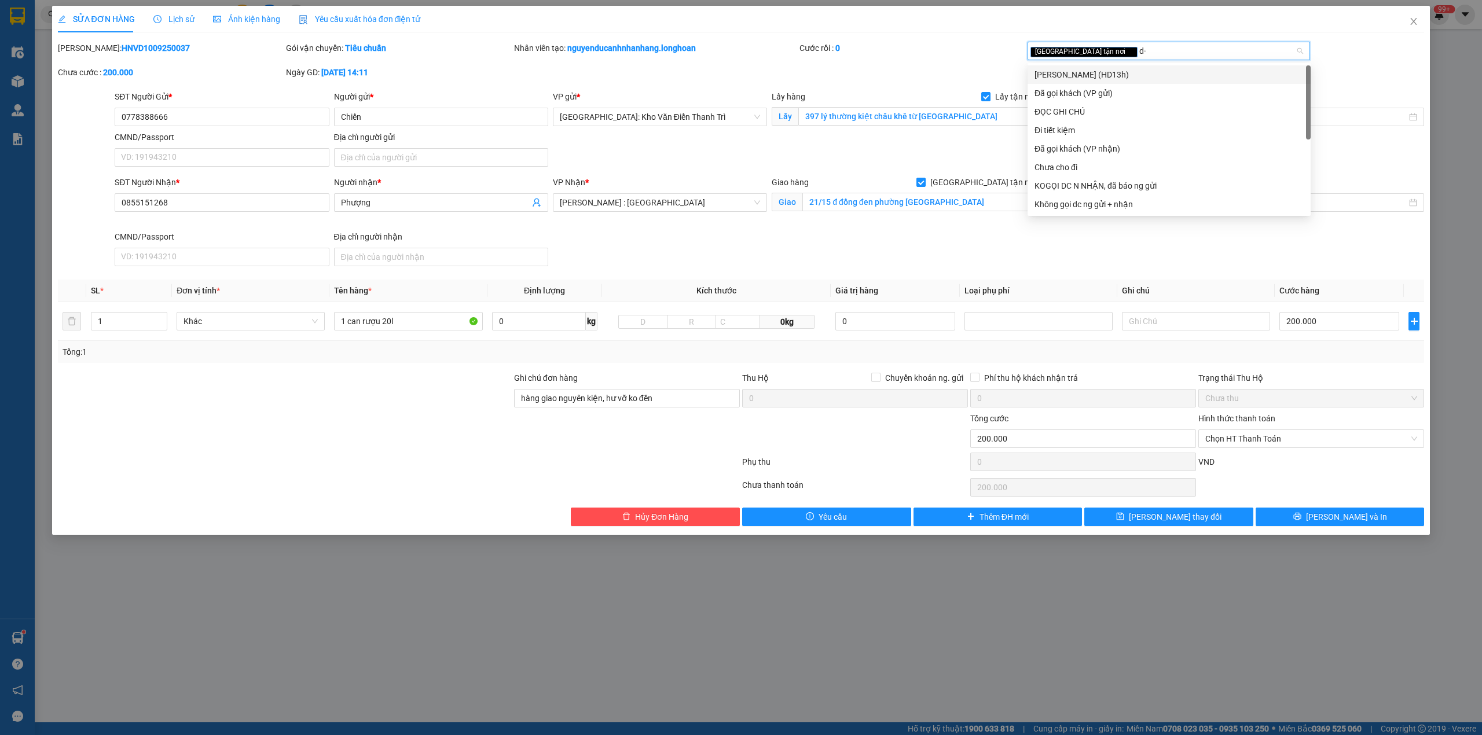
type input "d"
type input "đã"
click at [1114, 75] on div "Đã gọi khách (VP gửi)" at bounding box center [1168, 74] width 269 height 13
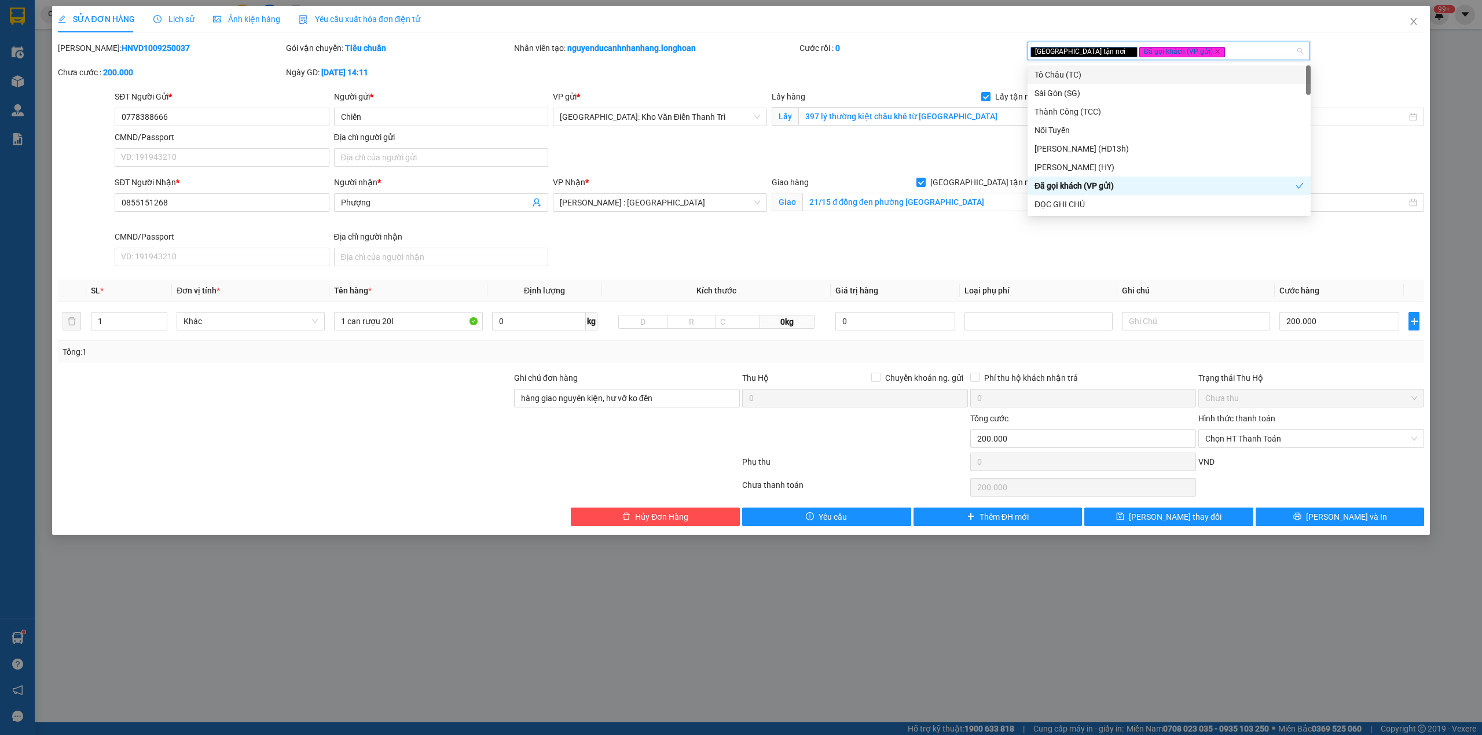
click at [953, 51] on div "Cước rồi : 0" at bounding box center [912, 48] width 226 height 13
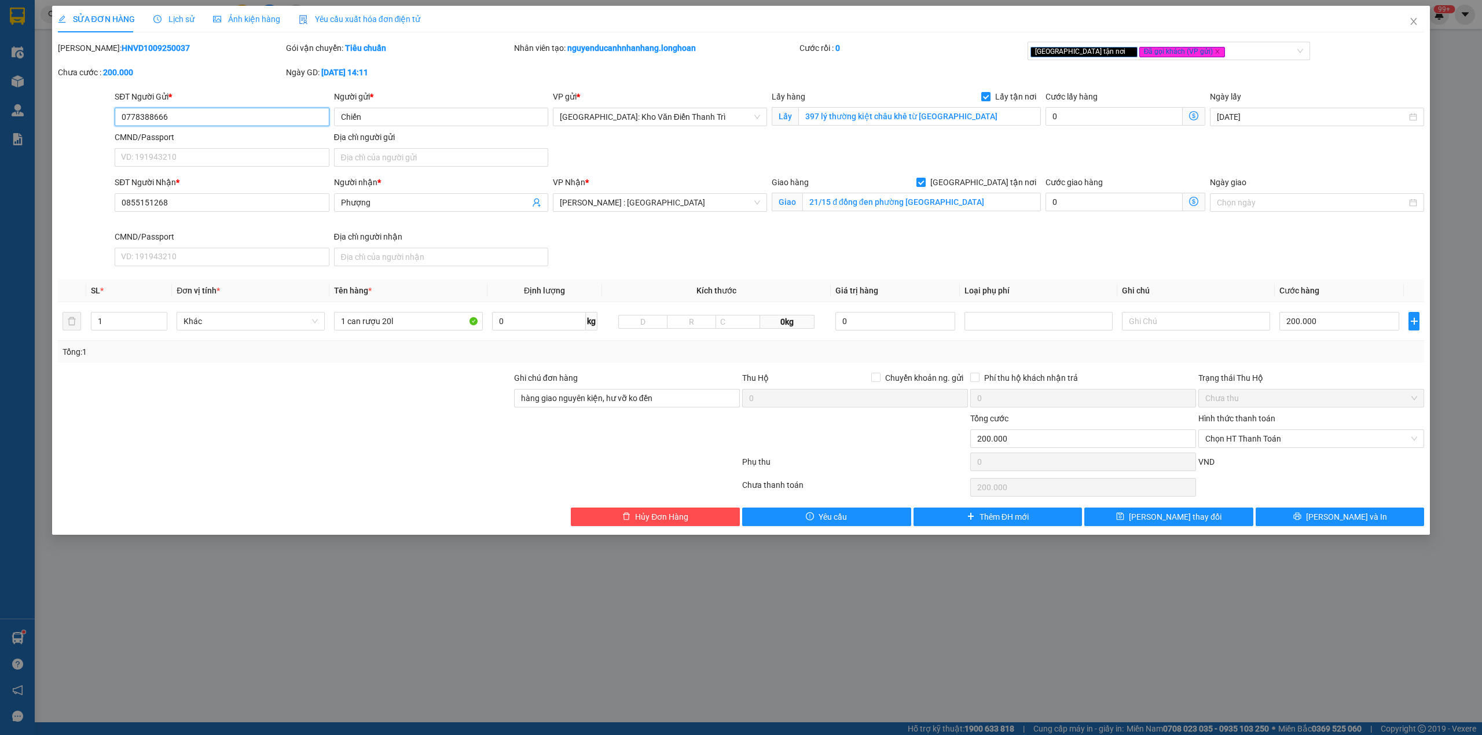
click at [247, 119] on input "0778388666" at bounding box center [222, 117] width 214 height 19
click at [876, 112] on input "397 lý thường kiệt châu khê từ sơn bắc ninh" at bounding box center [919, 116] width 243 height 19
click at [1351, 523] on span "[PERSON_NAME] và In" at bounding box center [1346, 517] width 81 height 13
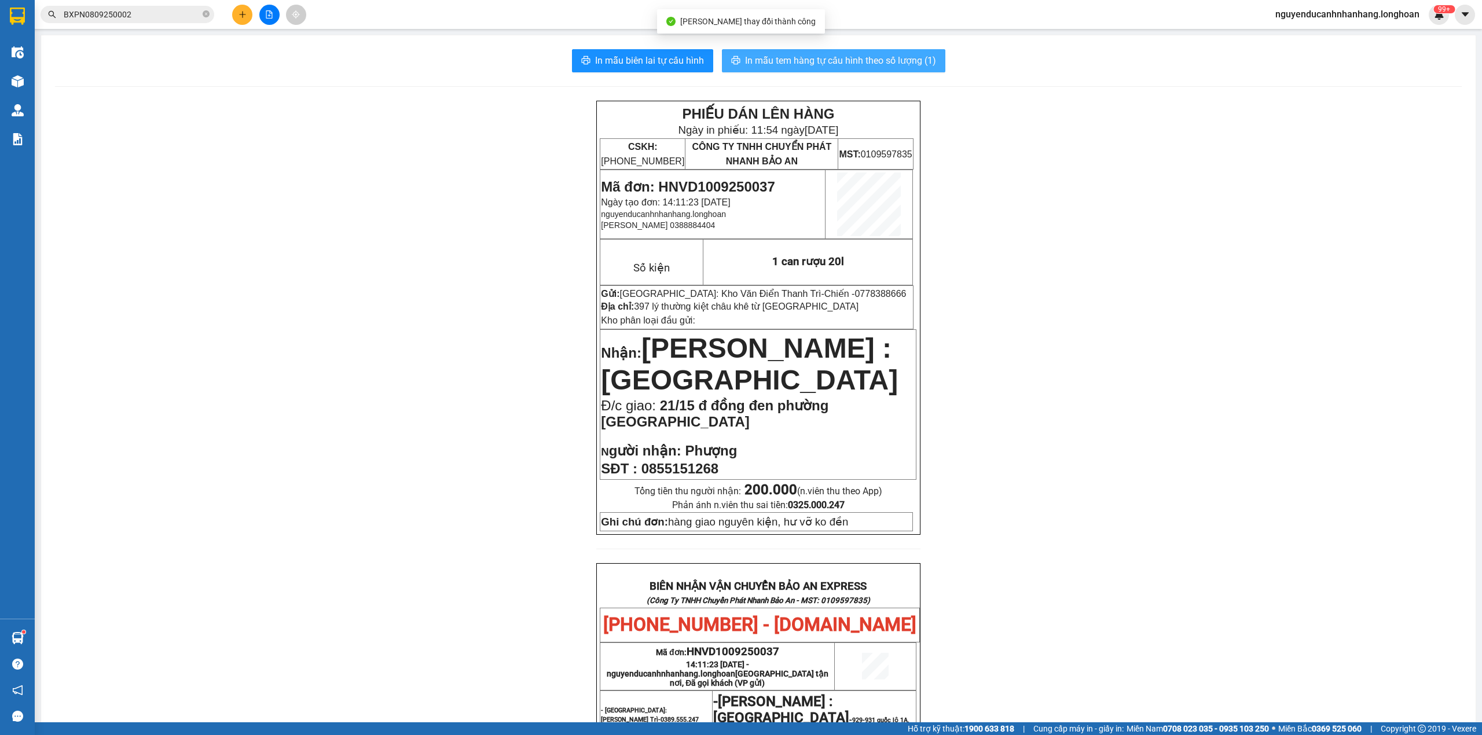
click at [834, 65] on span "In mẫu tem hàng tự cấu hình theo số lượng (1)" at bounding box center [840, 60] width 191 height 14
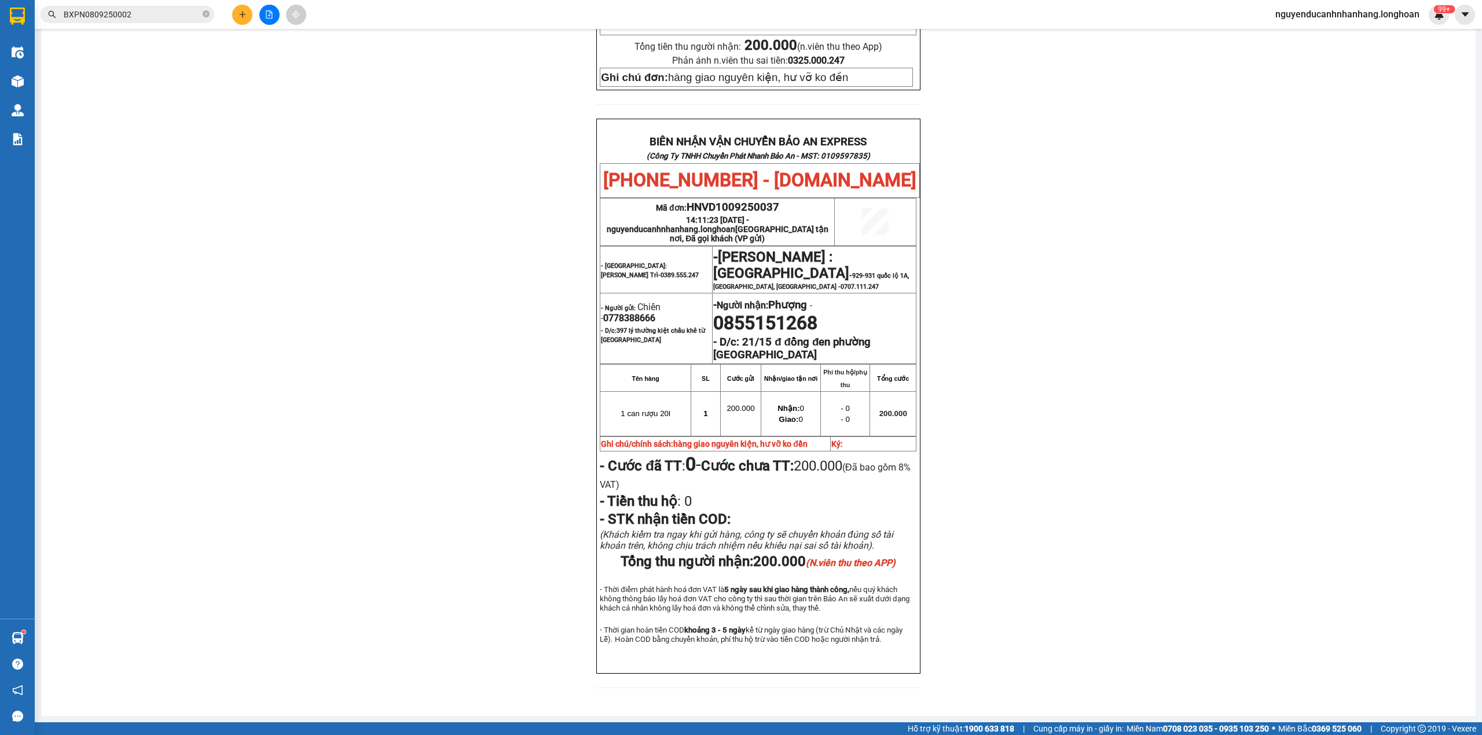
scroll to position [473, 0]
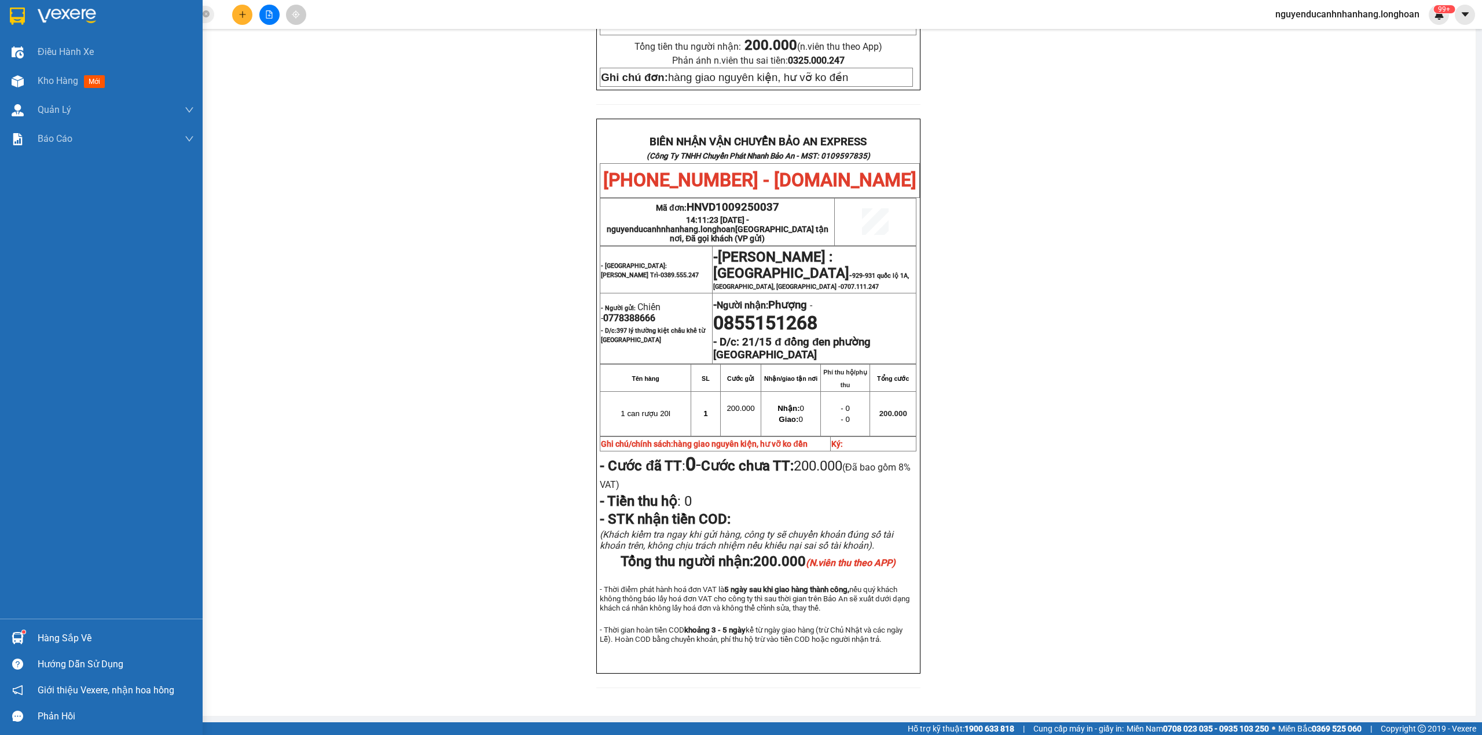
click at [27, 20] on div at bounding box center [18, 16] width 20 height 20
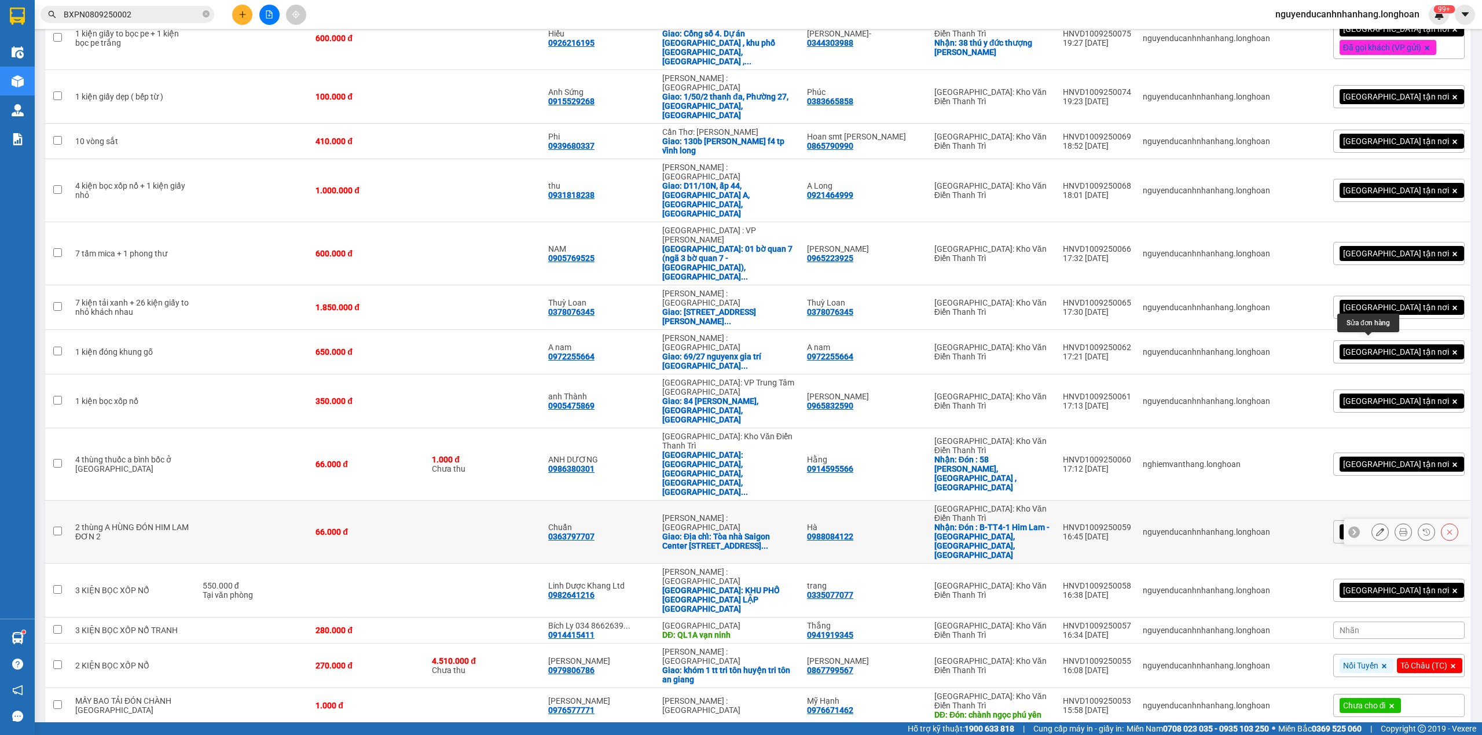
click at [1376, 528] on icon at bounding box center [1380, 532] width 8 height 8
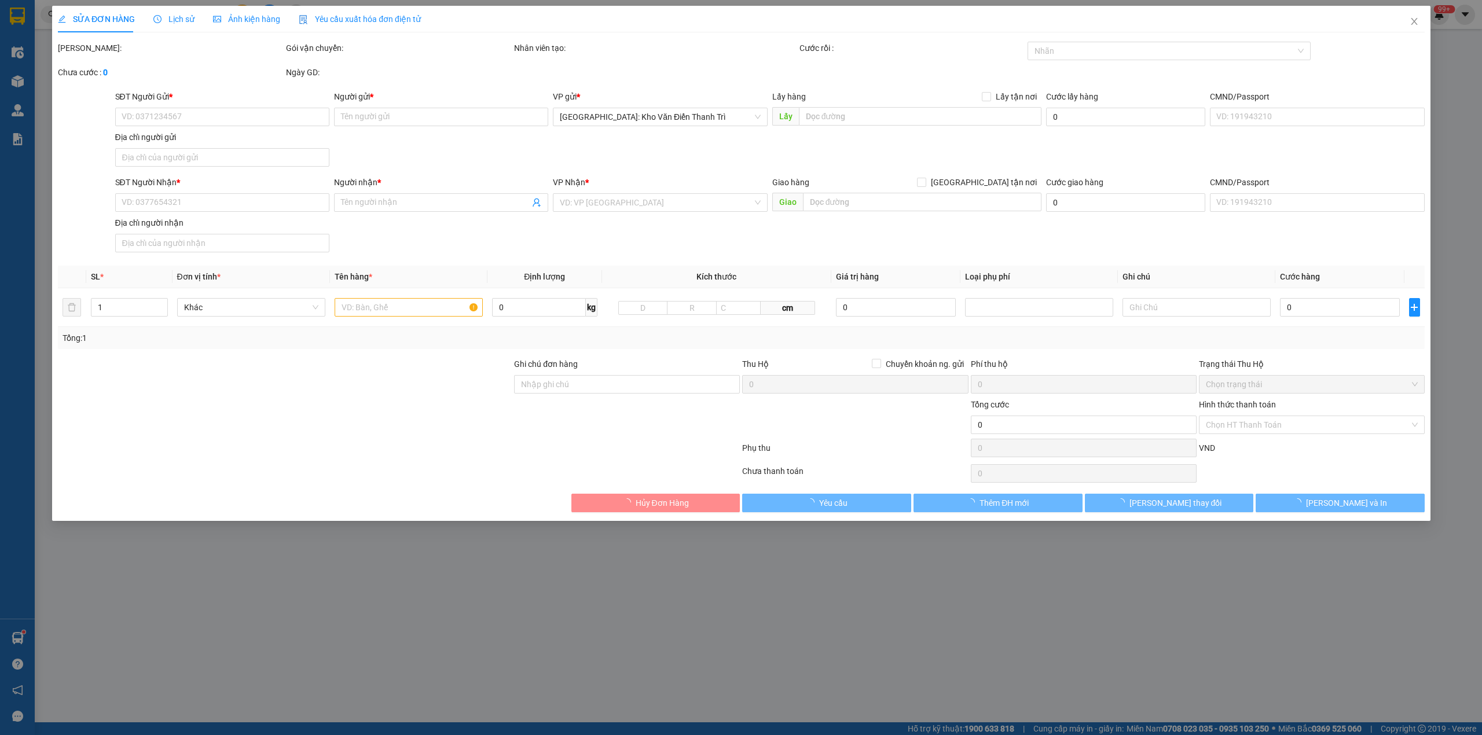
type input "0988084122"
type input "Hà"
checkbox input "true"
type input "Đón : B-TT4-1 Him Lam - Vạn Phúc, Hà Đông, Hà Nội"
type input "0363797707"
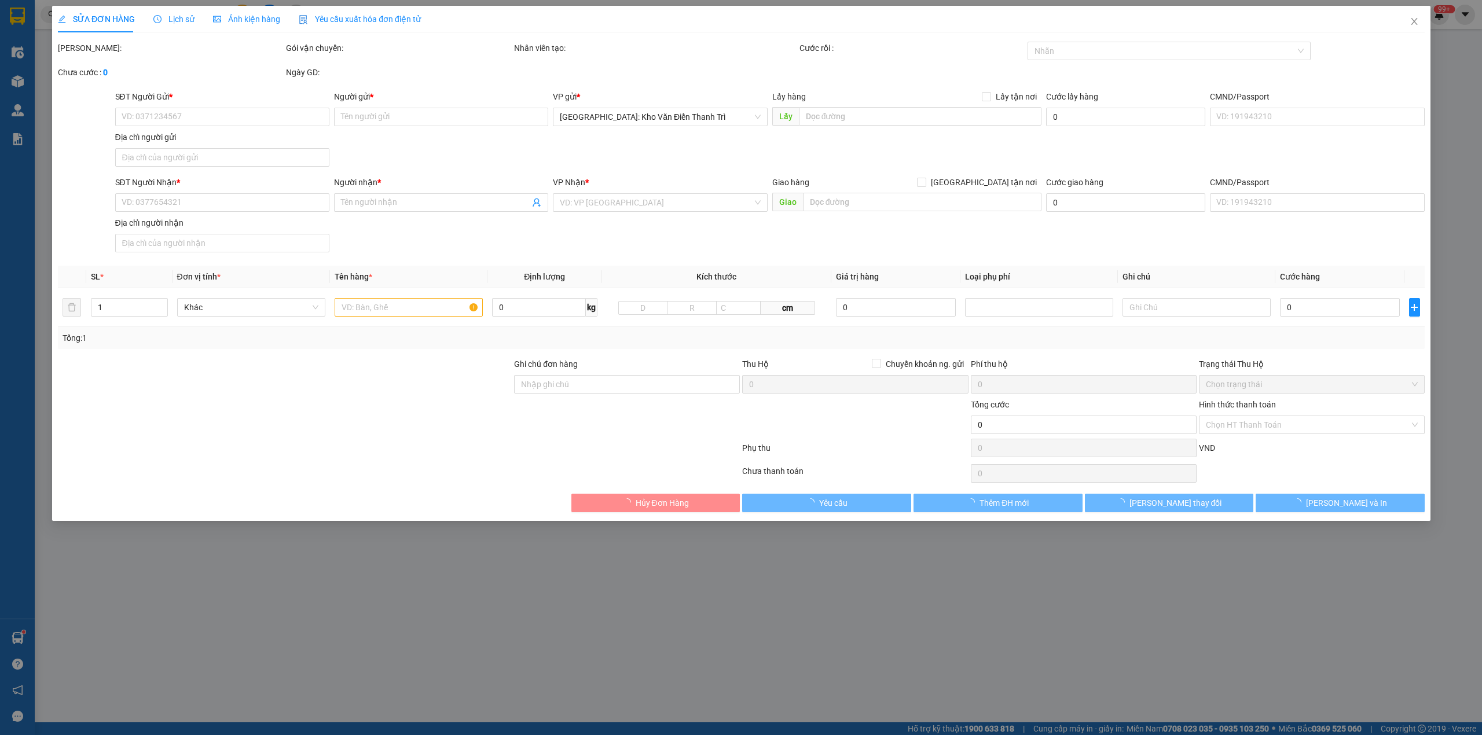
type input "Chuẩn"
checkbox input "true"
type input "Địa chỉ: Tòa nhà Saigon Center 1 , 65 Lê Lơi, Phường Sài Gòn, Tp Hồ Chí Minh"
type input "có VAT"
type input "66.000"
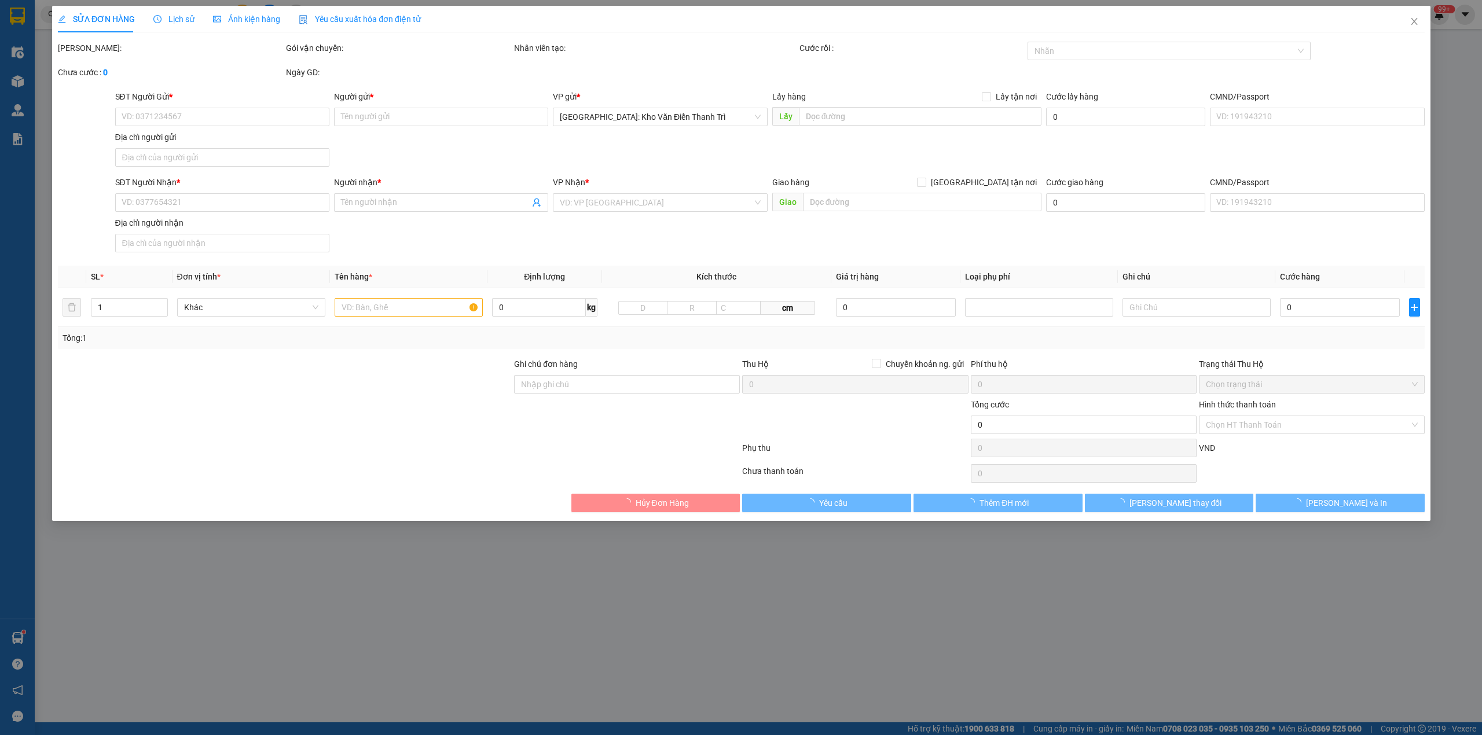
type input "66.000"
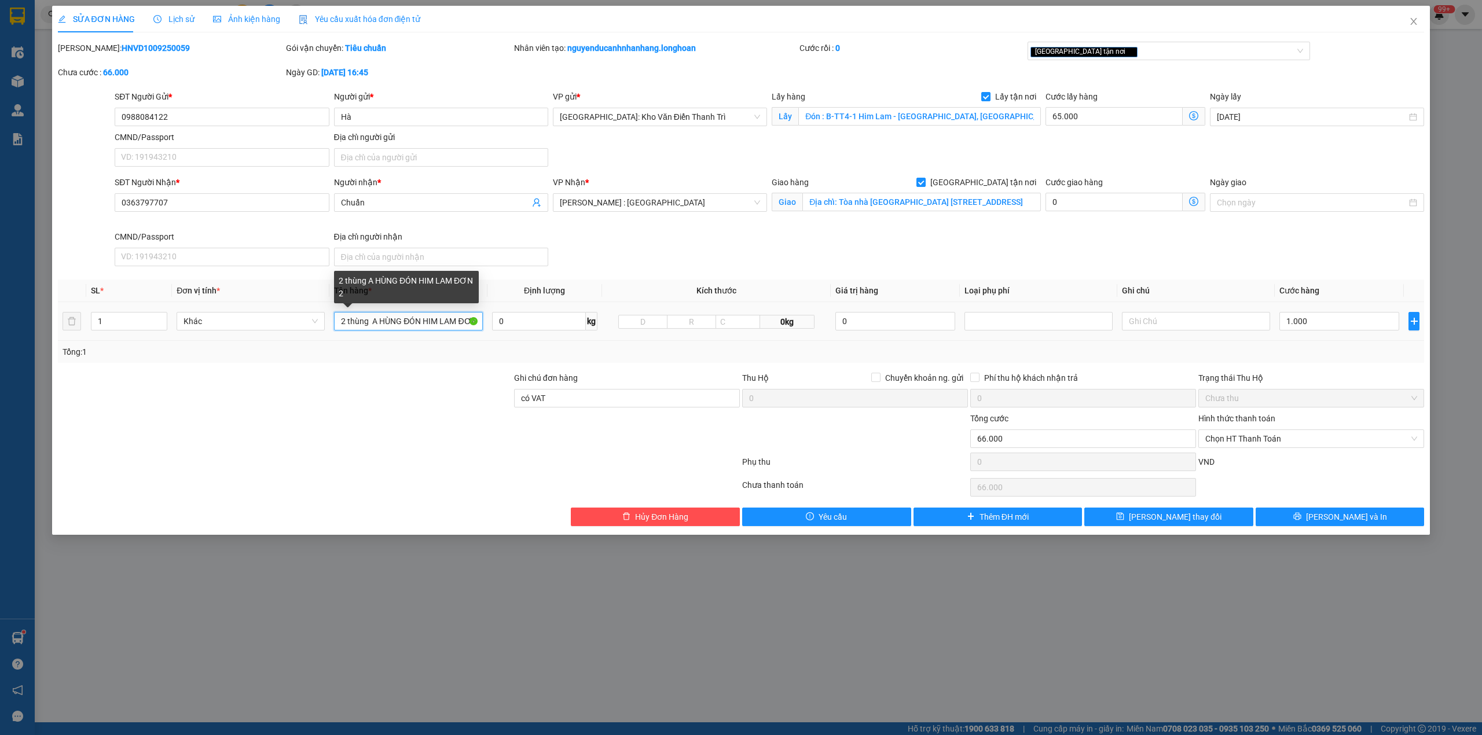
click at [387, 323] on input "2 thùng A HÙNG ĐÓN HIM LAM ĐƠN 2" at bounding box center [408, 321] width 148 height 19
type input "2 kiện đóng gỗ"
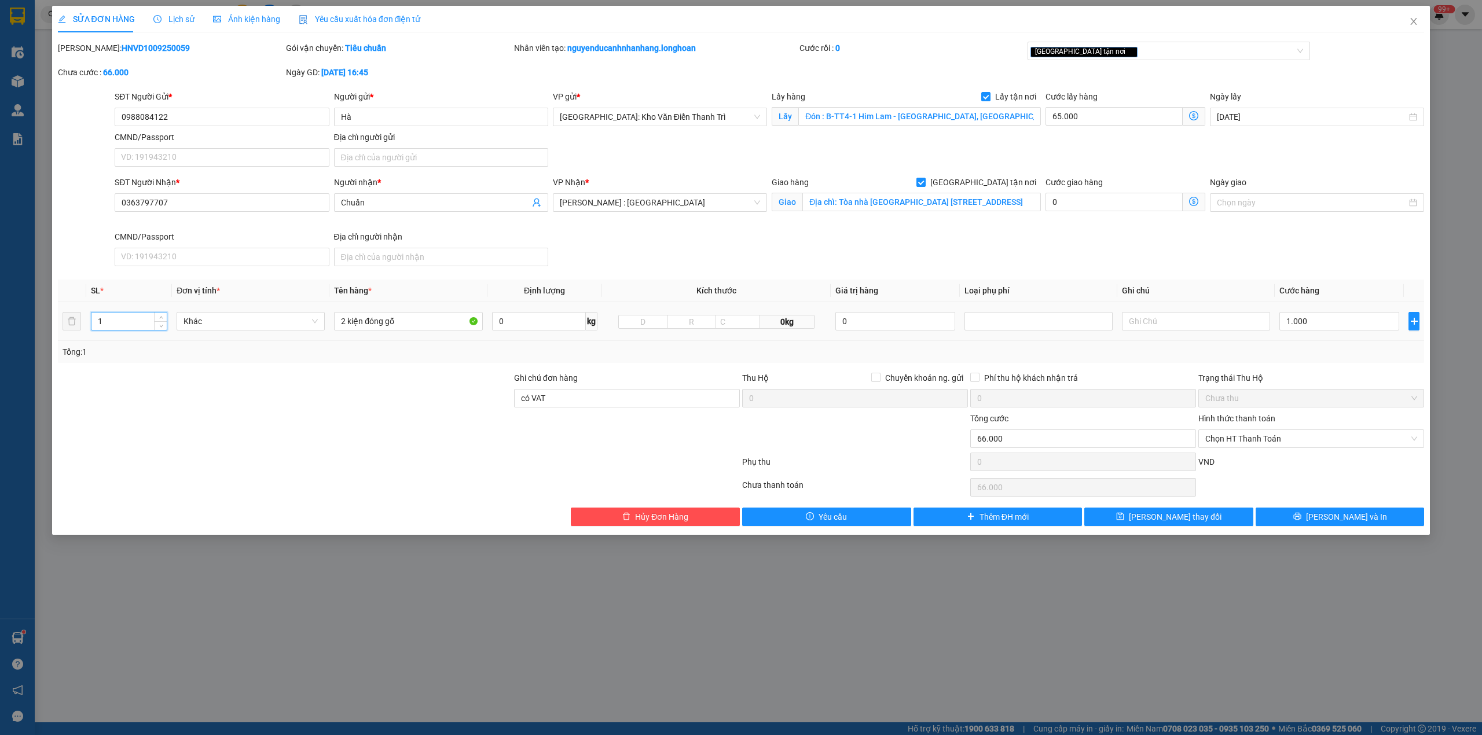
click at [128, 327] on input "1" at bounding box center [128, 321] width 75 height 17
type input "2"
drag, startPoint x: 184, startPoint y: 388, endPoint x: 721, endPoint y: 395, distance: 537.2
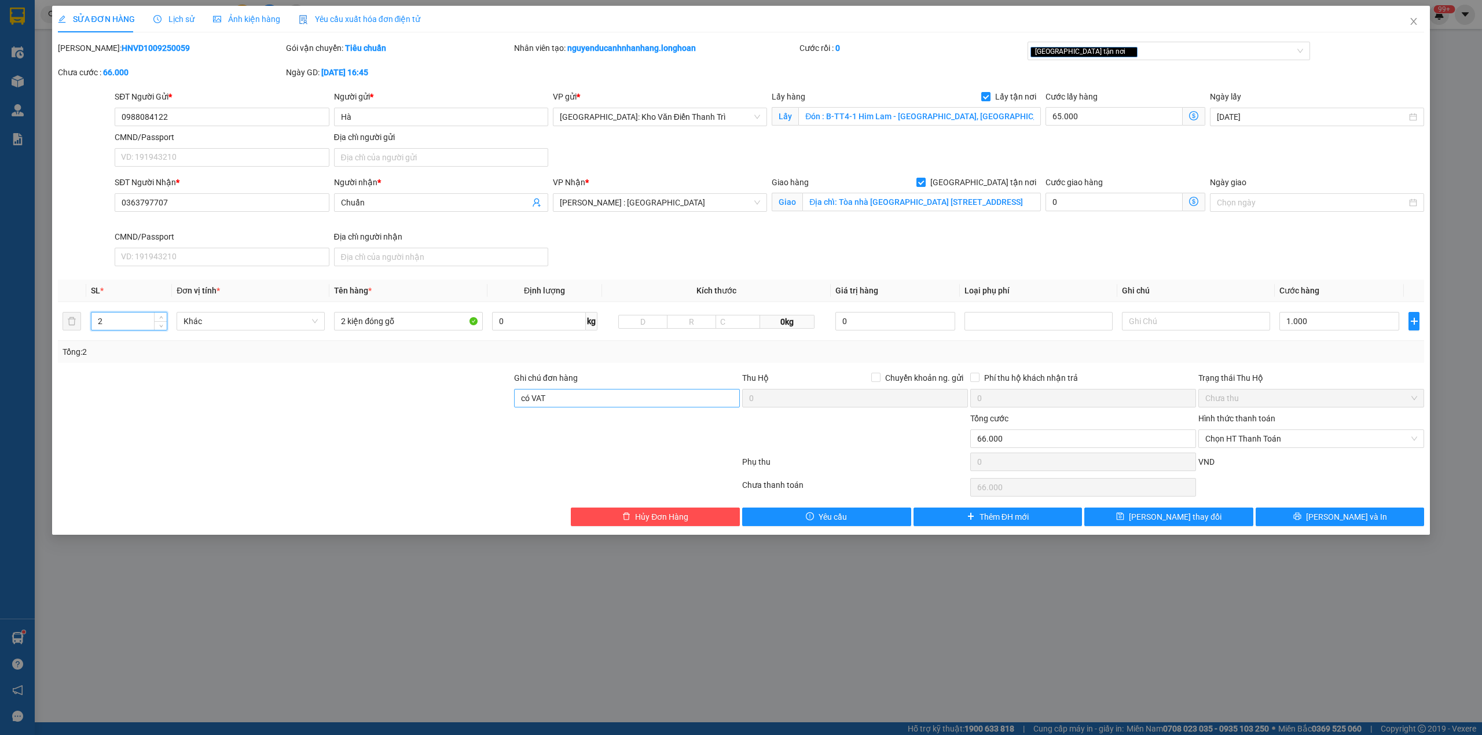
click at [197, 390] on div at bounding box center [285, 392] width 456 height 41
drag, startPoint x: 1312, startPoint y: 357, endPoint x: 1316, endPoint y: 336, distance: 21.9
click at [1313, 357] on div "Tổng: 2" at bounding box center [741, 352] width 1357 height 13
click at [1316, 324] on input "1.000" at bounding box center [1339, 321] width 120 height 19
type input "1.065.000"
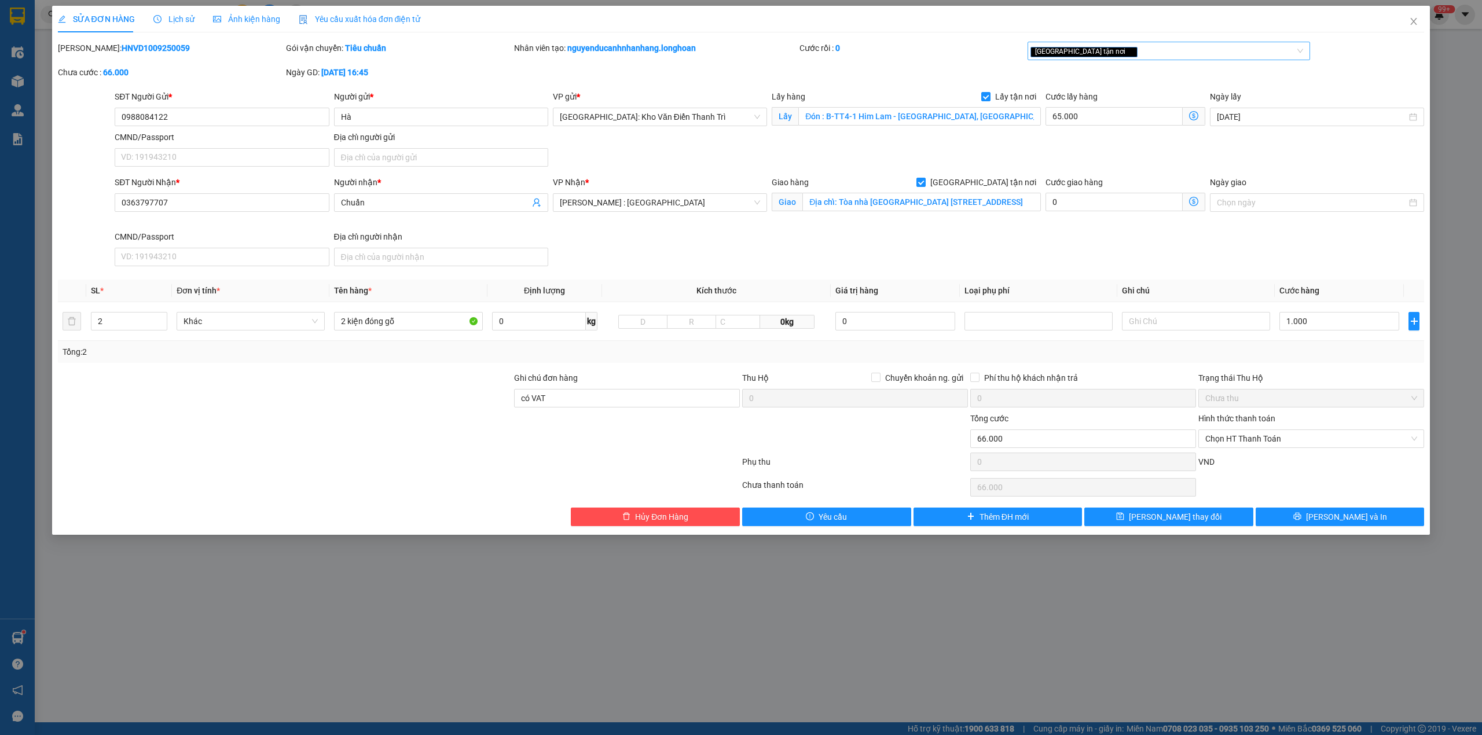
type input "1.065.000"
type input "1.000.000"
click at [859, 452] on div at bounding box center [855, 432] width 228 height 41
click at [1325, 326] on input "1.000.000" at bounding box center [1339, 321] width 120 height 19
type input "65.001"
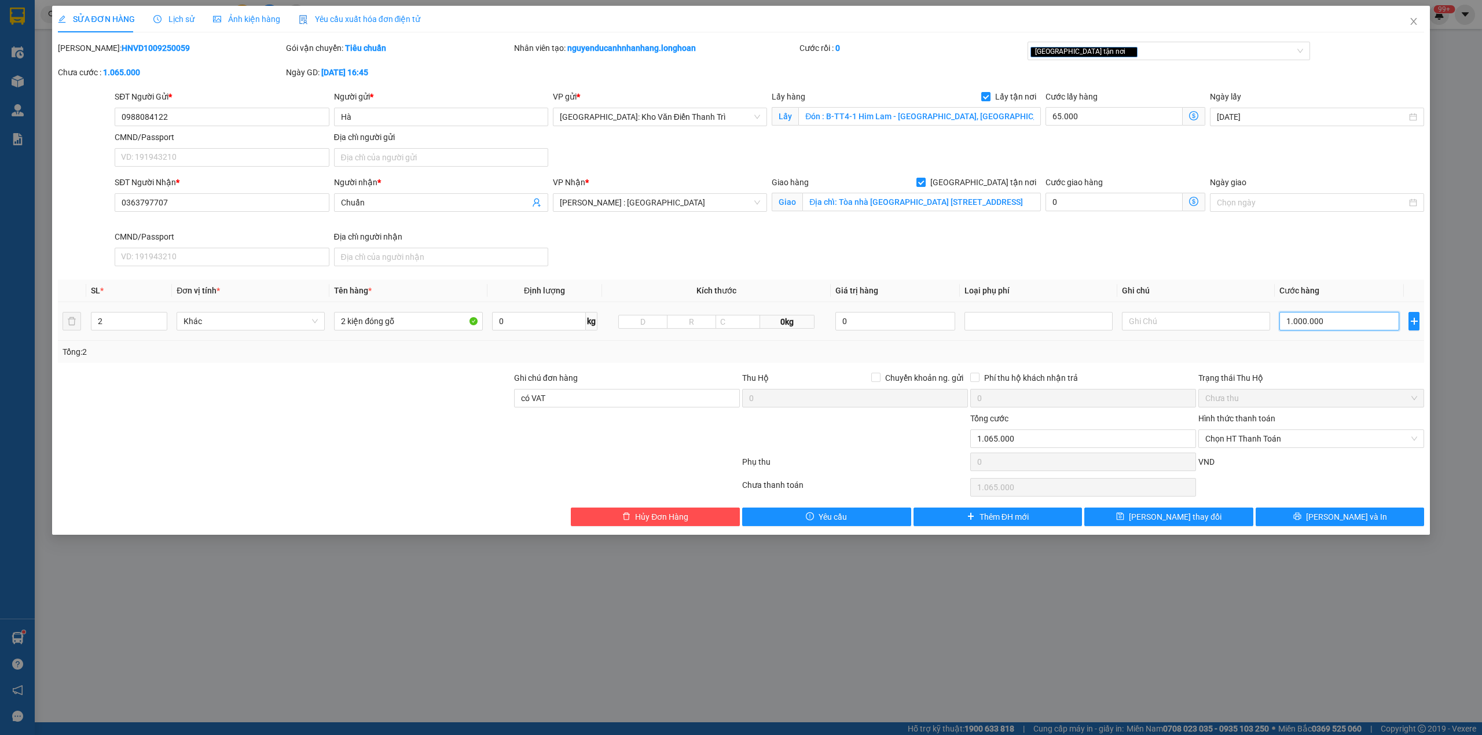
type input "65.001"
type input "1"
type input "65.010"
type input "10"
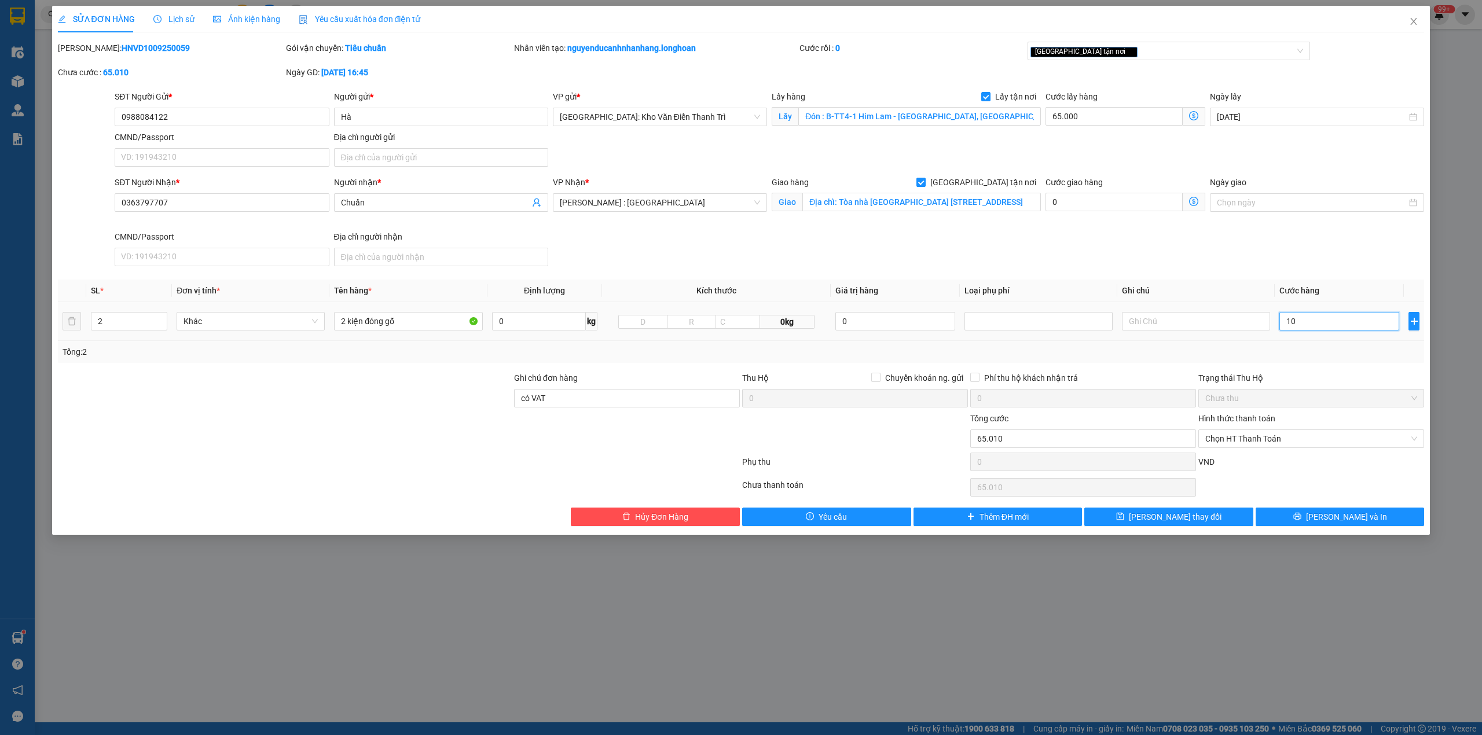
type input "65.105"
type input "105"
type input "65.010"
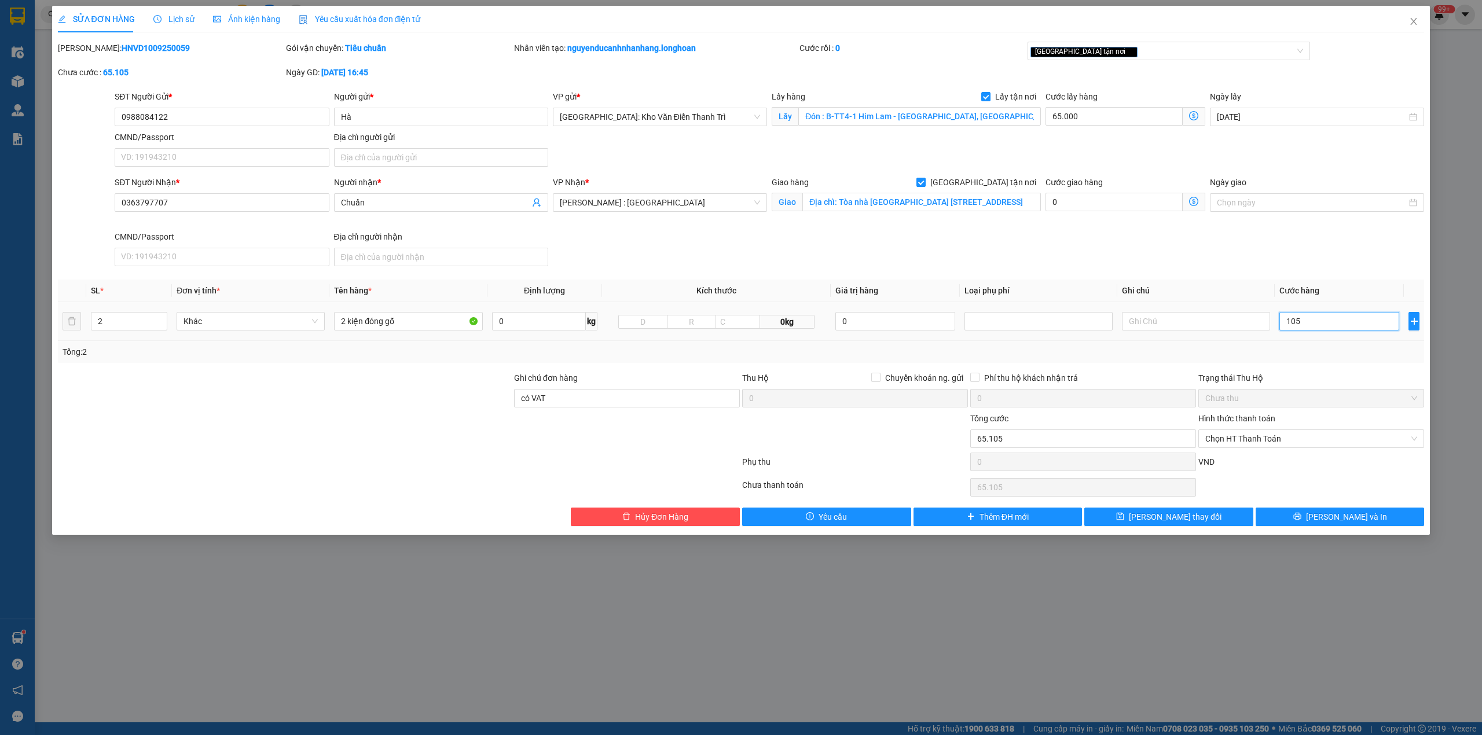
type input "10"
type input "65.105"
type input "105"
type input "65.010"
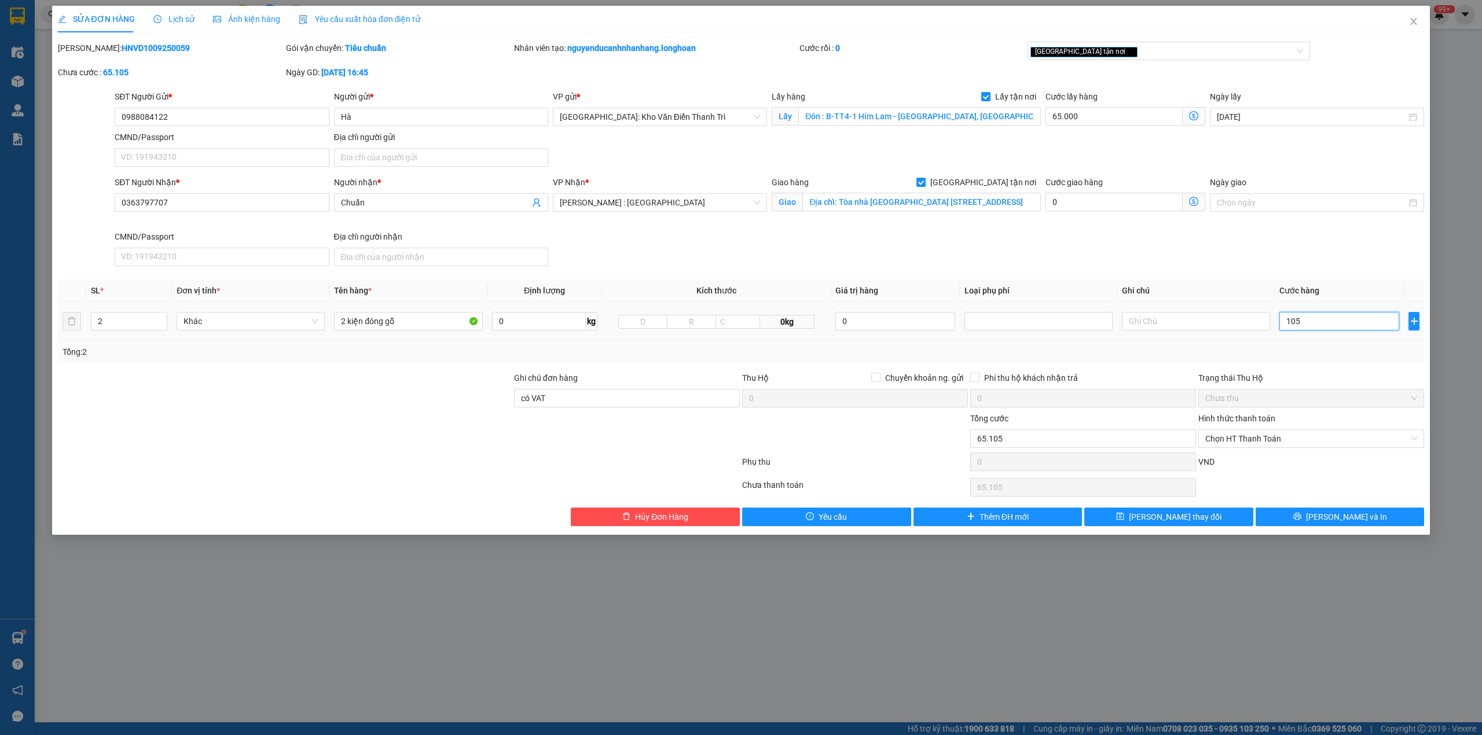
type input "65.010"
type input "10"
type input "65.100"
type input "100"
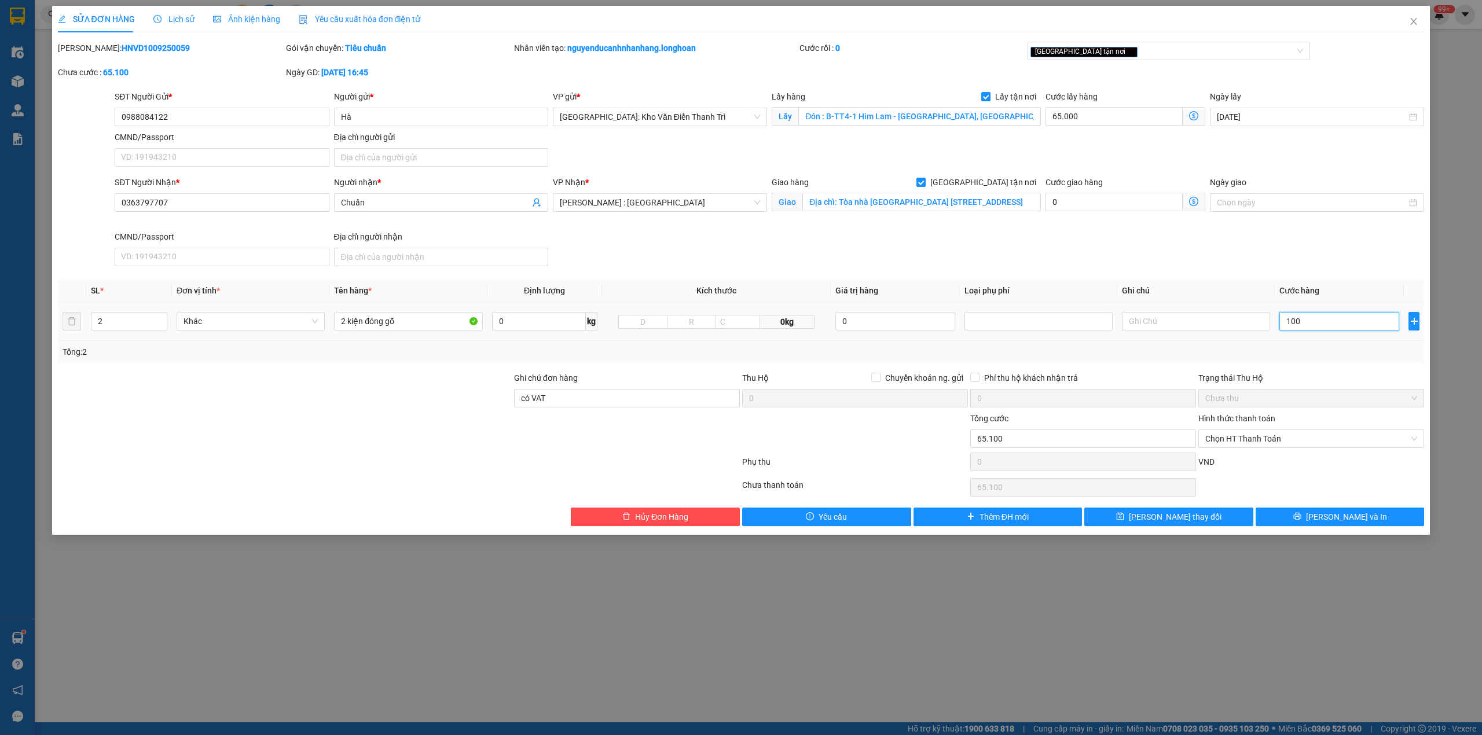
type input "66.005"
type input "10.050"
type input "75.050"
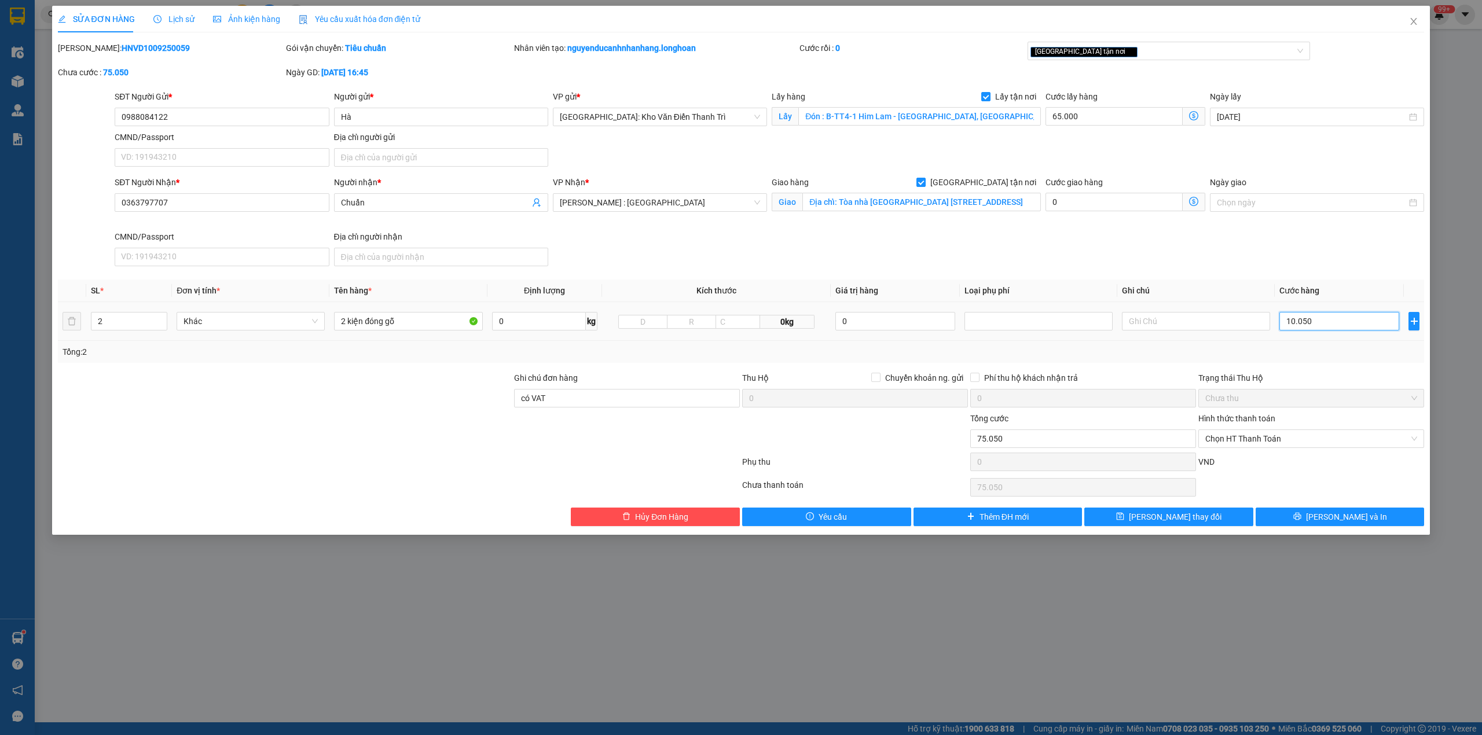
type input "165.500"
type input "100.500"
type input "1.070.000"
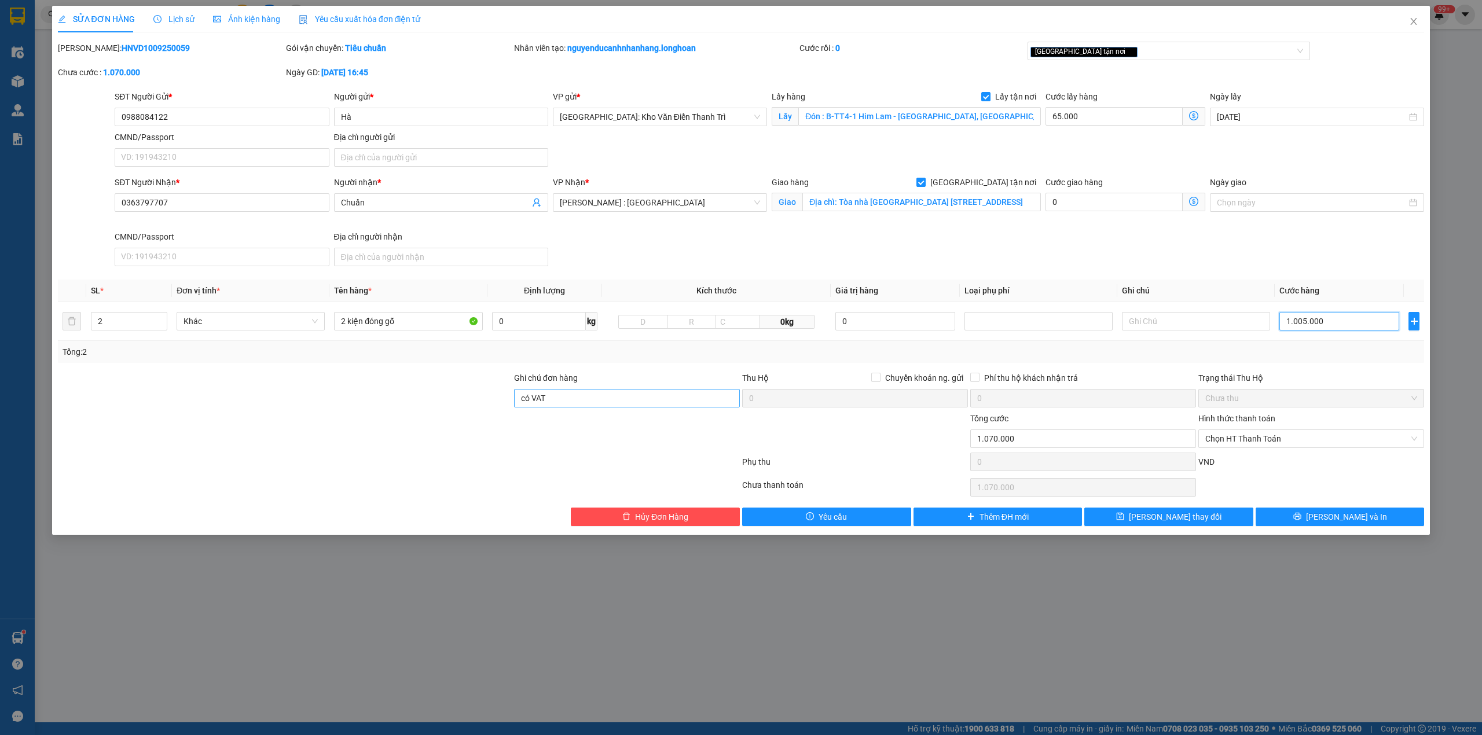
type input "1.005.000"
click at [598, 405] on input "có VAT" at bounding box center [627, 398] width 226 height 19
drag, startPoint x: 614, startPoint y: 405, endPoint x: 618, endPoint y: 410, distance: 6.5
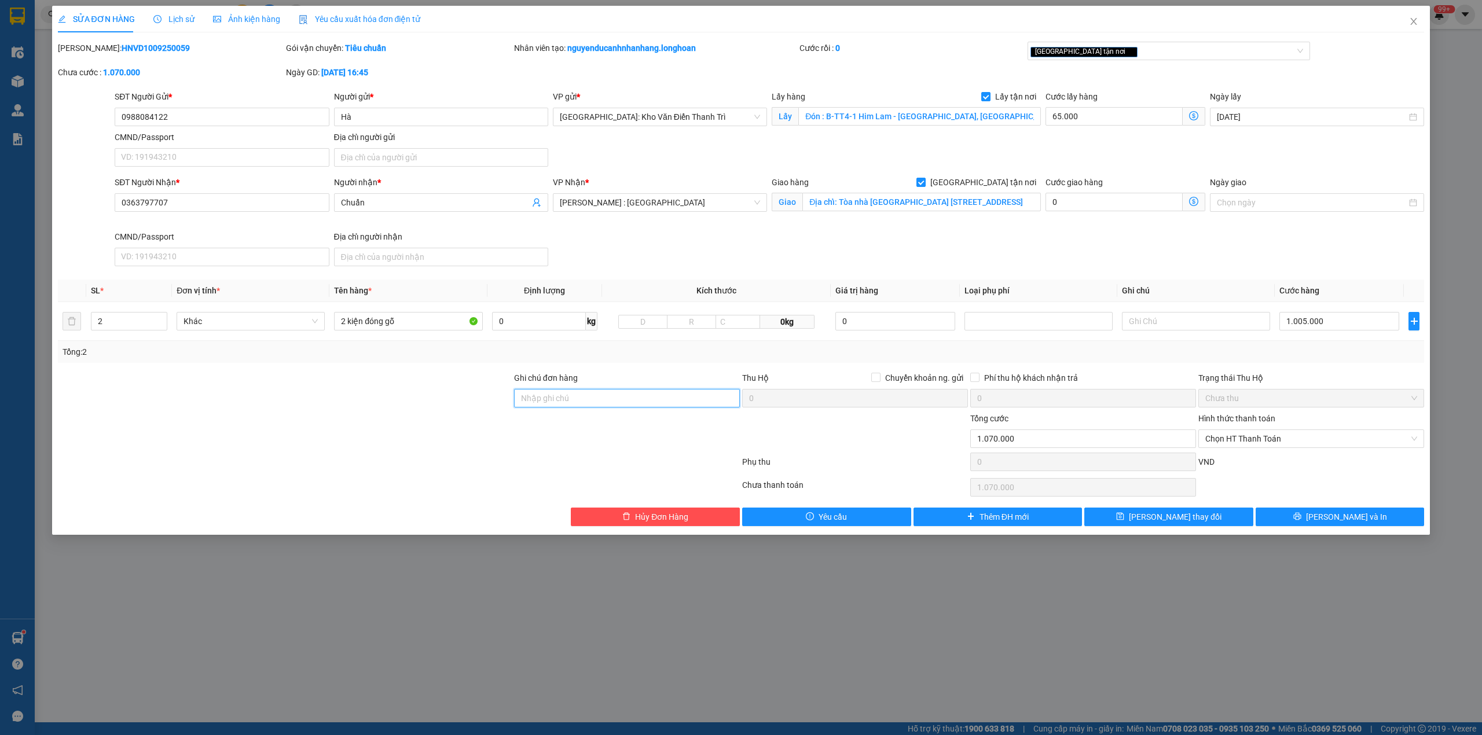
click at [614, 405] on input "Ghi chú đơn hàng" at bounding box center [627, 398] width 226 height 19
type input "hàng giao nguyên kiện, hư vỡ ko đền"
click at [631, 370] on div "Total Paid Fee 0 Total UnPaid Fee 66.000 Cash Collection Total Fee Mã ĐH: HNVD1…" at bounding box center [741, 284] width 1367 height 485
click at [122, 52] on b "HNVD1009250059" at bounding box center [156, 47] width 68 height 9
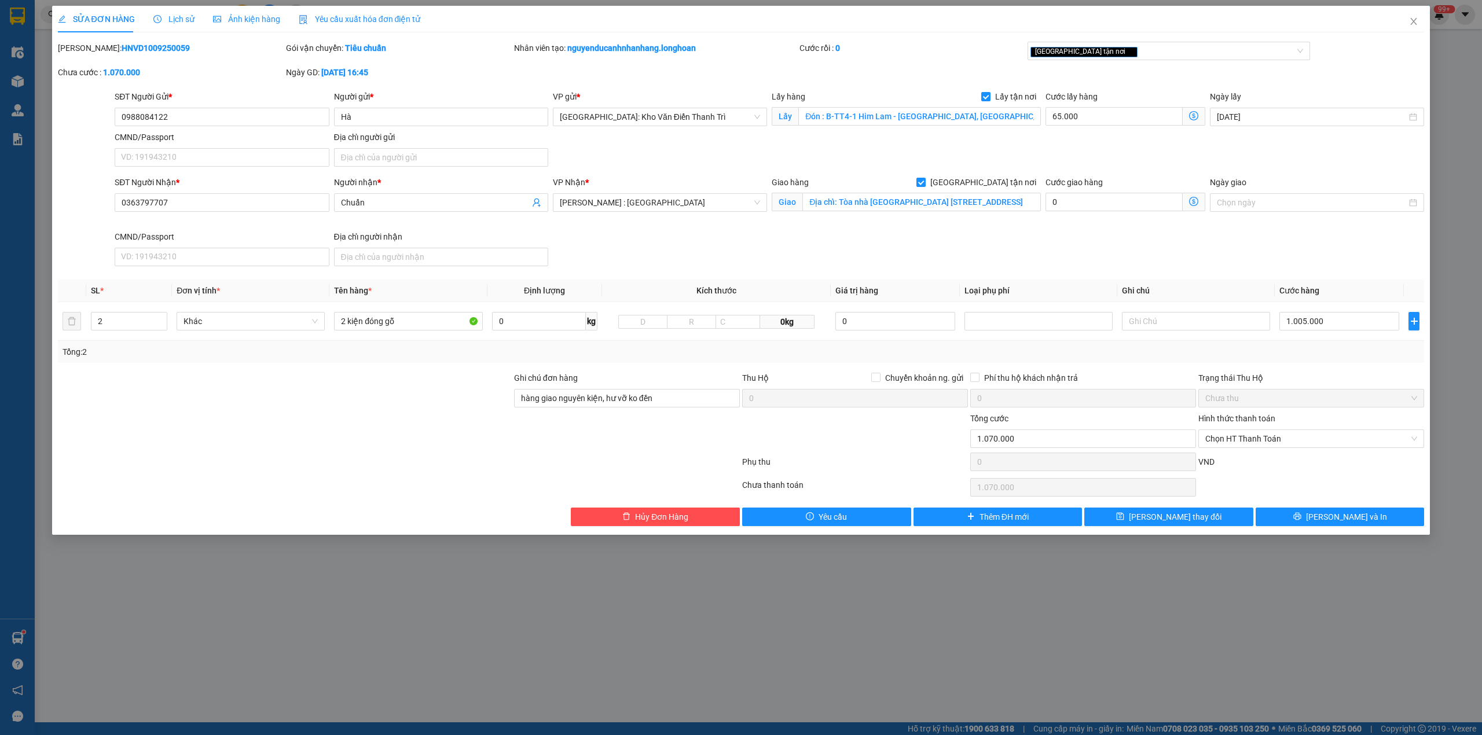
copy b "HNVD1009250059"
click at [237, 119] on input "0988084122" at bounding box center [222, 117] width 214 height 19
click at [1119, 54] on div "[GEOGRAPHIC_DATA] tận nơi" at bounding box center [1163, 51] width 266 height 14
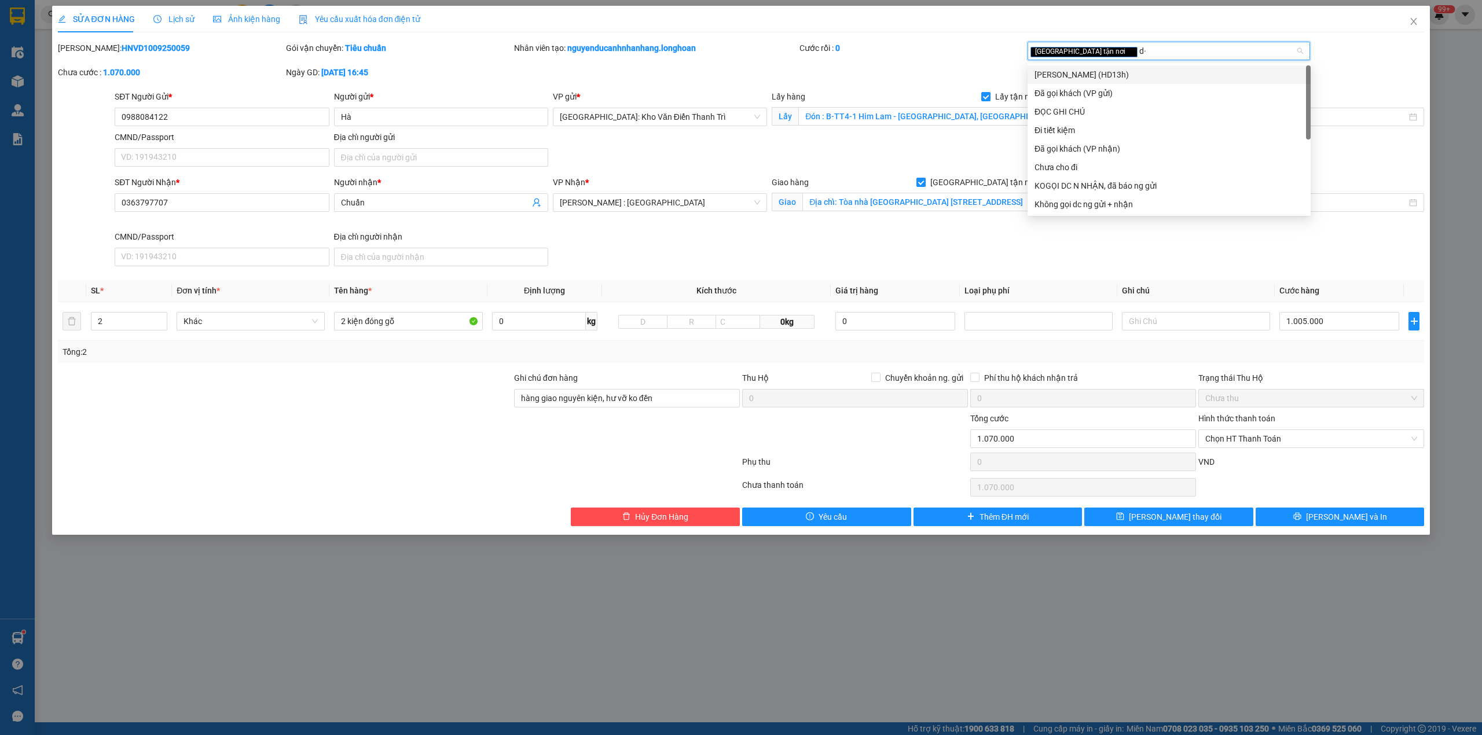
type input "d"
type input "đã"
click at [1108, 67] on div "Đã gọi khách (VP gửi)" at bounding box center [1168, 74] width 283 height 19
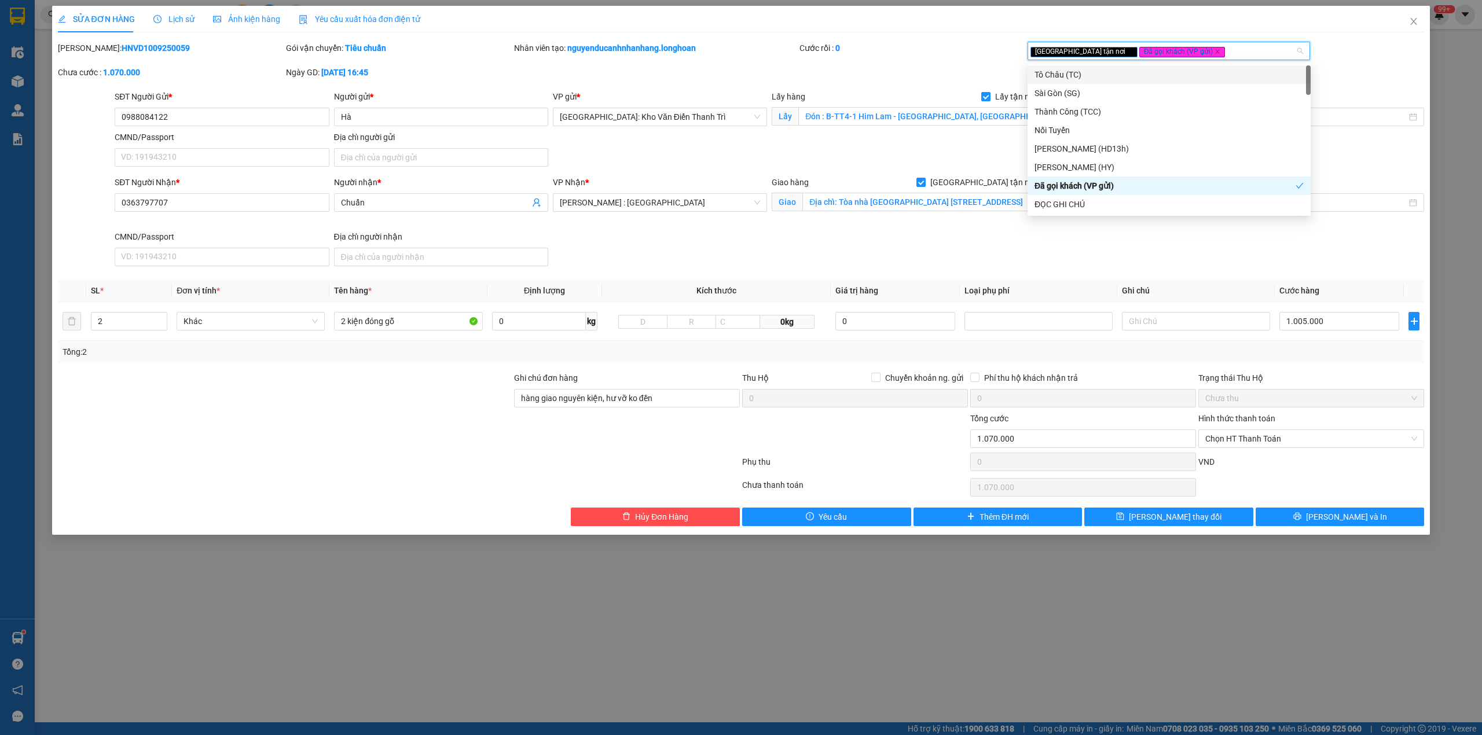
click at [873, 61] on div "Cước rồi : 0" at bounding box center [912, 54] width 228 height 24
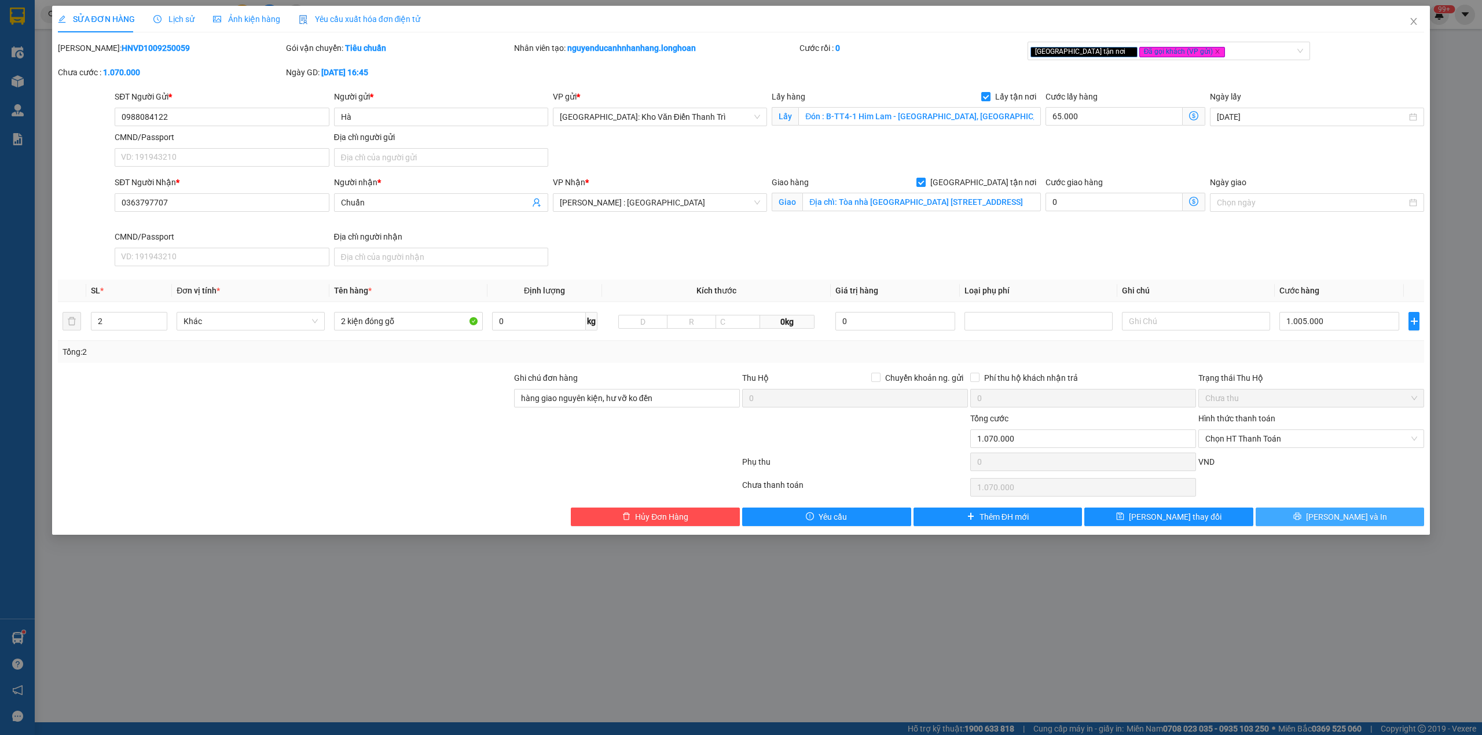
click at [1300, 524] on button "[PERSON_NAME] và In" at bounding box center [1340, 517] width 169 height 19
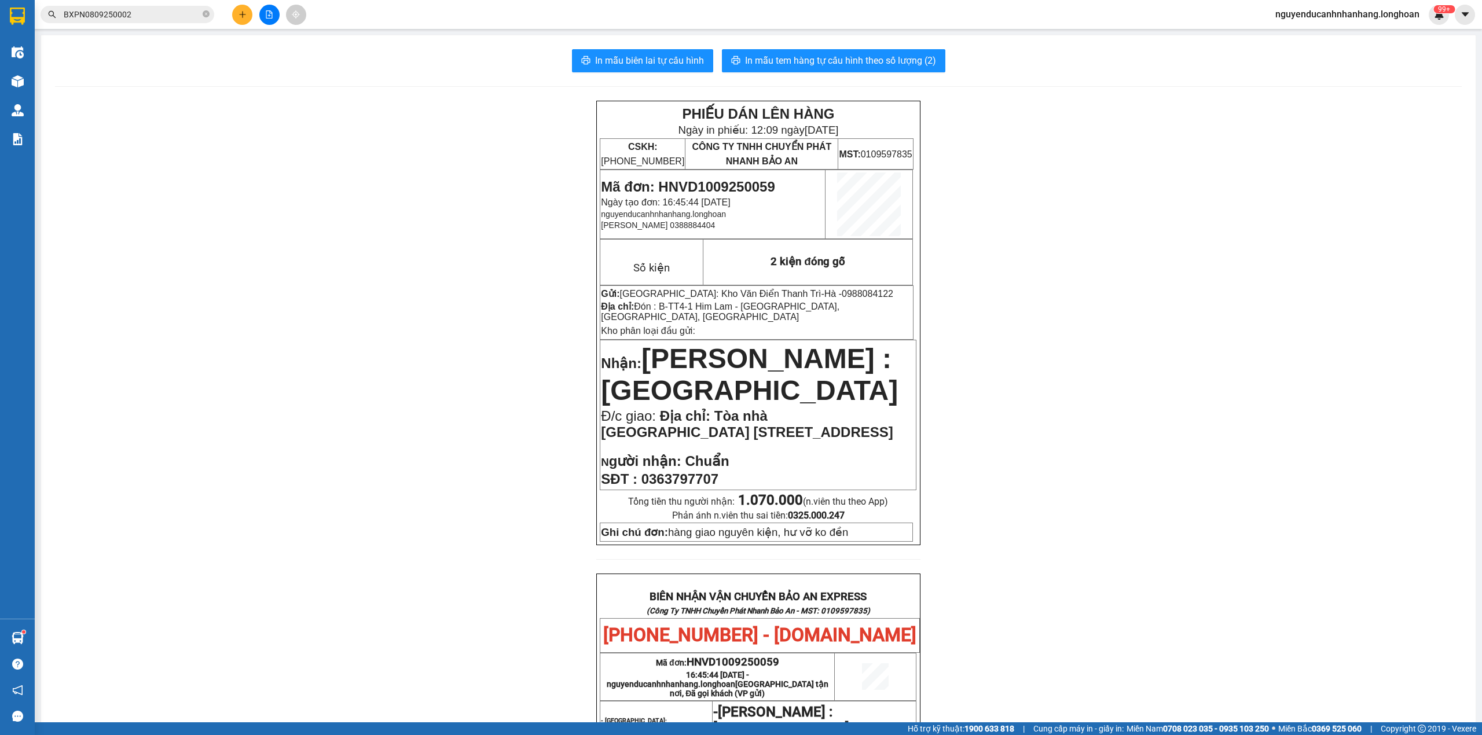
click at [846, 45] on div "In mẫu biên lai tự cấu hình In mẫu tem hàng tự cấu hình theo số lượng (2) PHIẾU…" at bounding box center [758, 601] width 1434 height 1132
click at [851, 52] on button "In mẫu tem hàng tự cấu hình theo số lượng (2)" at bounding box center [833, 60] width 223 height 23
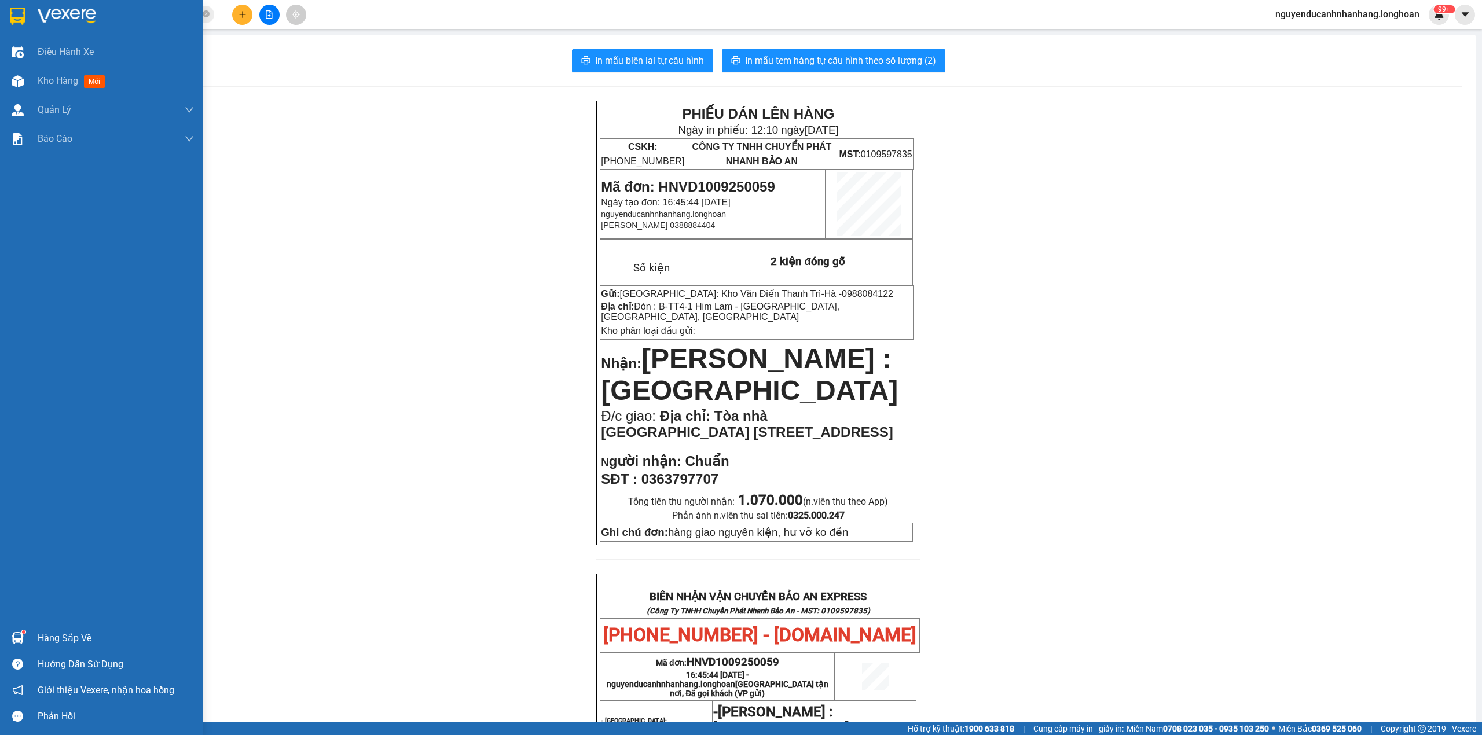
click at [21, 16] on img at bounding box center [17, 16] width 15 height 17
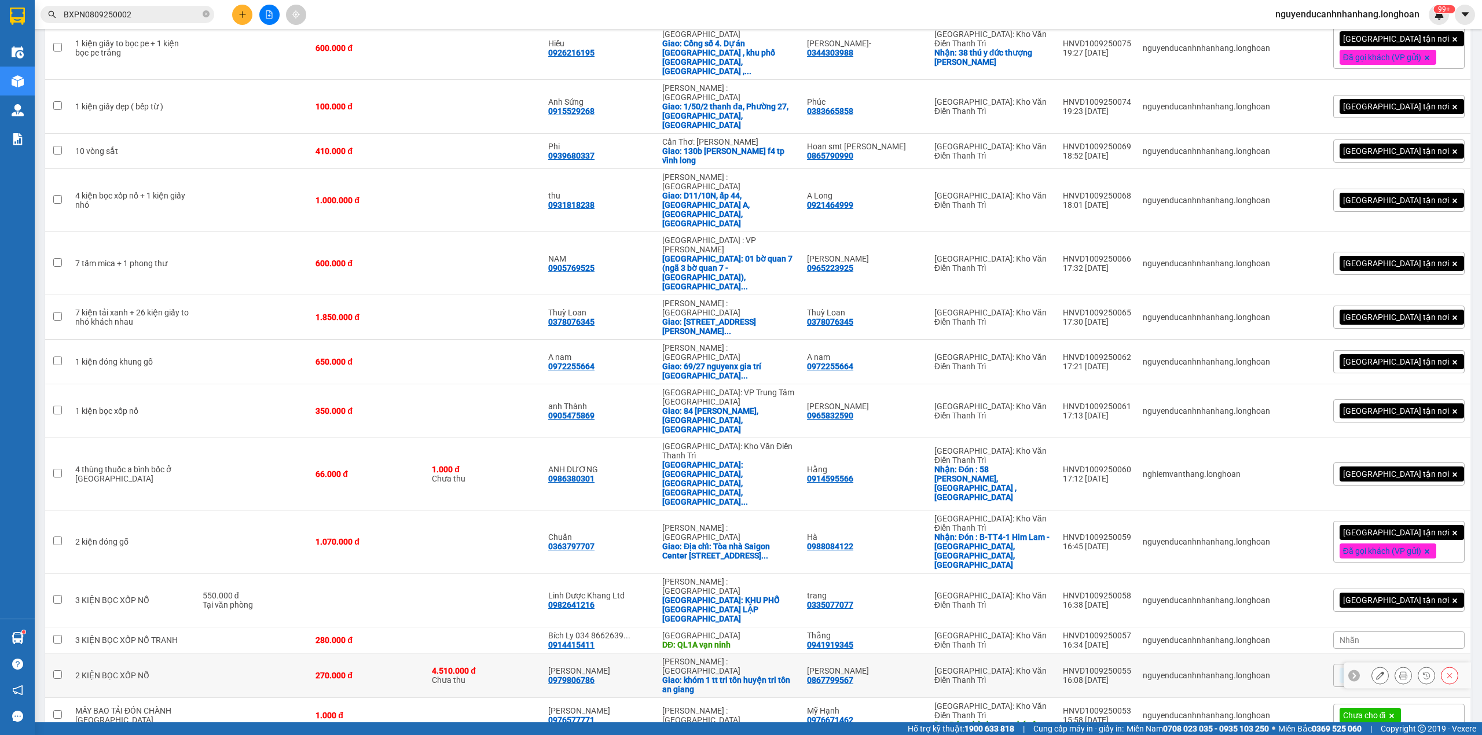
scroll to position [617, 0]
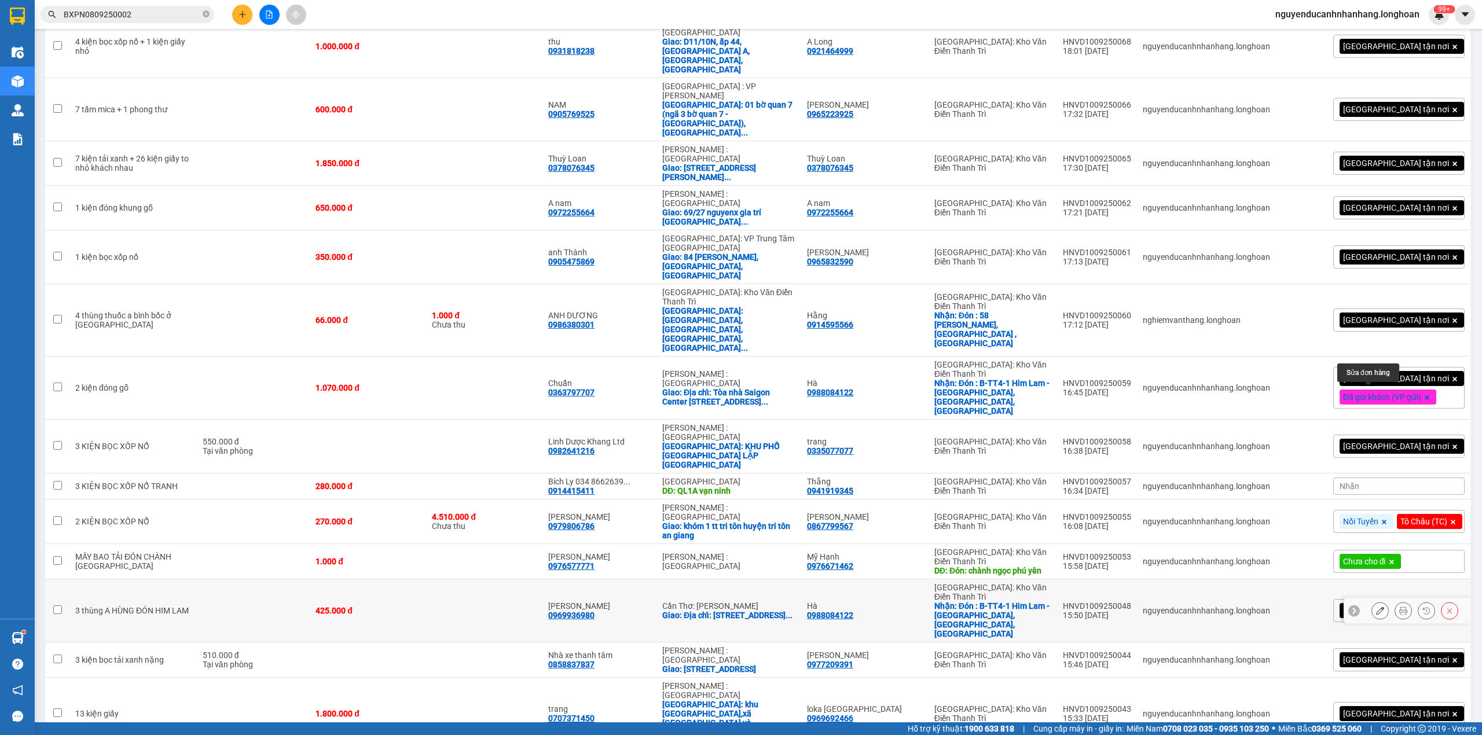
click at [1376, 607] on icon at bounding box center [1380, 611] width 8 height 8
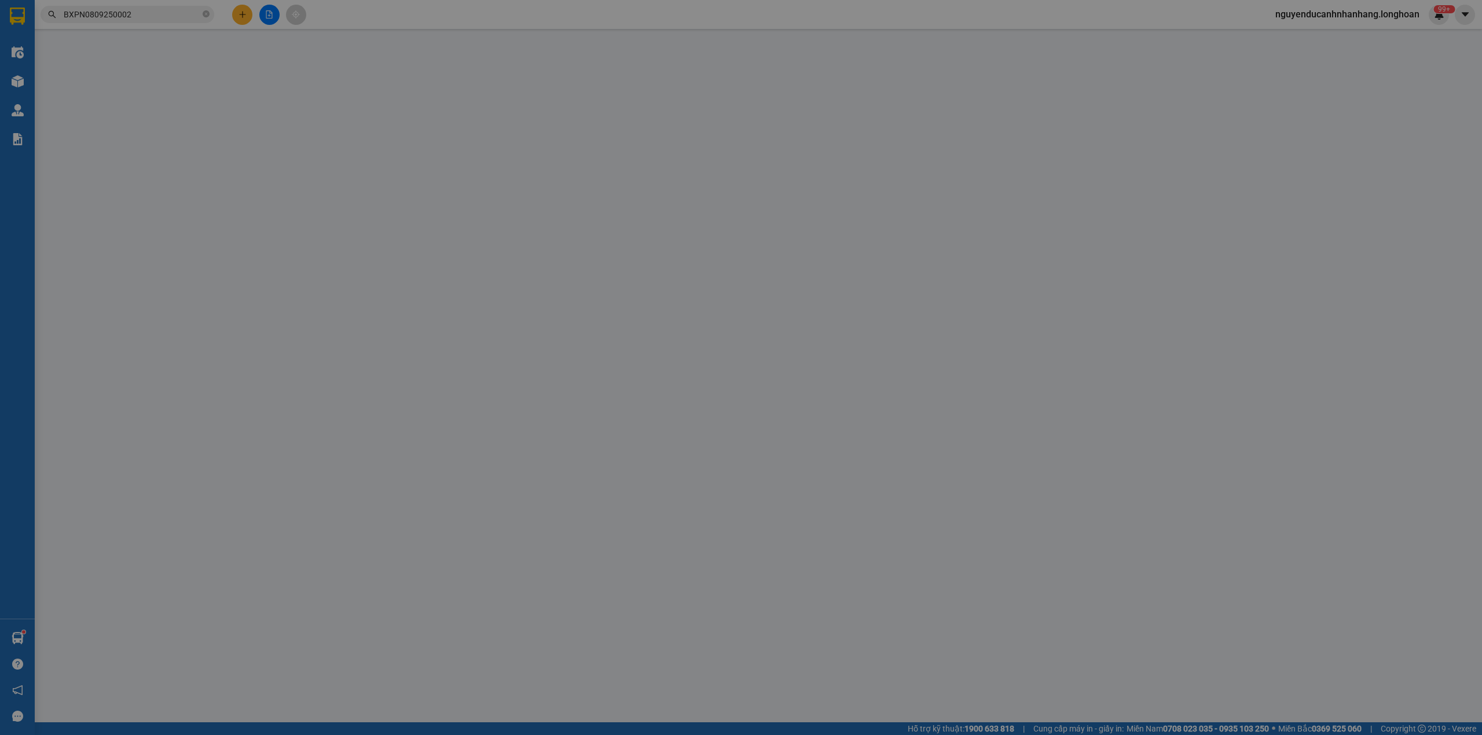
type input "0988084122"
type input "Hà"
checkbox input "true"
type input "Đón : B-TT4-1 Him Lam - Vạn Phúc, Hà Đông, Hà Nội"
type input "0969936980"
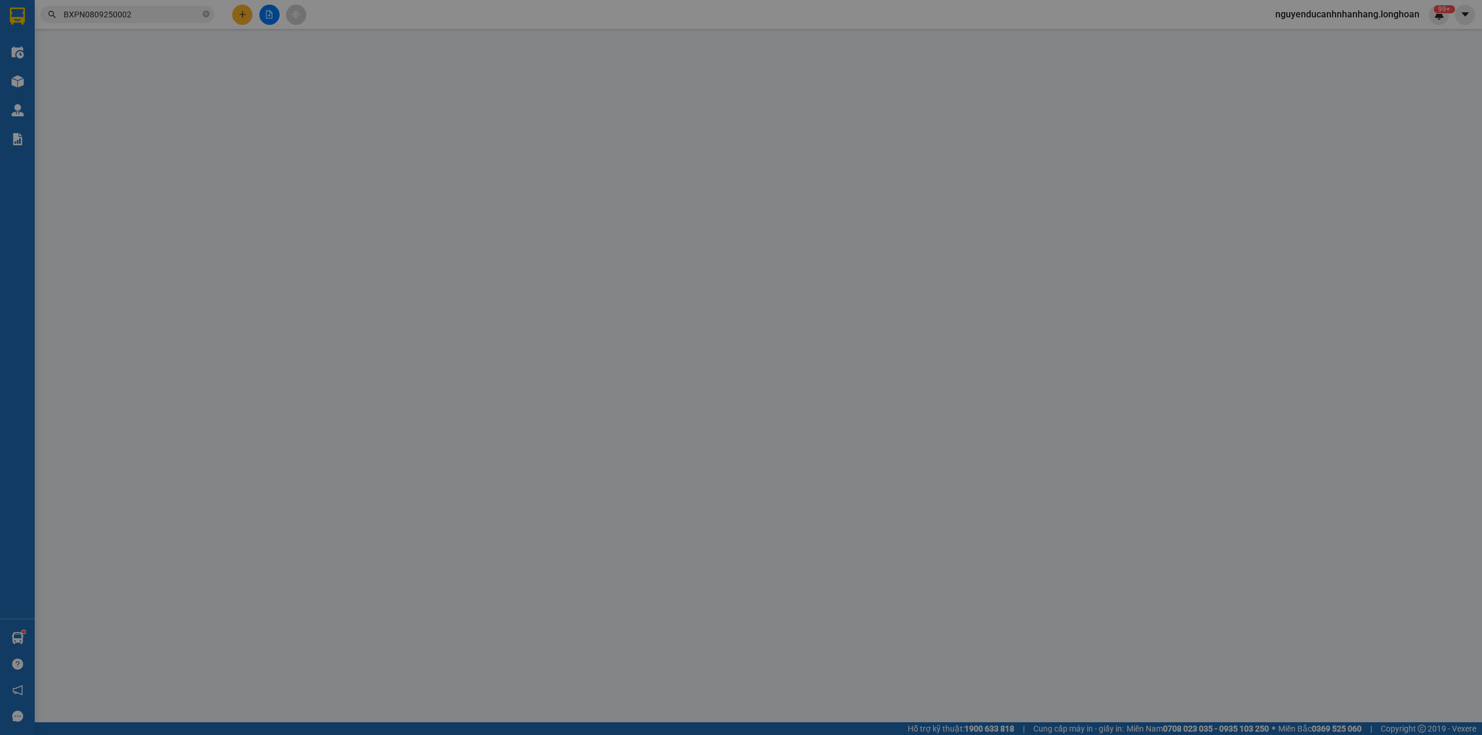
type input "[PERSON_NAME]"
checkbox input "true"
type input "Địa chỉ: Số 388J18A, Khu dân cư Đại Ngân, Phường An Khánh, Quận Ninh Kiều, Thàn…"
type input "có VAT"
type input "425.000"
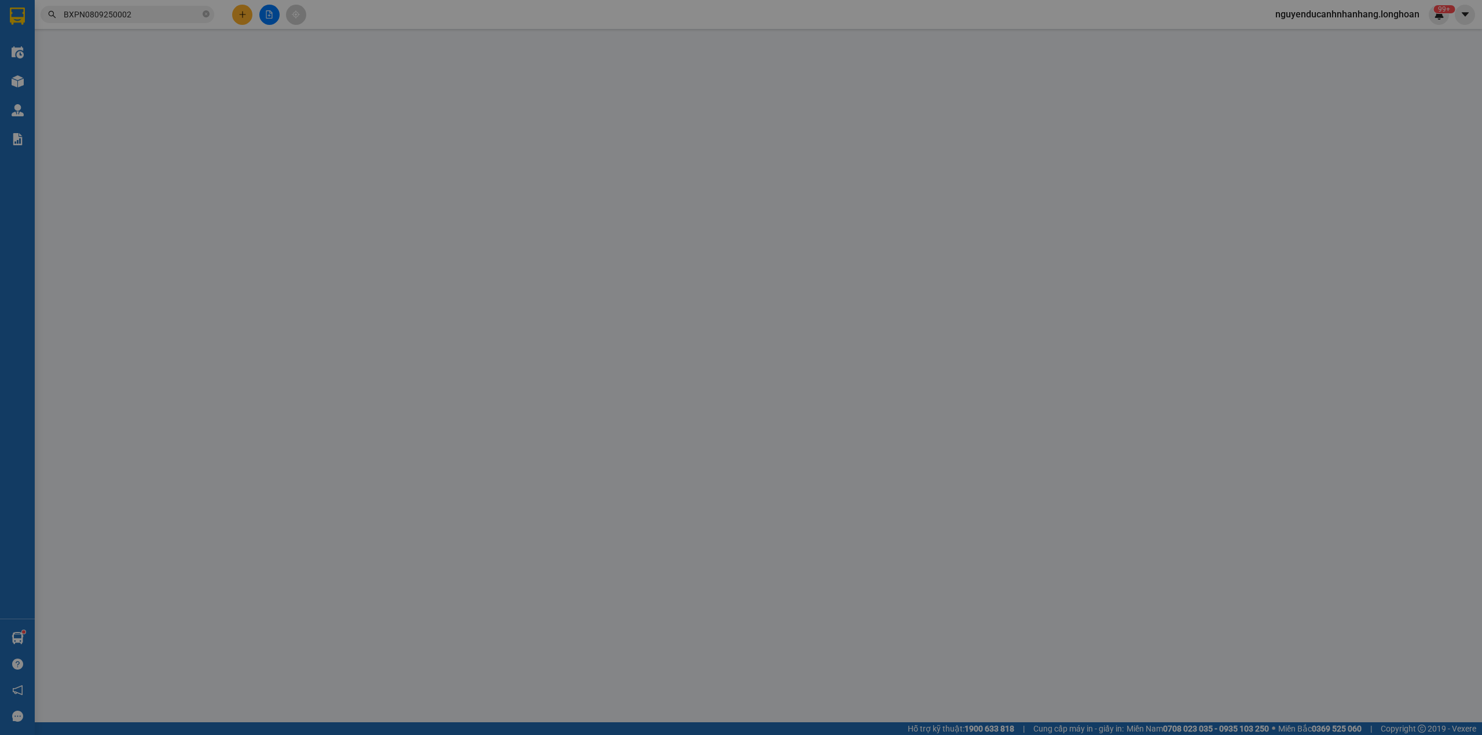
type input "425.000"
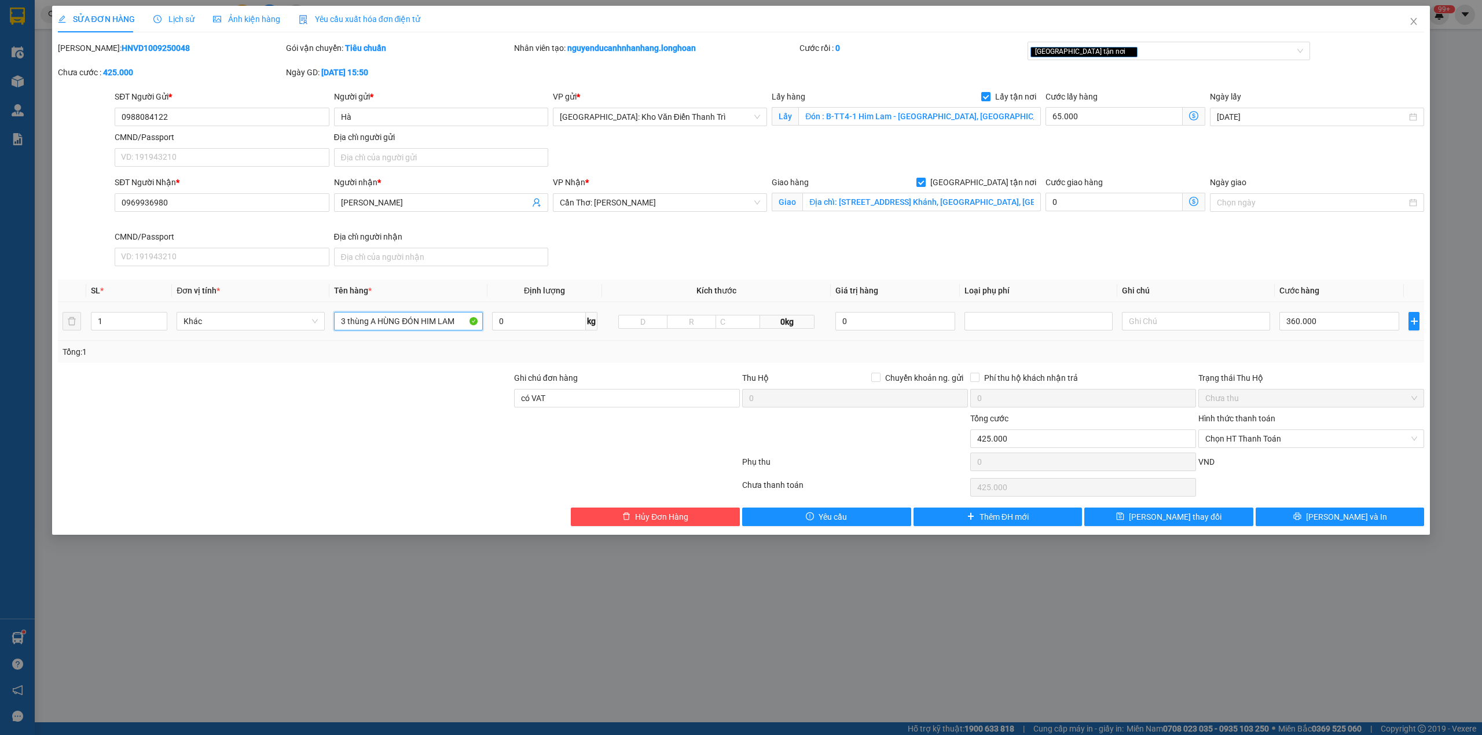
click at [401, 331] on input "3 thùng A HÙNG ĐÓN HIM LAM" at bounding box center [408, 321] width 148 height 19
type input "2 kiện giấy bọc pe + 1 kiện gỗ"
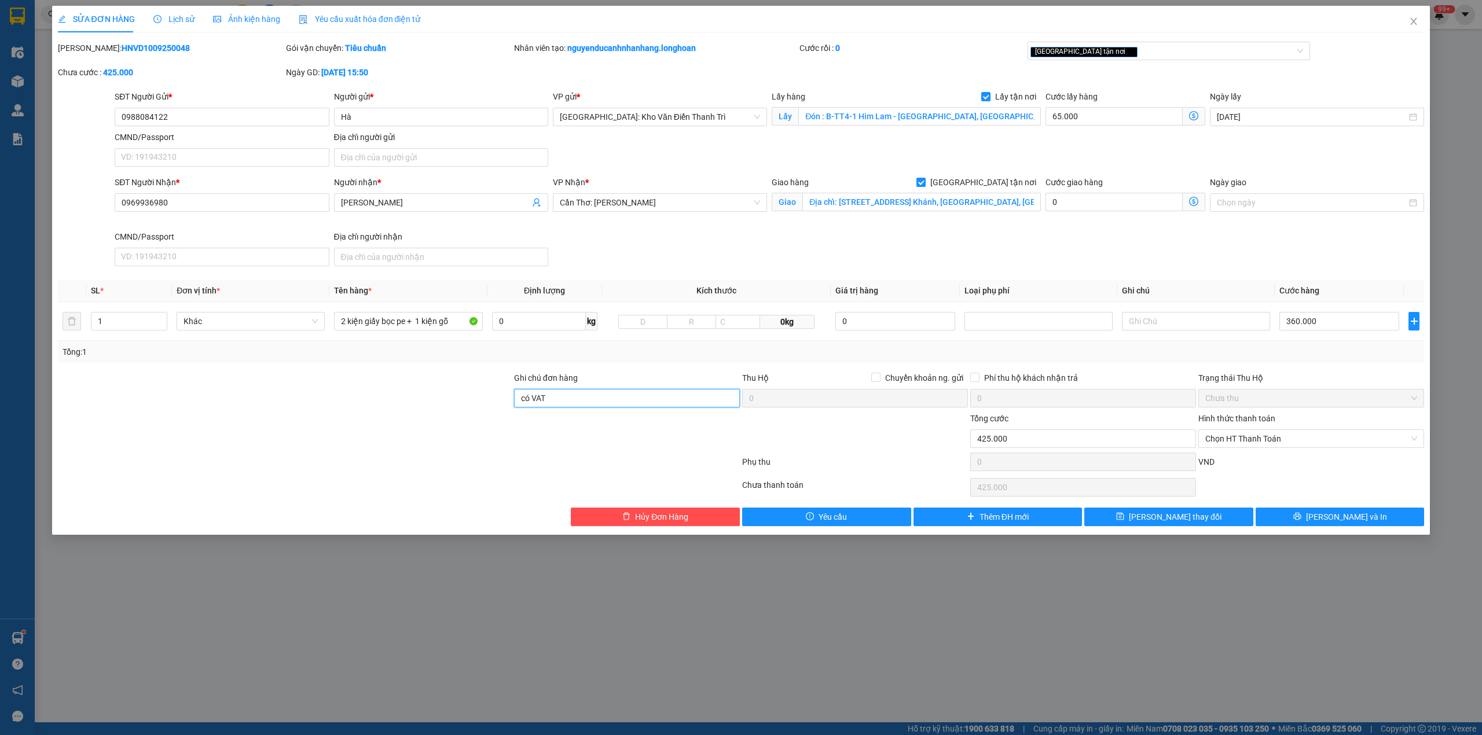
drag, startPoint x: 579, startPoint y: 390, endPoint x: 580, endPoint y: 397, distance: 6.5
click at [579, 390] on input "có VAT" at bounding box center [627, 398] width 226 height 19
click at [580, 397] on input "có VAT" at bounding box center [627, 398] width 226 height 19
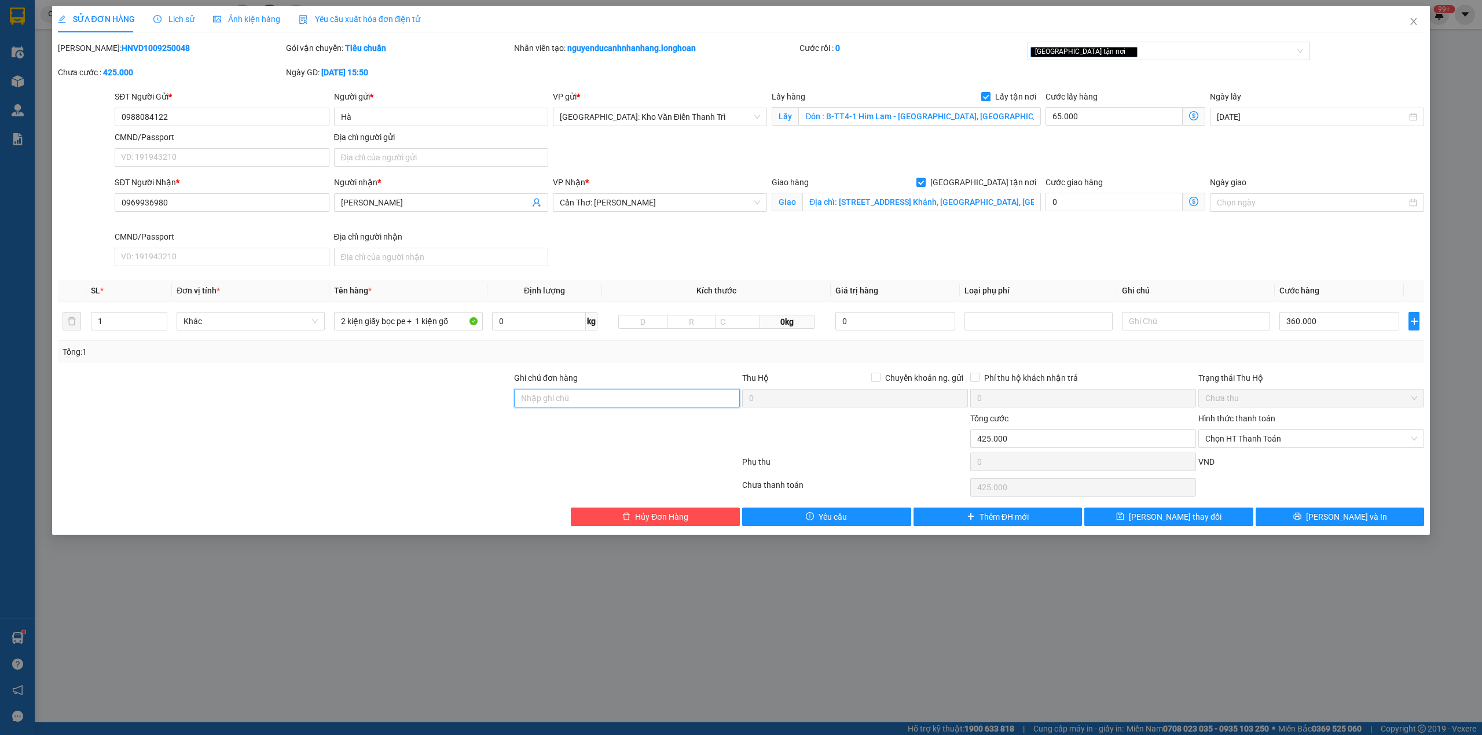
drag, startPoint x: 580, startPoint y: 397, endPoint x: 596, endPoint y: 408, distance: 19.3
click at [580, 397] on input "Ghi chú đơn hàng" at bounding box center [627, 398] width 226 height 19
type input "hàng giao nguyên kiện, hư vỡ ko đền"
click at [594, 362] on div "hàng giao nguyên kiện, hư vỡ ko đền" at bounding box center [584, 371] width 141 height 20
click at [138, 318] on input "1" at bounding box center [128, 321] width 75 height 17
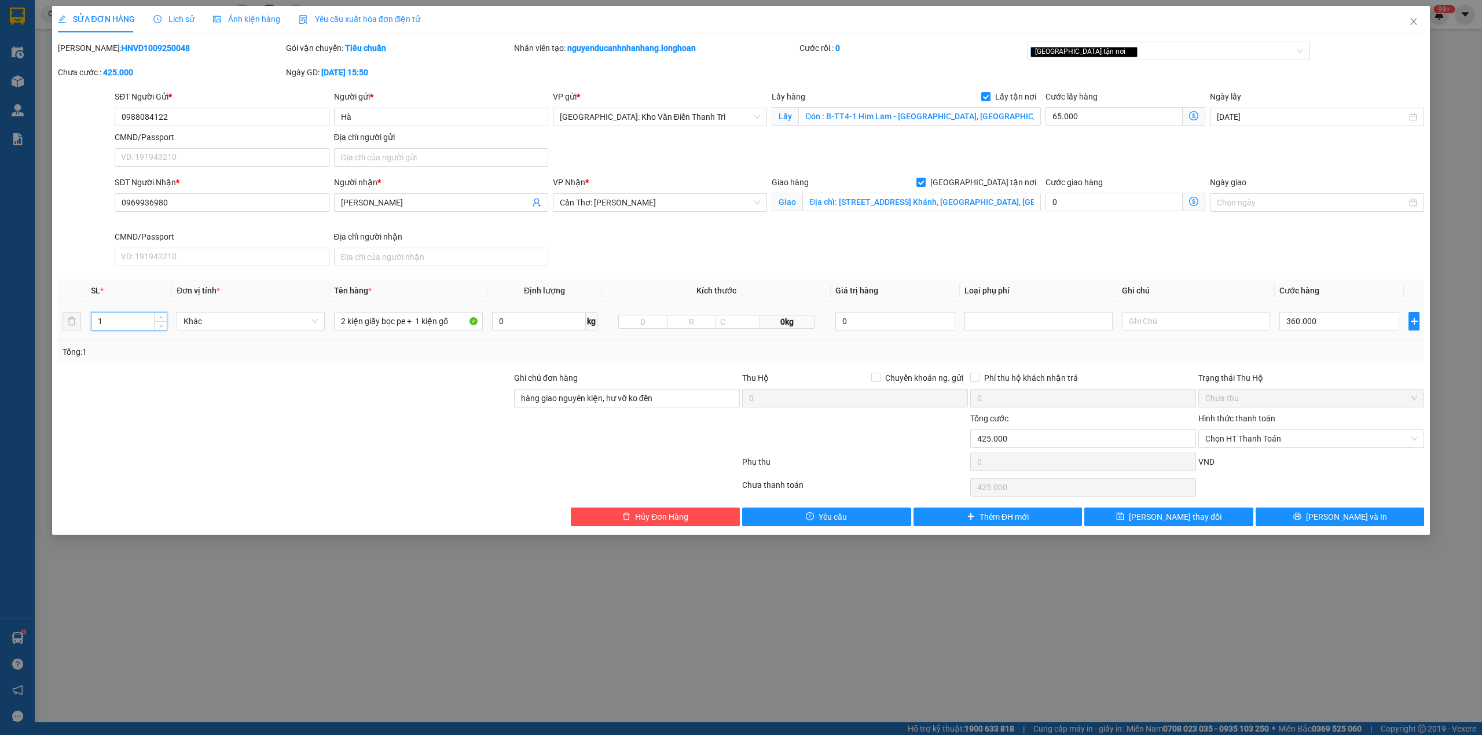
click at [138, 318] on input "1" at bounding box center [128, 321] width 75 height 17
type input "3"
click at [1331, 352] on div "Tổng: 3" at bounding box center [741, 352] width 1357 height 13
click at [961, 207] on input "Địa chỉ: Số 388J18A, Khu dân cư Đại Ngân, Phường An Khánh, Quận Ninh Kiều, Thàn…" at bounding box center [921, 202] width 238 height 19
click at [1006, 211] on input "Địa chỉ: Số 388J18A, Khu dân cư Đại Ngân, Phường An Khánh, Quận Ninh Kiều, Thàn…" at bounding box center [921, 202] width 238 height 19
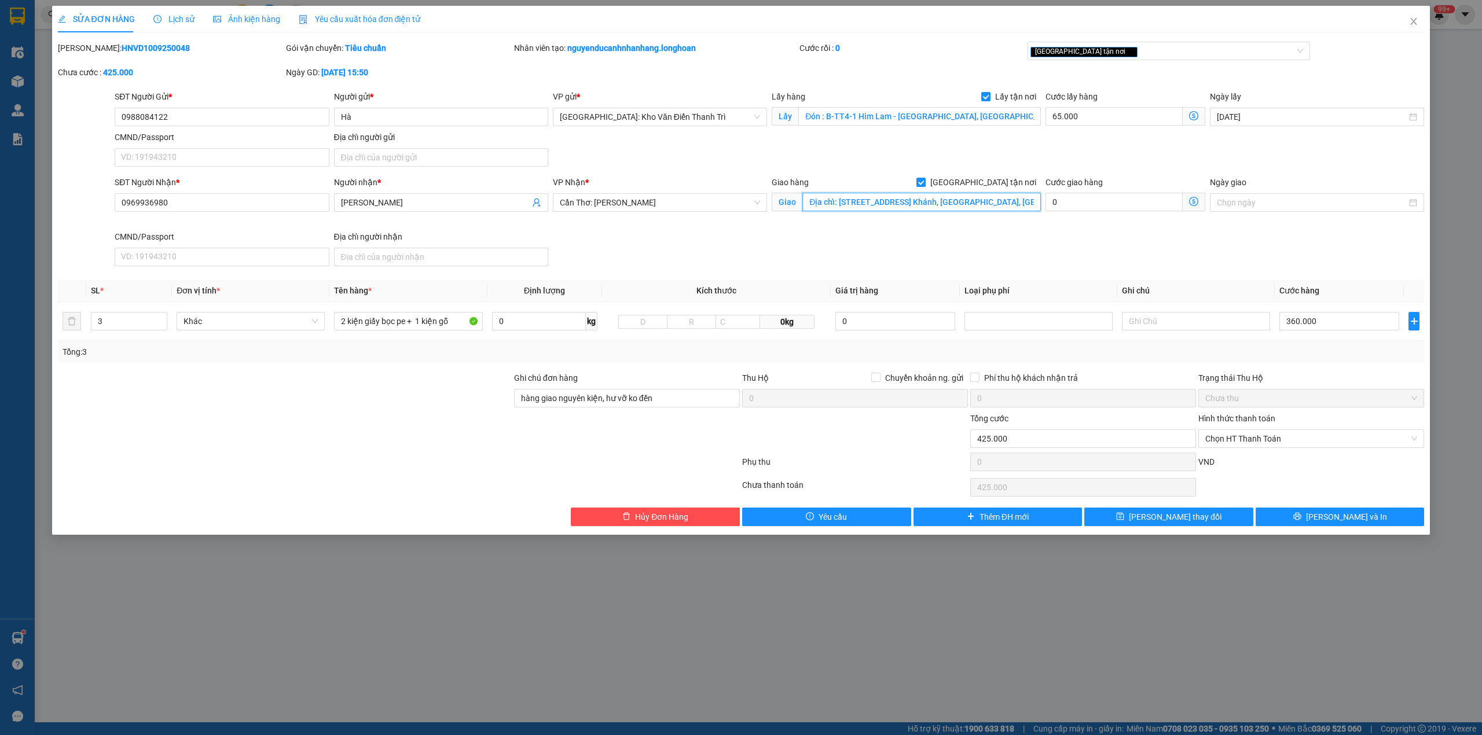
click at [1008, 207] on input "Địa chỉ: Số 388J18A, Khu dân cư Đại Ngân, Phường An Khánh, Quận Ninh Kiều, Thàn…" at bounding box center [921, 202] width 238 height 19
click at [1311, 328] on input "360.000" at bounding box center [1339, 321] width 120 height 19
type input "65.003"
type input "39"
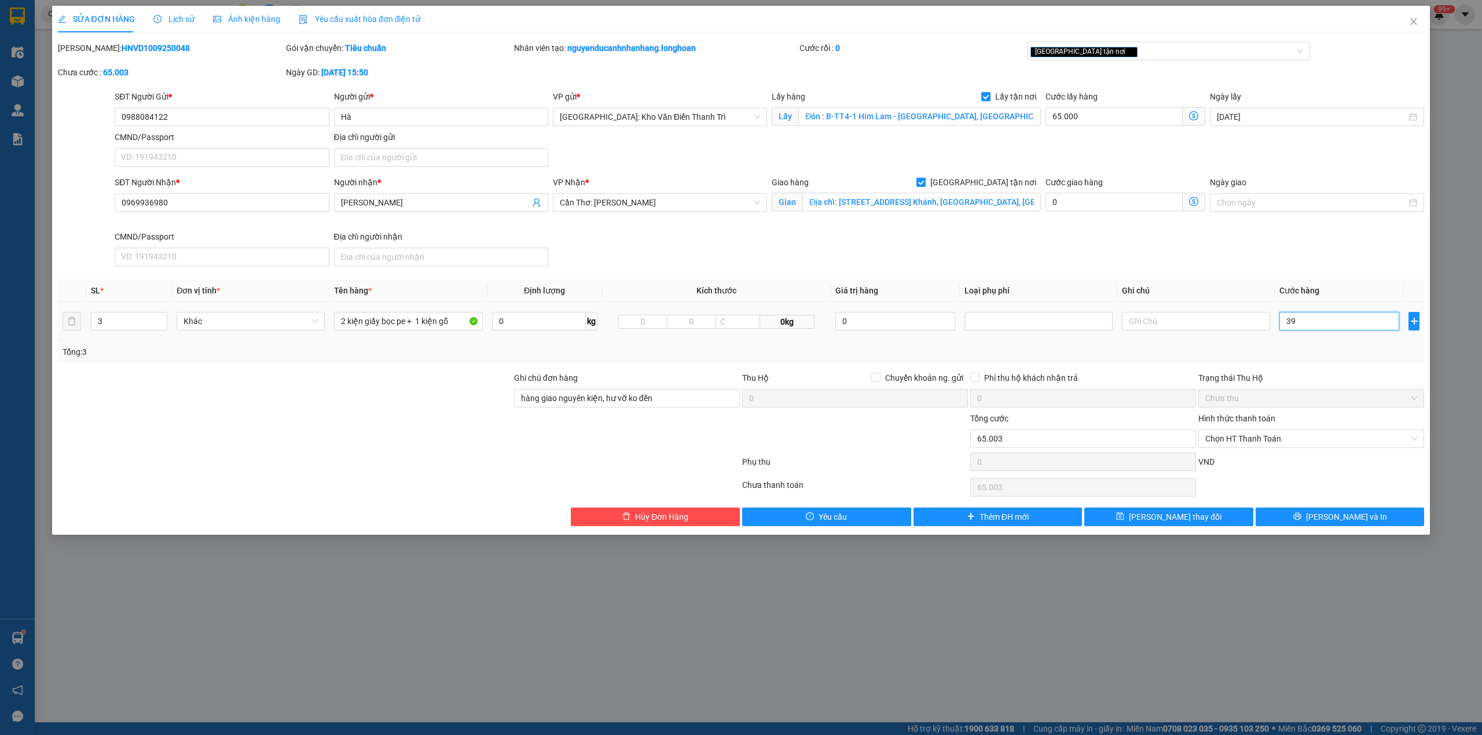
type input "65.039"
type input "390"
type input "65.390"
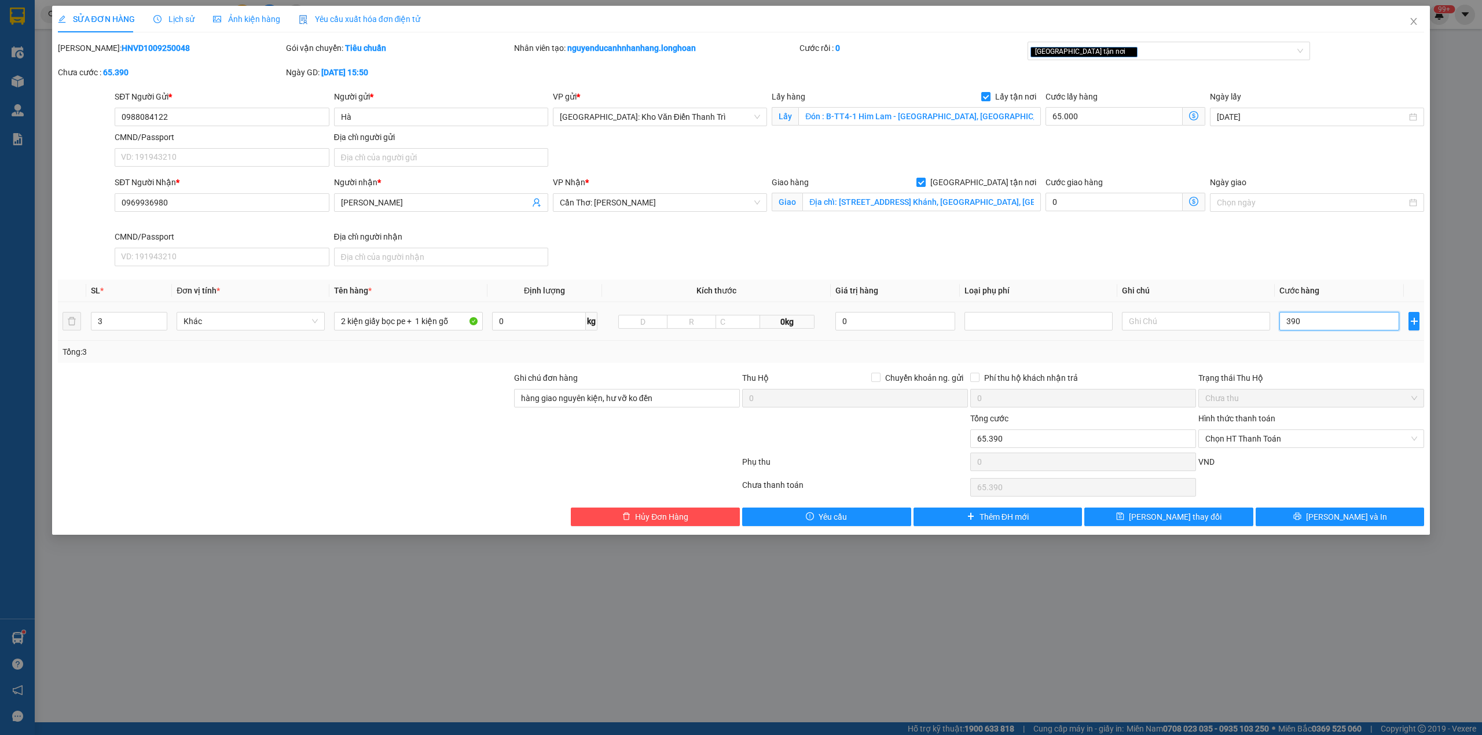
type input "390"
type input "455.000"
type input "390.000"
click at [1312, 338] on td "390.000" at bounding box center [1339, 321] width 129 height 39
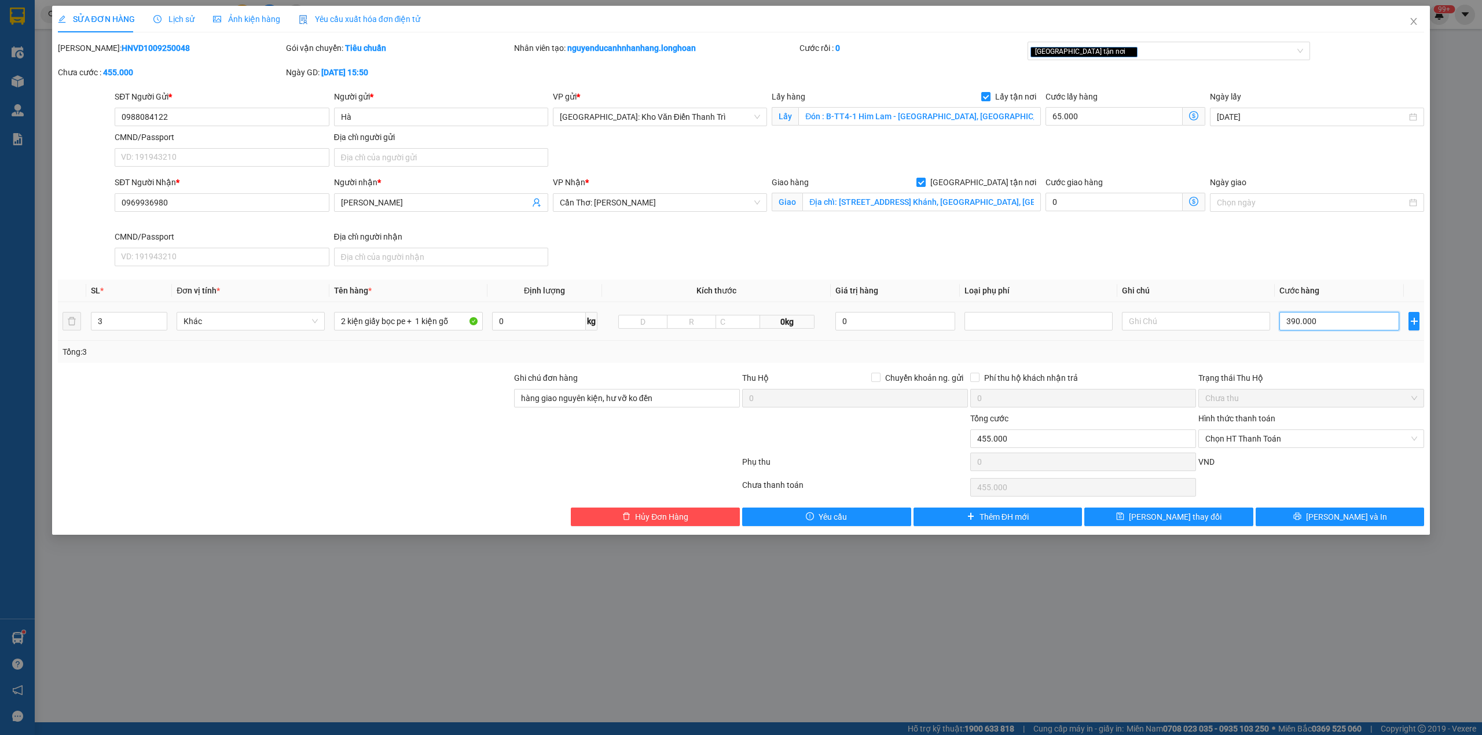
click at [1307, 325] on input "390.000" at bounding box center [1339, 321] width 120 height 19
type input "65.003"
type input "3"
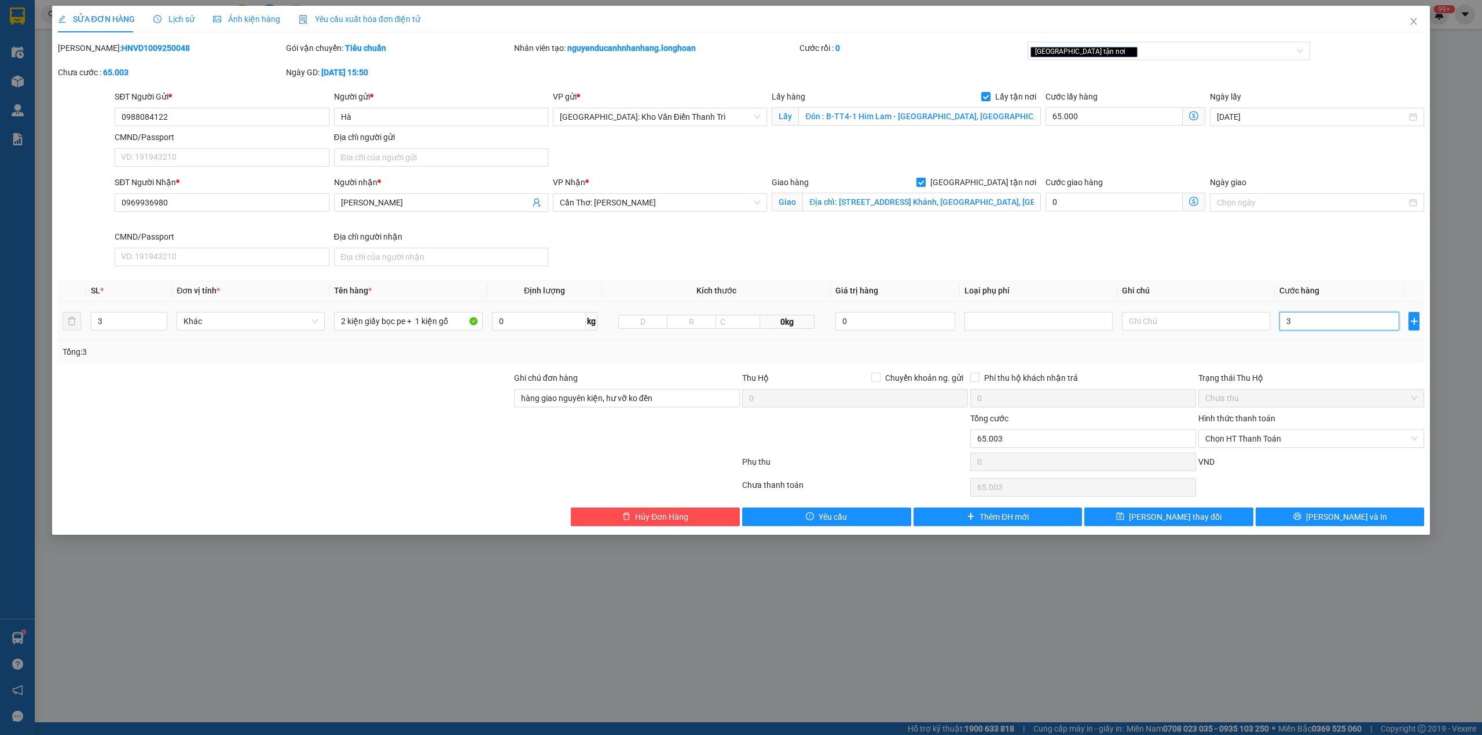
type input "65.038"
type input "38"
type input "65.385"
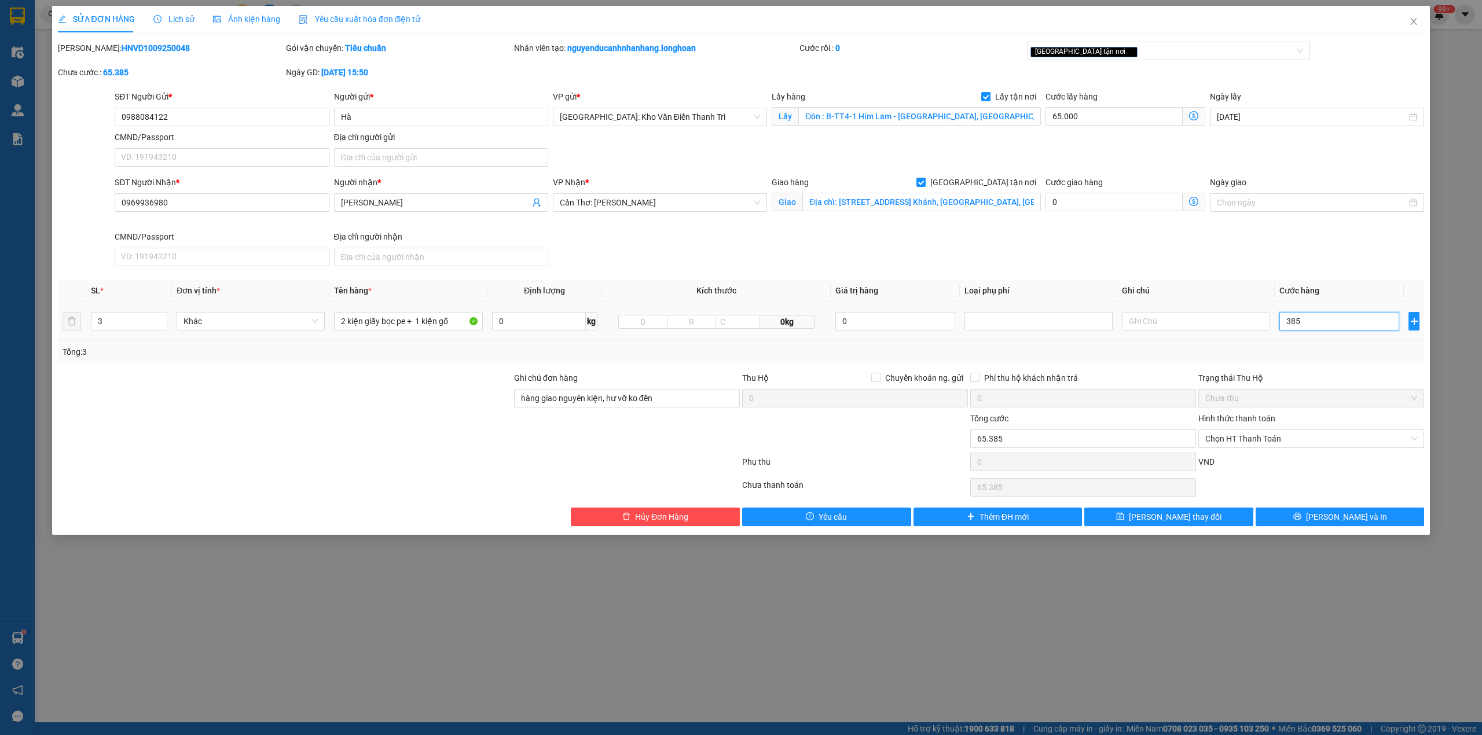
type input "385"
type input "450.000"
type input "385.000"
click at [1309, 340] on td "385.000" at bounding box center [1339, 321] width 129 height 39
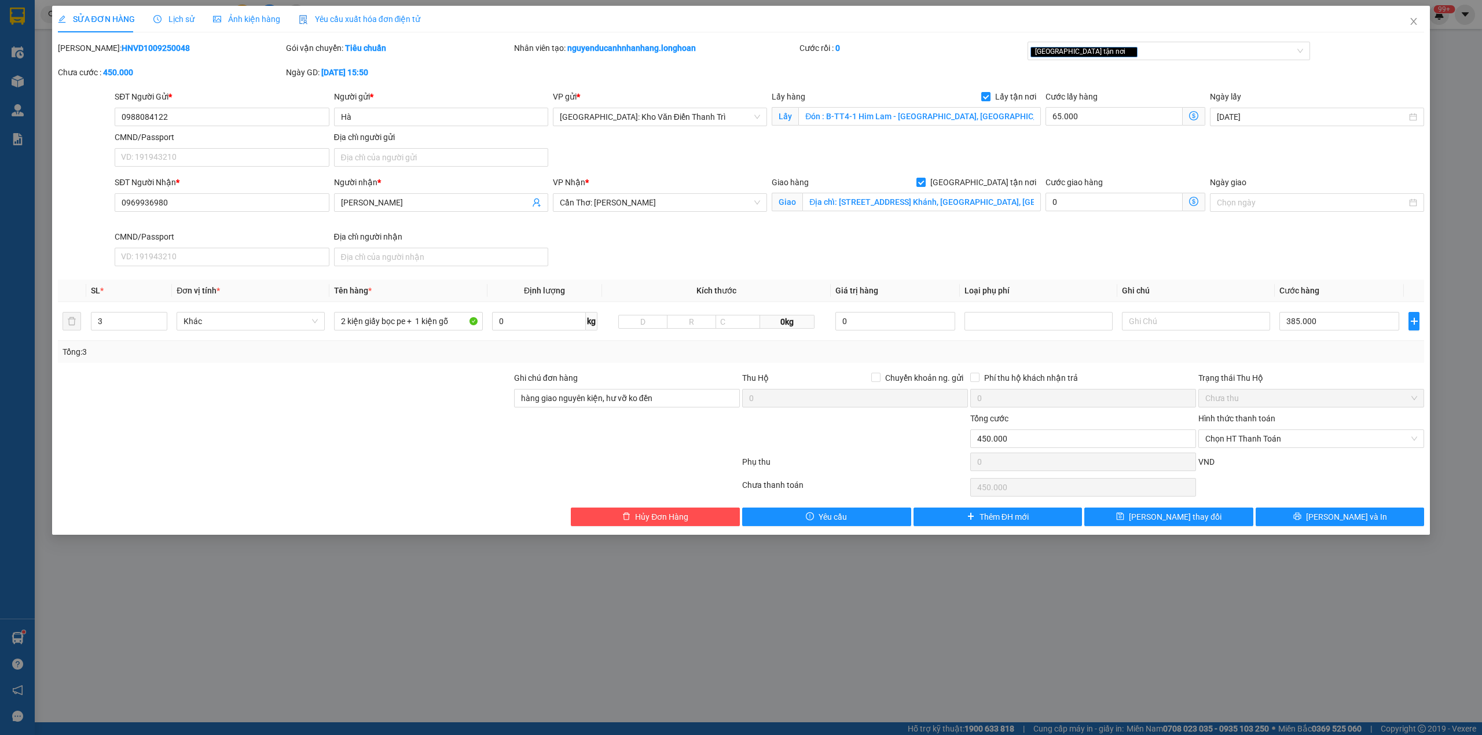
click at [869, 452] on div at bounding box center [855, 432] width 228 height 41
click at [1101, 53] on div "[GEOGRAPHIC_DATA] tận nơi" at bounding box center [1163, 51] width 266 height 14
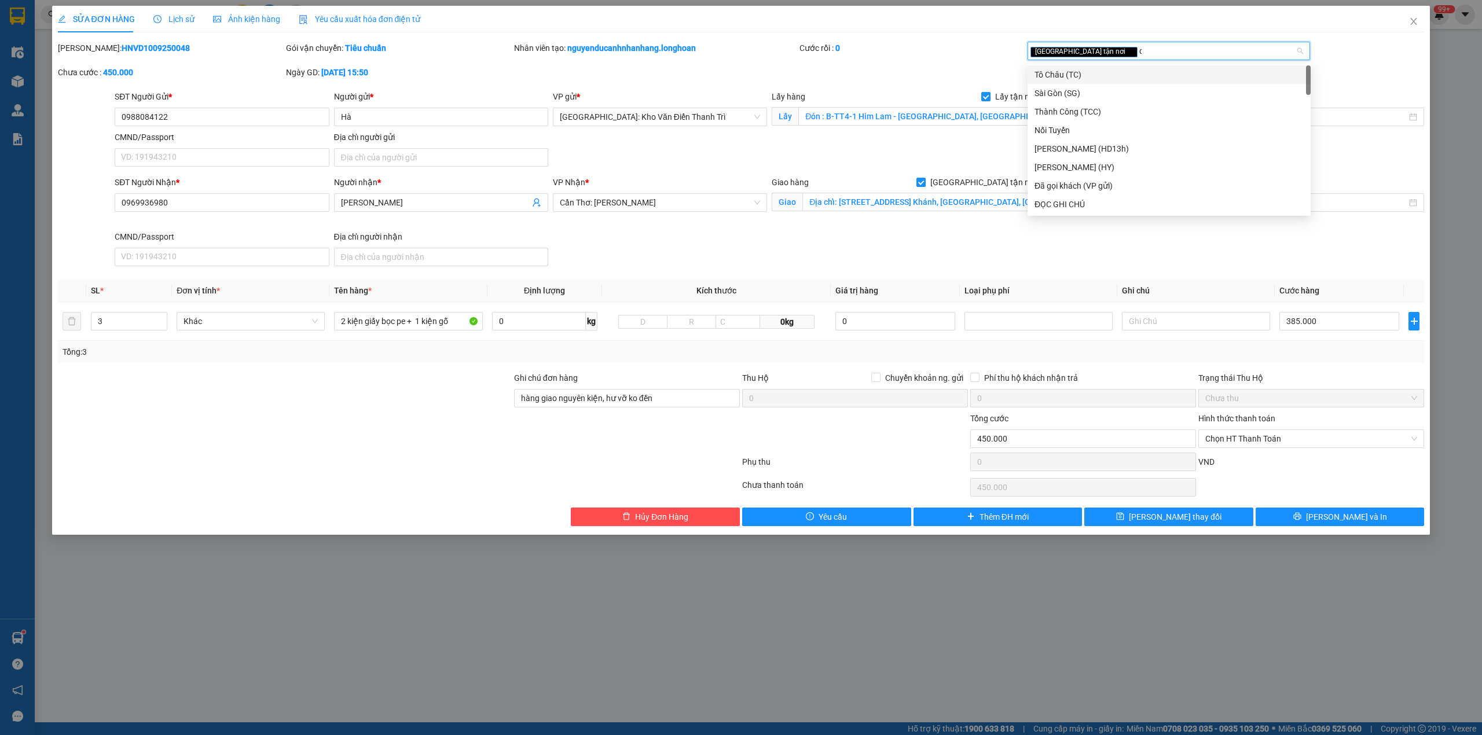
type input "d"
type input "đã"
click at [1091, 73] on div "Đã gọi khách (VP gửi)" at bounding box center [1168, 74] width 269 height 13
click at [777, 63] on div "Nhân viên tạo: nguyenducanhnhanhang.longhoan" at bounding box center [655, 54] width 285 height 24
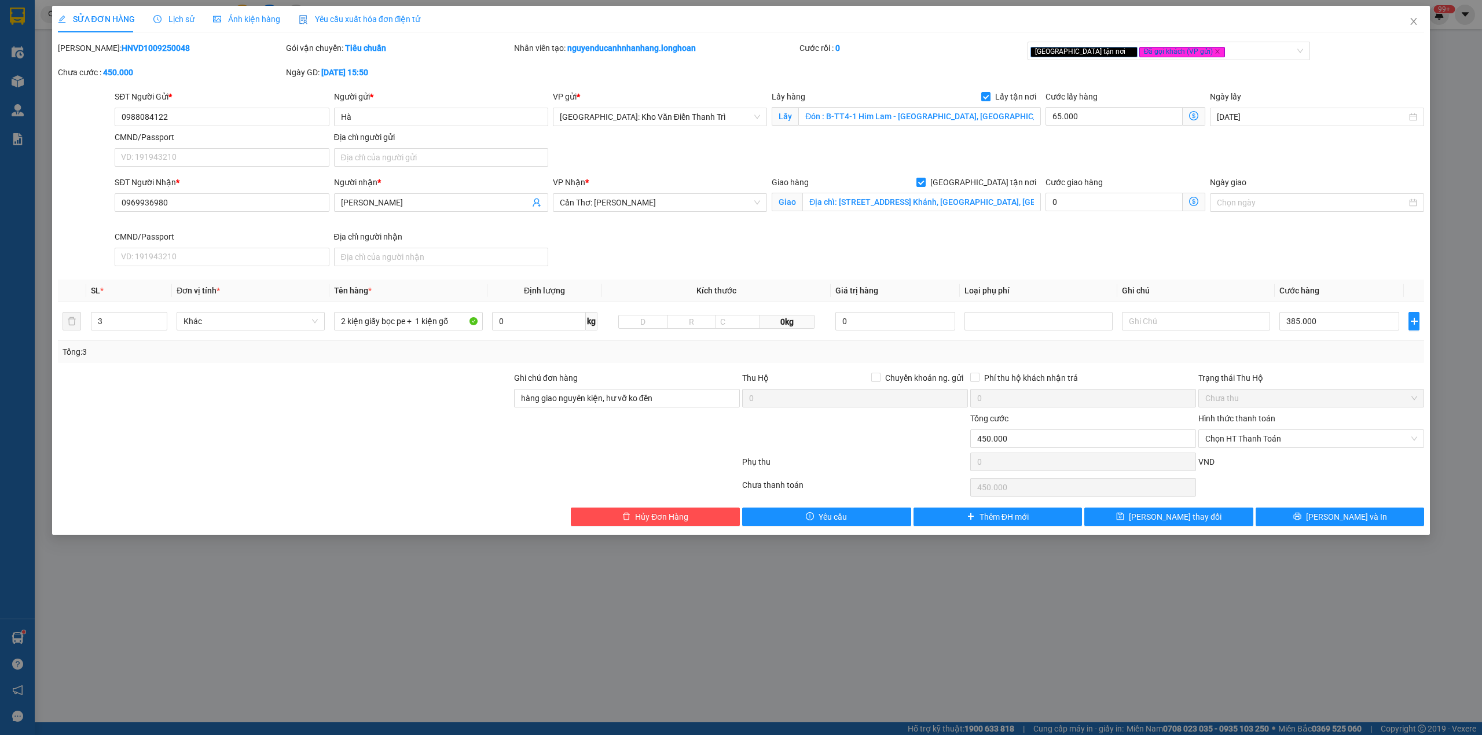
click at [122, 47] on b "HNVD1009250048" at bounding box center [156, 47] width 68 height 9
copy b "HNVD1009250048"
click at [1313, 519] on button "[PERSON_NAME] và In" at bounding box center [1340, 517] width 169 height 19
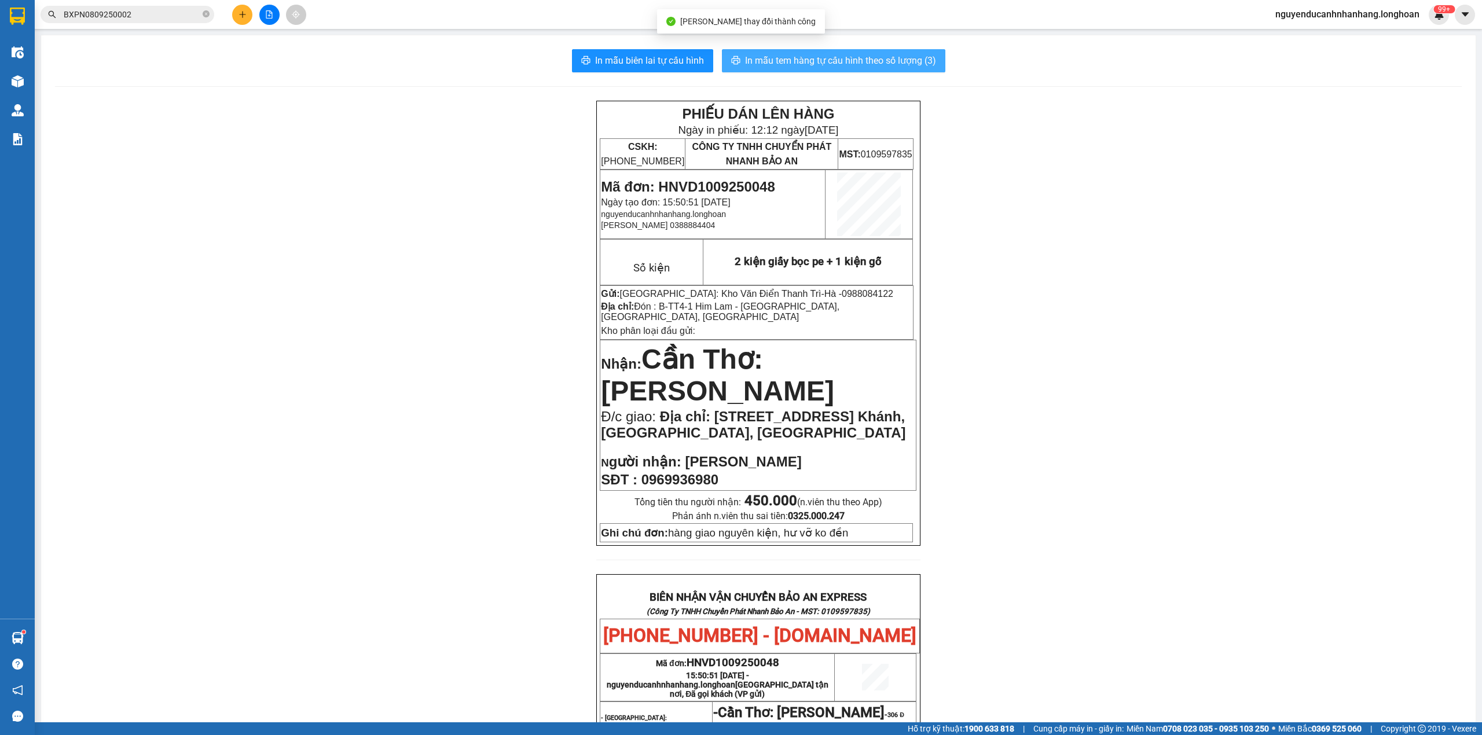
click at [808, 65] on span "In mẫu tem hàng tự cấu hình theo số lượng (3)" at bounding box center [840, 60] width 191 height 14
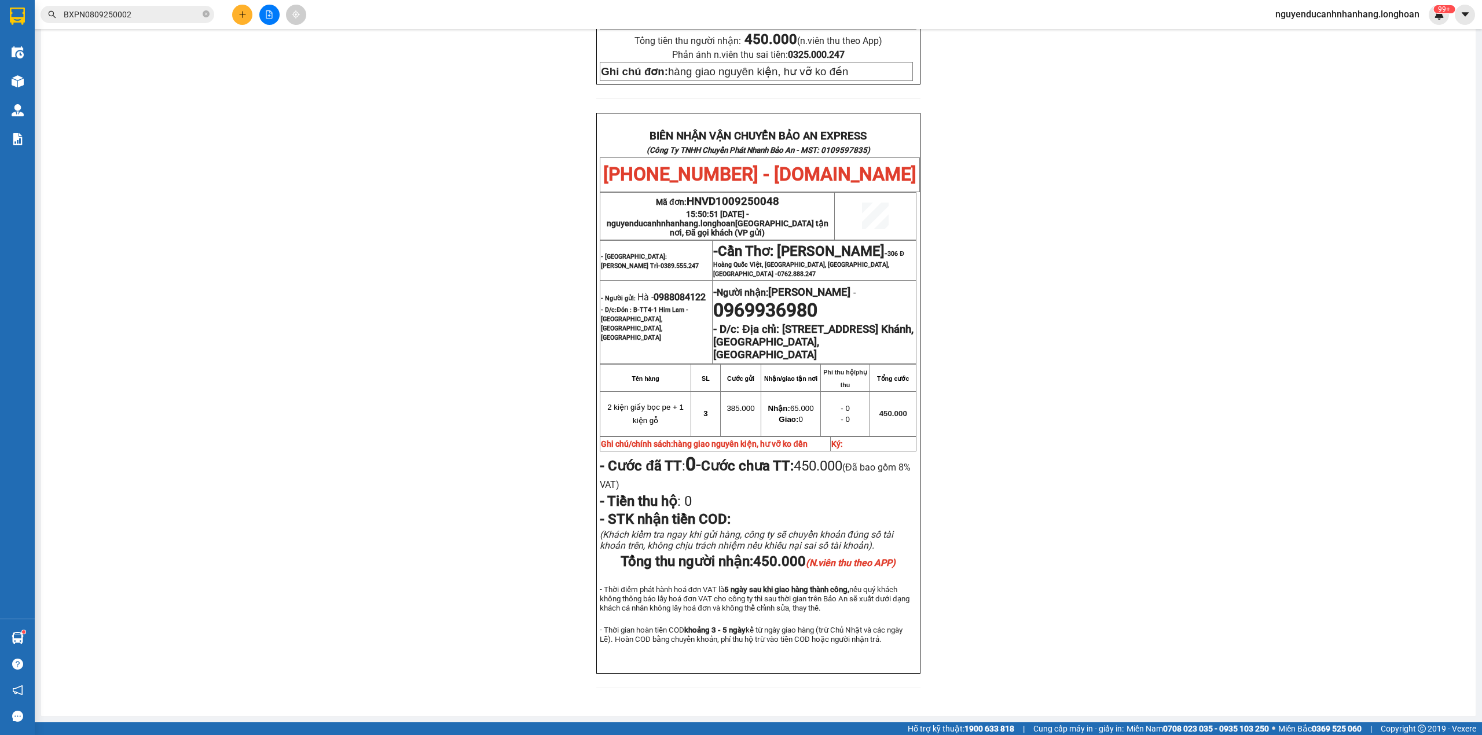
scroll to position [463, 0]
